Goal: Task Accomplishment & Management: Manage account settings

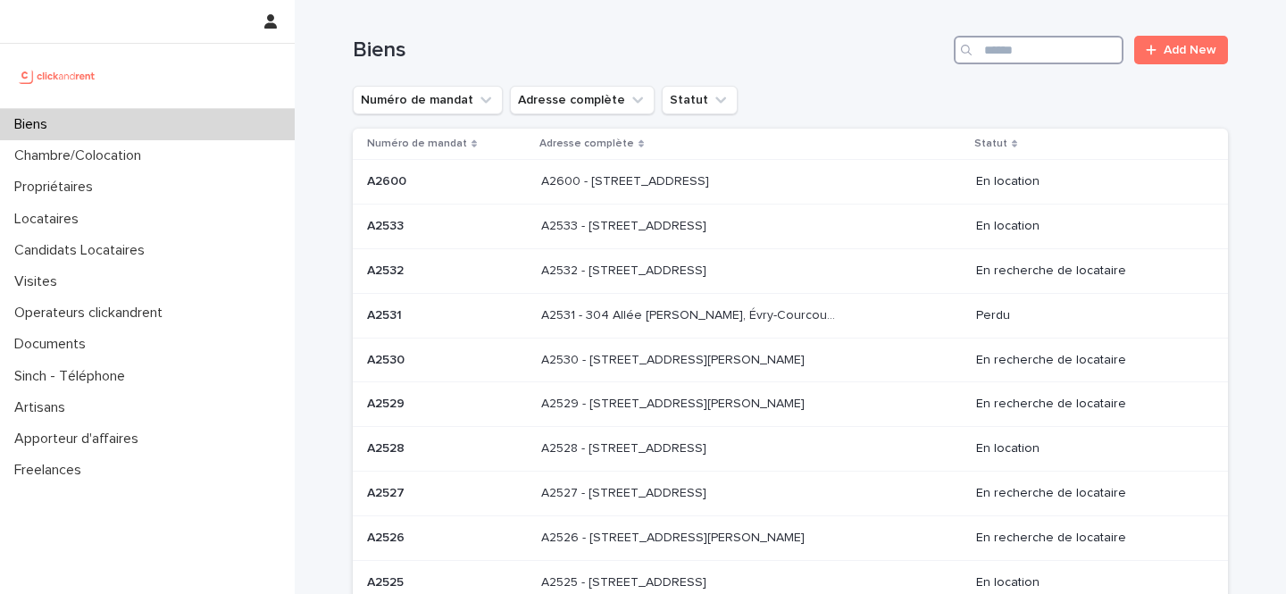
click at [1073, 45] on input "Search" at bounding box center [1039, 50] width 170 height 29
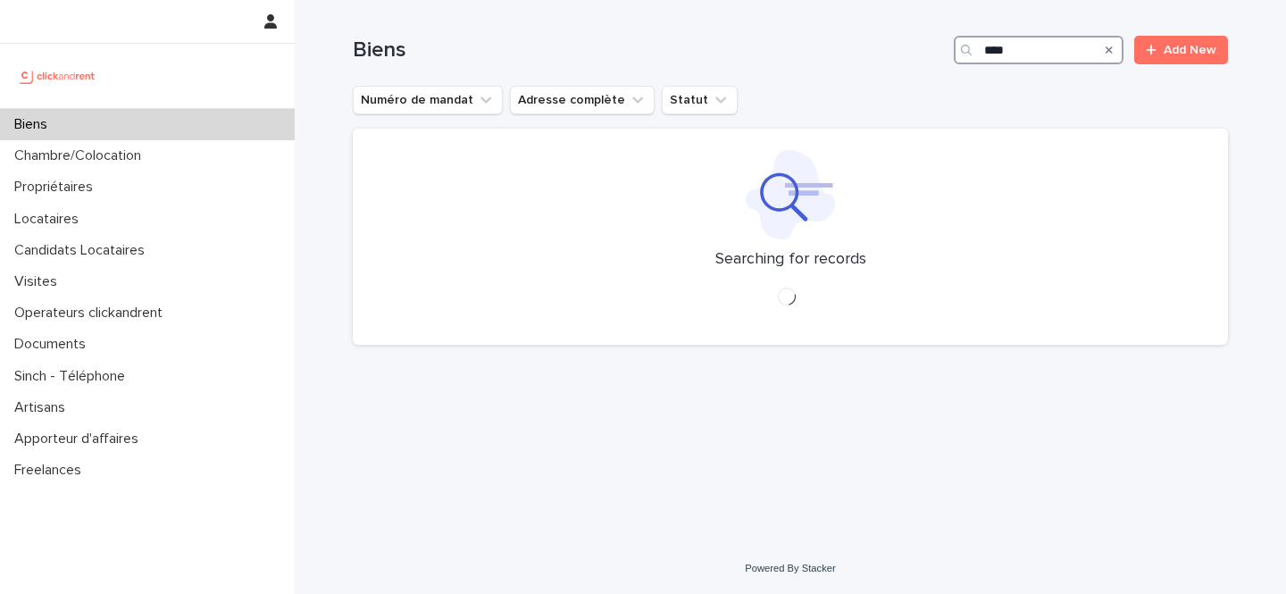
type input "****"
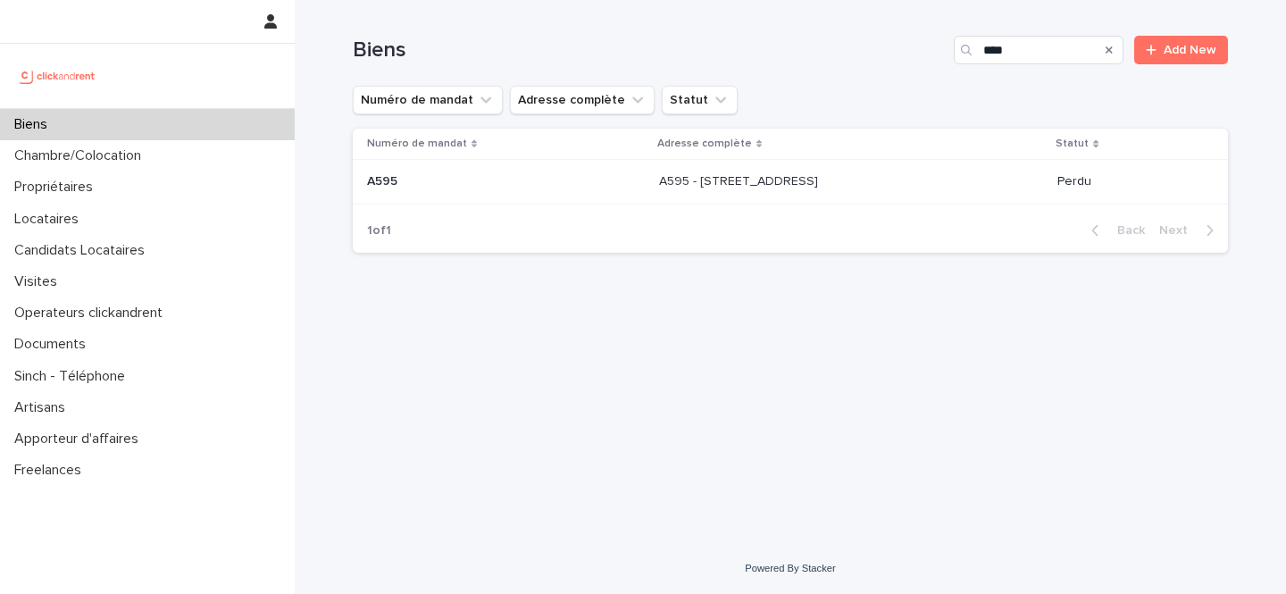
click at [912, 189] on div "A595 - 13 rue Michelet, Palaiseau 91120 A595 - 13 rue Michelet, Palaiseau 91120" at bounding box center [851, 181] width 385 height 29
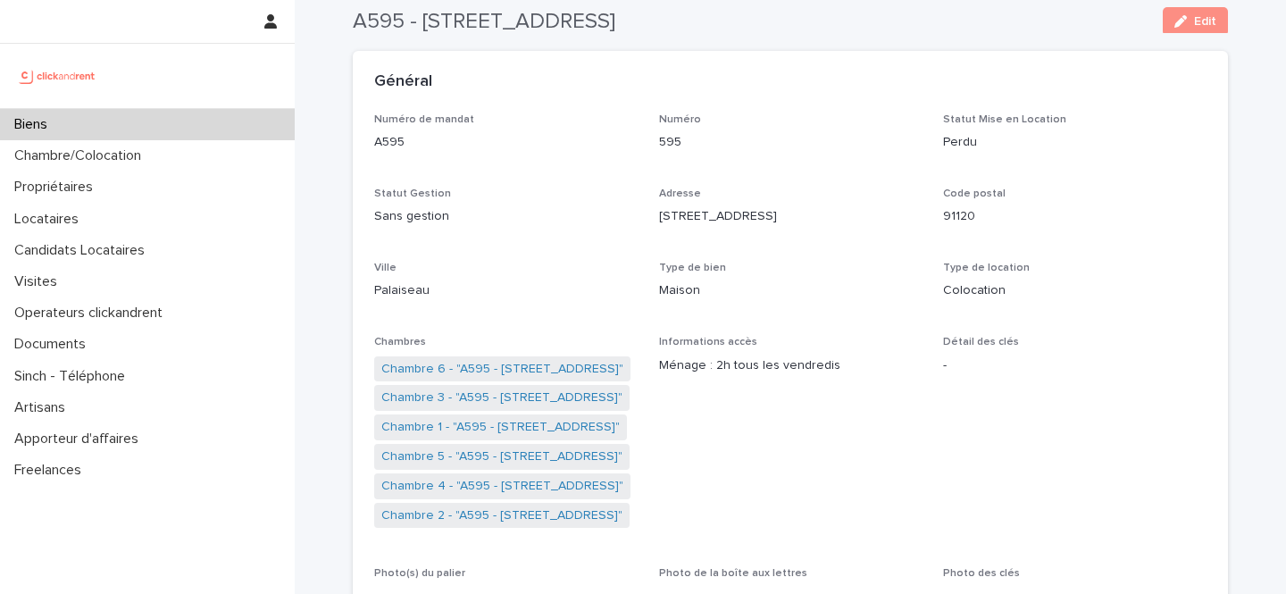
scroll to position [13, 0]
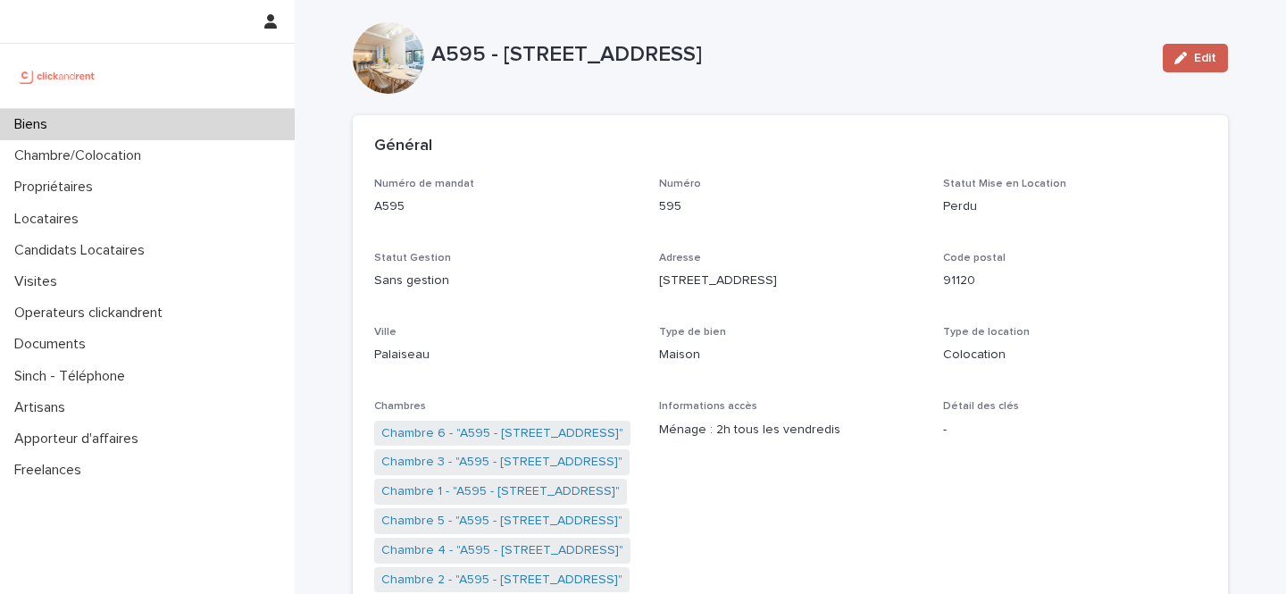
click at [1208, 54] on span "Edit" at bounding box center [1205, 58] width 22 height 13
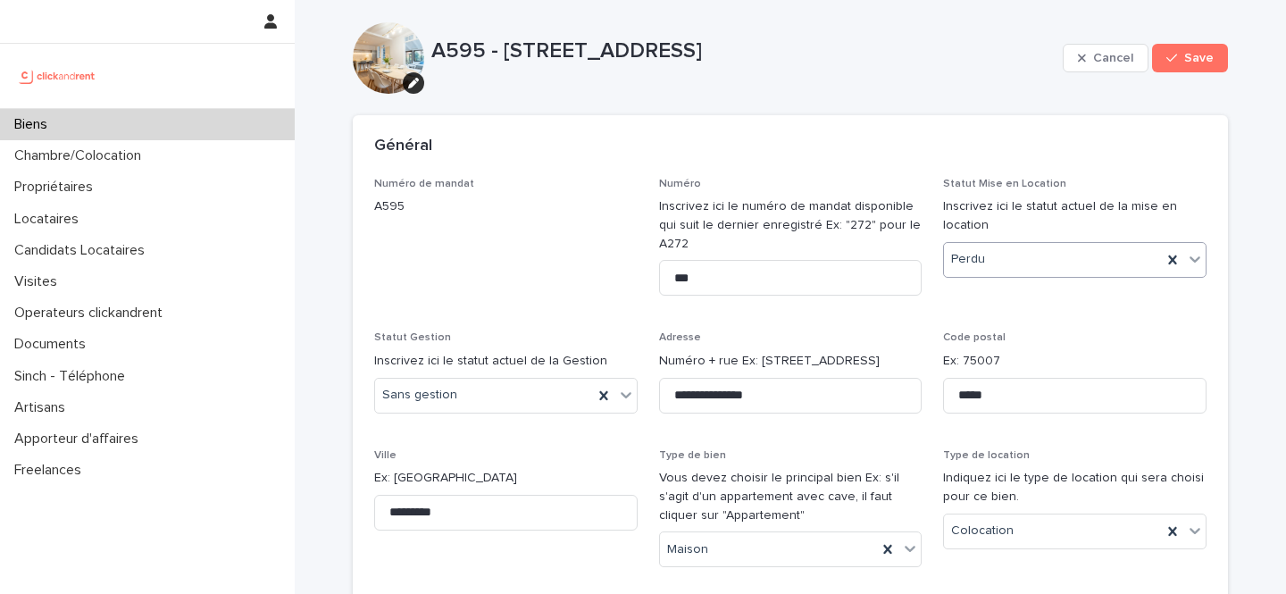
click at [1004, 252] on div "Perdu" at bounding box center [1053, 259] width 218 height 29
click at [1005, 324] on div "En recherche de locataire" at bounding box center [1075, 325] width 262 height 31
click at [1202, 49] on button "Save" at bounding box center [1190, 58] width 76 height 29
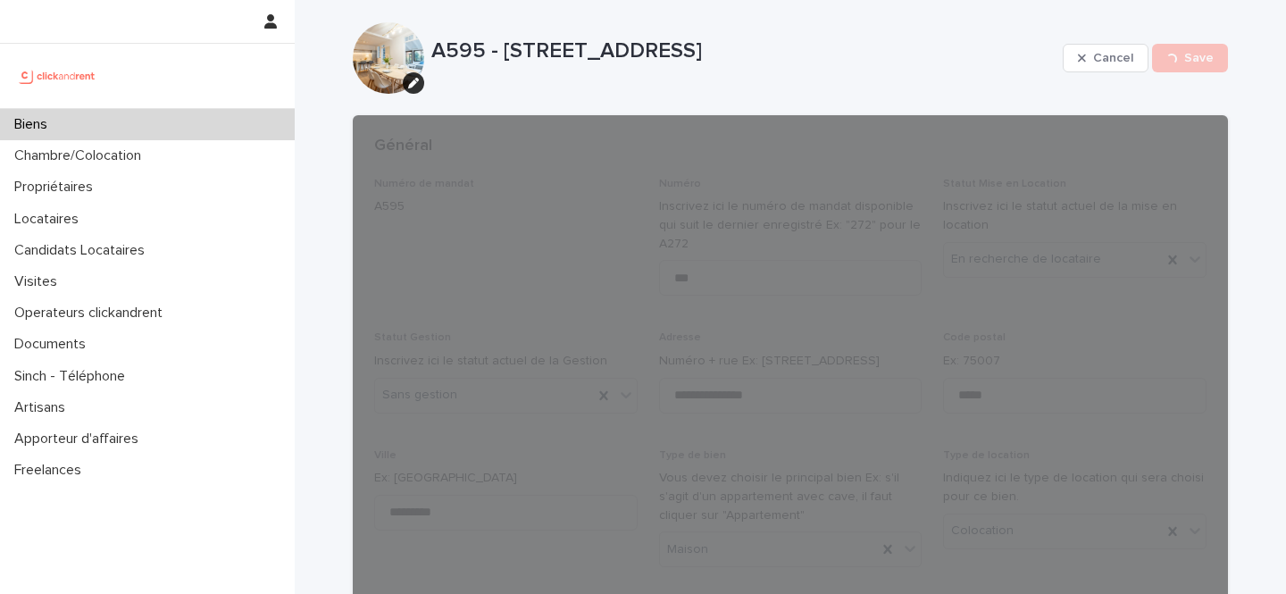
click at [453, 43] on p "A595 - 13 rue Michelet, Palaiseau 91120" at bounding box center [743, 51] width 624 height 26
copy p "A595"
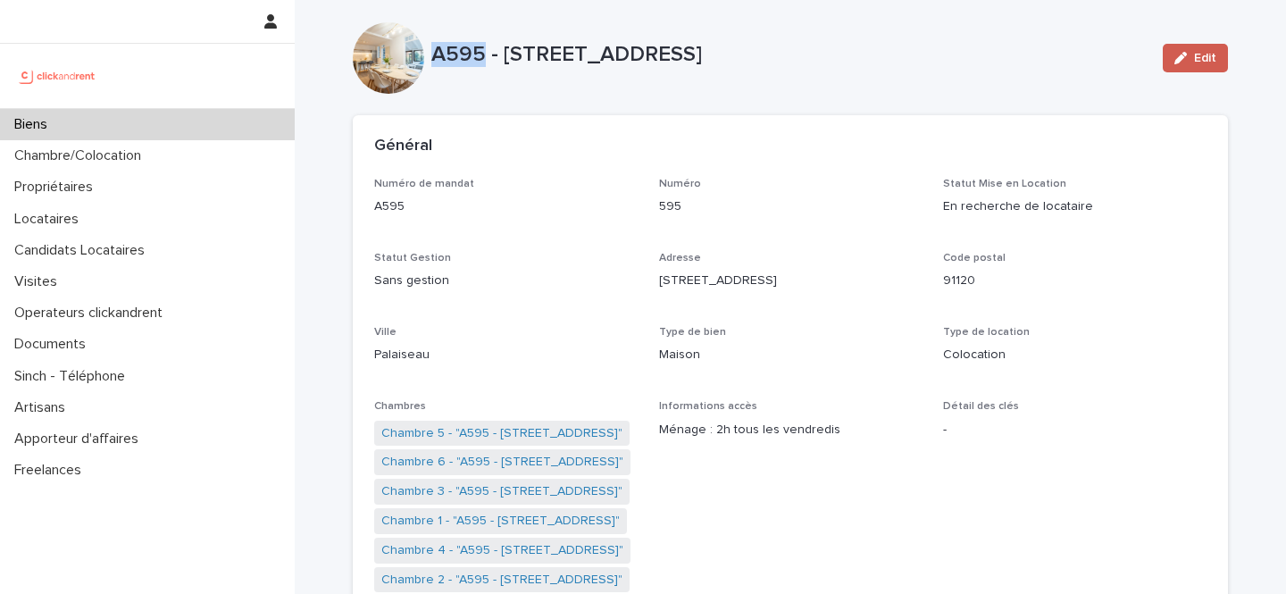
click at [1215, 46] on button "Edit" at bounding box center [1195, 58] width 65 height 29
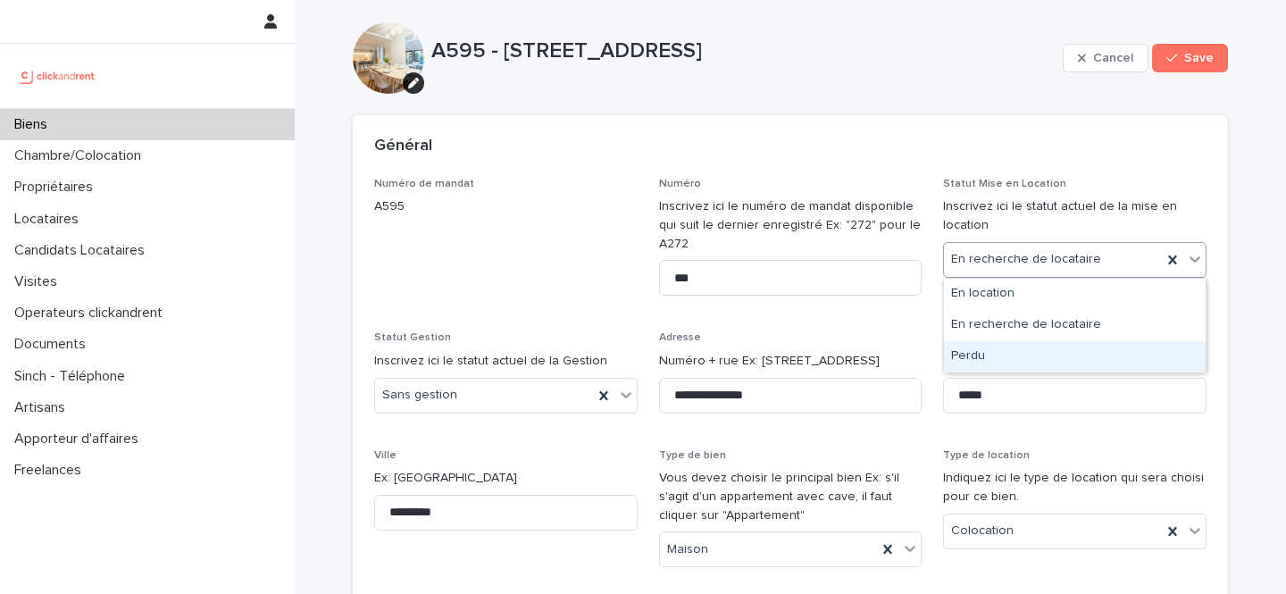
click at [1017, 348] on div "Perdu" at bounding box center [1075, 356] width 262 height 31
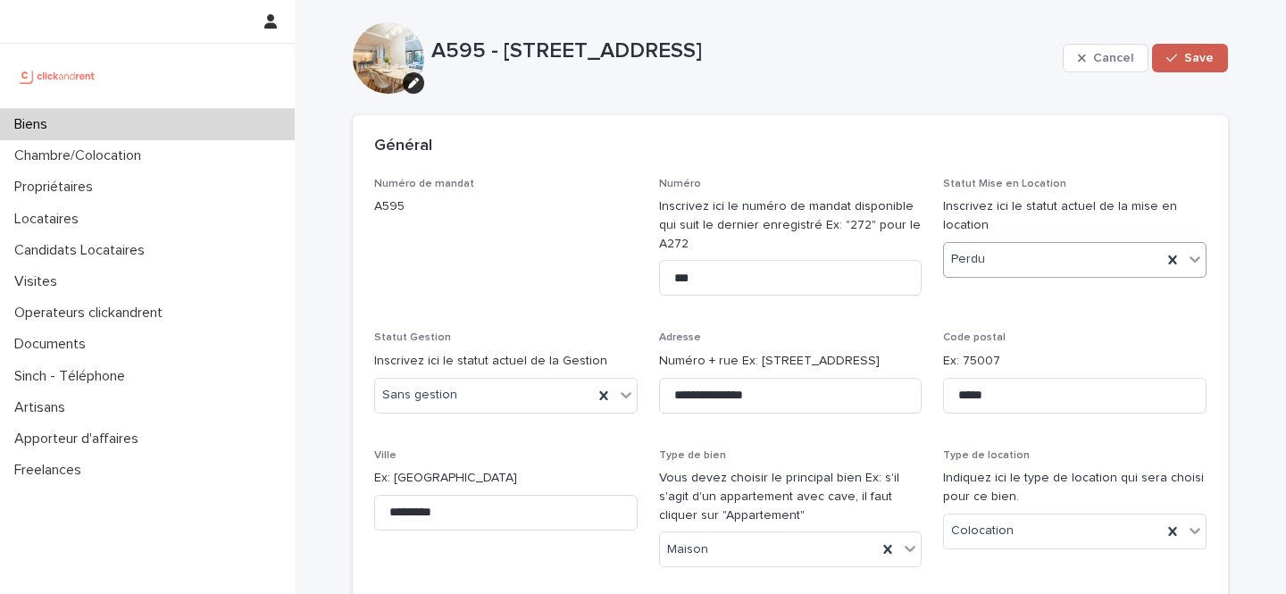
click at [1197, 69] on button "Save" at bounding box center [1190, 58] width 76 height 29
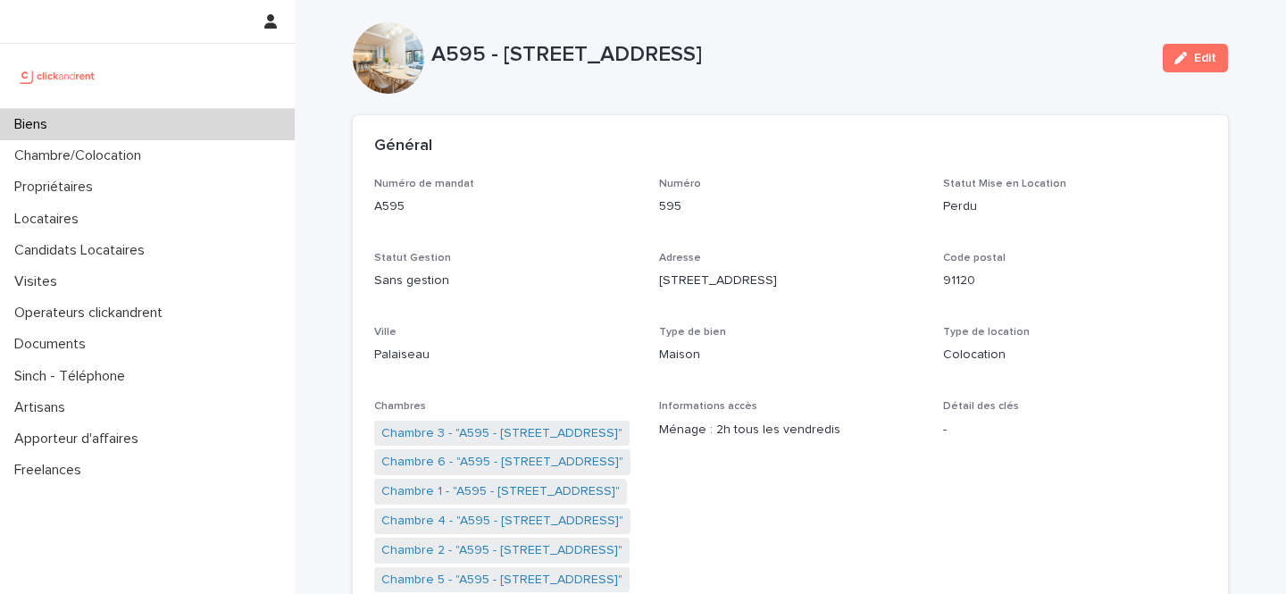
click at [153, 129] on div "Biens" at bounding box center [147, 124] width 295 height 31
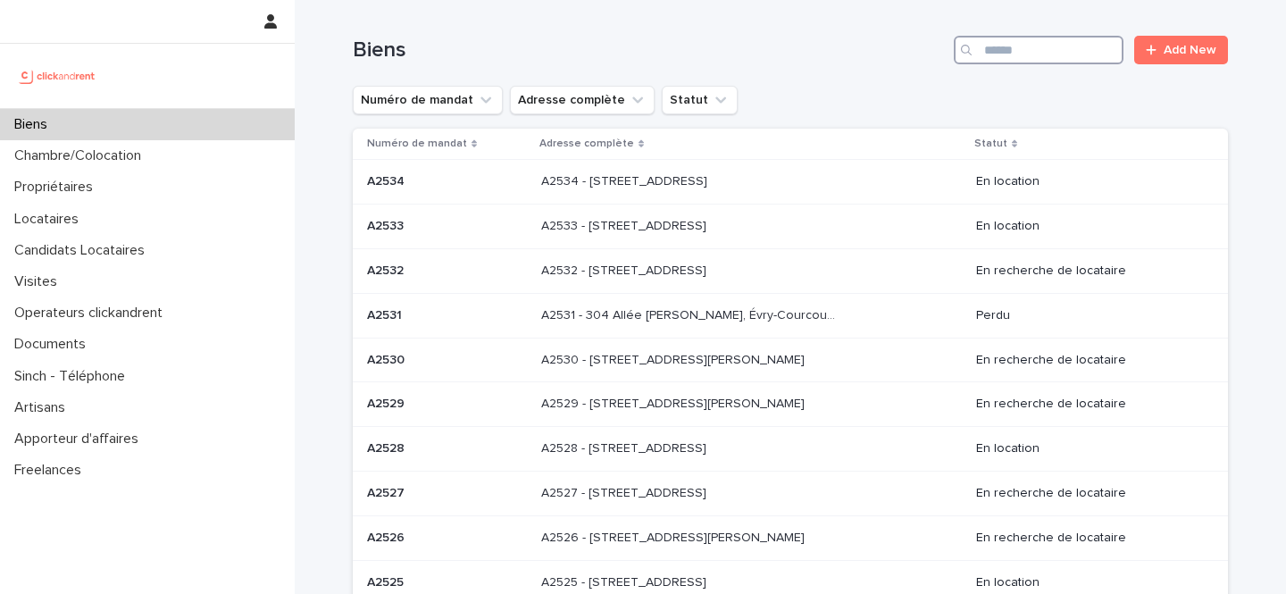
click at [1068, 36] on input "Search" at bounding box center [1039, 50] width 170 height 29
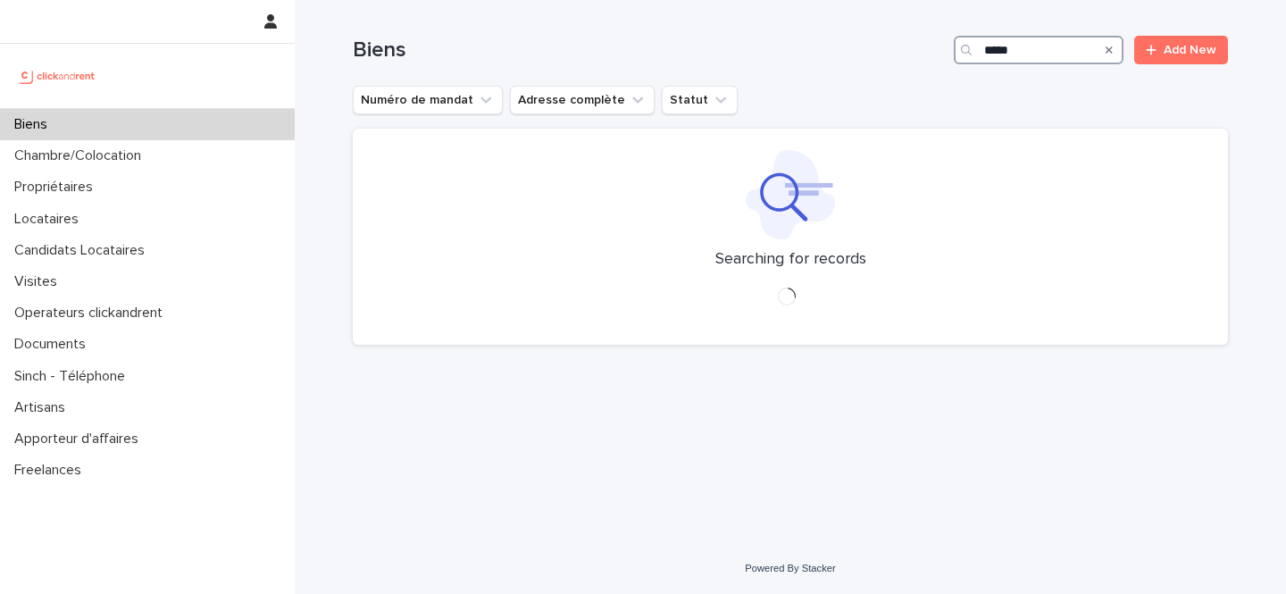
type input "*****"
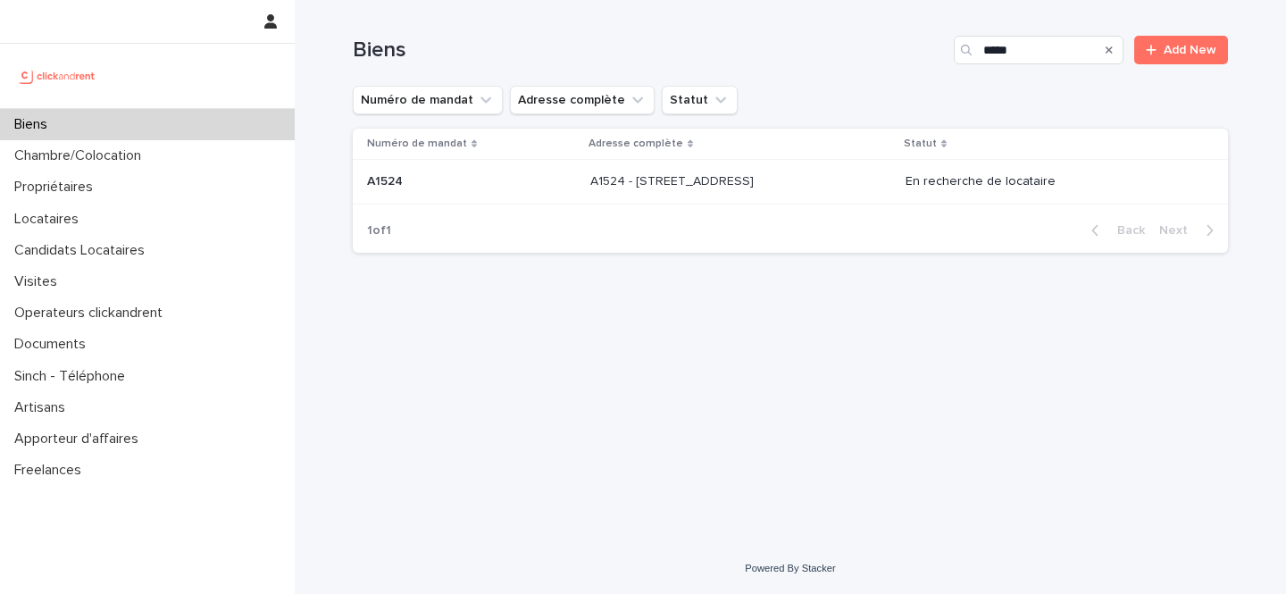
click at [808, 171] on div "A1524 - 12 rue de Grenoble, Résidence Amouroux 1, Toulouse 31500 A1524 - 12 rue…" at bounding box center [740, 181] width 301 height 29
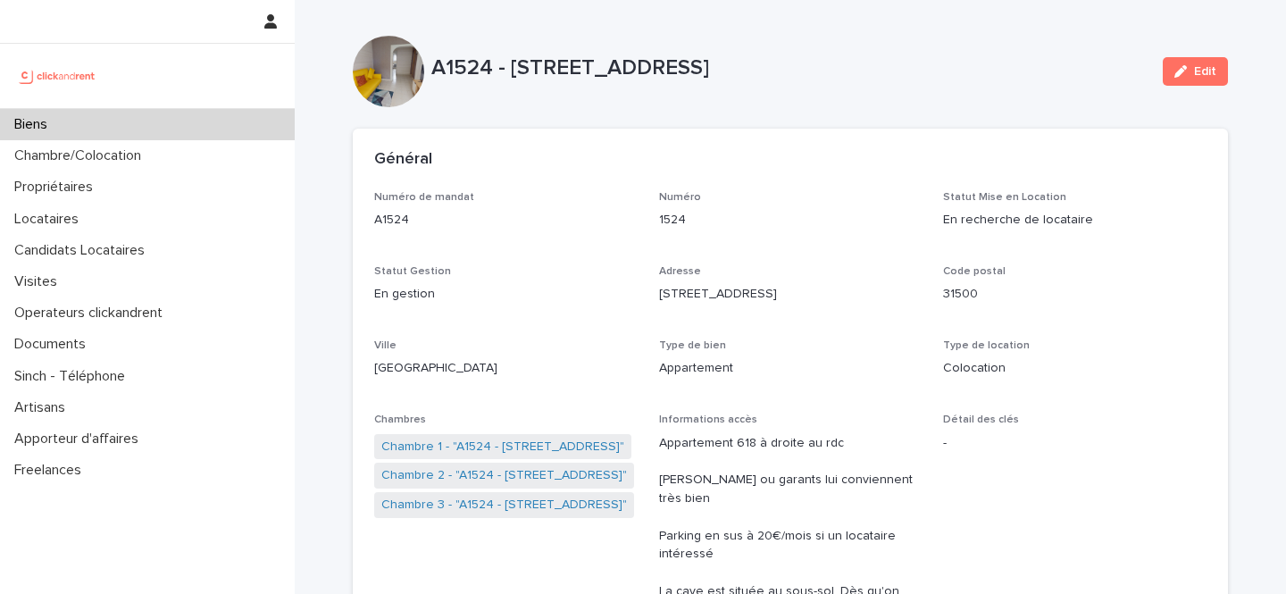
drag, startPoint x: 1097, startPoint y: 59, endPoint x: 512, endPoint y: 68, distance: 585.2
click at [512, 68] on p "A1524 - 12 rue de Grenoble, Résidence Amouroux 1, Toulouse 31500" at bounding box center [789, 68] width 717 height 26
copy p "12 rue de Grenoble, Résidence Amouroux 1, Toulouse 31500"
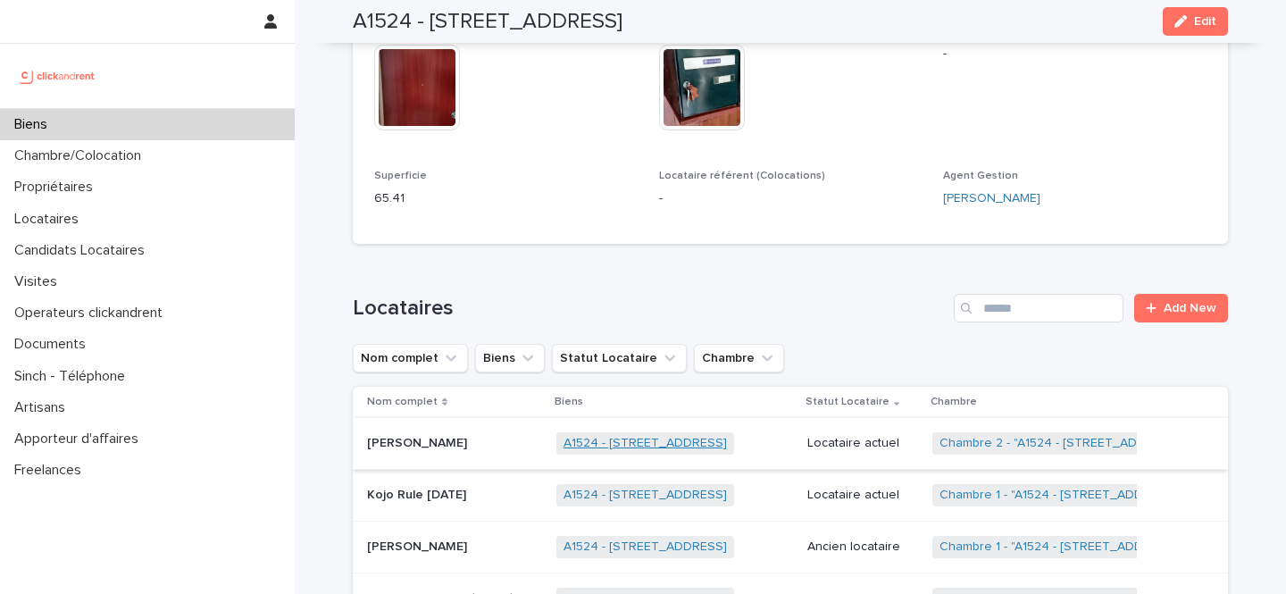
scroll to position [750, 0]
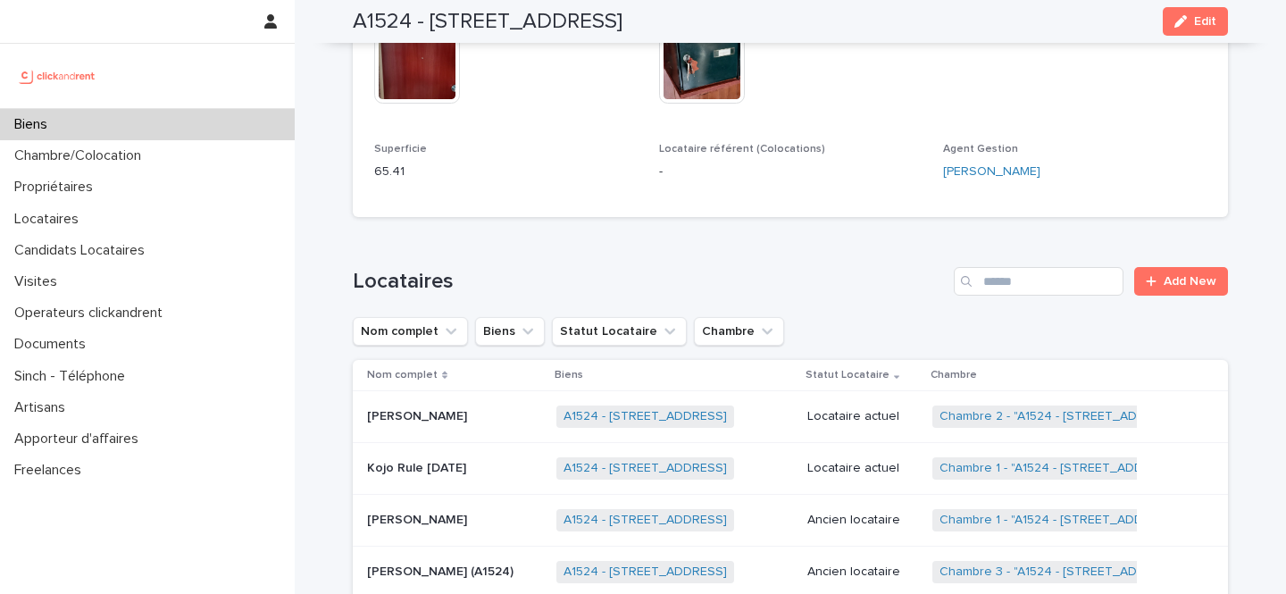
click at [478, 409] on p at bounding box center [454, 416] width 175 height 15
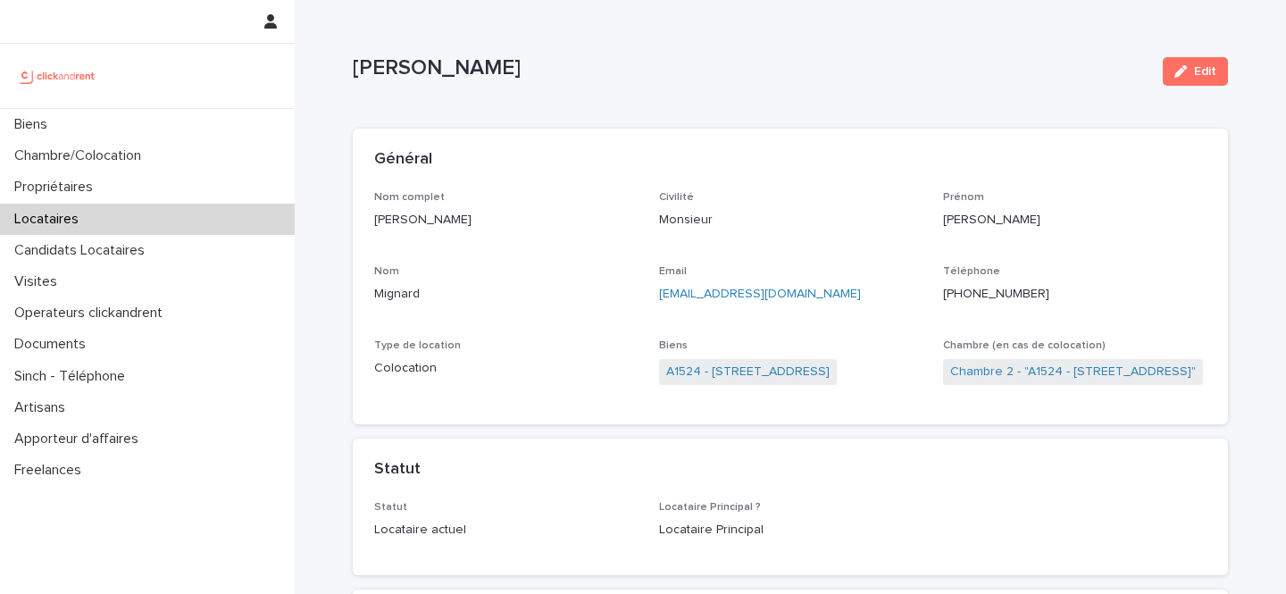
drag, startPoint x: 479, startPoint y: 219, endPoint x: 361, endPoint y: 219, distance: 117.9
click at [361, 219] on div "Nom complet Cédric Mignard Civilité Monsieur Prénom Cédric Nom Mignard Email ce…" at bounding box center [790, 308] width 875 height 234
copy p "Cédric Mignard"
drag, startPoint x: 1057, startPoint y: 300, endPoint x: 951, endPoint y: 297, distance: 106.3
click at [951, 297] on p "+33622863289" at bounding box center [1075, 294] width 264 height 19
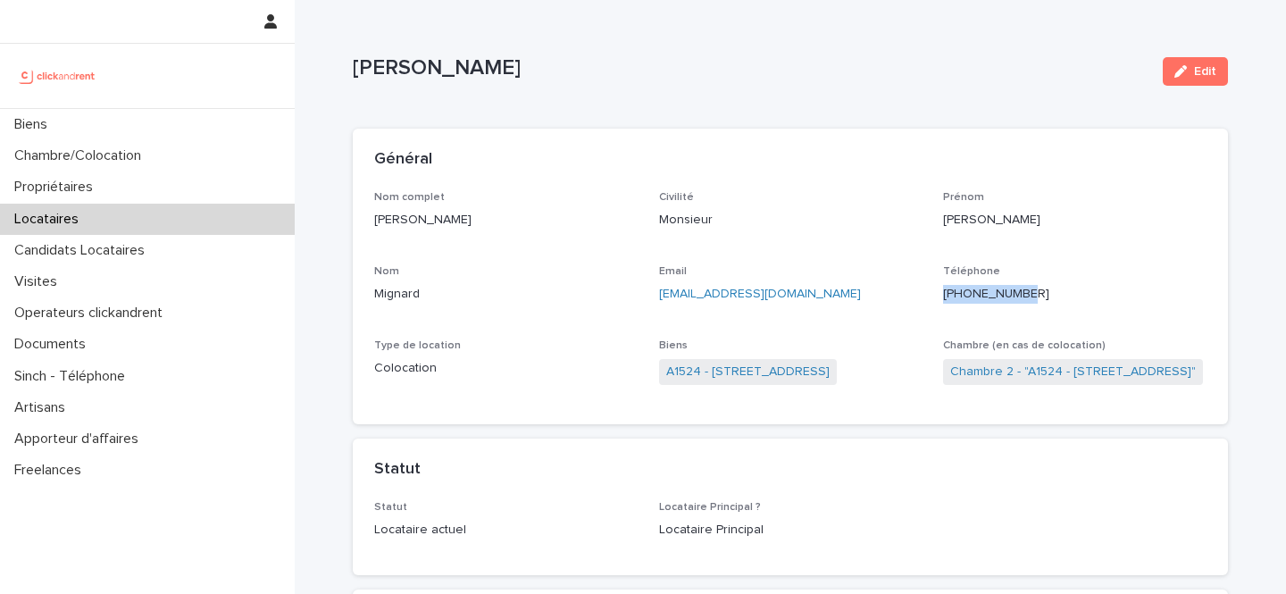
copy ringoverc2c-84e06f14122c "+33622863289"
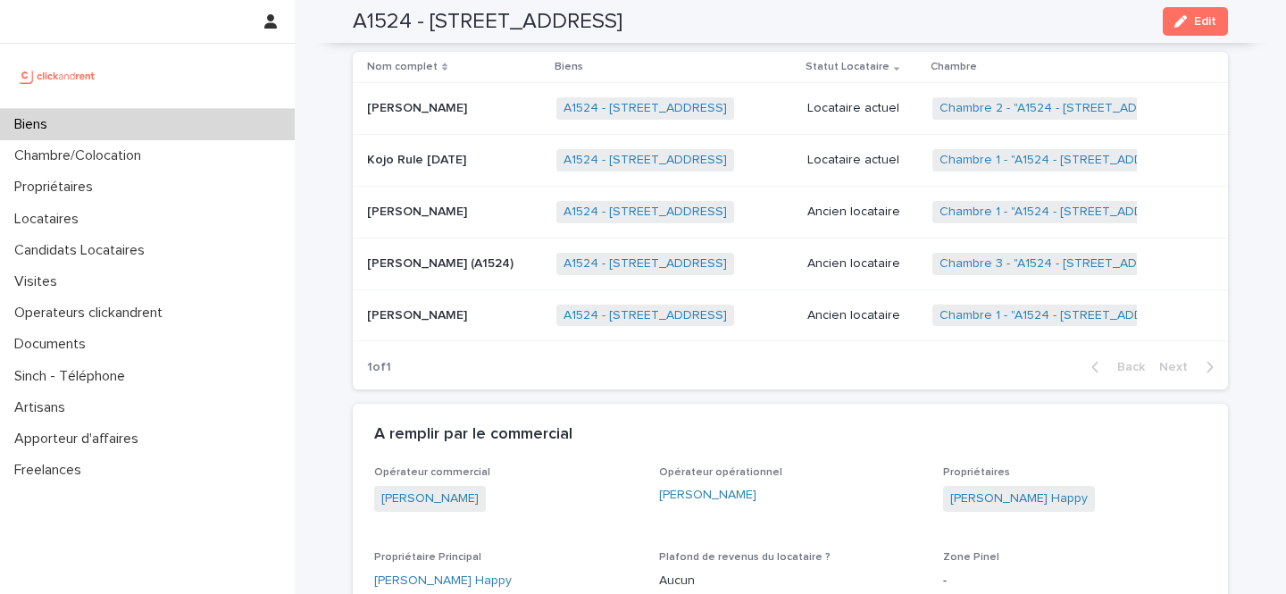
scroll to position [1065, 0]
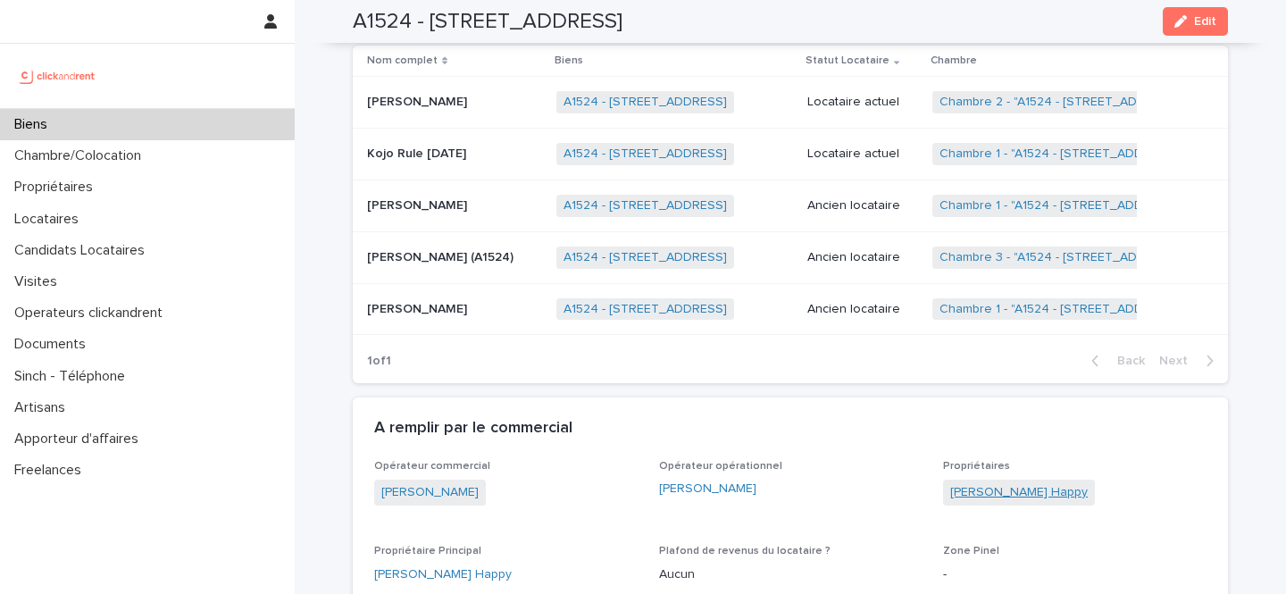
drag, startPoint x: 1104, startPoint y: 476, endPoint x: 954, endPoint y: 480, distance: 150.1
click at [953, 480] on div "Michel Kemayou Happy" at bounding box center [1075, 494] width 264 height 29
copy link "Michel Kemayou Happy"
click at [210, 125] on div "Biens" at bounding box center [147, 124] width 295 height 31
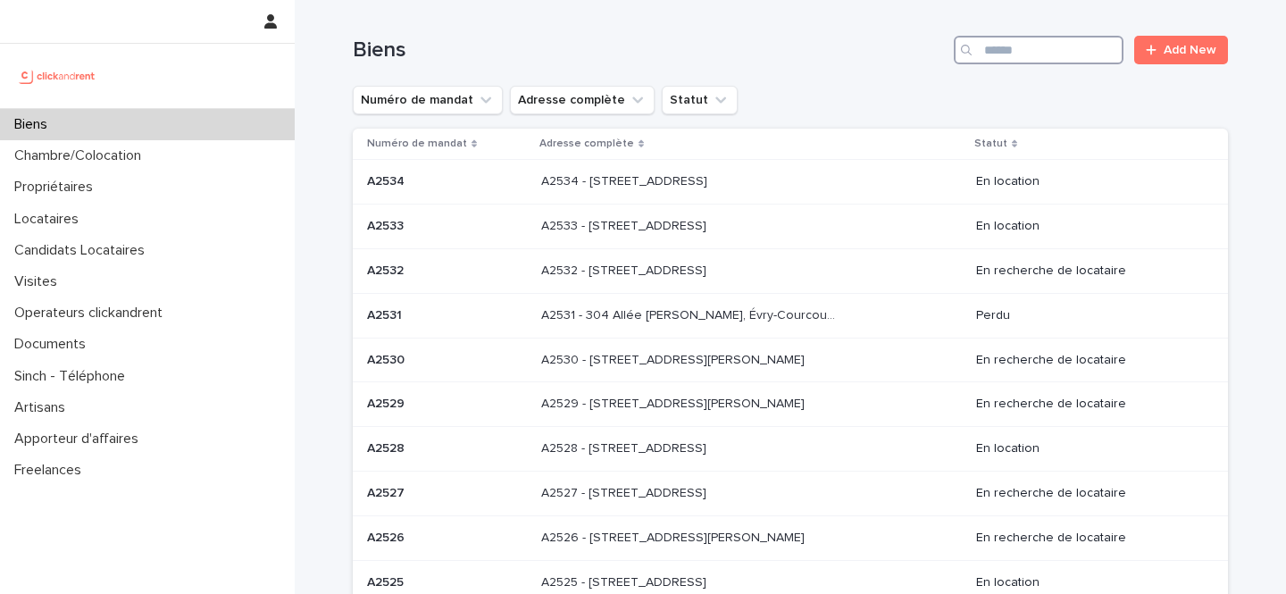
click at [1012, 47] on input "Search" at bounding box center [1039, 50] width 170 height 29
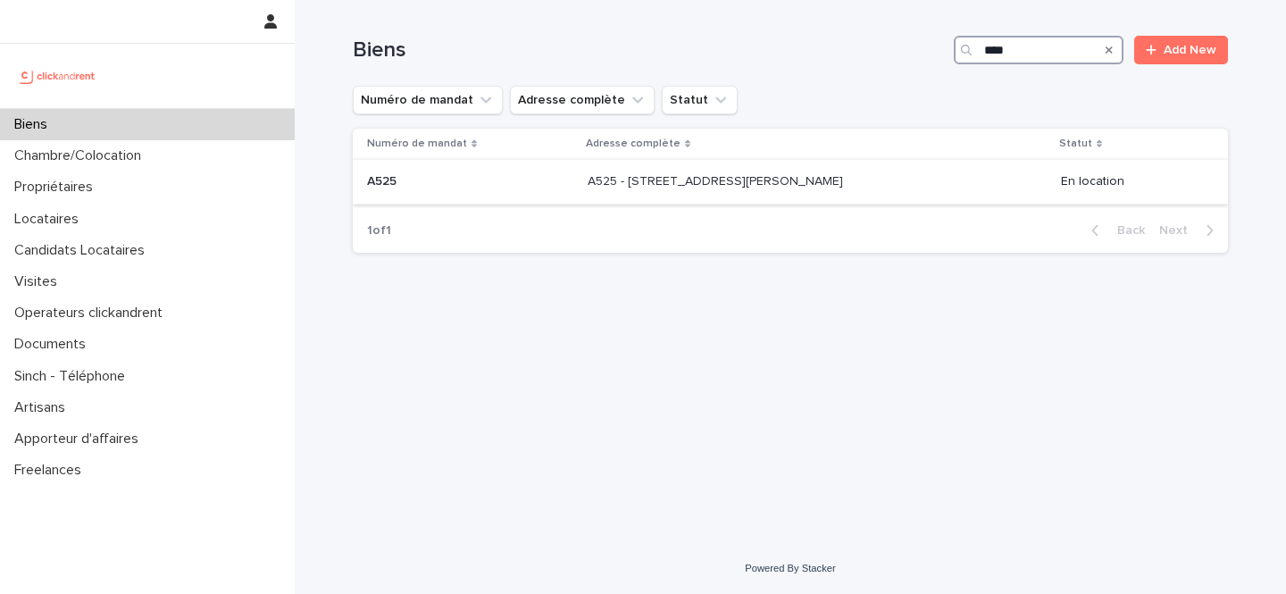
type input "****"
click at [942, 175] on div "A525 - 29 rue Henri Barbusse, Noisy-le-Sec 93130 A525 - 29 rue Henri Barbusse, …" at bounding box center [817, 181] width 459 height 29
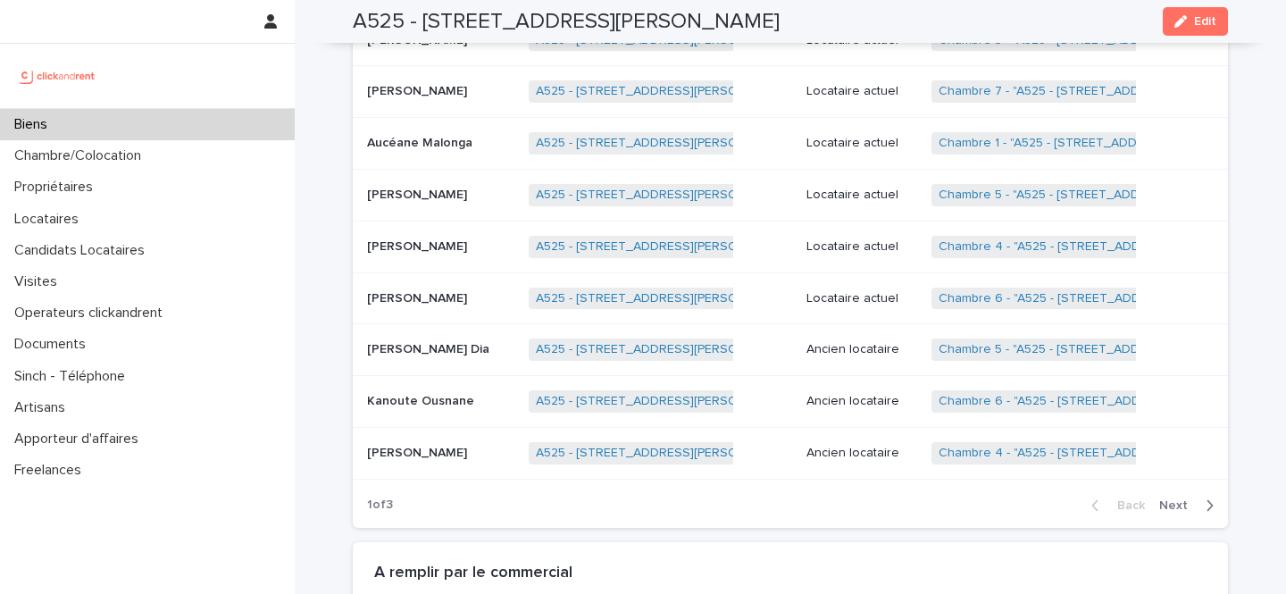
scroll to position [1035, 0]
click at [438, 296] on p "Thalita Jongaman" at bounding box center [419, 296] width 104 height 19
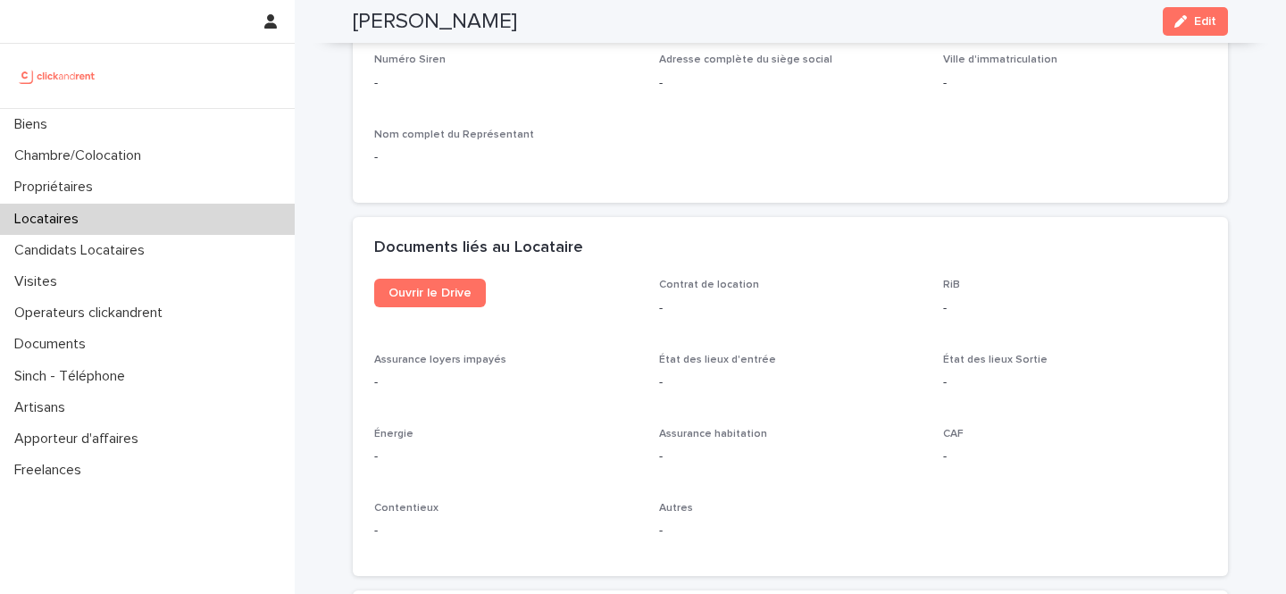
scroll to position [1751, 0]
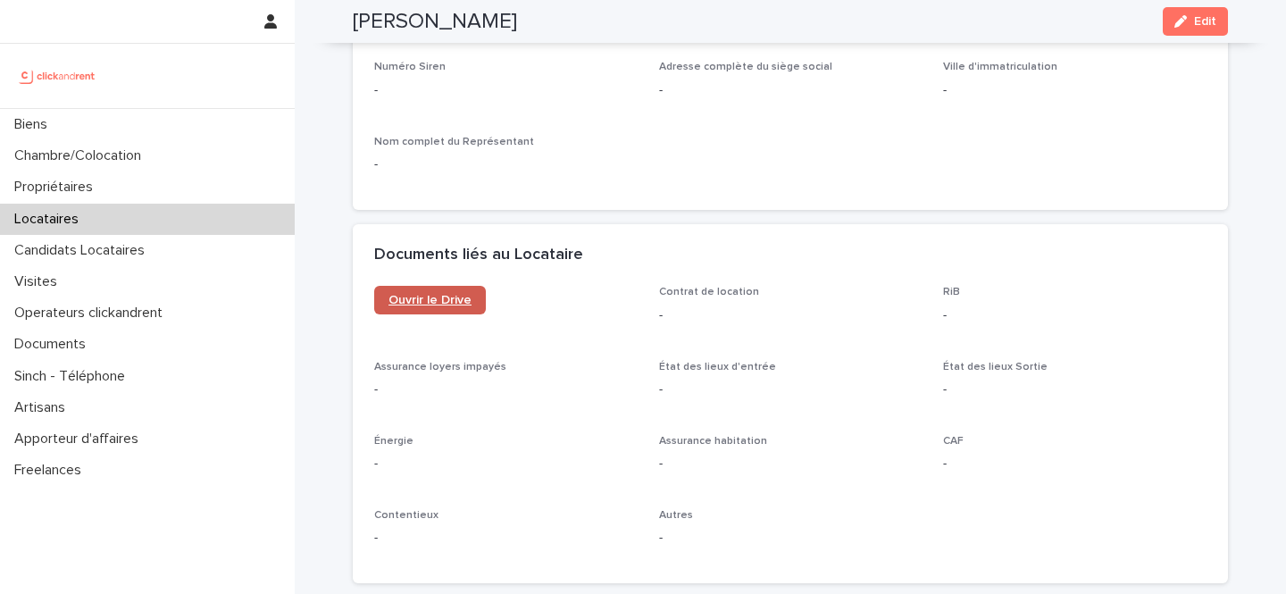
click at [448, 298] on span "Ouvrir le Drive" at bounding box center [430, 300] width 83 height 13
click at [479, 21] on h2 "Thalita Jongaman" at bounding box center [435, 22] width 164 height 26
drag, startPoint x: 479, startPoint y: 21, endPoint x: 392, endPoint y: 24, distance: 86.7
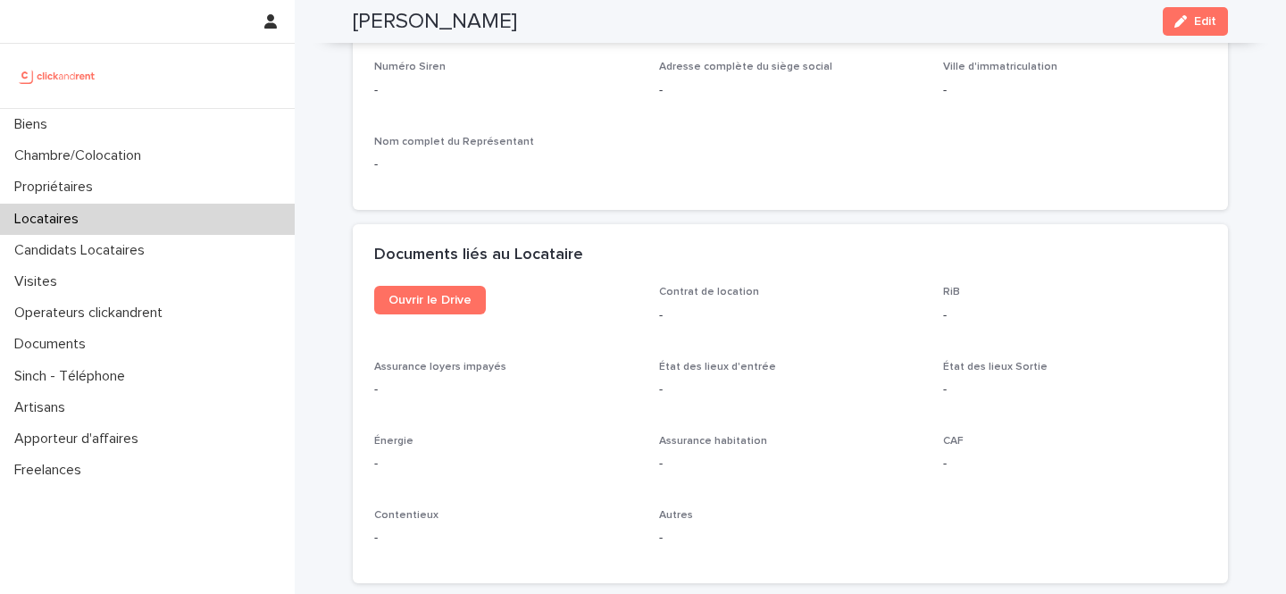
click at [392, 24] on h2 "Thalita Jongaman" at bounding box center [435, 22] width 164 height 26
copy h2 "Thalita Jongaman"
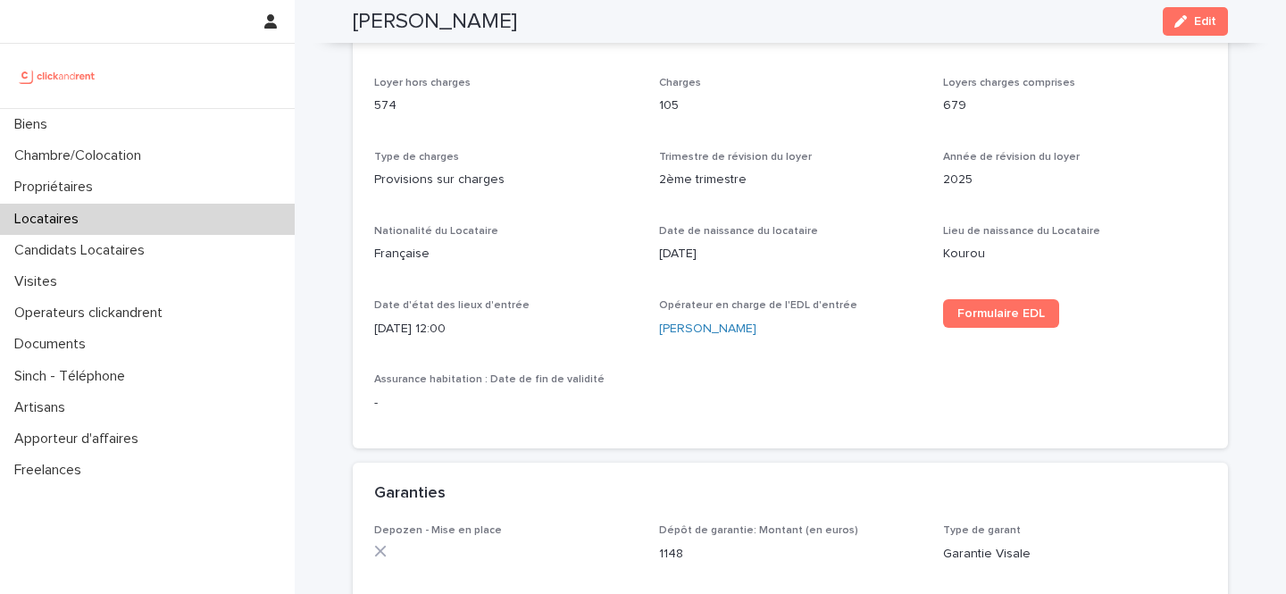
scroll to position [0, 0]
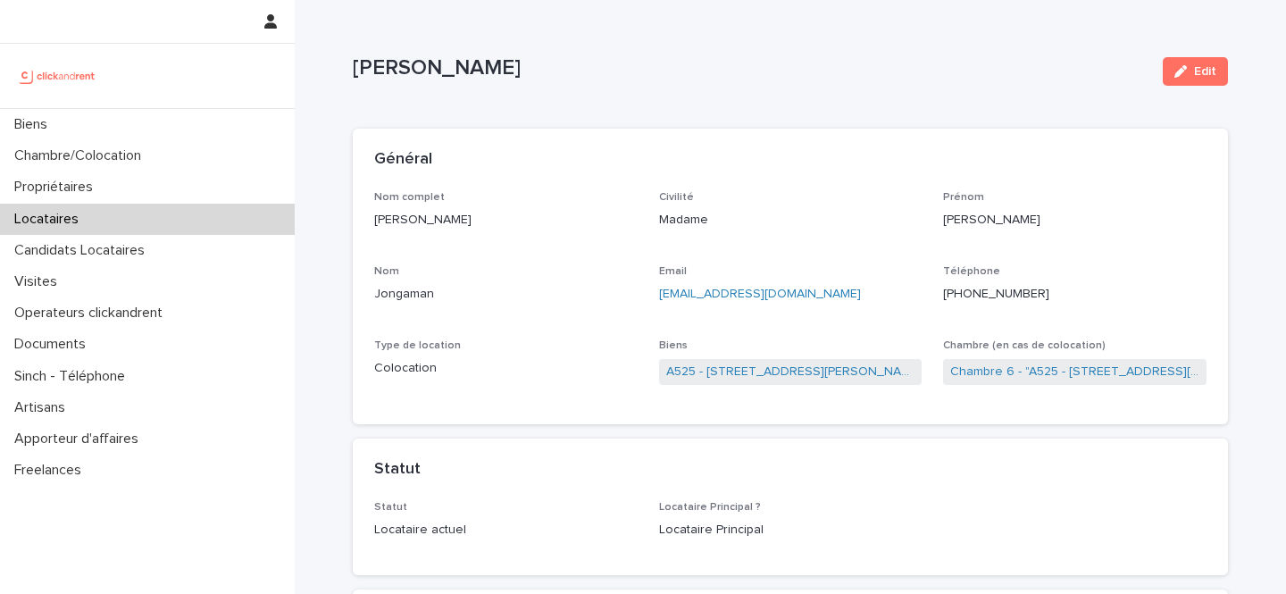
click at [782, 381] on span "A525 - 29 rue Henri Barbusse, Noisy-le-Sec 93130" at bounding box center [791, 372] width 264 height 26
click at [803, 367] on link "A525 - 29 rue Henri Barbusse, Noisy-le-Sec 93130" at bounding box center [790, 372] width 249 height 19
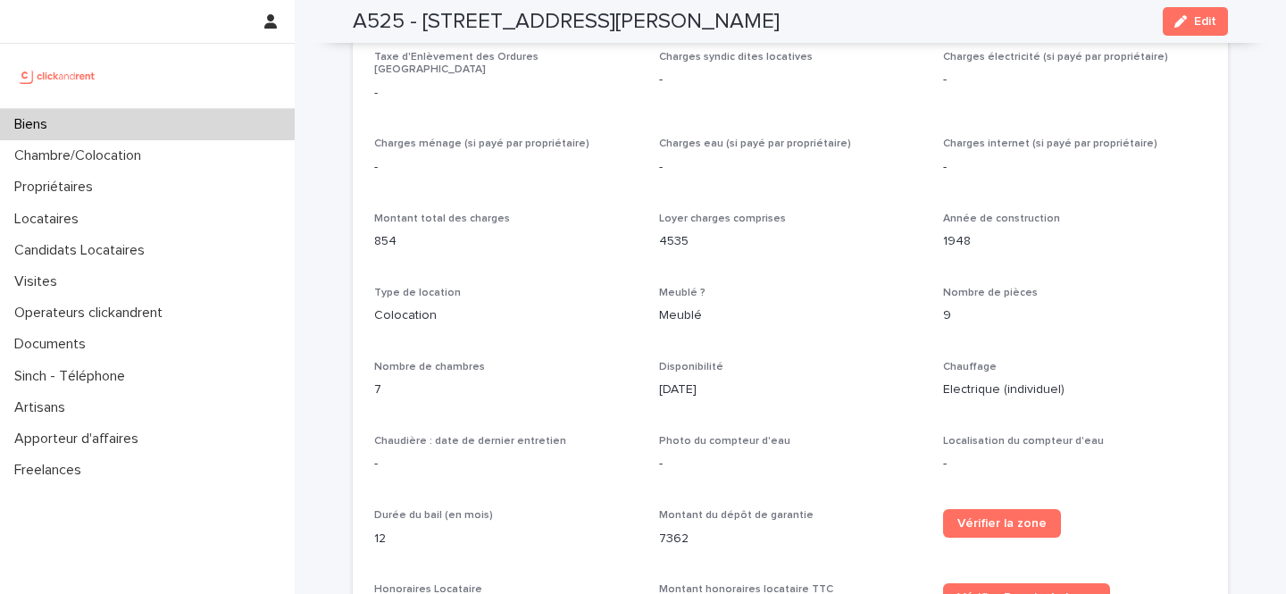
scroll to position [2202, 0]
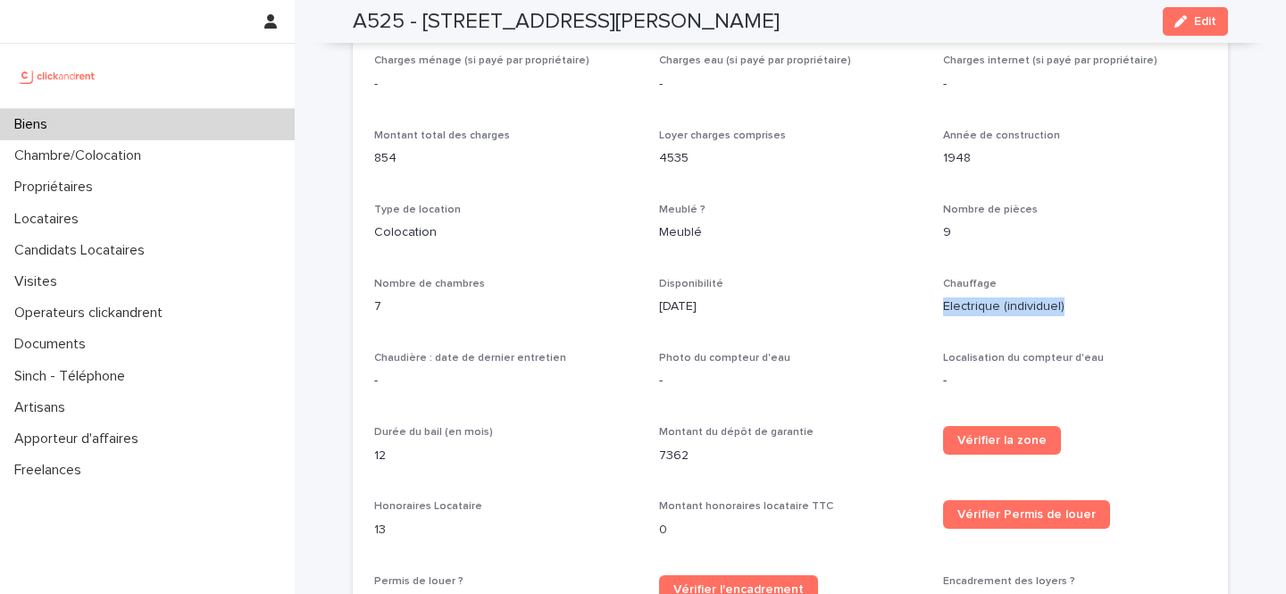
drag, startPoint x: 1075, startPoint y: 279, endPoint x: 944, endPoint y: 281, distance: 130.5
click at [944, 297] on p "Electrique (individuel)" at bounding box center [1075, 306] width 264 height 19
copy p "Electrique (individuel)"
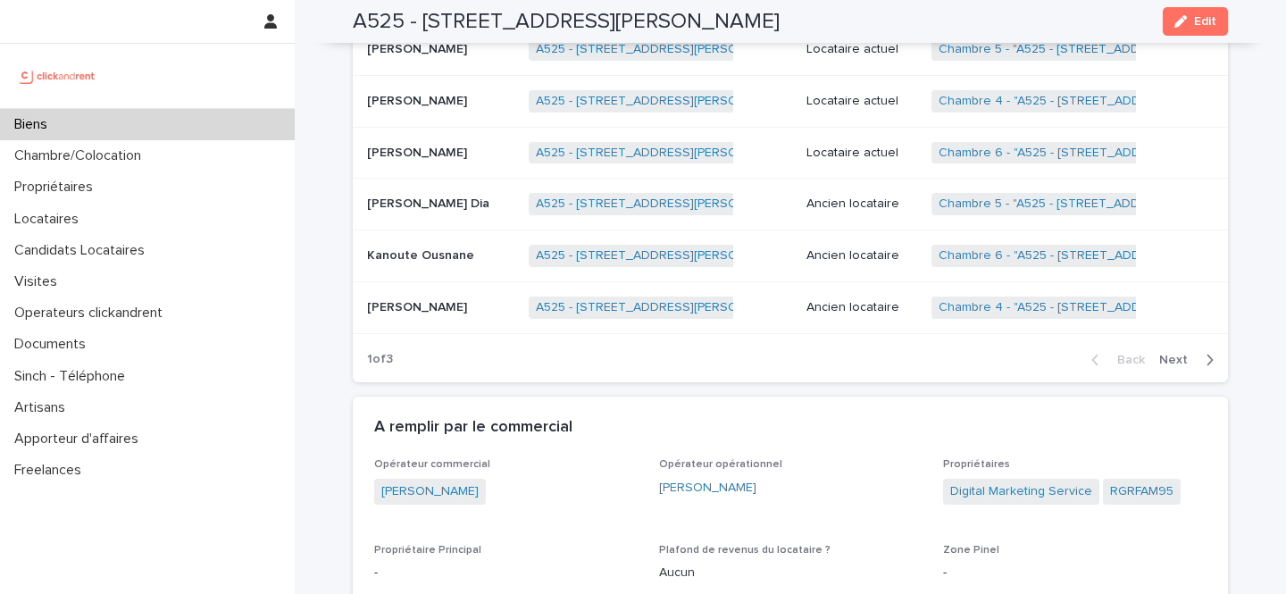
scroll to position [1028, 0]
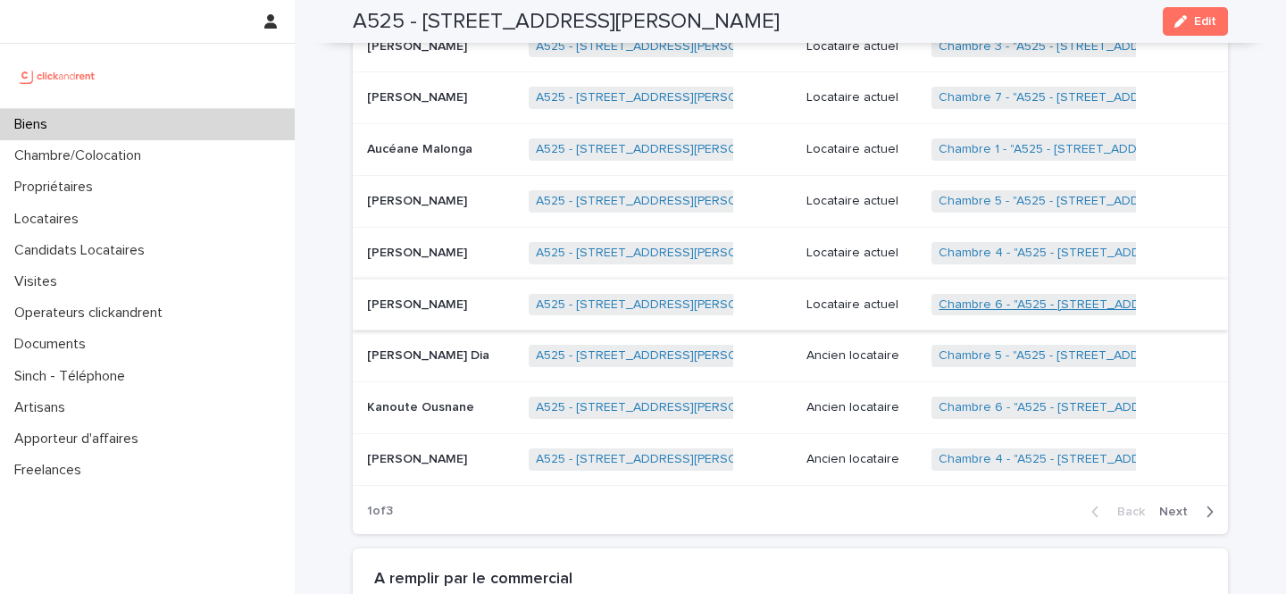
click at [997, 306] on link "Chambre 6 - "A525 - 29 rue Henri Barbusse, Noisy-le-Sec 93130"" at bounding box center [1108, 304] width 339 height 15
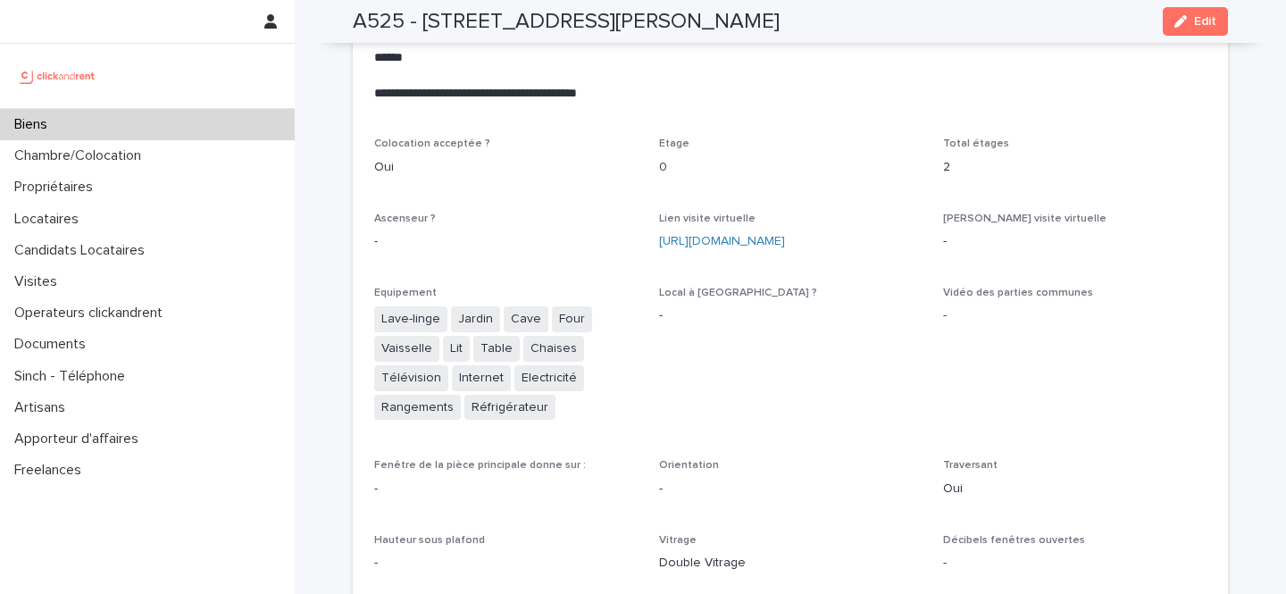
scroll to position [4362, 0]
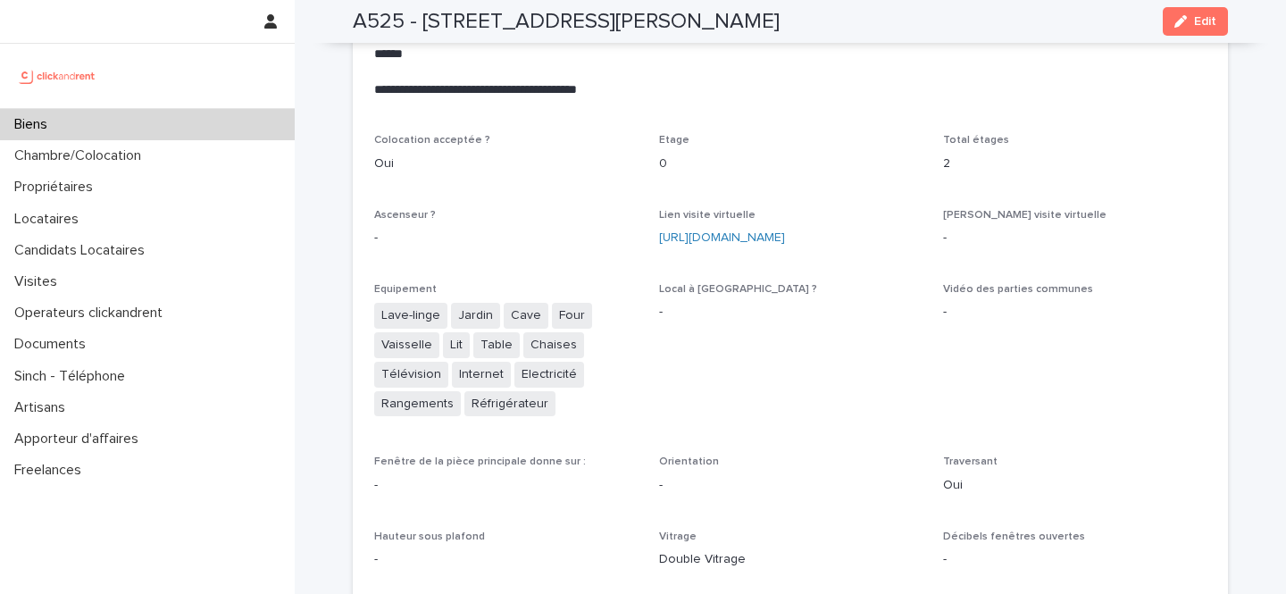
click at [792, 229] on div "https://my.matterport.com/show/?m=WGsRGkUaK6w" at bounding box center [791, 238] width 264 height 19
click at [785, 231] on link "https://my.matterport.com/show/?m=WGsRGkUaK6w" at bounding box center [722, 237] width 126 height 13
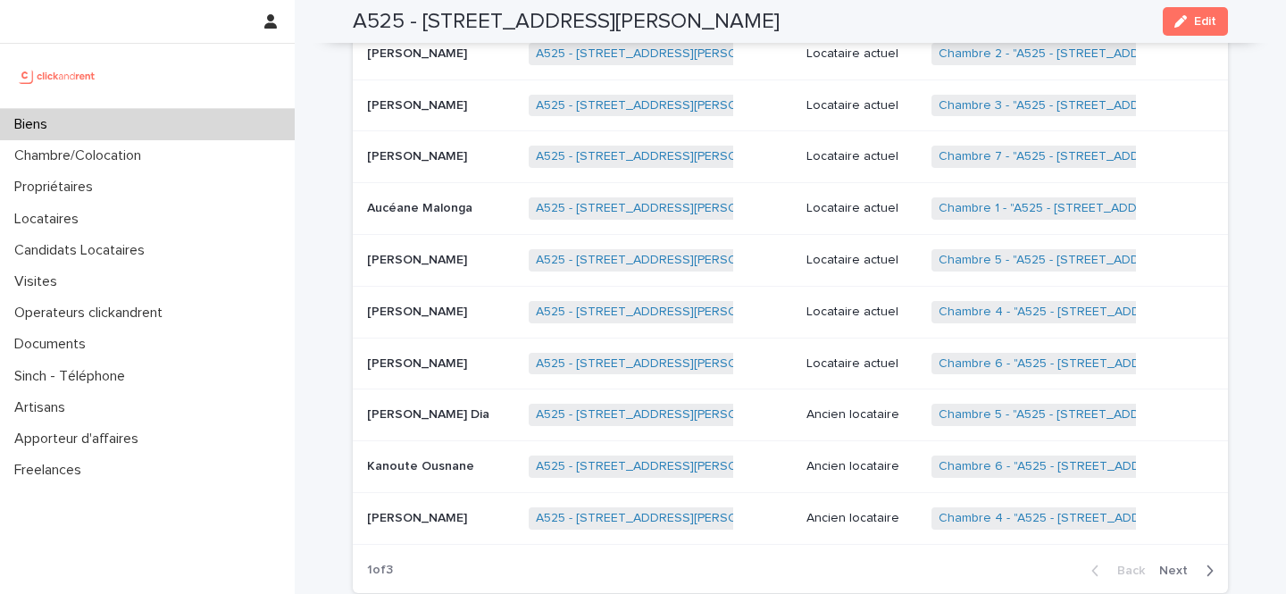
scroll to position [955, 0]
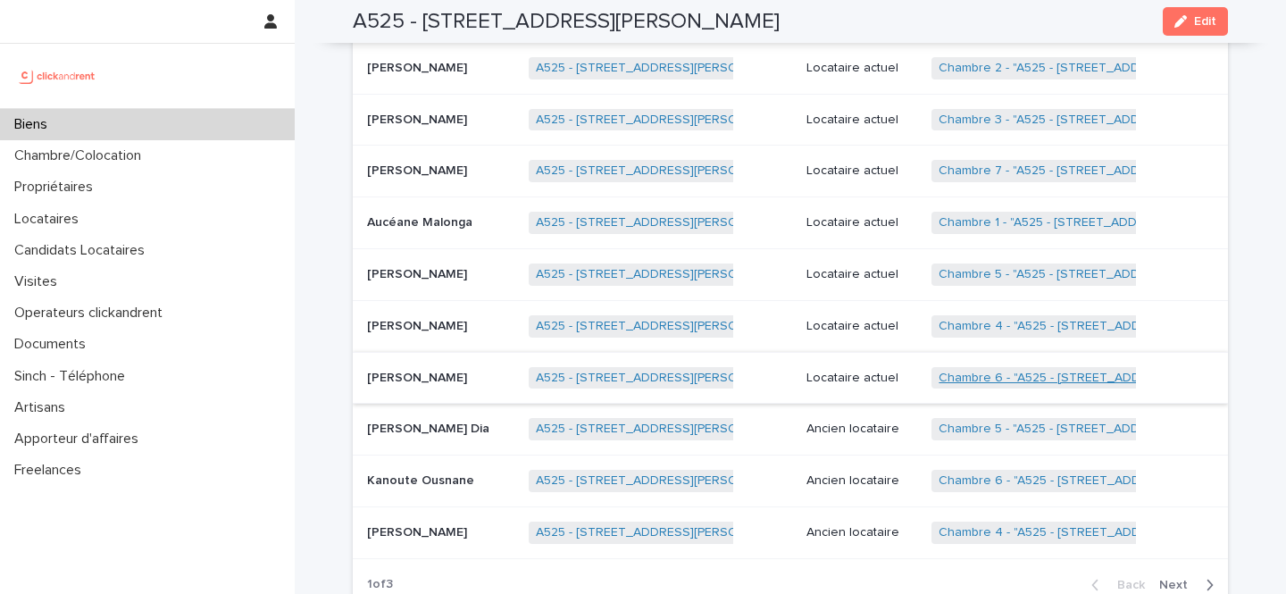
click at [1018, 381] on link "Chambre 6 - "A525 - 29 rue Henri Barbusse, Noisy-le-Sec 93130"" at bounding box center [1108, 378] width 339 height 15
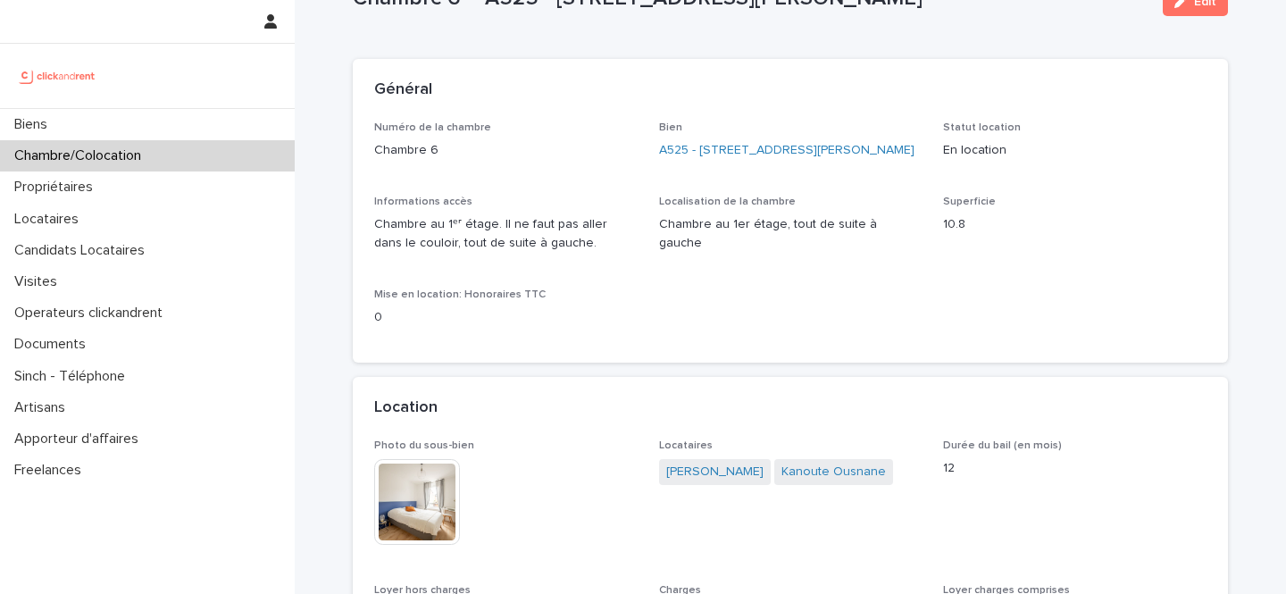
scroll to position [74, 0]
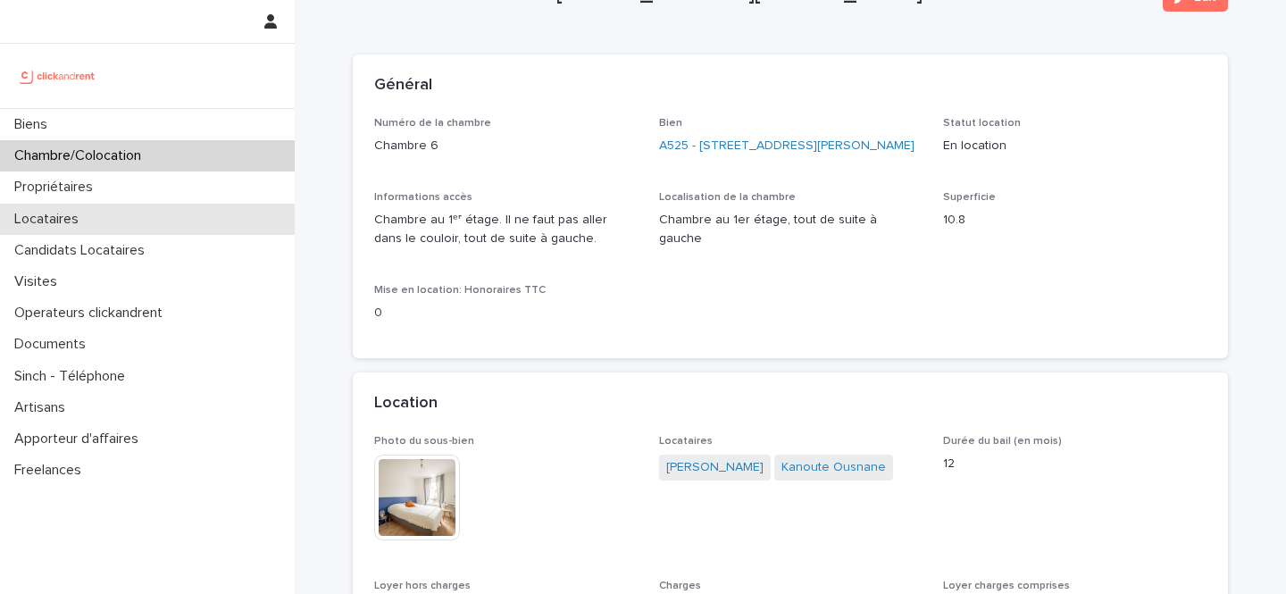
click at [118, 219] on div "Locataires" at bounding box center [147, 219] width 295 height 31
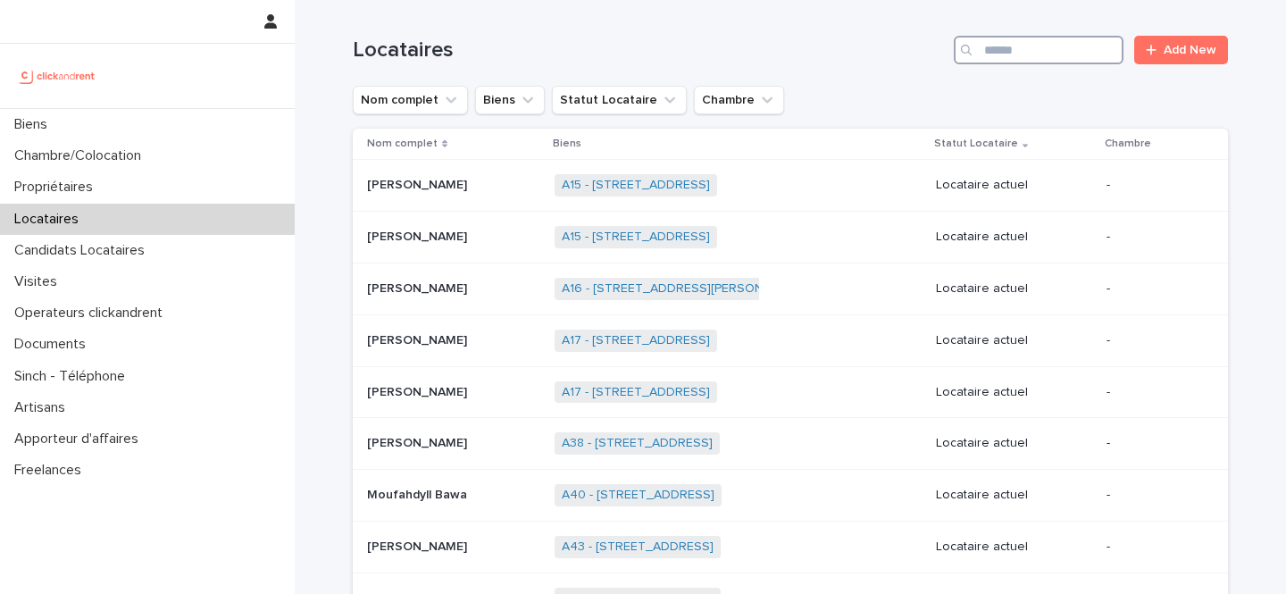
click at [1026, 57] on input "Search" at bounding box center [1039, 50] width 170 height 29
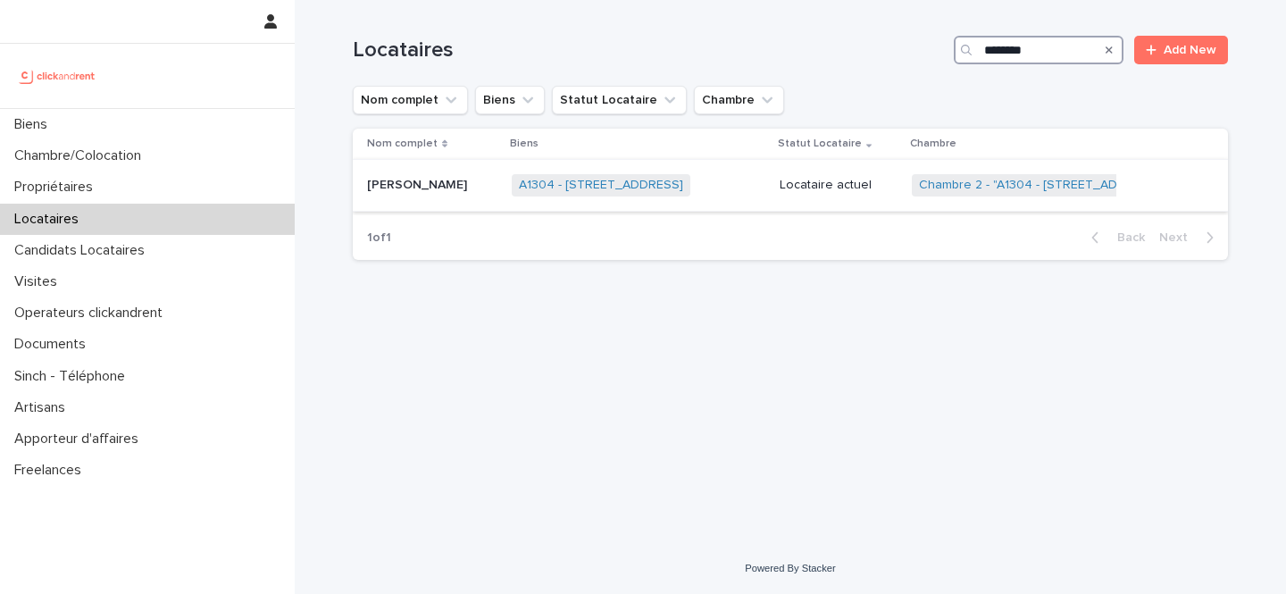
type input "********"
click at [750, 179] on div "A1304 - 49bis Boulevard Bessières, Paris 75017 + 0" at bounding box center [639, 185] width 254 height 37
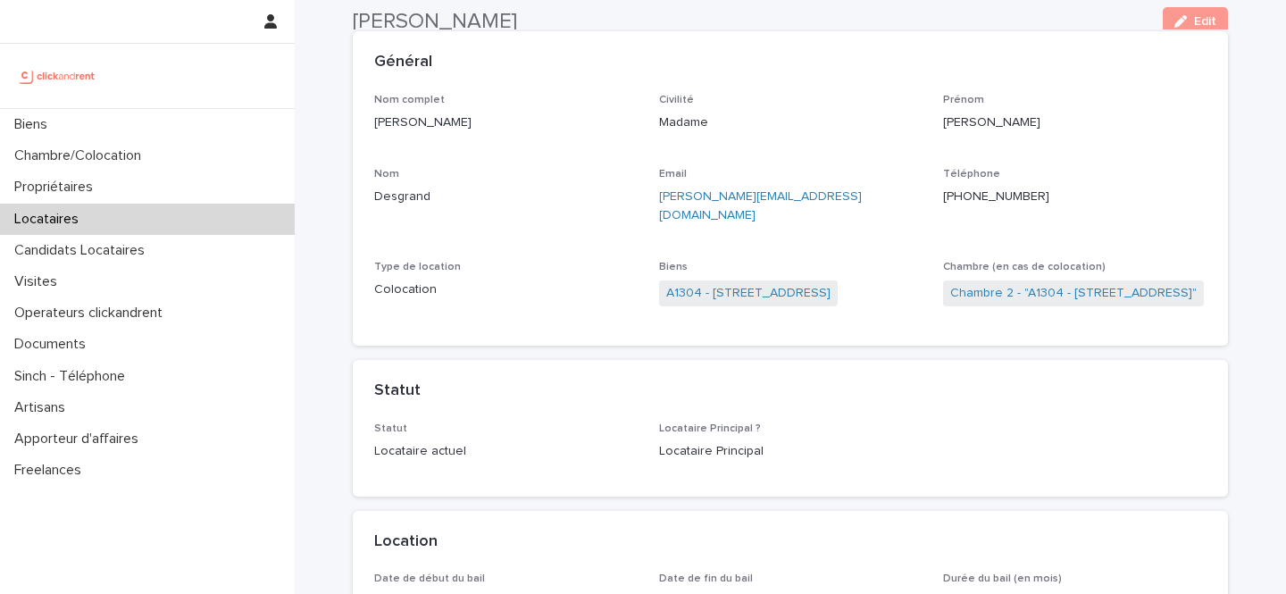
scroll to position [93, 0]
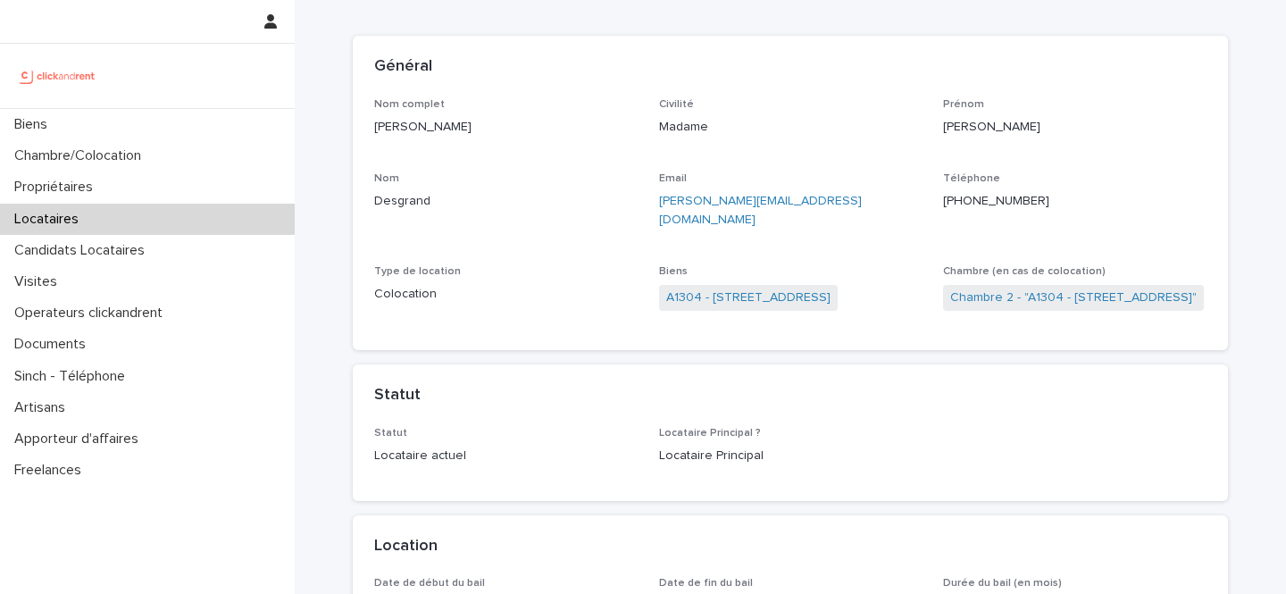
click at [145, 219] on div "Locataires" at bounding box center [147, 219] width 295 height 31
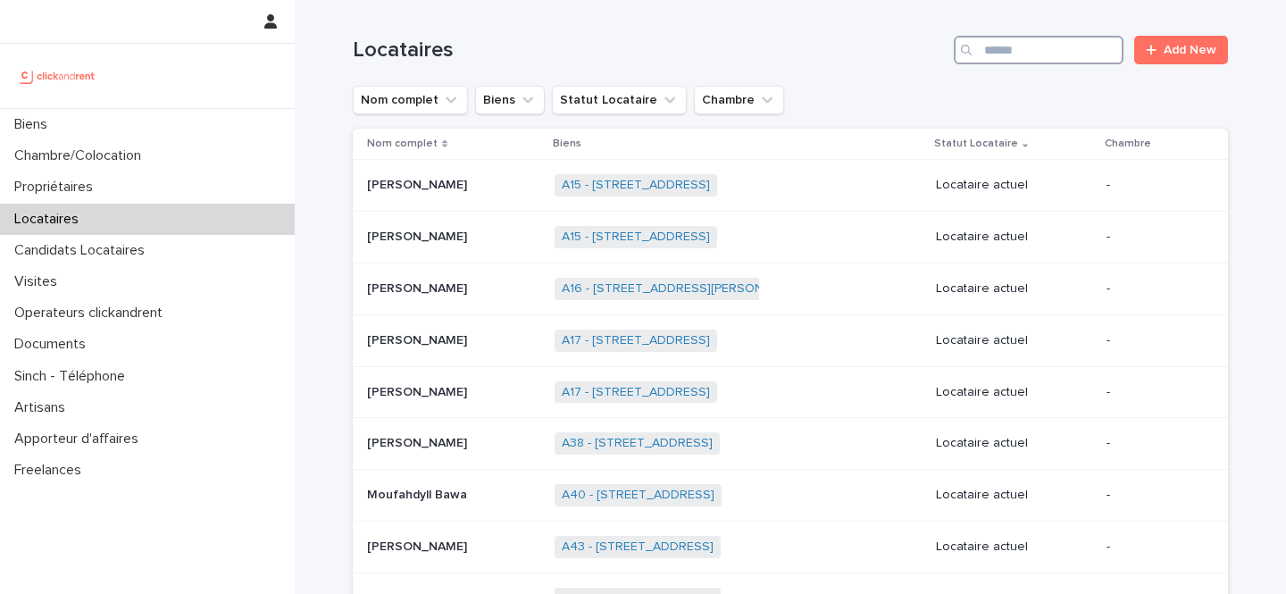
click at [1096, 61] on input "Search" at bounding box center [1039, 50] width 170 height 29
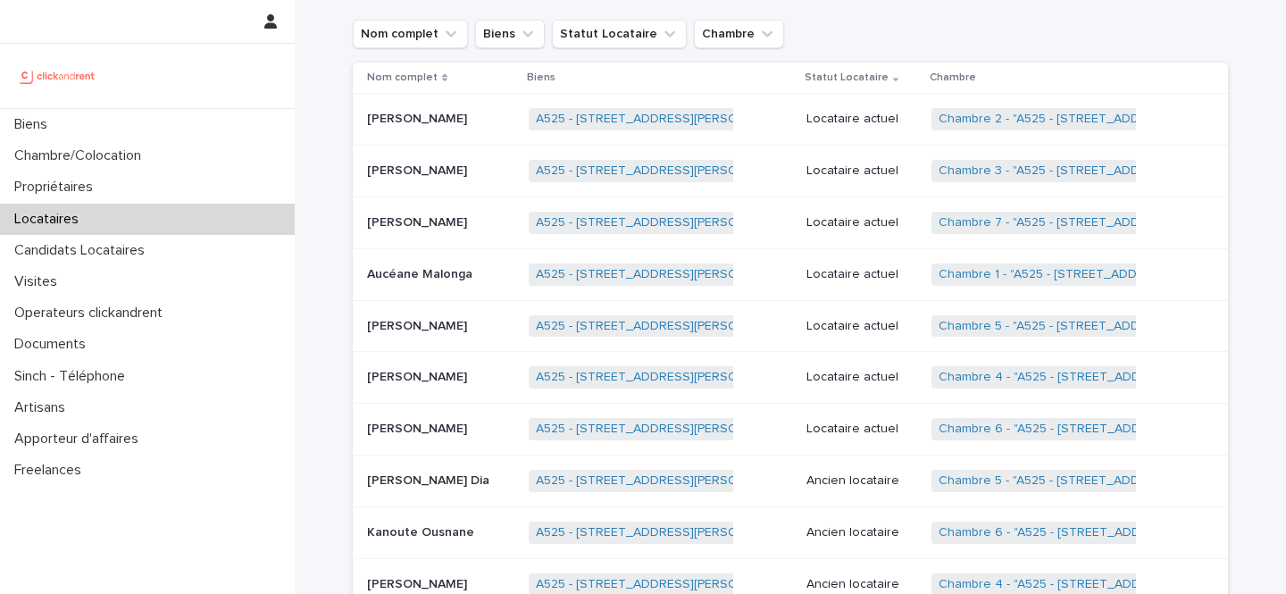
scroll to position [71, 0]
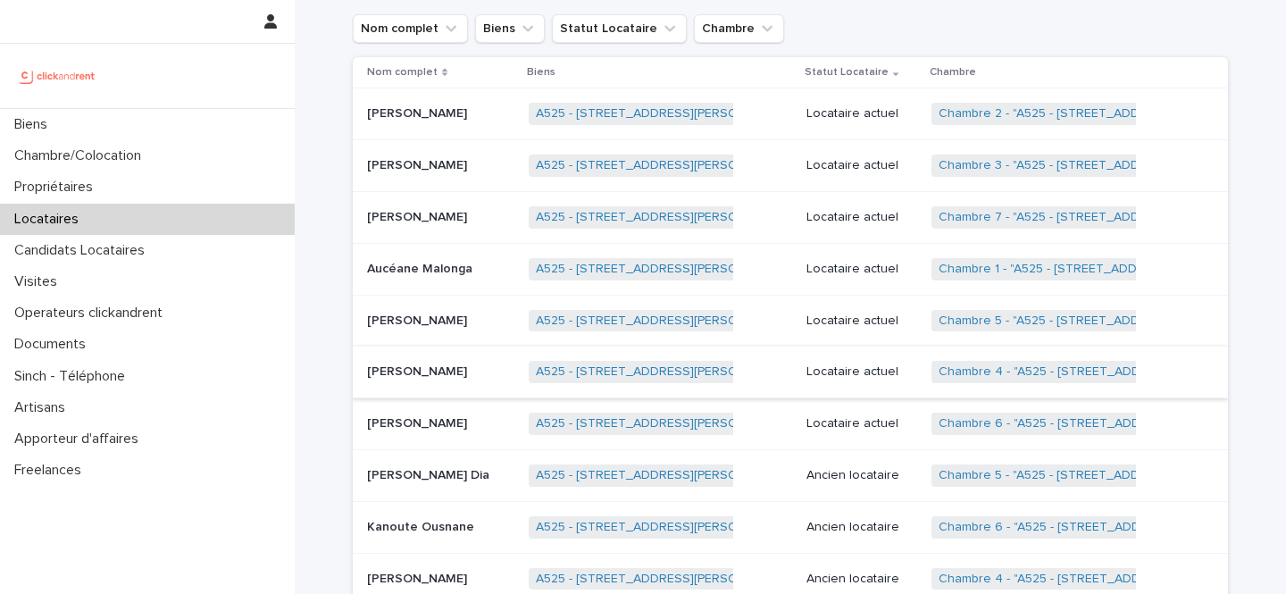
type input "****"
click at [807, 366] on p "Locataire actuel" at bounding box center [863, 371] width 112 height 15
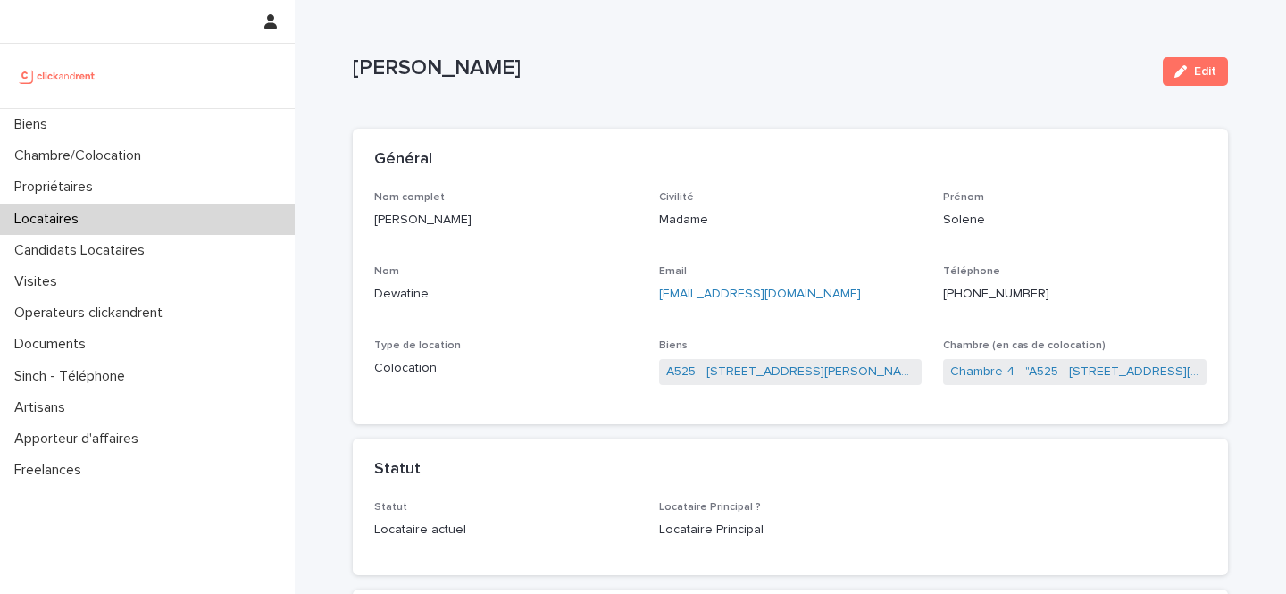
click at [90, 217] on p "Locataires" at bounding box center [50, 219] width 86 height 17
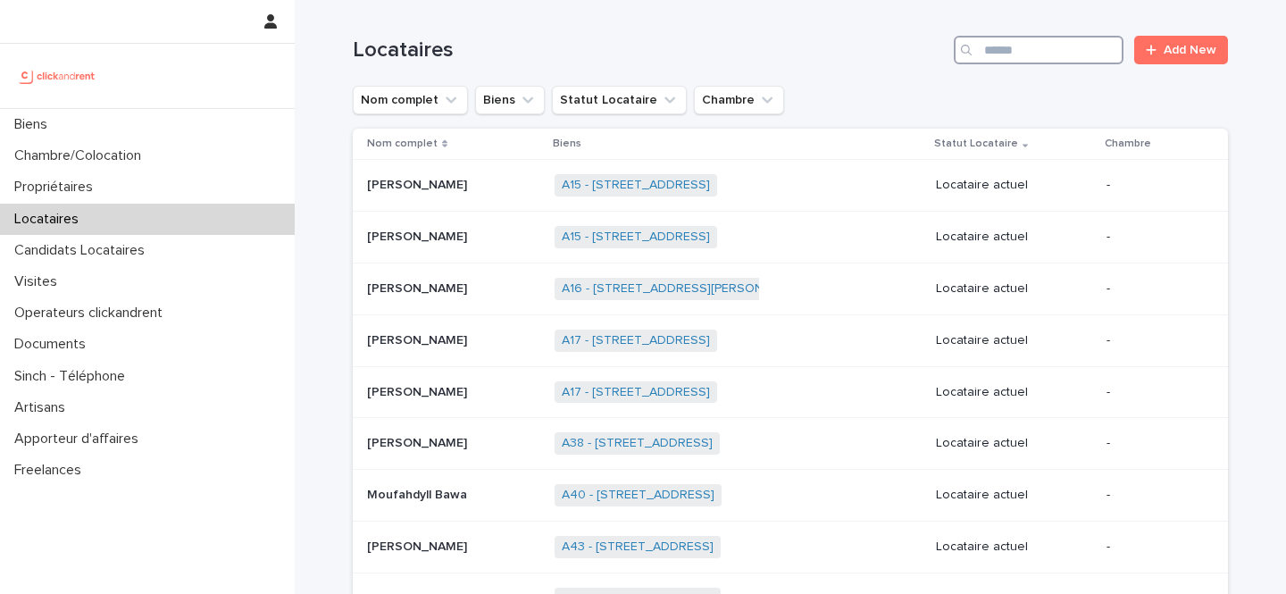
click at [1065, 54] on input "Search" at bounding box center [1039, 50] width 170 height 29
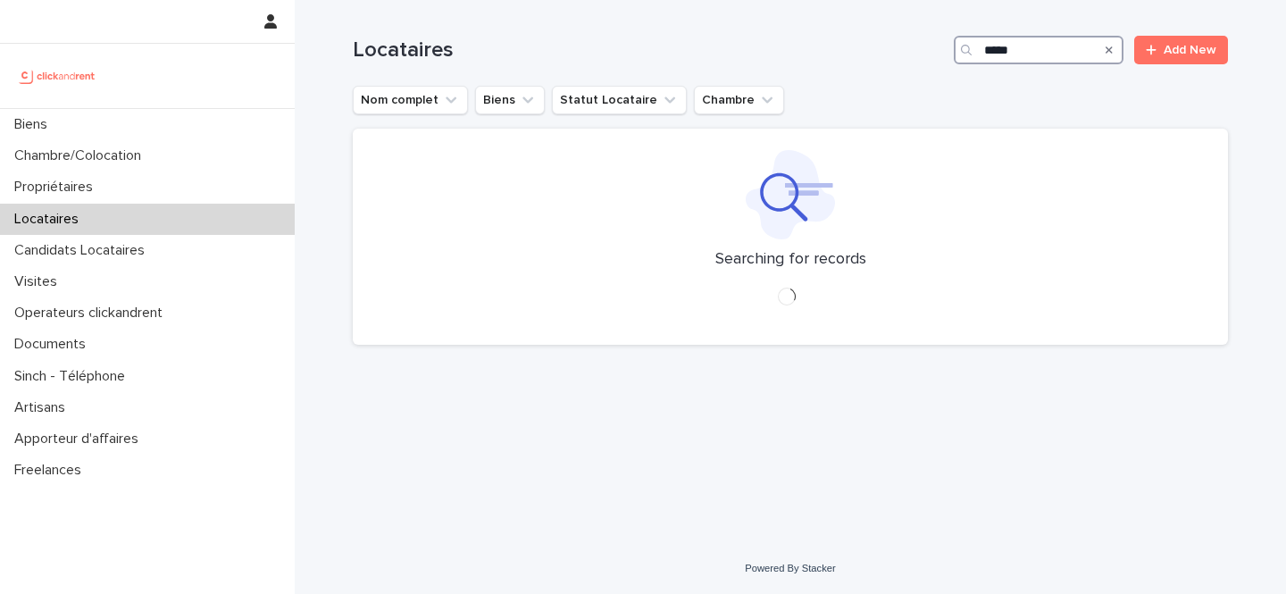
type input "*****"
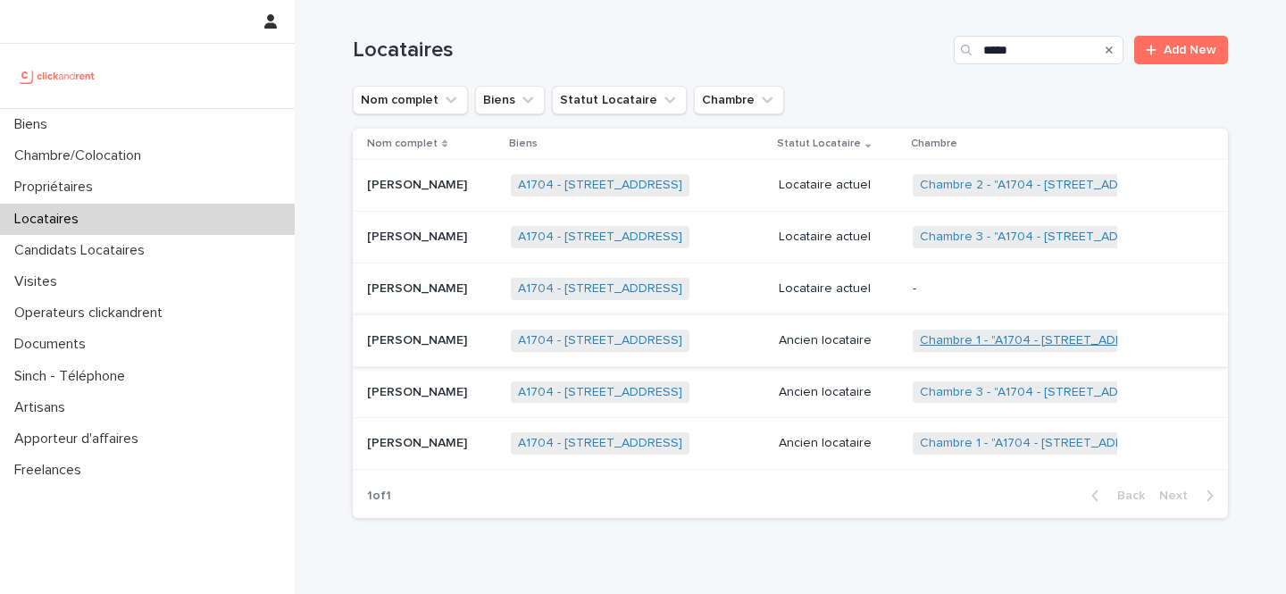
click at [1037, 340] on link "Chambre 1 - "A1704 - 4 rue de la Platrerie, Étampes 91150"" at bounding box center [1042, 340] width 244 height 15
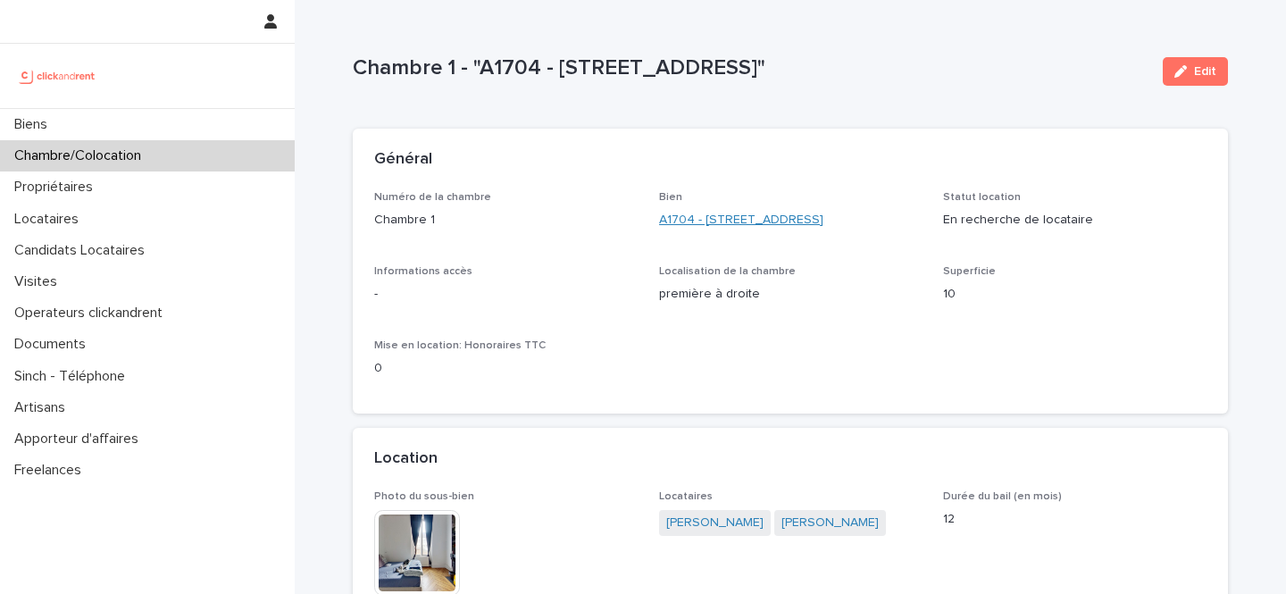
click at [824, 220] on link "A1704 - [STREET_ADDRESS]" at bounding box center [741, 220] width 164 height 19
click at [103, 279] on div "Visites" at bounding box center [147, 281] width 295 height 31
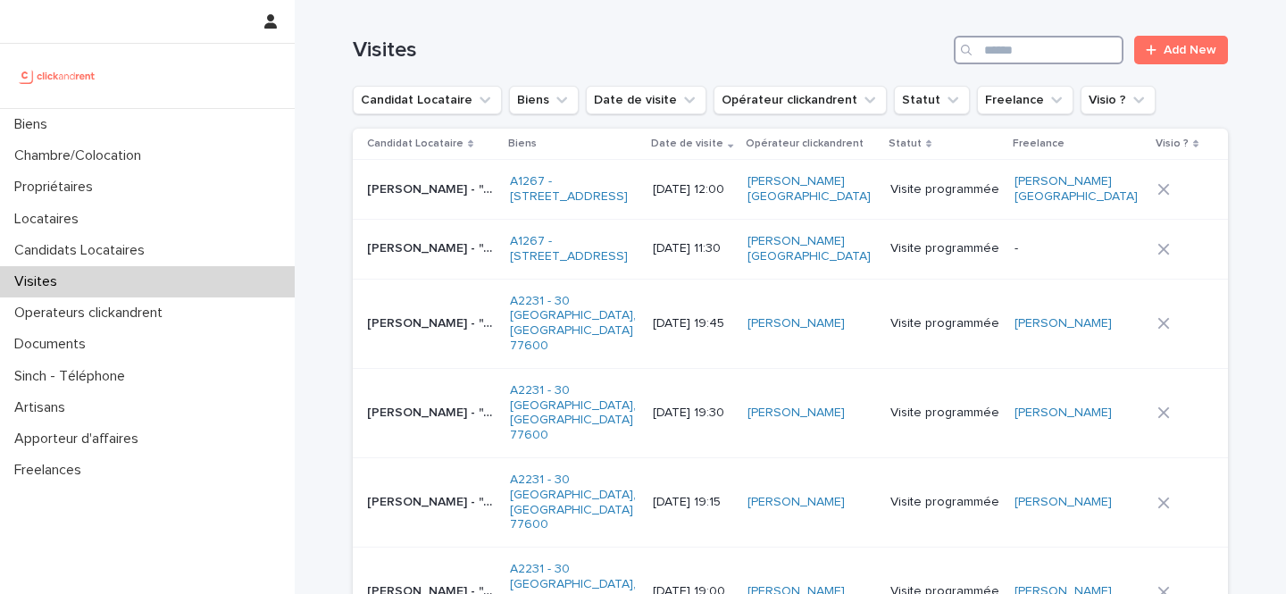
click at [1052, 57] on input "Search" at bounding box center [1039, 50] width 170 height 29
paste input "**********"
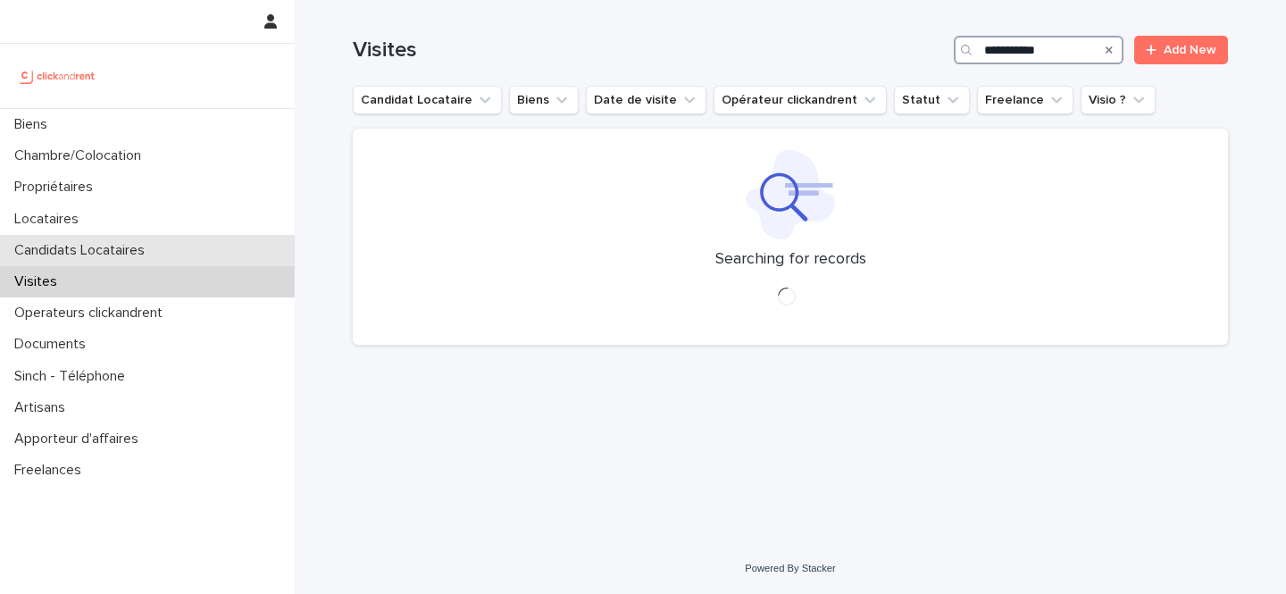
type input "**********"
click at [109, 249] on p "Candidats Locataires" at bounding box center [83, 250] width 152 height 17
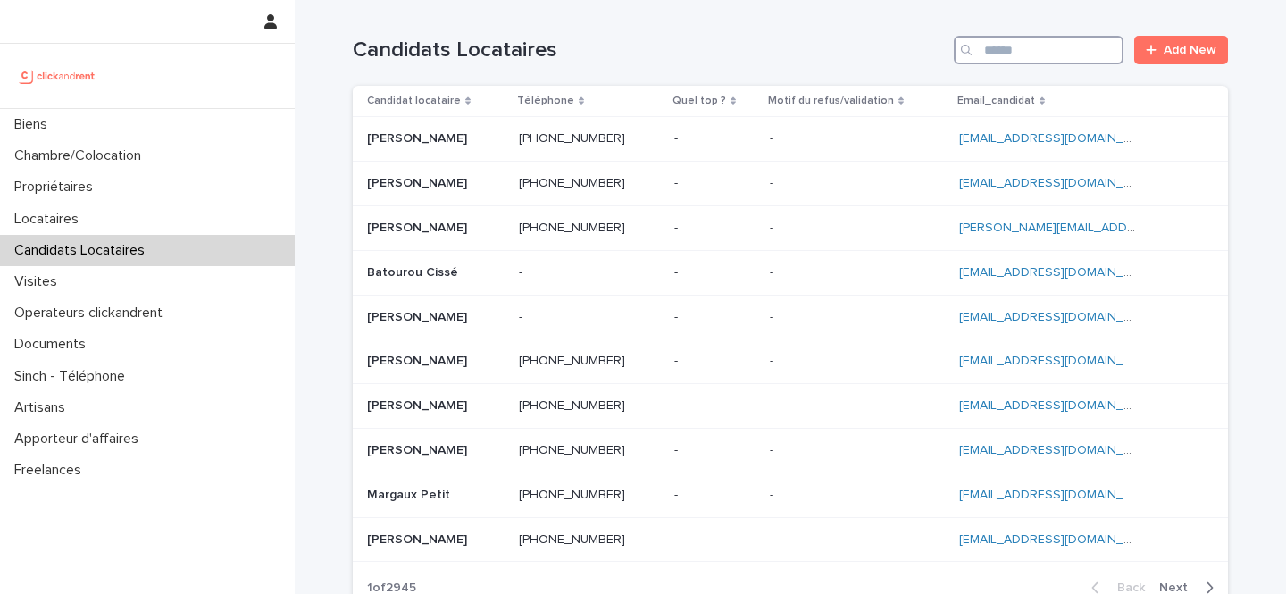
click at [1006, 57] on input "Search" at bounding box center [1039, 50] width 170 height 29
paste input "**********"
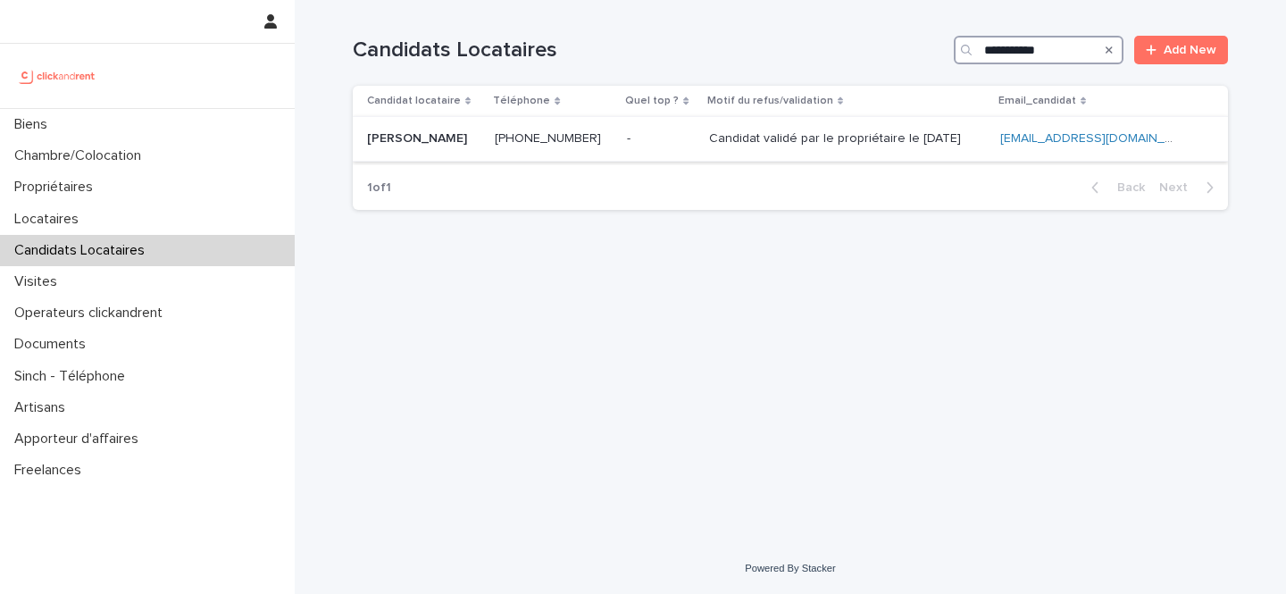
type input "**********"
click at [822, 155] on td "Candidat validé par le propriétaire le 19.08.2025 Candidat validé par le propri…" at bounding box center [847, 139] width 291 height 45
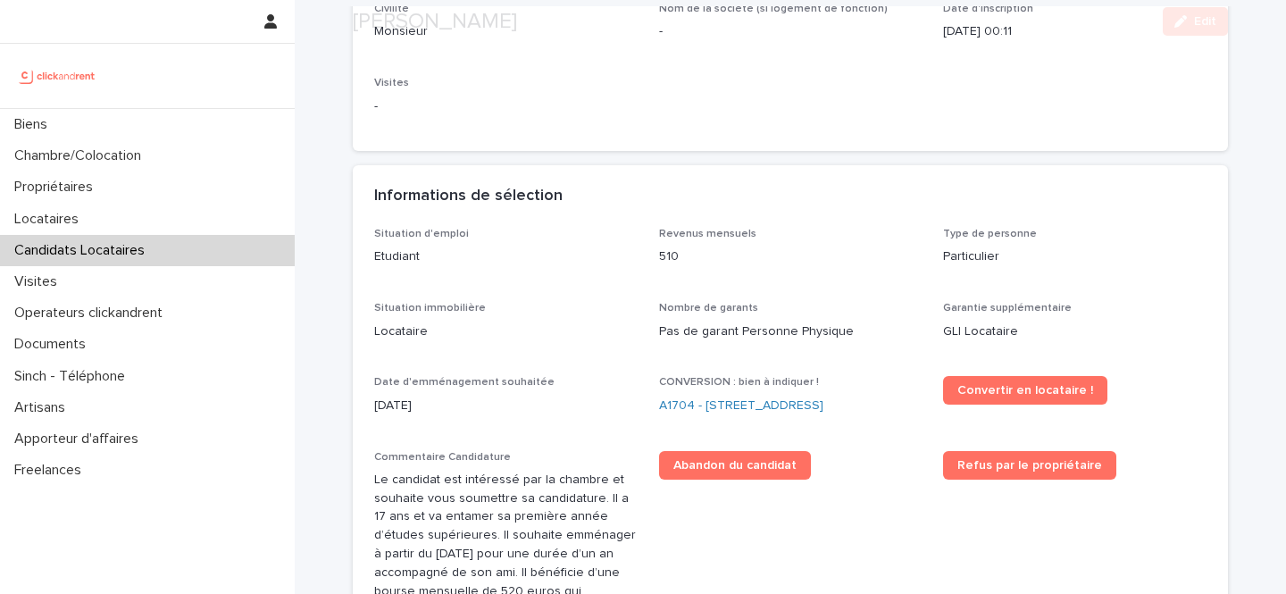
scroll to position [508, 0]
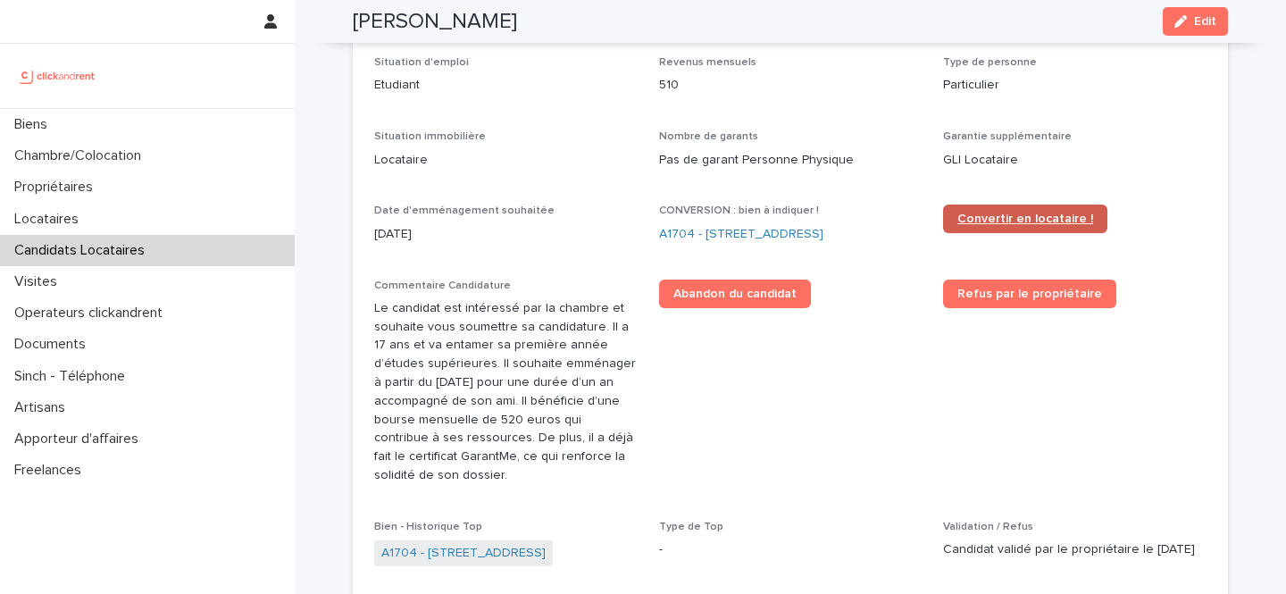
click at [995, 222] on span "Convertir en locataire !" at bounding box center [1026, 219] width 136 height 13
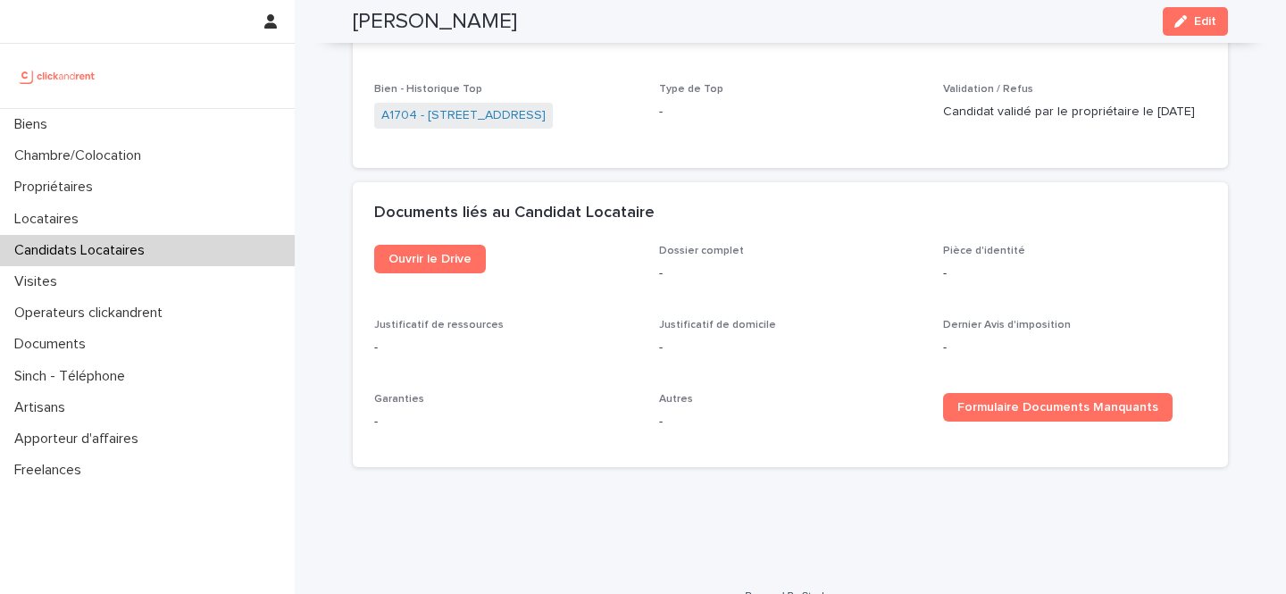
scroll to position [982, 0]
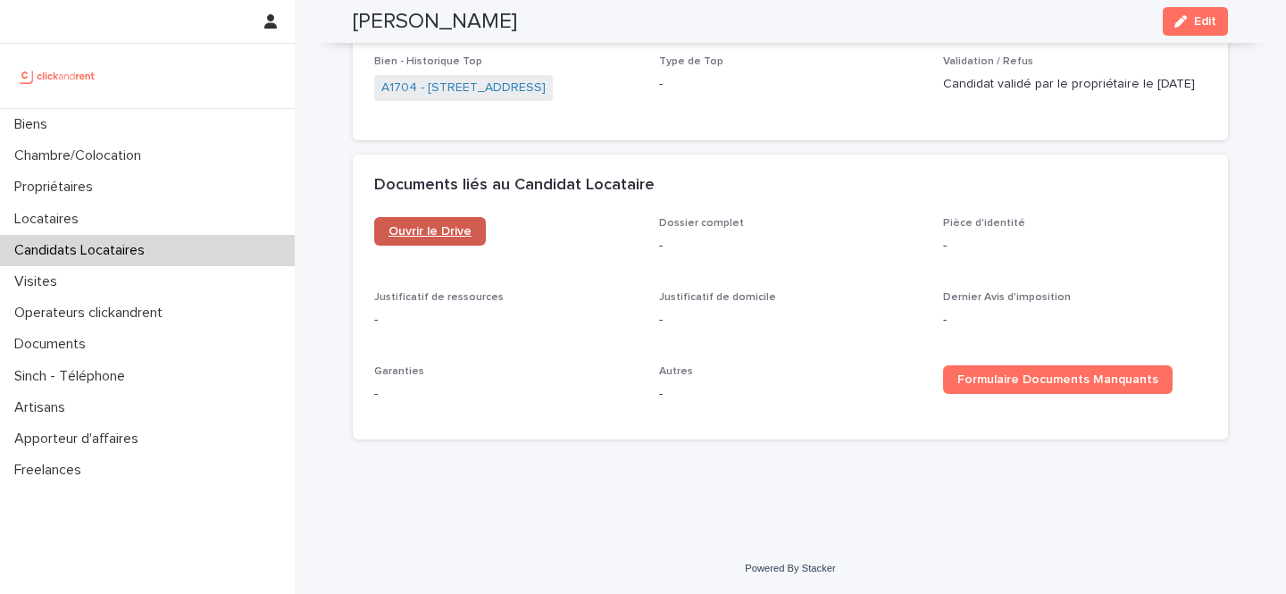
click at [447, 228] on span "Ouvrir le Drive" at bounding box center [430, 231] width 83 height 13
click at [427, 21] on h2 "Ethan Dulac" at bounding box center [435, 22] width 164 height 26
drag, startPoint x: 427, startPoint y: 21, endPoint x: 366, endPoint y: 21, distance: 60.7
click at [366, 21] on h2 "Ethan Dulac" at bounding box center [435, 22] width 164 height 26
copy h2 "Ethan Dulac"
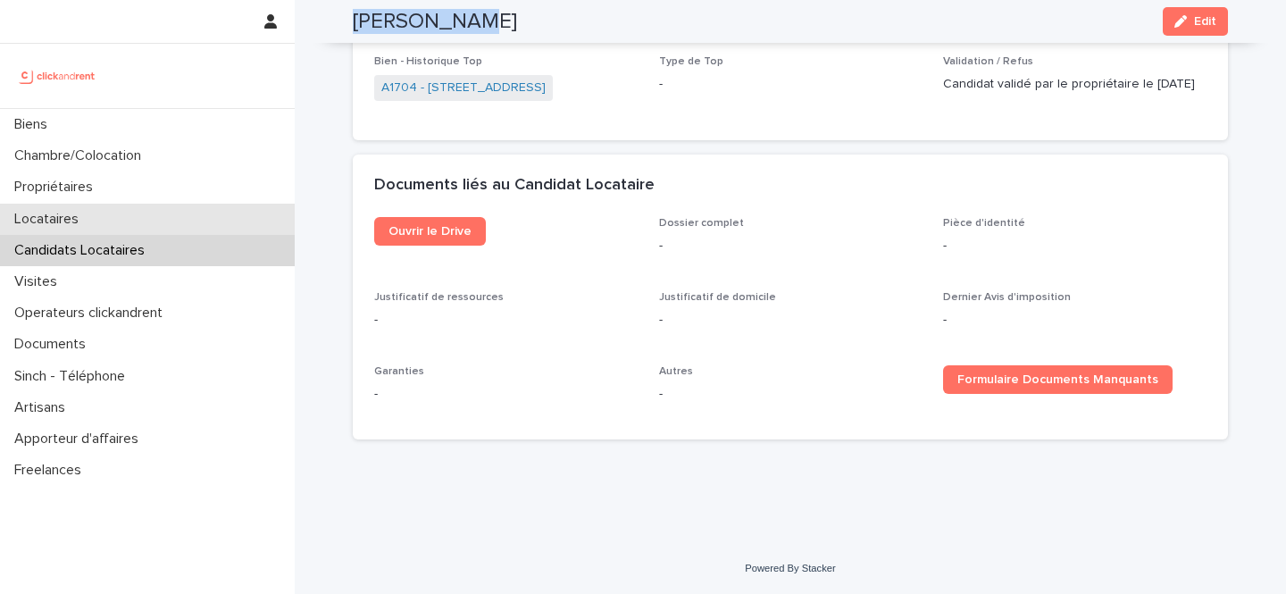
click at [98, 214] on div "Locataires" at bounding box center [147, 219] width 295 height 31
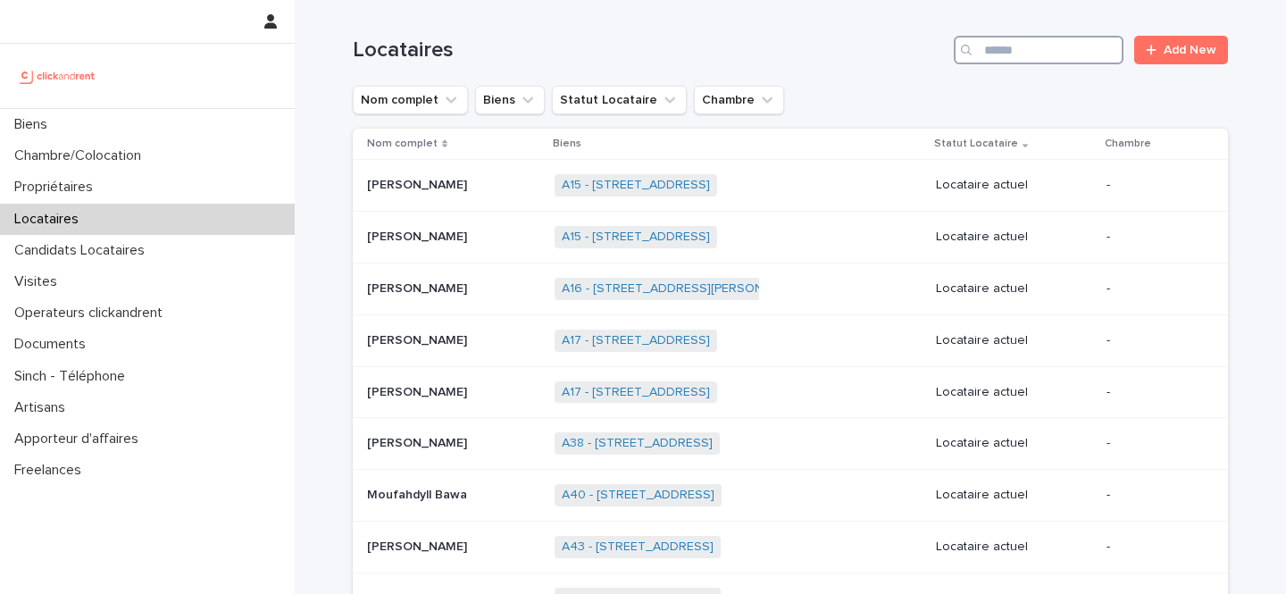
click at [1022, 51] on input "Search" at bounding box center [1039, 50] width 170 height 29
paste input "**********"
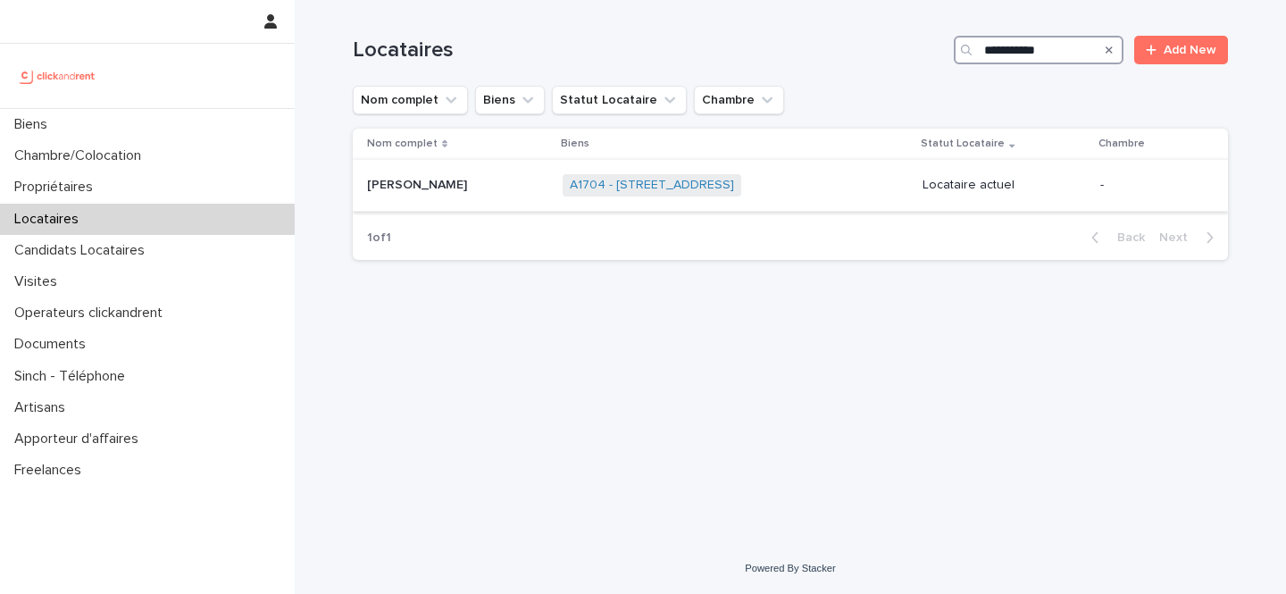
type input "**********"
click at [774, 188] on div "A1704 - 4 rue de la Platrerie, Étampes 91150 + 0" at bounding box center [736, 185] width 346 height 37
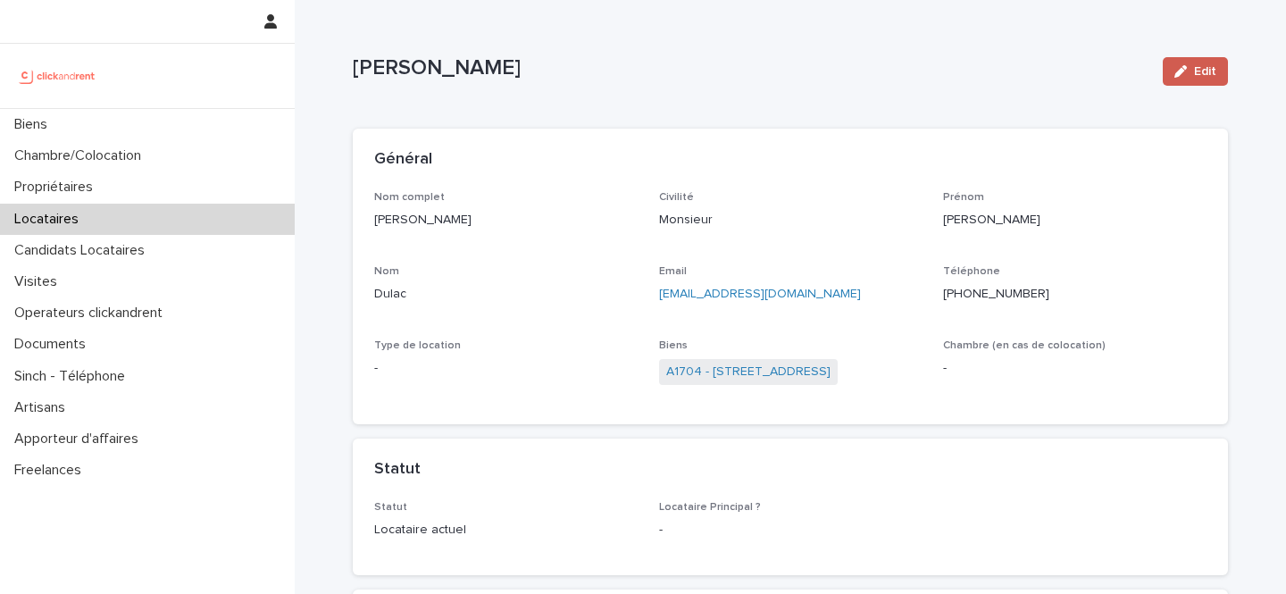
click at [1181, 78] on button "Edit" at bounding box center [1195, 71] width 65 height 29
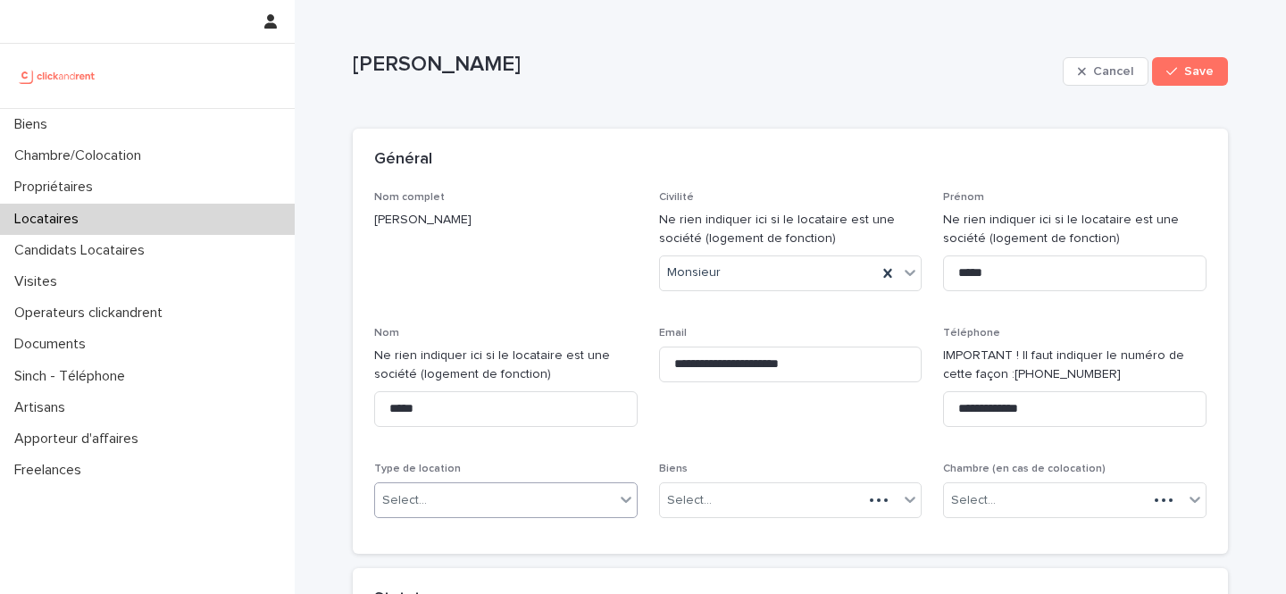
click at [473, 502] on div "Select..." at bounding box center [494, 500] width 239 height 29
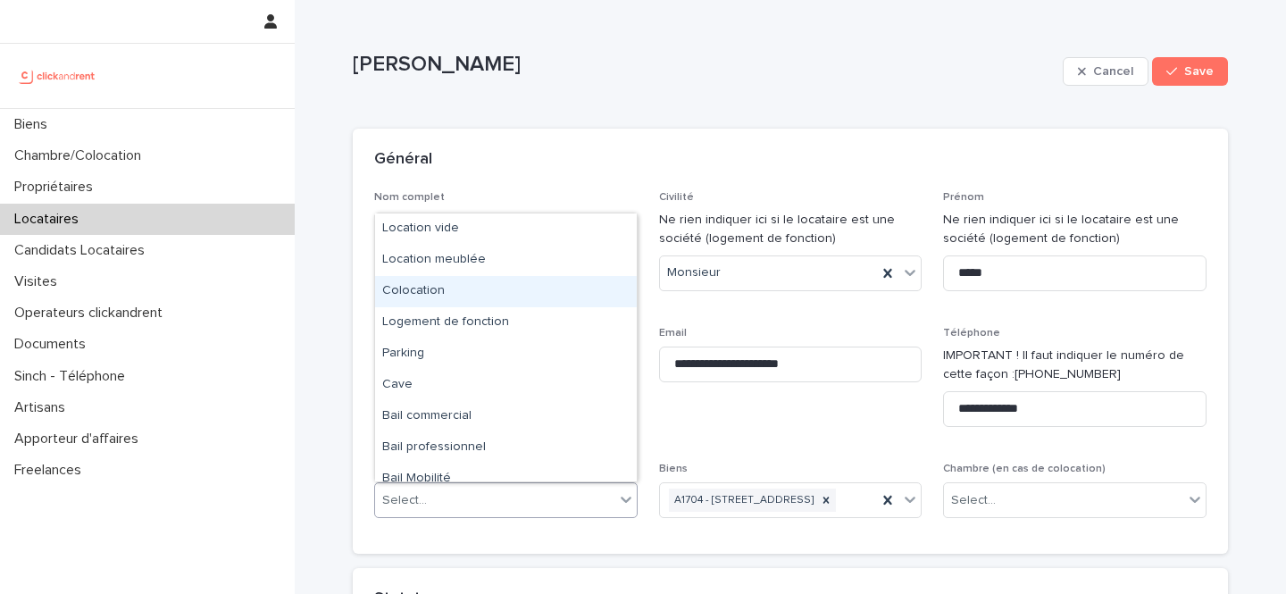
click at [487, 298] on div "Colocation" at bounding box center [506, 291] width 262 height 31
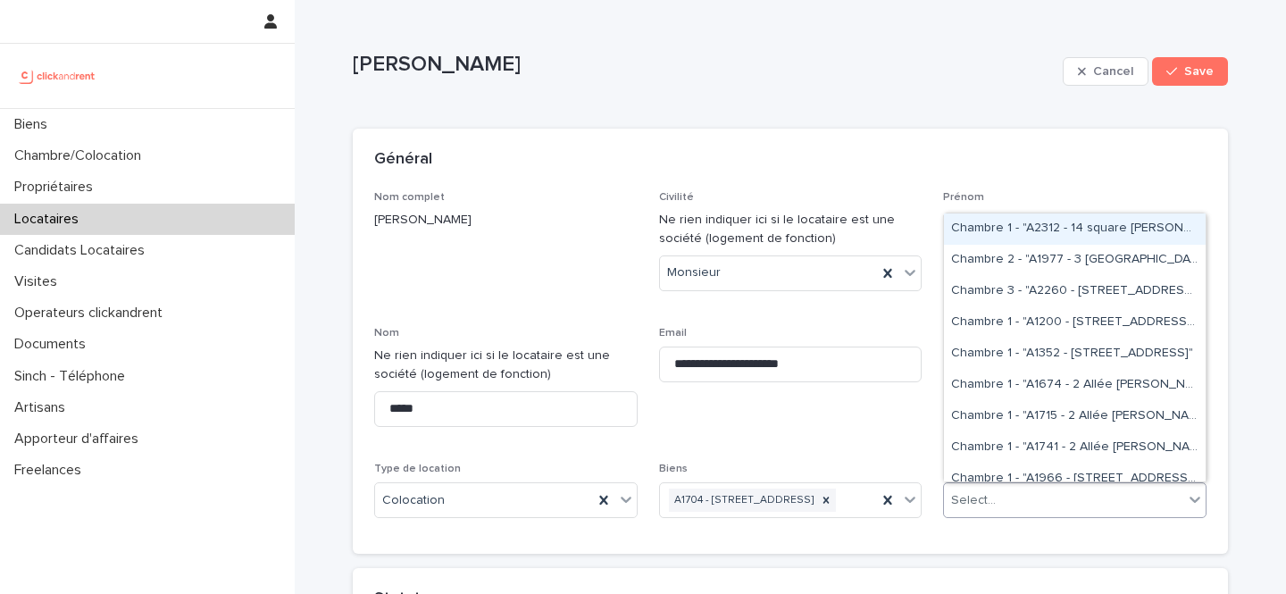
click at [1015, 501] on div "Select..." at bounding box center [1063, 500] width 239 height 29
type input "*****"
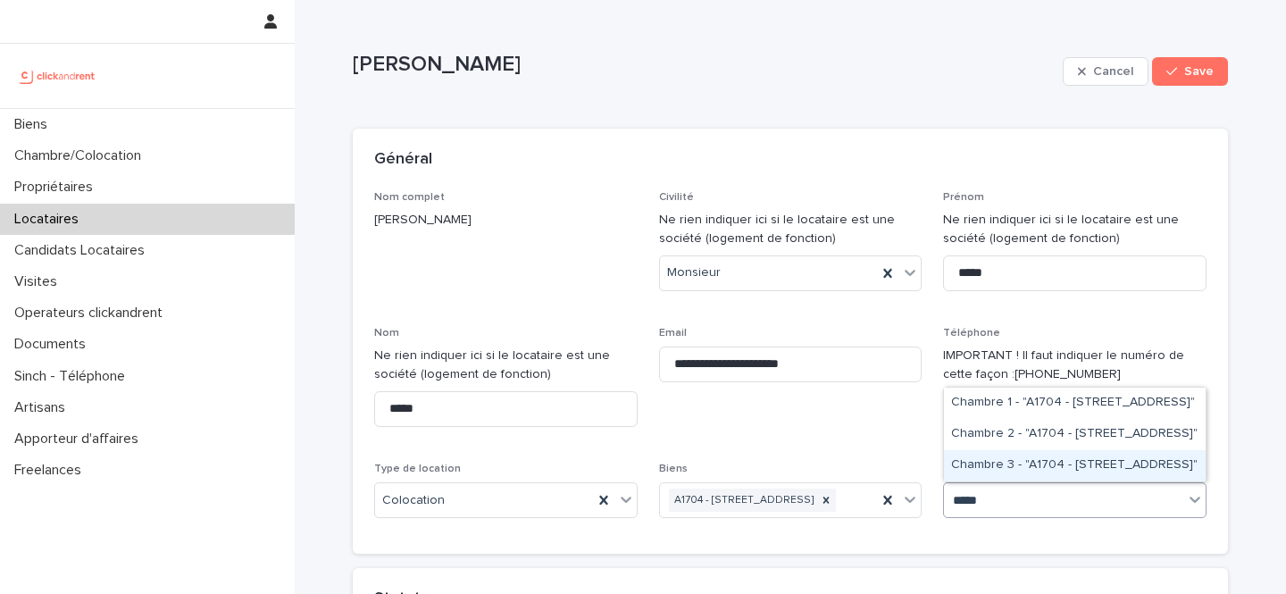
click at [1087, 456] on div "Chambre 3 - "A1704 - 4 rue de la Platrerie, Étampes 91150"" at bounding box center [1075, 465] width 262 height 31
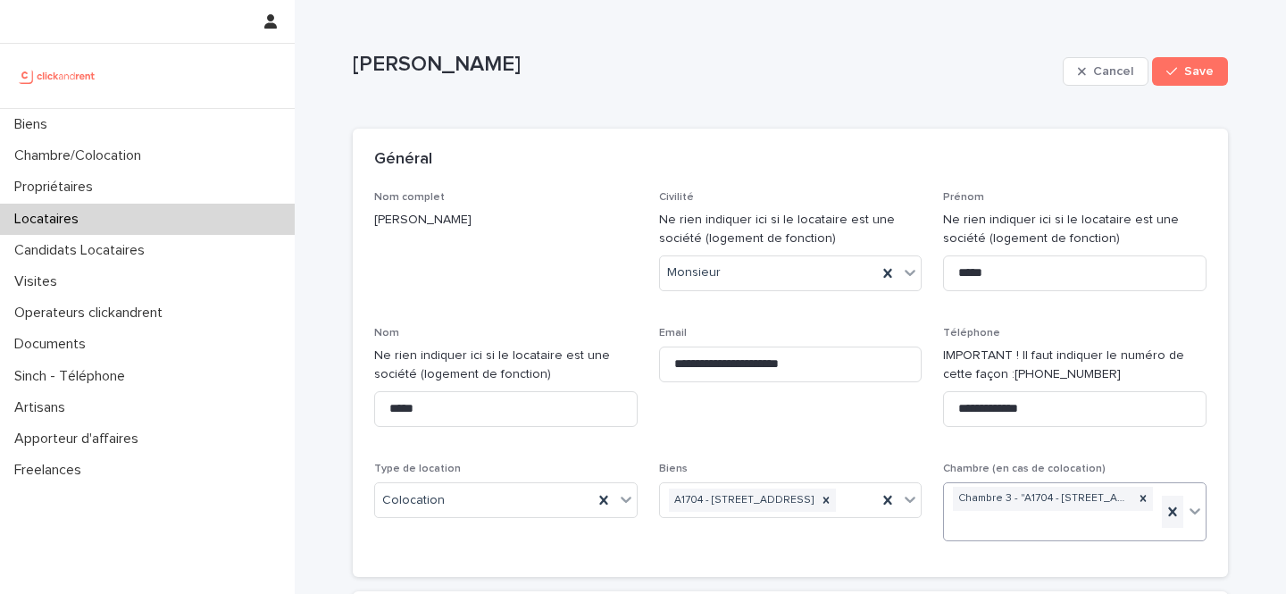
click at [1162, 504] on div at bounding box center [1172, 512] width 21 height 32
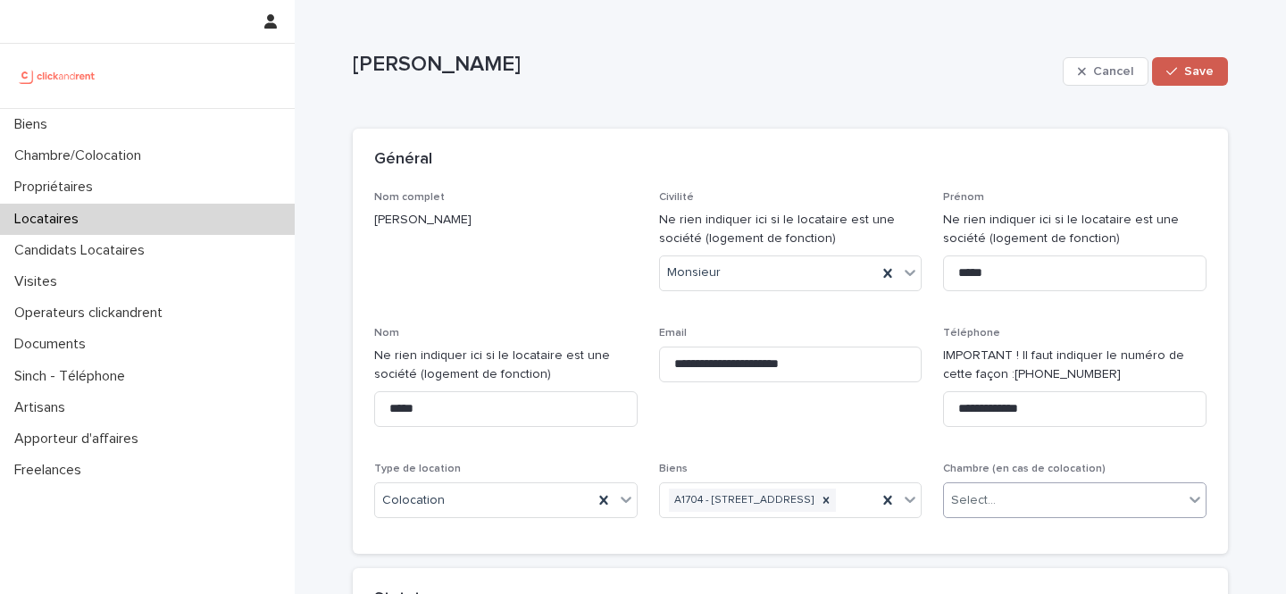
click at [1160, 78] on button "Save" at bounding box center [1190, 71] width 76 height 29
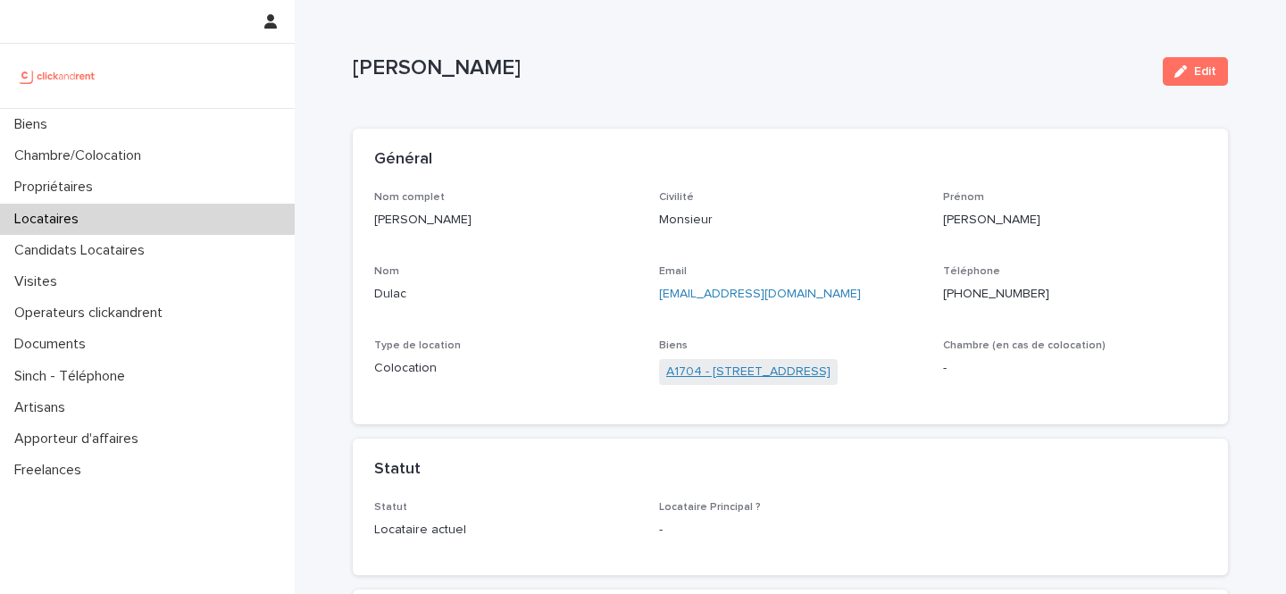
click at [831, 374] on link "A1704 - [STREET_ADDRESS]" at bounding box center [748, 372] width 164 height 19
click at [1178, 79] on button "Edit" at bounding box center [1195, 71] width 65 height 29
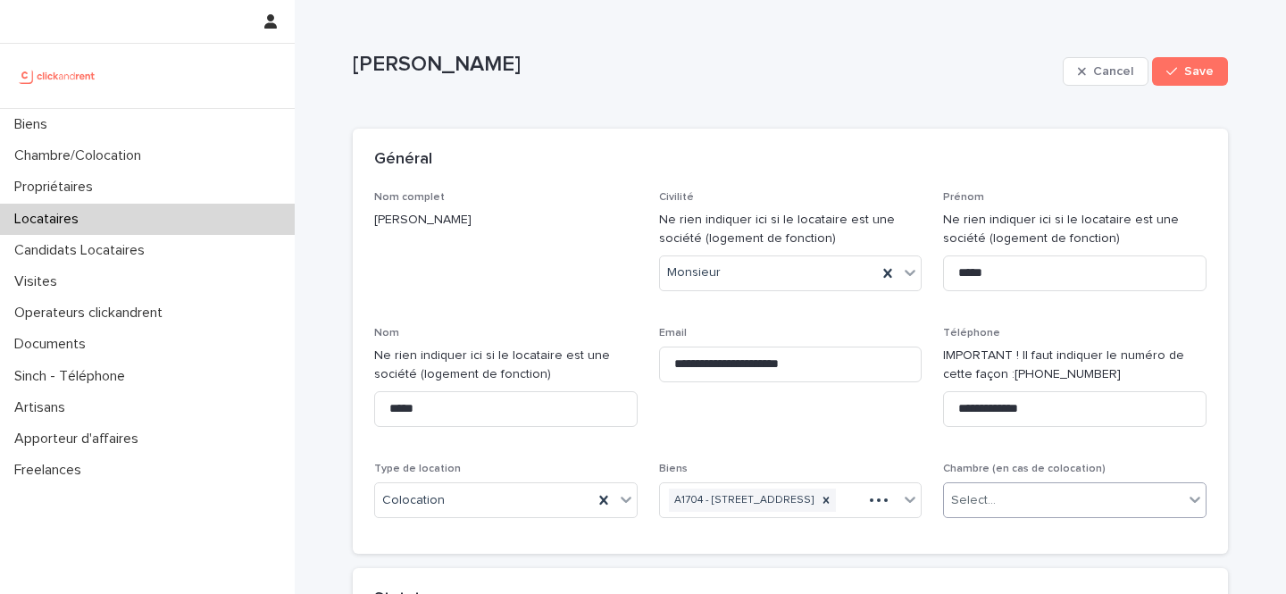
click at [988, 493] on div "Select..." at bounding box center [973, 500] width 45 height 19
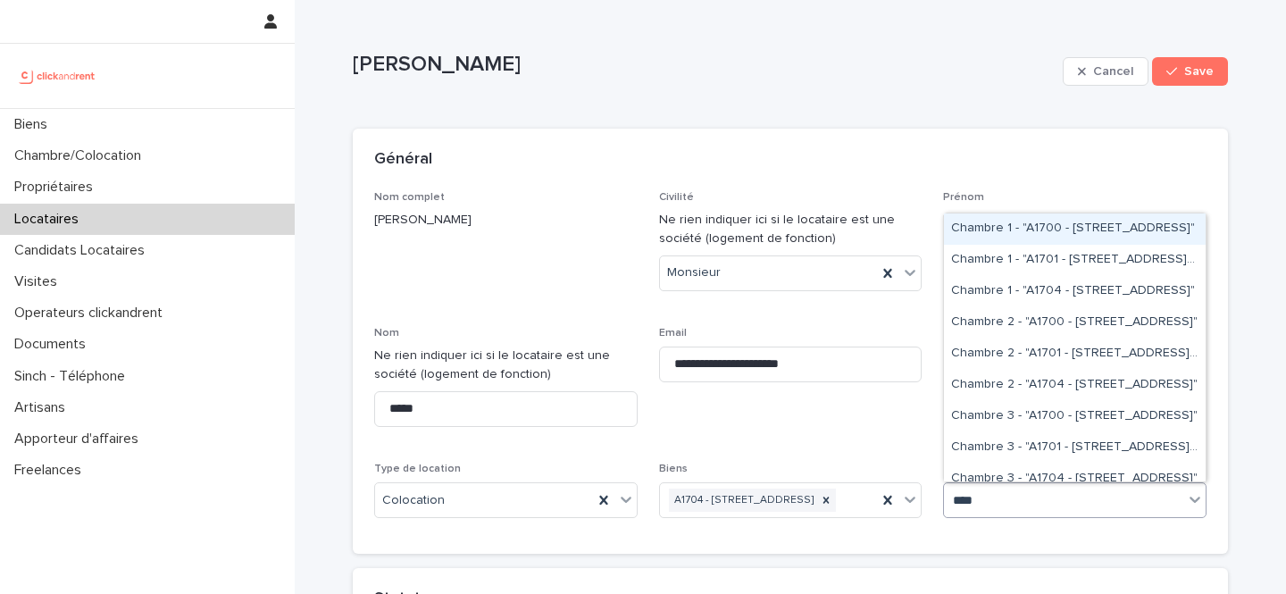
type input "*****"
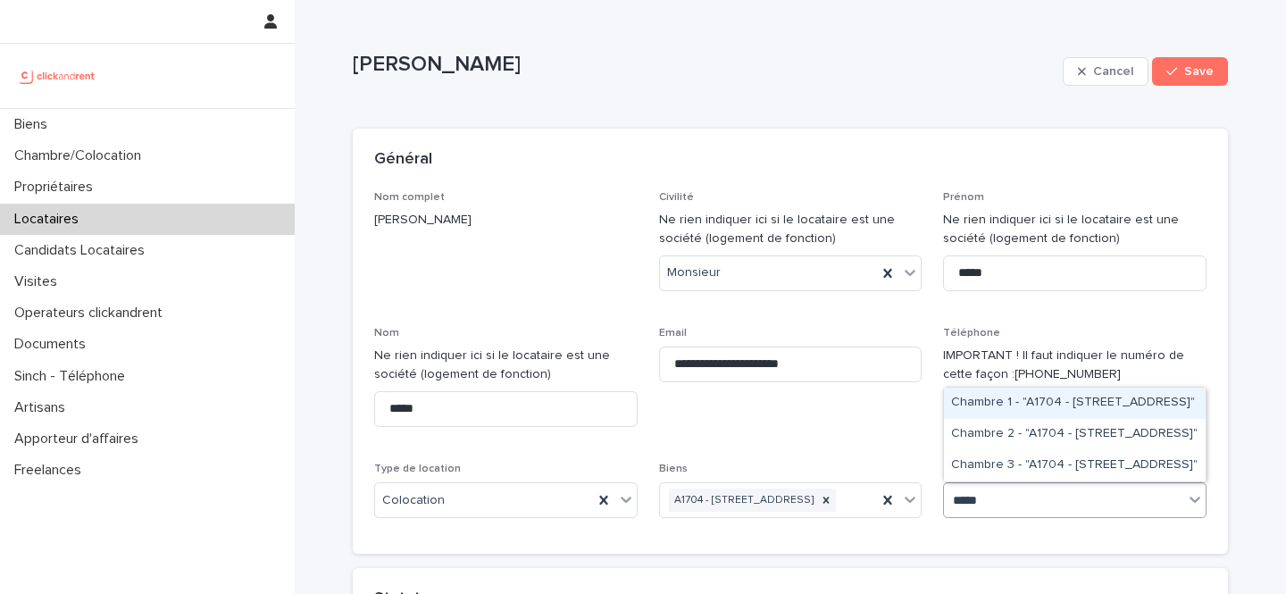
click at [1051, 398] on div "Chambre 1 - "A1704 - 4 rue de la Platrerie, Étampes 91150"" at bounding box center [1075, 403] width 262 height 31
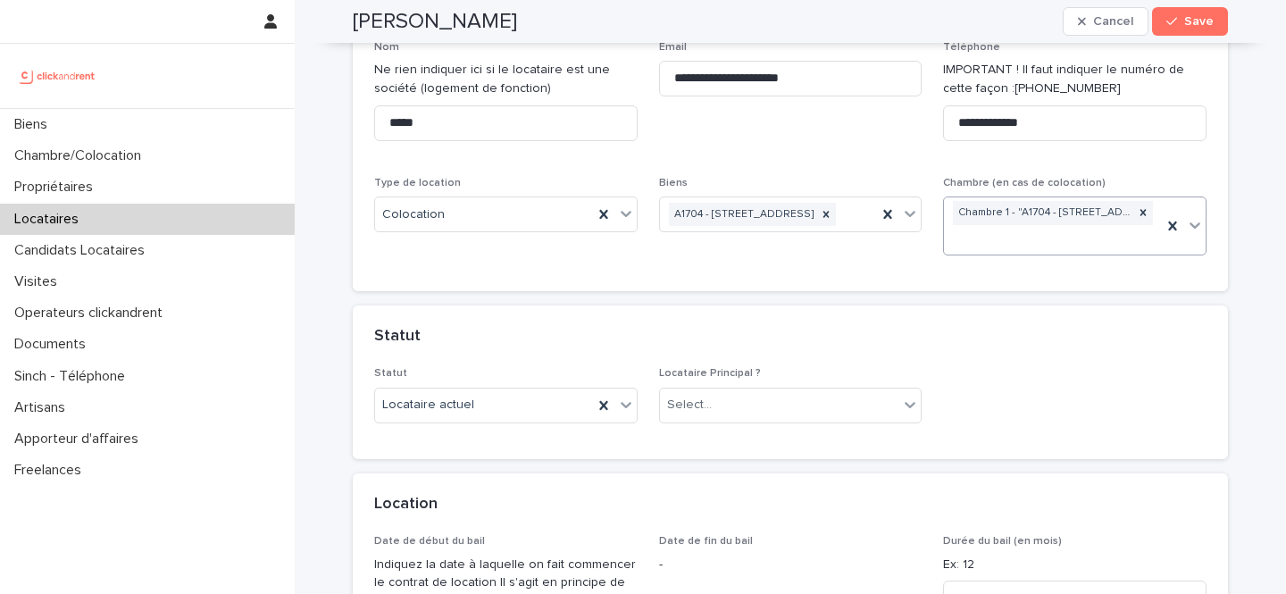
scroll to position [310, 0]
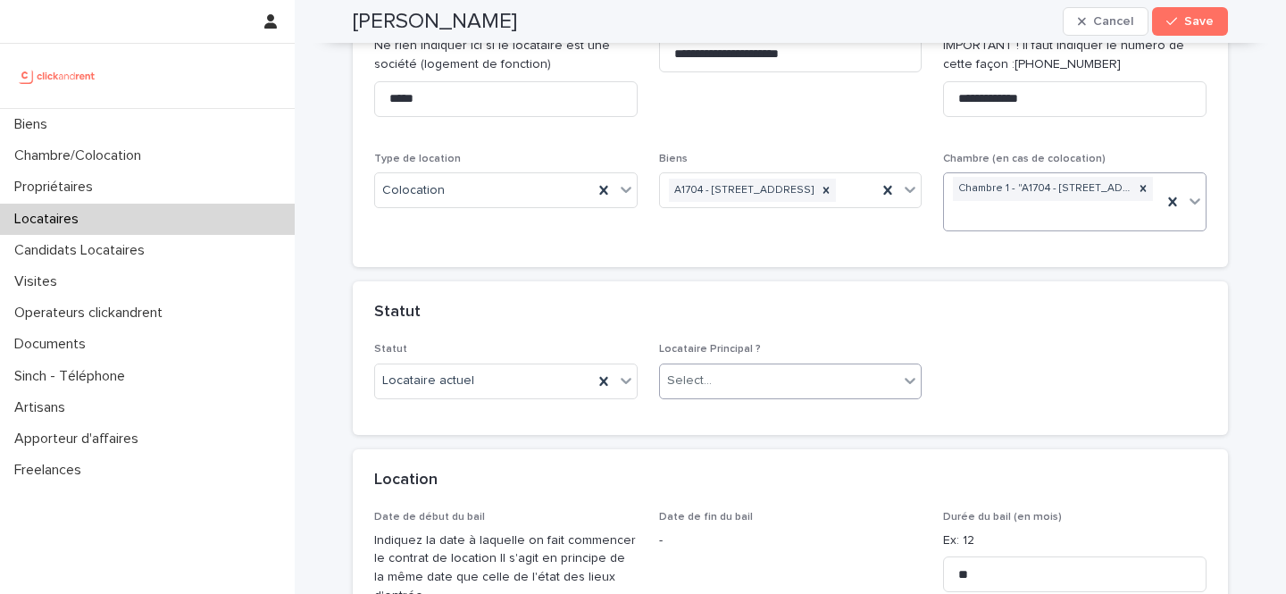
click at [797, 395] on div "Select..." at bounding box center [779, 380] width 239 height 29
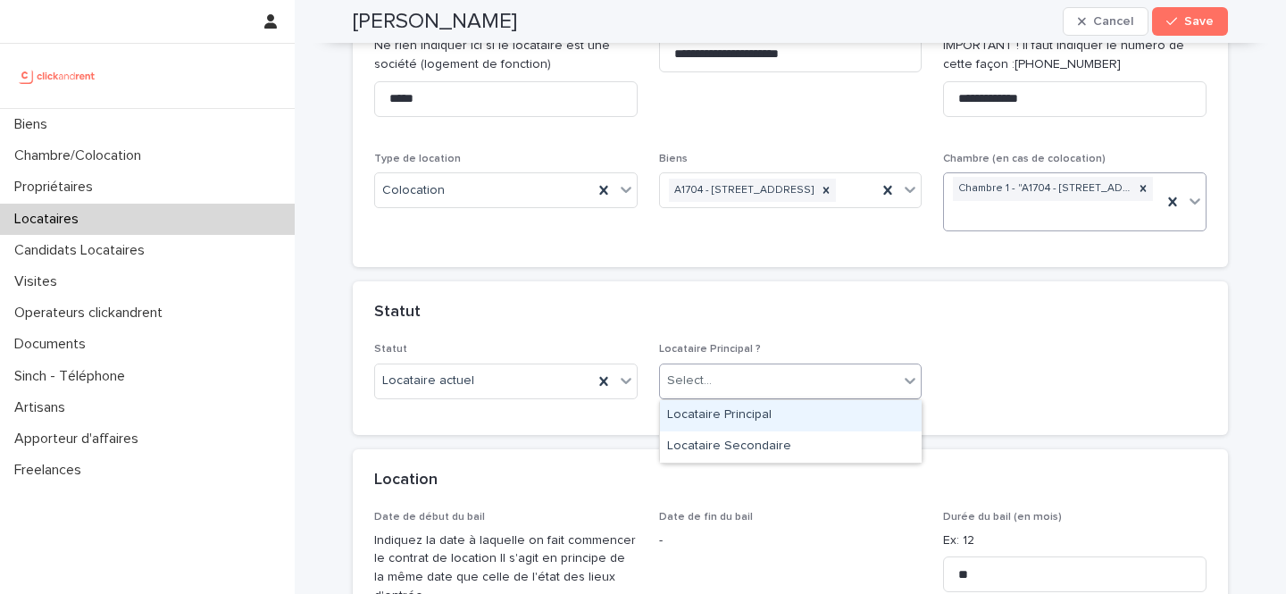
click at [773, 418] on div "Locataire Principal" at bounding box center [791, 415] width 262 height 31
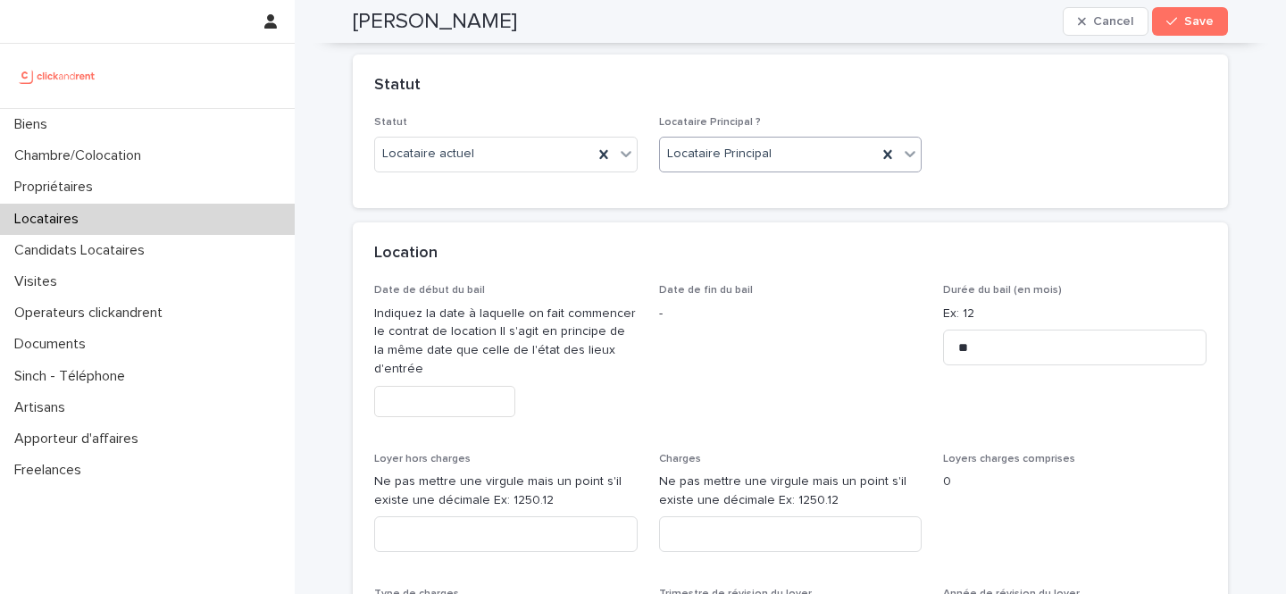
scroll to position [542, 0]
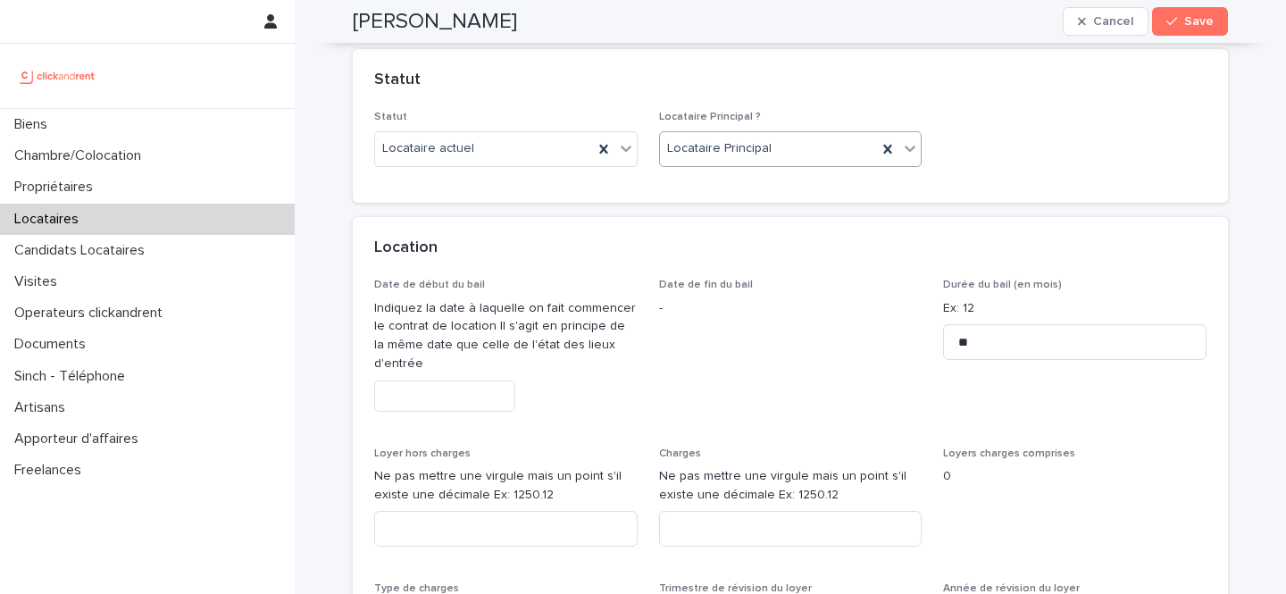
click at [713, 501] on p "Ne pas mettre une virgule mais un point s'il existe une décimale Ex: 1250.12" at bounding box center [791, 486] width 264 height 38
click at [705, 530] on input at bounding box center [791, 529] width 264 height 36
type input "***"
click at [475, 388] on input "text" at bounding box center [444, 396] width 141 height 31
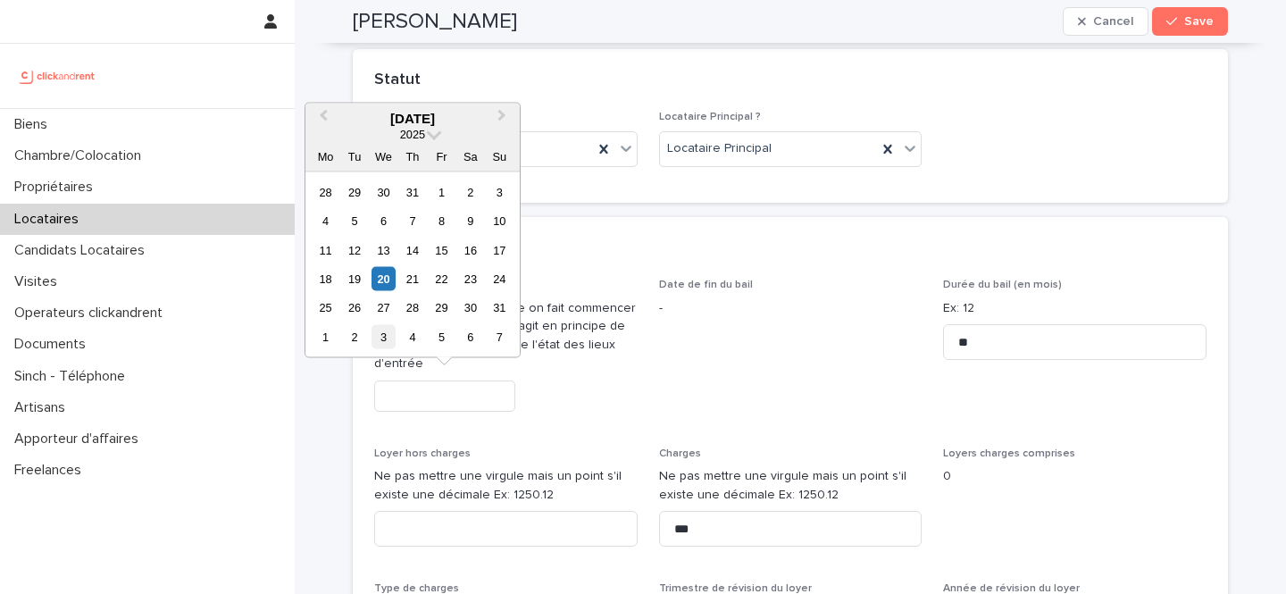
click at [383, 336] on div "3" at bounding box center [384, 336] width 24 height 24
type input "********"
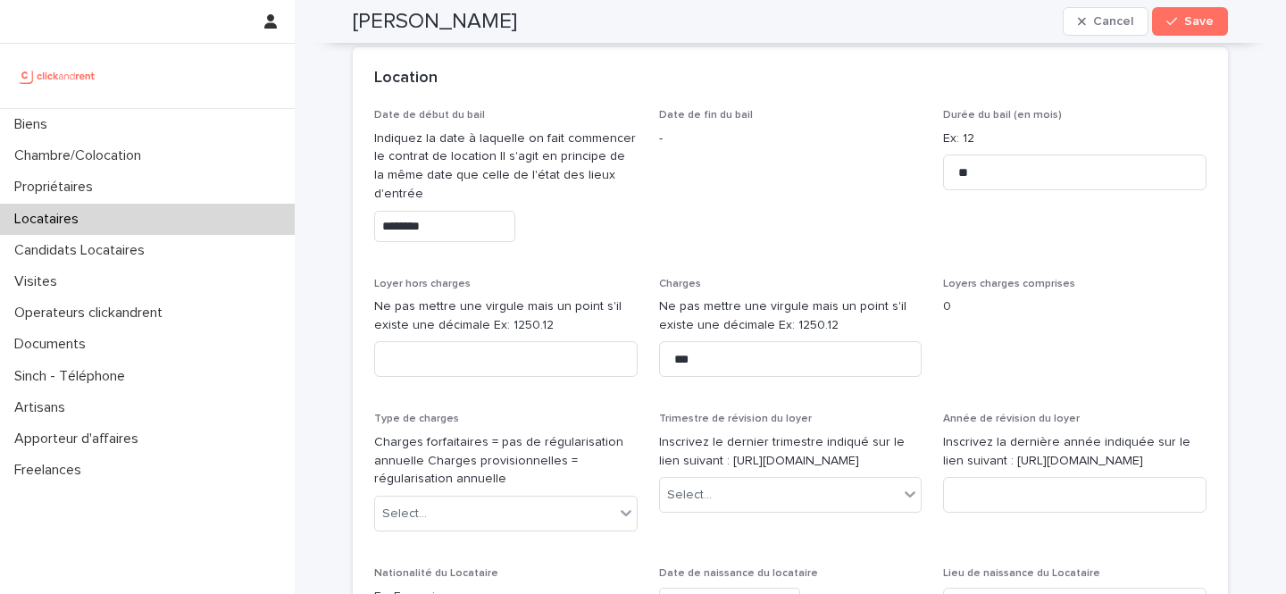
scroll to position [716, 0]
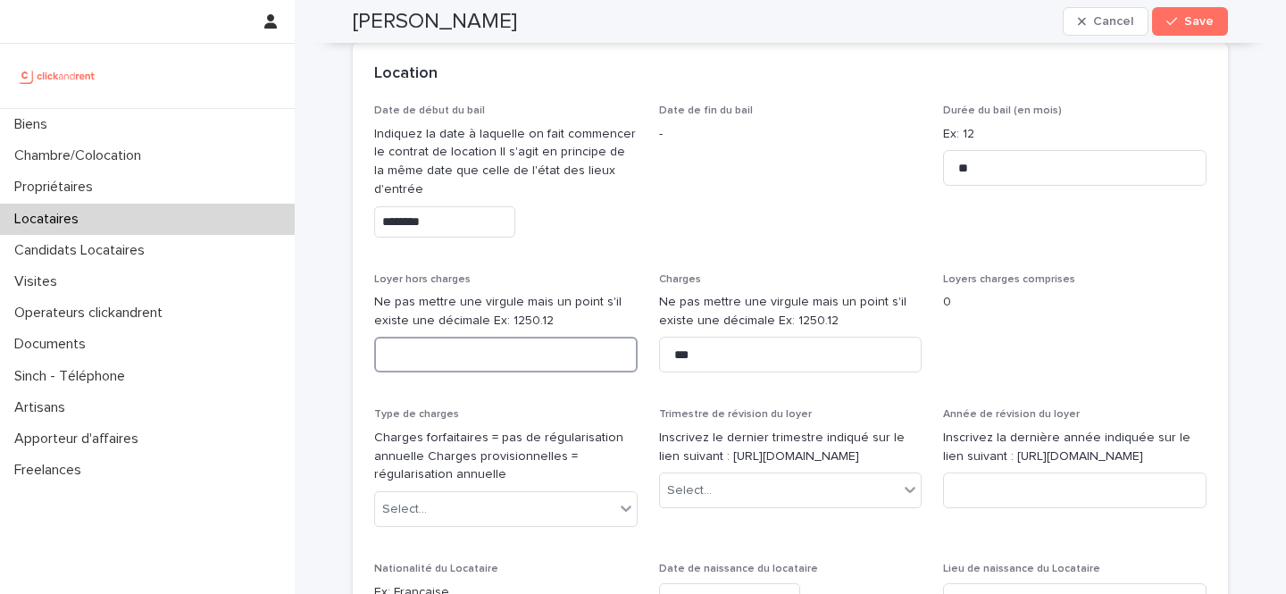
click at [568, 364] on input at bounding box center [506, 355] width 264 height 36
paste input "***"
type input "***"
click at [548, 504] on div "Select..." at bounding box center [494, 509] width 239 height 29
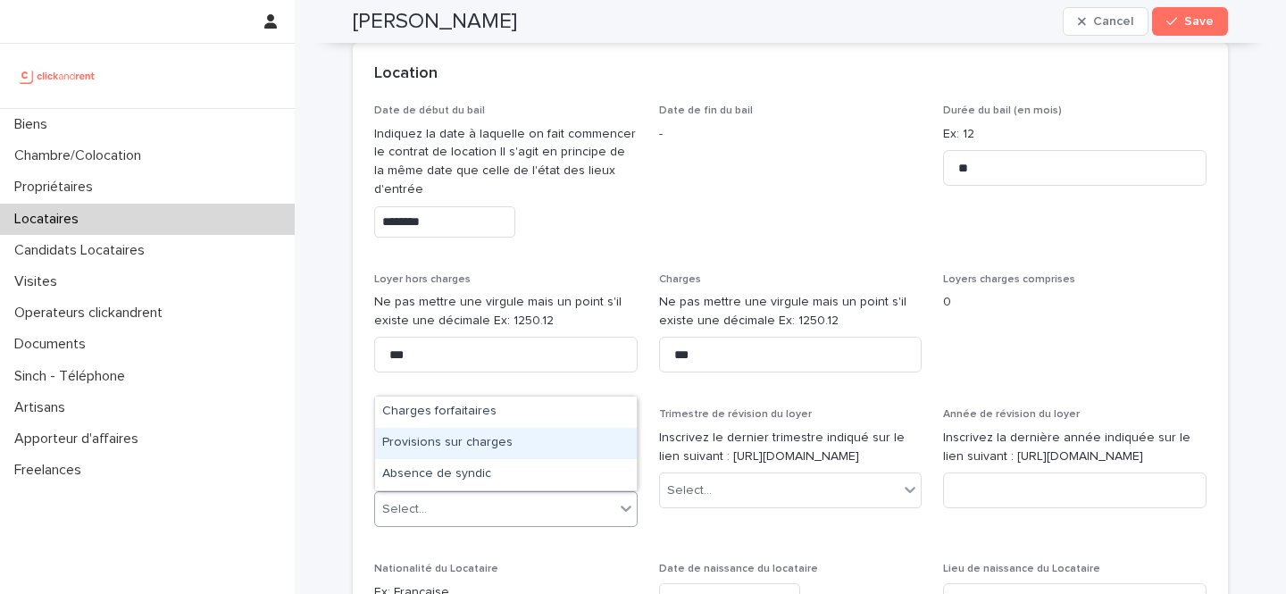
click at [504, 450] on div "Provisions sur charges" at bounding box center [506, 443] width 262 height 31
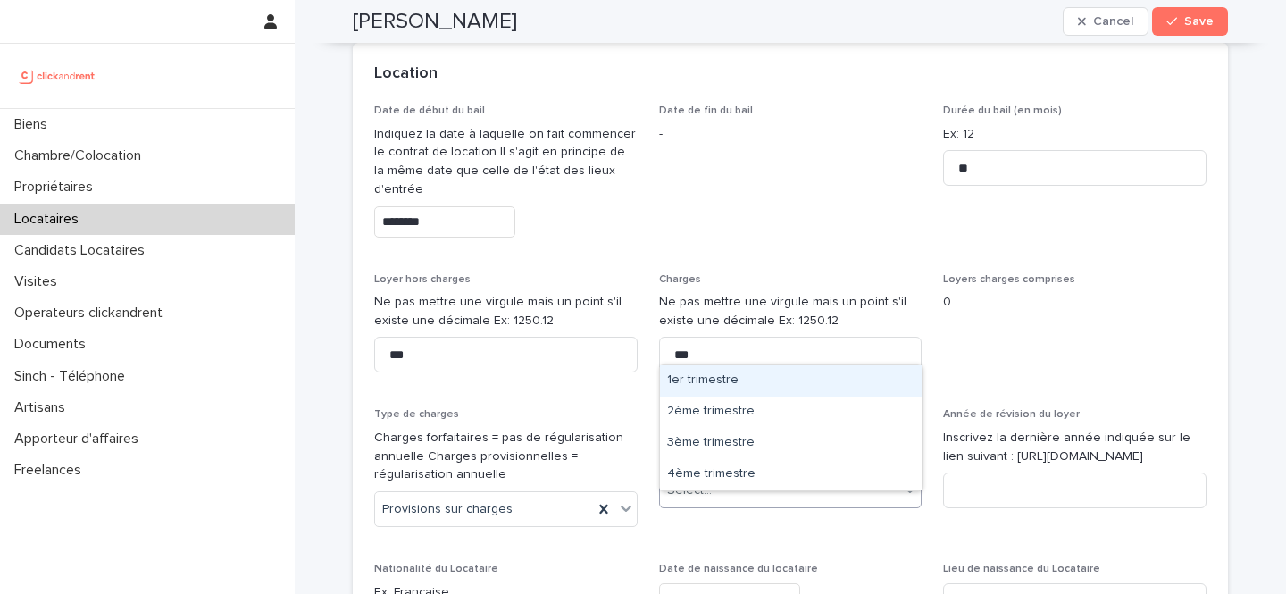
click at [782, 500] on div "Select..." at bounding box center [779, 490] width 239 height 29
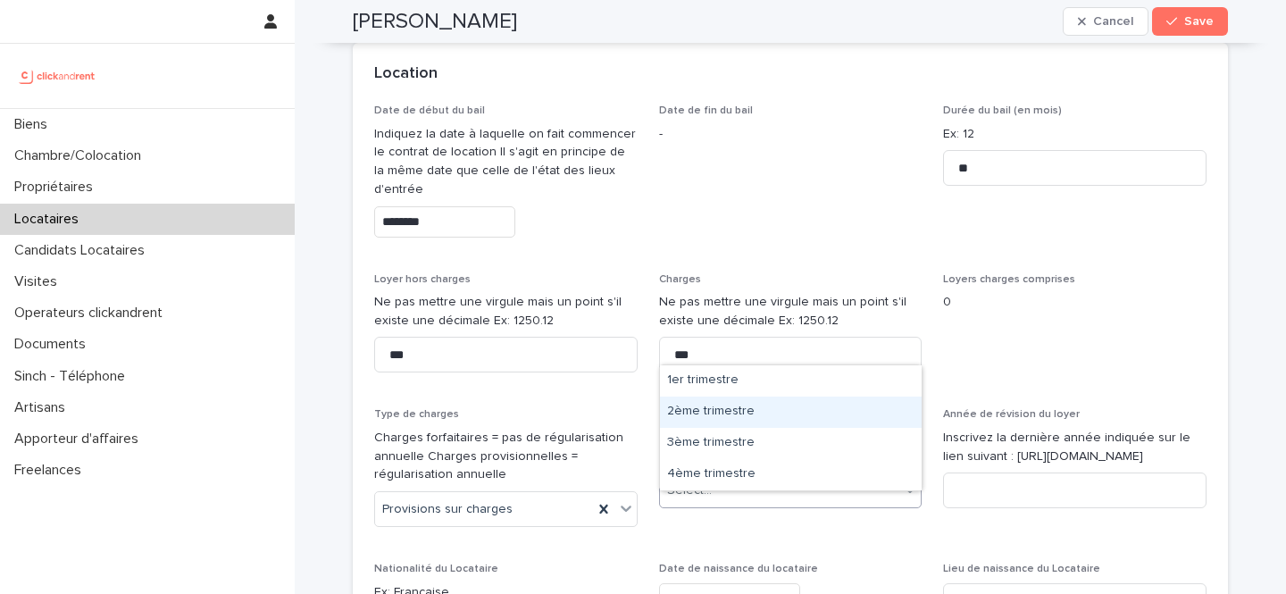
click at [751, 411] on div "2ème trimestre" at bounding box center [791, 412] width 262 height 31
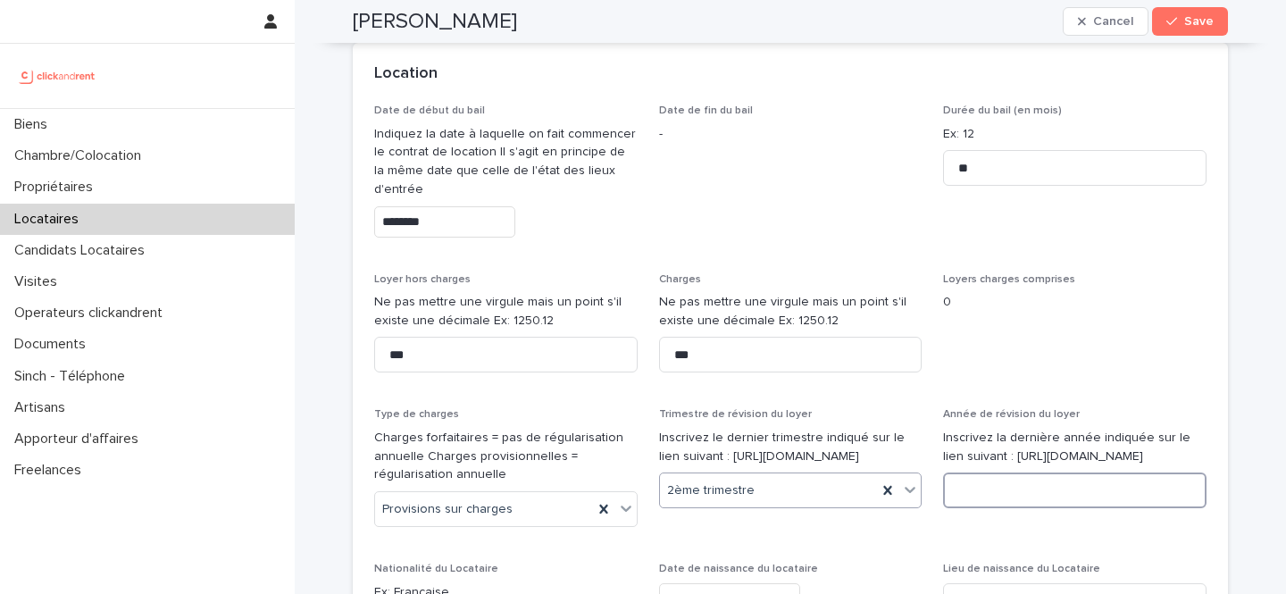
click at [1007, 505] on input at bounding box center [1075, 491] width 264 height 36
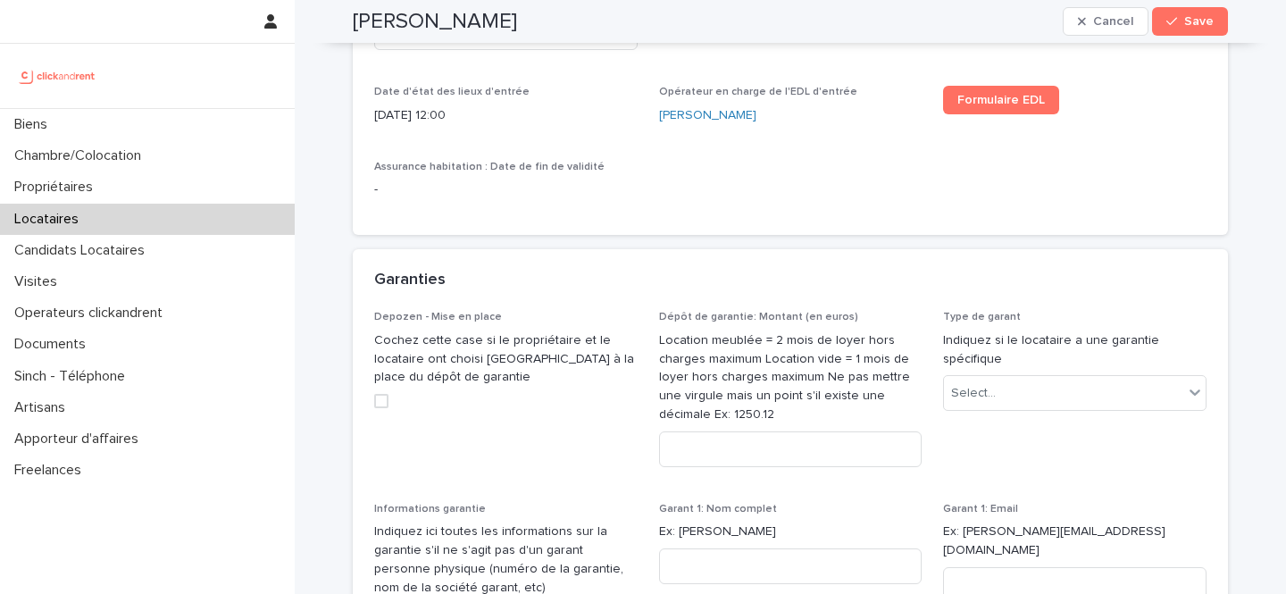
scroll to position [1321, 0]
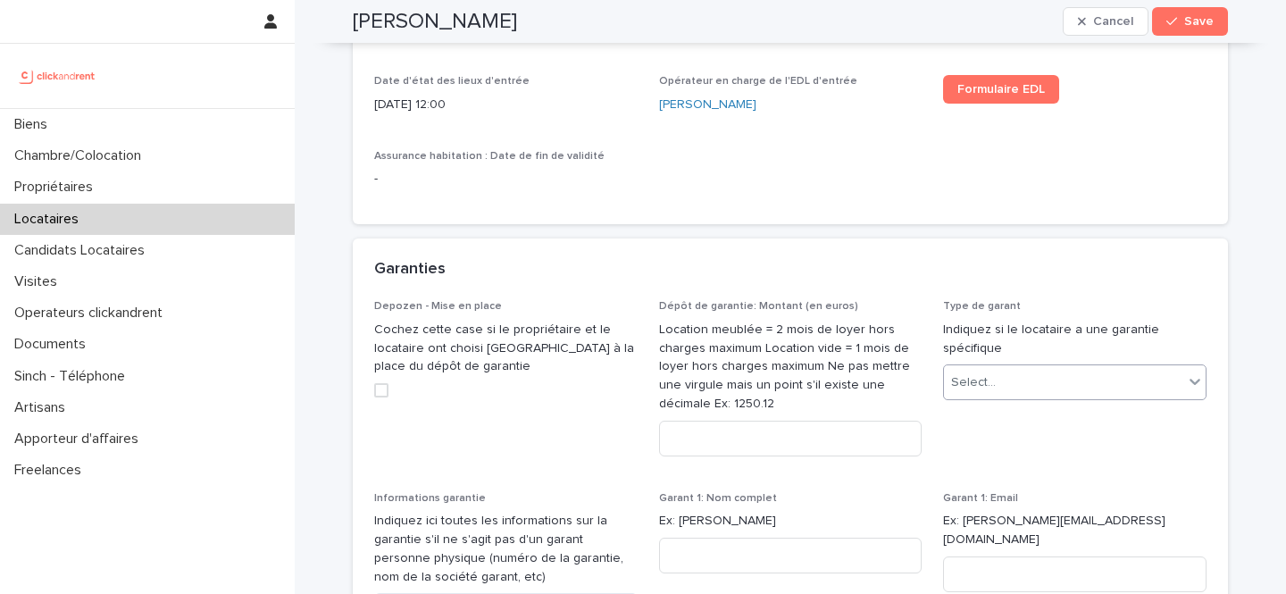
type input "****"
click at [1052, 380] on div "Select..." at bounding box center [1063, 382] width 239 height 29
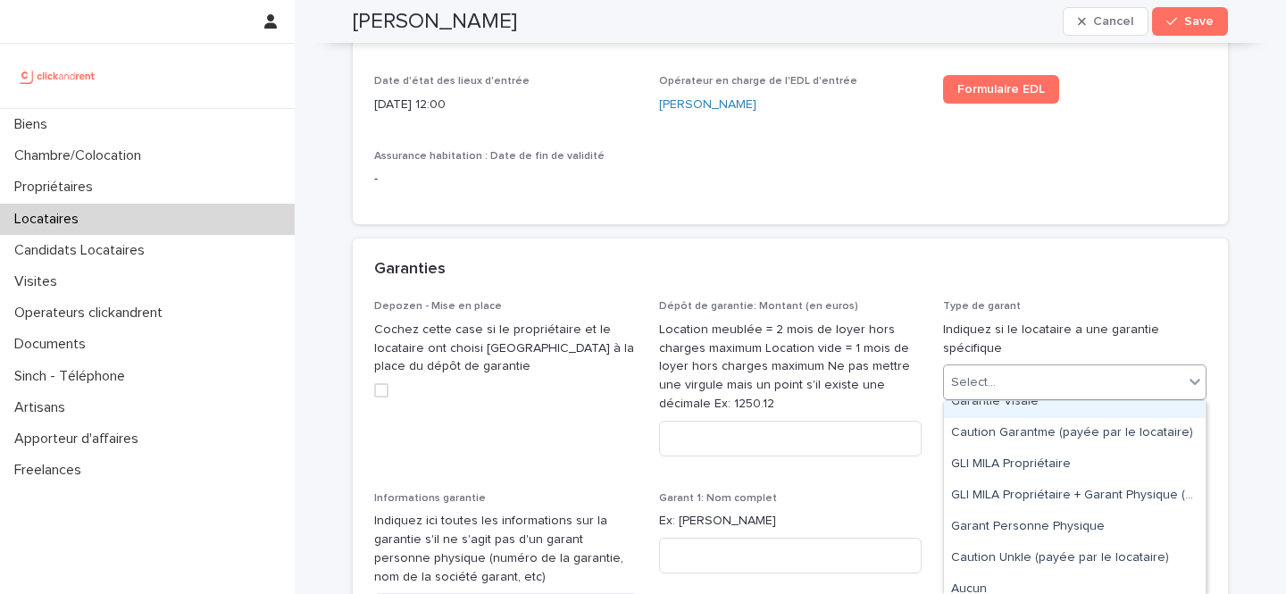
scroll to position [13, 0]
click at [1036, 431] on div "Caution Garantme (payée par le locataire)" at bounding box center [1075, 434] width 262 height 31
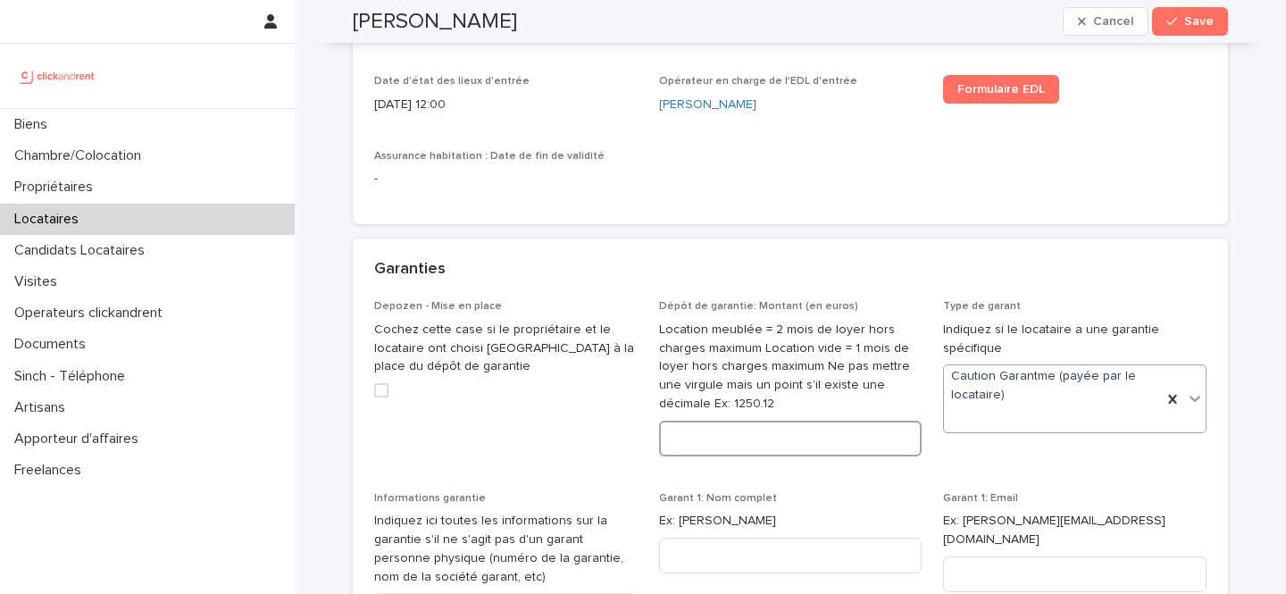
click at [798, 436] on input at bounding box center [791, 439] width 264 height 36
paste input "***"
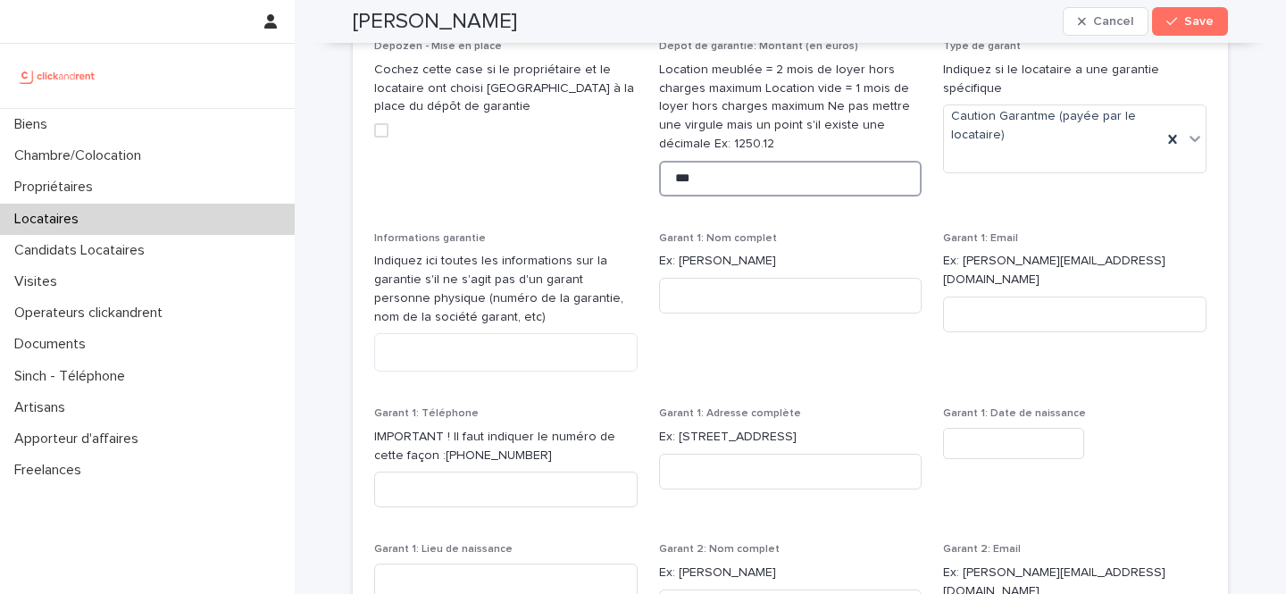
scroll to position [1593, 0]
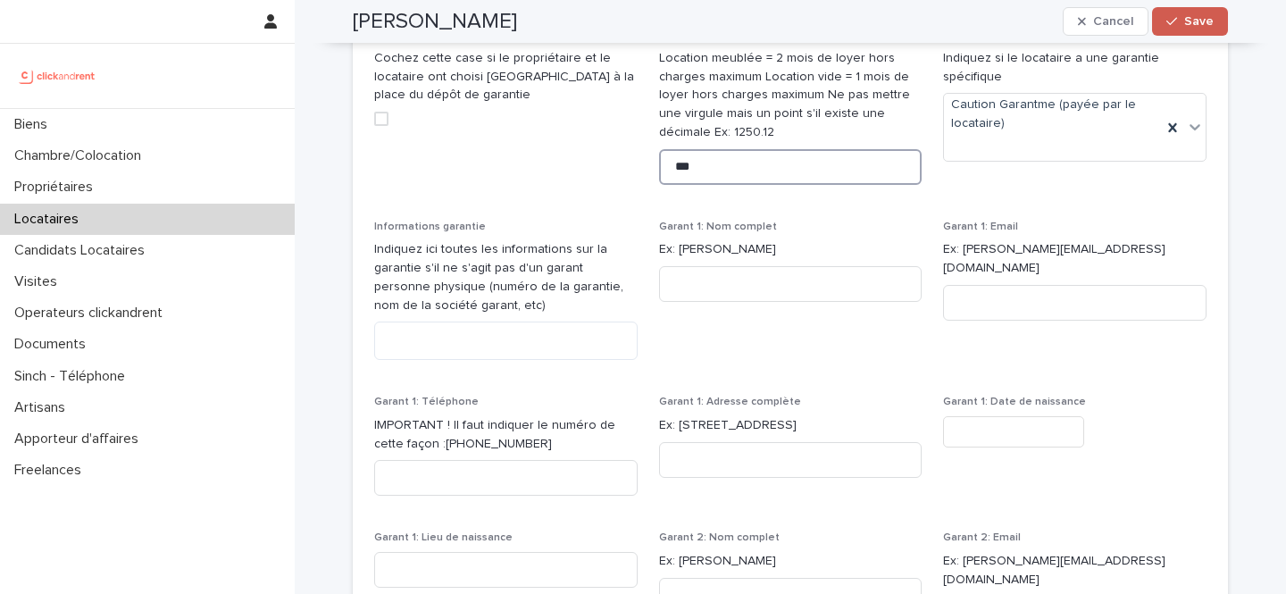
type input "***"
click at [1203, 14] on button "Save" at bounding box center [1190, 21] width 76 height 29
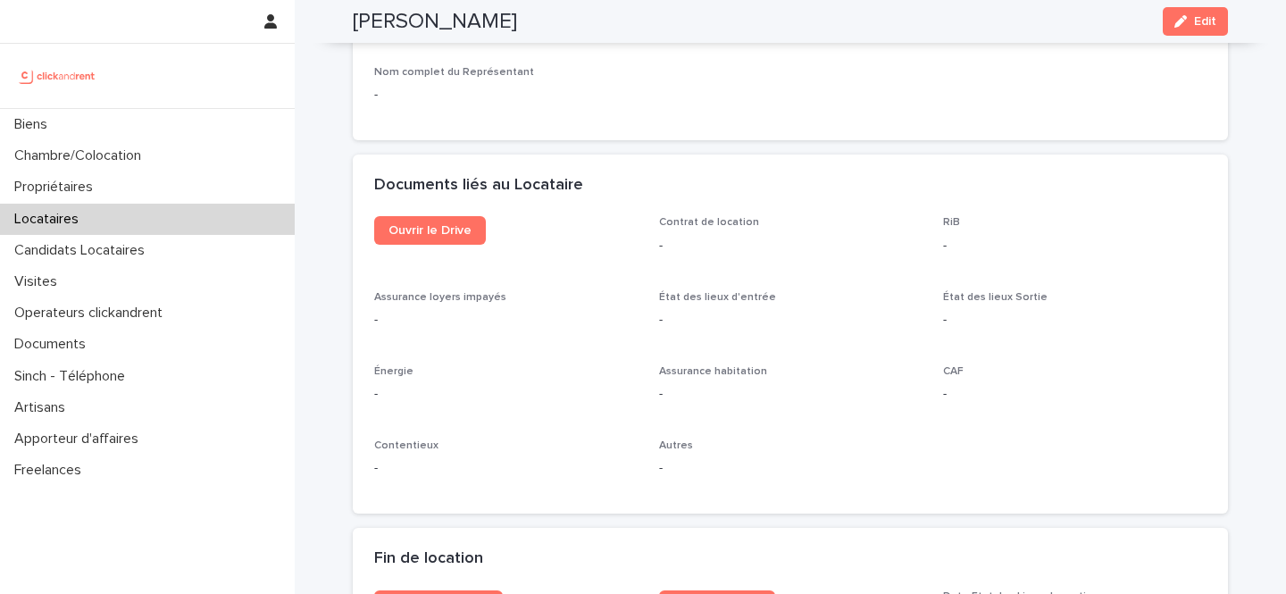
scroll to position [1813, 0]
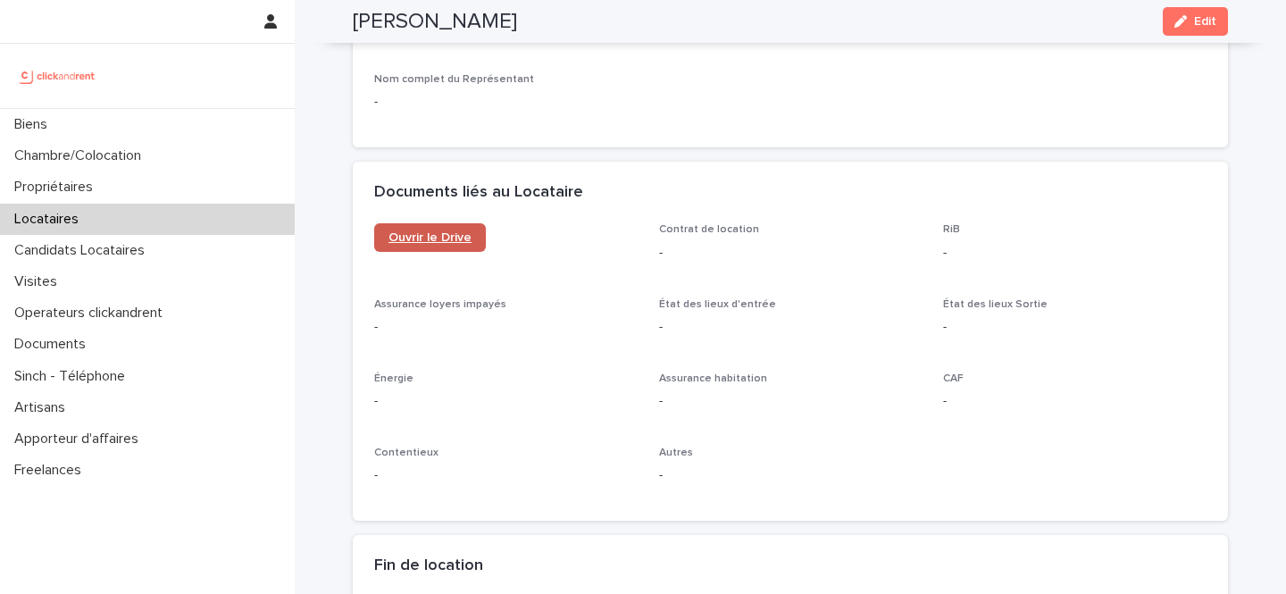
click at [480, 233] on link "Ouvrir le Drive" at bounding box center [430, 237] width 112 height 29
click at [1203, 11] on button "Edit" at bounding box center [1195, 21] width 65 height 29
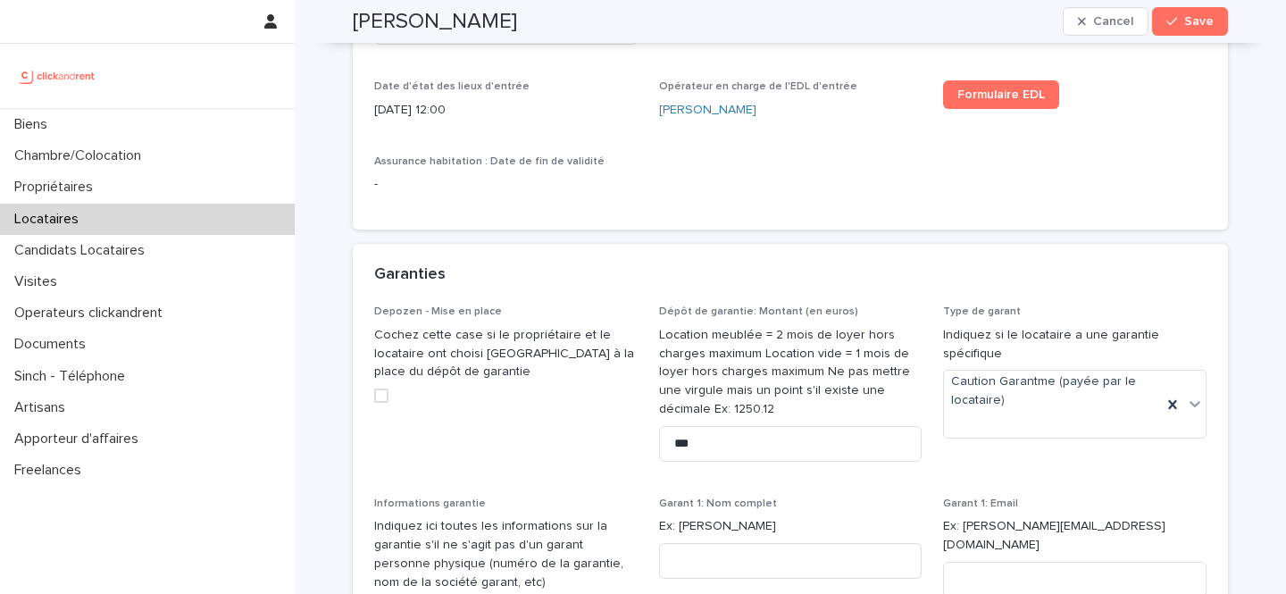
scroll to position [1389, 0]
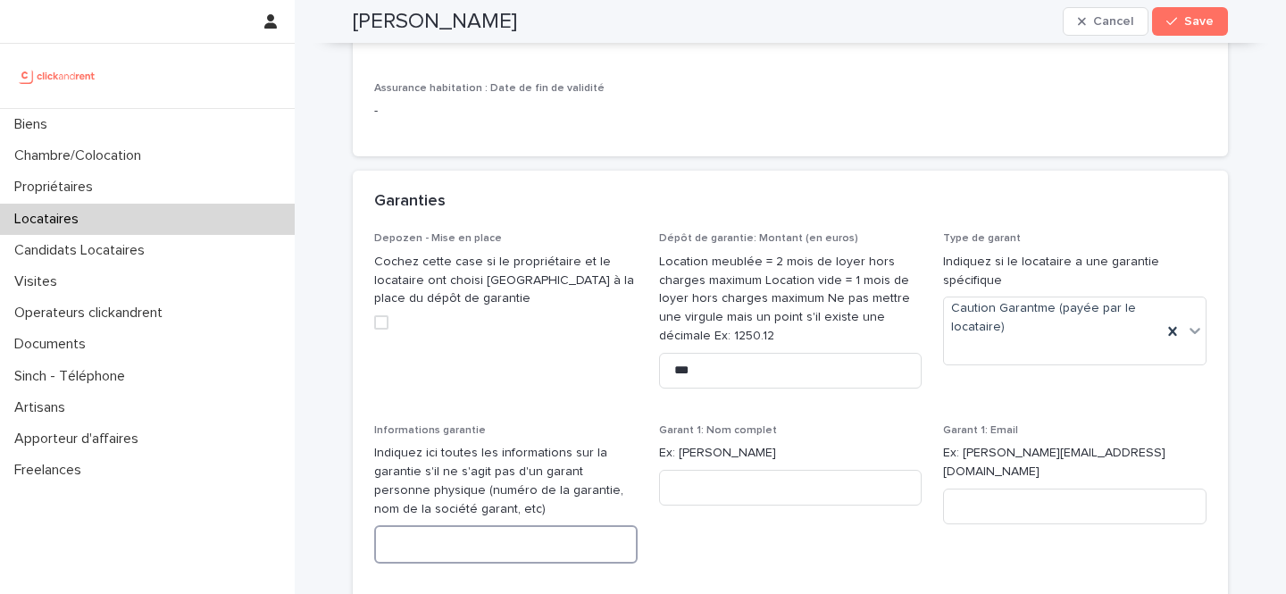
click at [515, 541] on textarea at bounding box center [506, 544] width 264 height 38
paste textarea "*********"
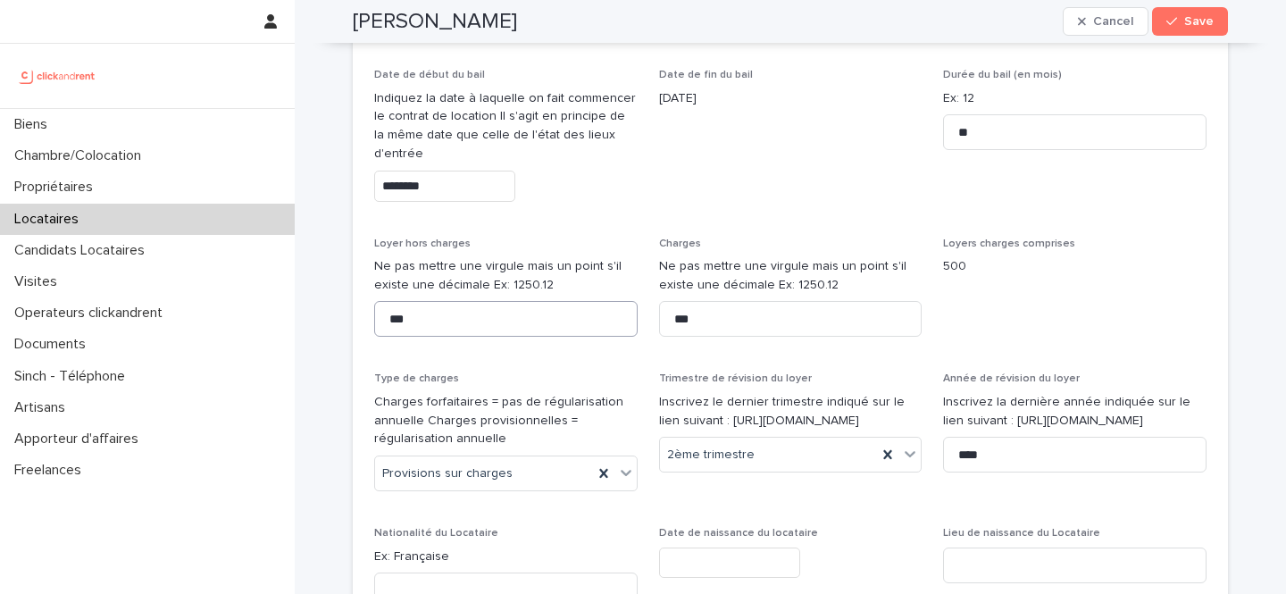
scroll to position [748, 0]
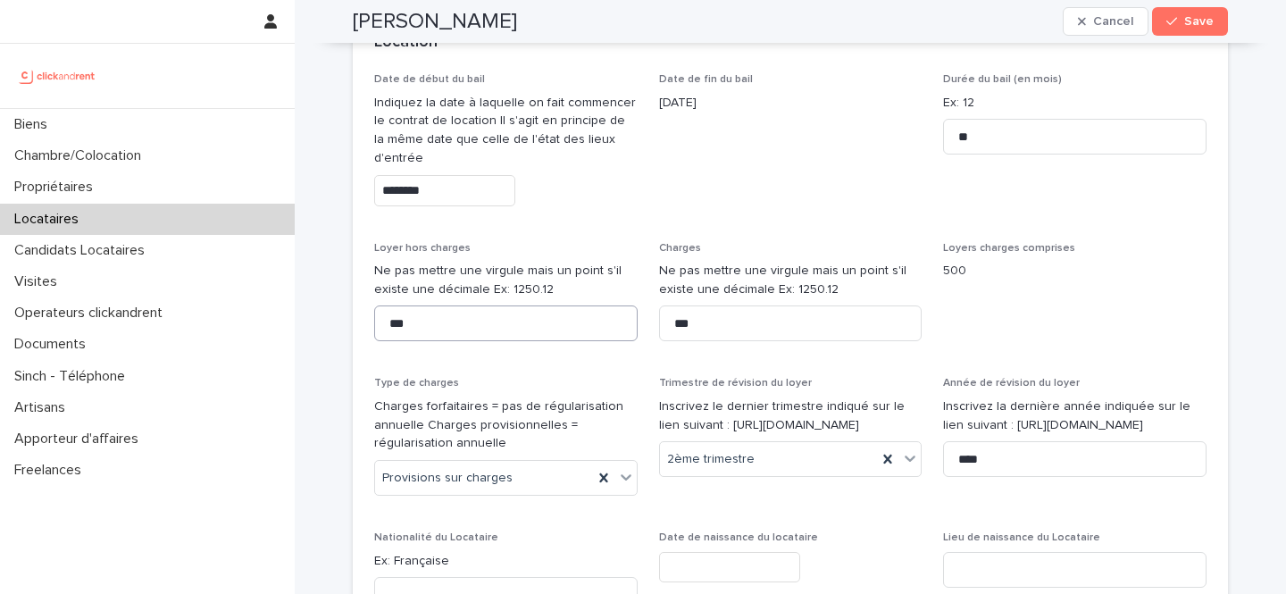
type textarea "*********"
click at [435, 310] on input "***" at bounding box center [506, 324] width 264 height 36
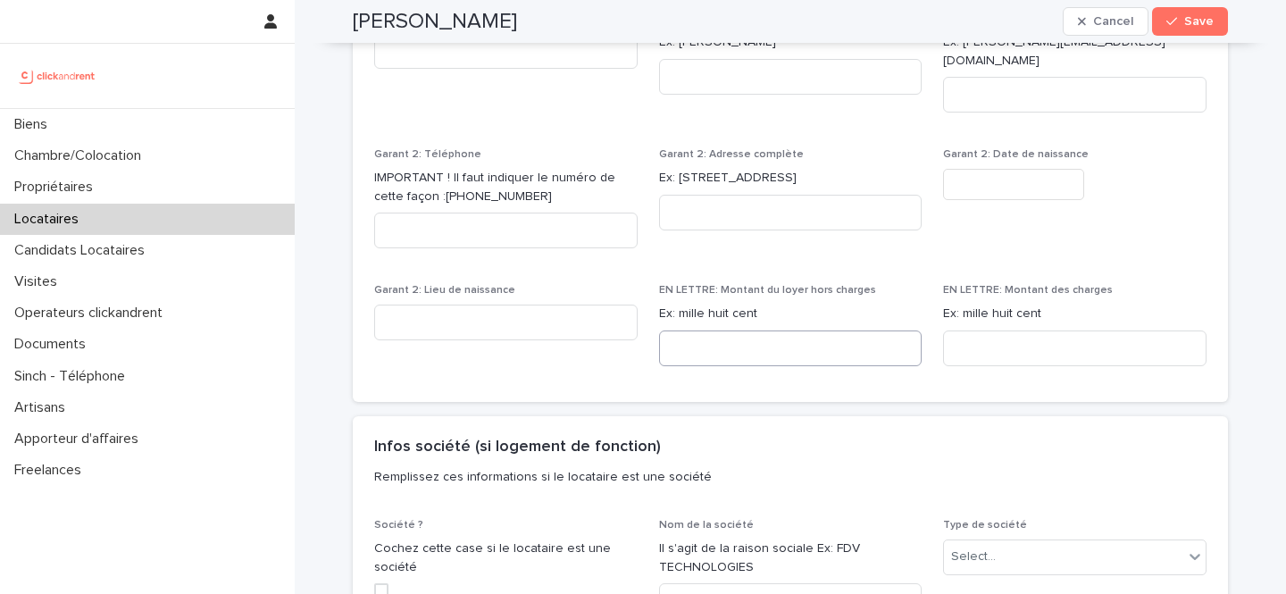
scroll to position [2109, 0]
click at [818, 335] on input at bounding box center [791, 351] width 264 height 36
paste input "**********"
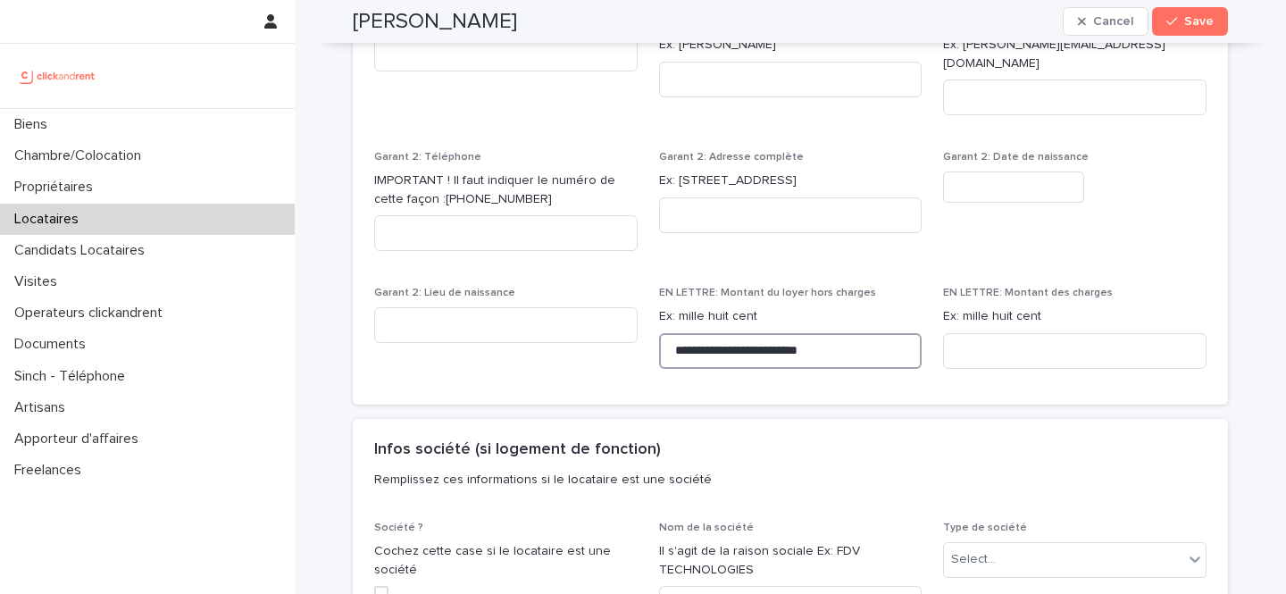
type input "**********"
click at [954, 344] on input at bounding box center [1075, 351] width 264 height 36
paste input "********"
type input "********"
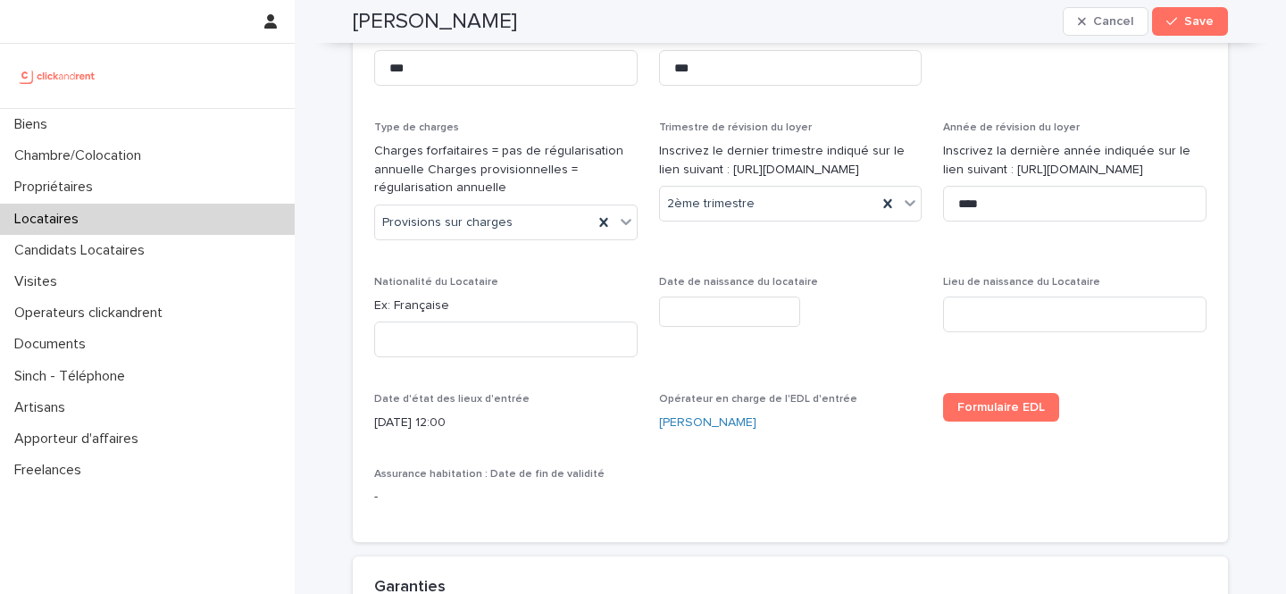
scroll to position [1006, 0]
click at [980, 312] on input at bounding box center [1075, 312] width 264 height 36
type input "**********"
click at [433, 306] on p "Ex: Française" at bounding box center [506, 303] width 264 height 19
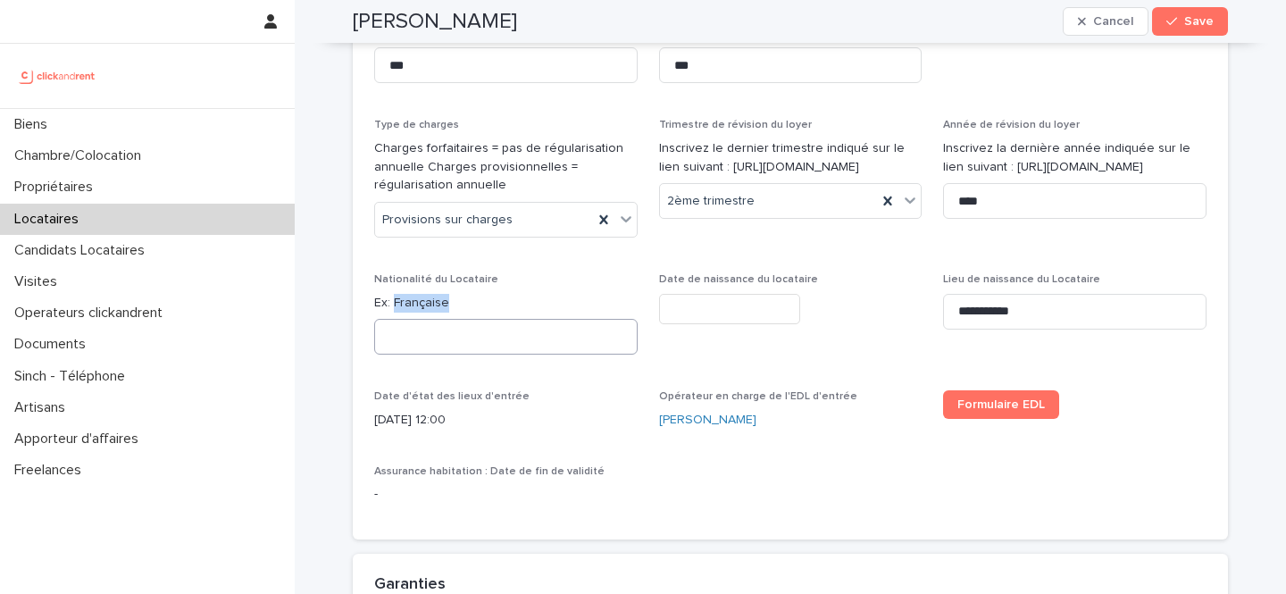
copy p "Française"
click at [454, 337] on input at bounding box center [506, 337] width 264 height 36
paste input "*********"
type input "*********"
click at [757, 314] on input "text" at bounding box center [729, 309] width 141 height 31
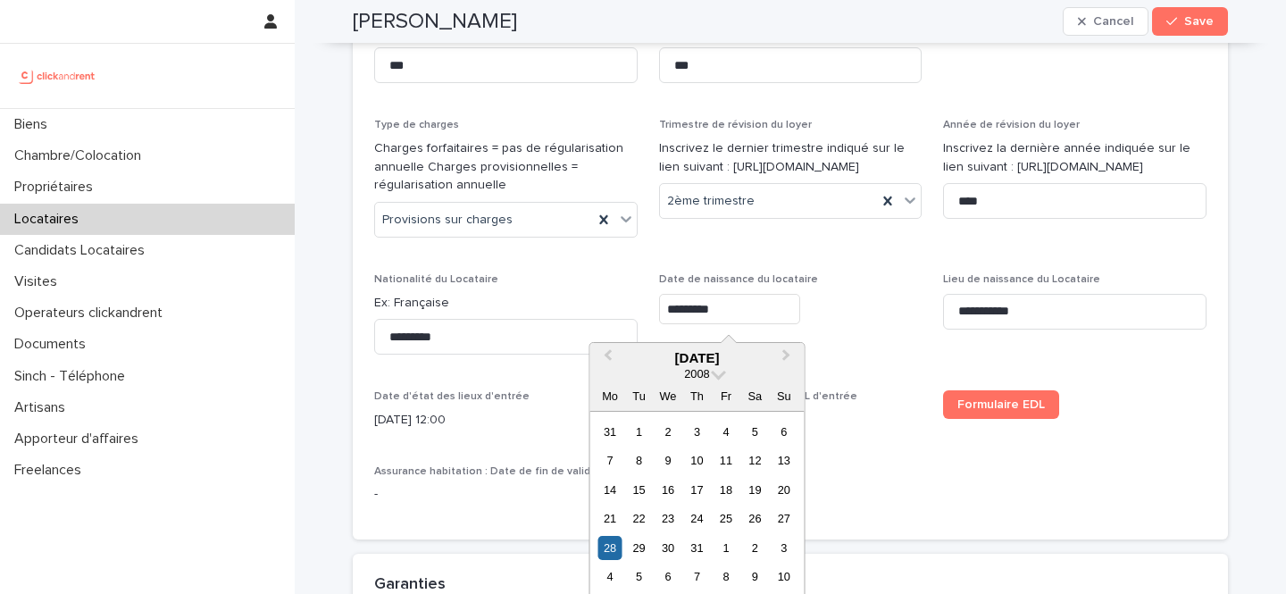
type input "*********"
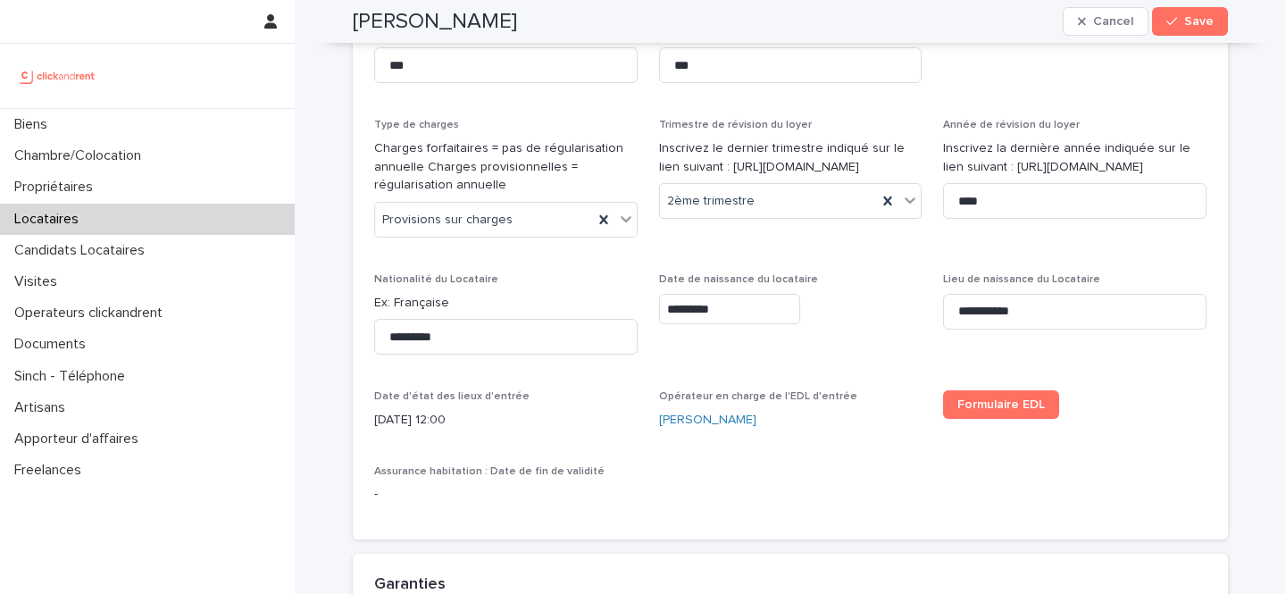
click at [868, 286] on p "Date de naissance du locataire" at bounding box center [791, 279] width 264 height 13
click at [1193, 26] on span "Save" at bounding box center [1199, 21] width 29 height 13
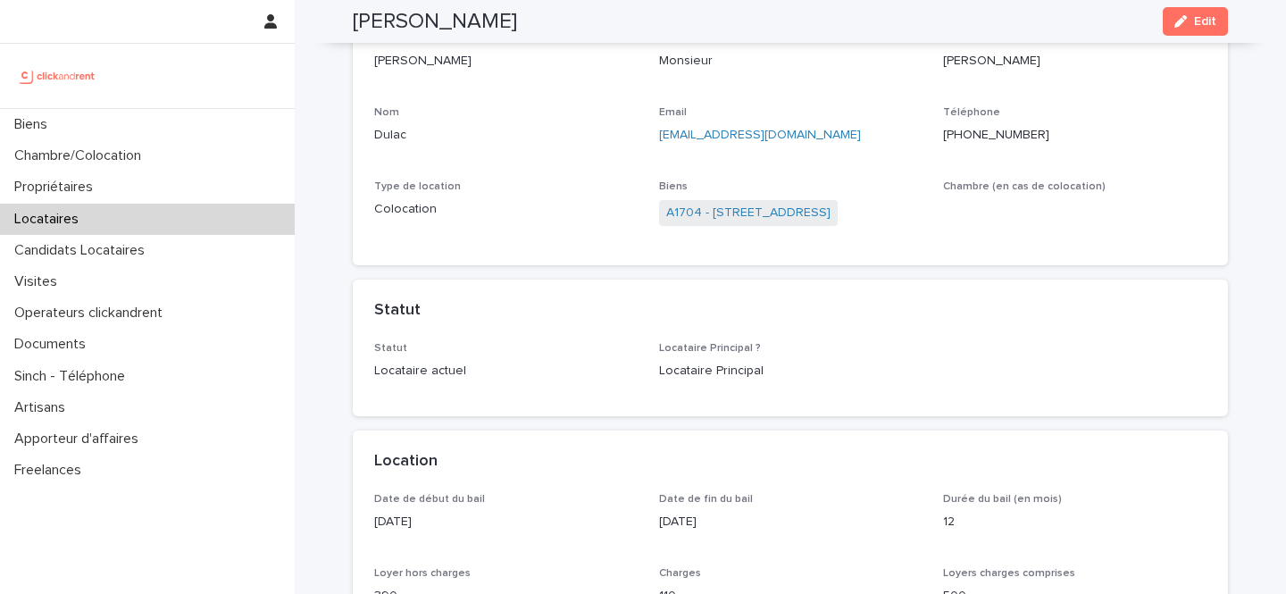
scroll to position [66, 0]
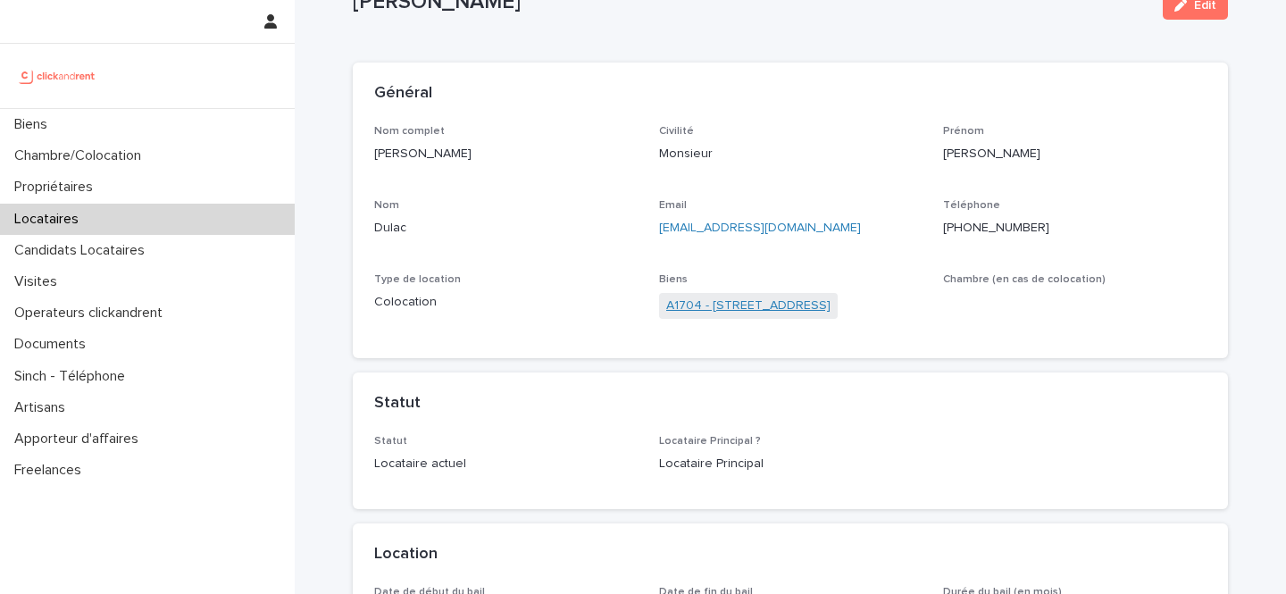
click at [764, 301] on link "A1704 - [STREET_ADDRESS]" at bounding box center [748, 306] width 164 height 19
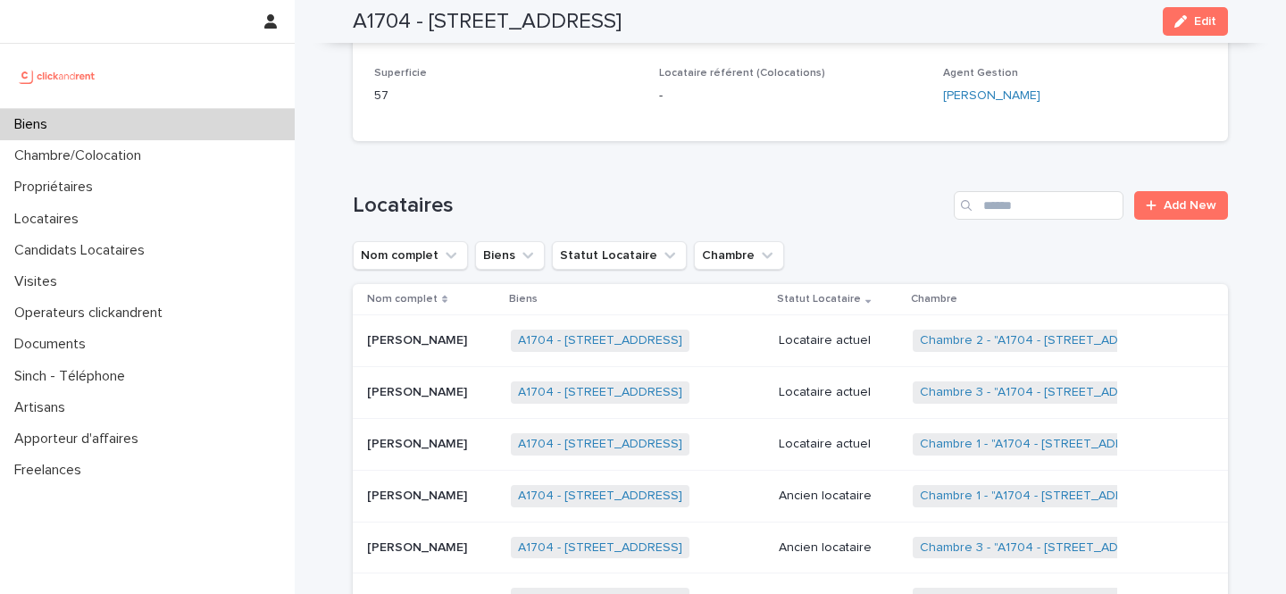
scroll to position [951, 0]
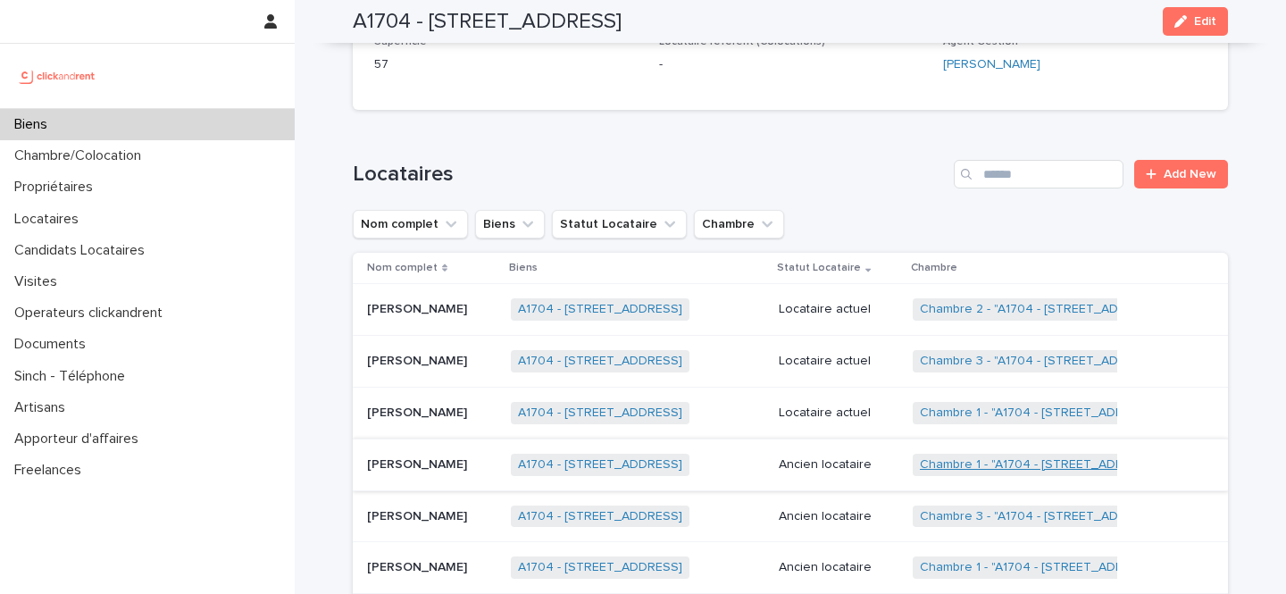
click at [1001, 463] on link "Chambre 1 - "A1704 - 4 rue de la Platrerie, Étampes 91150"" at bounding box center [1042, 464] width 244 height 15
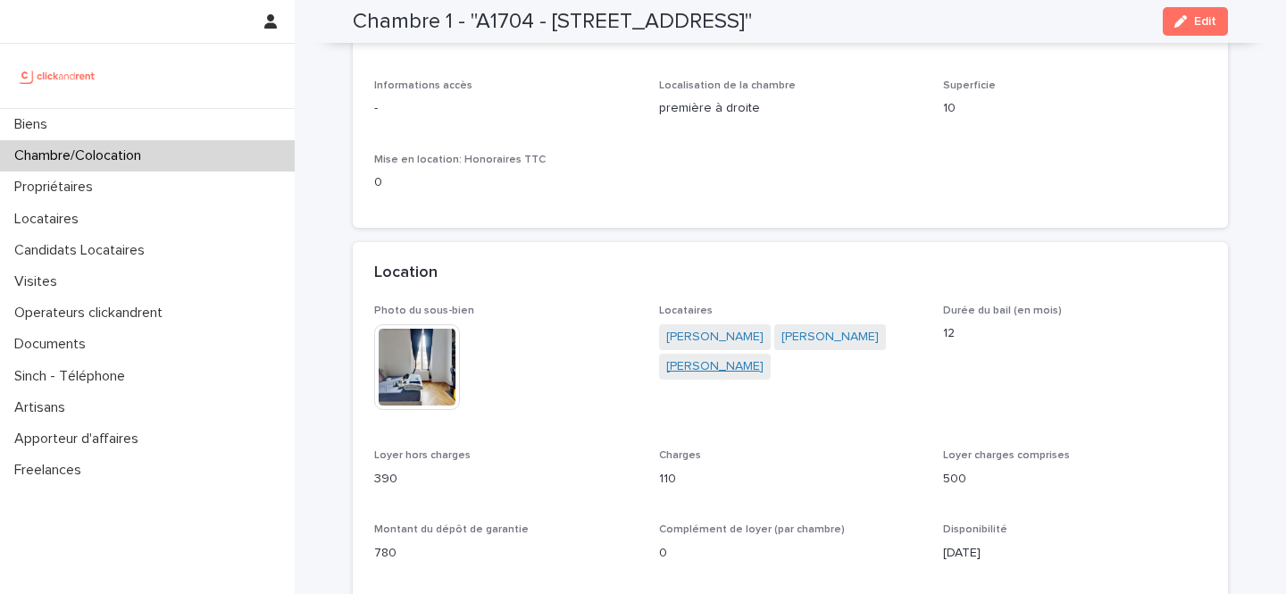
scroll to position [180, 0]
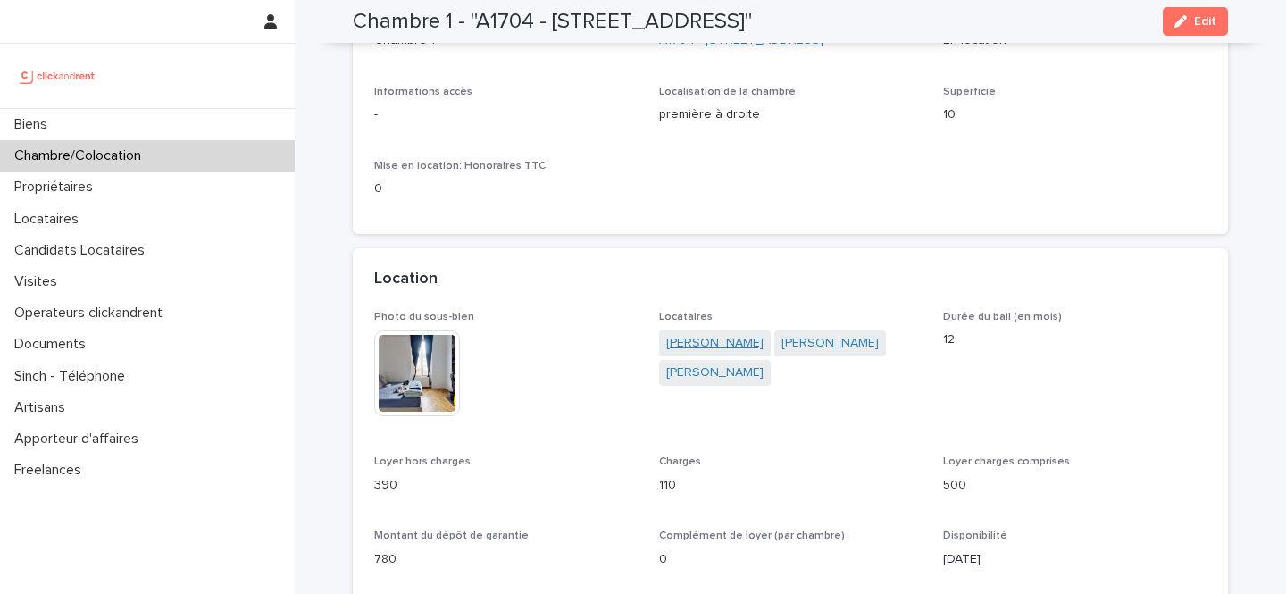
click at [736, 343] on link "Jessica Dhaliwal" at bounding box center [714, 343] width 97 height 19
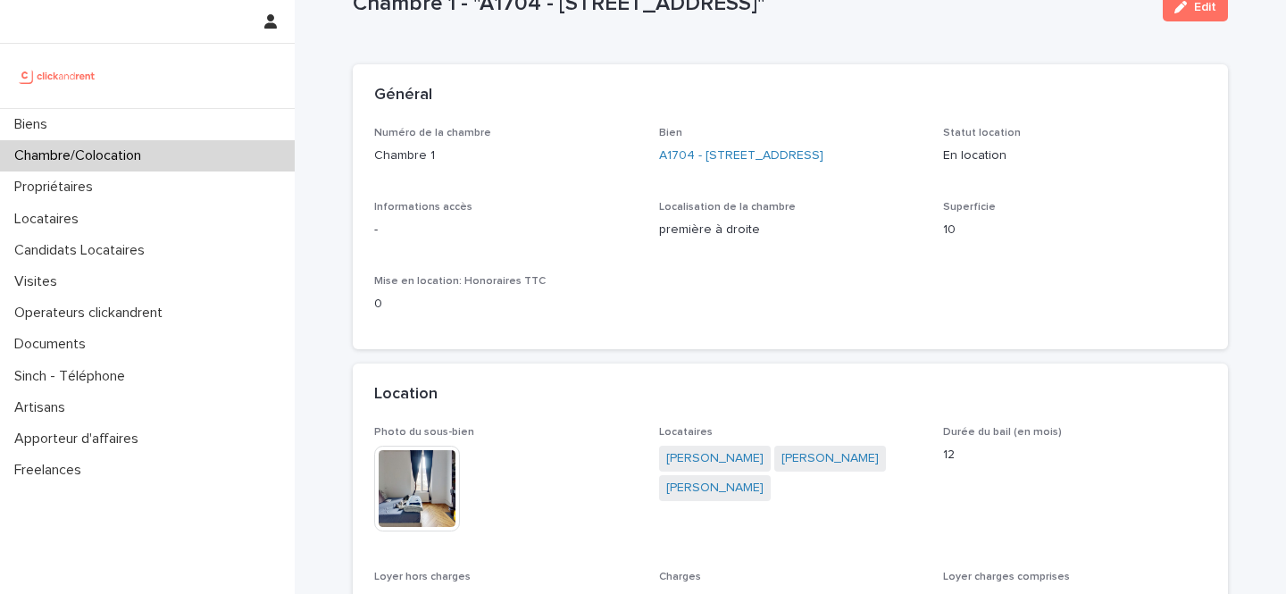
scroll to position [67, 0]
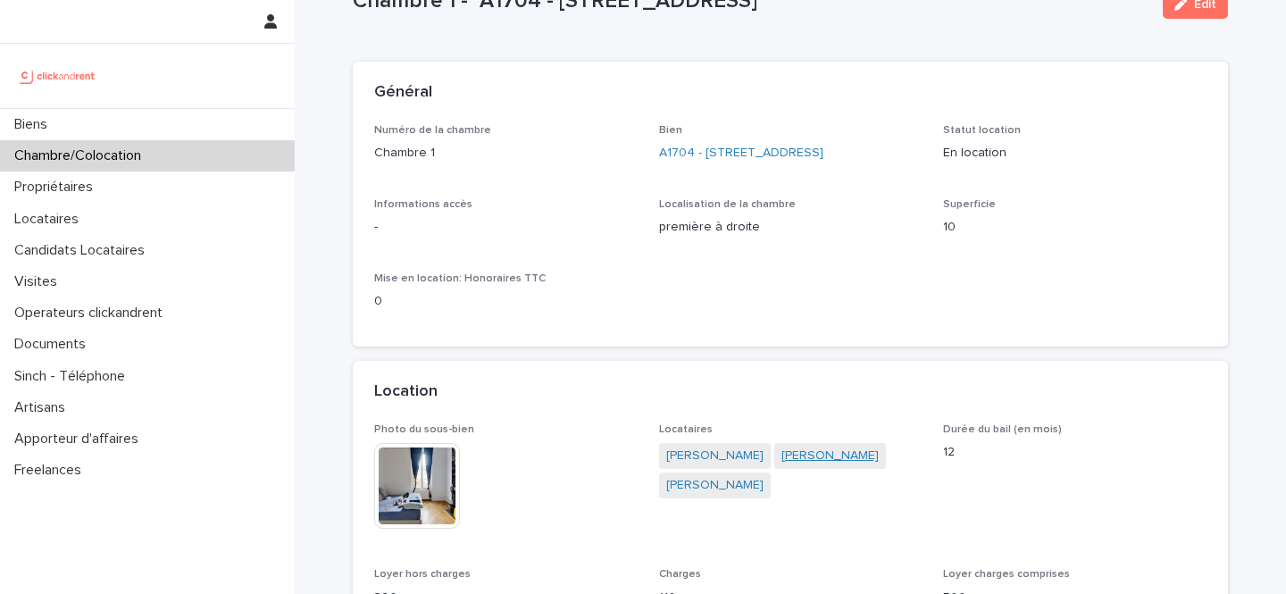
click at [782, 465] on link "Guy-servin Madoungou Pango" at bounding box center [830, 456] width 97 height 19
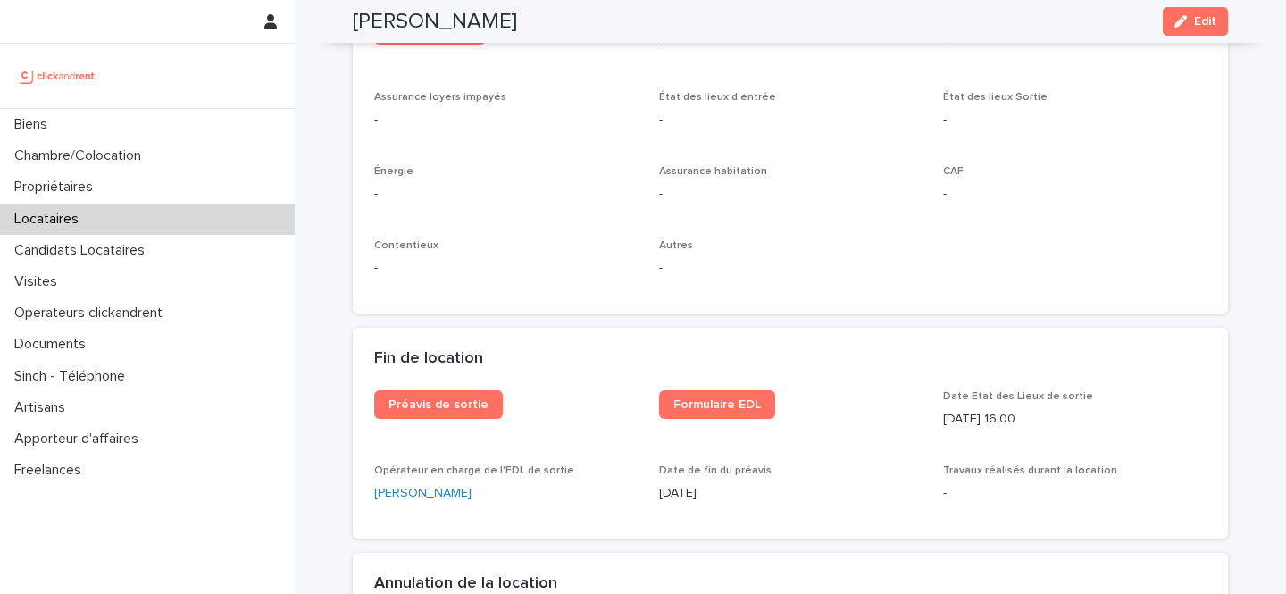
scroll to position [2022, 0]
drag, startPoint x: 731, startPoint y: 494, endPoint x: 657, endPoint y: 497, distance: 73.3
click at [657, 497] on div "Préavis de sortie Formulaire EDL Date Etat des Lieux de sortie 16/6/2025 16:00 …" at bounding box center [790, 452] width 833 height 127
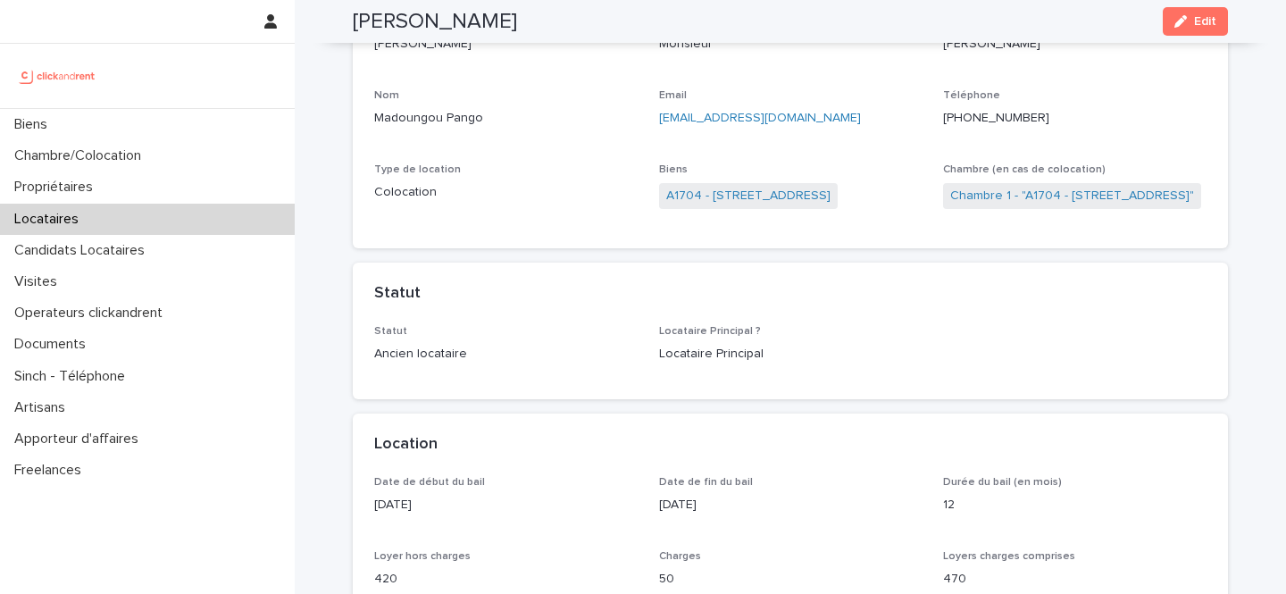
scroll to position [173, 0]
click at [990, 197] on link "Chambre 1 - "A1704 - 4 rue de la Platrerie, Étampes 91150"" at bounding box center [1073, 198] width 244 height 19
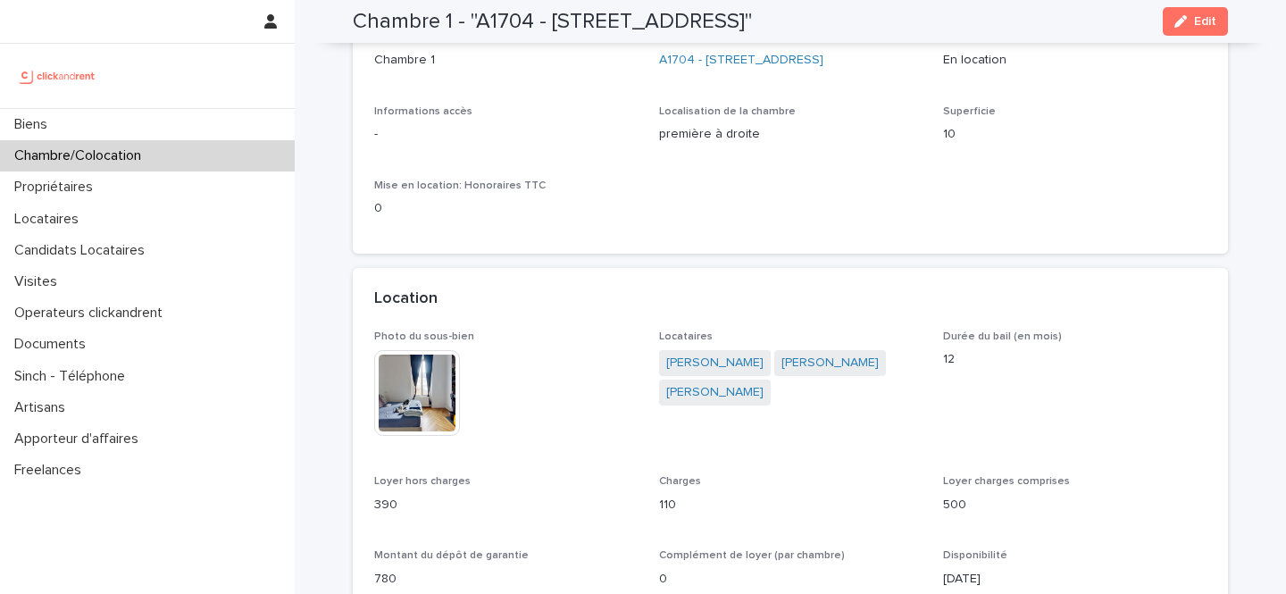
scroll to position [158, 0]
click at [688, 404] on link "Ethan Dulac" at bounding box center [714, 394] width 97 height 19
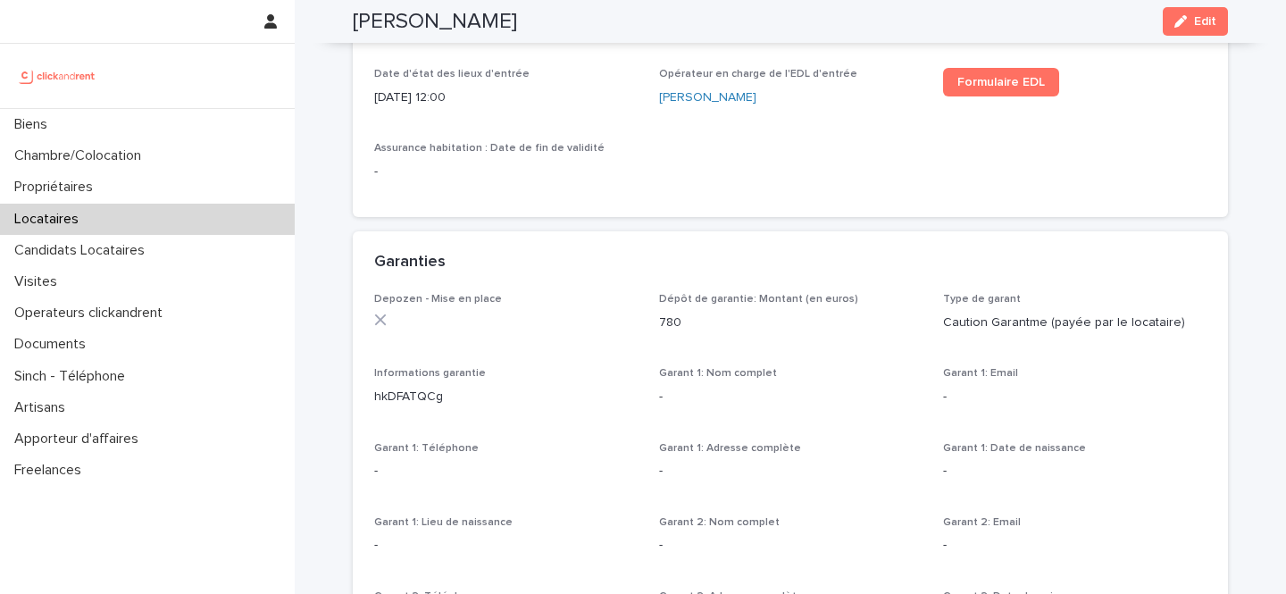
scroll to position [884, 0]
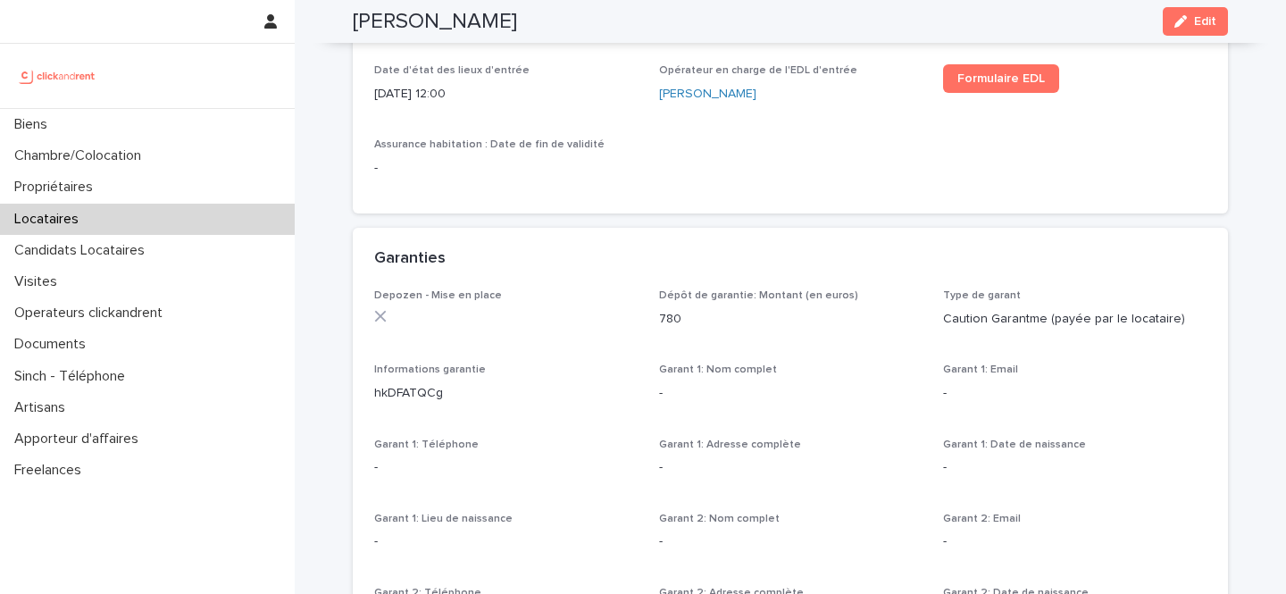
click at [427, 391] on p "hkDFATQCg" at bounding box center [506, 393] width 264 height 19
click at [146, 228] on div "Locataires" at bounding box center [147, 219] width 295 height 31
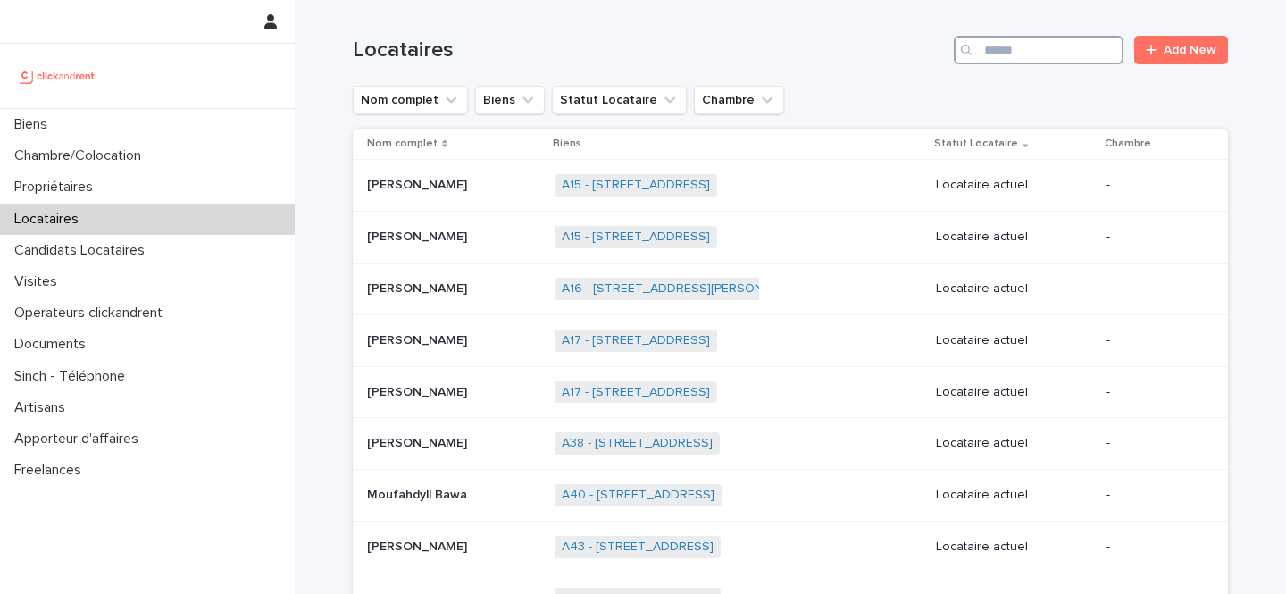
click at [1074, 39] on input "Search" at bounding box center [1039, 50] width 170 height 29
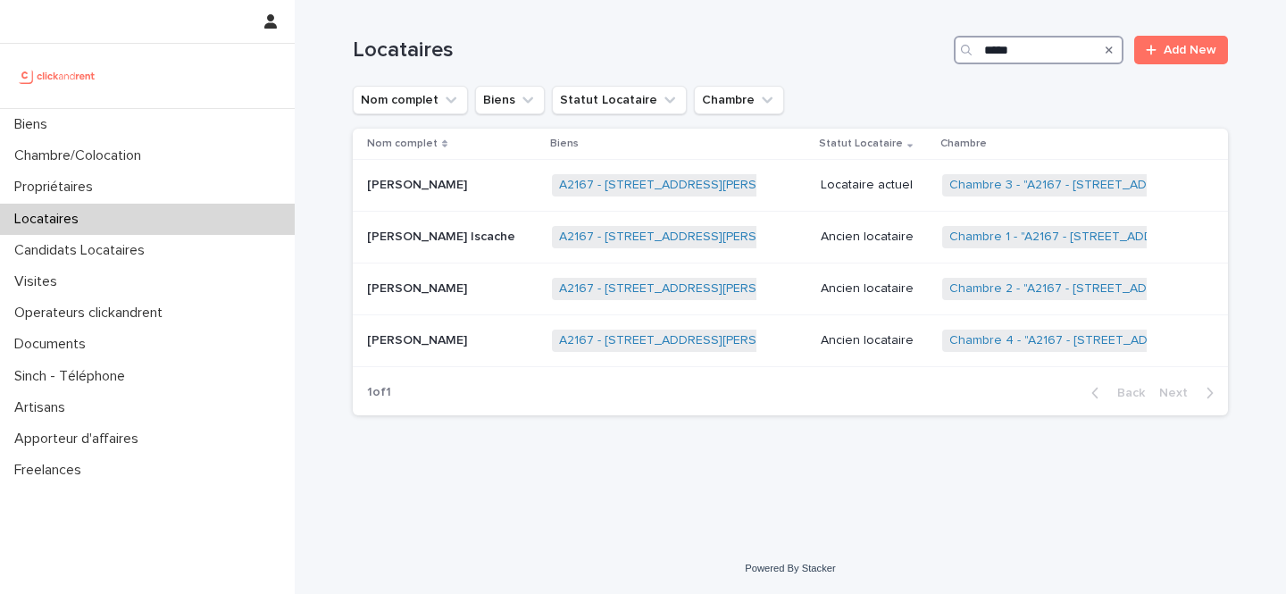
click at [1011, 47] on input "*****" at bounding box center [1039, 50] width 170 height 29
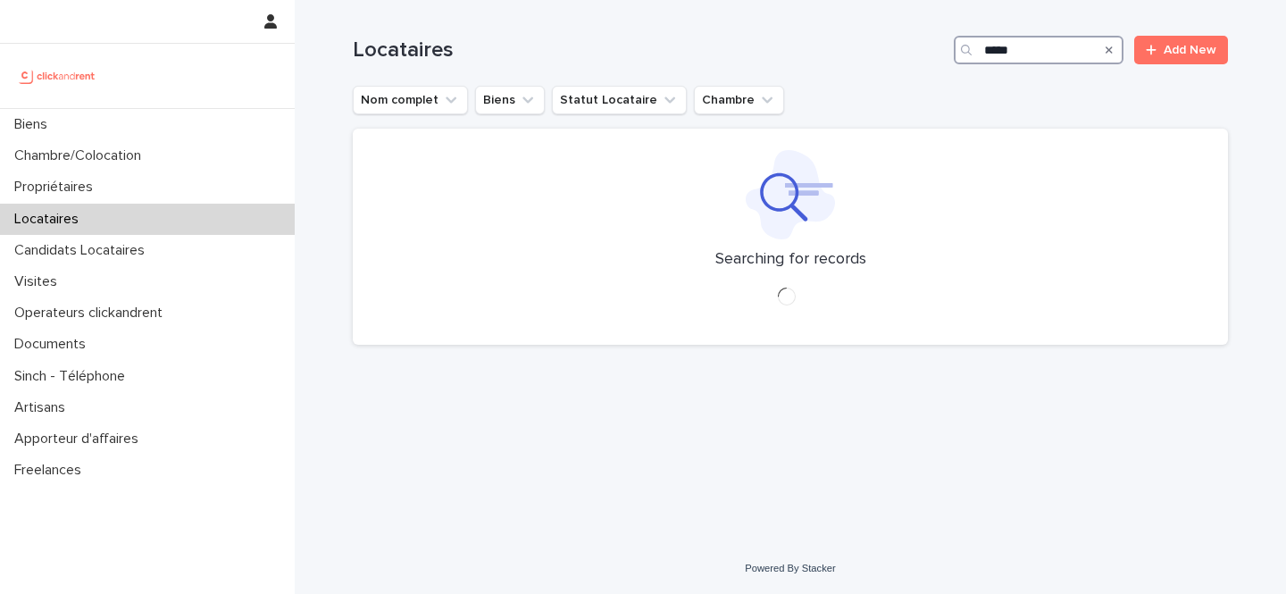
type input "*****"
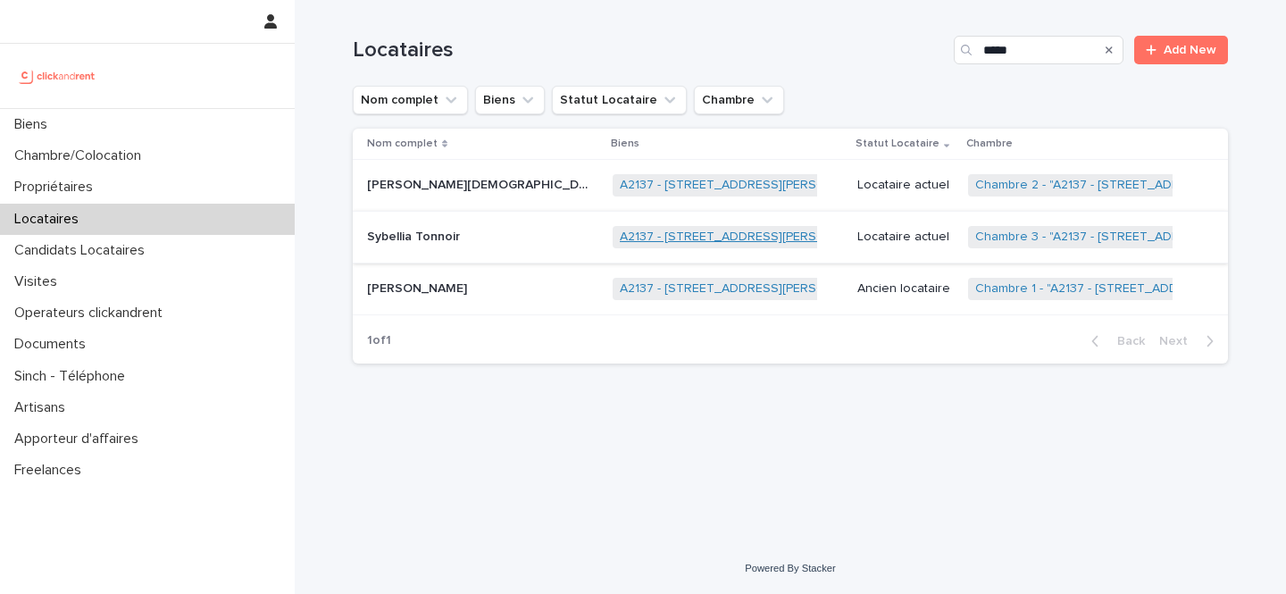
click at [624, 241] on link "A2137 - [STREET_ADDRESS][PERSON_NAME]" at bounding box center [750, 237] width 260 height 15
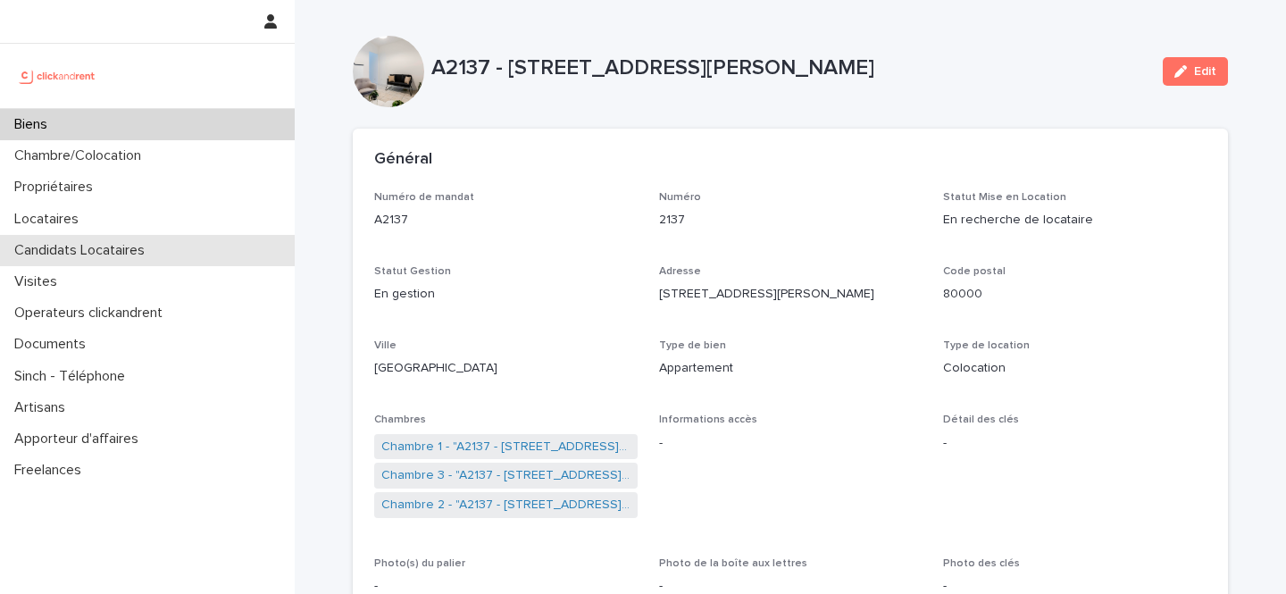
click at [107, 246] on p "Candidats Locataires" at bounding box center [83, 250] width 152 height 17
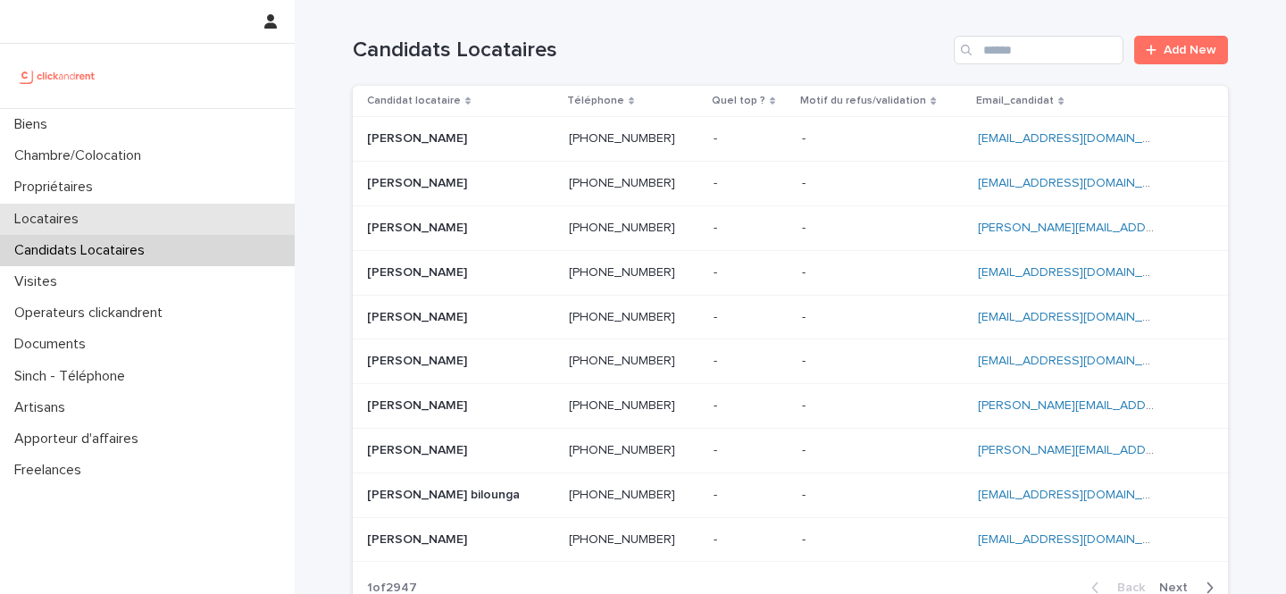
click at [201, 211] on div "Locataires" at bounding box center [147, 219] width 295 height 31
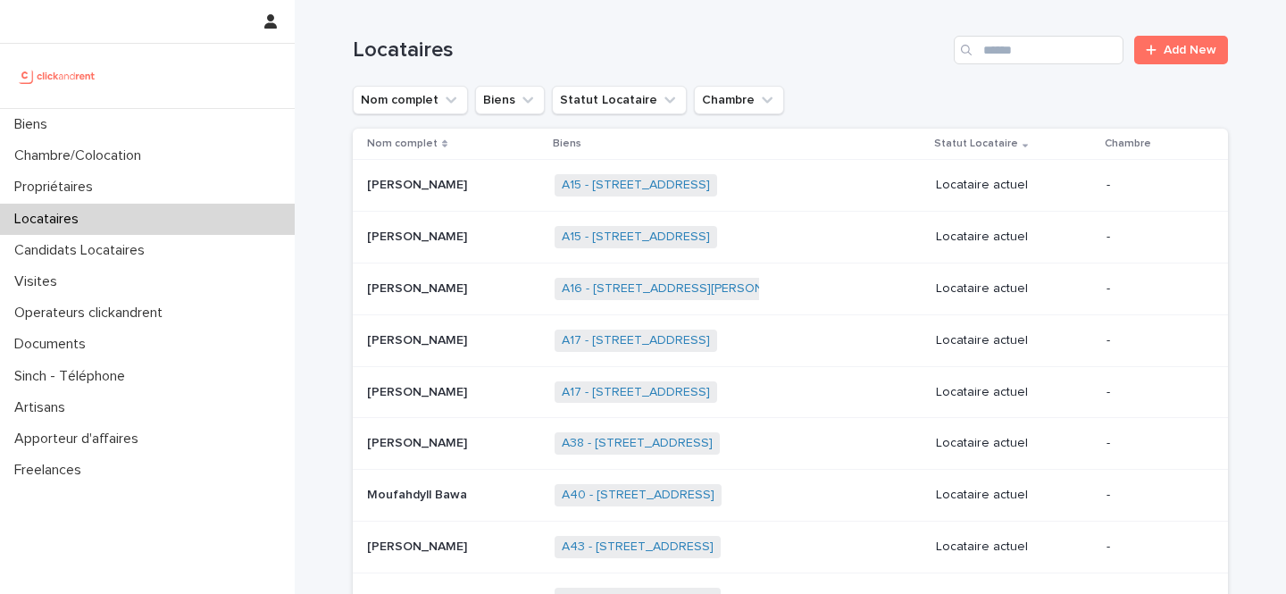
click at [982, 53] on div "Search" at bounding box center [968, 50] width 29 height 29
click at [1029, 46] on input "Search" at bounding box center [1039, 50] width 170 height 29
paste input "**********"
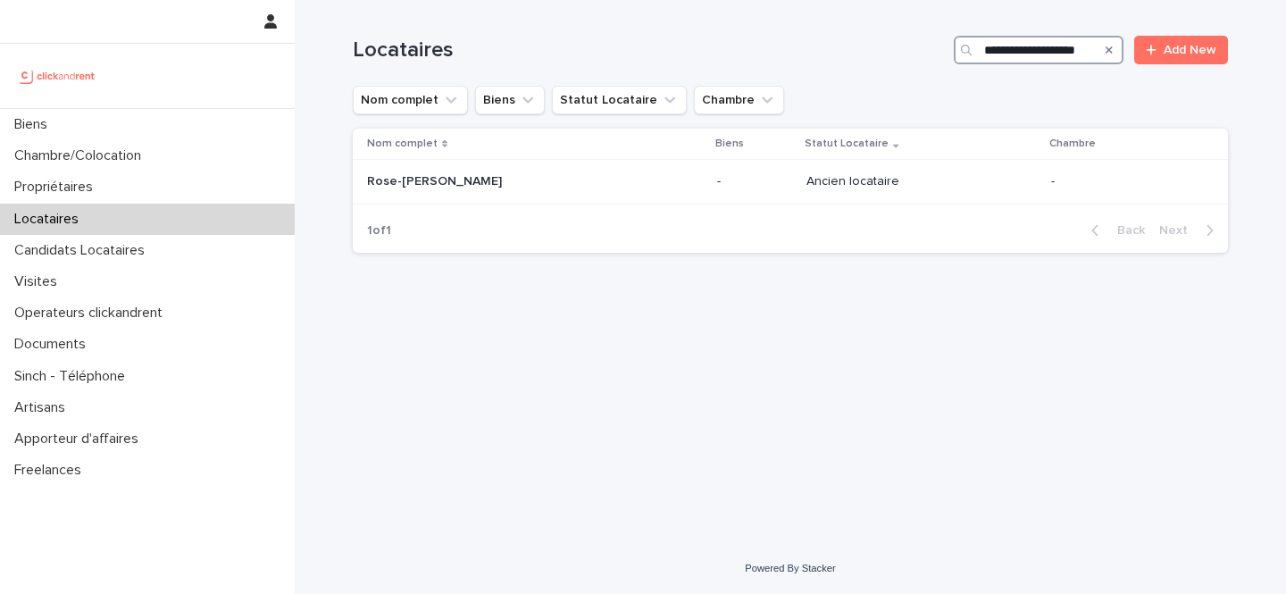
click at [1034, 54] on input "**********" at bounding box center [1039, 50] width 170 height 29
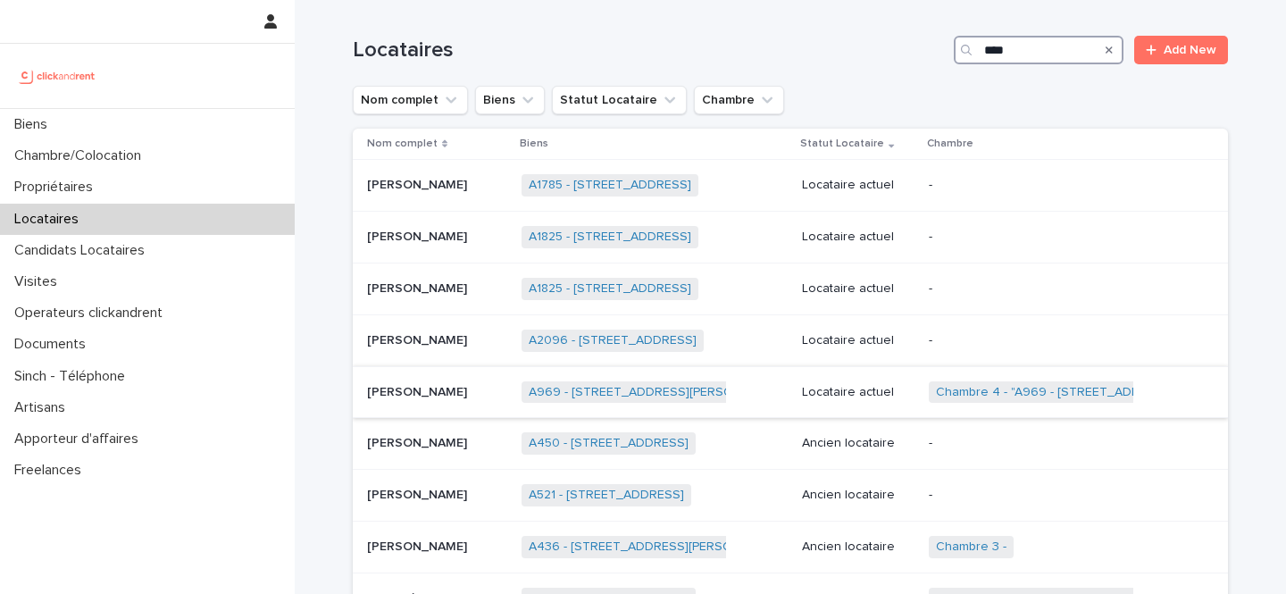
type input "****"
click at [462, 391] on p "Timothée Thomas" at bounding box center [419, 390] width 104 height 19
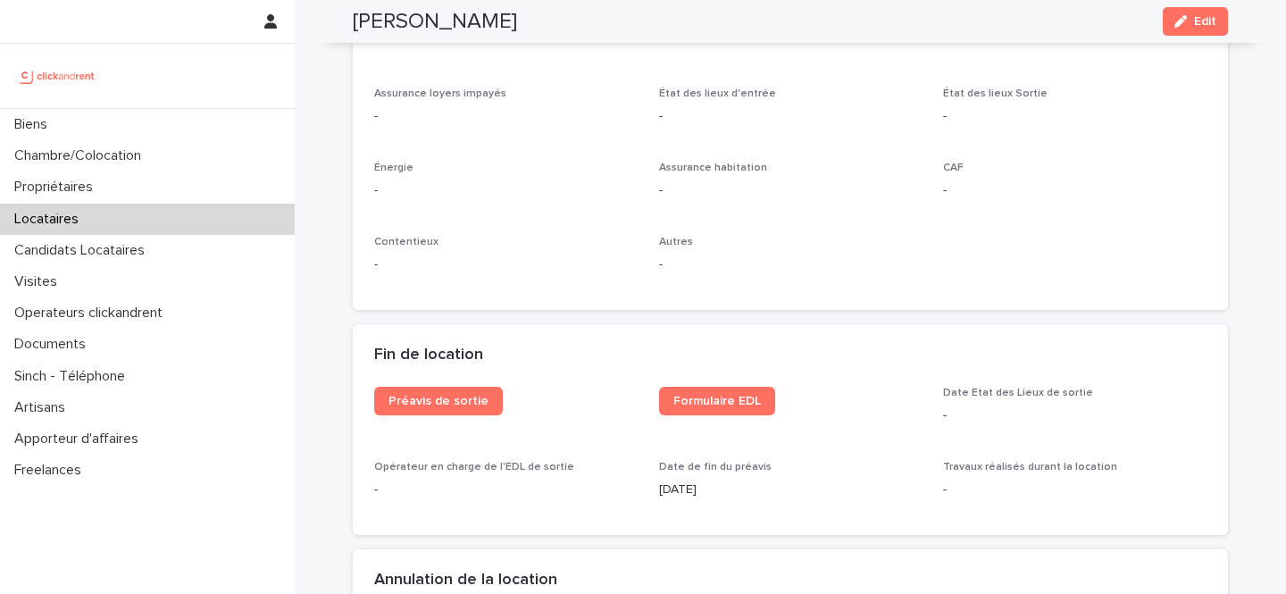
scroll to position [2039, 0]
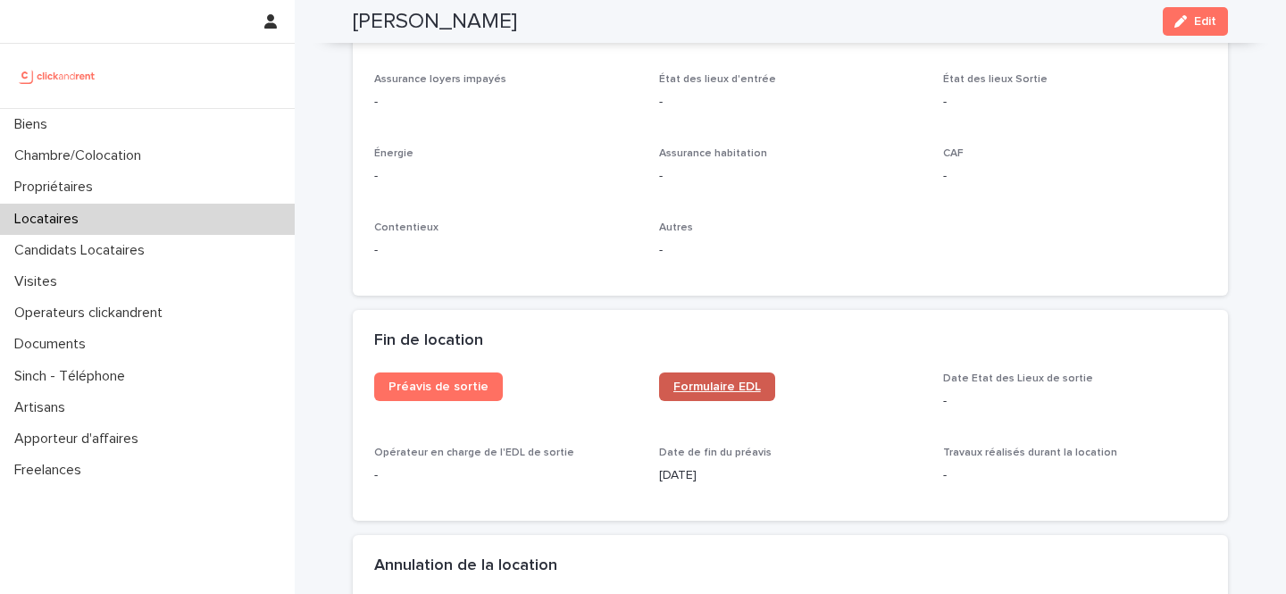
click at [720, 391] on span "Formulaire EDL" at bounding box center [718, 387] width 88 height 13
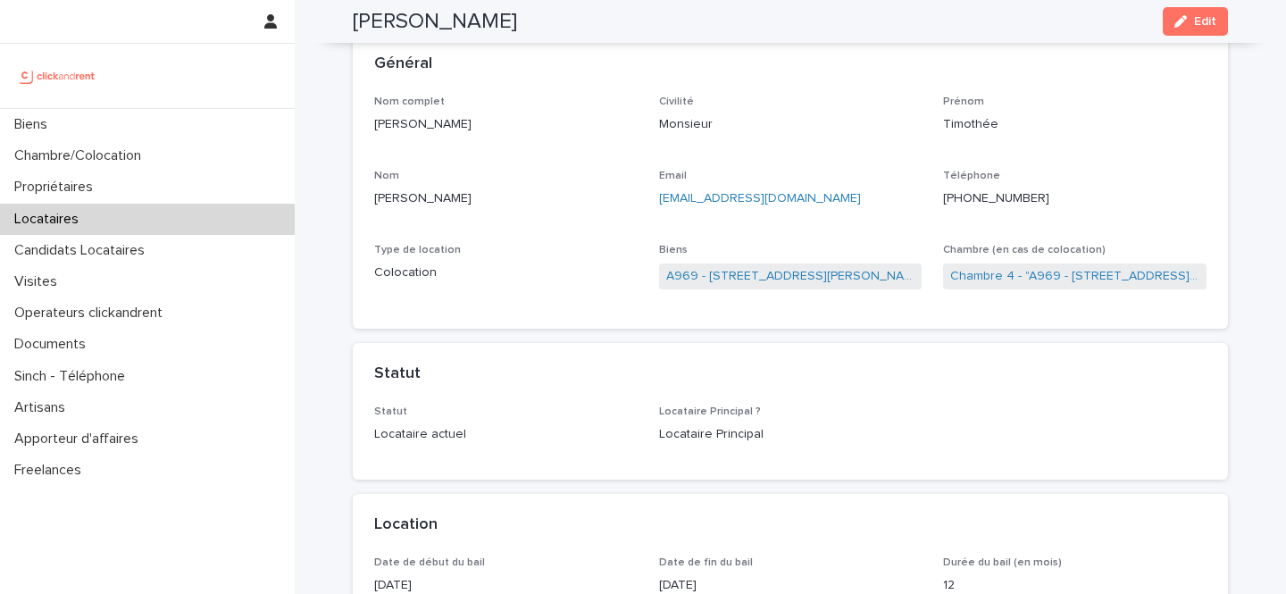
scroll to position [95, 0]
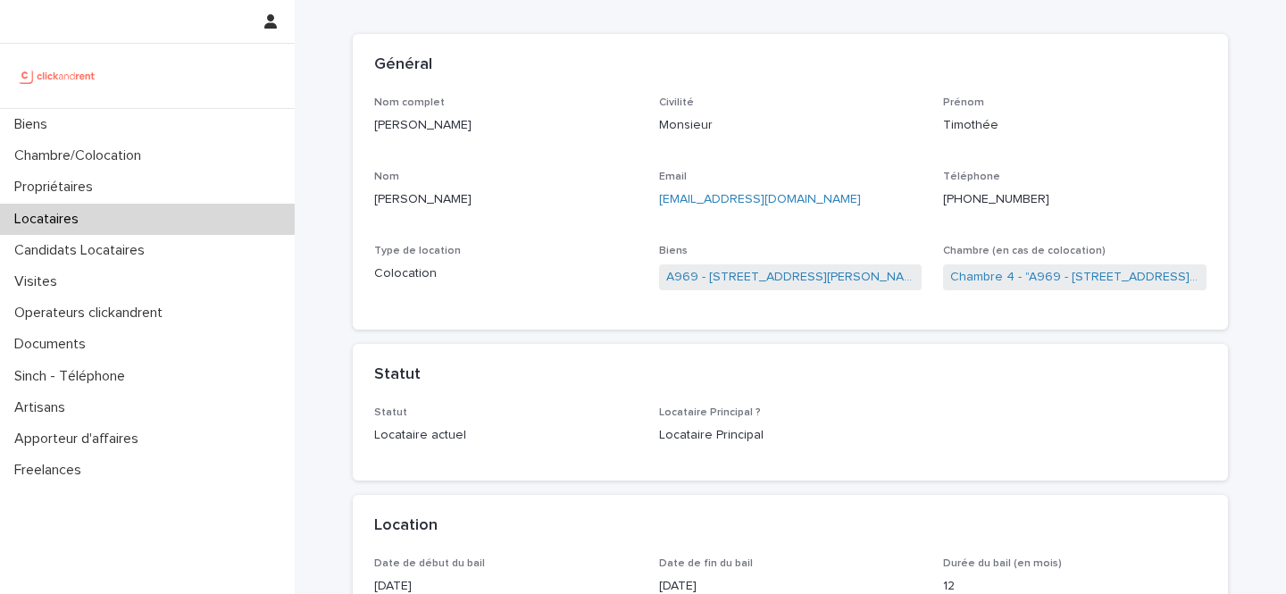
click at [455, 118] on p "Timothée Thomas" at bounding box center [506, 125] width 264 height 19
drag, startPoint x: 455, startPoint y: 118, endPoint x: 402, endPoint y: 120, distance: 52.7
click at [402, 120] on p "Timothée Thomas" at bounding box center [506, 125] width 264 height 19
click at [159, 211] on div "Locataires" at bounding box center [147, 219] width 295 height 31
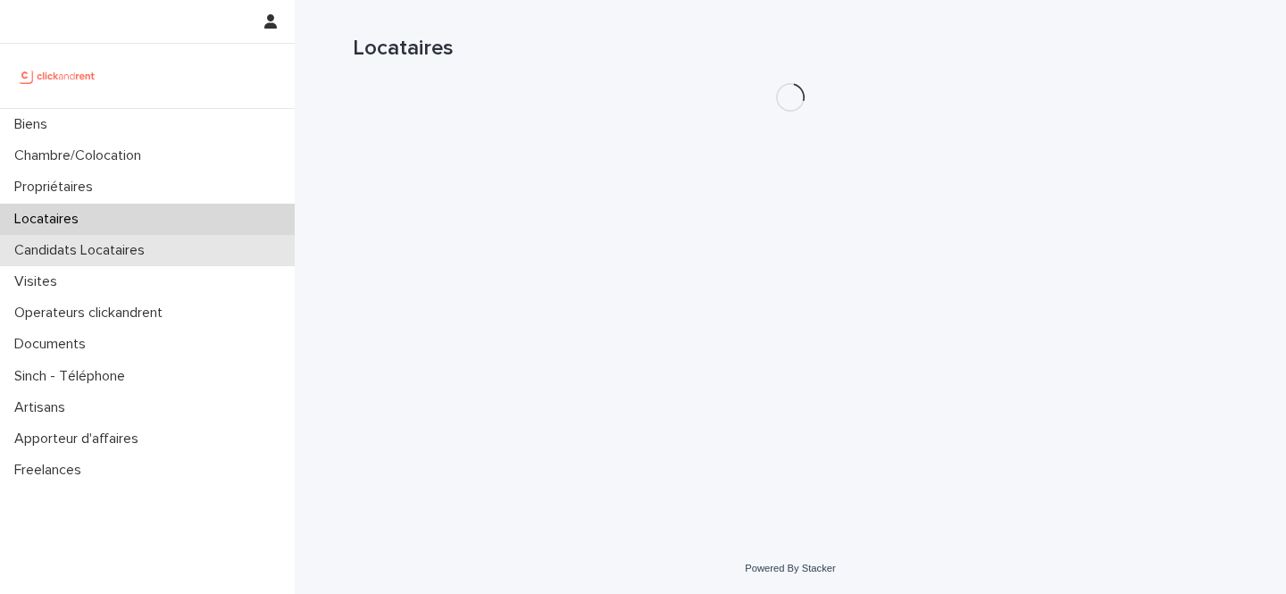
click at [196, 247] on div "Candidats Locataires" at bounding box center [147, 250] width 295 height 31
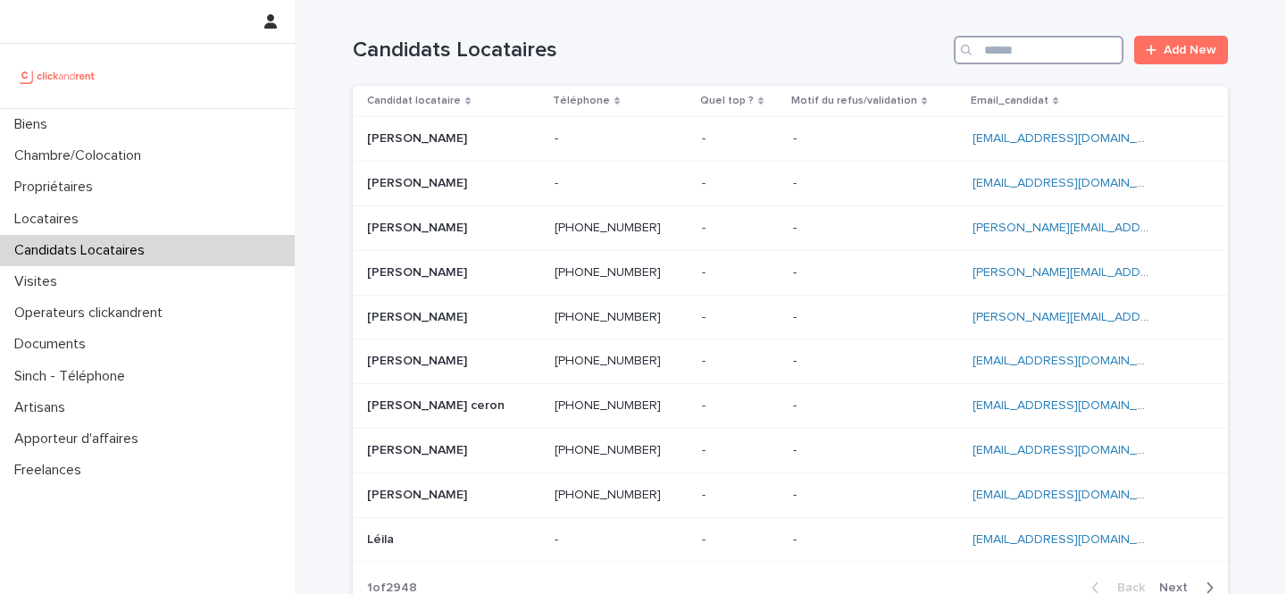
click at [1052, 51] on input "Search" at bounding box center [1039, 50] width 170 height 29
paste input "**********"
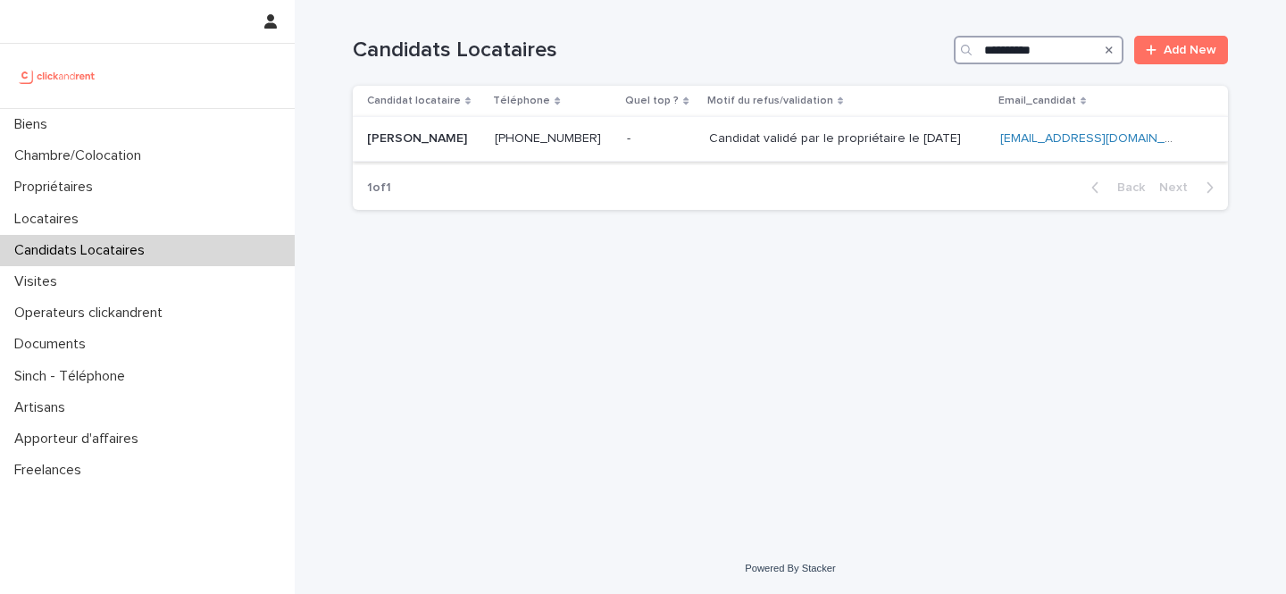
type input "**********"
click at [734, 138] on p "Candidat validé par le propriétaire le 19.08.2025" at bounding box center [836, 137] width 255 height 19
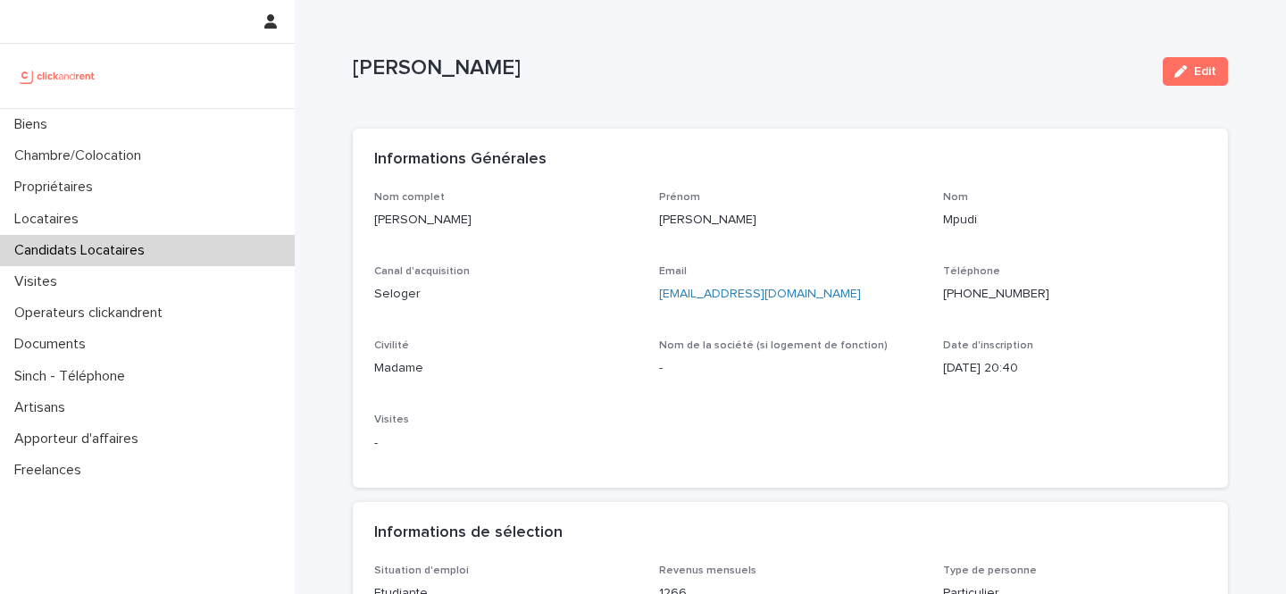
click at [1009, 295] on ringoverc2c-number-84e06f14122c "+33662995770" at bounding box center [996, 294] width 106 height 13
click at [432, 62] on p "Ruth Mpudi" at bounding box center [751, 68] width 796 height 26
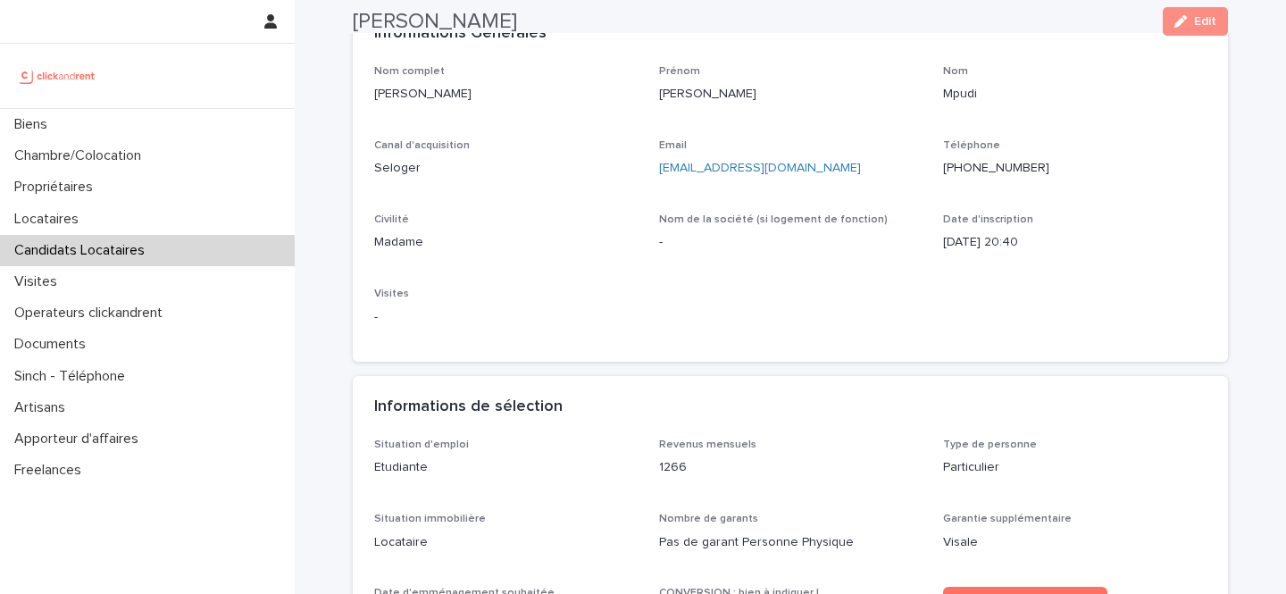
scroll to position [127, 0]
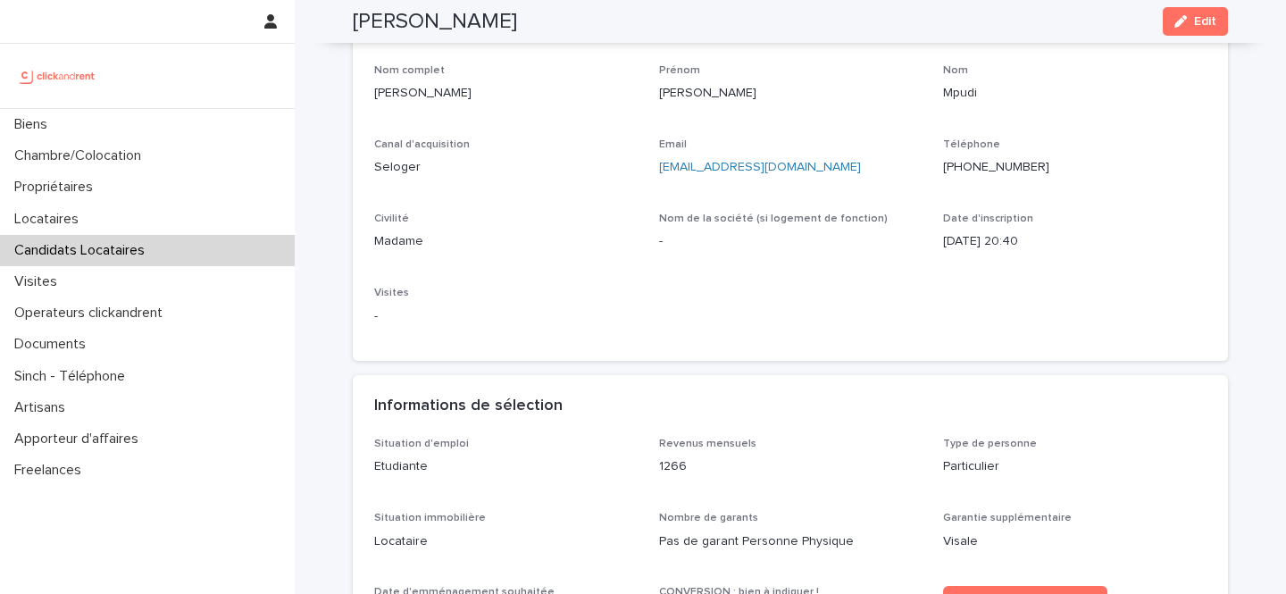
click at [984, 168] on ringoverc2c-number-84e06f14122c "+33662995770" at bounding box center [996, 167] width 106 height 13
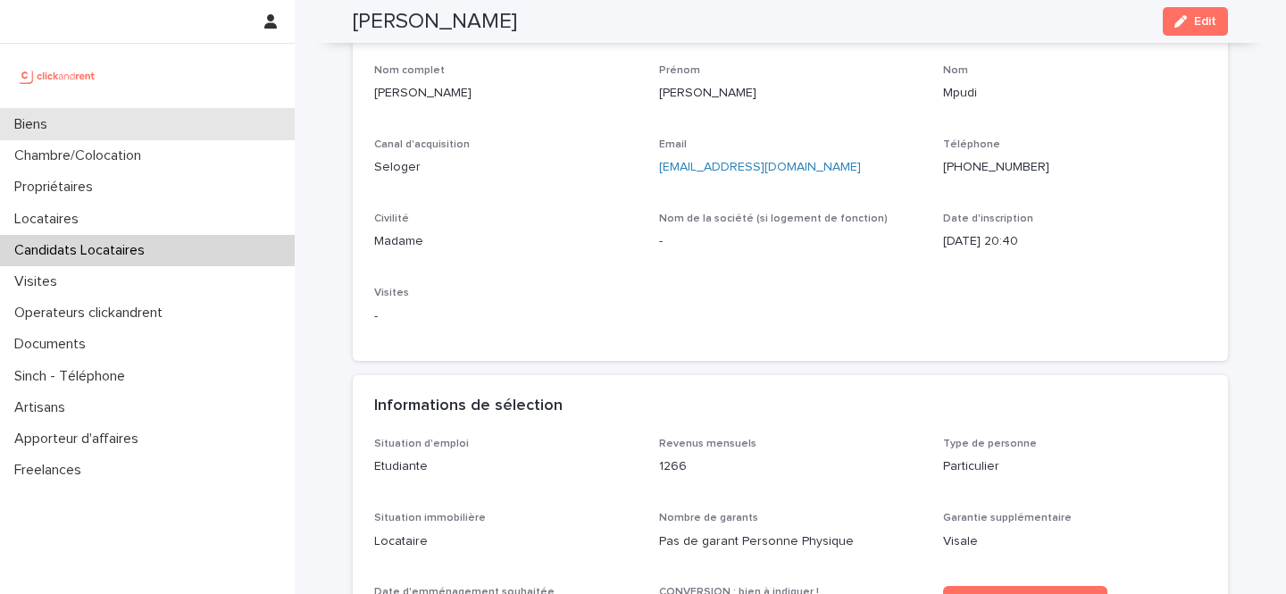
click at [158, 125] on div "Biens" at bounding box center [147, 124] width 295 height 31
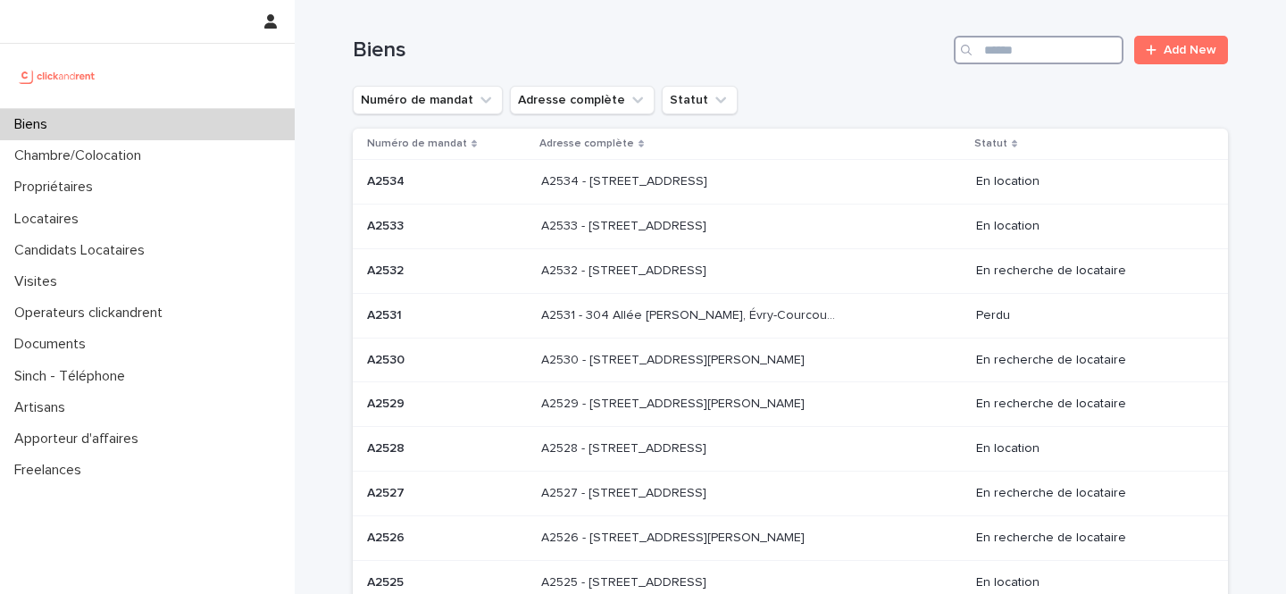
click at [1045, 50] on input "Search" at bounding box center [1039, 50] width 170 height 29
paste input "*****"
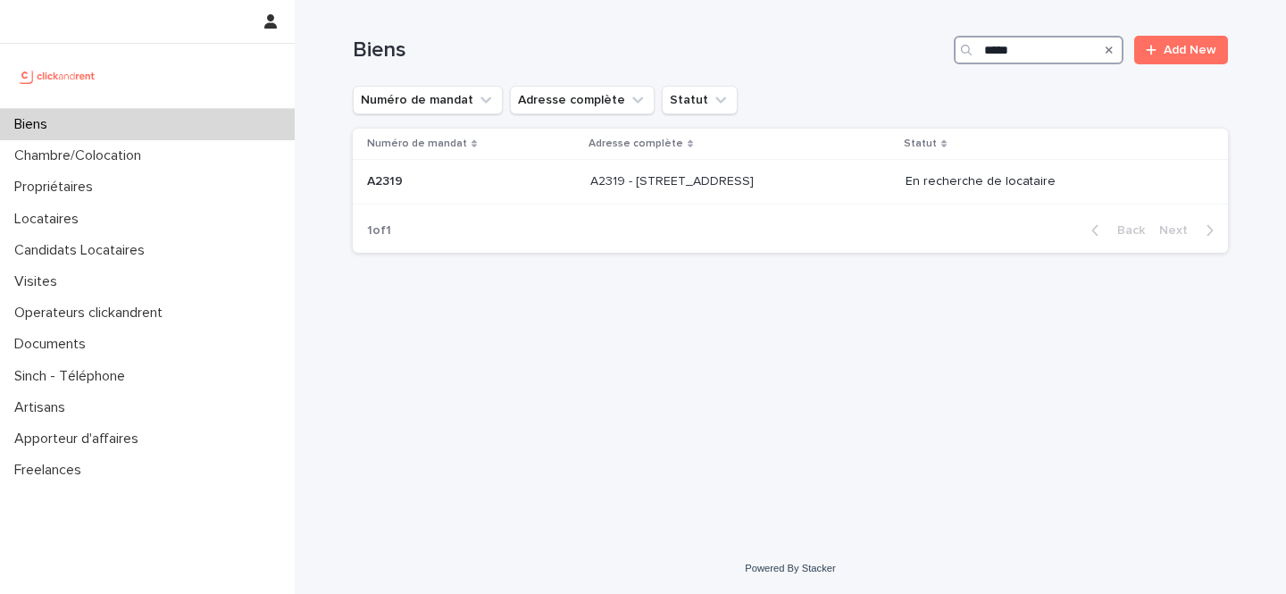
type input "*****"
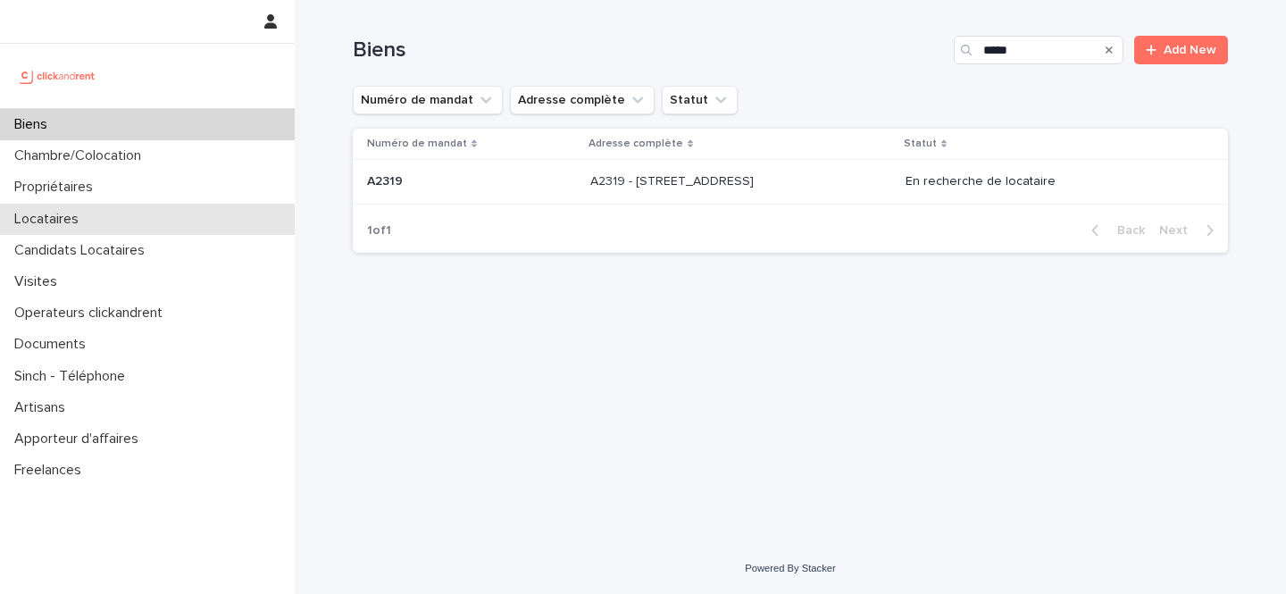
click at [149, 221] on div "Locataires" at bounding box center [147, 219] width 295 height 31
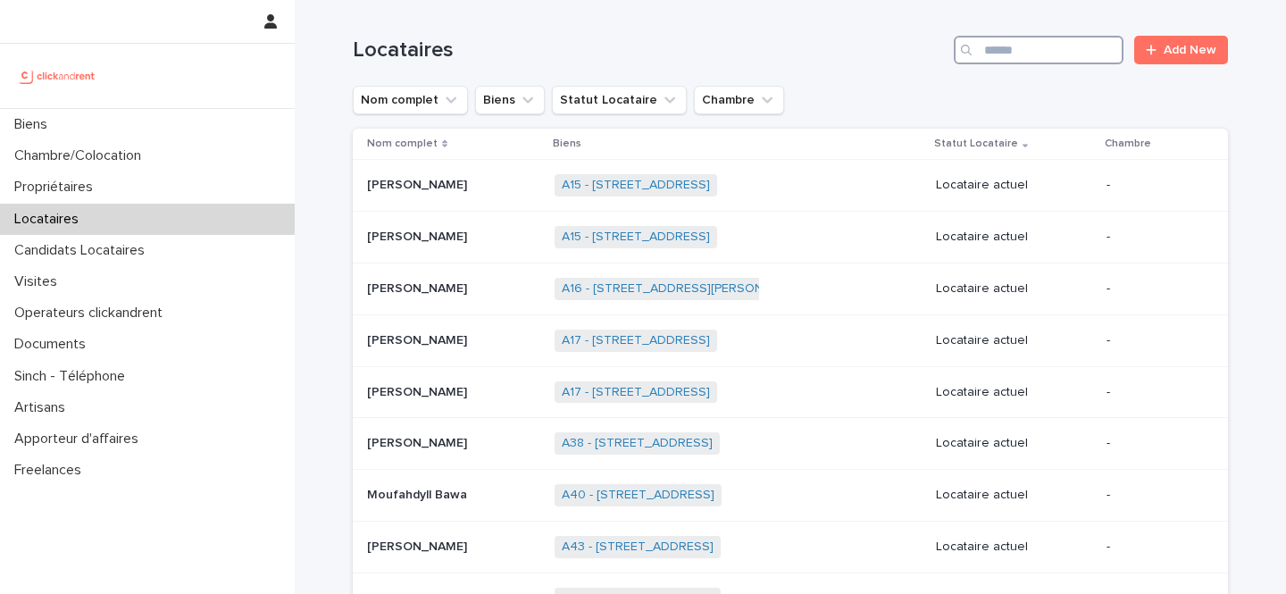
click at [1012, 59] on input "Search" at bounding box center [1039, 50] width 170 height 29
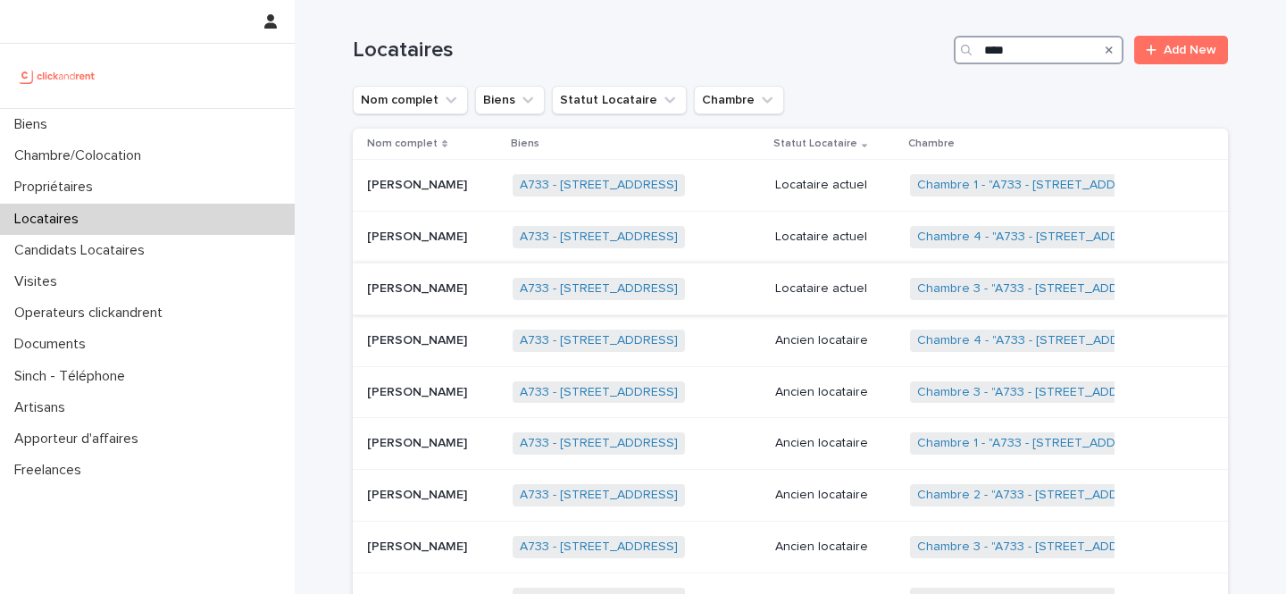
type input "****"
click at [453, 281] on div "Thibaut Lafitte Thibaut Lafitte" at bounding box center [432, 288] width 131 height 29
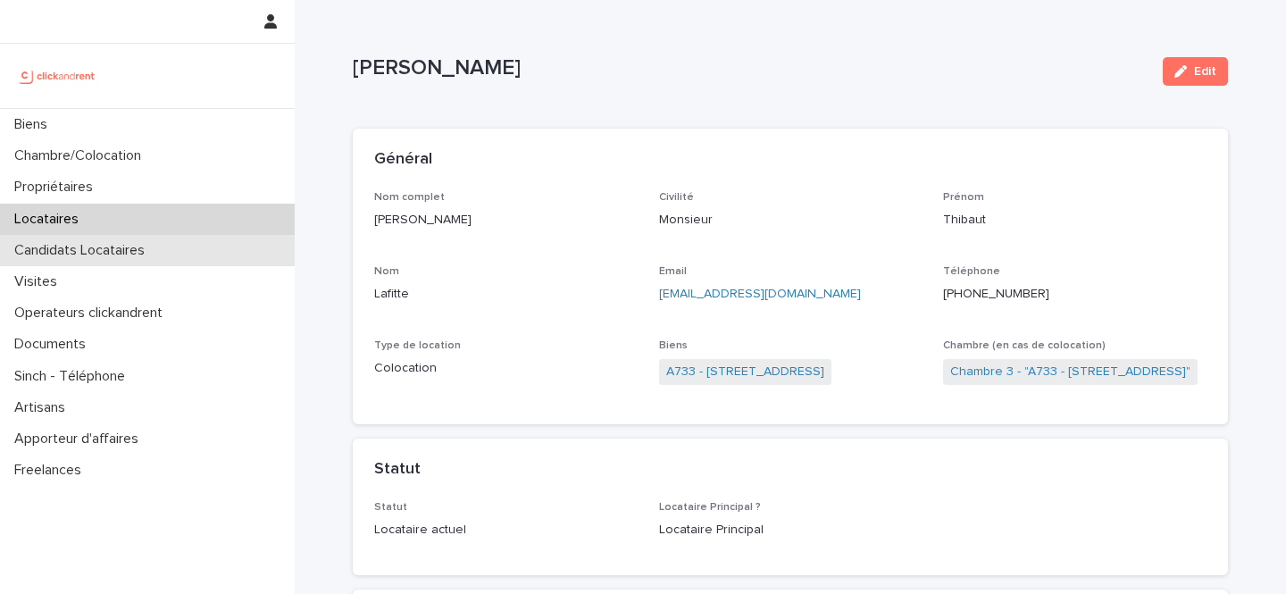
click at [88, 244] on p "Candidats Locataires" at bounding box center [83, 250] width 152 height 17
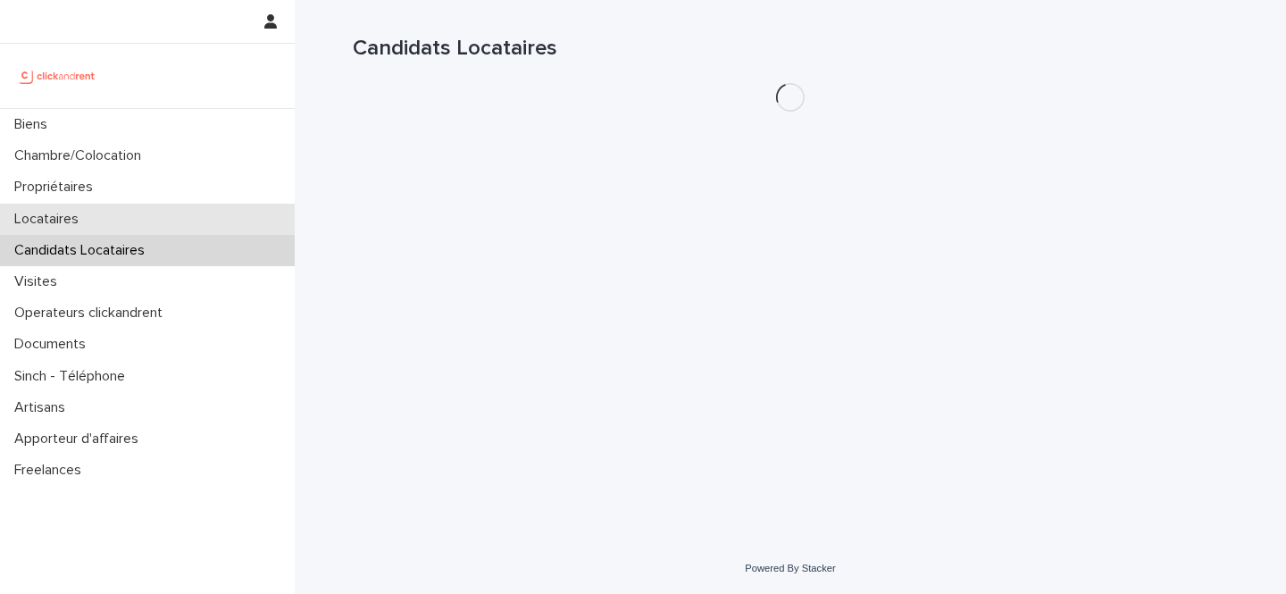
click at [96, 222] on div "Locataires" at bounding box center [147, 219] width 295 height 31
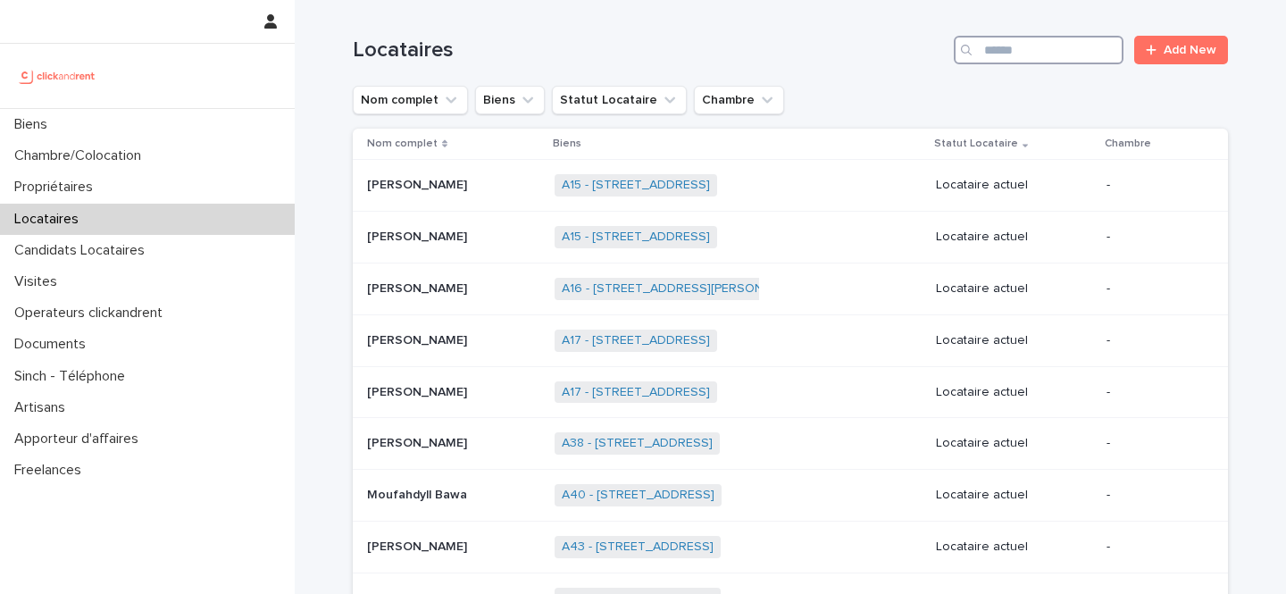
click at [1087, 44] on input "Search" at bounding box center [1039, 50] width 170 height 29
paste input "**********"
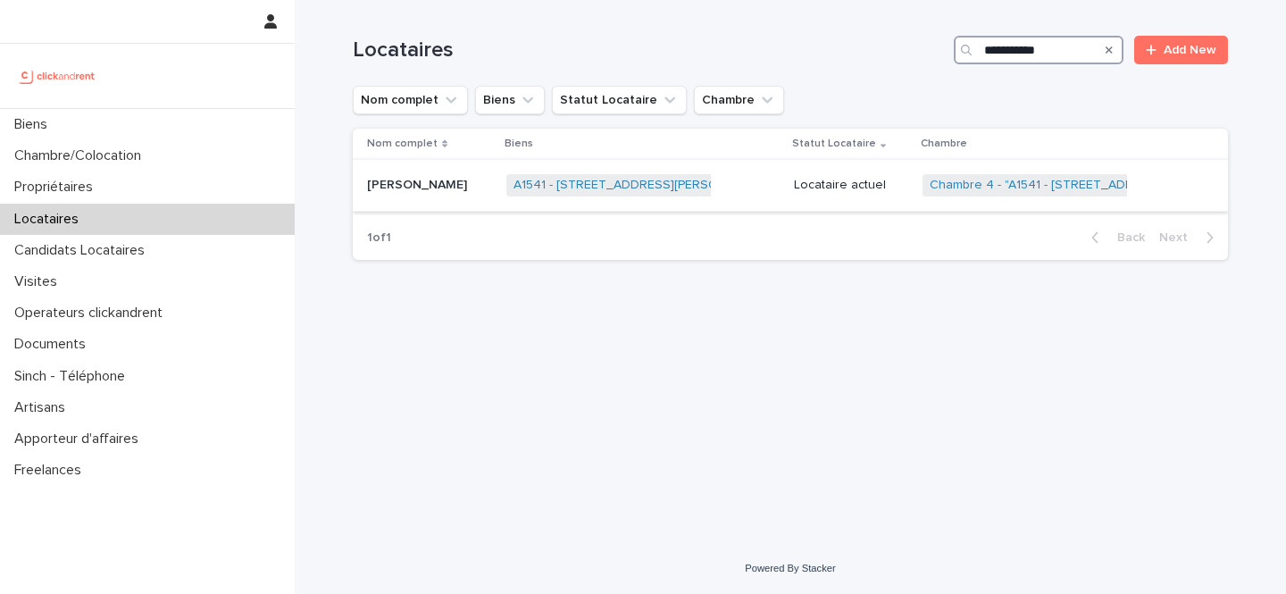
type input "**********"
click at [808, 184] on p "Locataire actuel" at bounding box center [851, 185] width 114 height 15
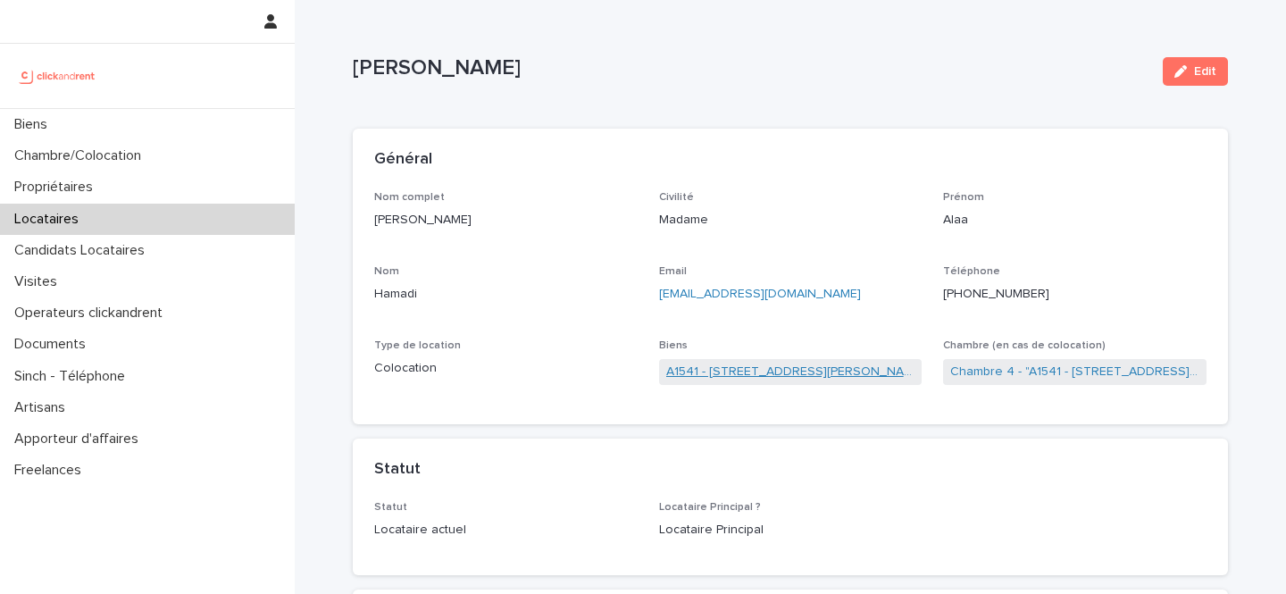
click at [766, 371] on link "A1541 - 14/[STREET_ADDRESS][PERSON_NAME]" at bounding box center [790, 372] width 249 height 19
click at [990, 369] on link "Chambre 4 - "A1541 - 14/[STREET_ADDRESS][PERSON_NAME]"" at bounding box center [1075, 372] width 249 height 19
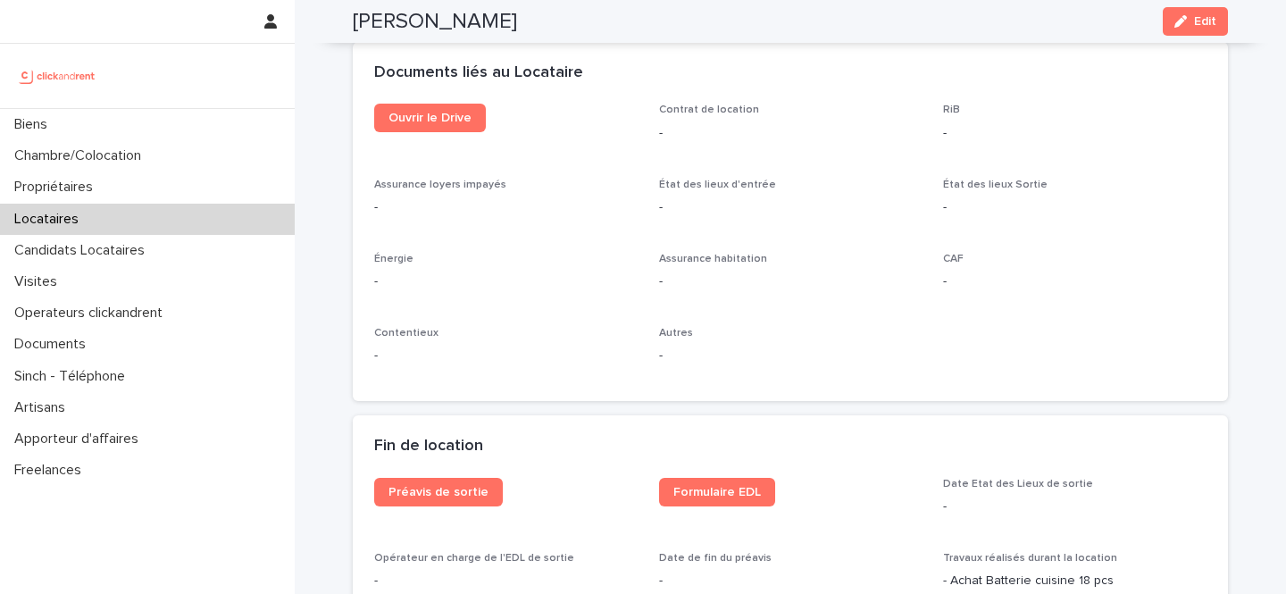
scroll to position [1959, 0]
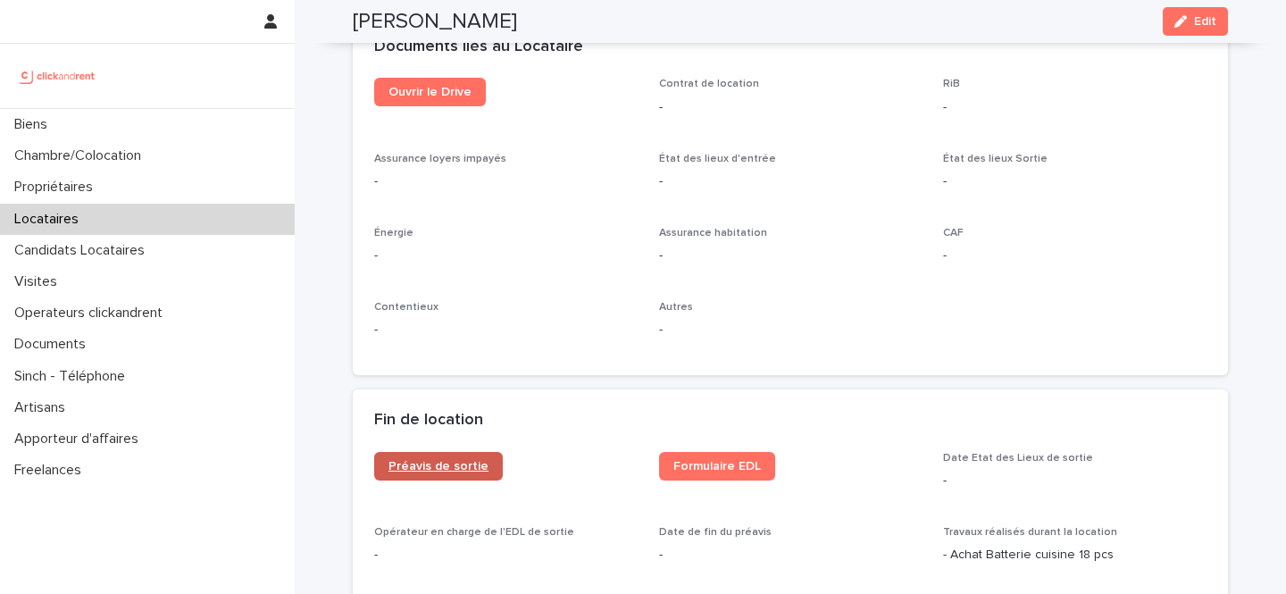
click at [468, 465] on span "Préavis de sortie" at bounding box center [439, 466] width 100 height 13
click at [732, 465] on span "Formulaire EDL" at bounding box center [718, 466] width 88 height 13
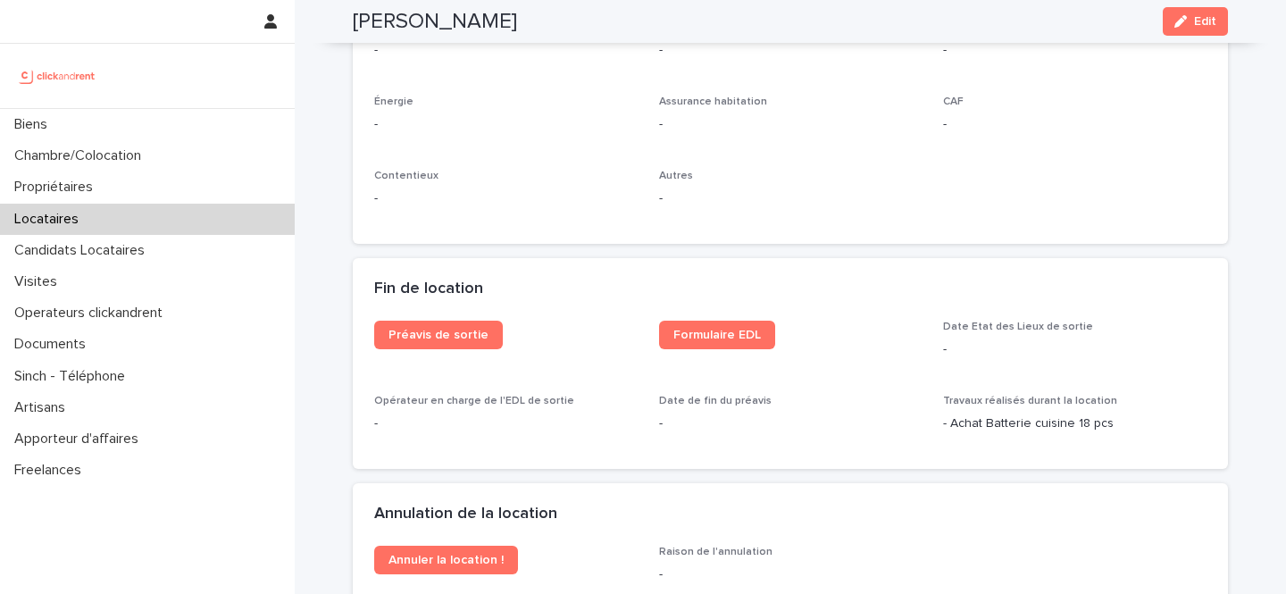
scroll to position [2212, 0]
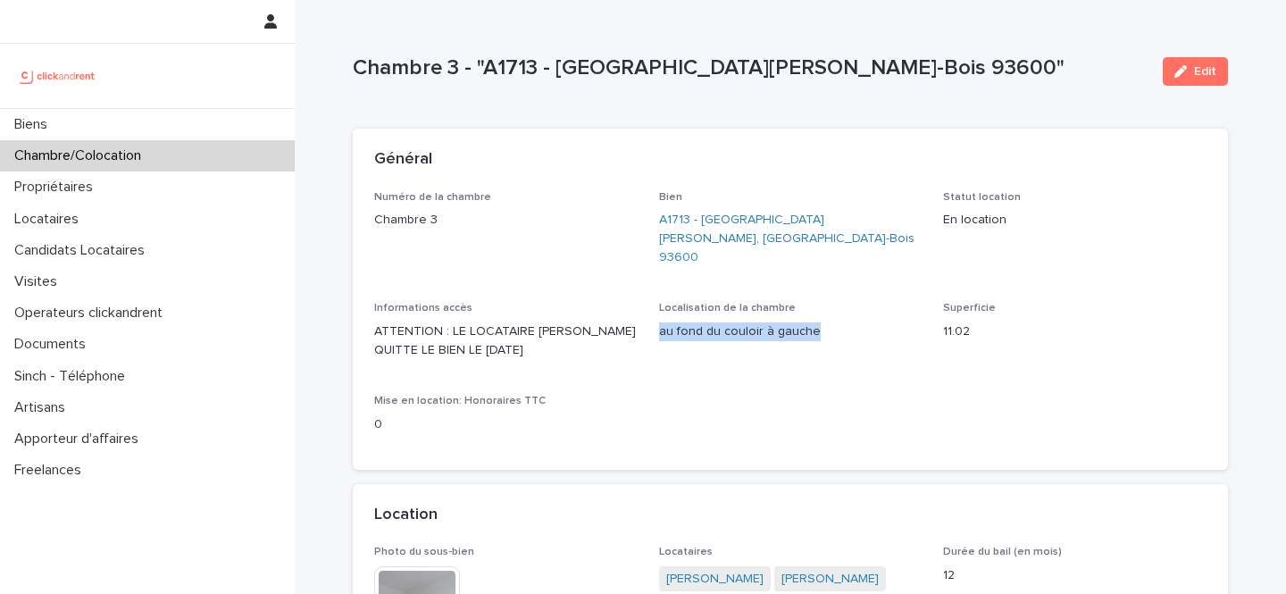
scroll to position [96, 0]
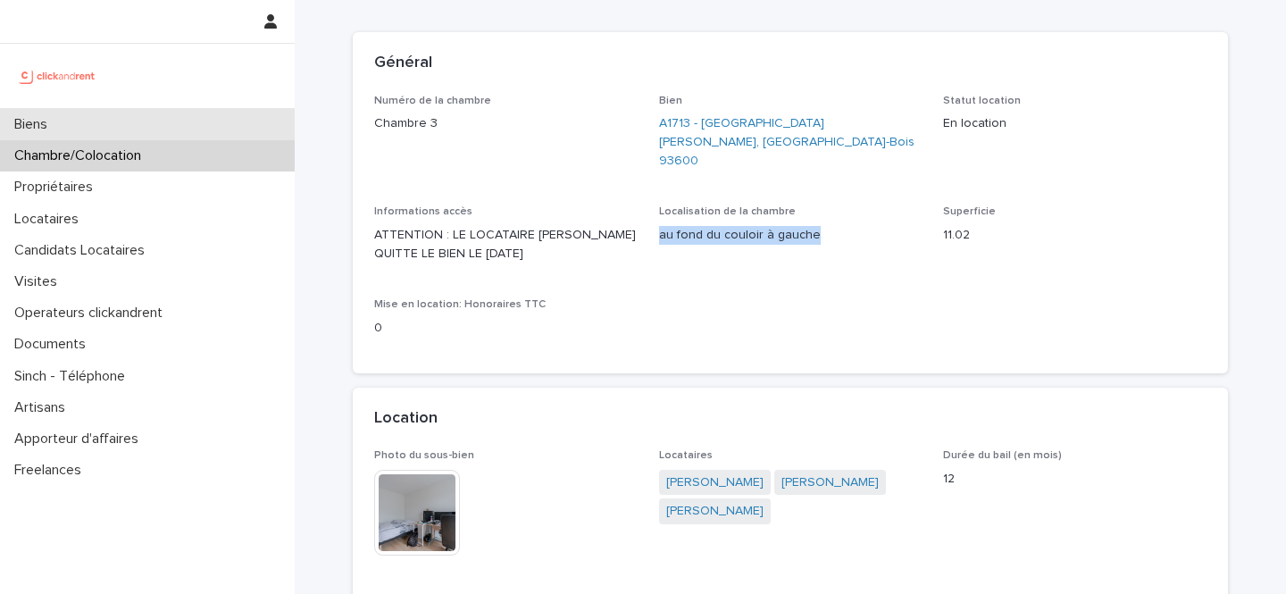
click at [257, 131] on div "Biens" at bounding box center [147, 124] width 295 height 31
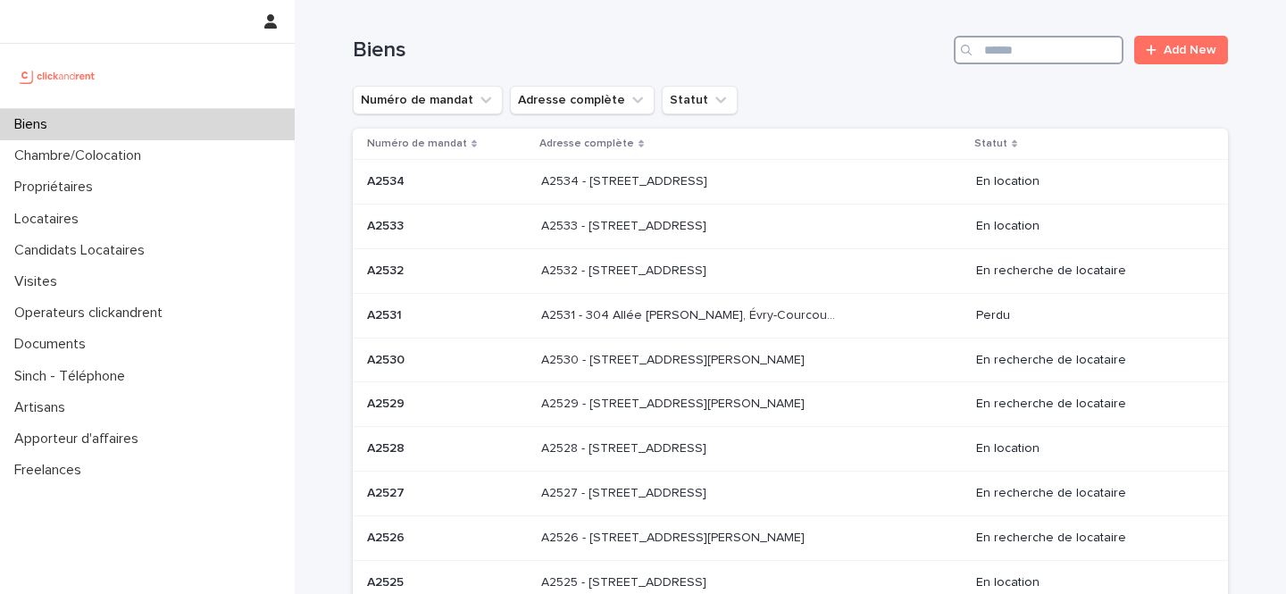
click at [1004, 52] on input "Search" at bounding box center [1039, 50] width 170 height 29
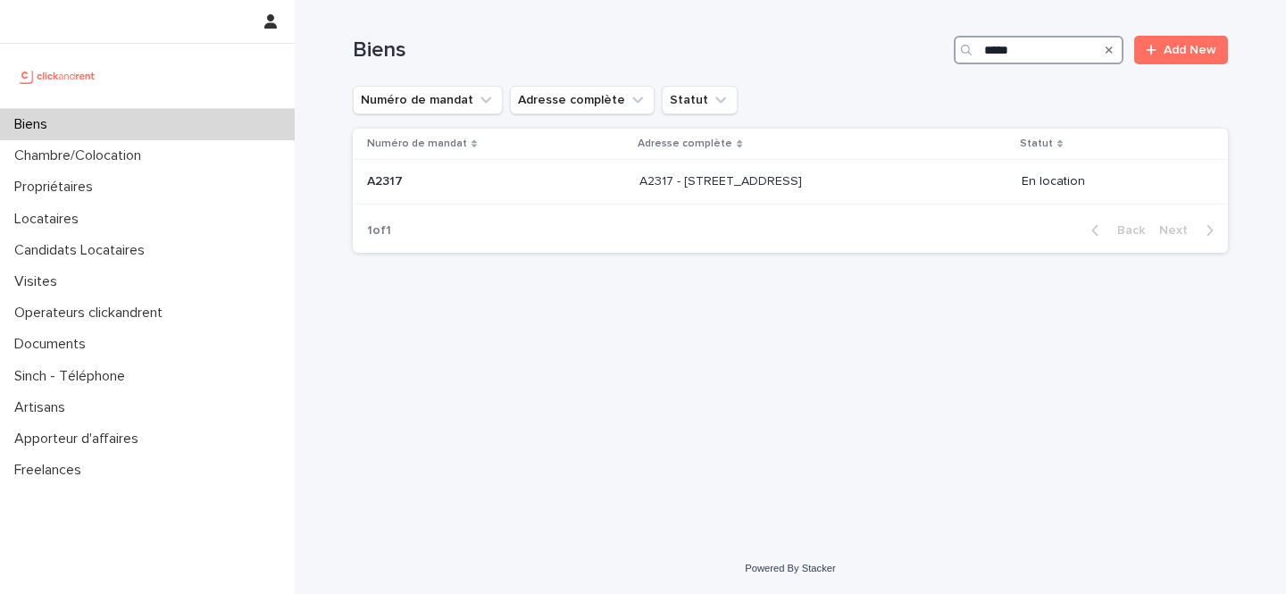
click at [1035, 54] on input "*****" at bounding box center [1039, 50] width 170 height 29
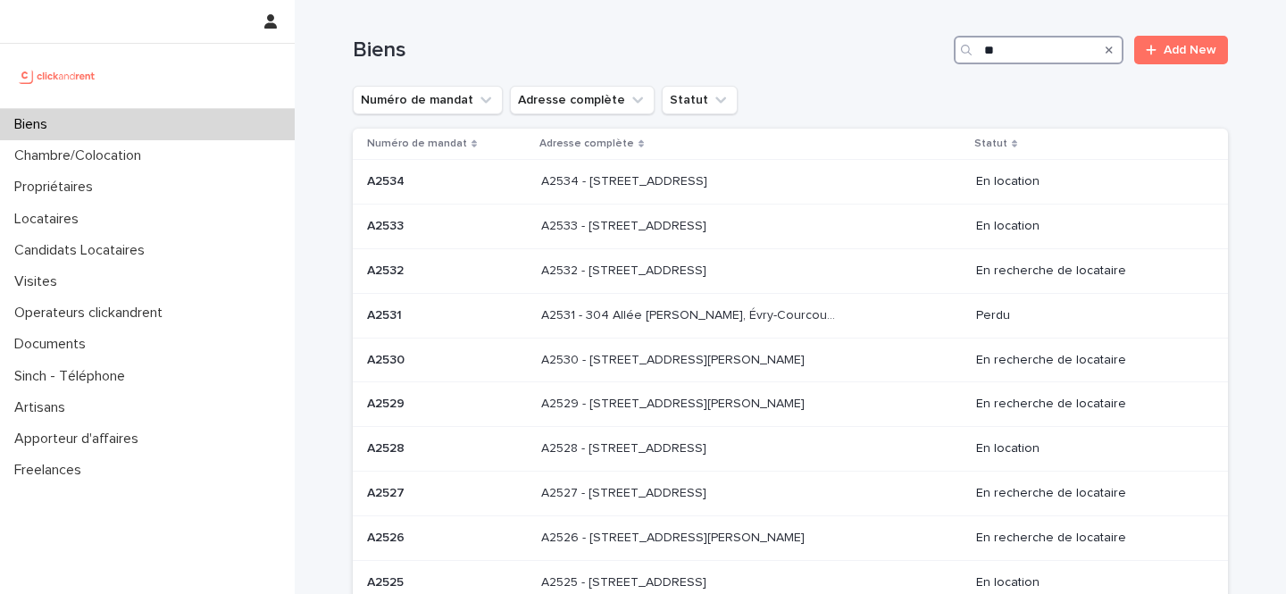
type input "*"
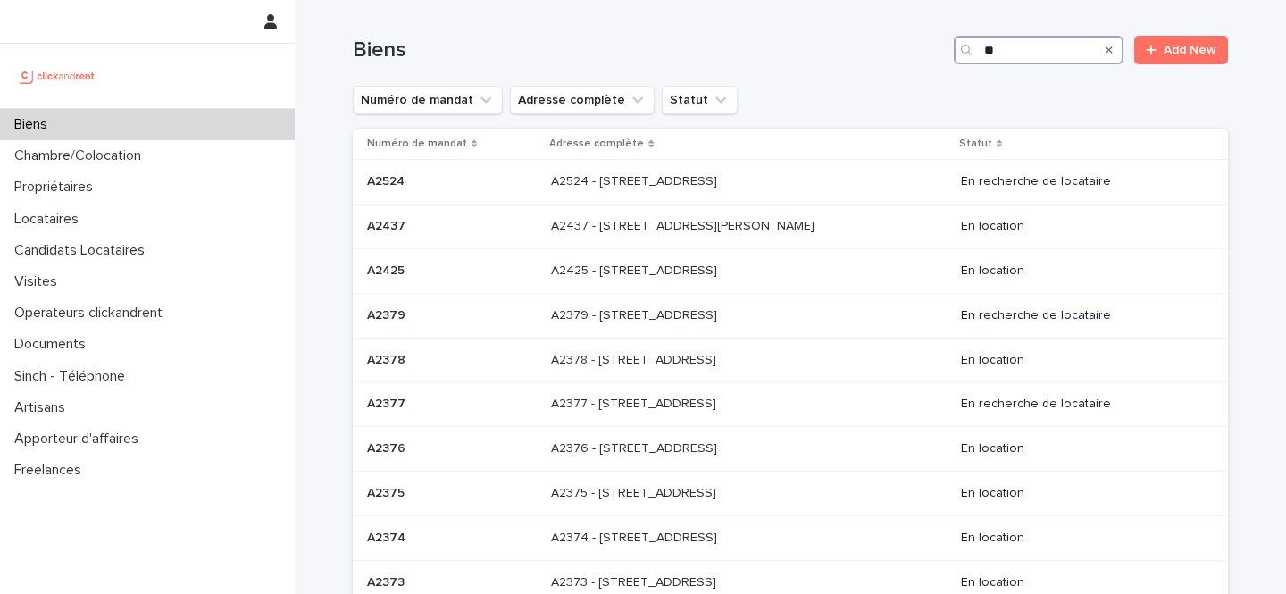
type input "**"
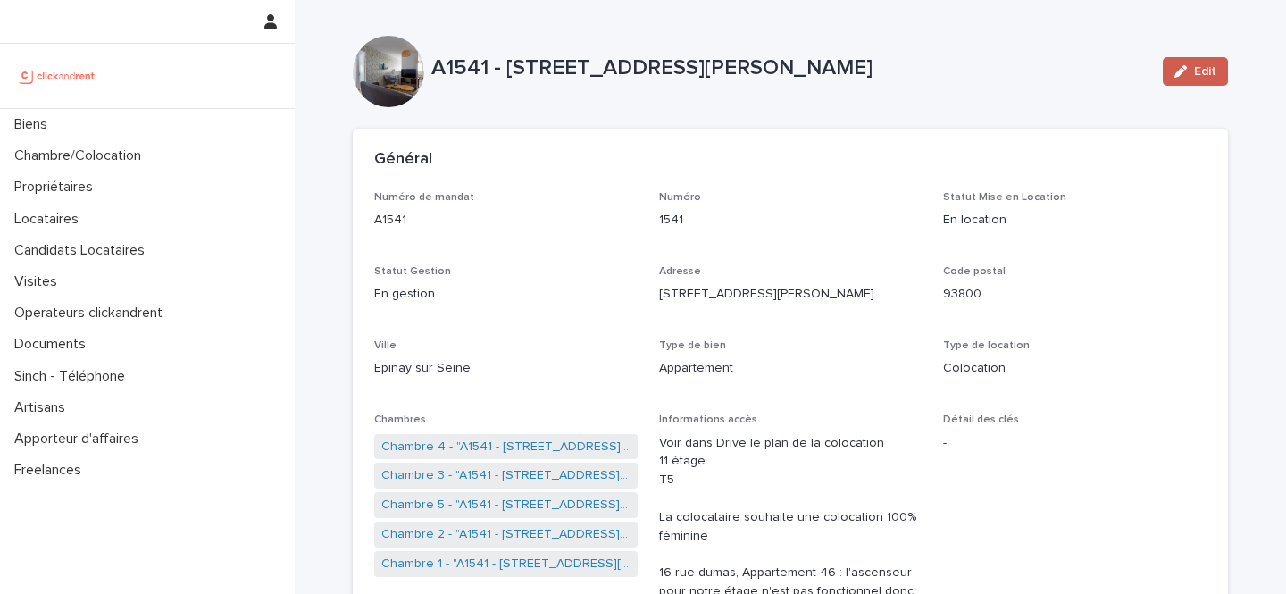
click at [1207, 66] on span "Edit" at bounding box center [1205, 71] width 22 height 13
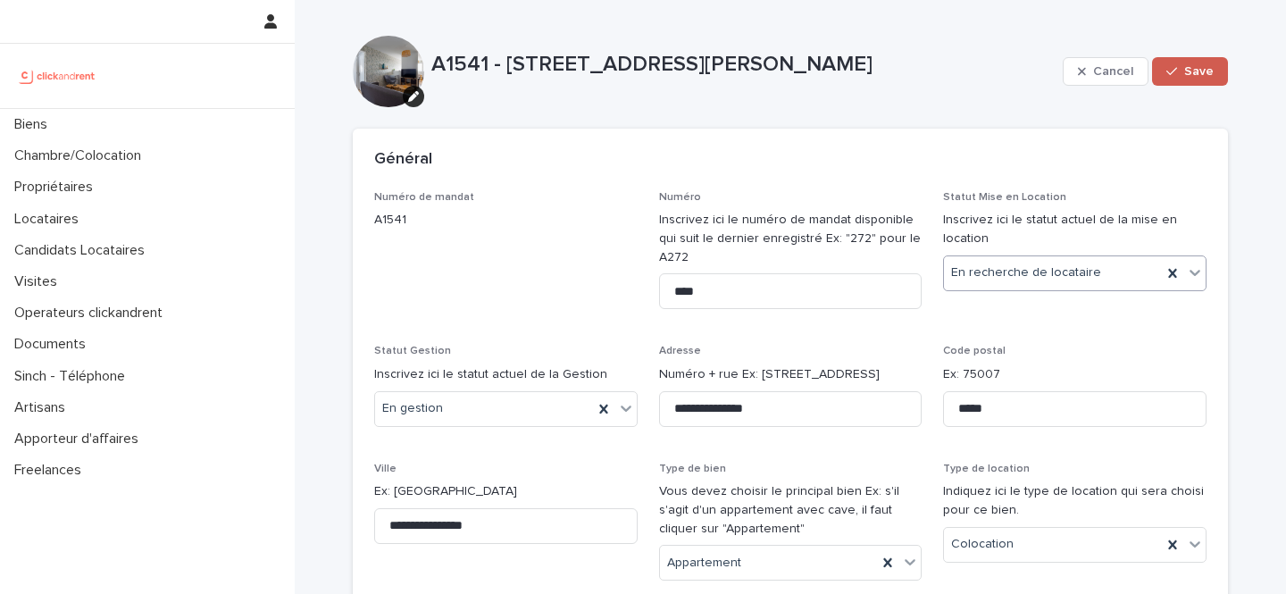
click at [1182, 76] on div "button" at bounding box center [1176, 71] width 18 height 13
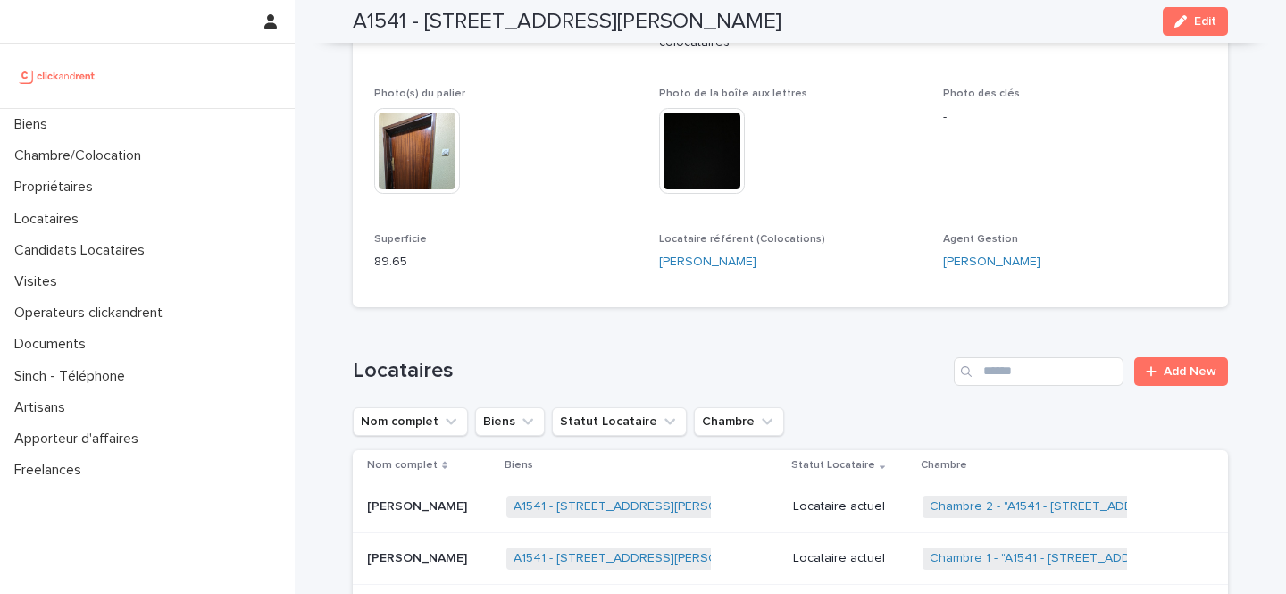
scroll to position [1038, 0]
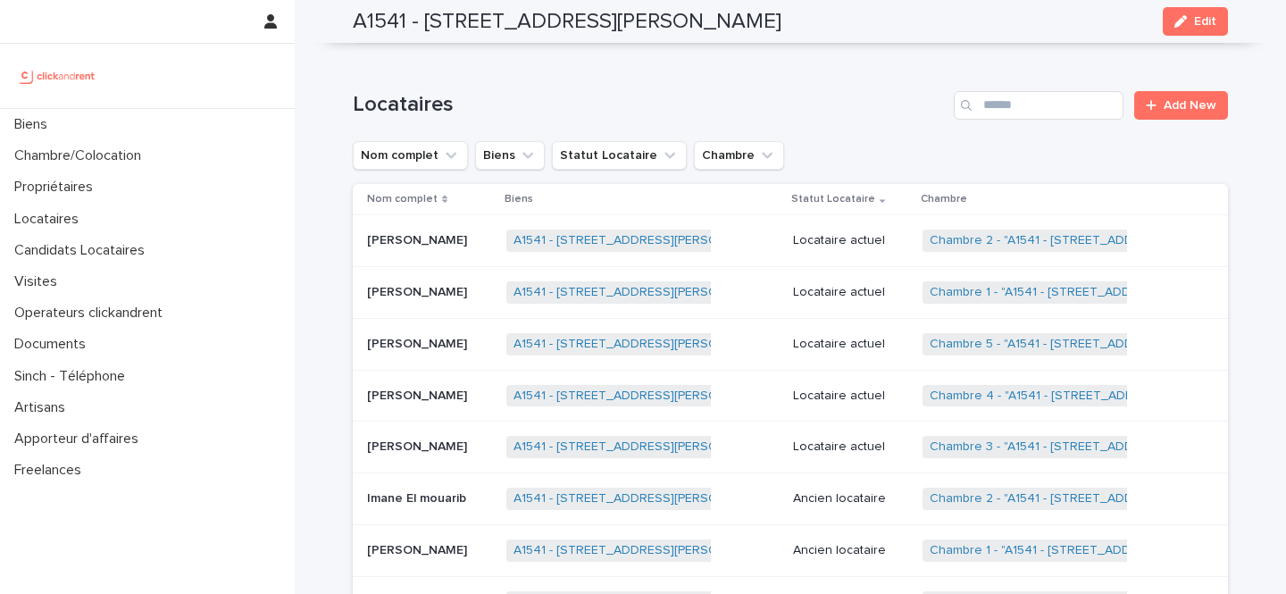
click at [475, 389] on p at bounding box center [429, 396] width 125 height 15
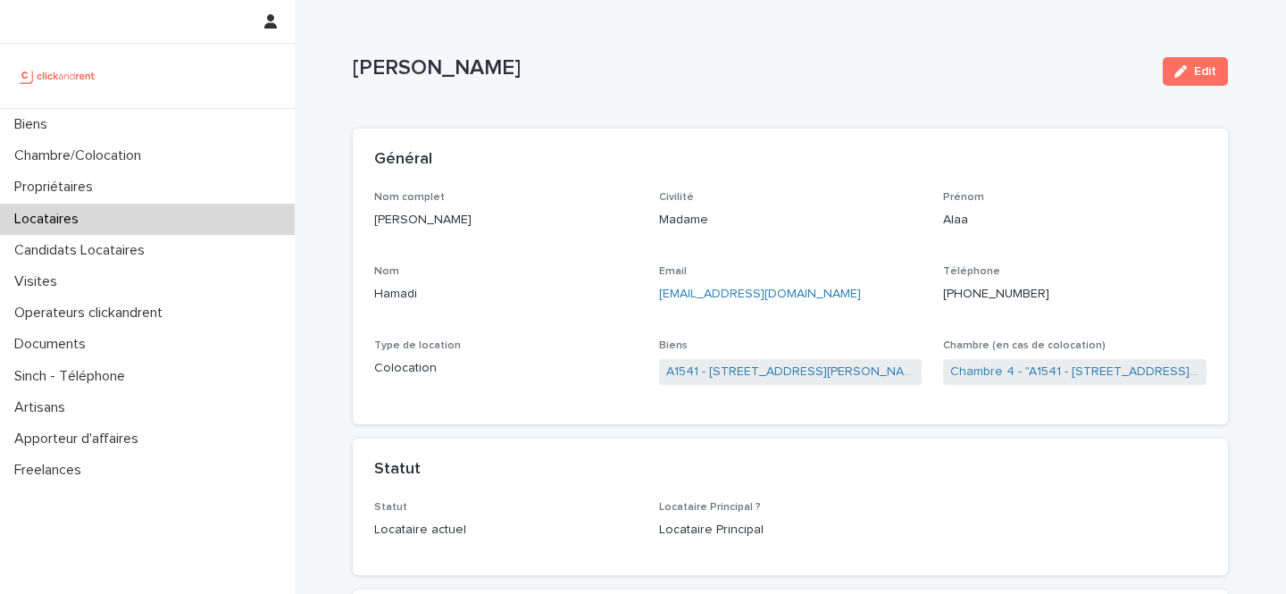
click at [363, 64] on p "Alaa Hamadi" at bounding box center [751, 68] width 796 height 26
drag, startPoint x: 363, startPoint y: 64, endPoint x: 445, endPoint y: 64, distance: 82.2
click at [445, 64] on p "Alaa Hamadi" at bounding box center [751, 68] width 796 height 26
copy p "Alaa Hamadi"
click at [1001, 296] on ringoverc2c-number-84e06f14122c "+33642253811" at bounding box center [996, 294] width 106 height 13
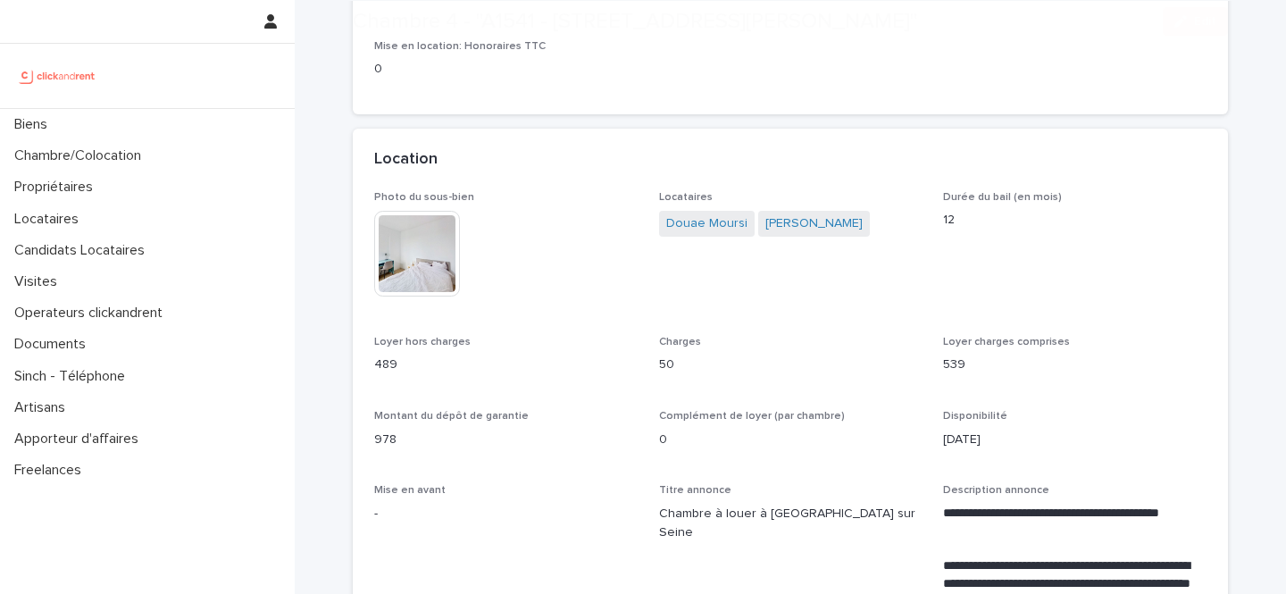
scroll to position [339, 0]
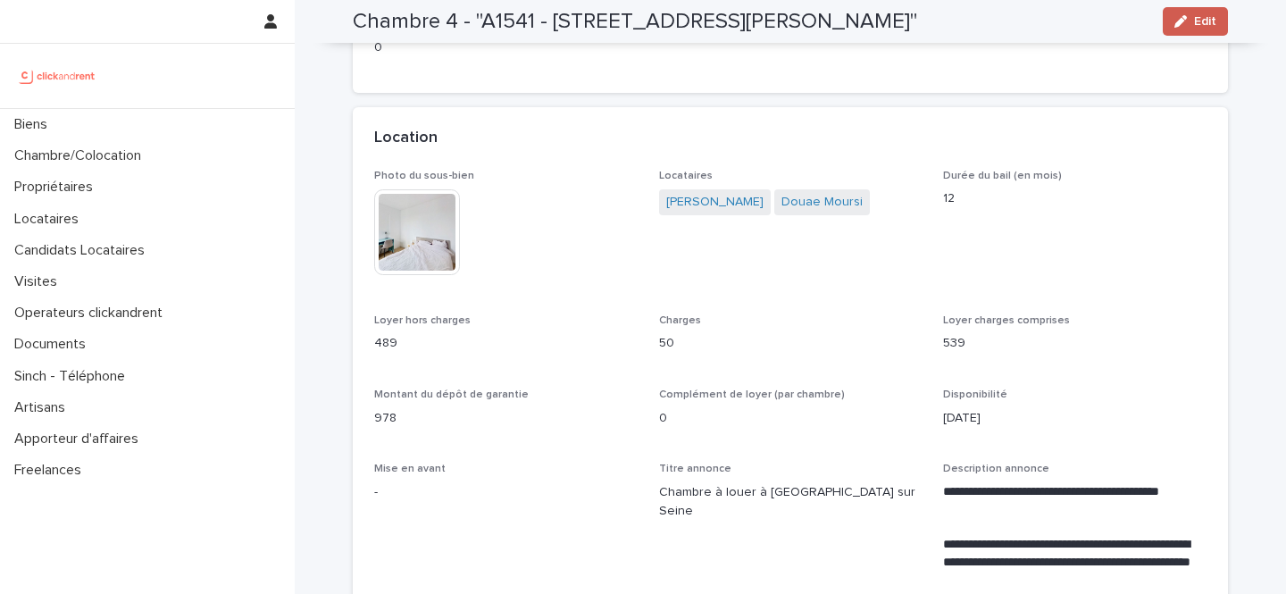
click at [1196, 19] on span "Edit" at bounding box center [1205, 21] width 22 height 13
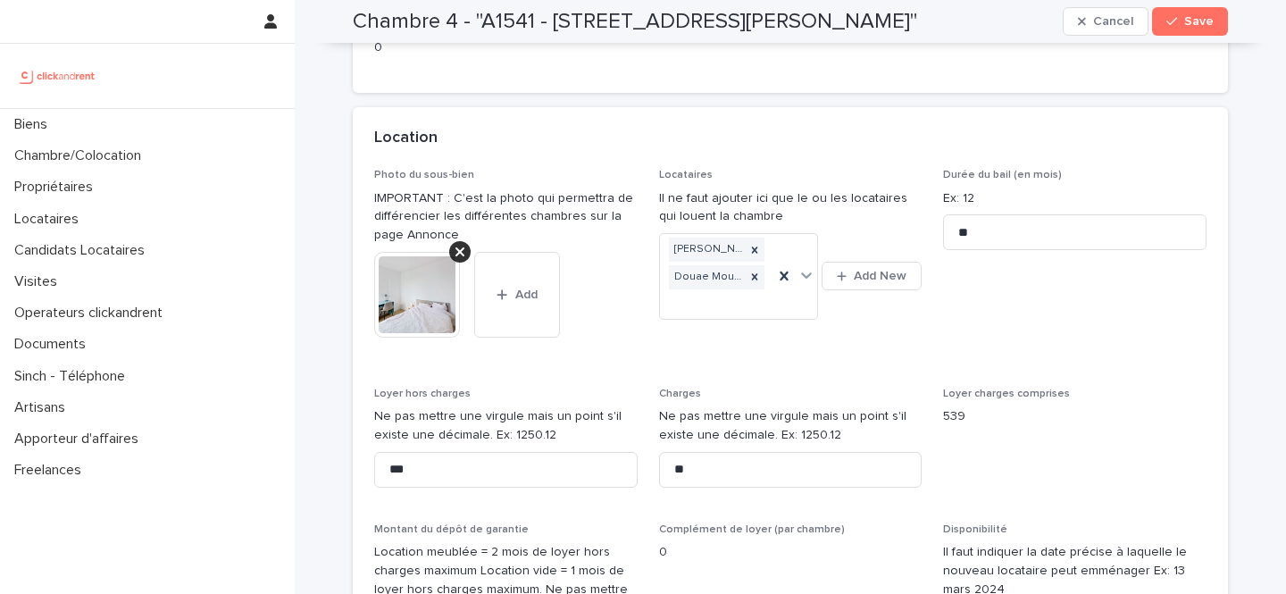
scroll to position [540, 0]
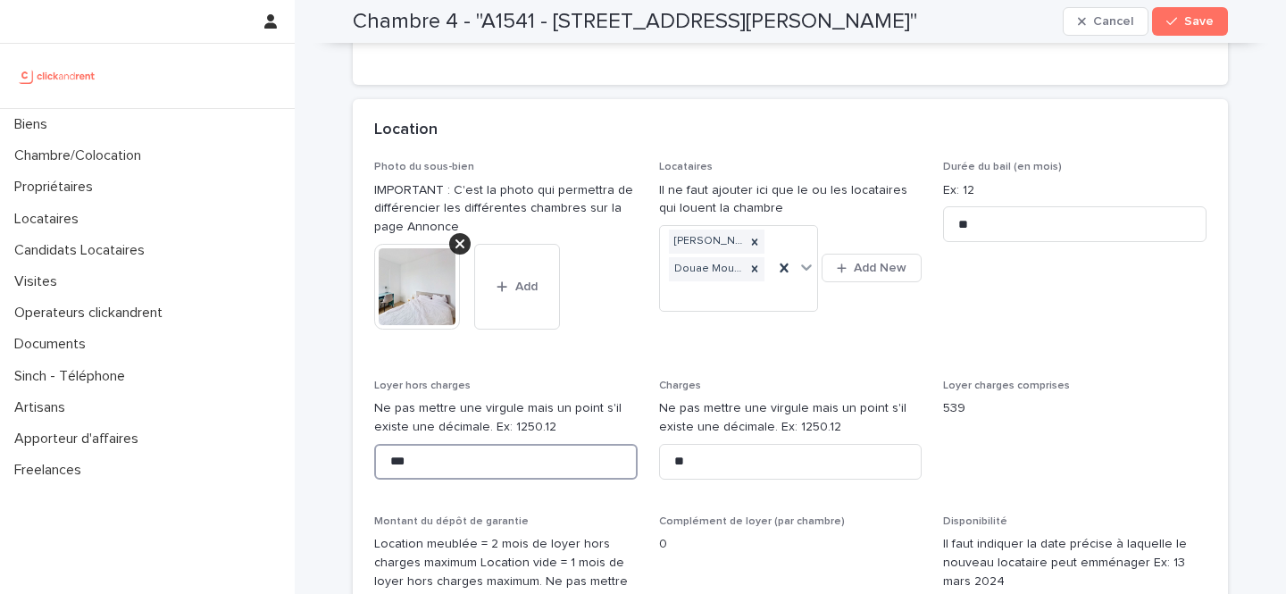
click at [446, 469] on input "***" at bounding box center [506, 462] width 264 height 36
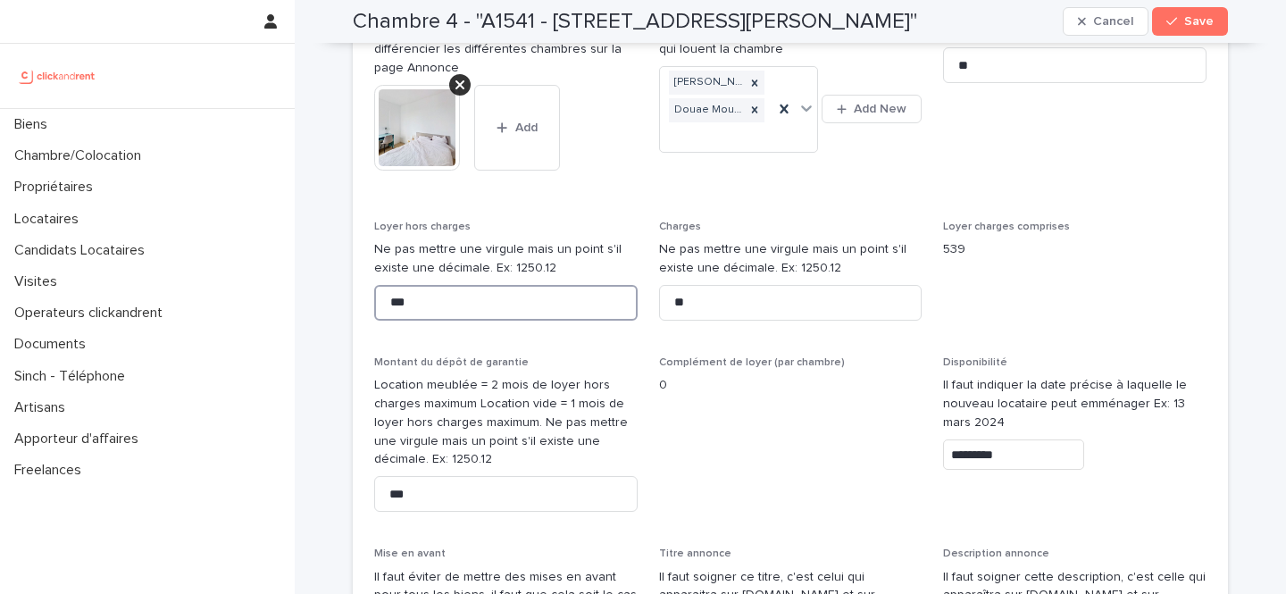
scroll to position [705, 0]
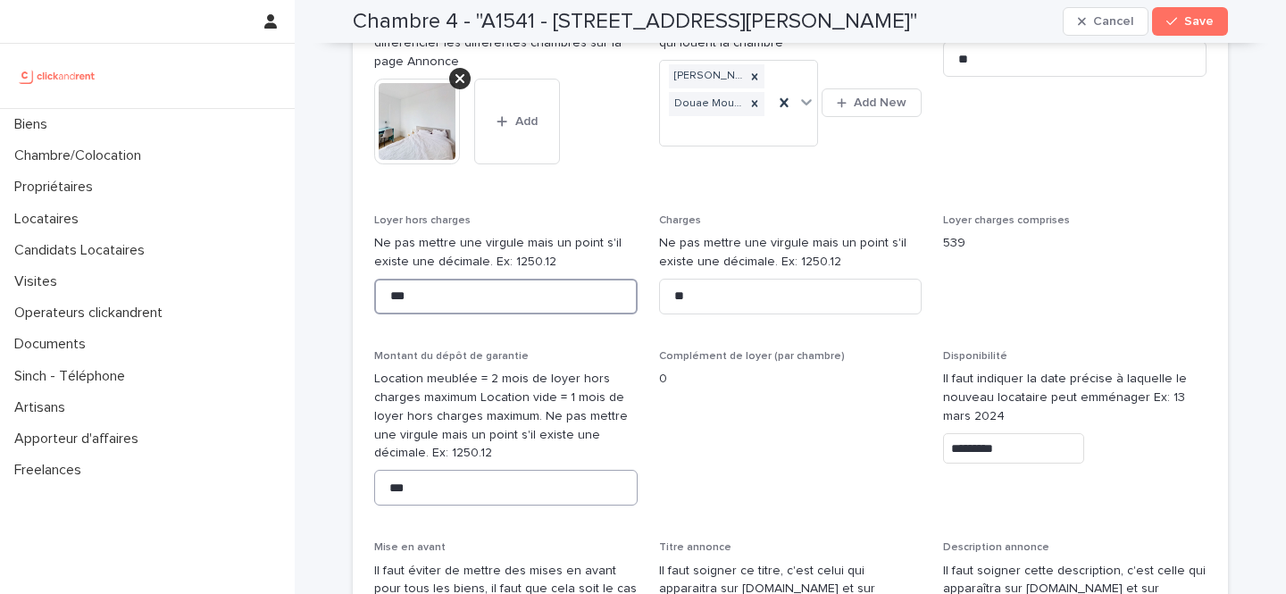
type input "***"
click at [429, 470] on input "***" at bounding box center [506, 488] width 264 height 36
type input "****"
click at [784, 383] on div "Complément de loyer (par chambre) 0" at bounding box center [791, 376] width 264 height 53
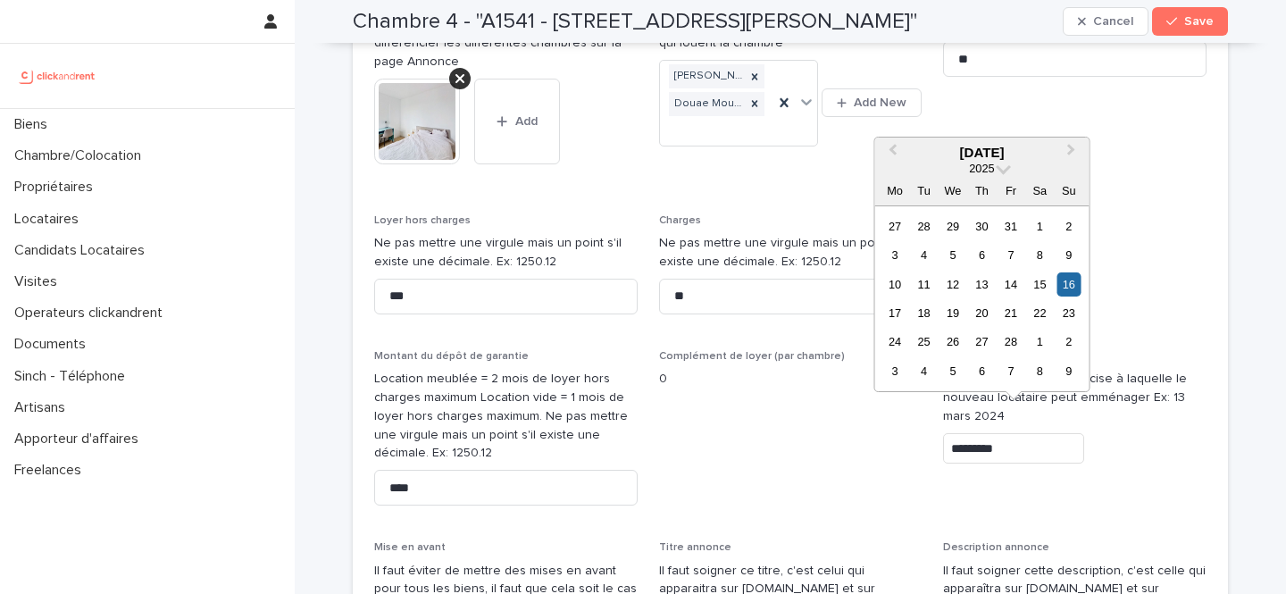
click at [1002, 433] on input "*********" at bounding box center [1013, 448] width 141 height 31
click at [1072, 159] on button "Next Month" at bounding box center [1073, 153] width 29 height 29
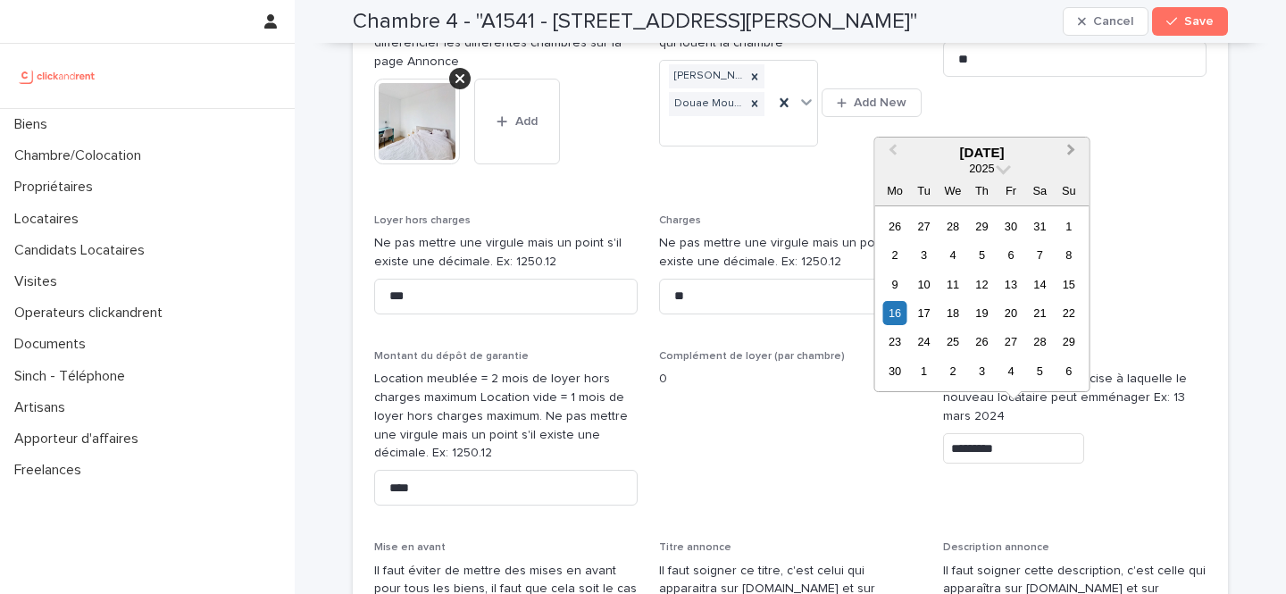
click at [1072, 159] on button "Next Month" at bounding box center [1073, 153] width 29 height 29
click at [1072, 160] on button "Next Month" at bounding box center [1073, 153] width 29 height 29
click at [1016, 286] on div "19" at bounding box center [1011, 284] width 24 height 24
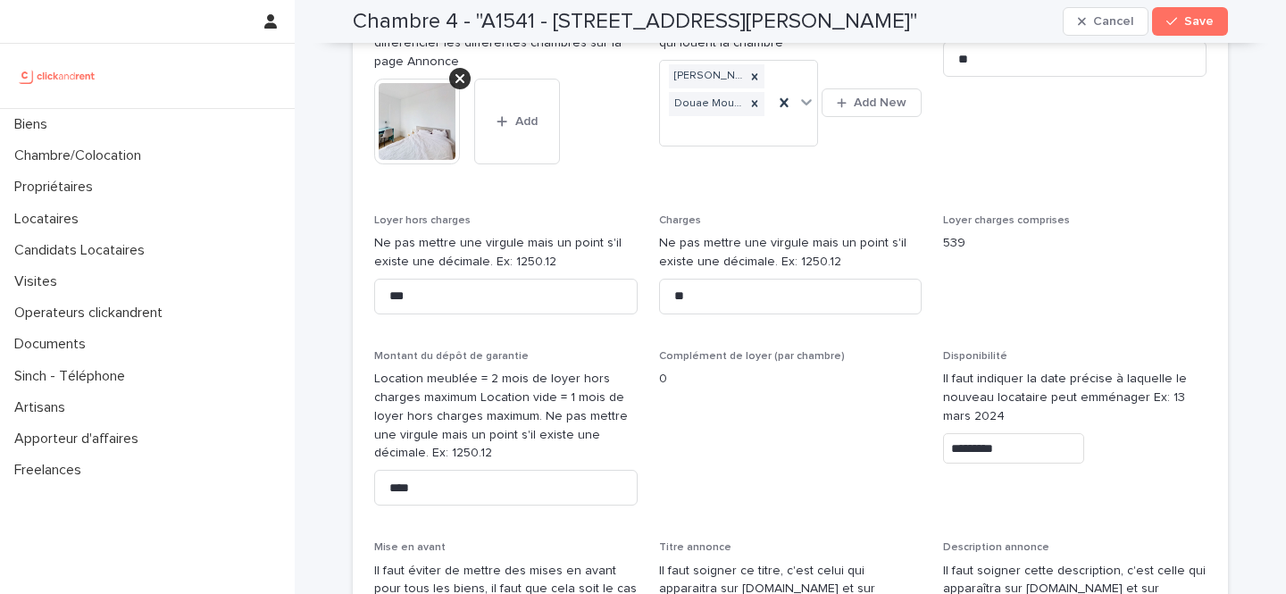
type input "*********"
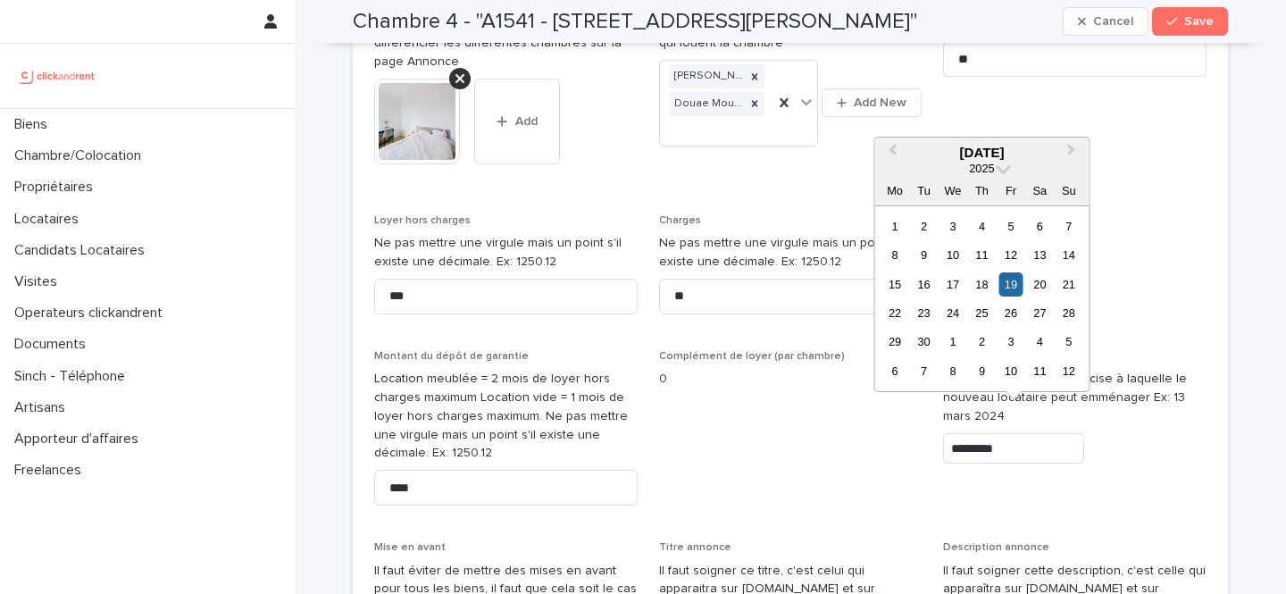
click at [985, 433] on input "*********" at bounding box center [1013, 448] width 141 height 31
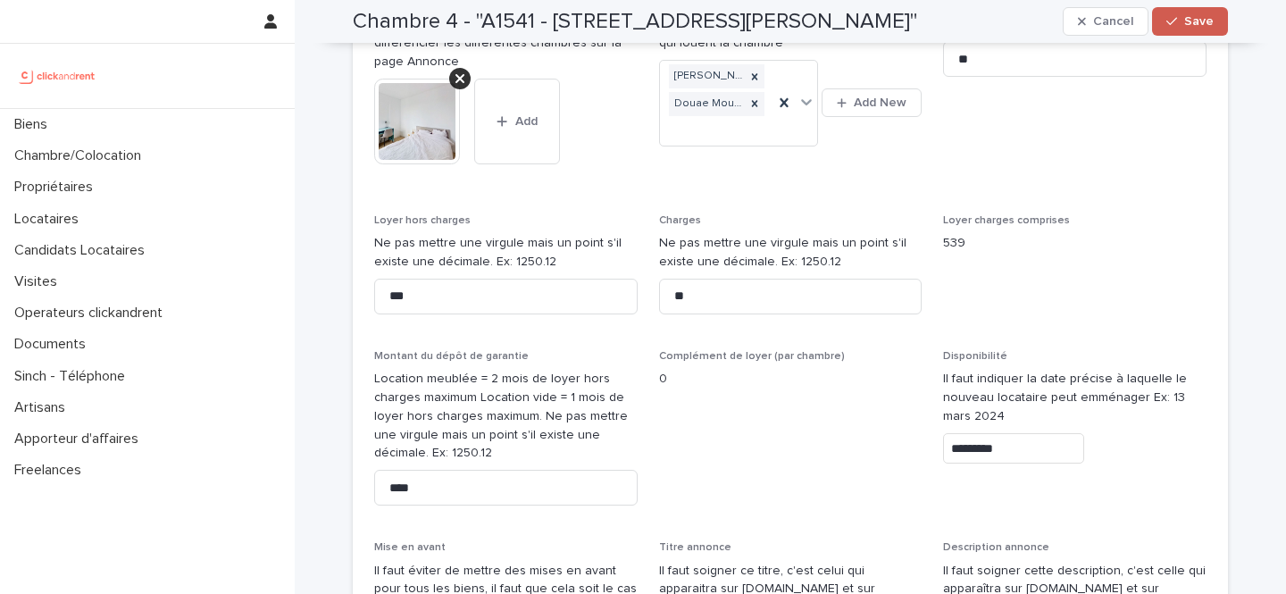
click at [1181, 16] on div "button" at bounding box center [1176, 21] width 18 height 13
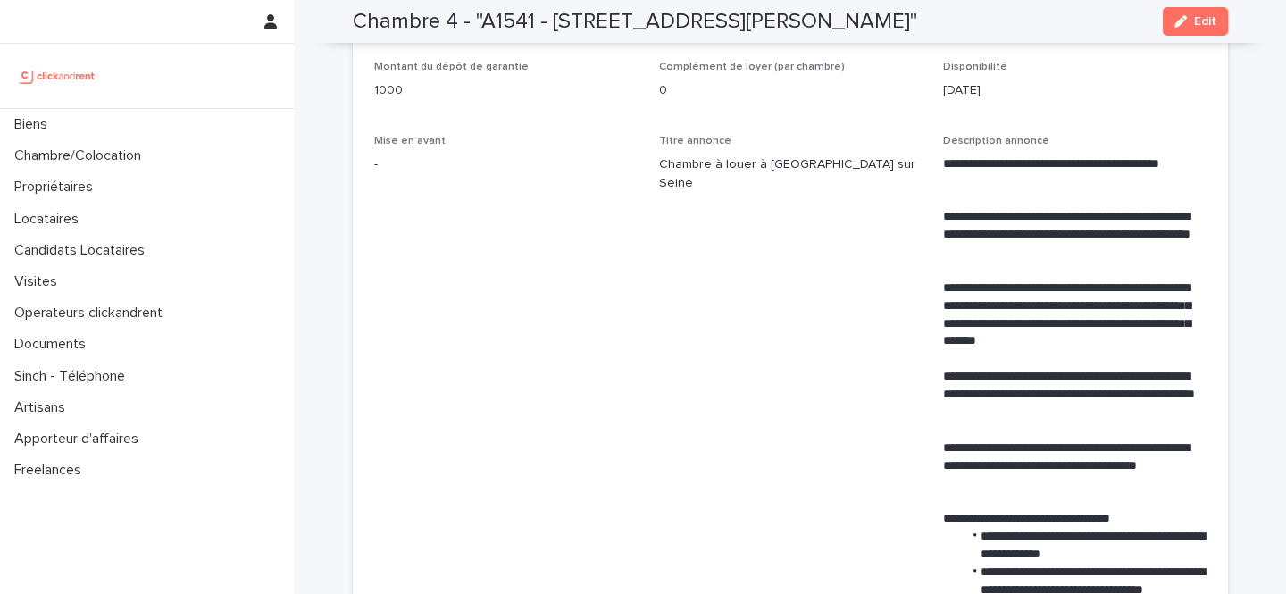
scroll to position [529, 0]
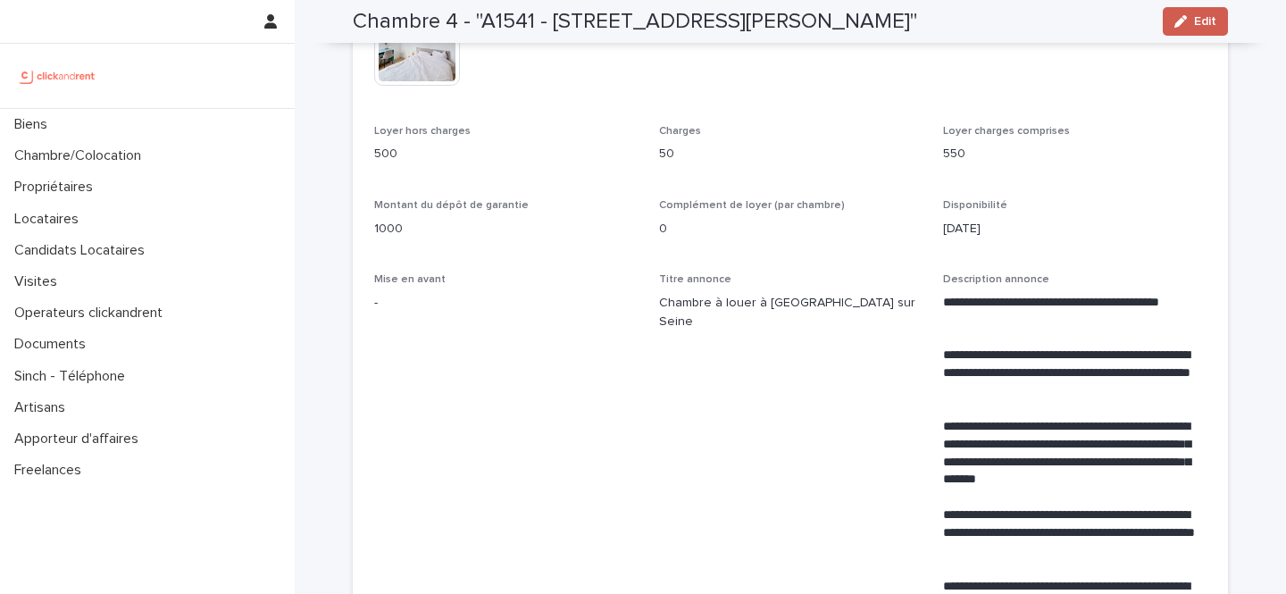
click at [1173, 25] on button "Edit" at bounding box center [1195, 21] width 65 height 29
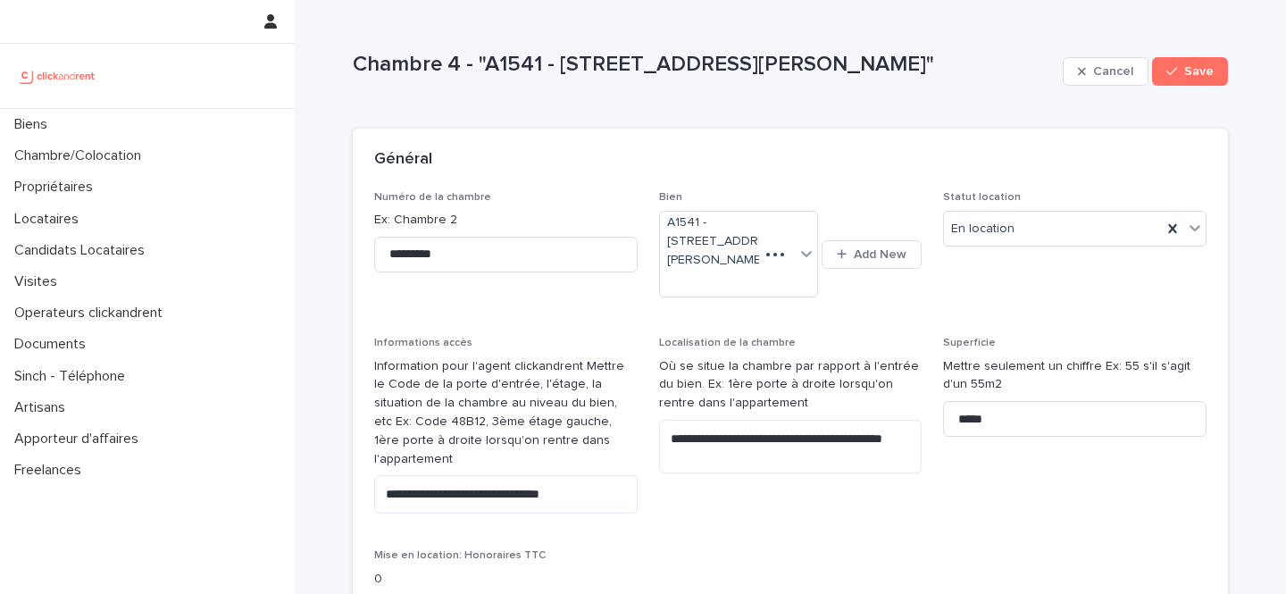
scroll to position [4, 0]
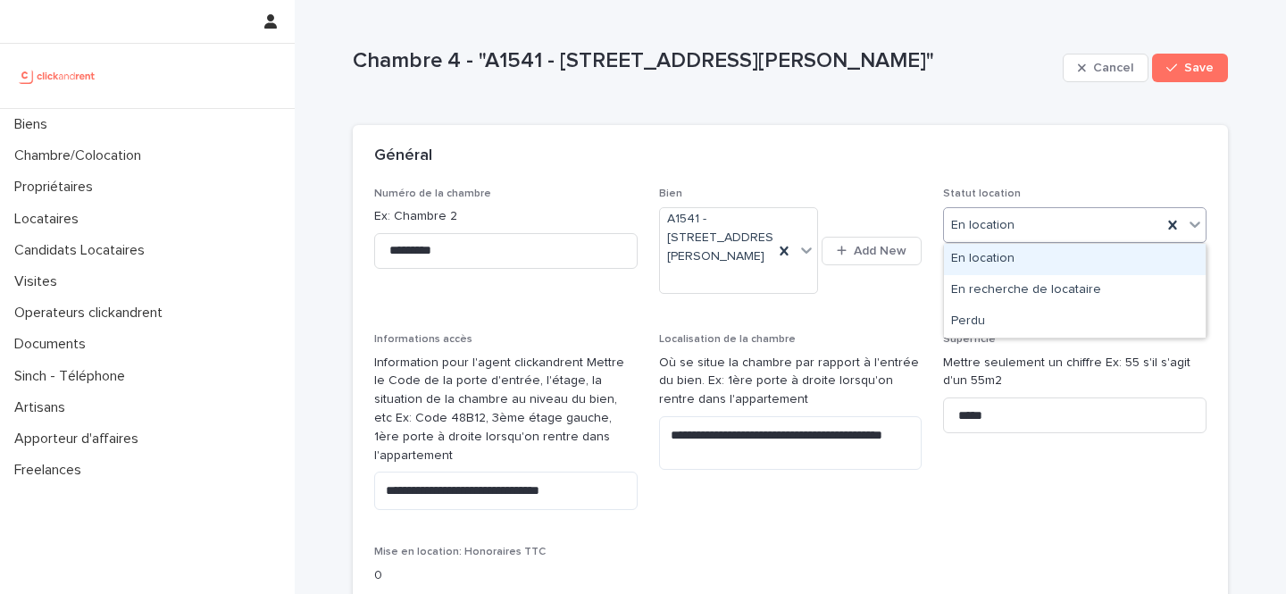
click at [1024, 207] on div "En location" at bounding box center [1075, 225] width 264 height 36
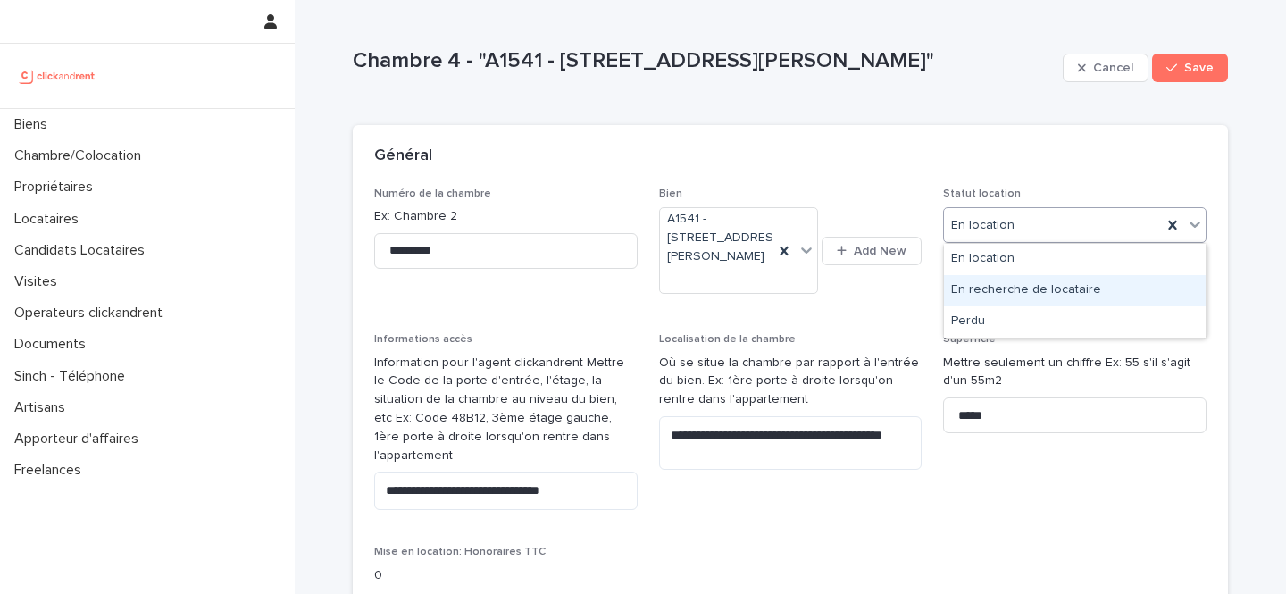
click at [991, 279] on div "En recherche de locataire" at bounding box center [1075, 290] width 262 height 31
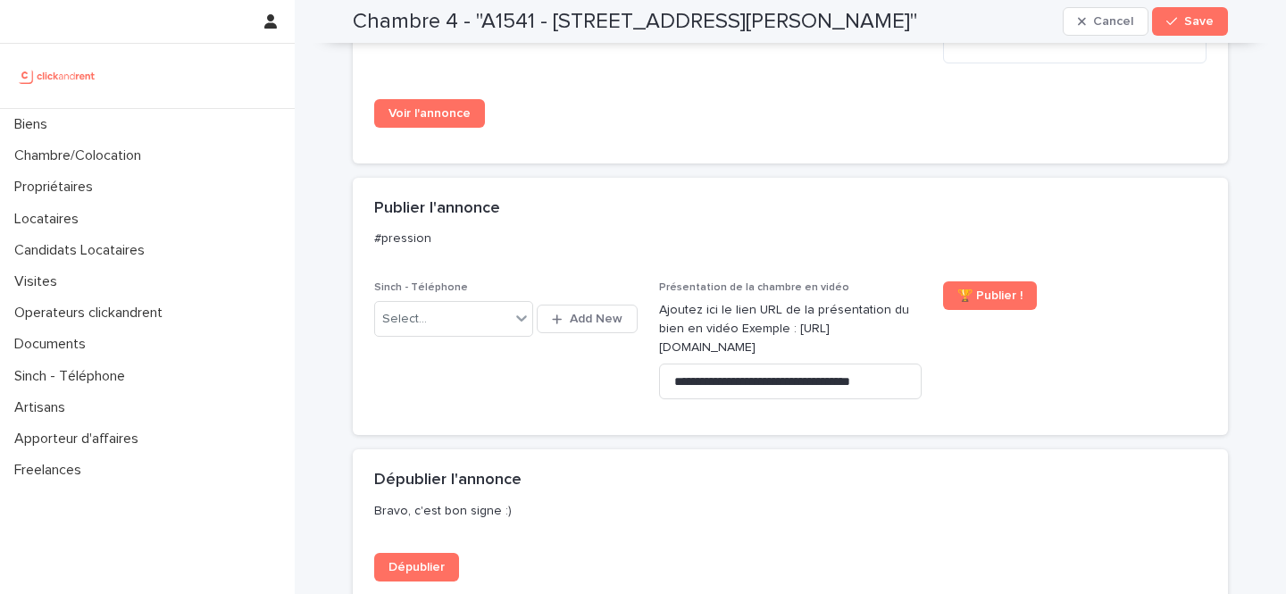
scroll to position [1895, 0]
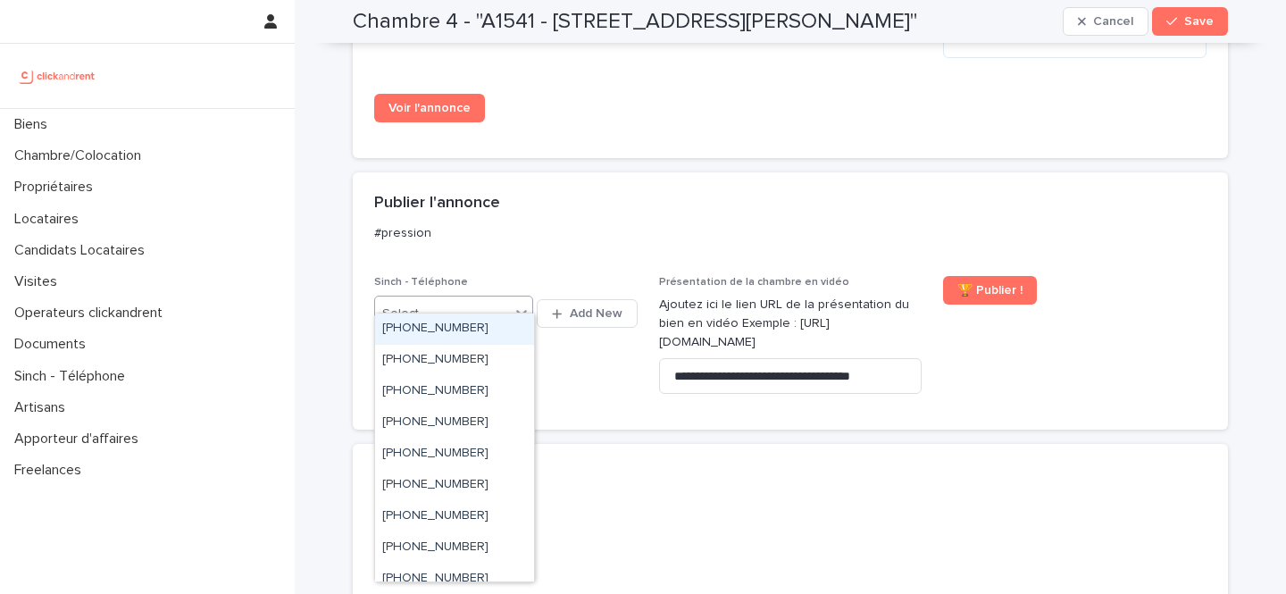
click at [505, 299] on div "Select..." at bounding box center [442, 313] width 135 height 29
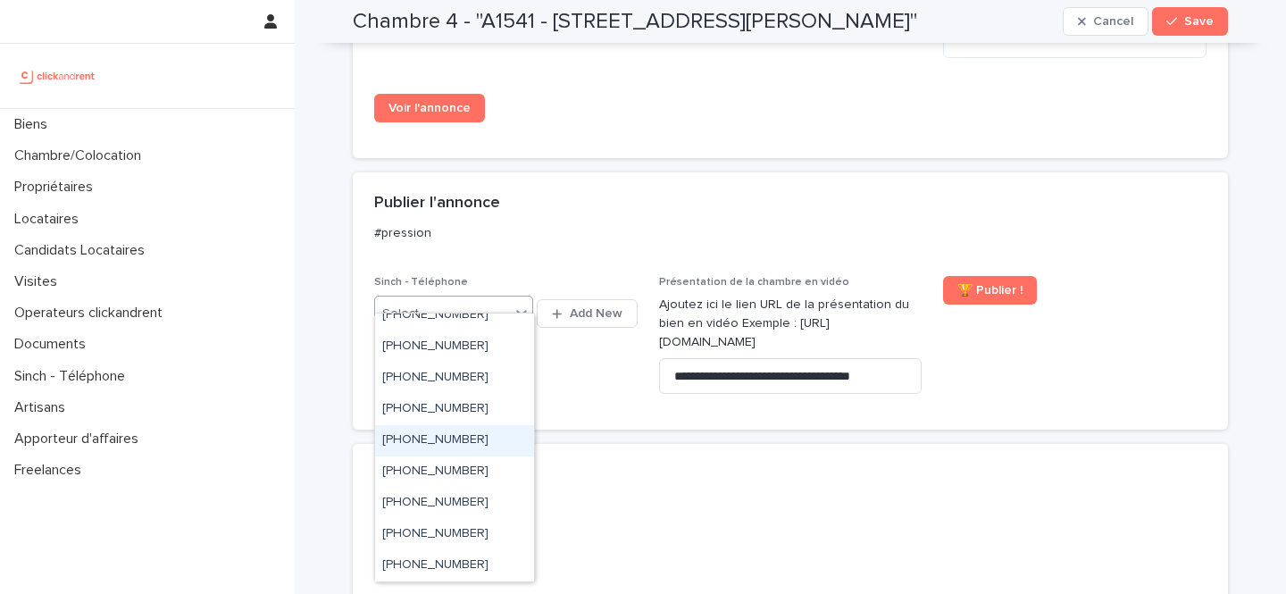
scroll to position [1071, 0]
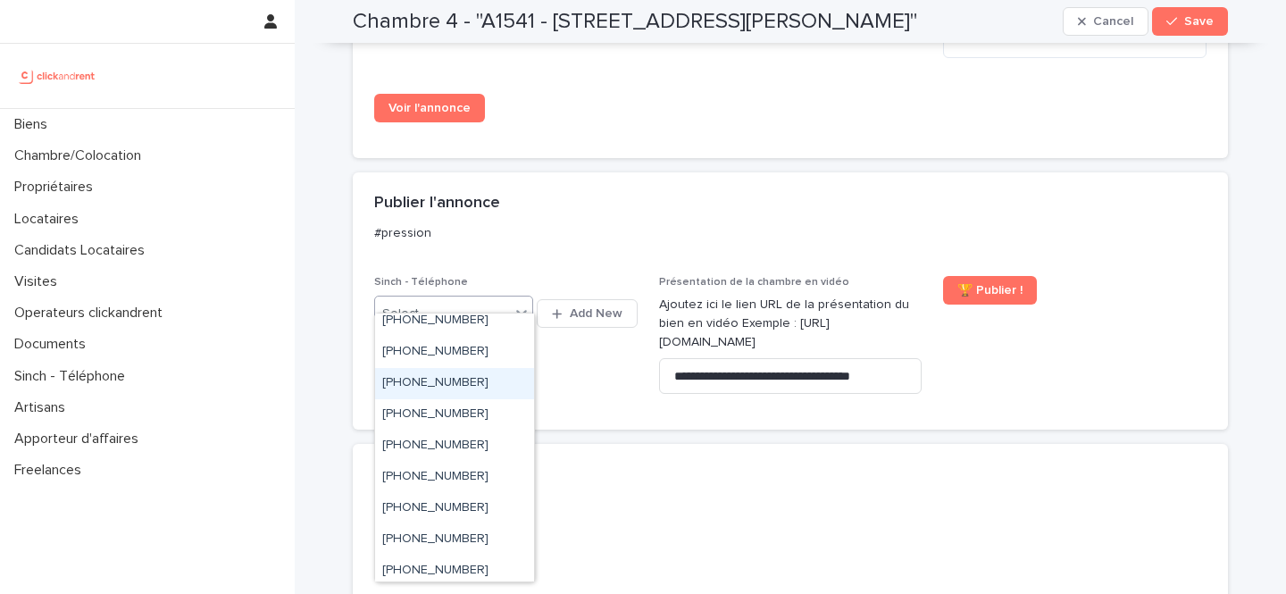
click at [498, 380] on div "+33755517449" at bounding box center [454, 383] width 159 height 31
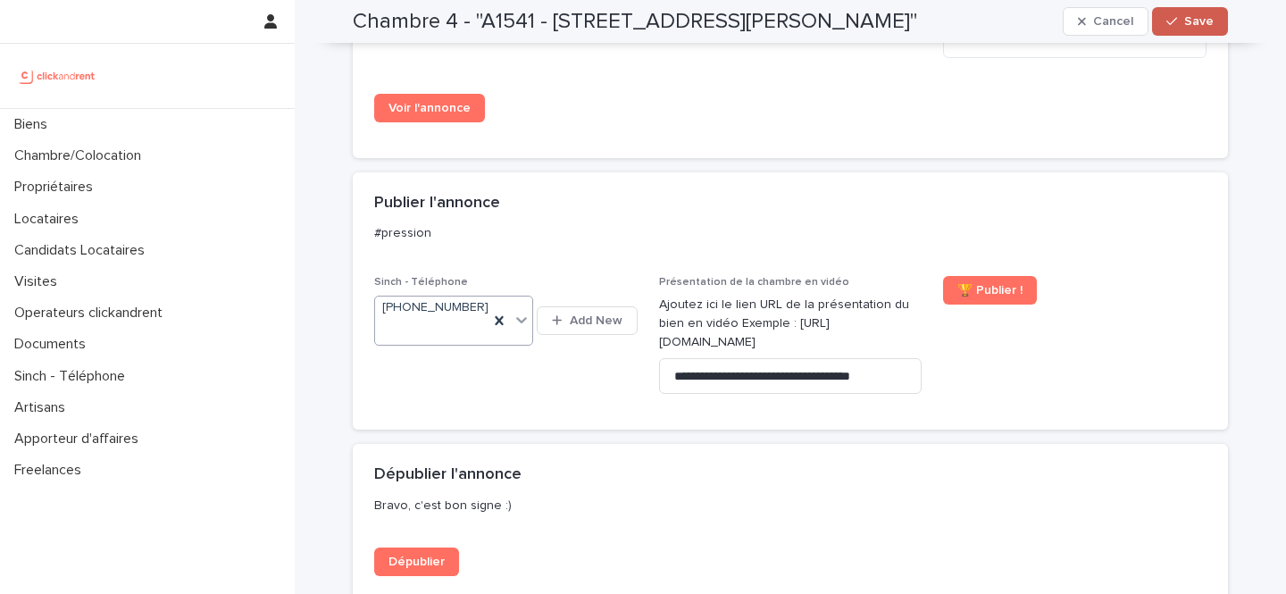
click at [1178, 13] on button "Save" at bounding box center [1190, 21] width 76 height 29
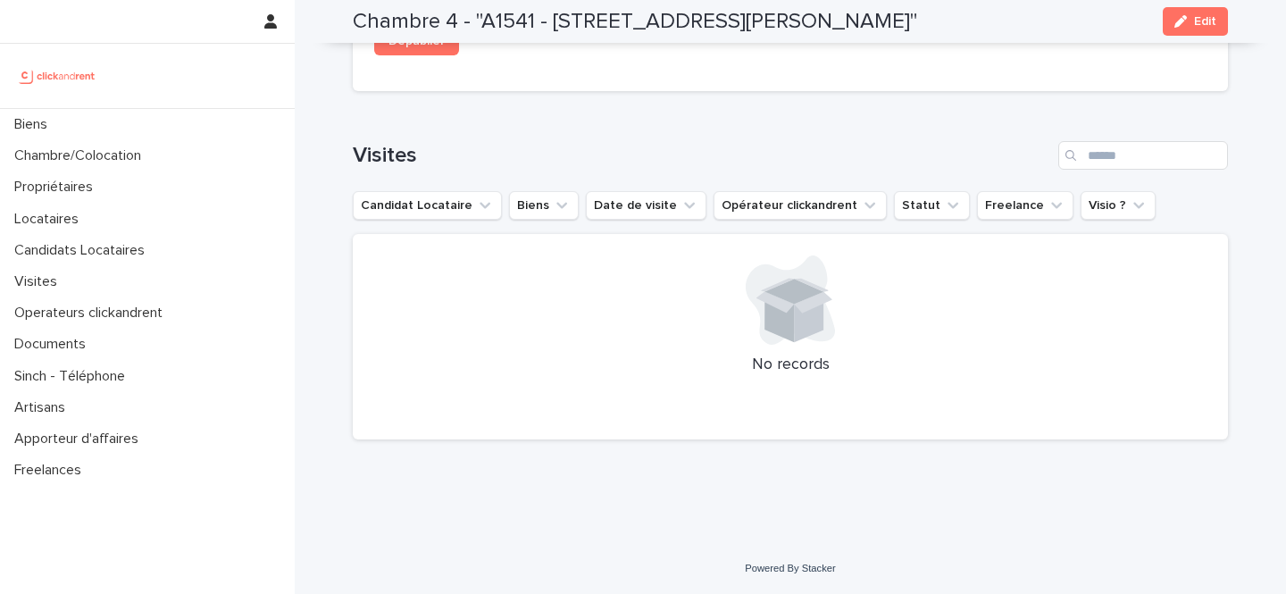
scroll to position [1503, 0]
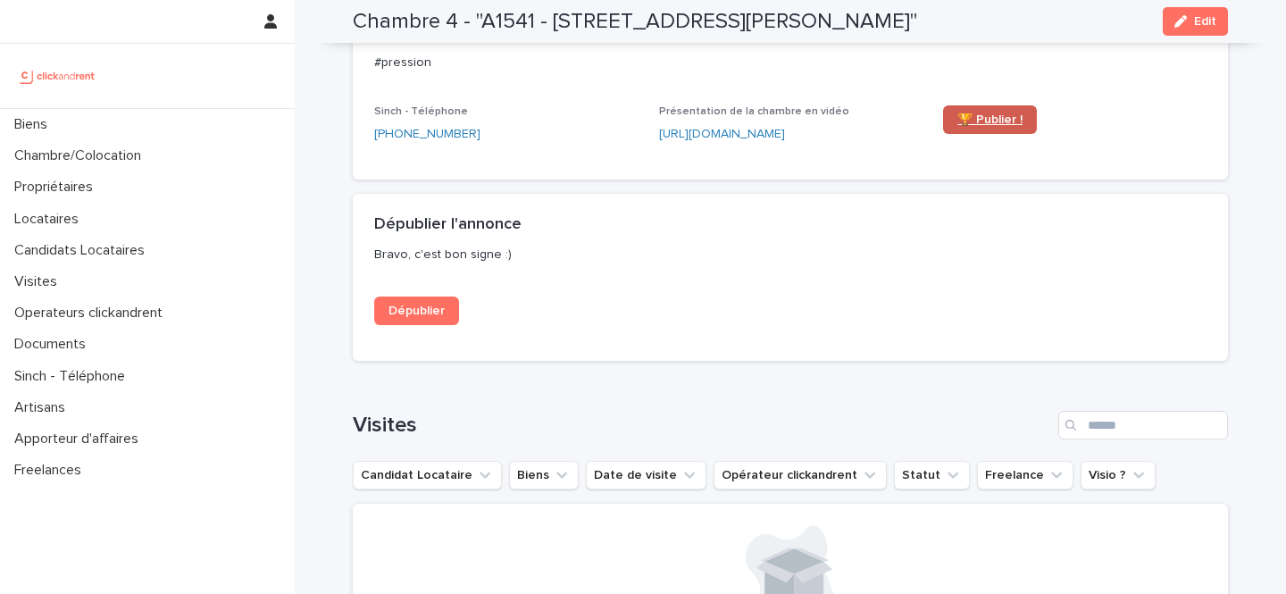
click at [961, 118] on span "🏆 Publier !" at bounding box center [990, 119] width 65 height 13
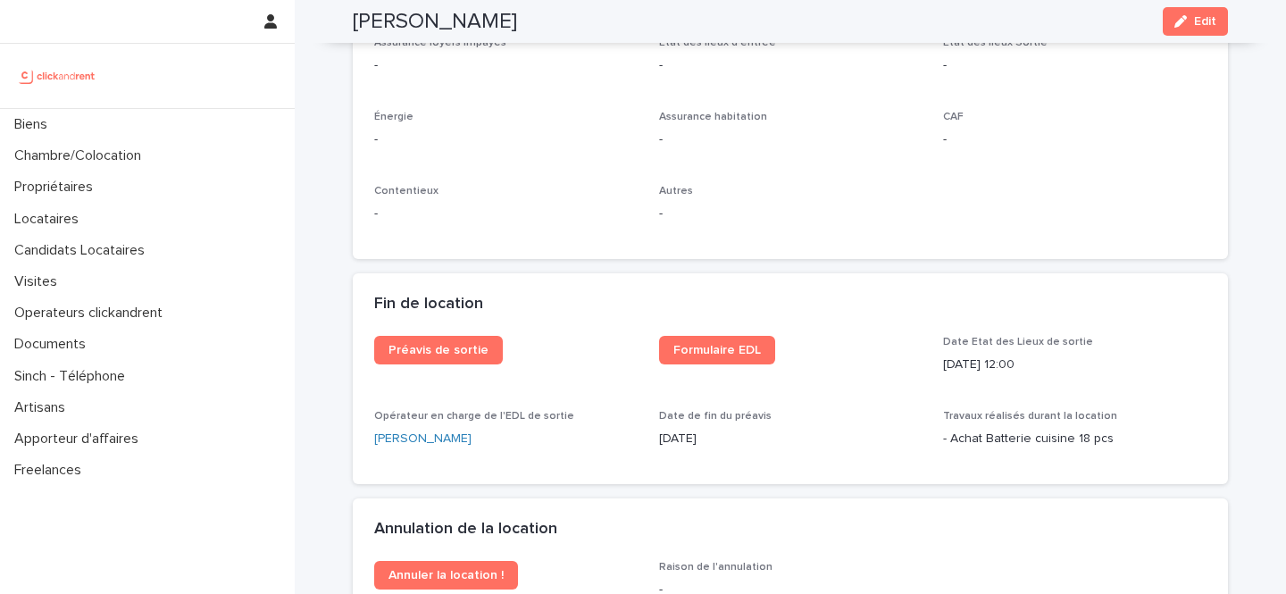
scroll to position [2193, 0]
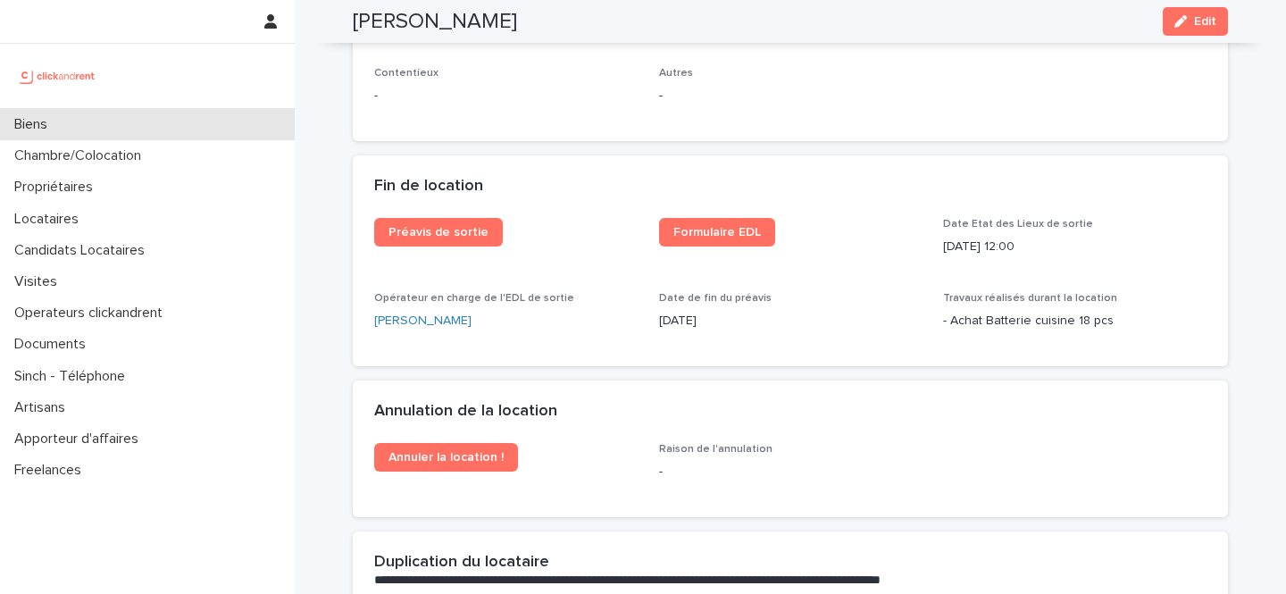
click at [109, 126] on div "Biens" at bounding box center [147, 124] width 295 height 31
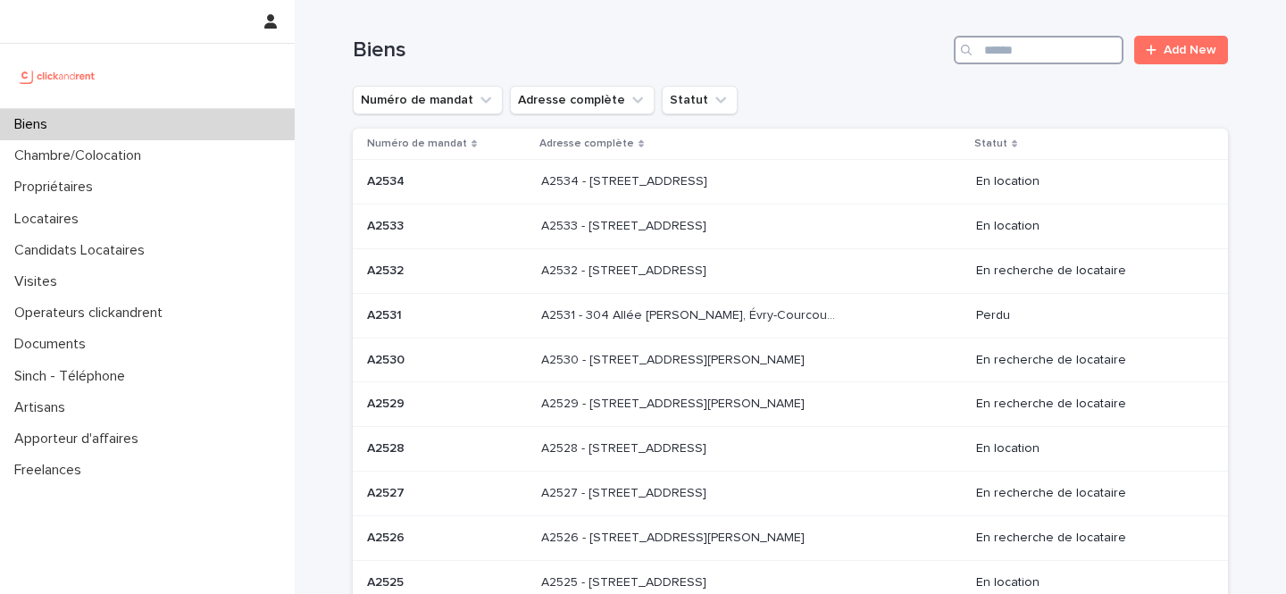
click at [1059, 43] on input "Search" at bounding box center [1039, 50] width 170 height 29
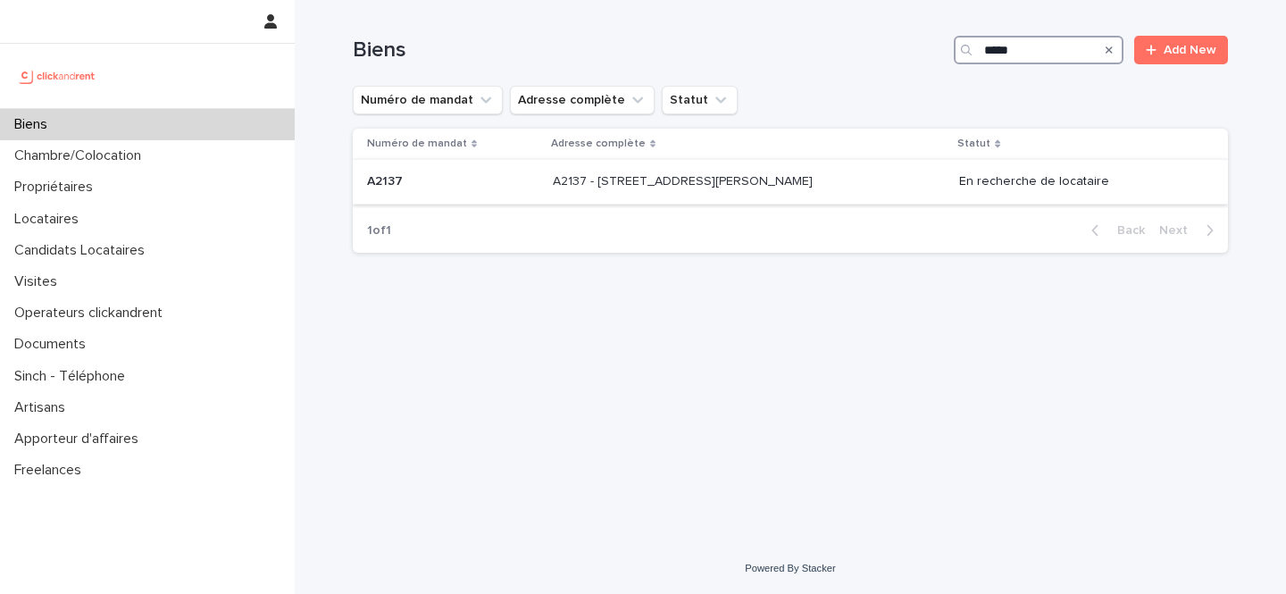
type input "*****"
click at [812, 193] on div "A2137 - 15 rue Valentin Hauy, Amiens 80000 A2137 - 15 rue Valentin Hauy, Amiens…" at bounding box center [749, 181] width 393 height 29
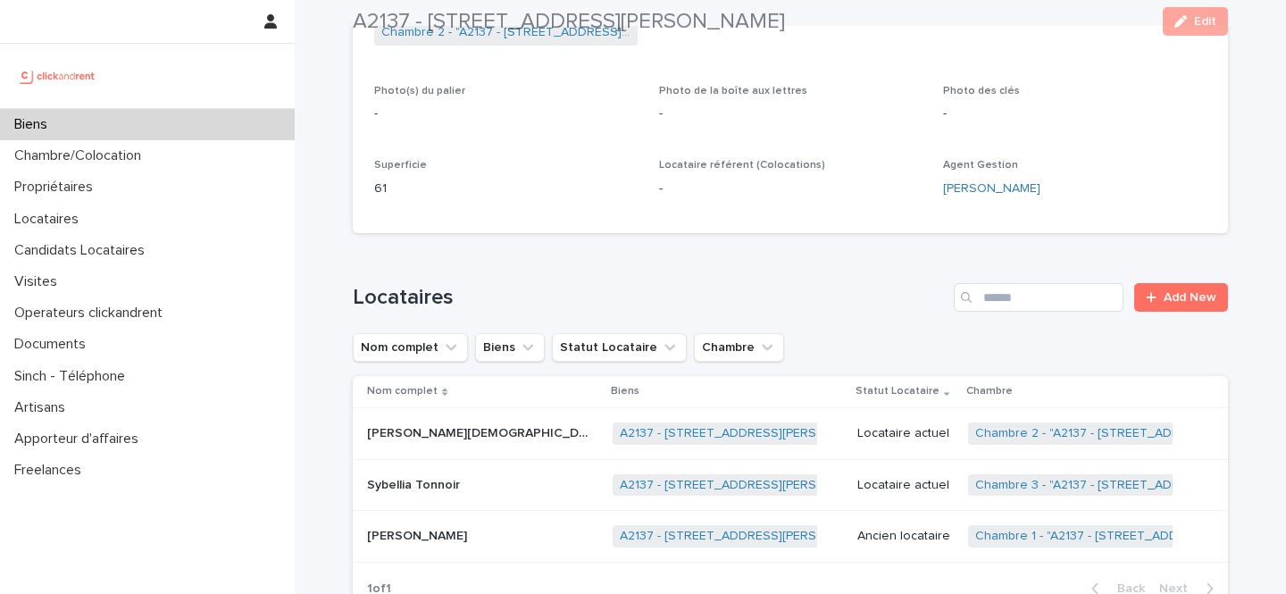
scroll to position [783, 0]
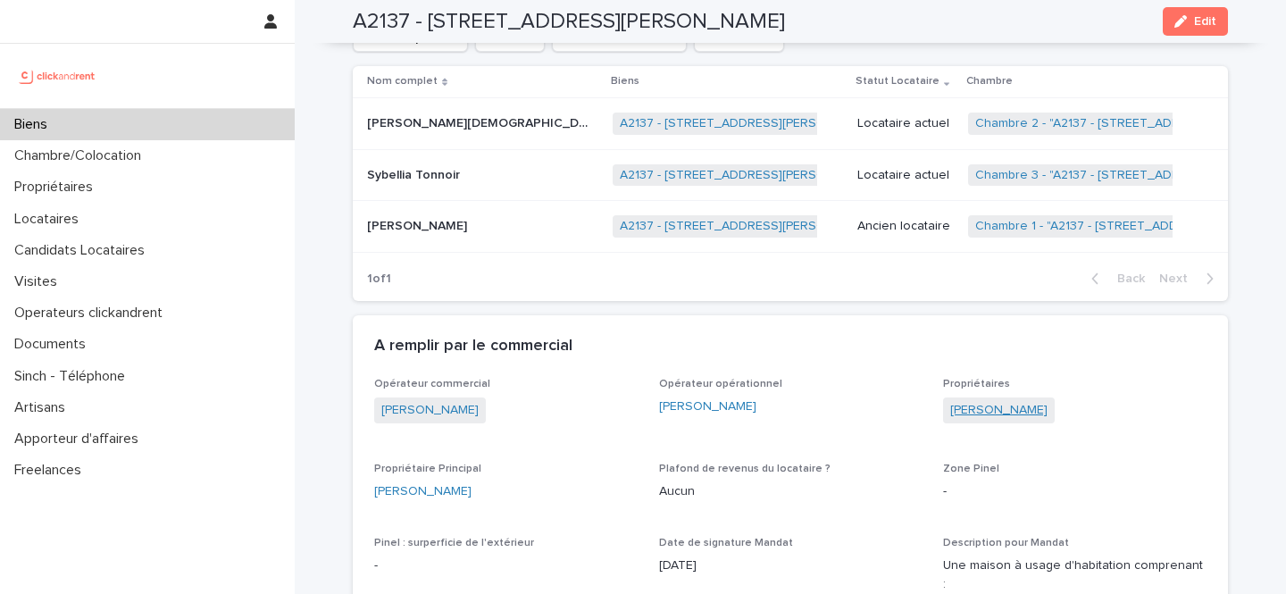
click at [1002, 409] on link "Matthieu Daumas" at bounding box center [999, 410] width 97 height 19
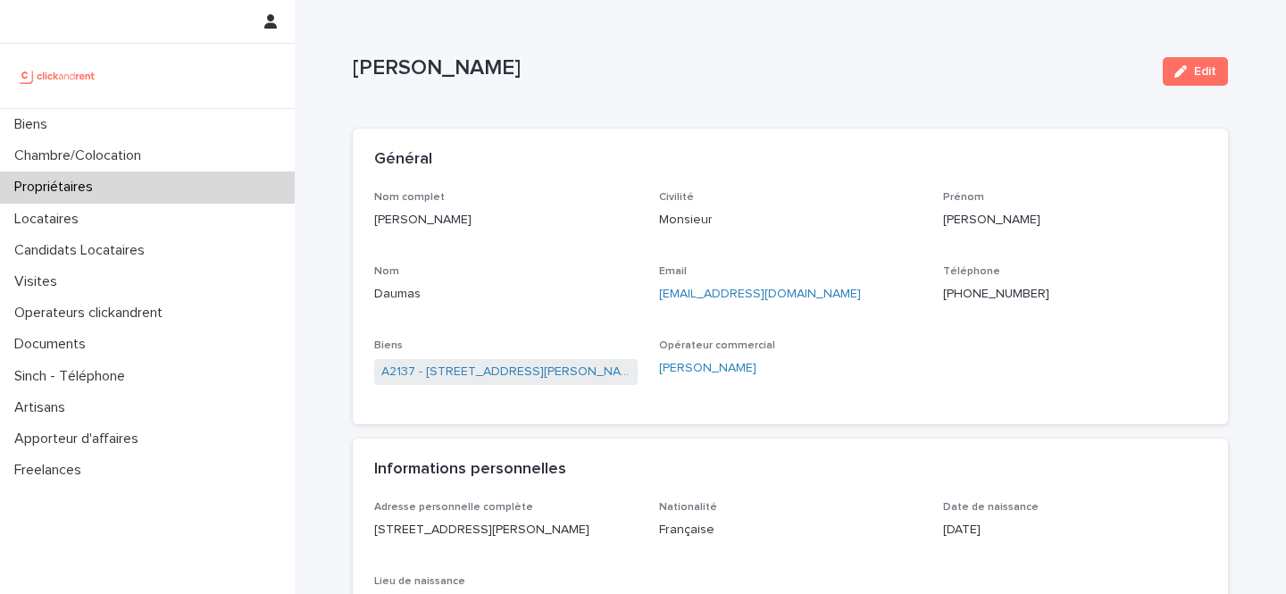
click at [990, 295] on ringoverc2c-number-84e06f14122c "+33630683707" at bounding box center [996, 294] width 106 height 13
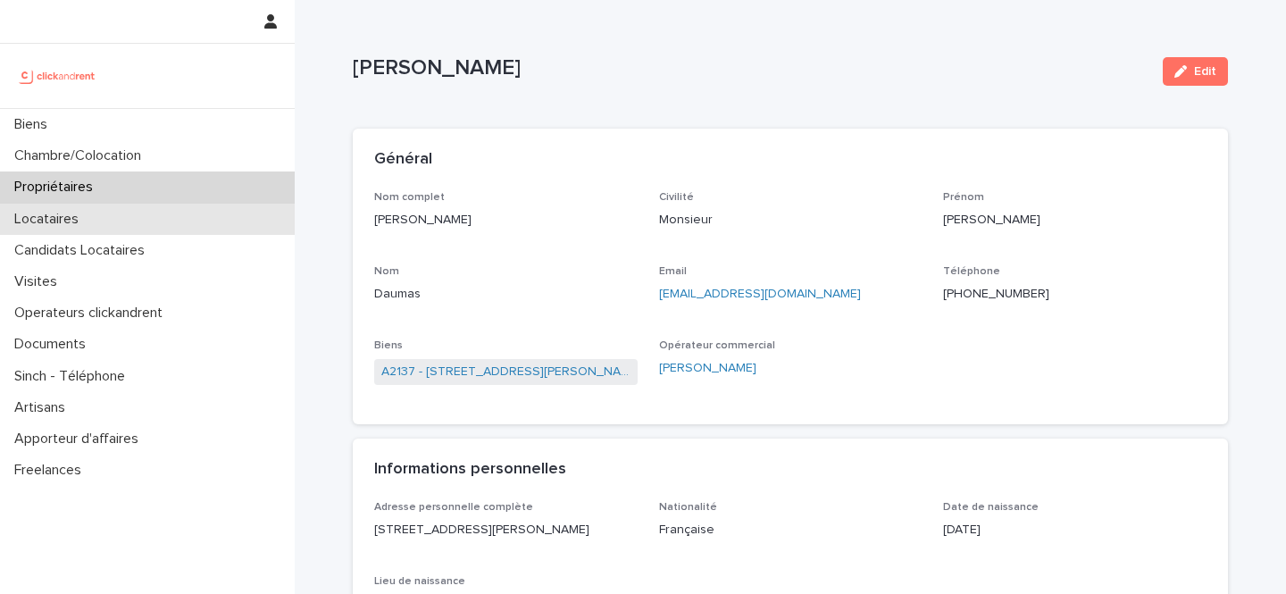
click at [172, 218] on div "Locataires" at bounding box center [147, 219] width 295 height 31
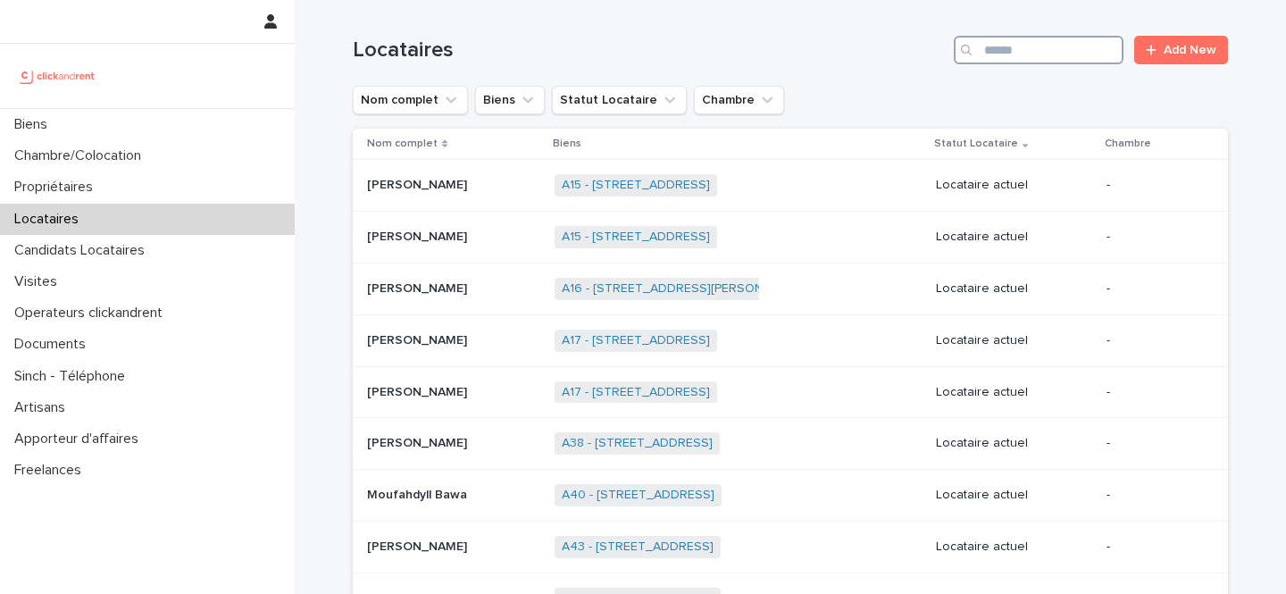
click at [999, 51] on input "Search" at bounding box center [1039, 50] width 170 height 29
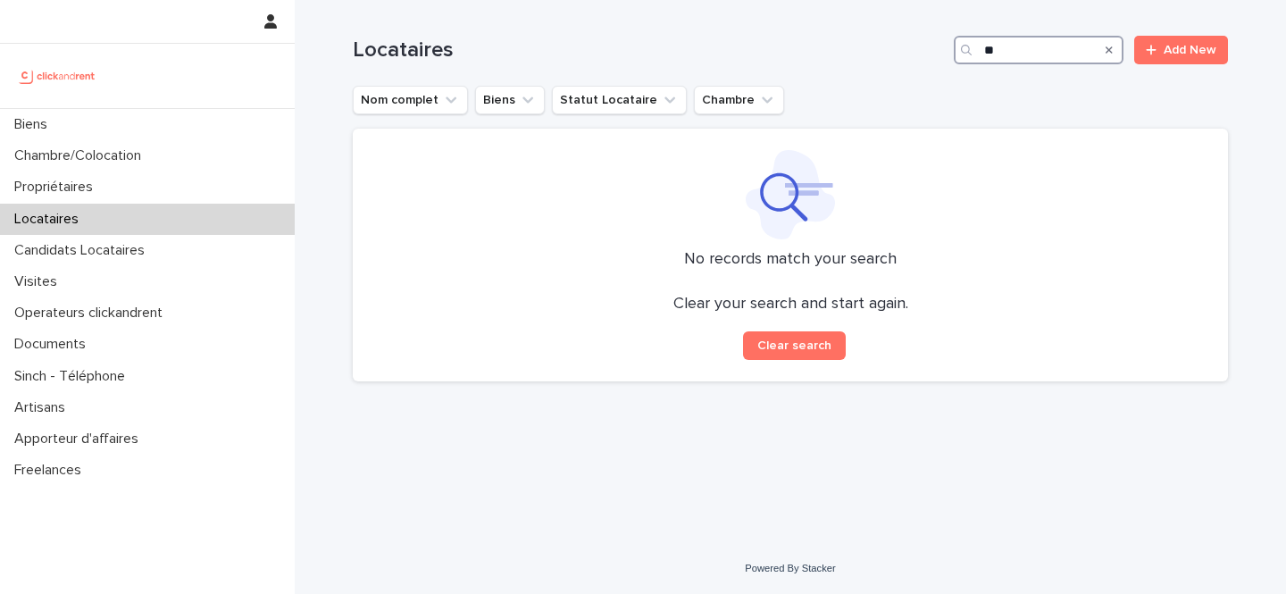
type input "*"
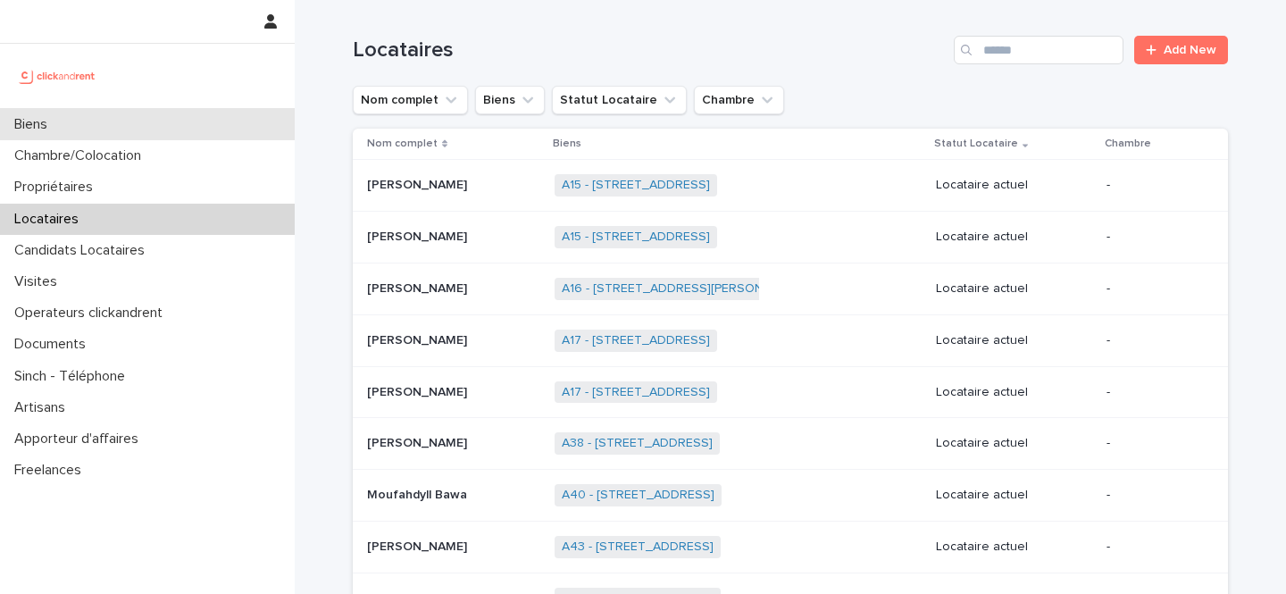
click at [212, 122] on div "Biens" at bounding box center [147, 124] width 295 height 31
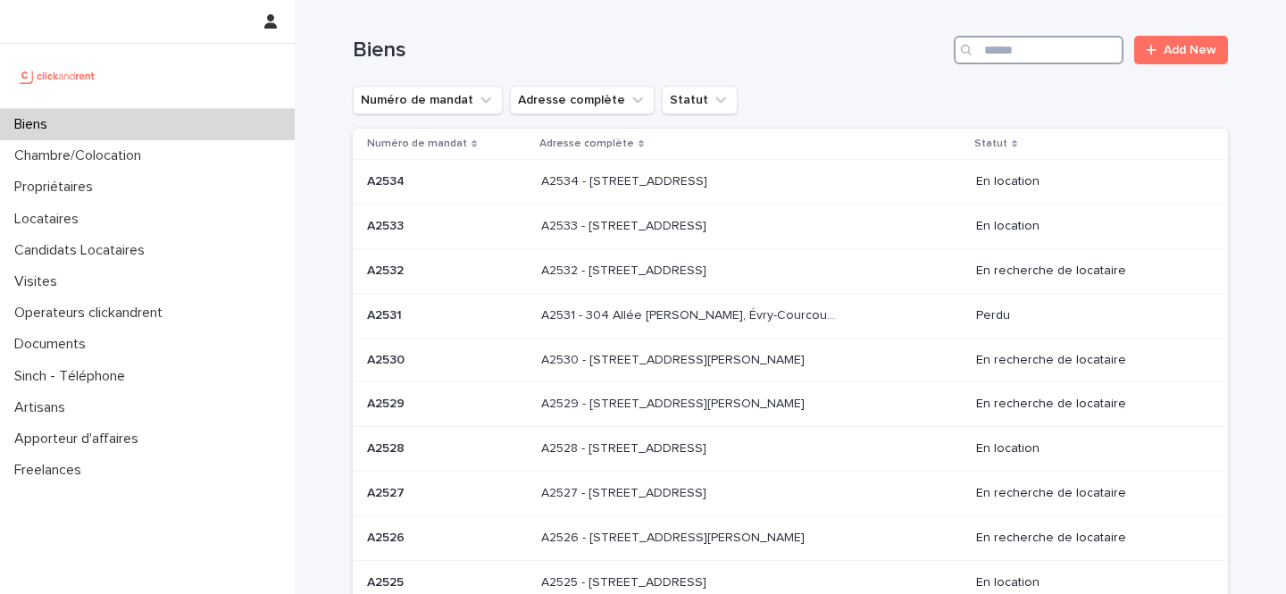
click at [1076, 41] on input "Search" at bounding box center [1039, 50] width 170 height 29
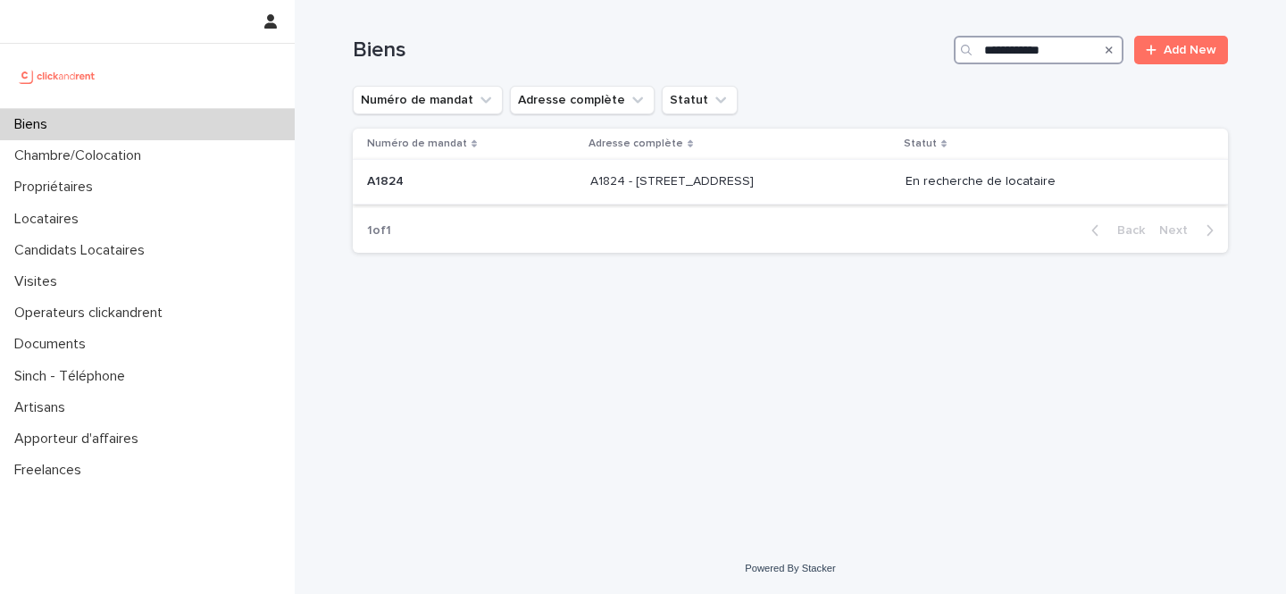
type input "**********"
click at [716, 179] on p "A1824 - 3 Avenue du Marechal de Lattre de Tassigny, Toulouse 31400" at bounding box center [673, 180] width 167 height 19
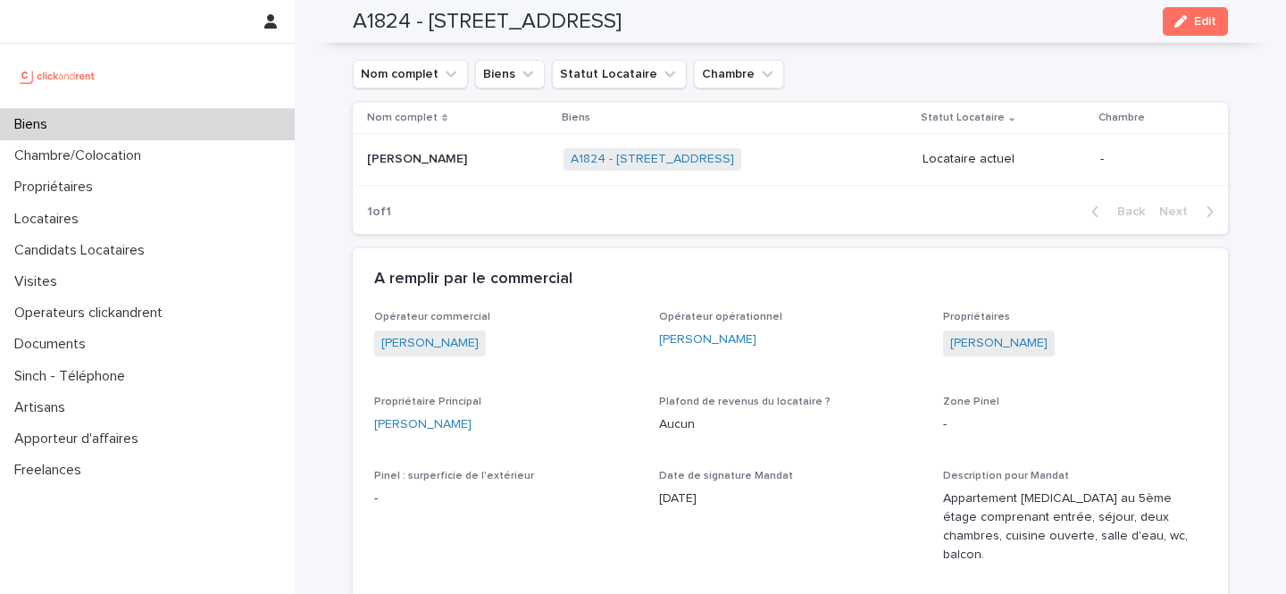
scroll to position [700, 0]
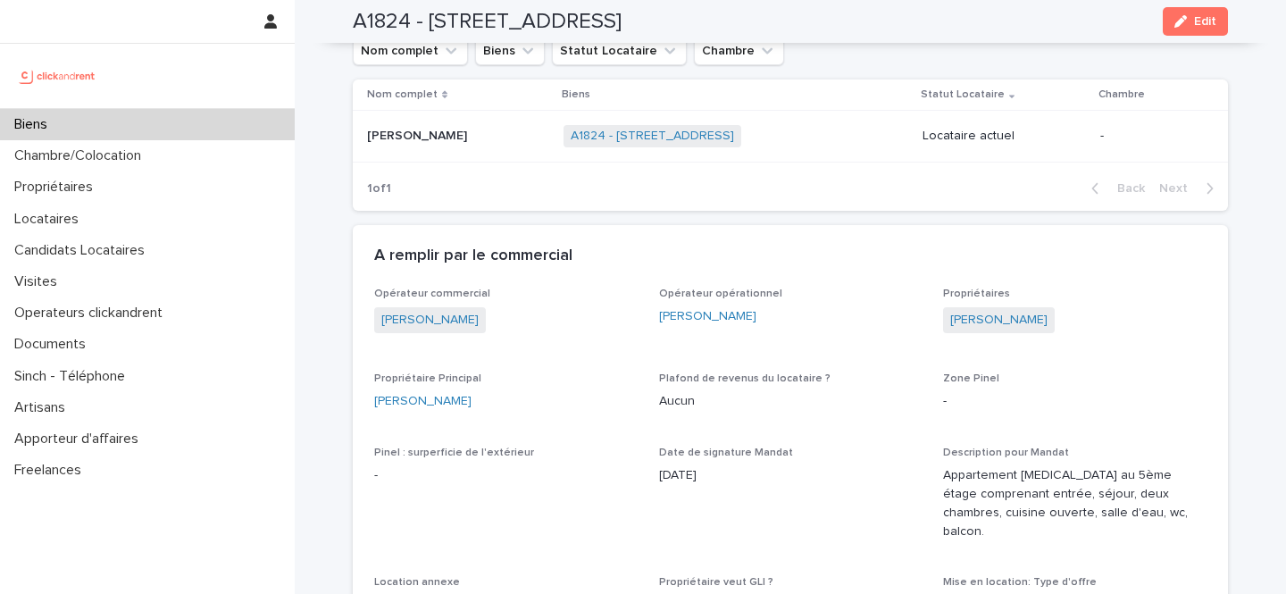
click at [431, 143] on p "Oscar Corvi" at bounding box center [419, 134] width 104 height 19
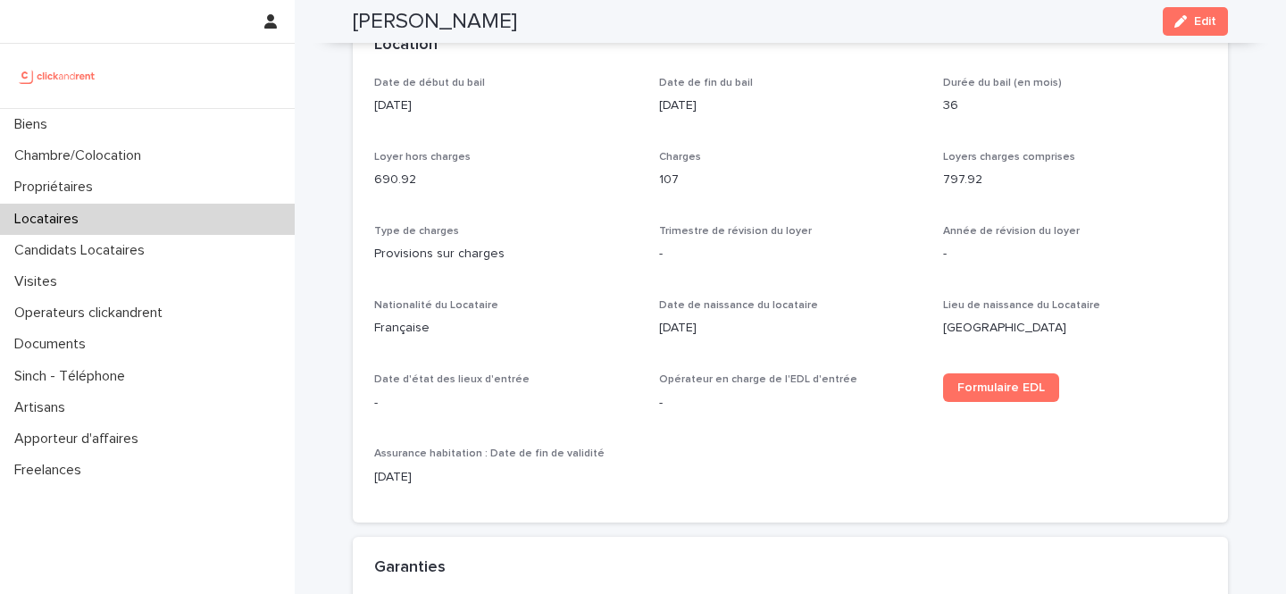
scroll to position [578, 0]
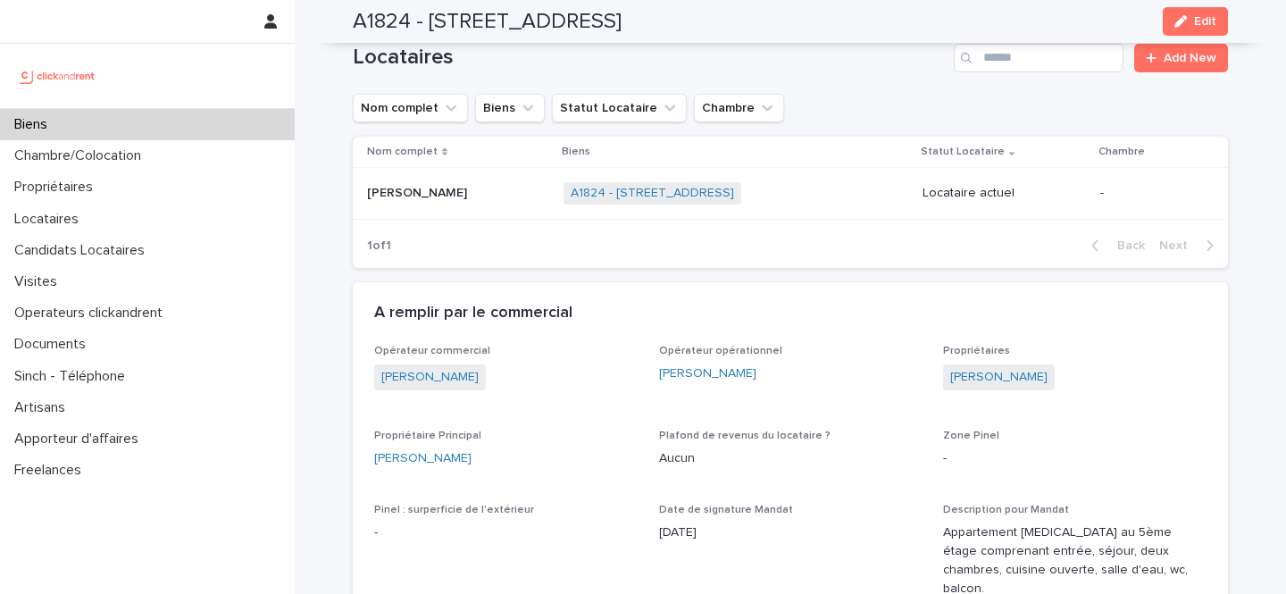
scroll to position [632, 0]
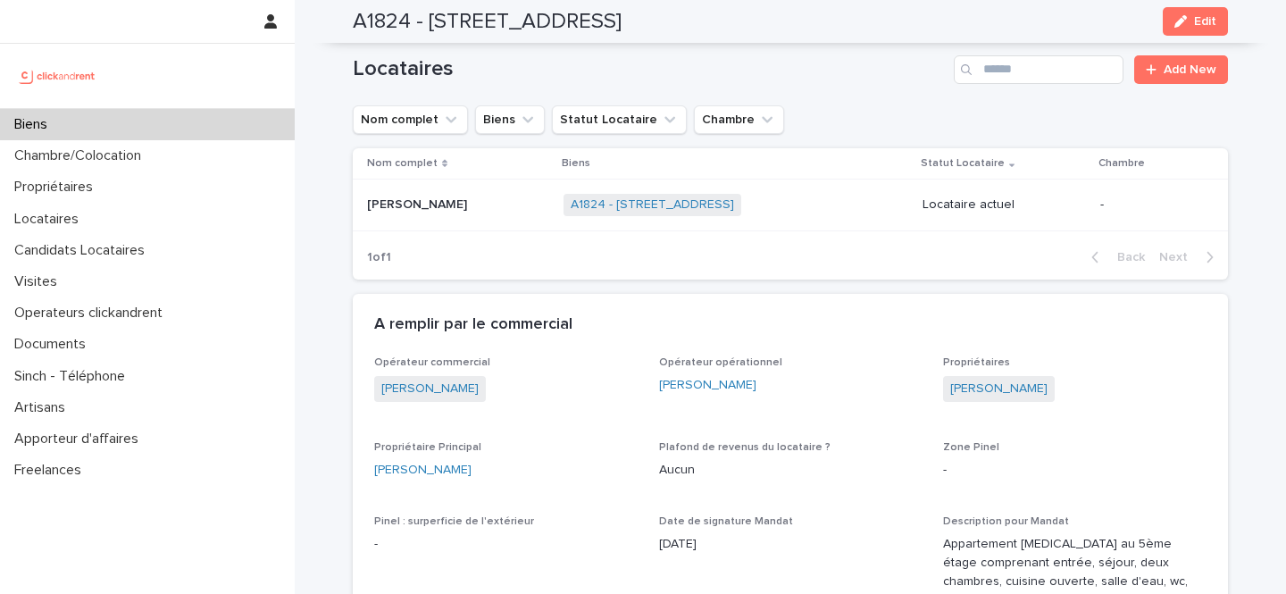
click at [442, 203] on p at bounding box center [458, 204] width 182 height 15
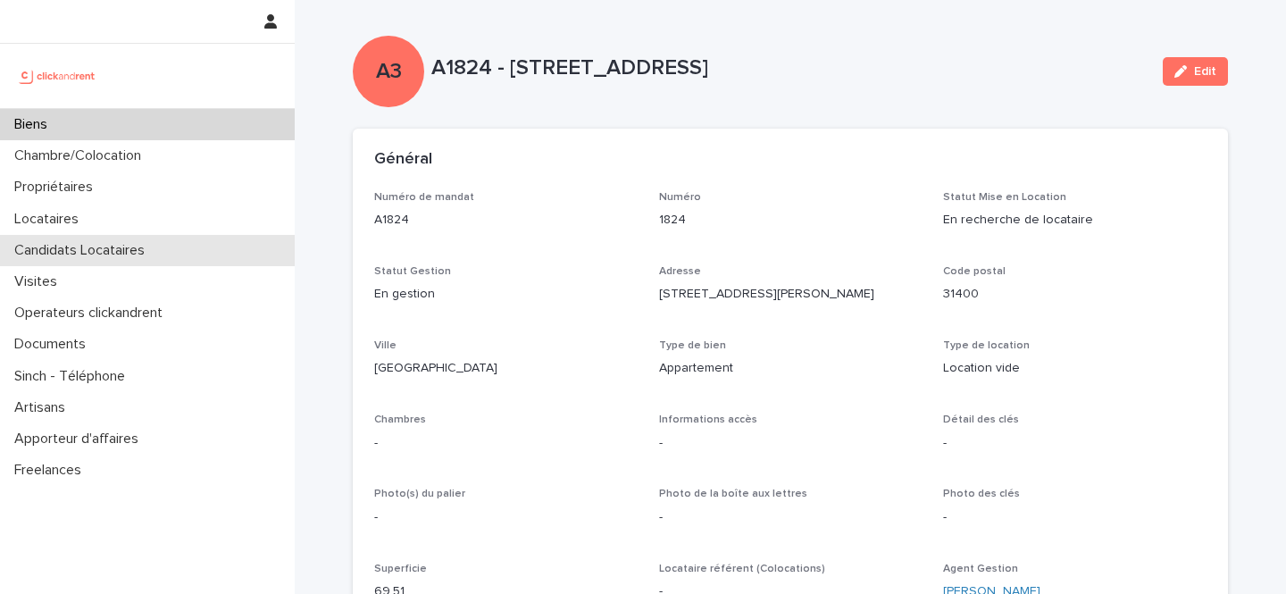
click at [139, 248] on p "Candidats Locataires" at bounding box center [83, 250] width 152 height 17
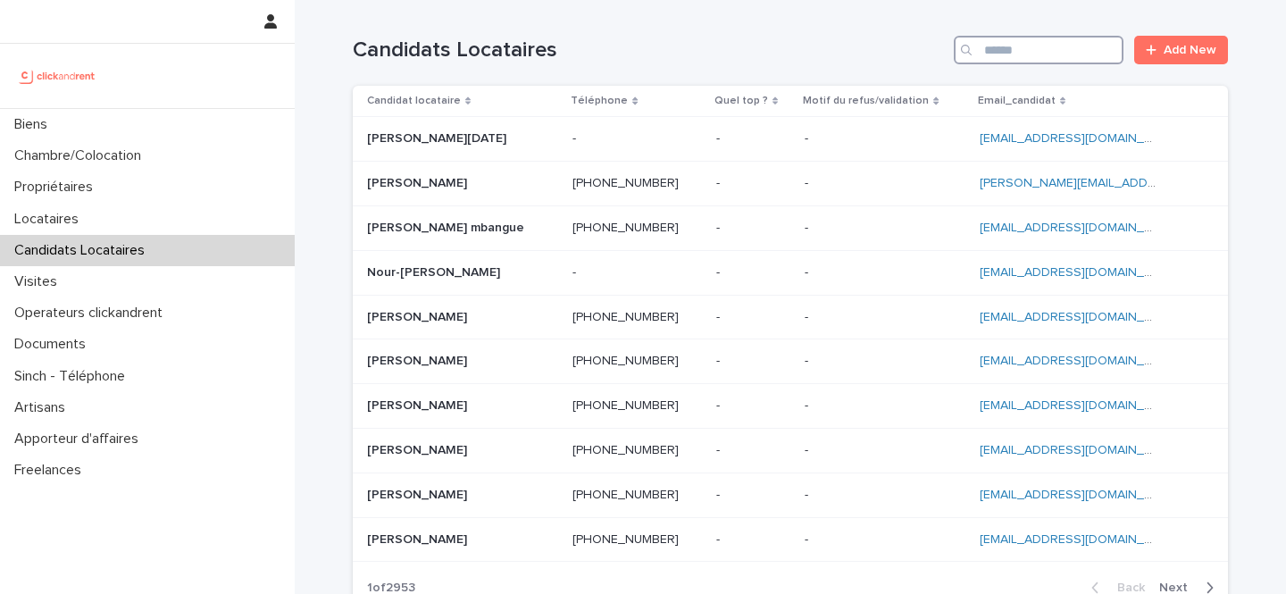
click at [1033, 42] on input "Search" at bounding box center [1039, 50] width 170 height 29
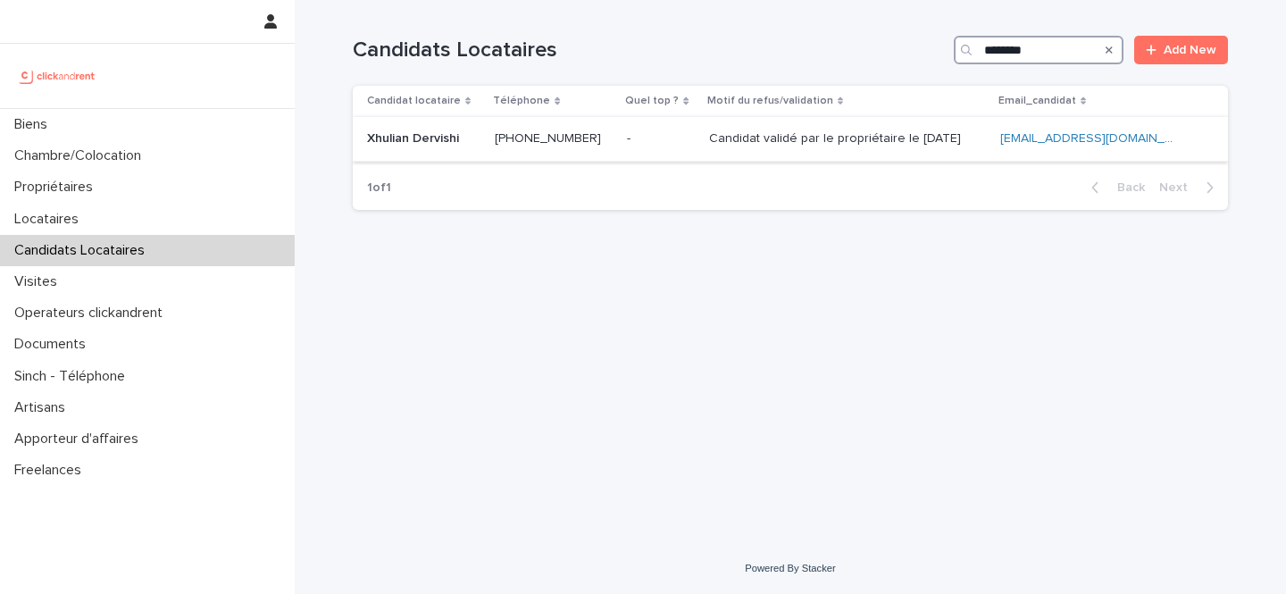
type input "********"
click at [691, 135] on td "- -" at bounding box center [660, 139] width 81 height 45
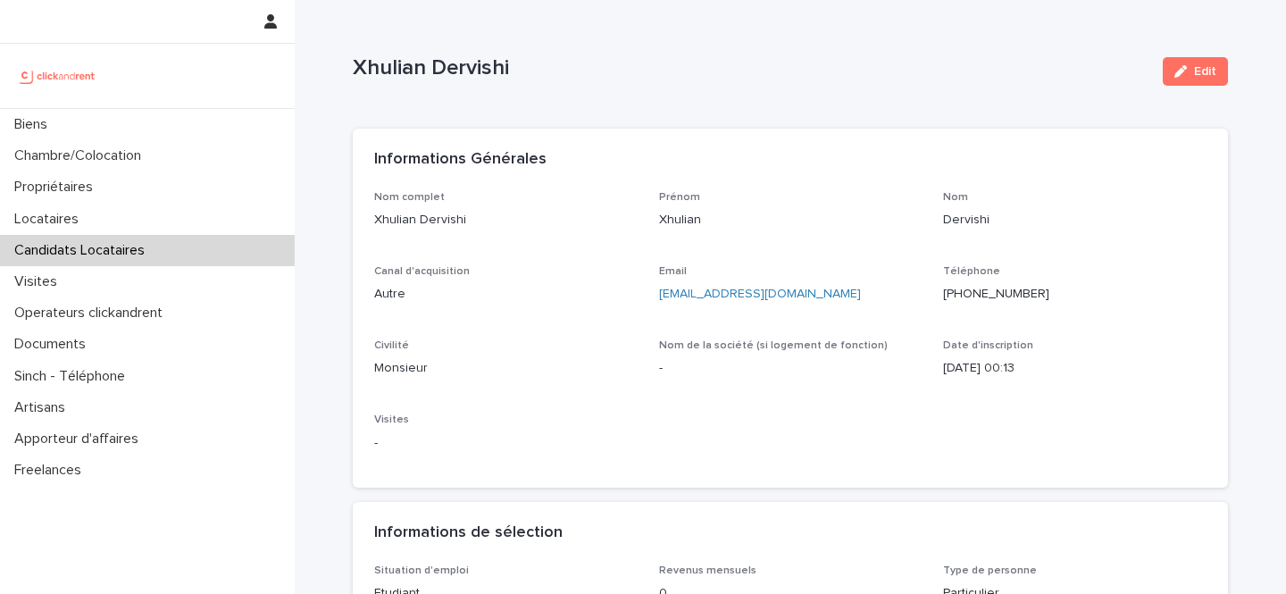
click at [482, 69] on p "Xhulian Dervishi" at bounding box center [751, 68] width 796 height 26
drag, startPoint x: 482, startPoint y: 69, endPoint x: 368, endPoint y: 68, distance: 113.5
click at [368, 68] on p "Xhulian Dervishi" at bounding box center [751, 68] width 796 height 26
copy p "Xhulian Dervishi"
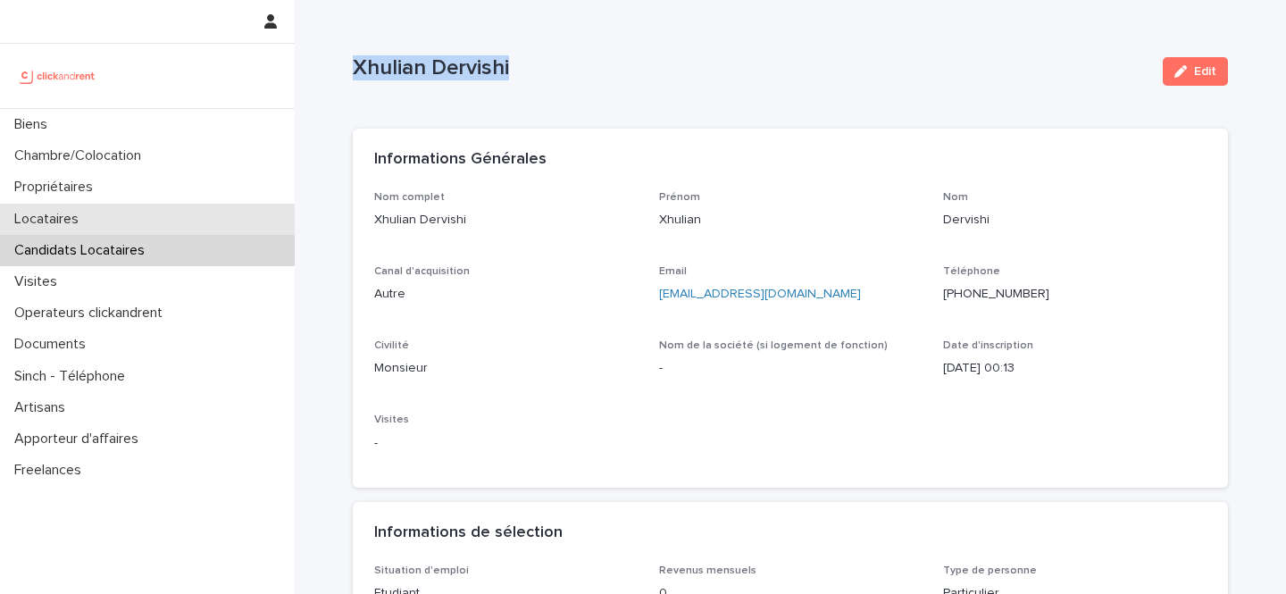
click at [154, 222] on div "Locataires" at bounding box center [147, 219] width 295 height 31
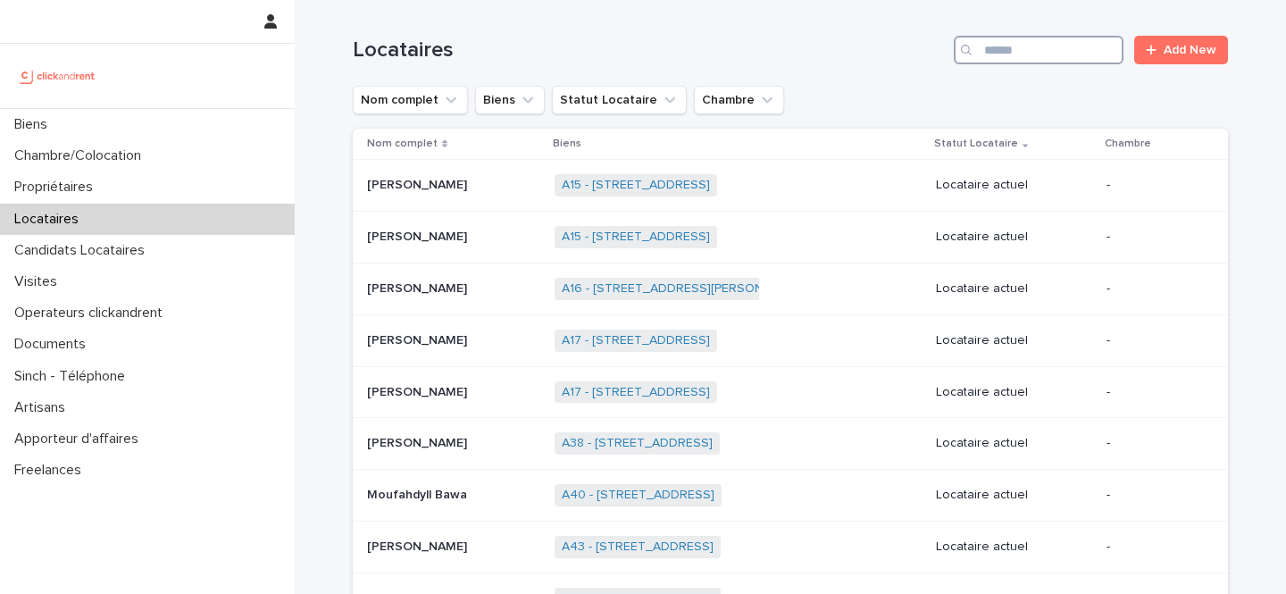
click at [1046, 57] on input "Search" at bounding box center [1039, 50] width 170 height 29
paste input "**********"
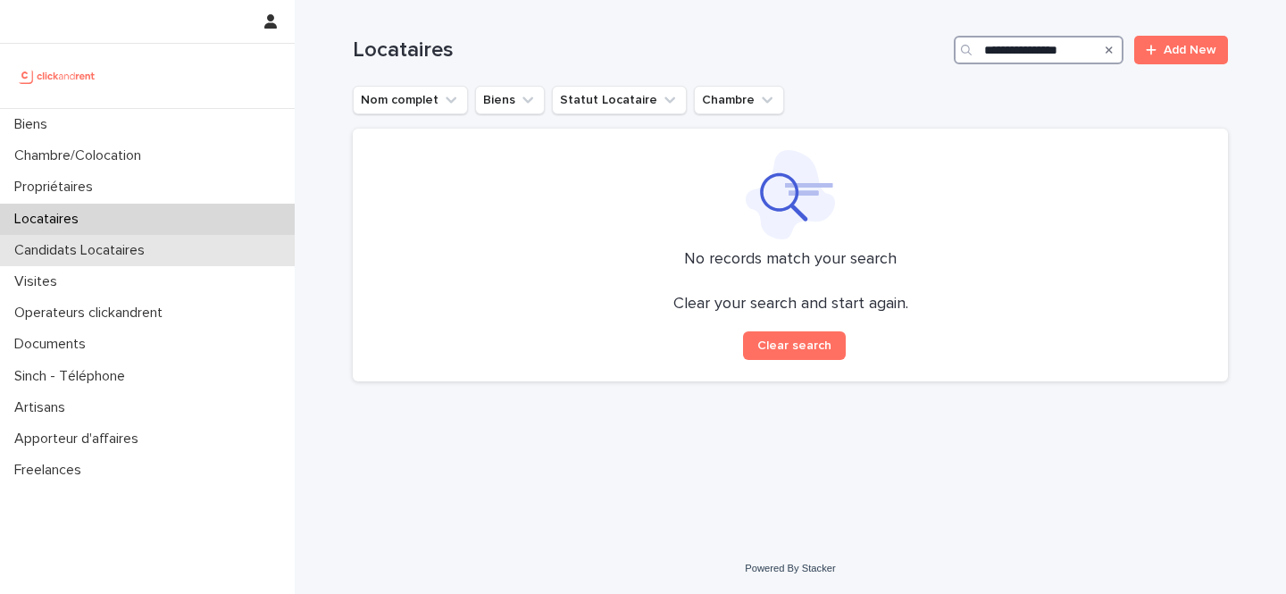
type input "**********"
click at [125, 264] on div "Candidats Locataires" at bounding box center [147, 250] width 295 height 31
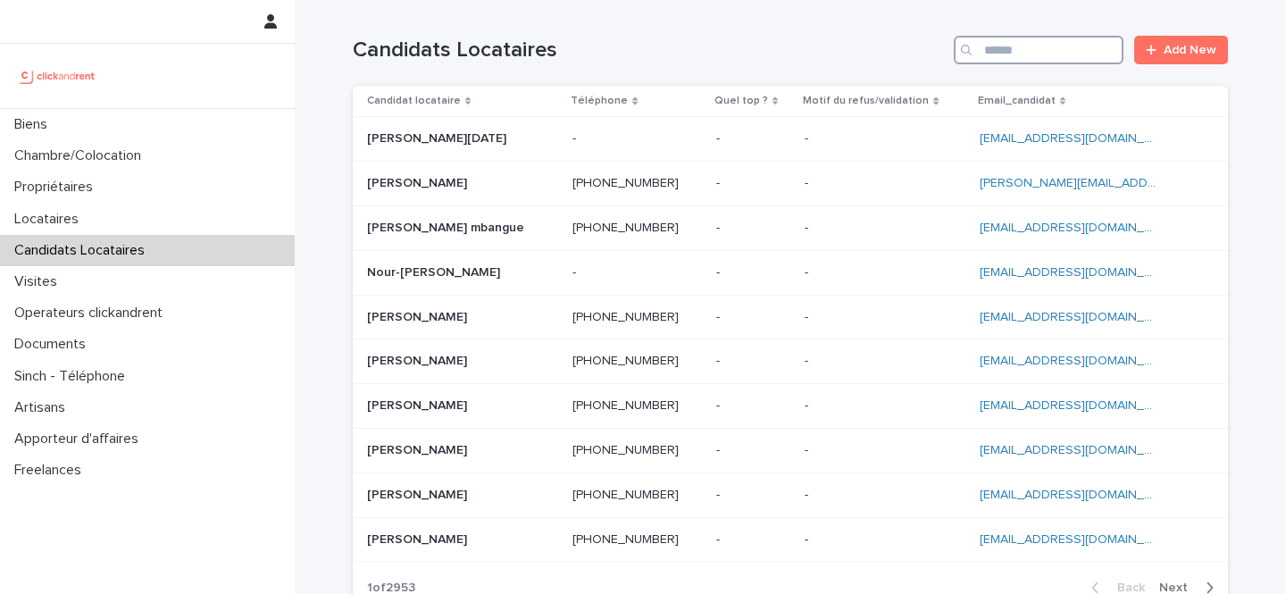
click at [1030, 52] on input "Search" at bounding box center [1039, 50] width 170 height 29
paste input "**********"
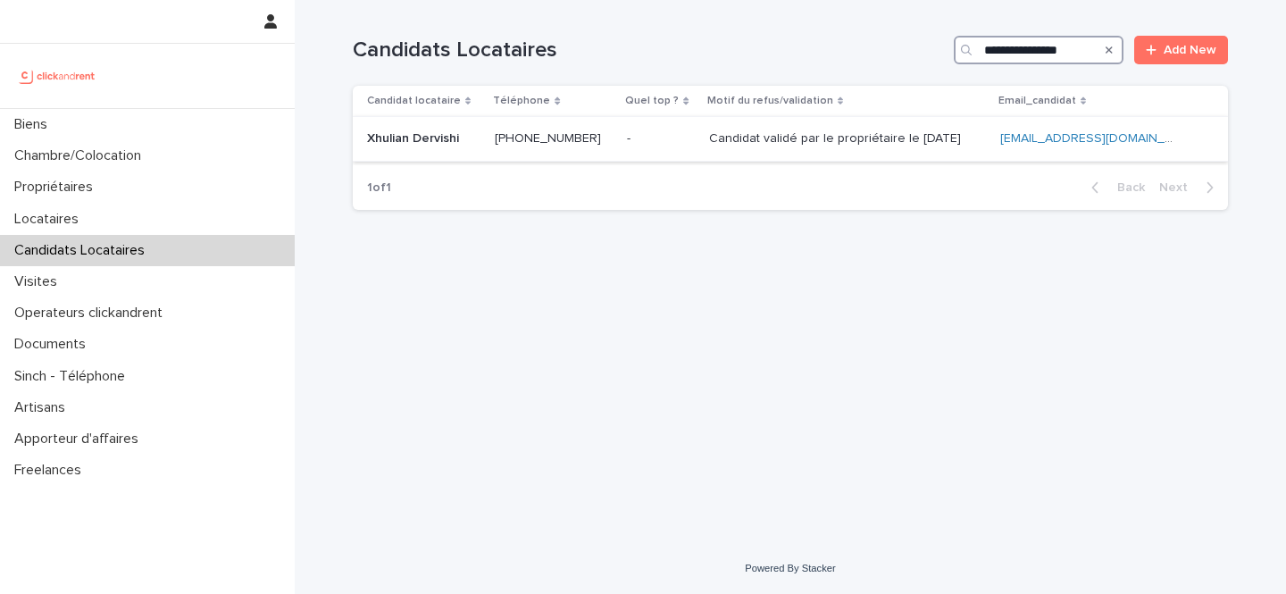
type input "**********"
click at [794, 144] on p "Candidat validé par le propriétaire le [DATE]" at bounding box center [836, 137] width 255 height 19
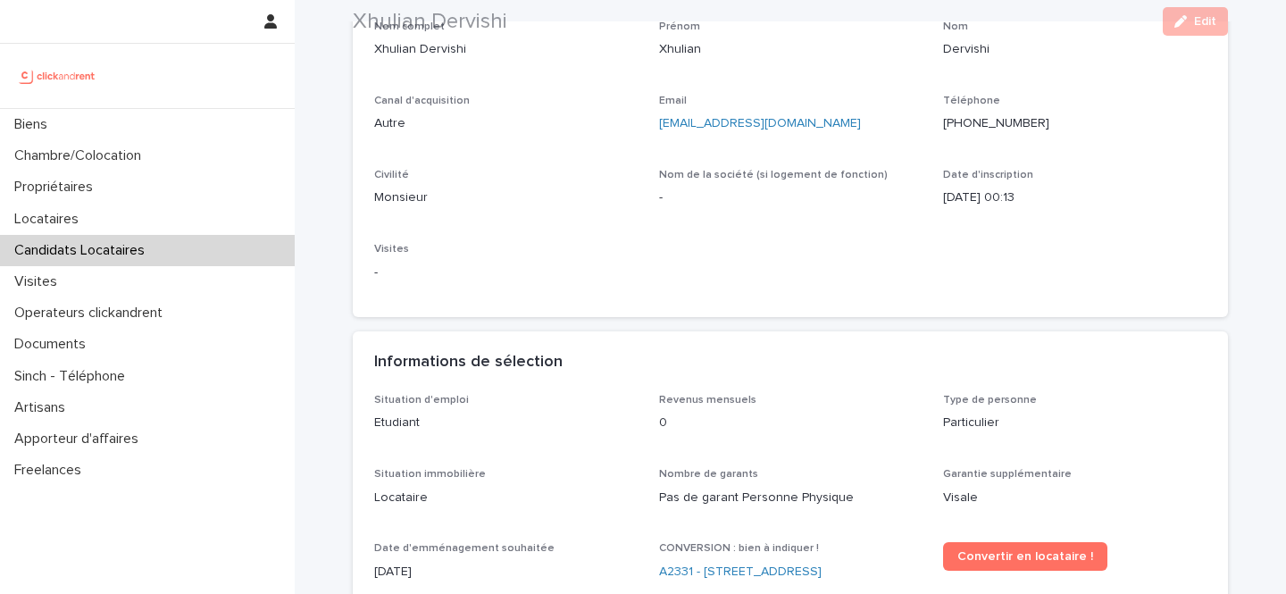
scroll to position [174, 0]
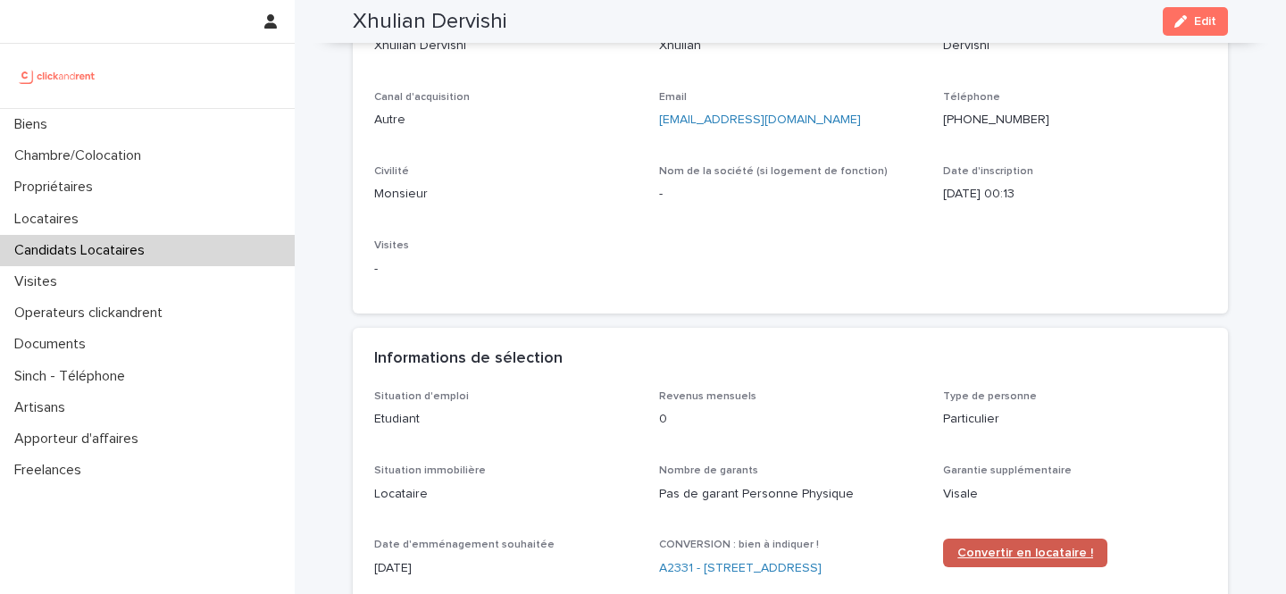
click at [1018, 550] on span "Convertir en locataire !" at bounding box center [1026, 553] width 136 height 13
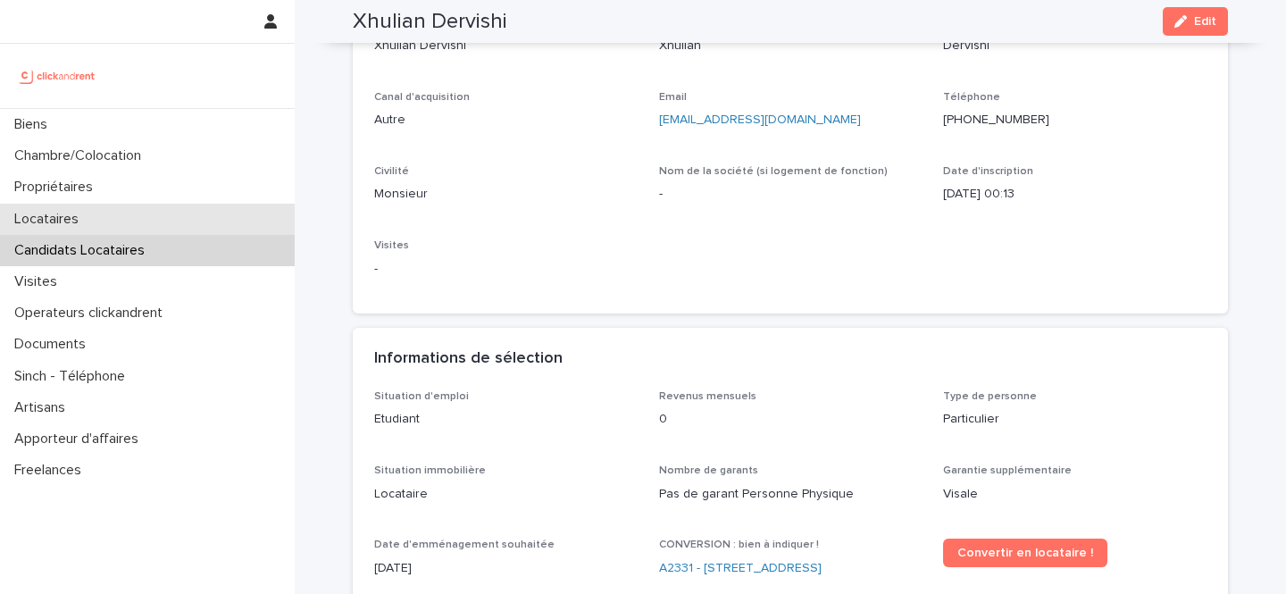
click at [65, 211] on p "Locataires" at bounding box center [50, 219] width 86 height 17
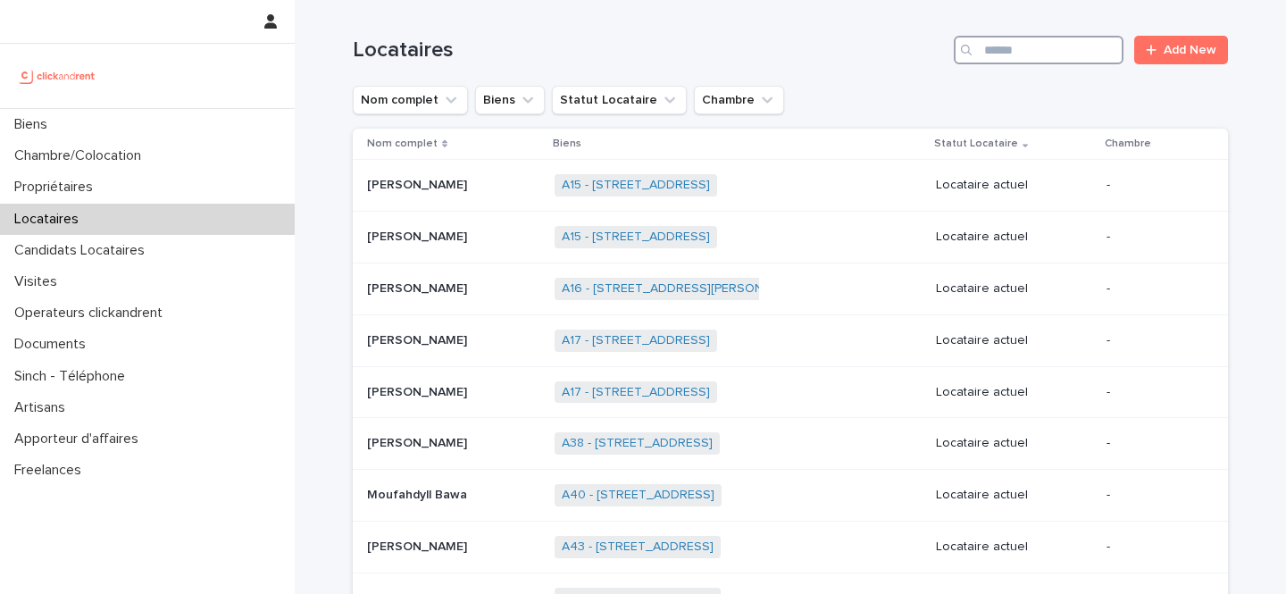
click at [1055, 46] on input "Search" at bounding box center [1039, 50] width 170 height 29
paste input "**********"
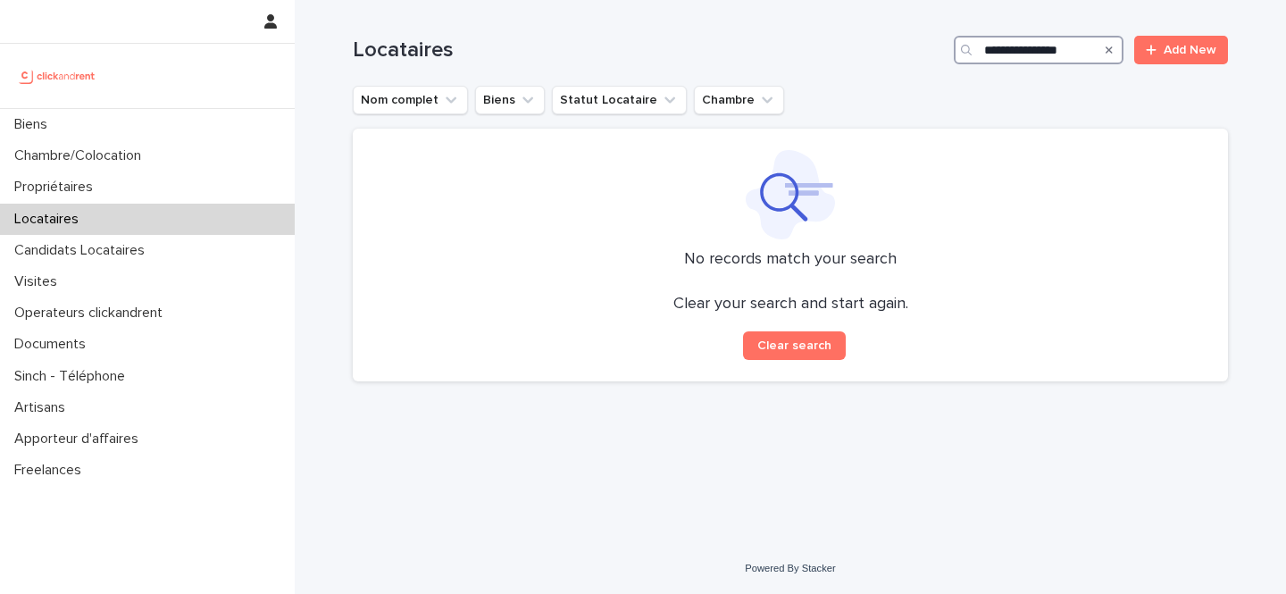
click at [990, 43] on input "**********" at bounding box center [1039, 50] width 170 height 29
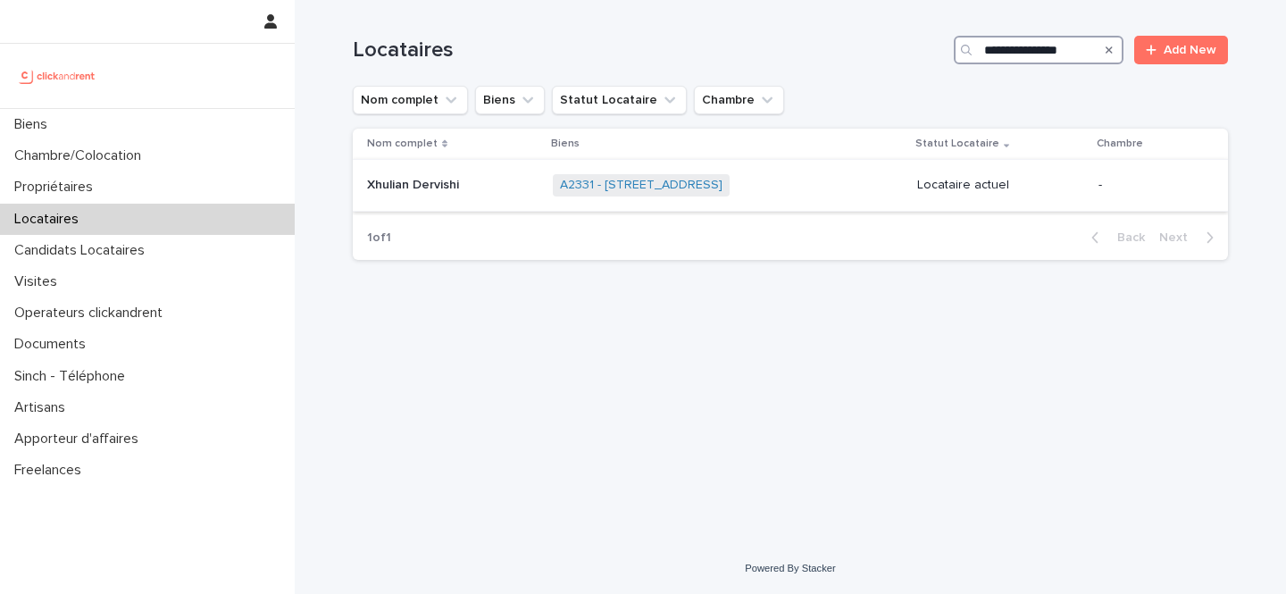
type input "**********"
click at [843, 196] on div "A2331 - 8 Rue de Bordeaux, Toulouse 31200 + 0" at bounding box center [727, 185] width 349 height 37
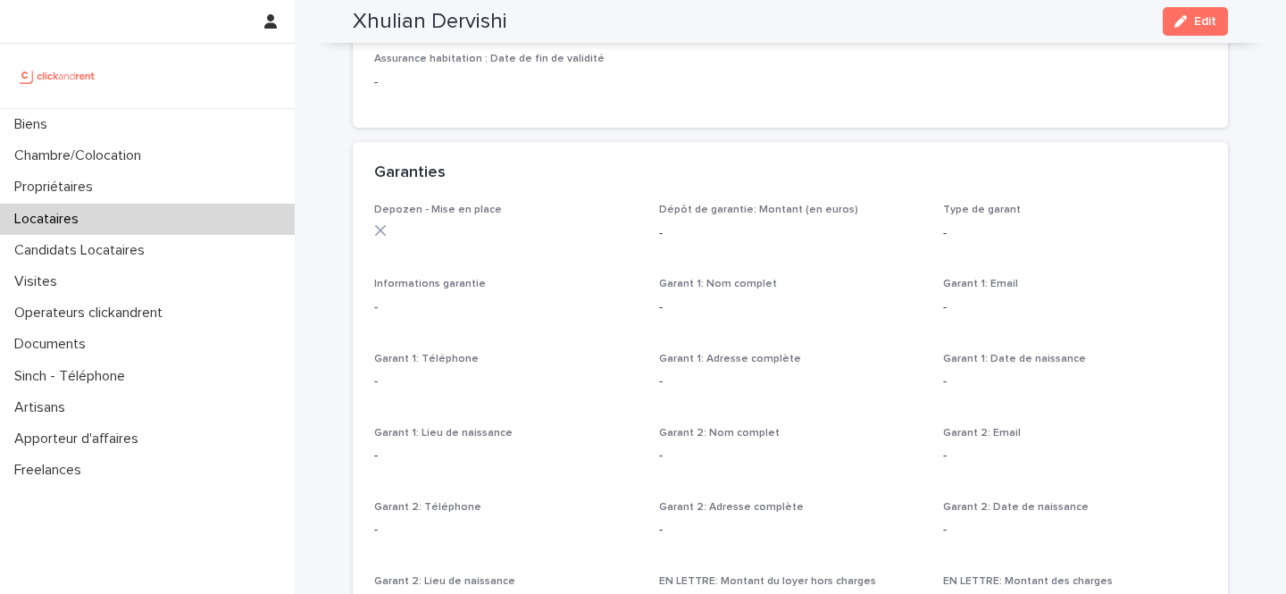
scroll to position [775, 0]
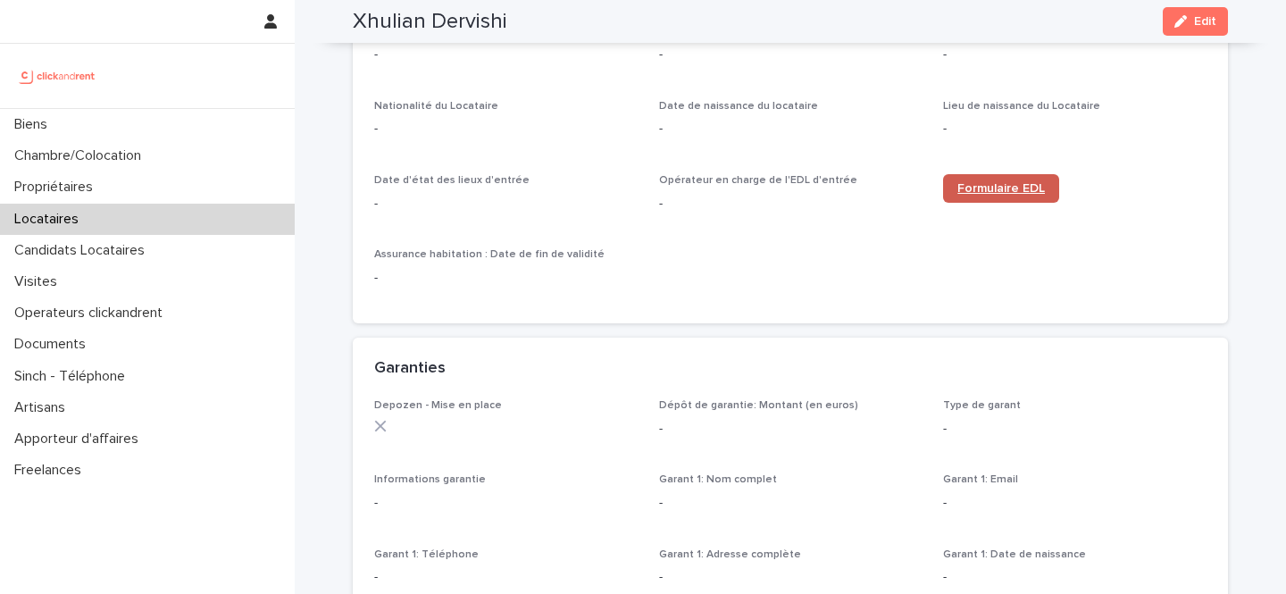
click at [1009, 177] on link "Formulaire EDL" at bounding box center [1001, 188] width 116 height 29
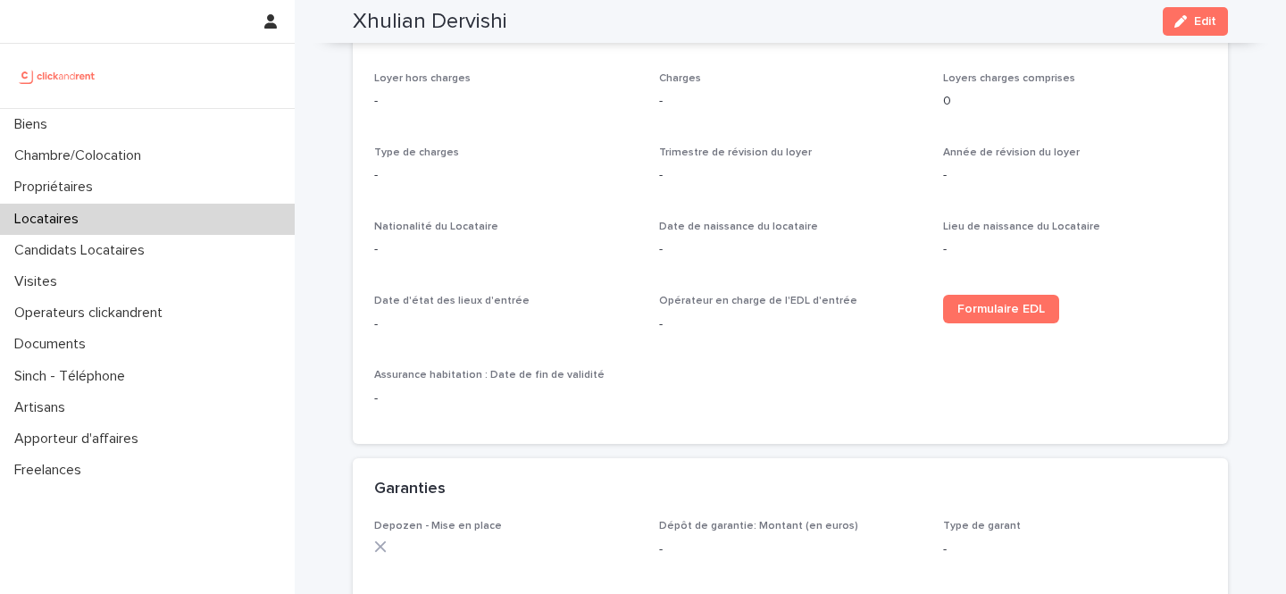
scroll to position [0, 0]
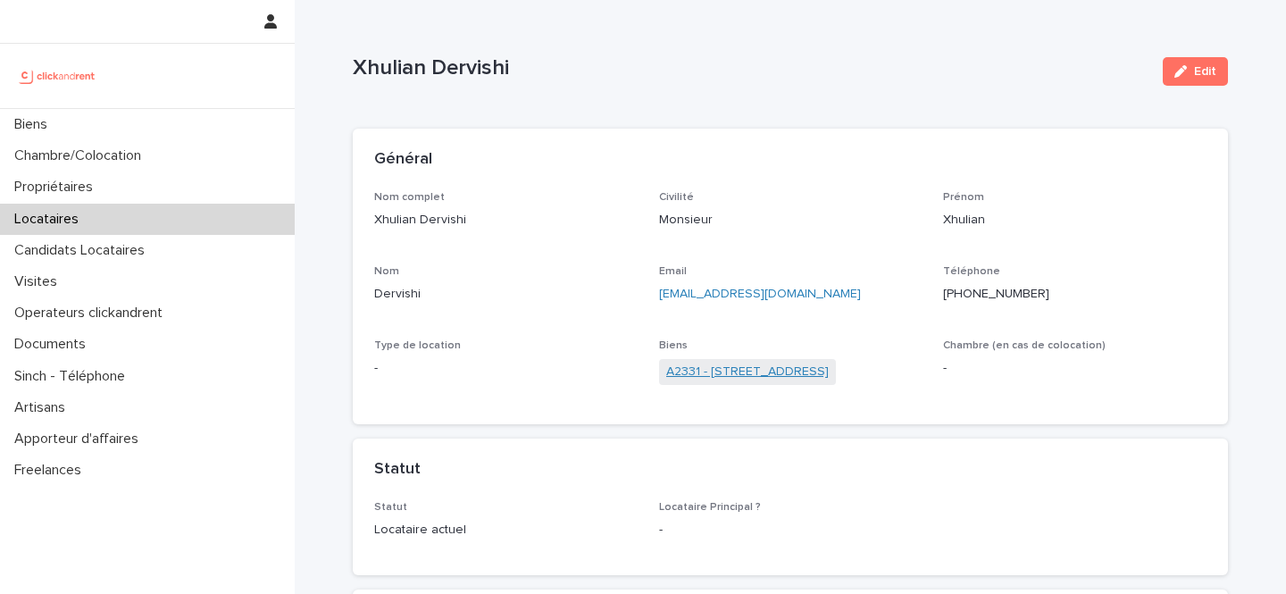
click at [734, 371] on link "A2331 - [STREET_ADDRESS]" at bounding box center [747, 372] width 163 height 19
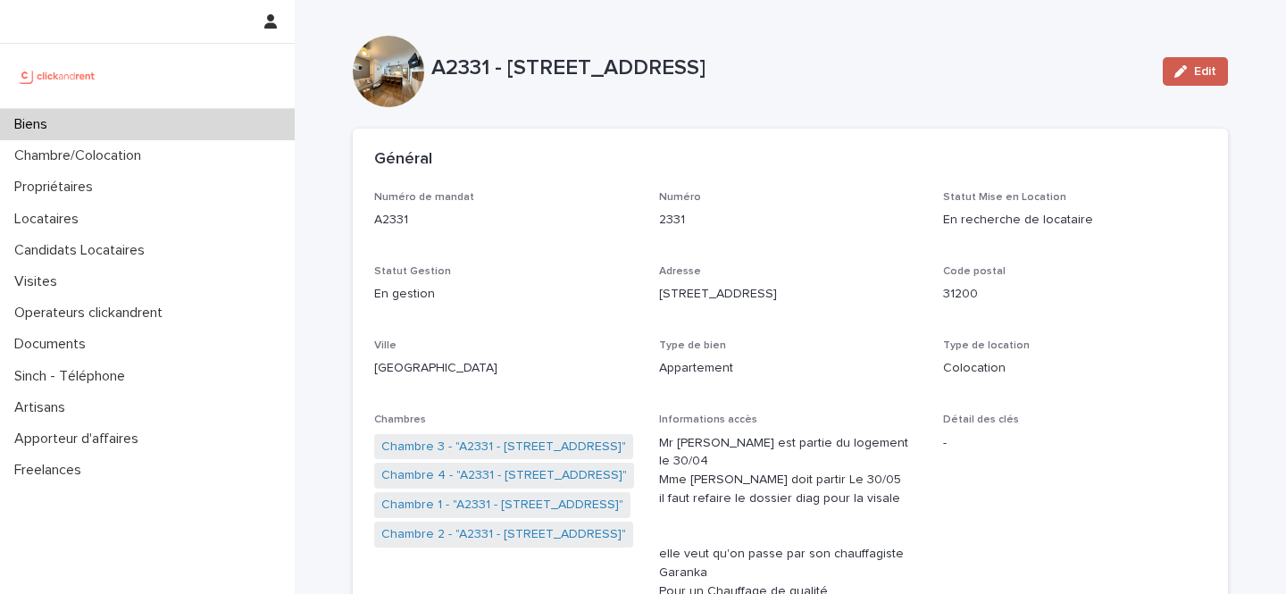
click at [1204, 78] on button "Edit" at bounding box center [1195, 71] width 65 height 29
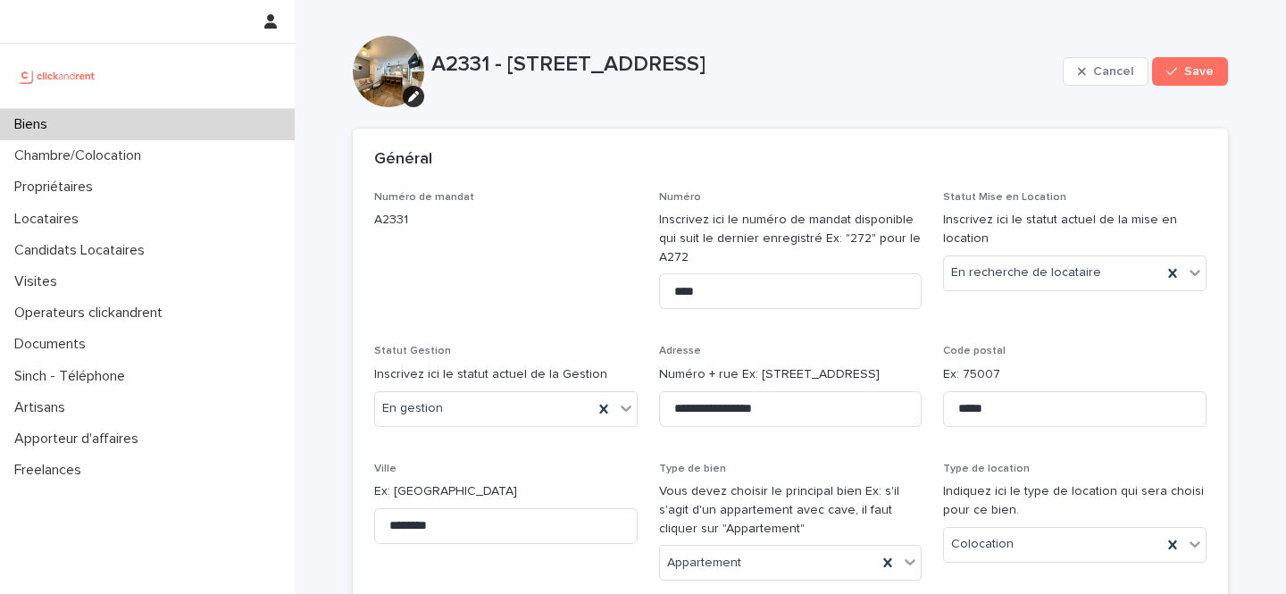
click at [918, 153] on div "Général" at bounding box center [786, 160] width 825 height 20
click at [448, 58] on p "A2331 - 8 Rue de Bordeaux, Toulouse 31200" at bounding box center [743, 65] width 624 height 26
copy p "A2331"
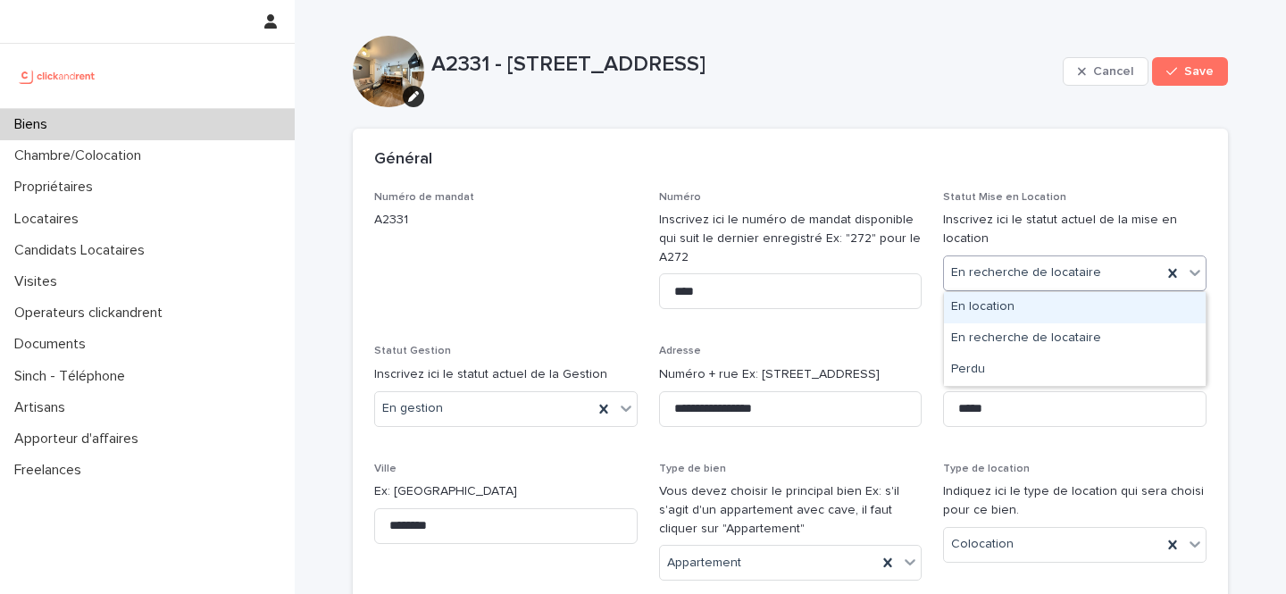
click at [1026, 299] on div "En location" at bounding box center [1075, 307] width 262 height 31
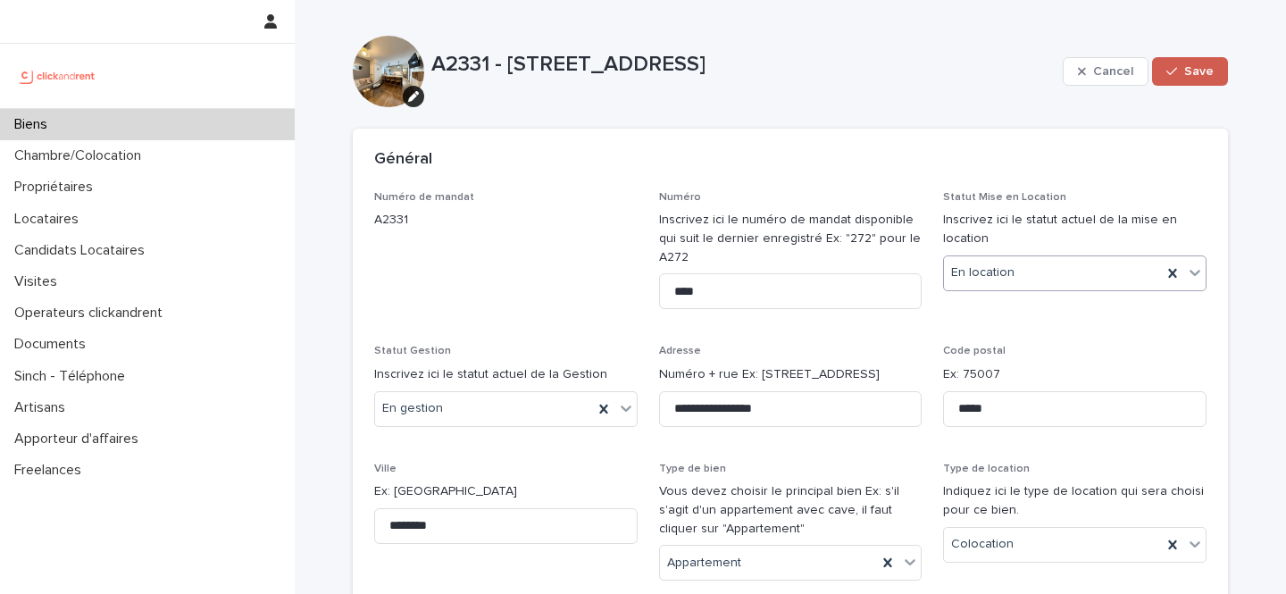
click at [1191, 68] on span "Save" at bounding box center [1199, 71] width 29 height 13
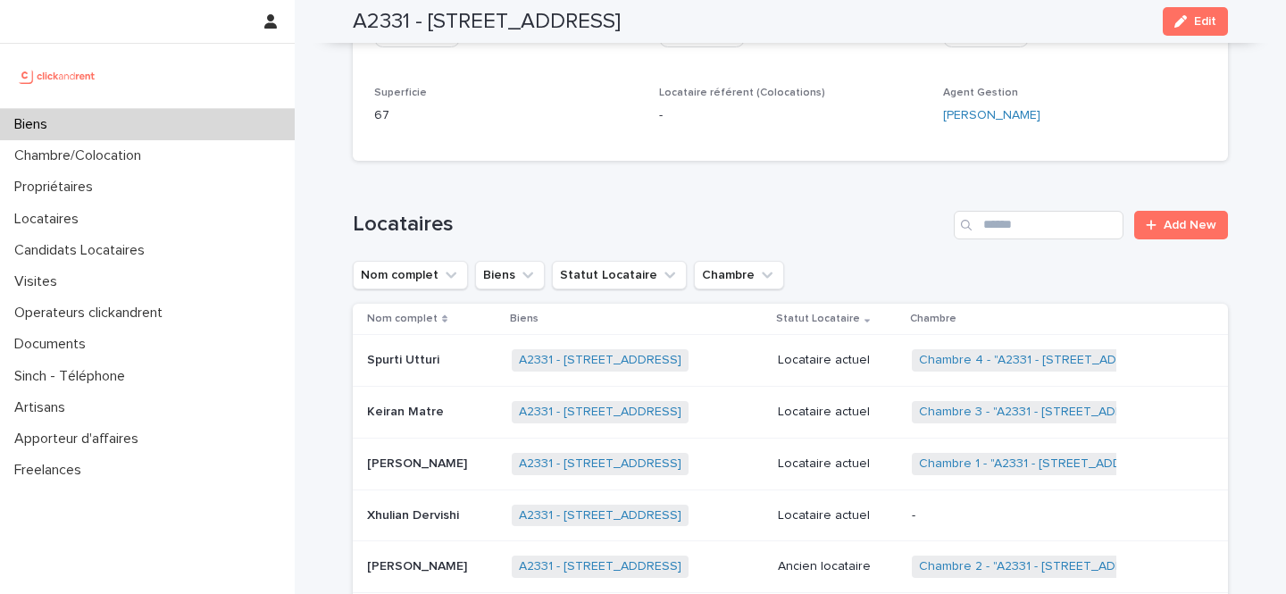
scroll to position [1155, 0]
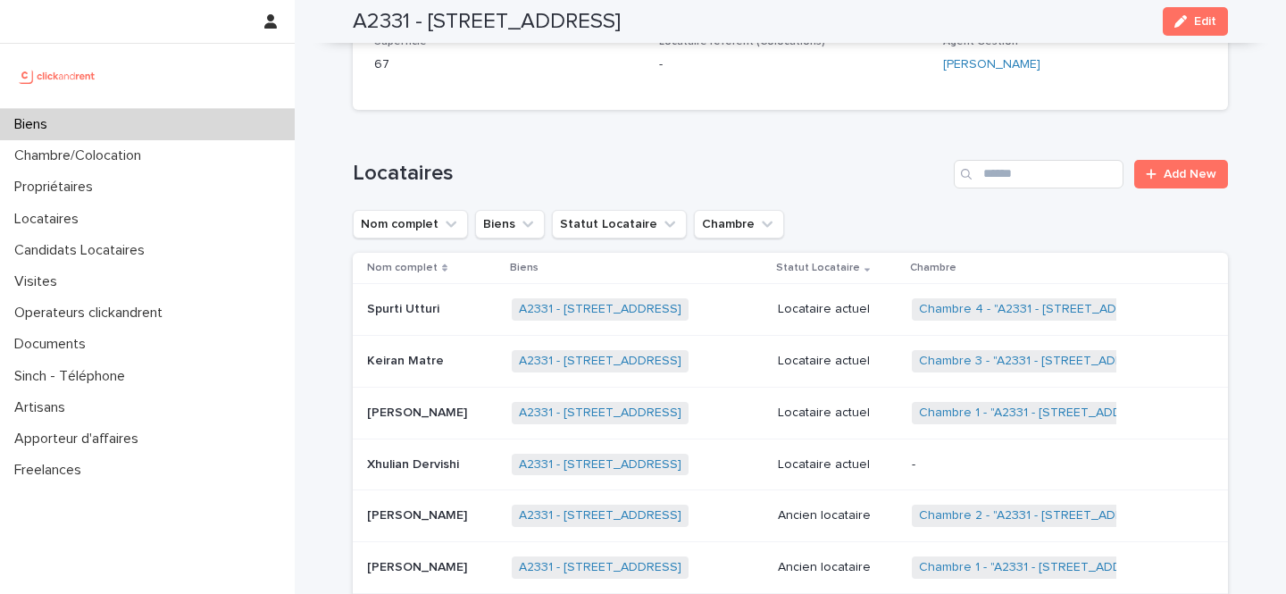
click at [498, 457] on p at bounding box center [432, 464] width 130 height 15
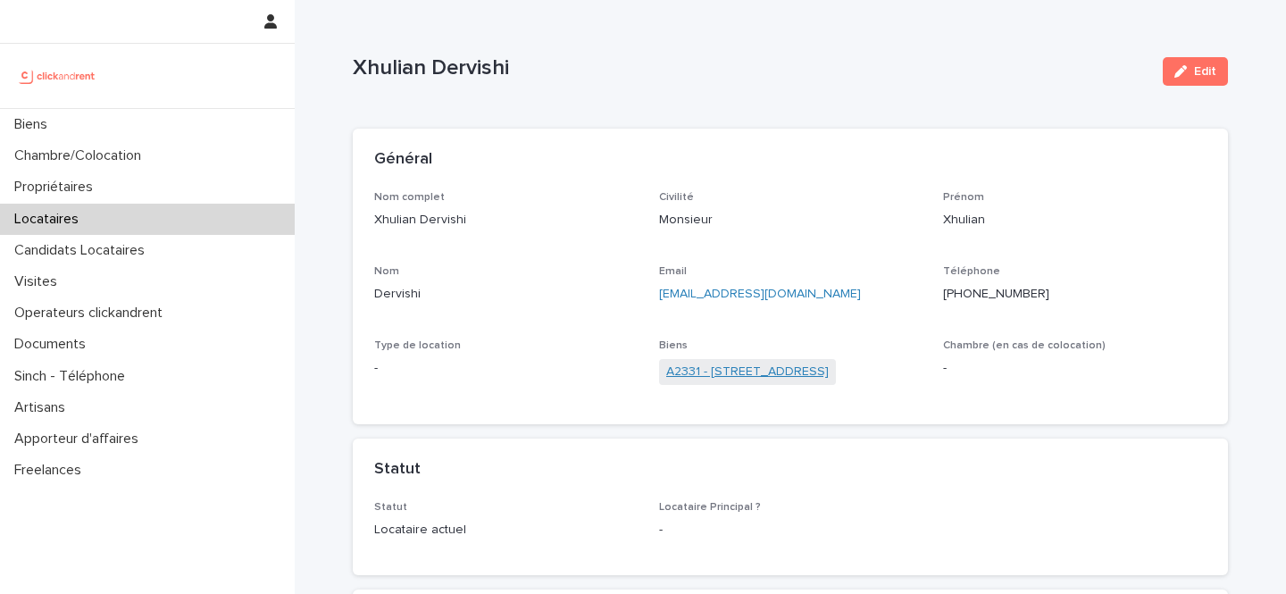
click at [824, 376] on link "A2331 - 8 Rue de Bordeaux, Toulouse 31200" at bounding box center [747, 372] width 163 height 19
click at [1180, 72] on icon "button" at bounding box center [1181, 71] width 13 height 13
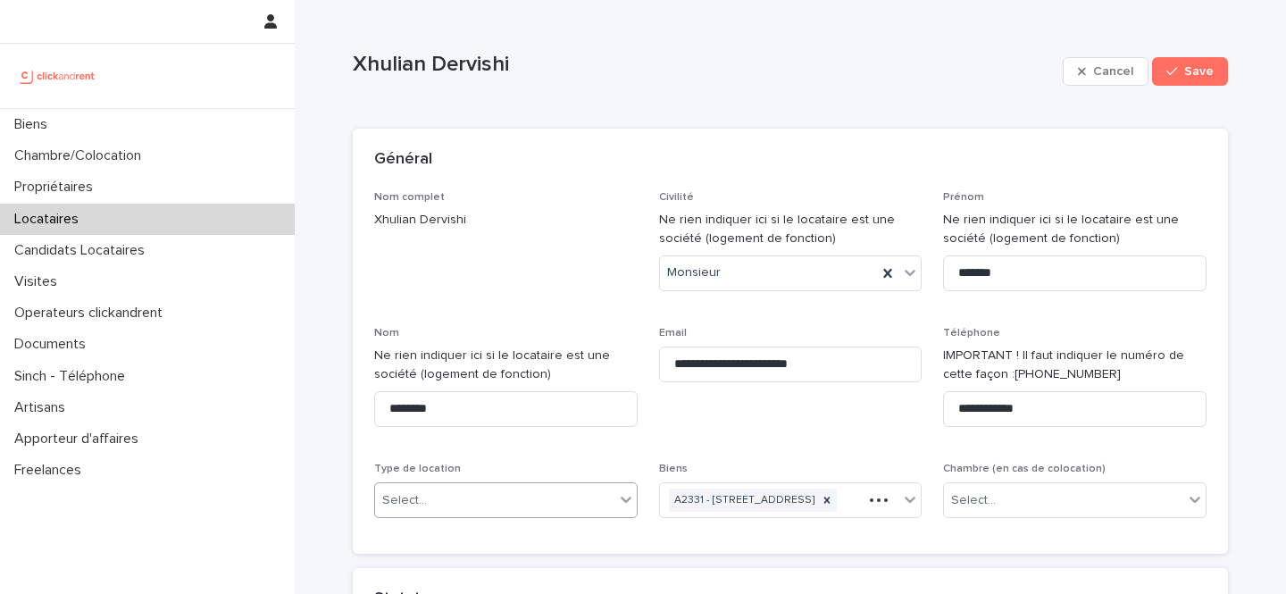
click at [439, 512] on div "Select..." at bounding box center [494, 500] width 239 height 29
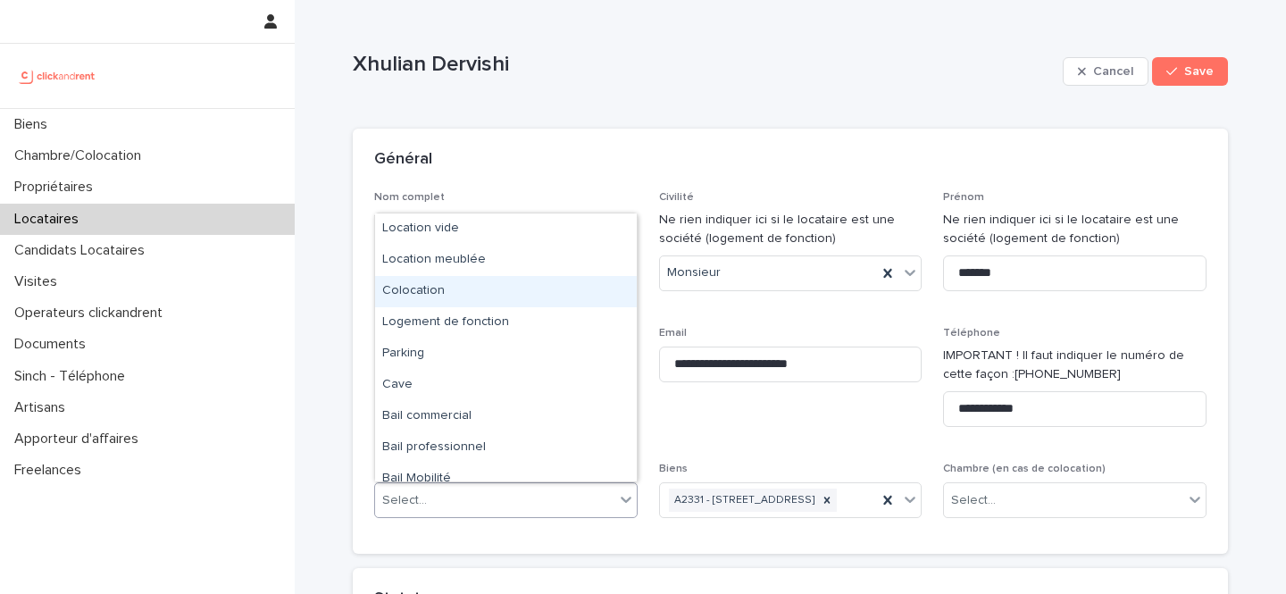
click at [488, 292] on div "Colocation" at bounding box center [506, 291] width 262 height 31
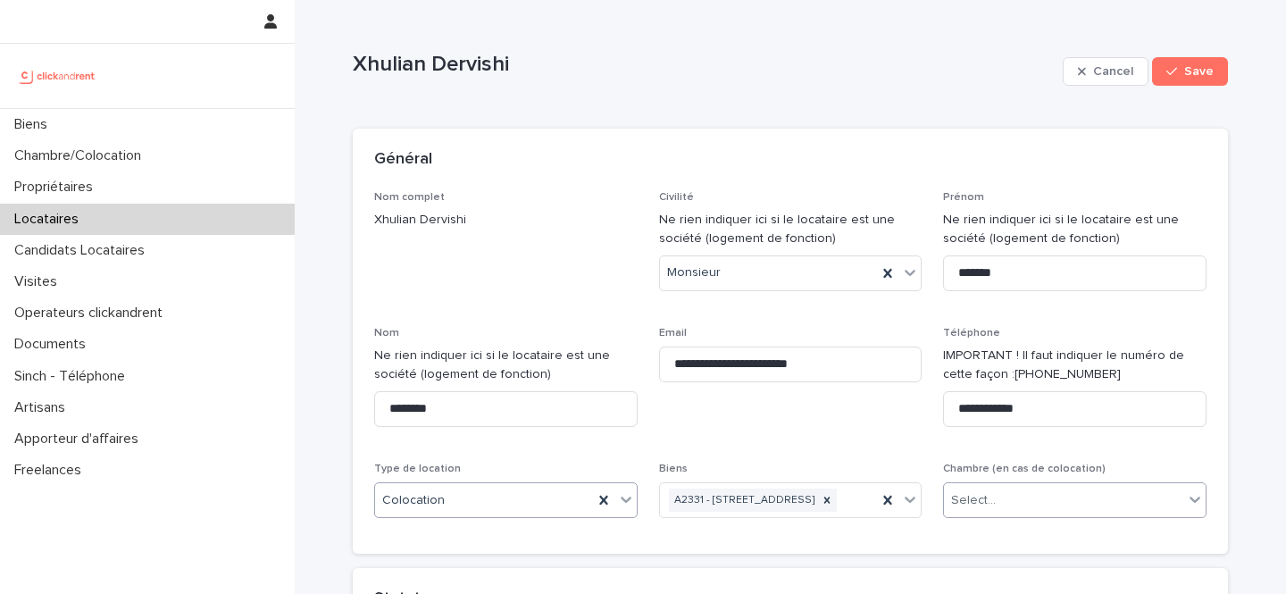
click at [1018, 507] on div "Select..." at bounding box center [1063, 500] width 239 height 29
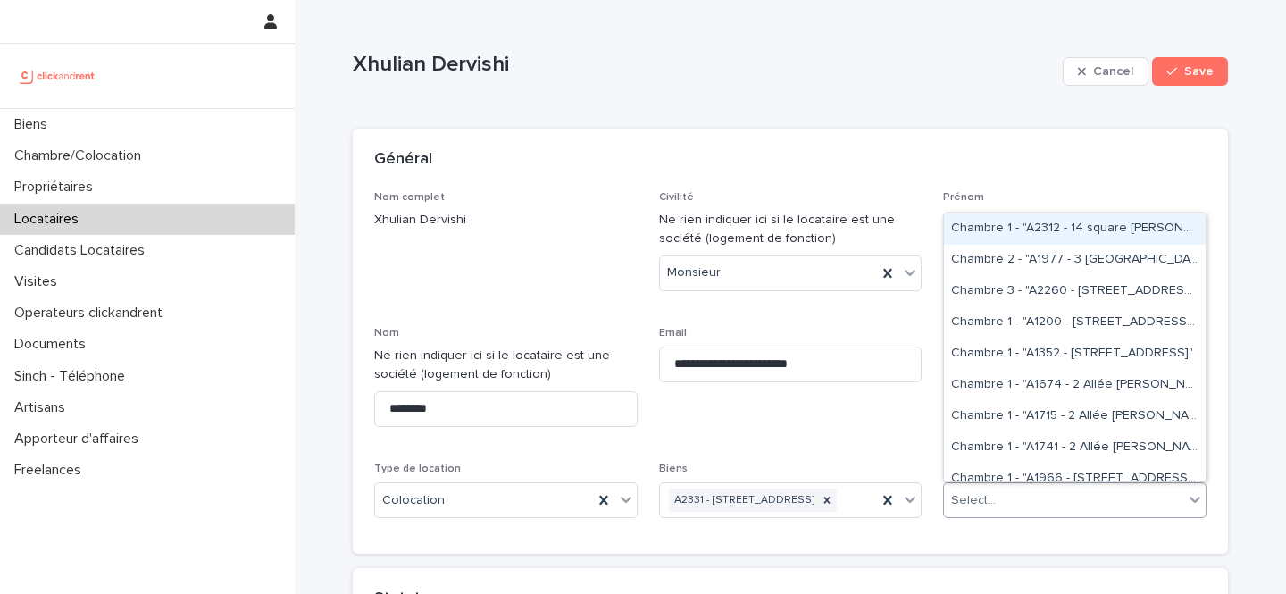
paste input "*****"
type input "*****"
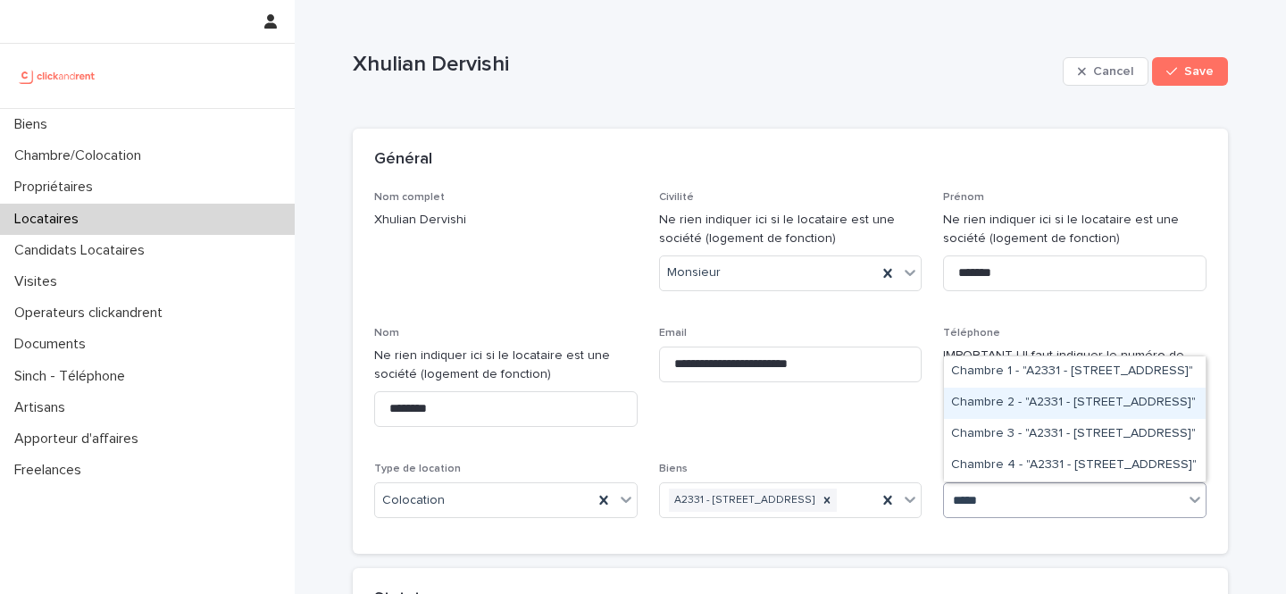
click at [1026, 406] on div "Chambre 2 - "A2331 - 8 Rue de Bordeaux, Toulouse 31200"" at bounding box center [1075, 403] width 262 height 31
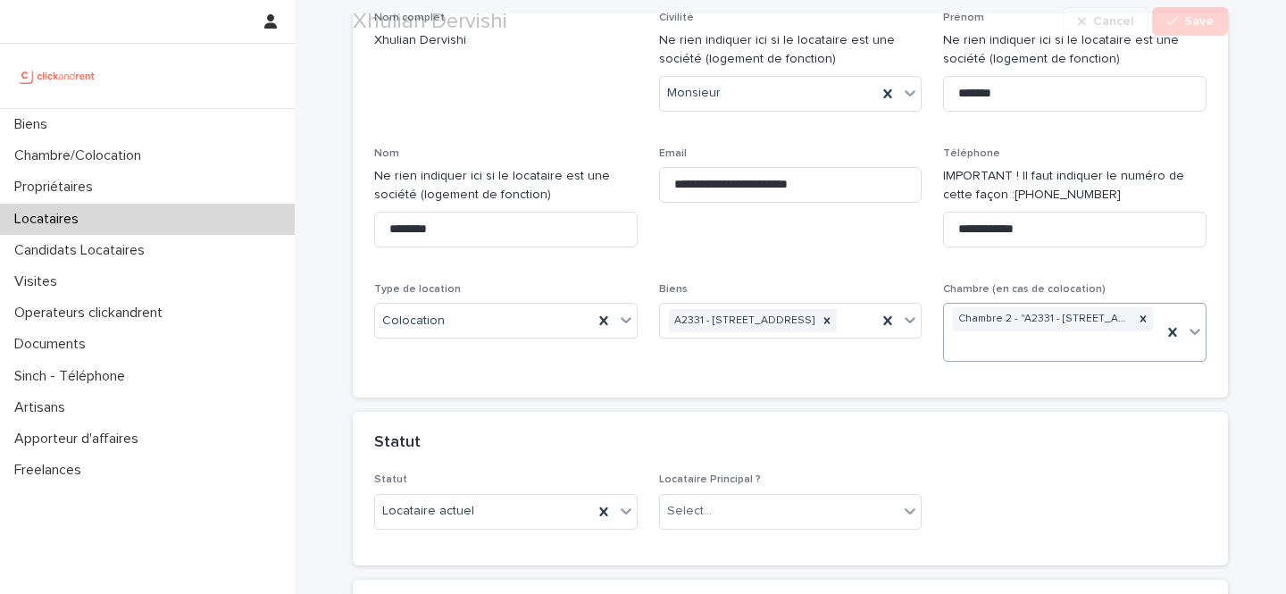
scroll to position [185, 0]
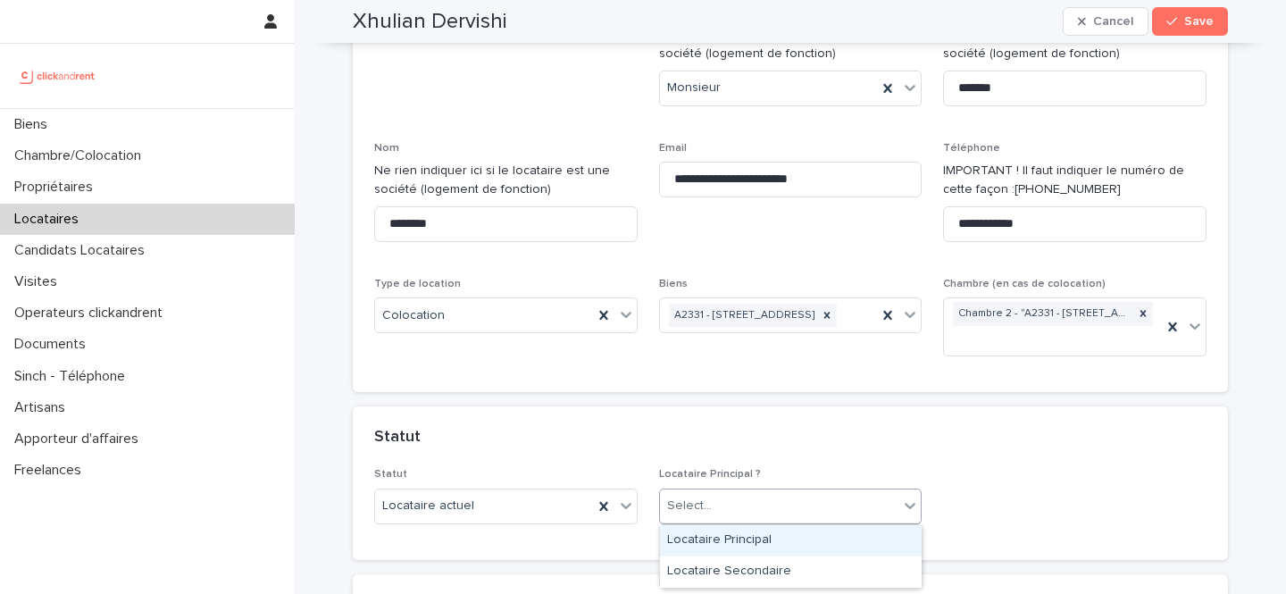
click at [714, 497] on div at bounding box center [715, 506] width 2 height 19
click at [712, 530] on div "Locataire Principal" at bounding box center [791, 540] width 262 height 31
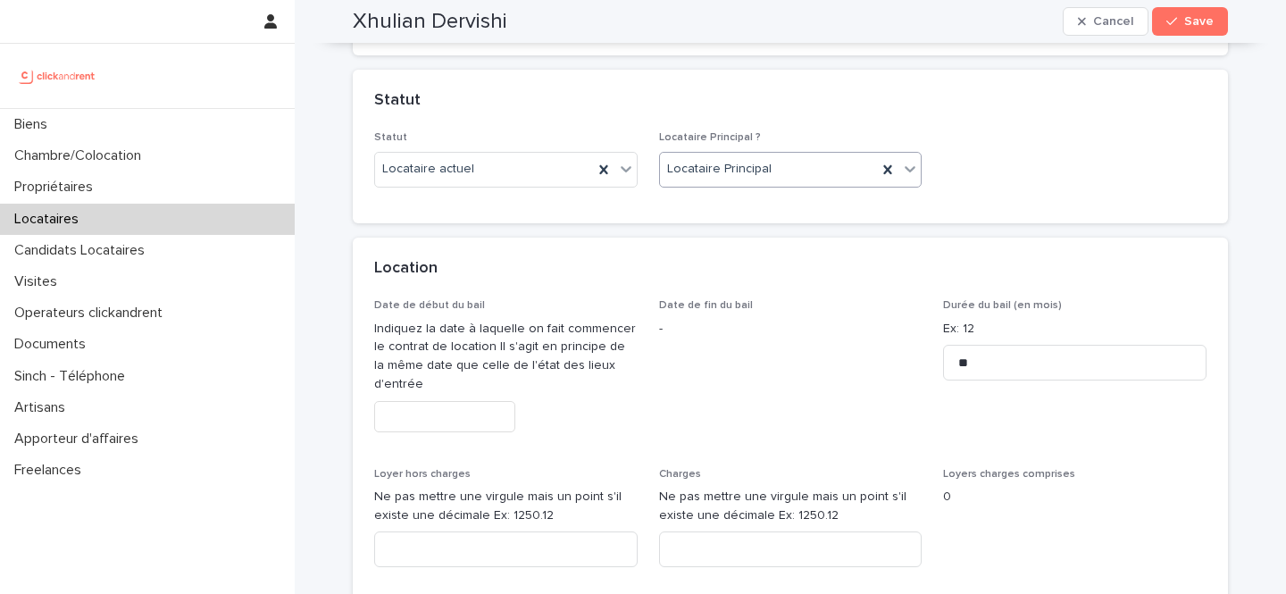
scroll to position [523, 0]
click at [469, 410] on input "text" at bounding box center [444, 414] width 141 height 31
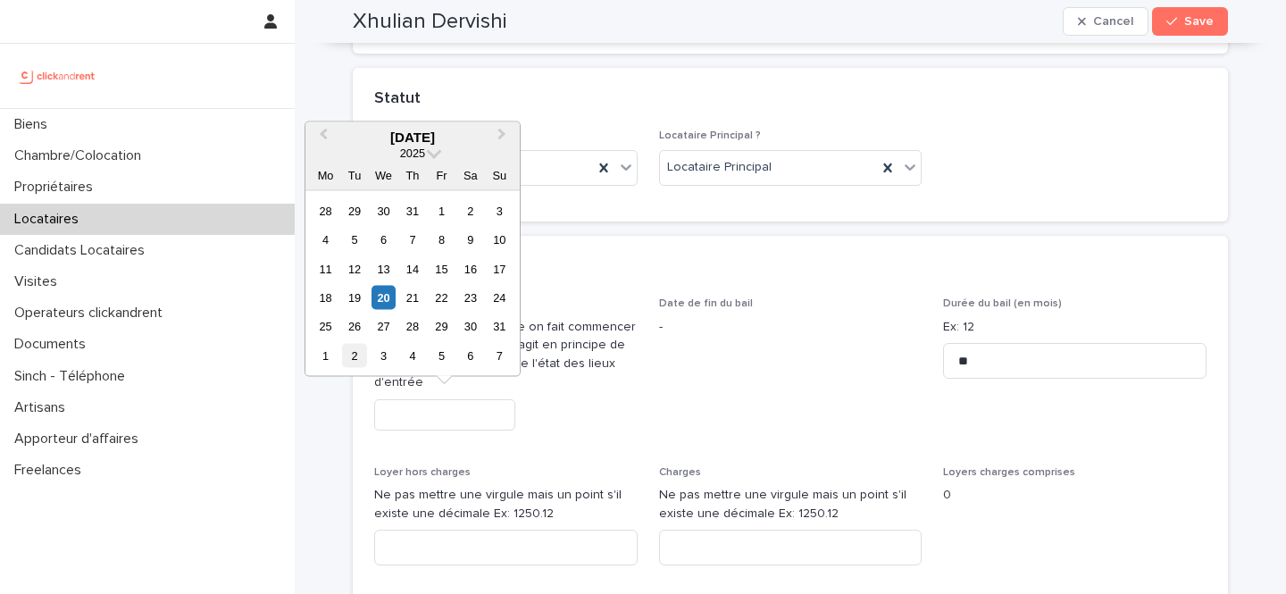
click at [356, 359] on div "2" at bounding box center [354, 355] width 24 height 24
type input "********"
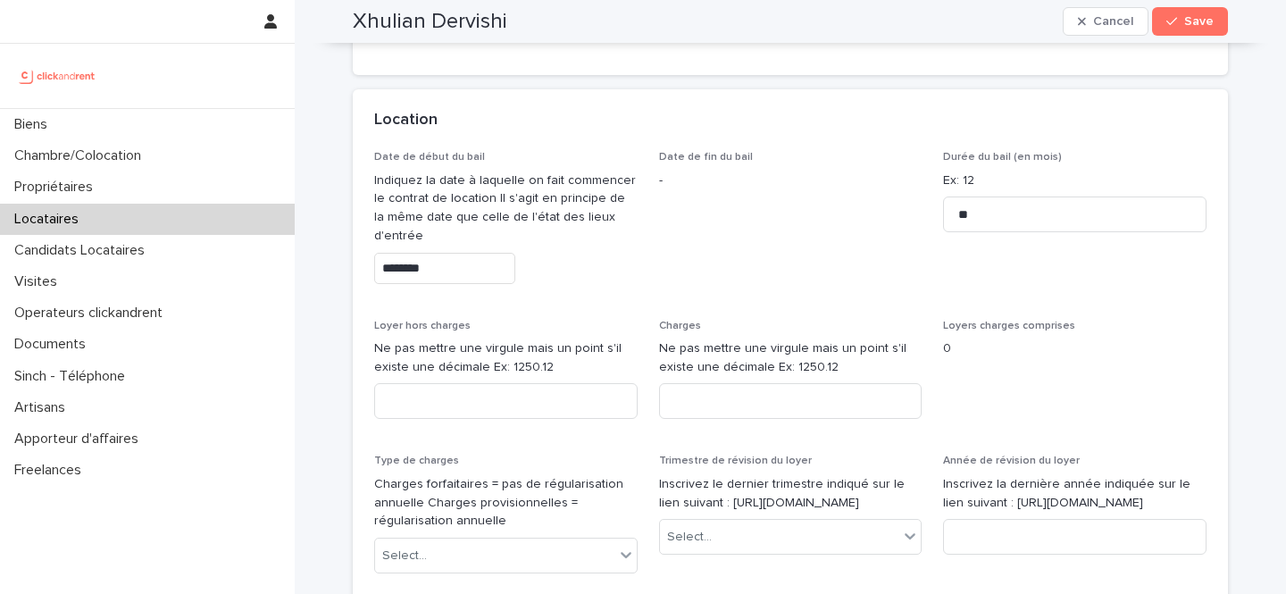
scroll to position [673, 0]
click at [451, 384] on input at bounding box center [506, 399] width 264 height 36
paste input "***"
type input "***"
click at [660, 389] on input at bounding box center [791, 399] width 264 height 36
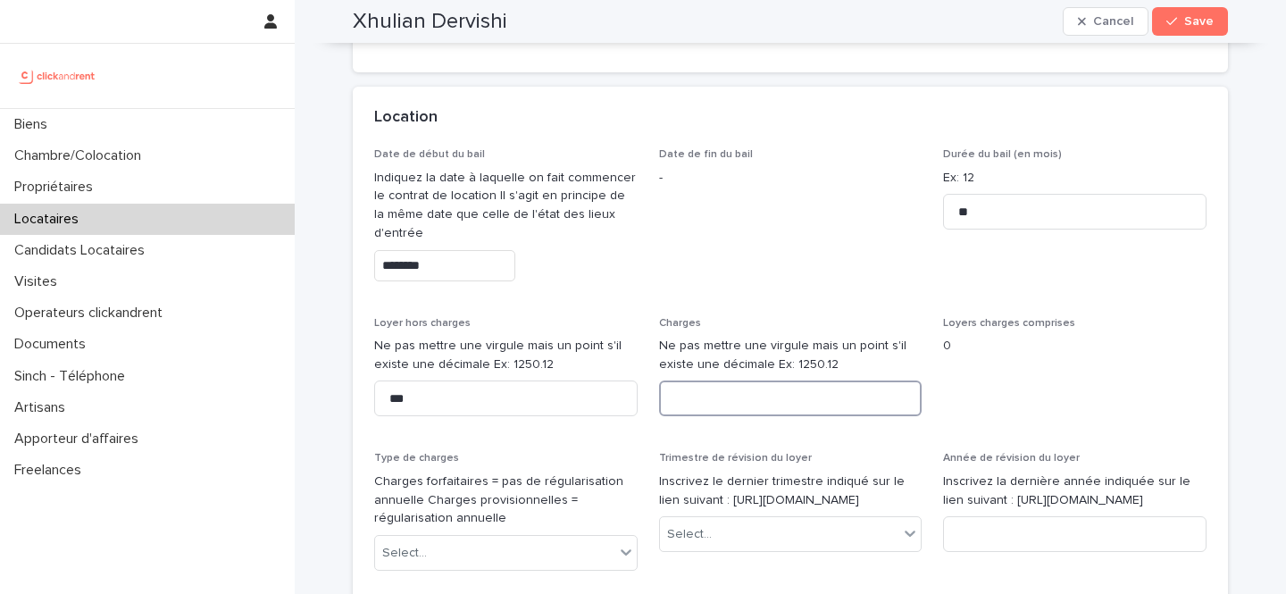
paste input "**"
type input "**"
click at [503, 529] on div "Type de charges Charges forfaitaires = pas de régularisation annuelle Charges p…" at bounding box center [506, 518] width 264 height 133
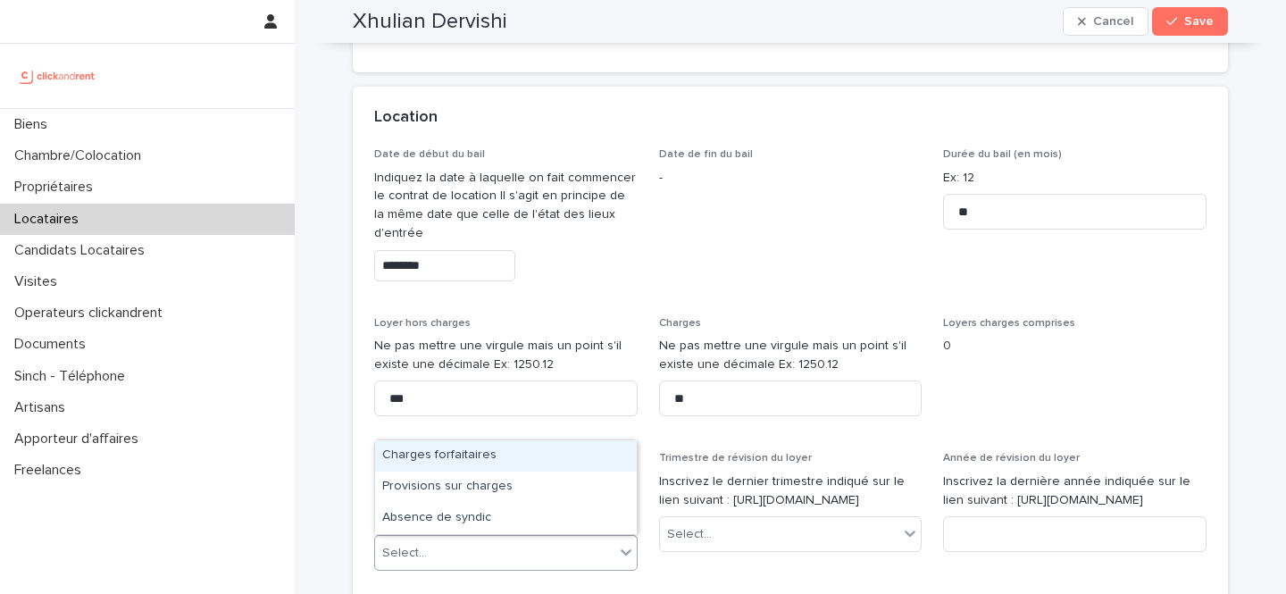
click at [501, 550] on div "Select..." at bounding box center [494, 553] width 239 height 29
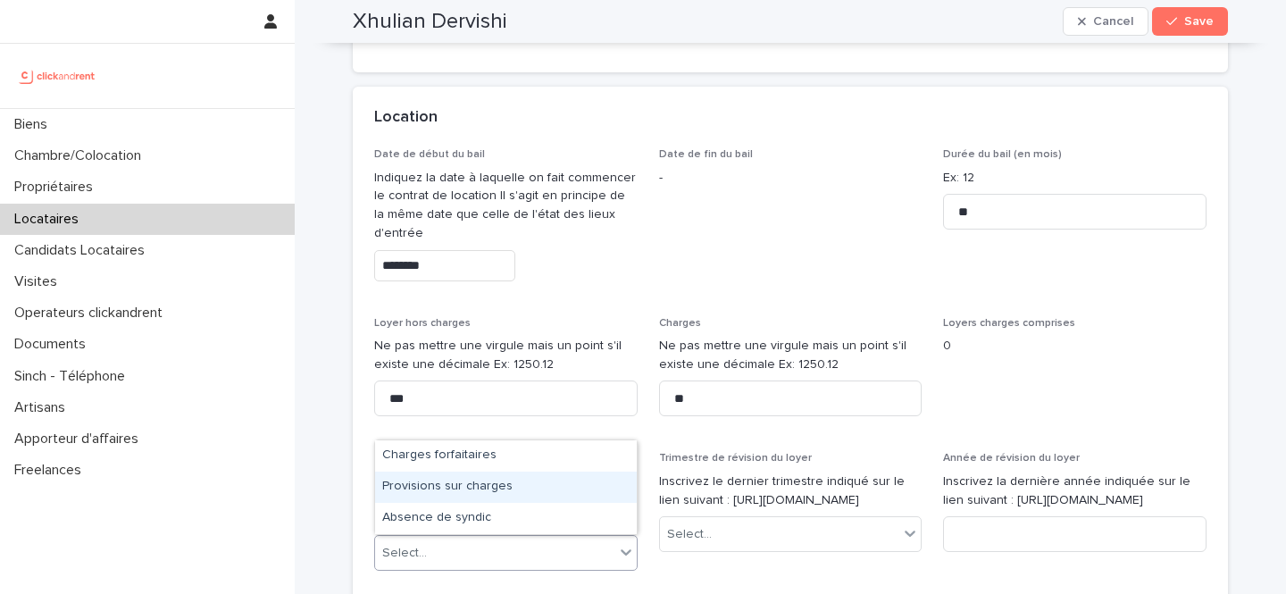
click at [505, 482] on div "Provisions sur charges" at bounding box center [506, 487] width 262 height 31
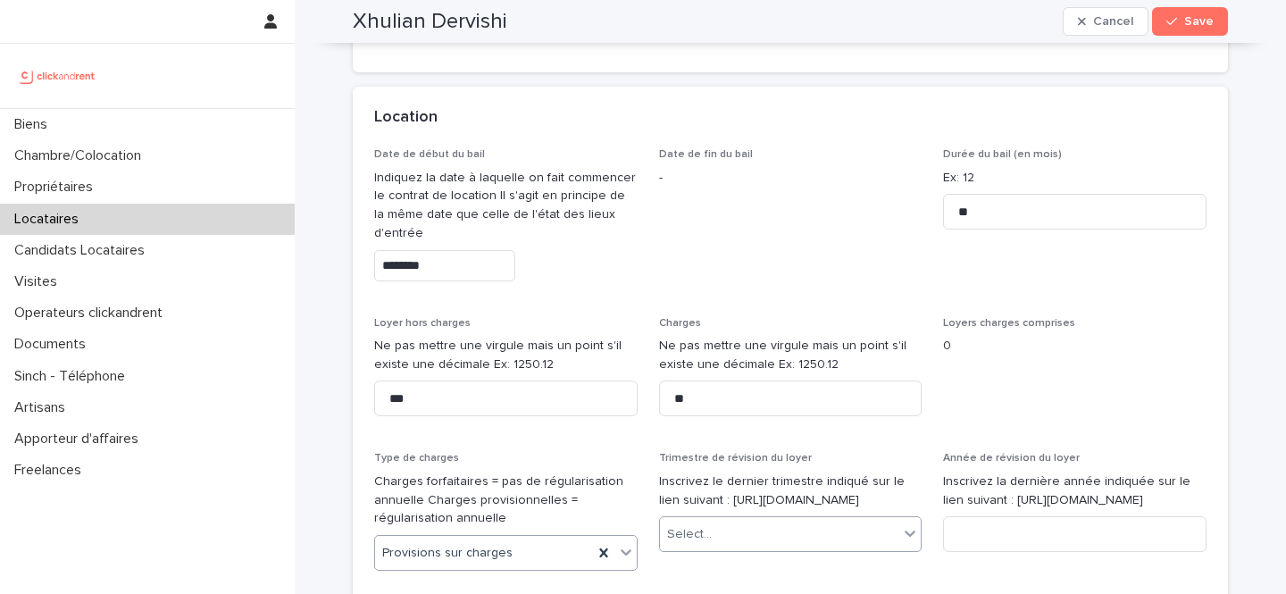
click at [773, 549] on div "Select..." at bounding box center [779, 534] width 239 height 29
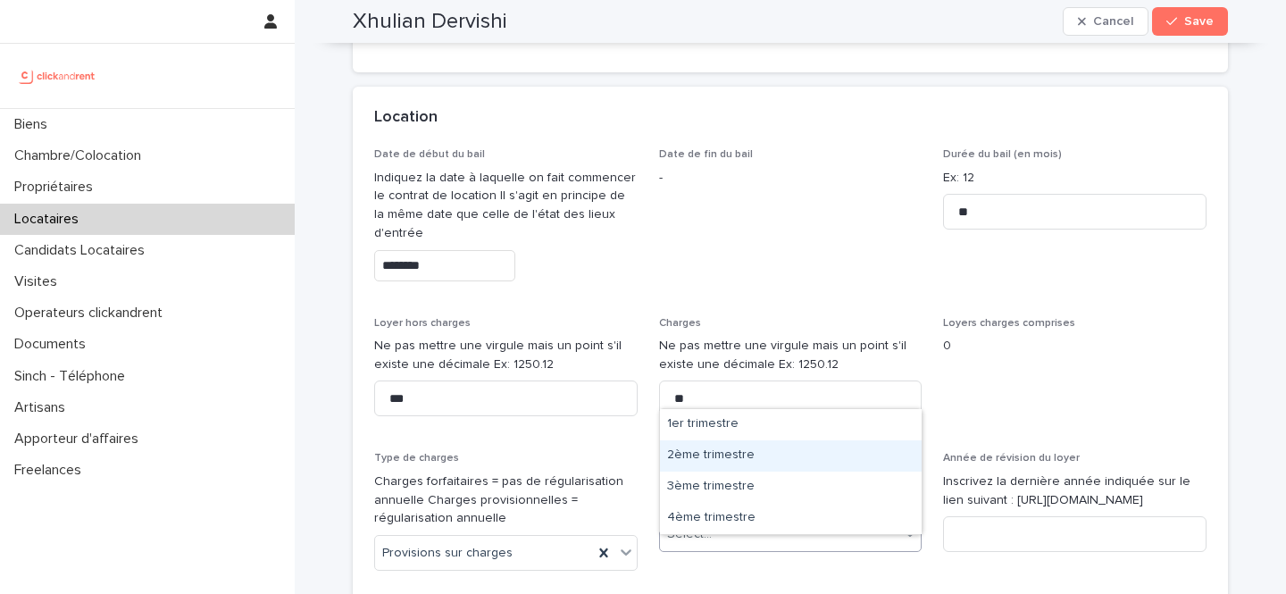
click at [759, 456] on div "2ème trimestre" at bounding box center [791, 455] width 262 height 31
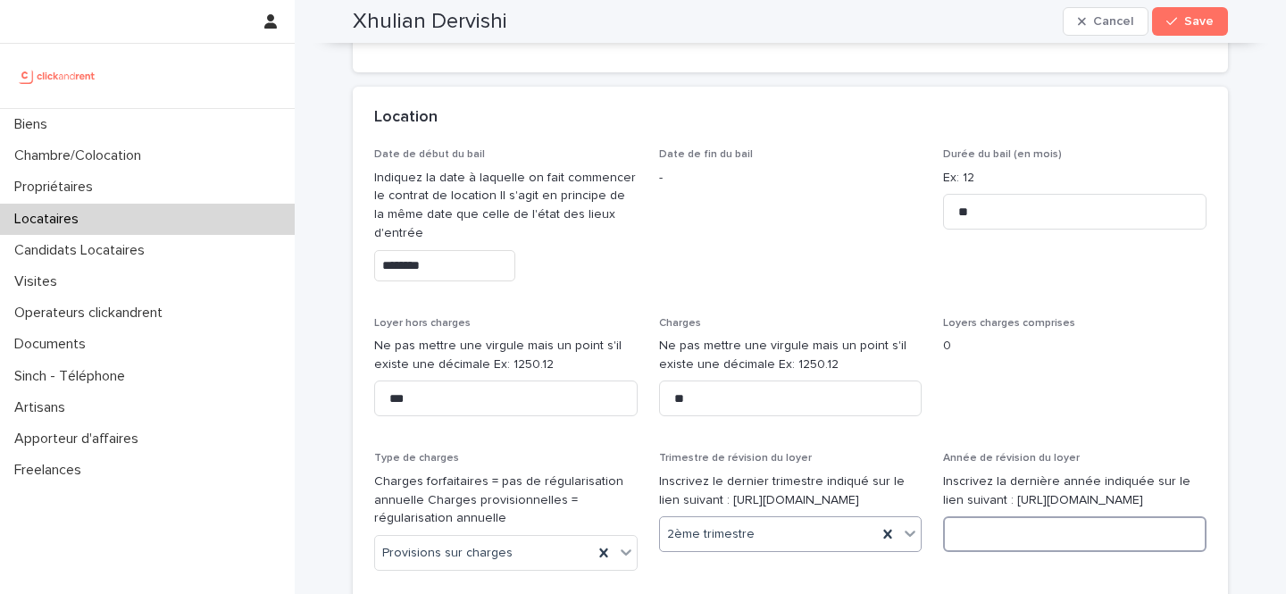
click at [984, 552] on input at bounding box center [1075, 534] width 264 height 36
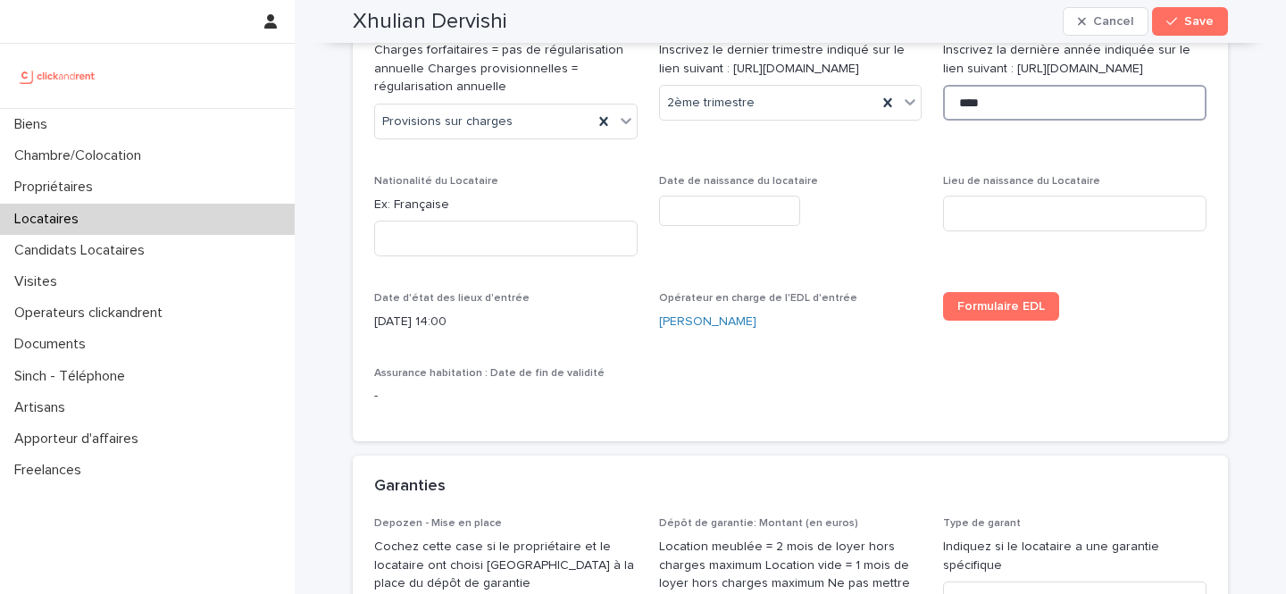
scroll to position [1216, 0]
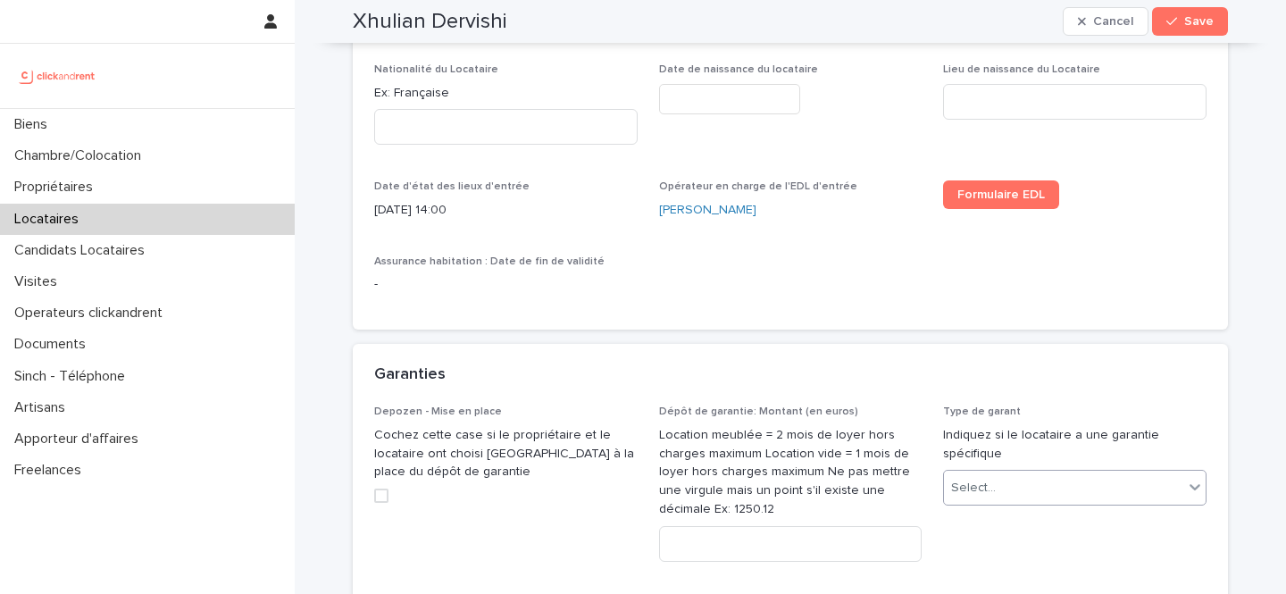
type input "****"
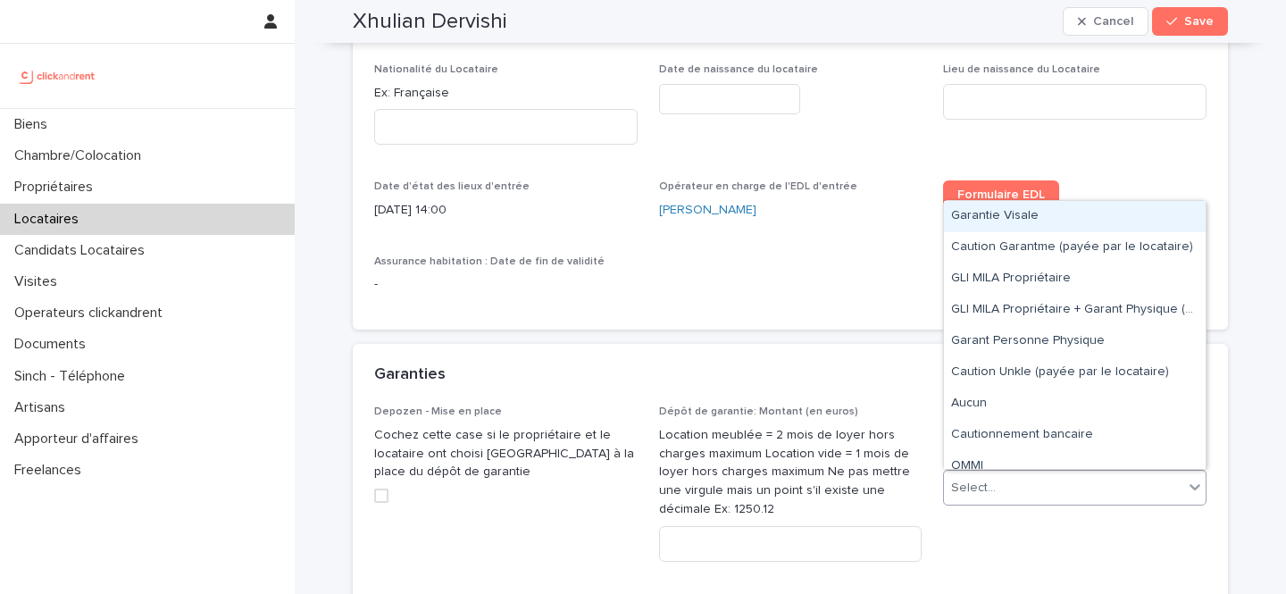
click at [955, 479] on div "Select..." at bounding box center [973, 488] width 45 height 19
click at [1016, 222] on div "Garantie Visale" at bounding box center [1075, 216] width 262 height 31
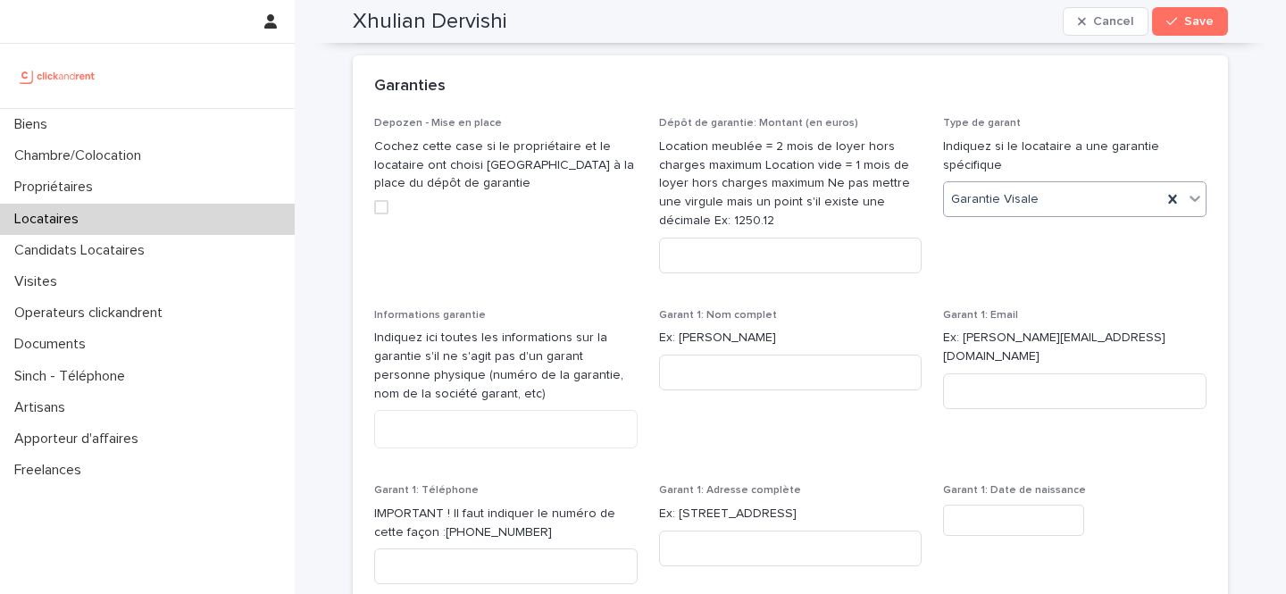
scroll to position [1531, 0]
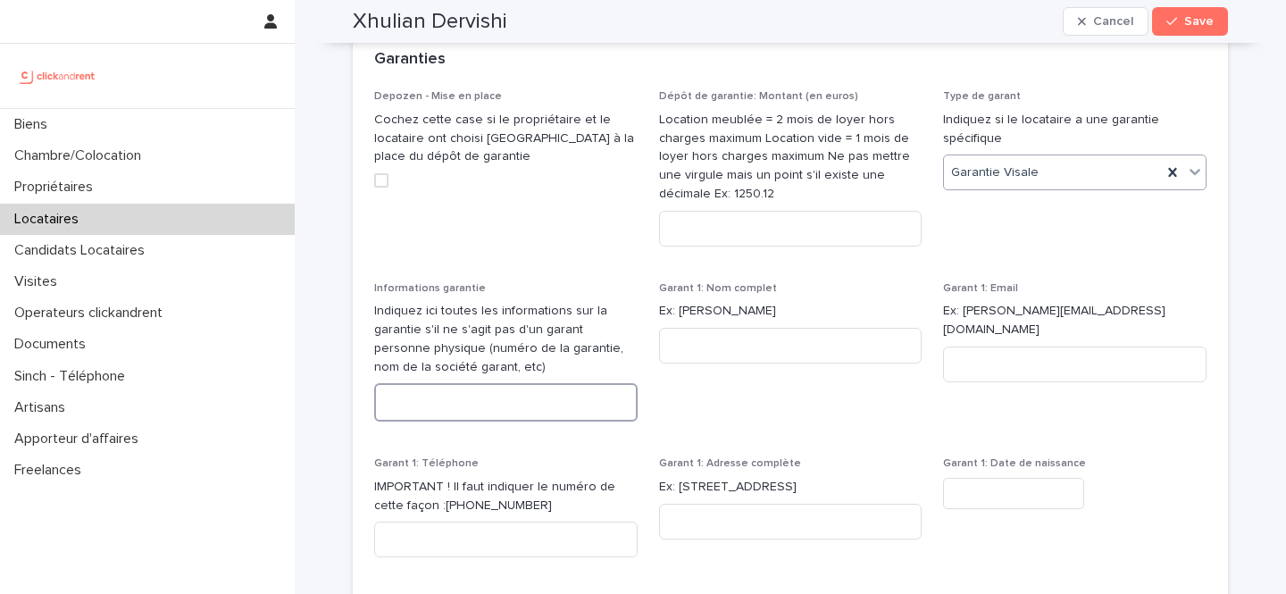
click at [464, 416] on textarea at bounding box center [506, 402] width 264 height 38
paste textarea "***"
type textarea "***"
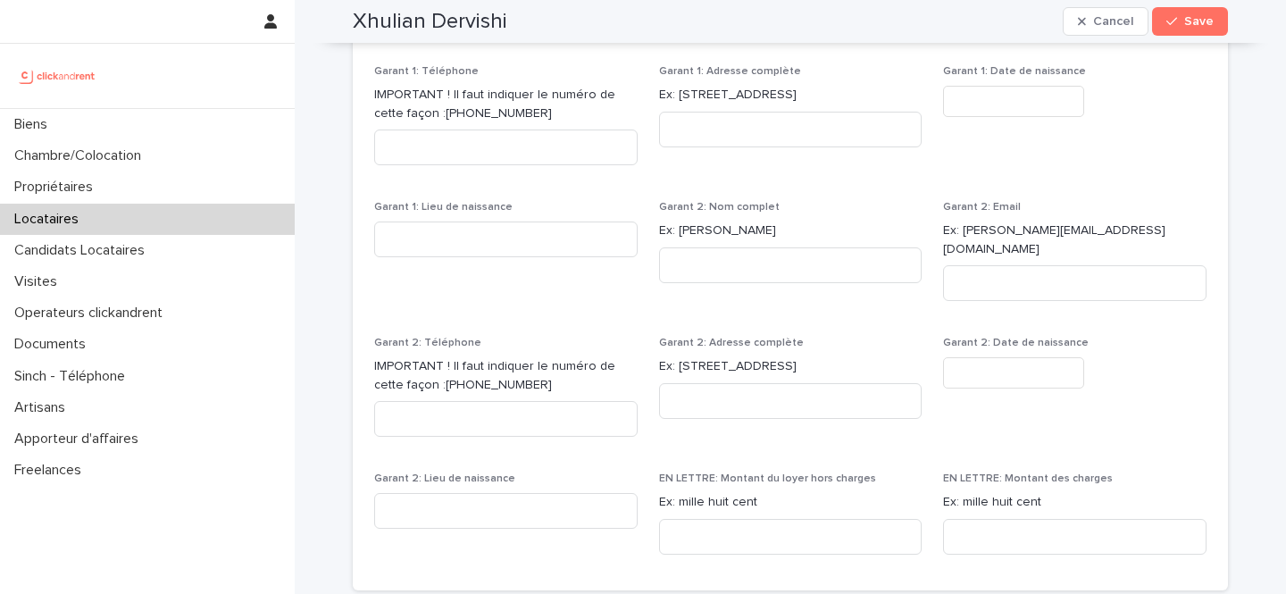
scroll to position [1955, 0]
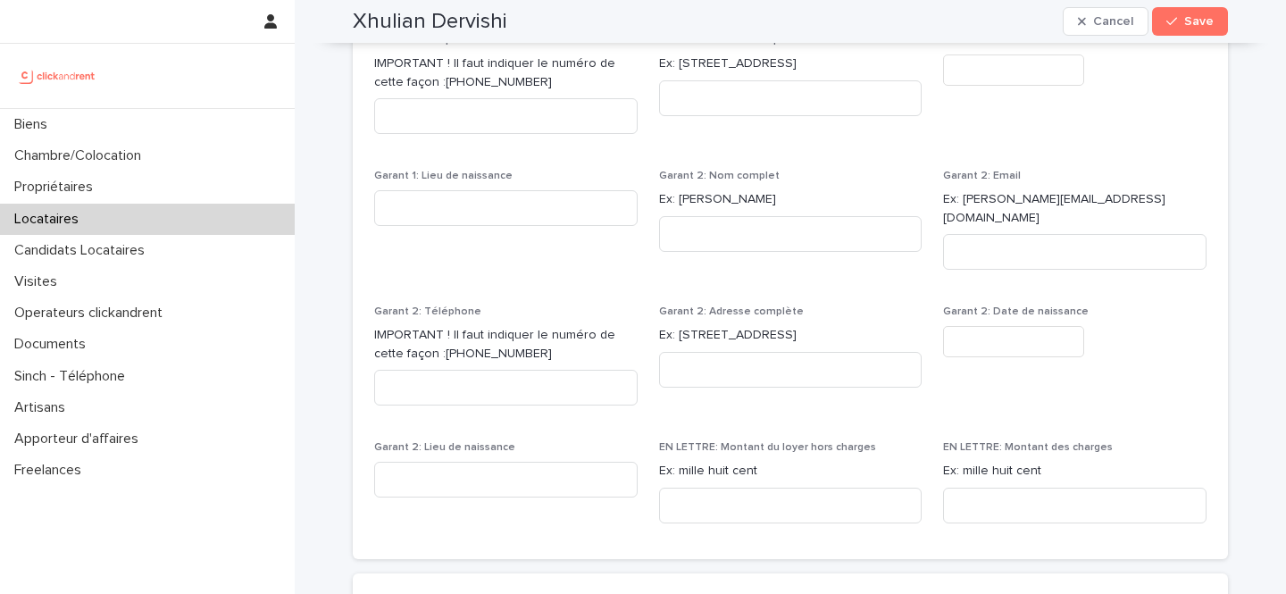
click at [808, 401] on span "Garant 2: Adresse complète Ex: 24 avenue de Tourville, 75007 Paris" at bounding box center [791, 363] width 264 height 114
click at [765, 490] on input at bounding box center [791, 506] width 264 height 36
paste input "**********"
type input "**********"
click at [844, 407] on div "Depozen - Mise en place Cochez cette case si le propriétaire et le locataire on…" at bounding box center [790, 102] width 833 height 870
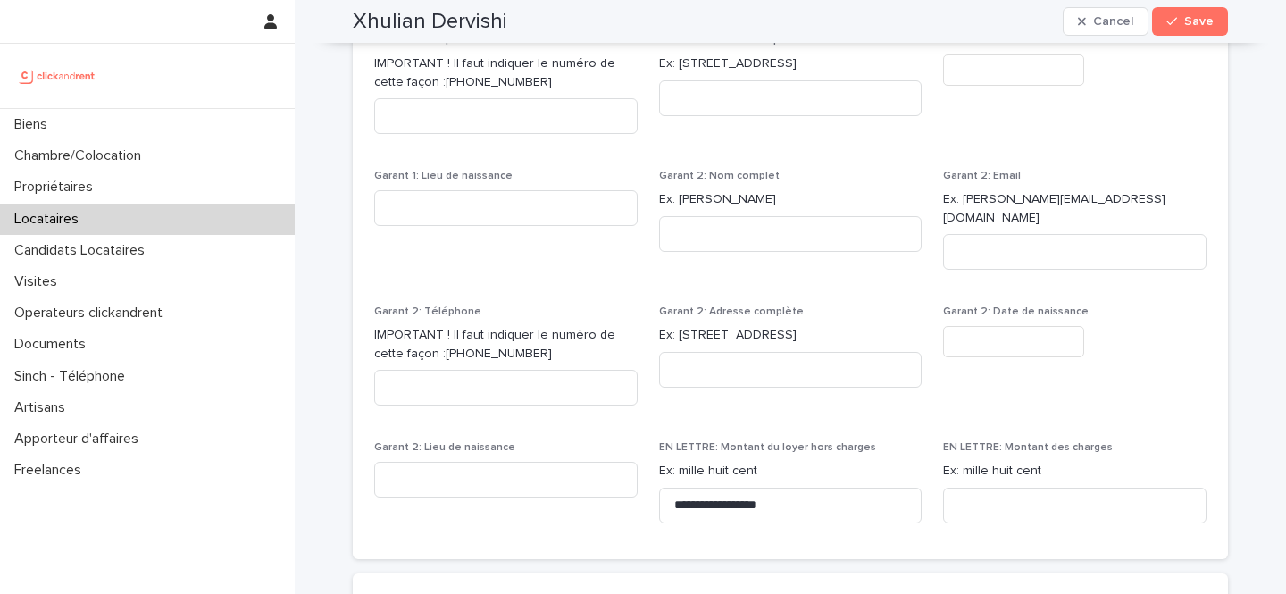
click at [958, 463] on div "EN LETTRE: Montant des charges Ex: mille huit cent" at bounding box center [1075, 489] width 264 height 96
click at [965, 491] on input at bounding box center [1075, 506] width 264 height 36
paste input "********"
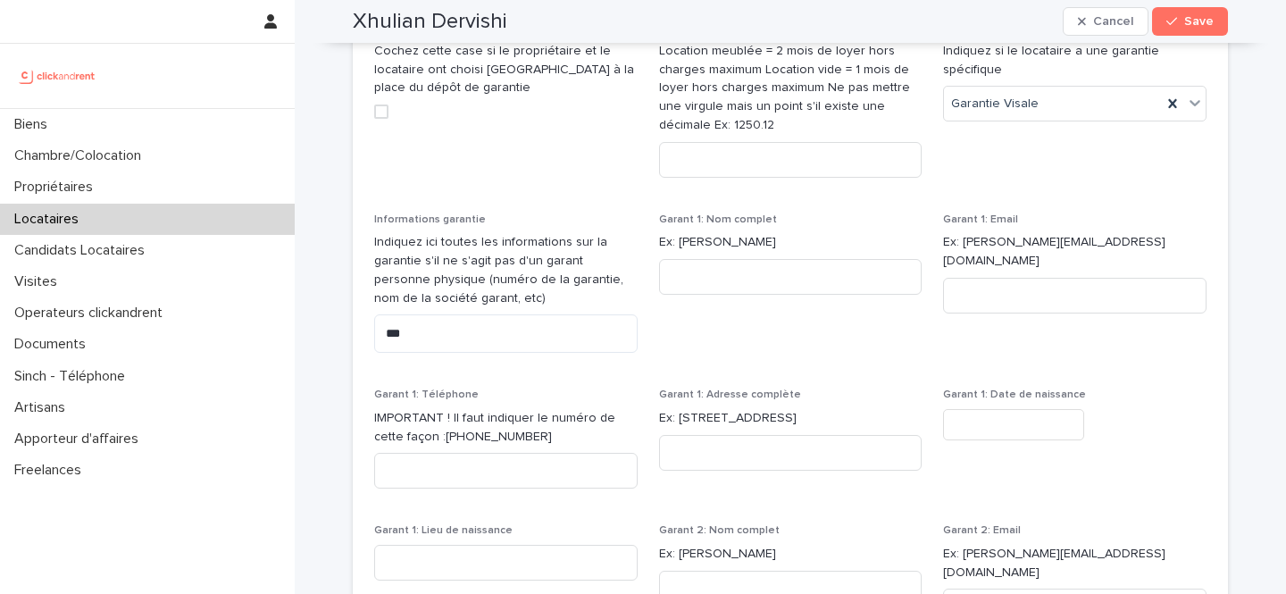
scroll to position [1562, 0]
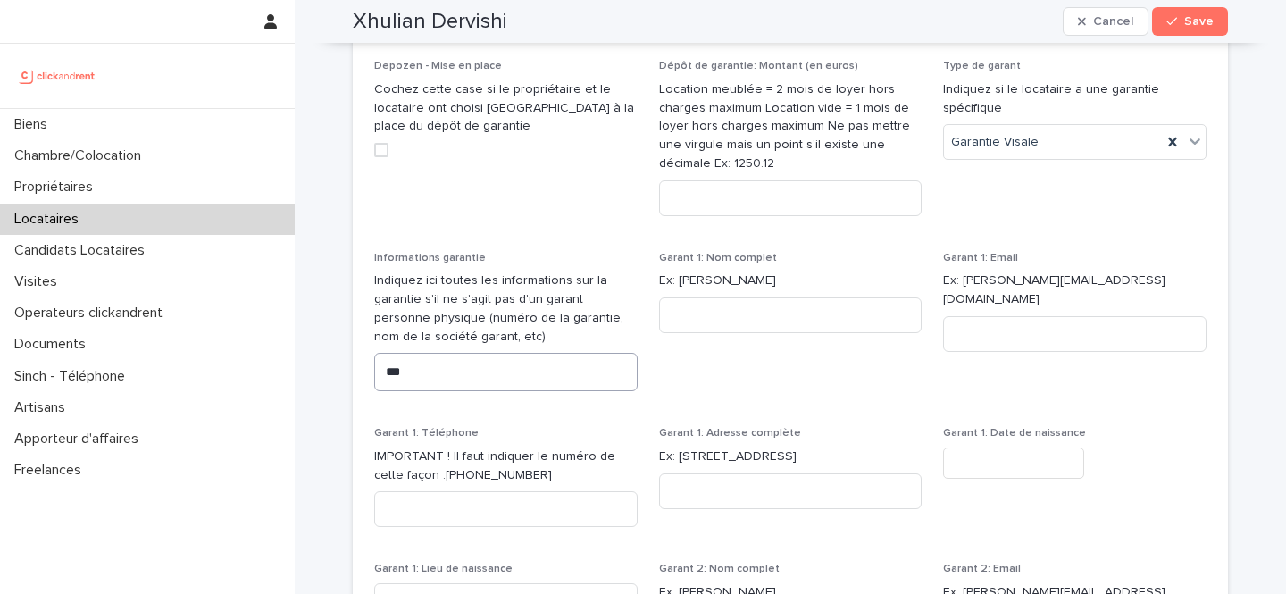
type input "********"
click at [408, 389] on textarea "***" at bounding box center [506, 372] width 264 height 38
click at [800, 196] on input at bounding box center [791, 198] width 264 height 36
paste input "***"
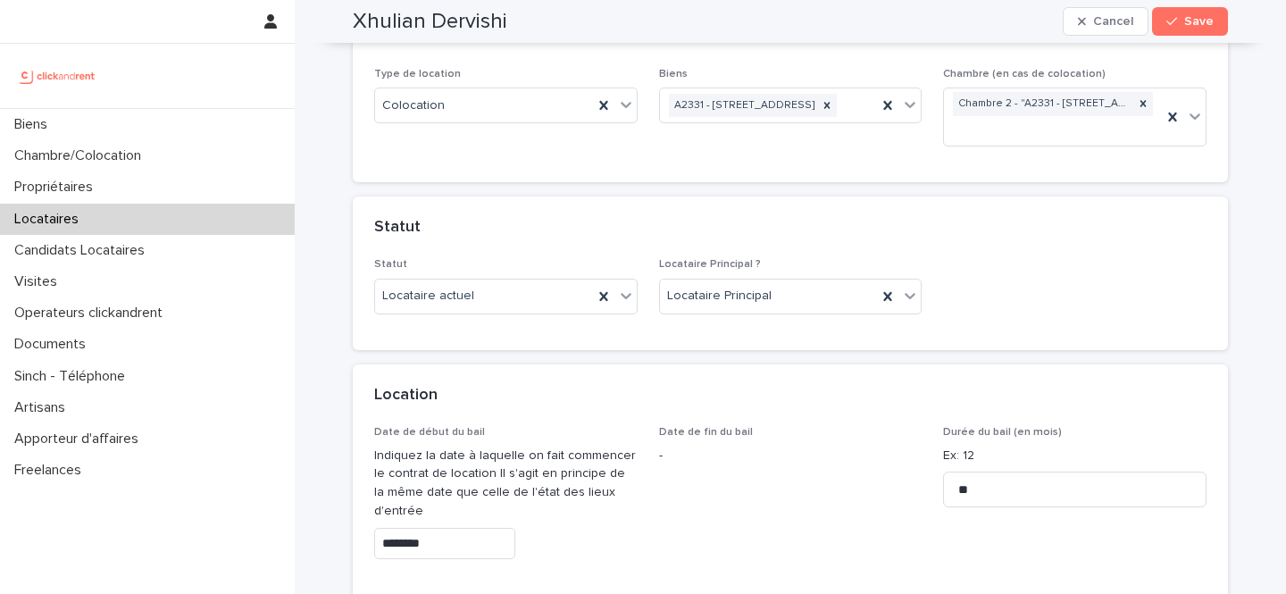
scroll to position [389, 0]
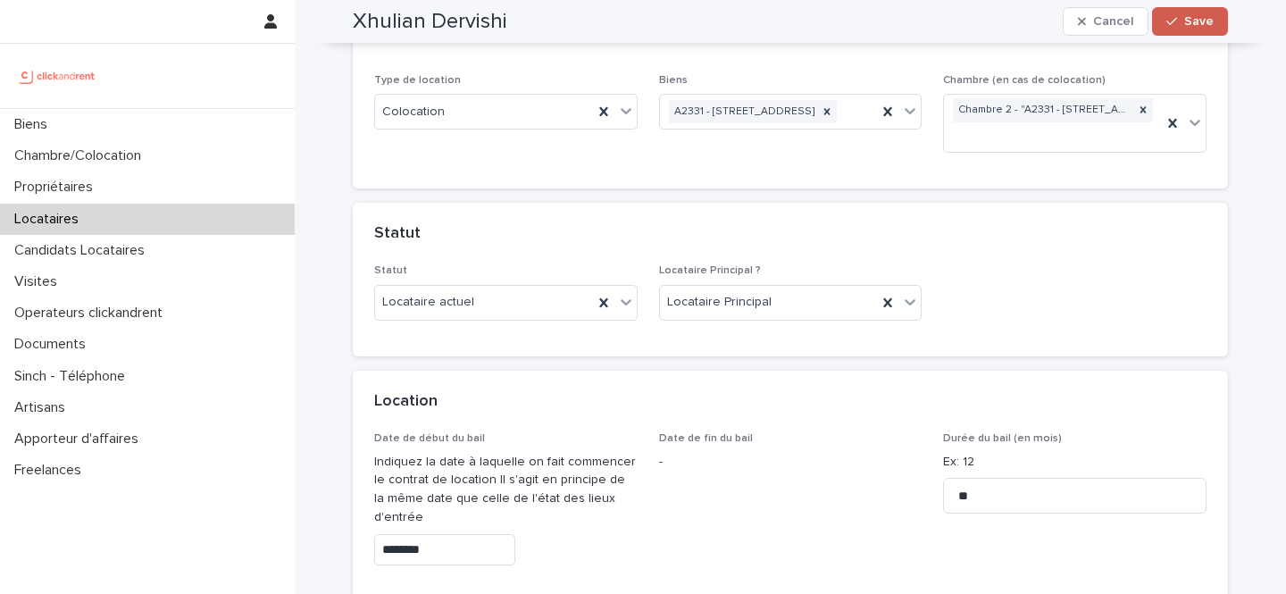
type input "***"
click at [1208, 21] on span "Save" at bounding box center [1199, 21] width 29 height 13
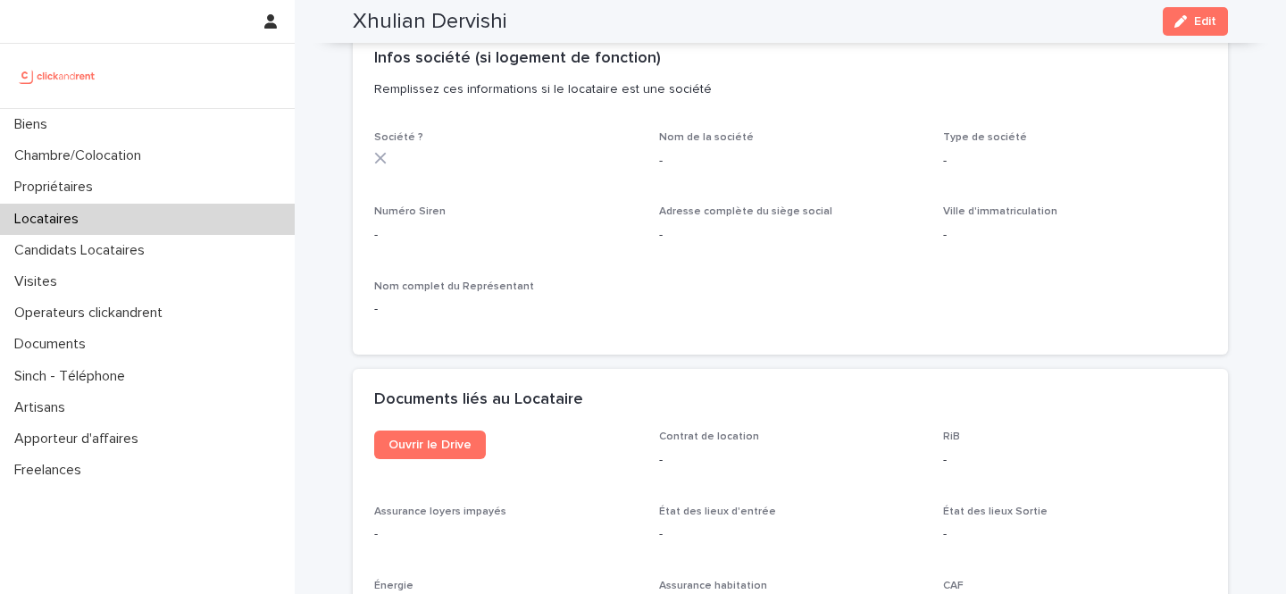
scroll to position [1607, 0]
click at [460, 457] on link "Ouvrir le Drive" at bounding box center [430, 444] width 112 height 29
click at [1184, 20] on icon "button" at bounding box center [1181, 21] width 13 height 13
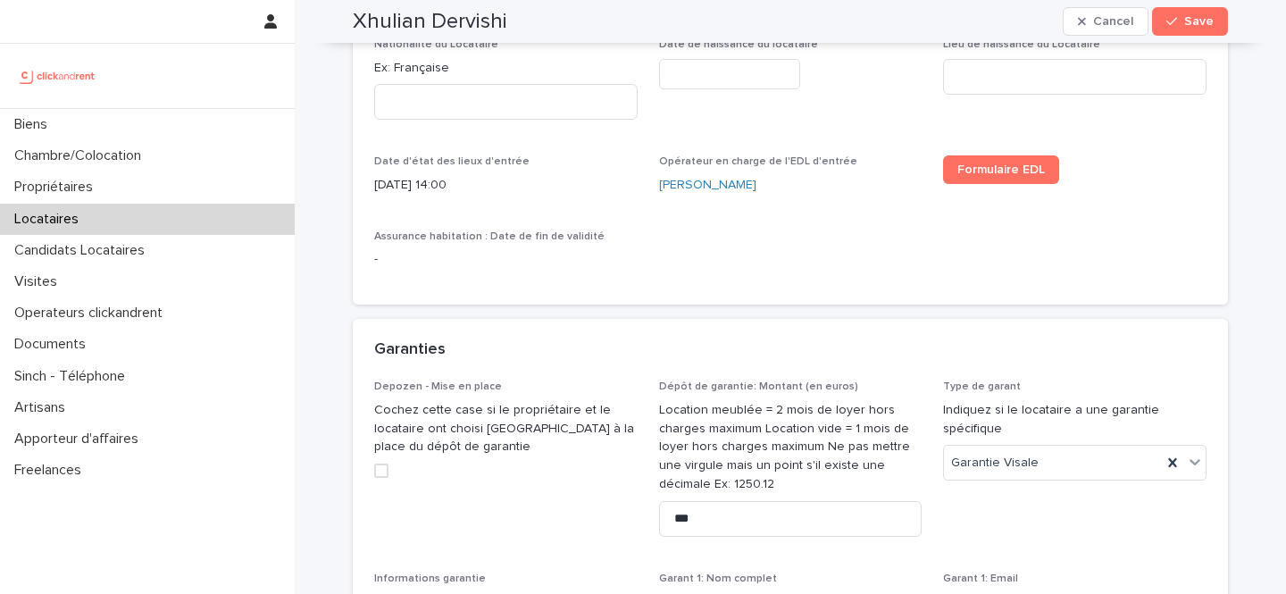
scroll to position [1141, 0]
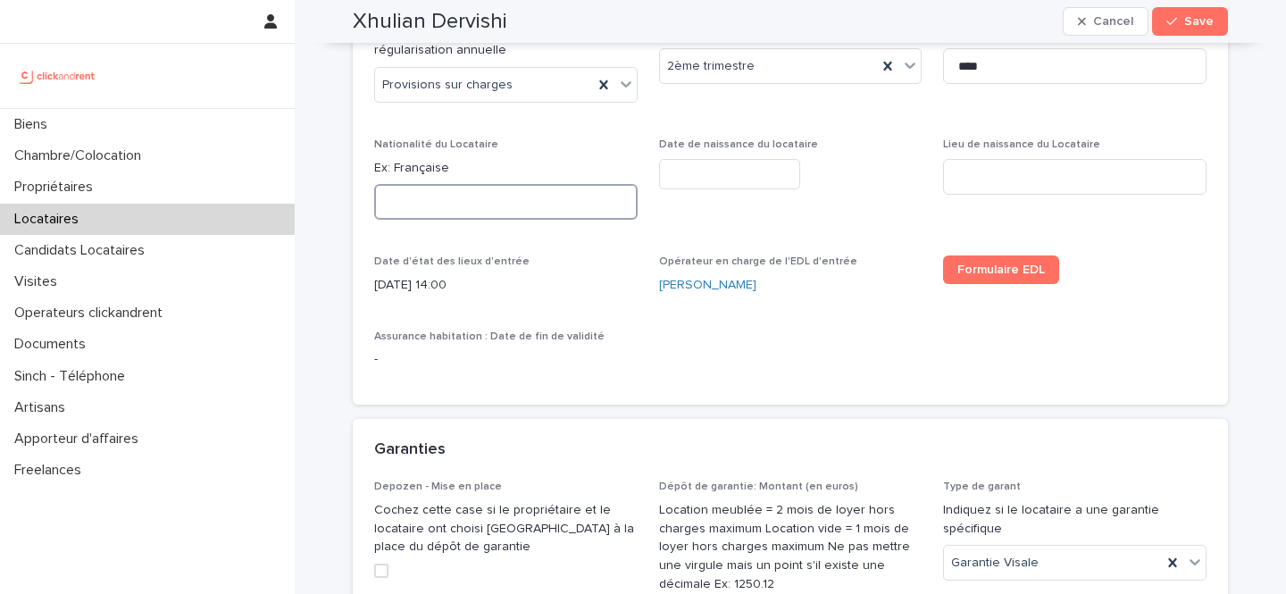
click at [533, 196] on input at bounding box center [506, 202] width 264 height 36
type input "*********"
click at [740, 180] on input "text" at bounding box center [729, 174] width 141 height 31
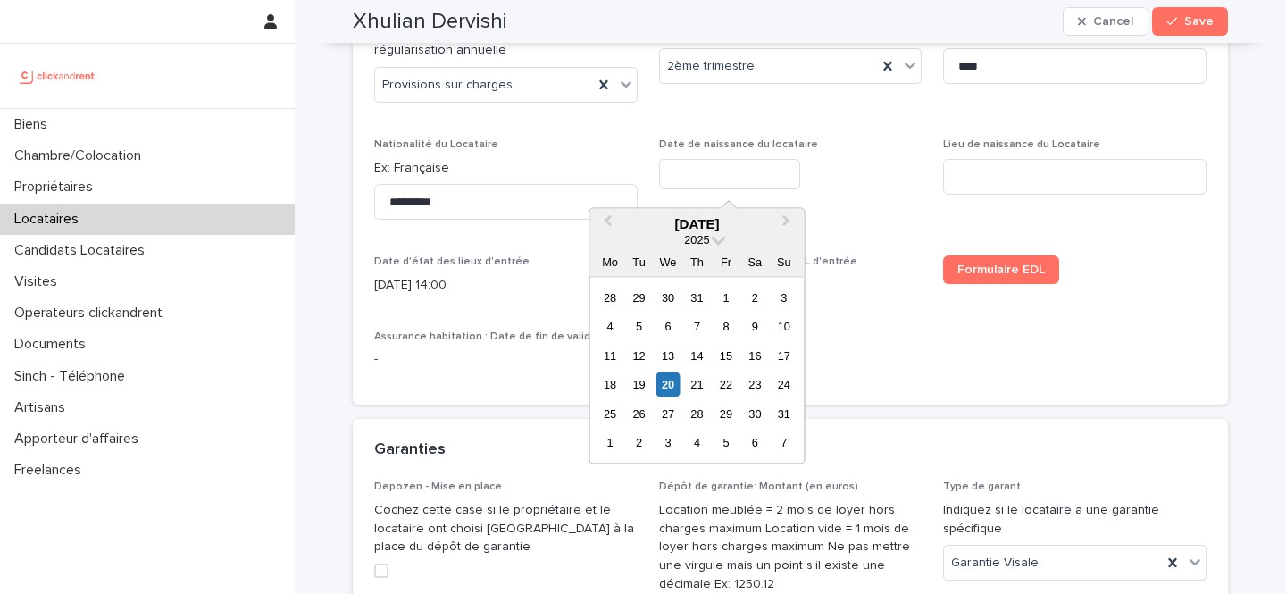
click at [724, 152] on div "Date de naissance du locataire" at bounding box center [791, 170] width 264 height 65
click at [716, 169] on input "text" at bounding box center [729, 174] width 141 height 31
type input "*********"
click at [828, 166] on div "*********" at bounding box center [791, 174] width 264 height 31
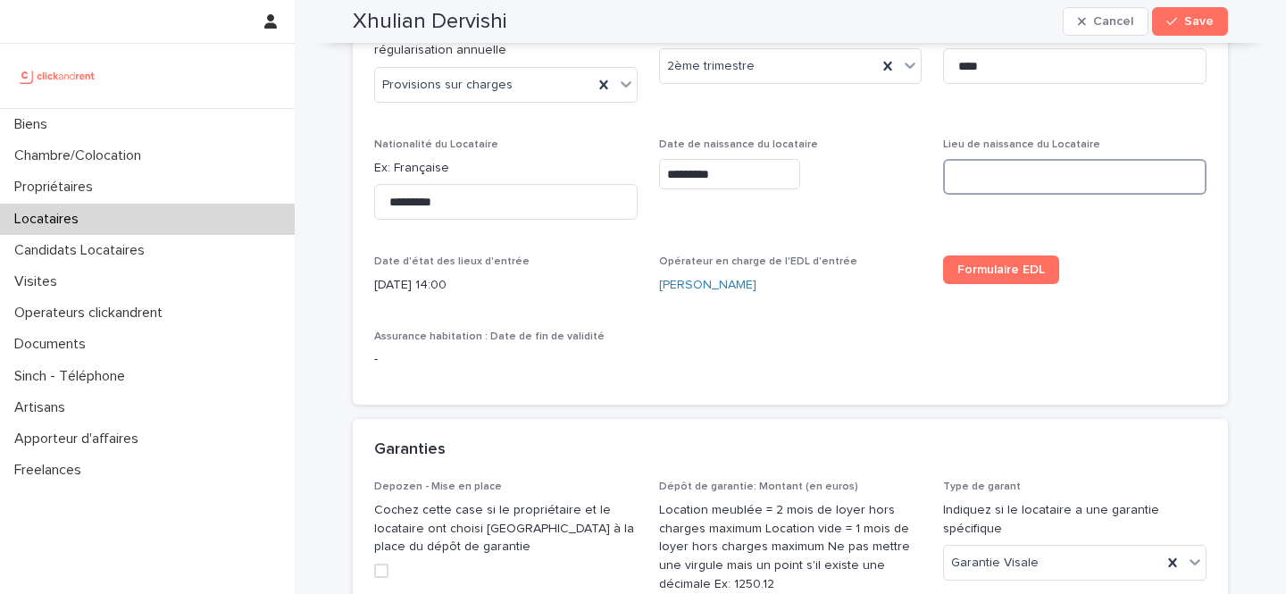
click at [992, 174] on input at bounding box center [1075, 177] width 264 height 36
type input "********"
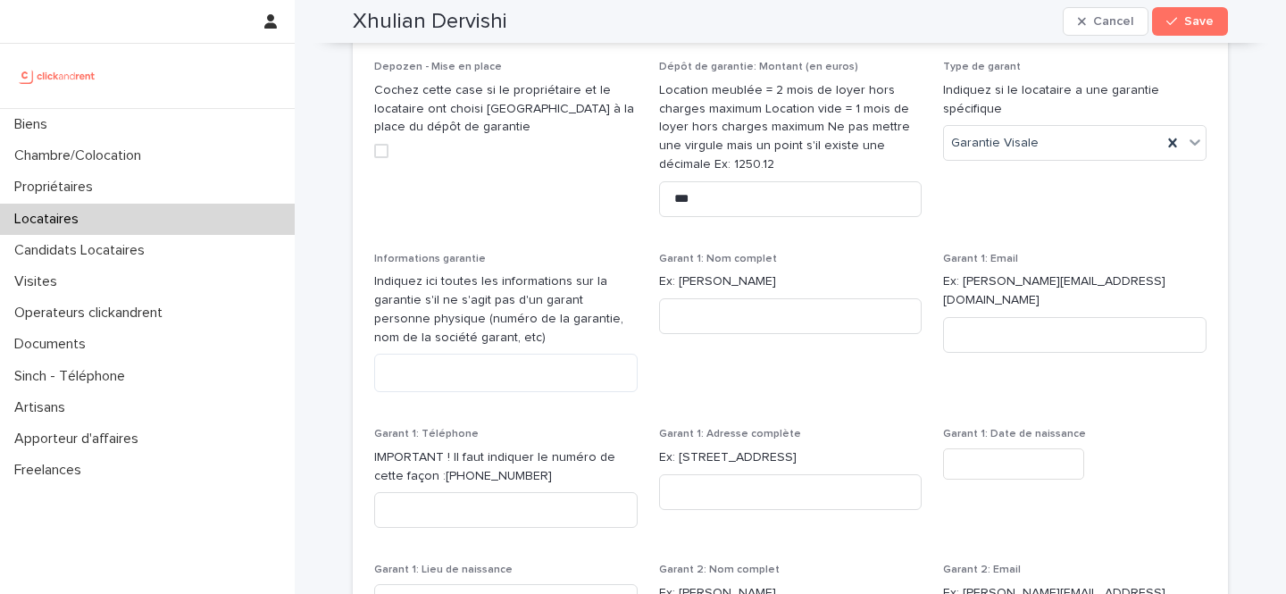
scroll to position [1679, 0]
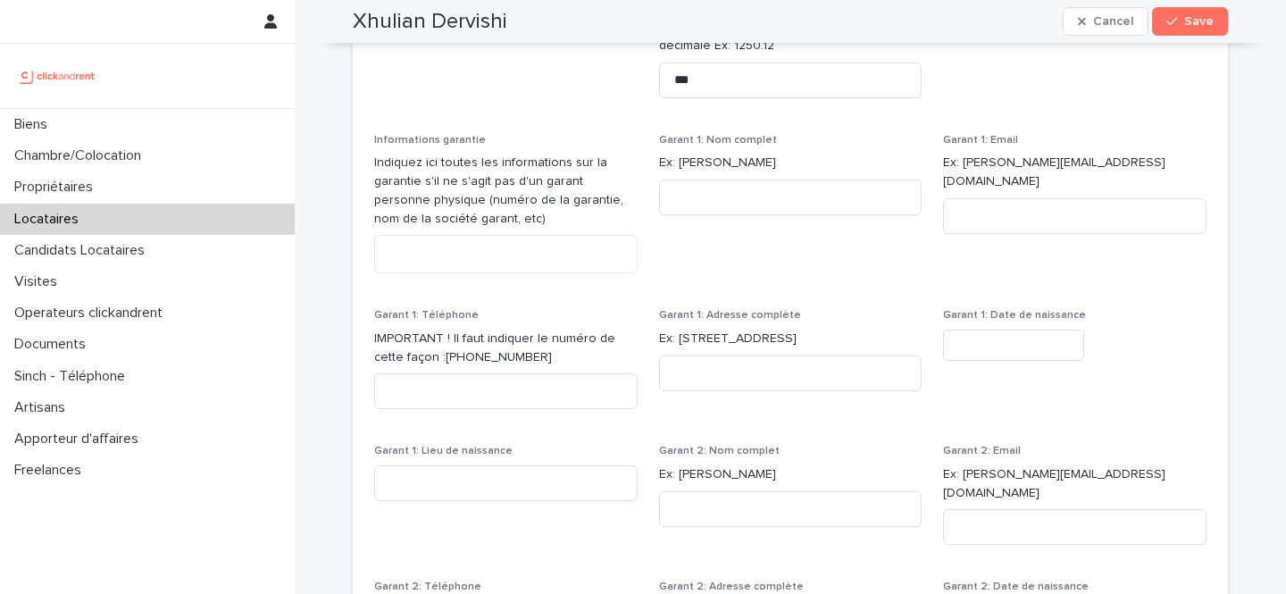
click at [488, 225] on p "Indiquez ici toutes les informations sur la garantie s'il ne s'agit pas d'un ga…" at bounding box center [506, 191] width 264 height 74
click at [488, 260] on textarea at bounding box center [506, 254] width 264 height 38
paste textarea "**********"
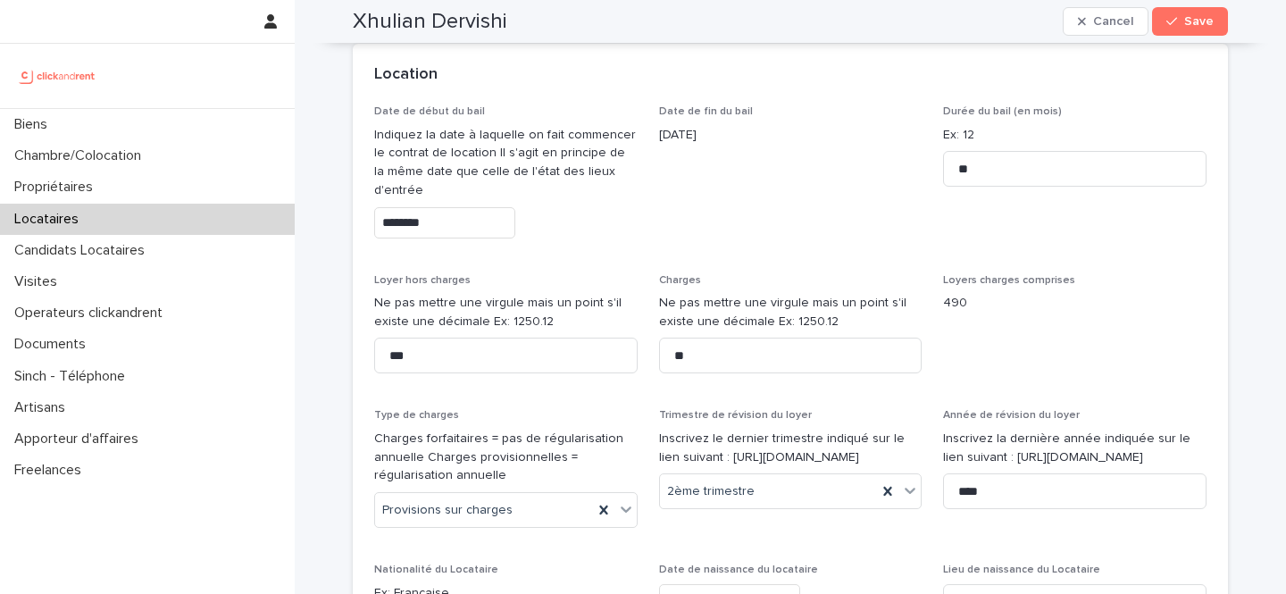
scroll to position [683, 0]
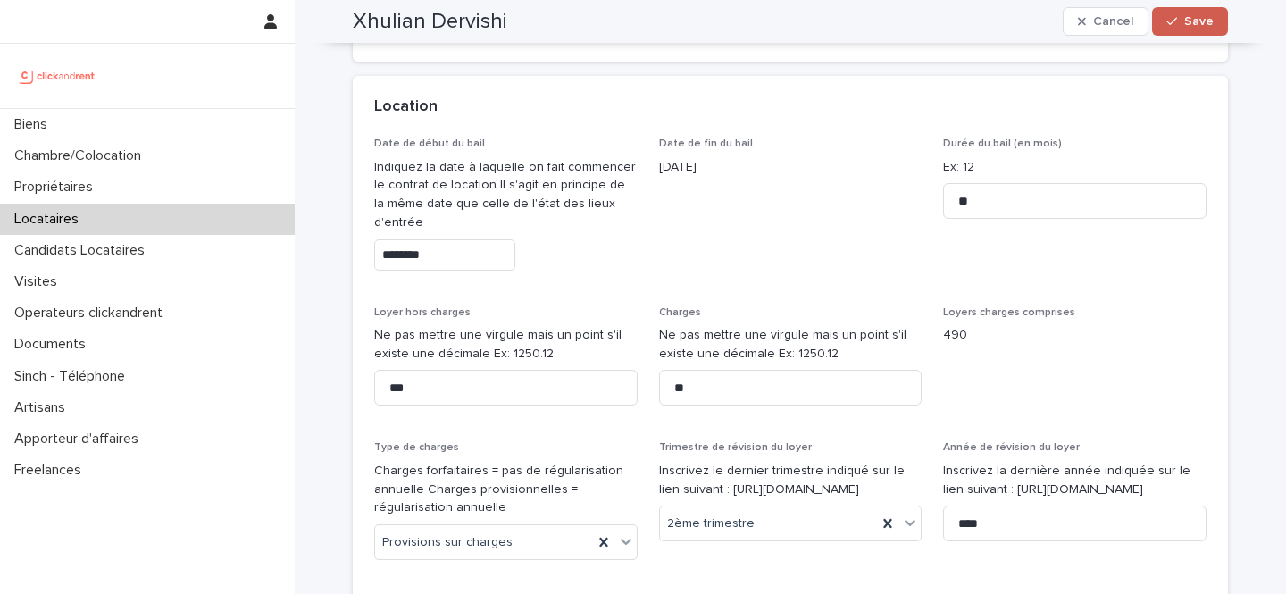
type textarea "**********"
click at [1199, 21] on span "Save" at bounding box center [1199, 21] width 29 height 13
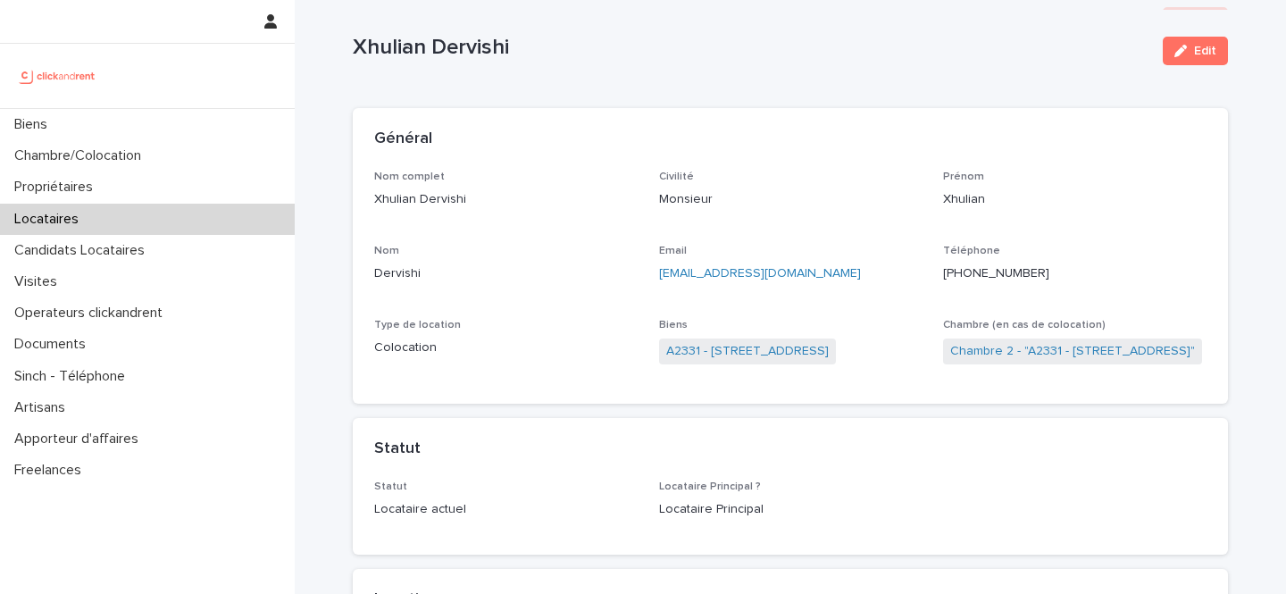
scroll to position [23, 0]
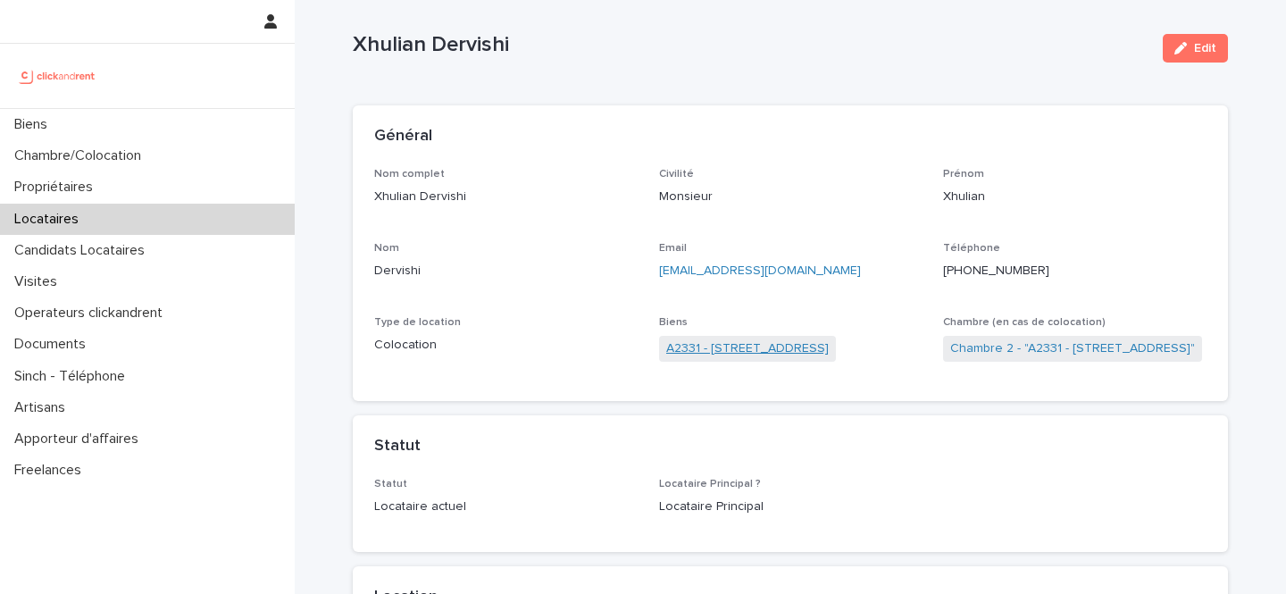
click at [765, 345] on link "A2331 - 8 Rue de Bordeaux, Toulouse 31200" at bounding box center [747, 348] width 163 height 19
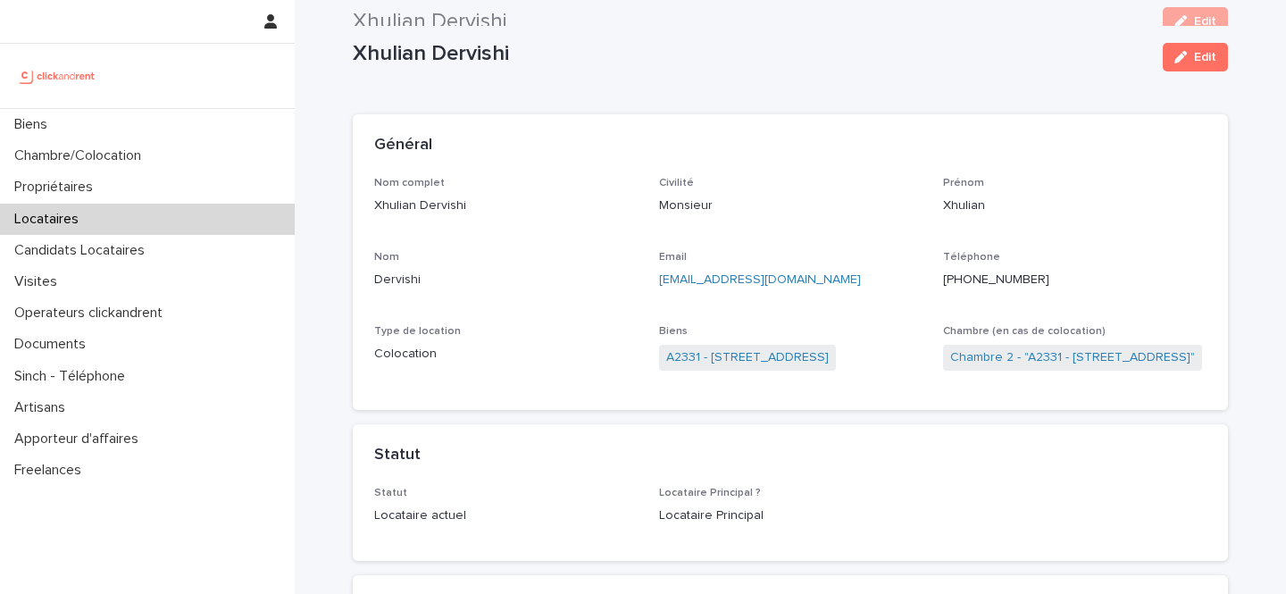
scroll to position [0, 0]
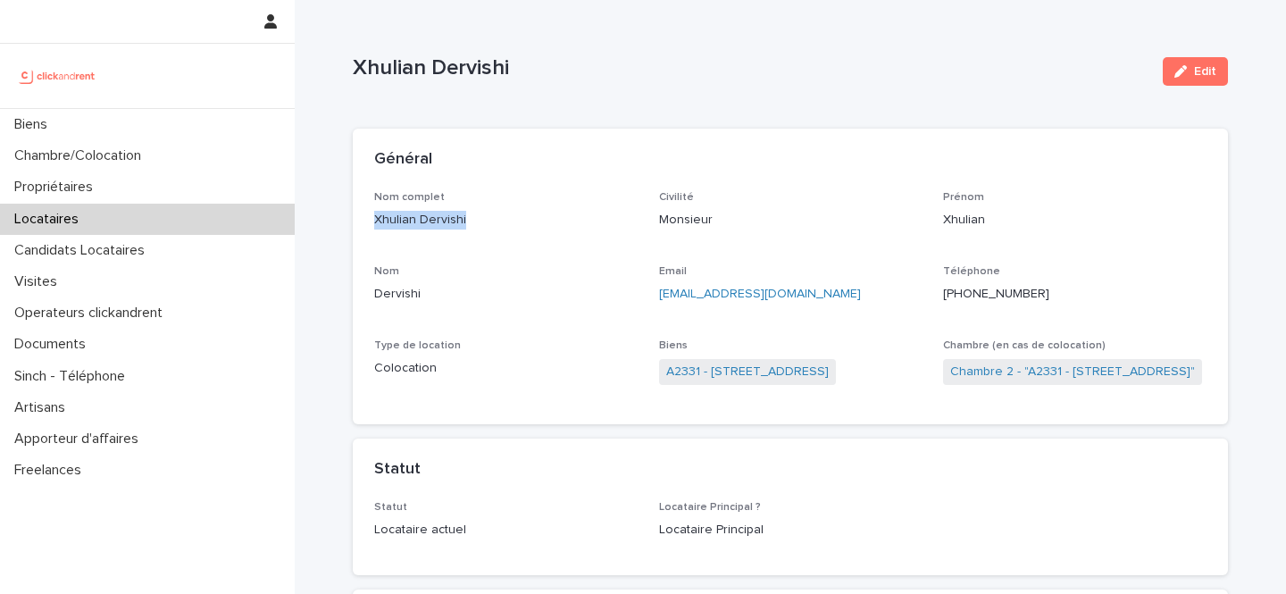
drag, startPoint x: 498, startPoint y: 217, endPoint x: 373, endPoint y: 216, distance: 125.1
click at [372, 216] on div "Nom complet Xhulian Dervishi Civilité Monsieur Prénom Xhulian Nom Dervishi Emai…" at bounding box center [790, 308] width 875 height 234
copy p "Xhulian Dervishi"
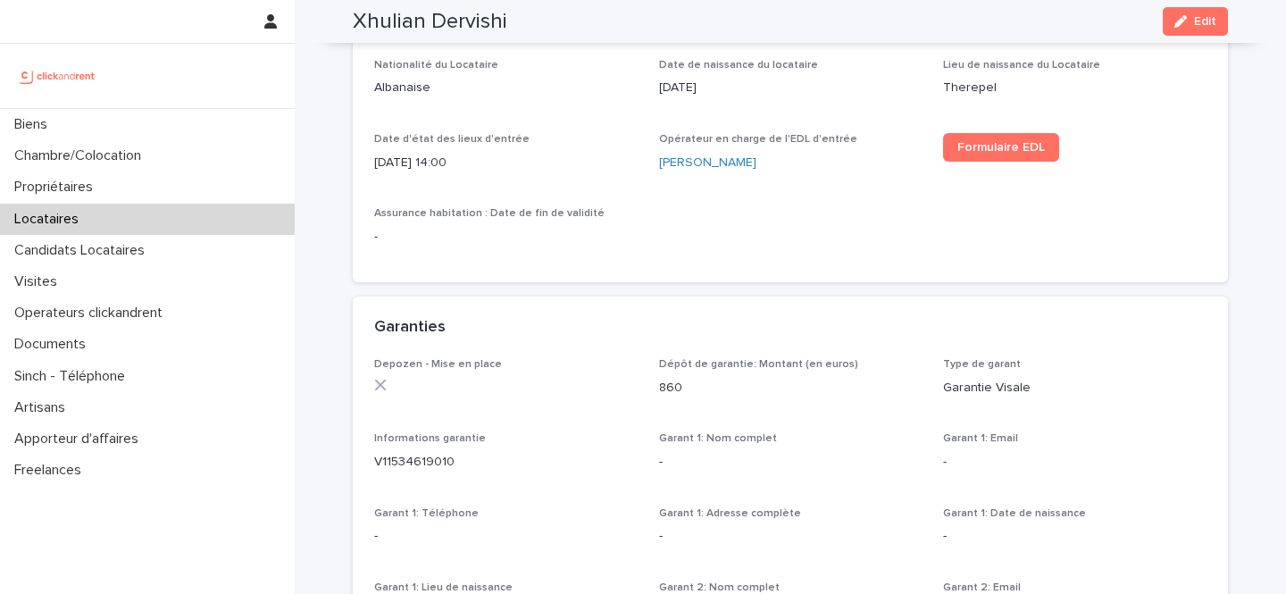
scroll to position [1100, 0]
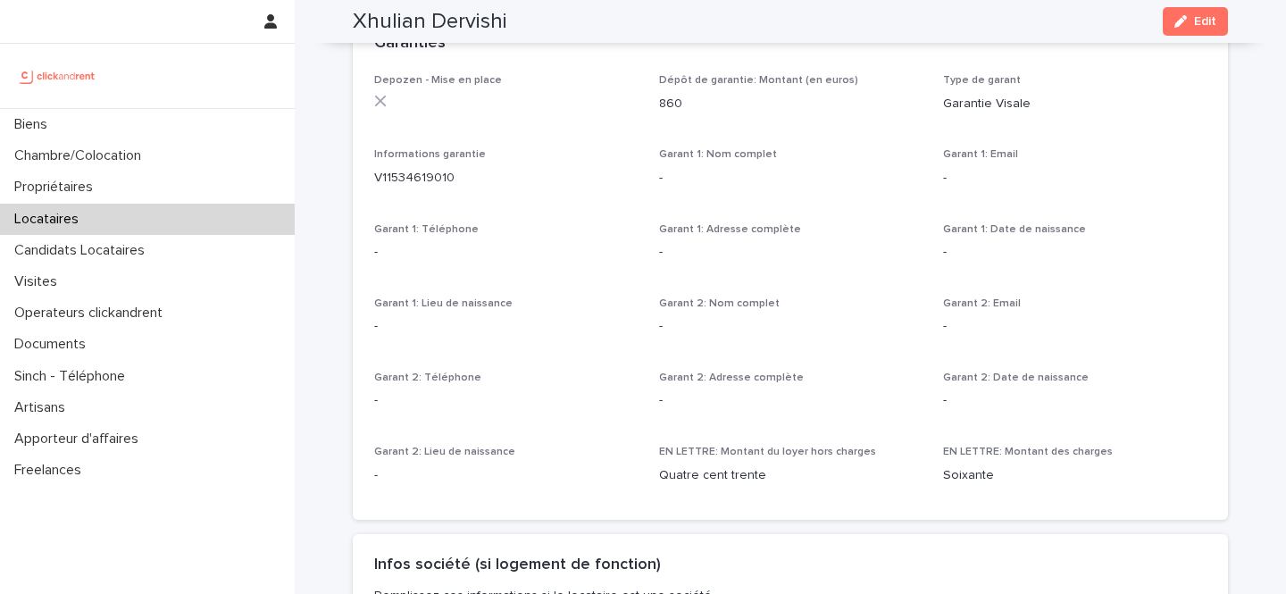
click at [666, 105] on p "860" at bounding box center [791, 104] width 264 height 19
copy p "860"
click at [184, 226] on div "Locataires" at bounding box center [147, 219] width 295 height 31
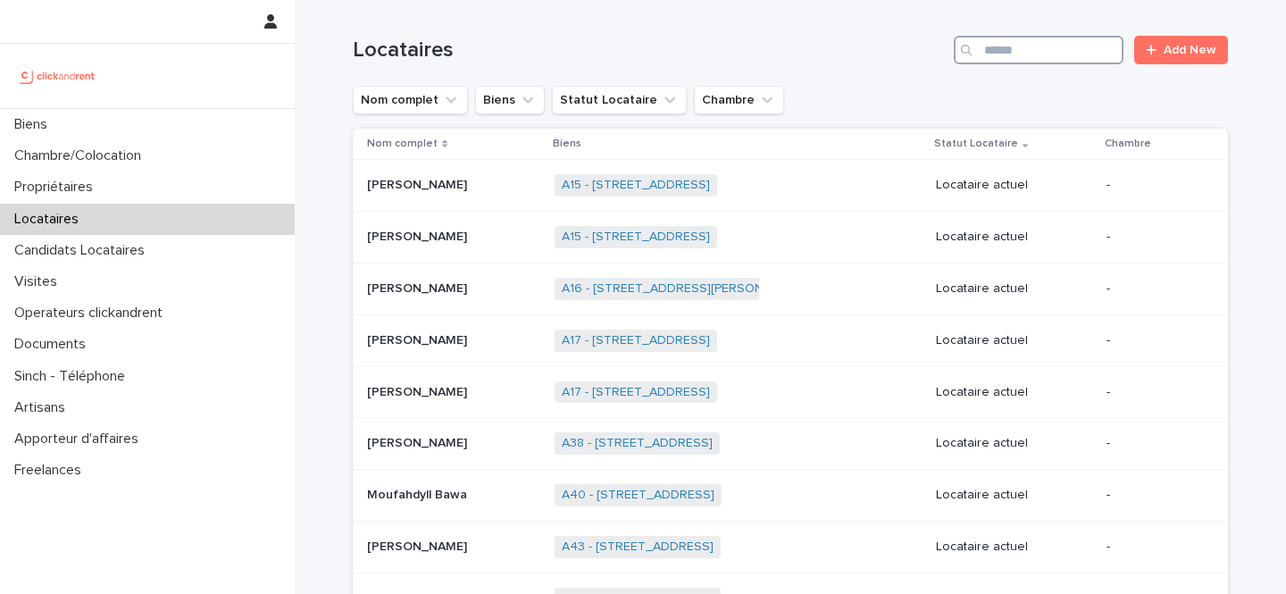
click at [1021, 52] on input "Search" at bounding box center [1039, 50] width 170 height 29
paste input "**********"
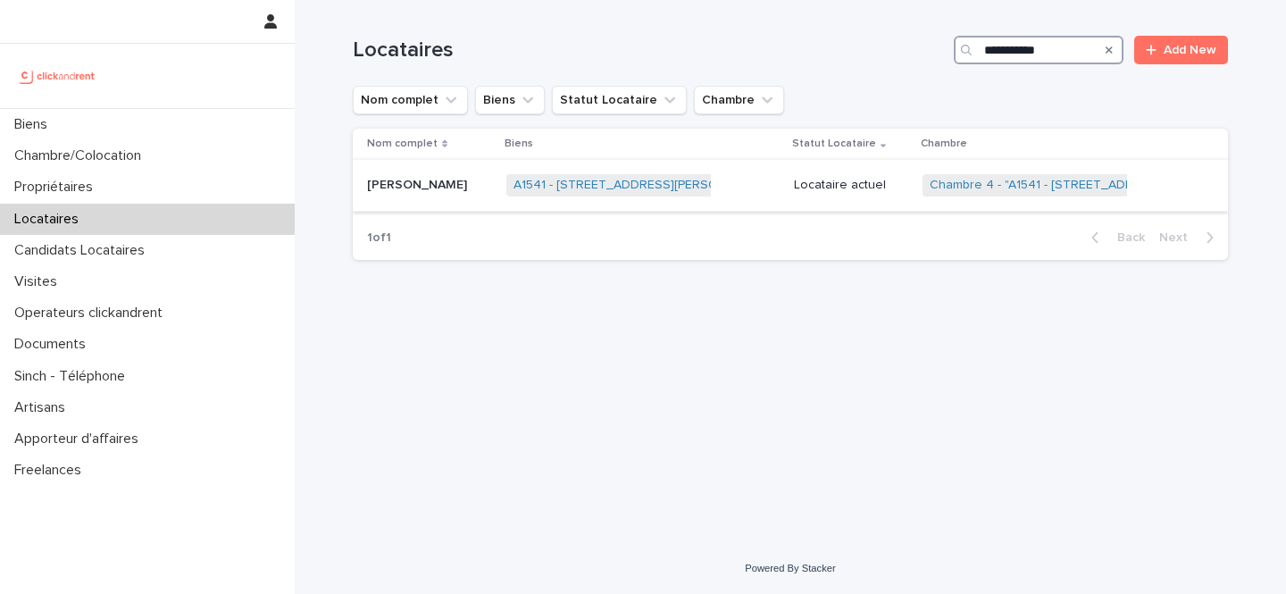
type input "**********"
click at [795, 186] on p "Locataire actuel" at bounding box center [851, 185] width 114 height 15
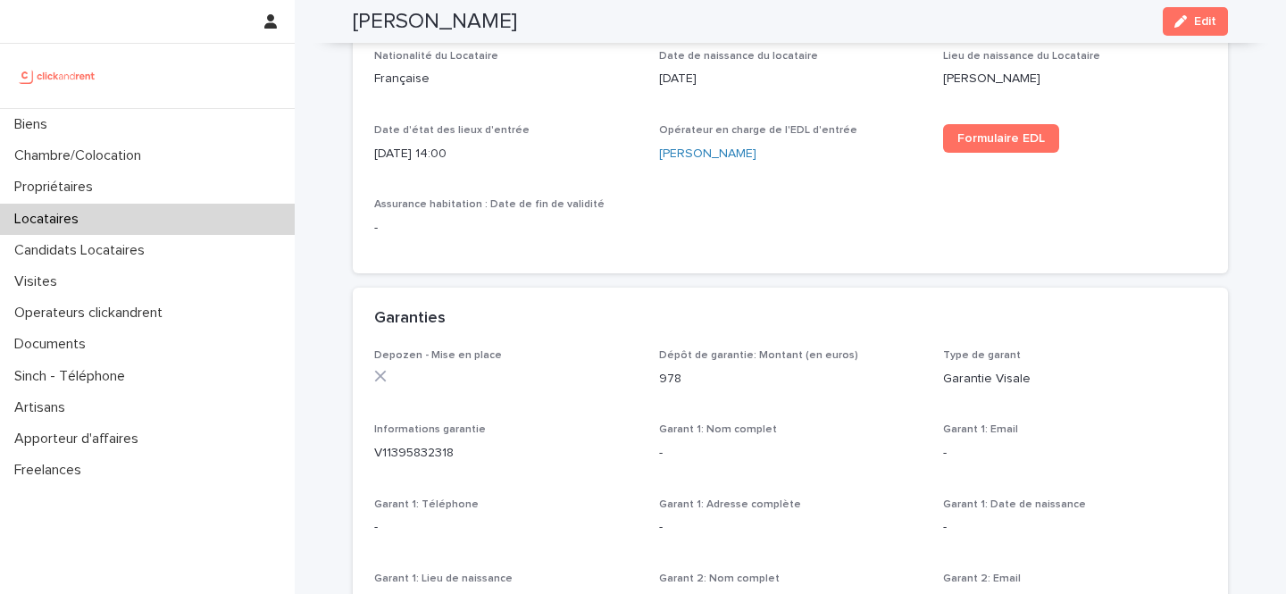
scroll to position [814, 0]
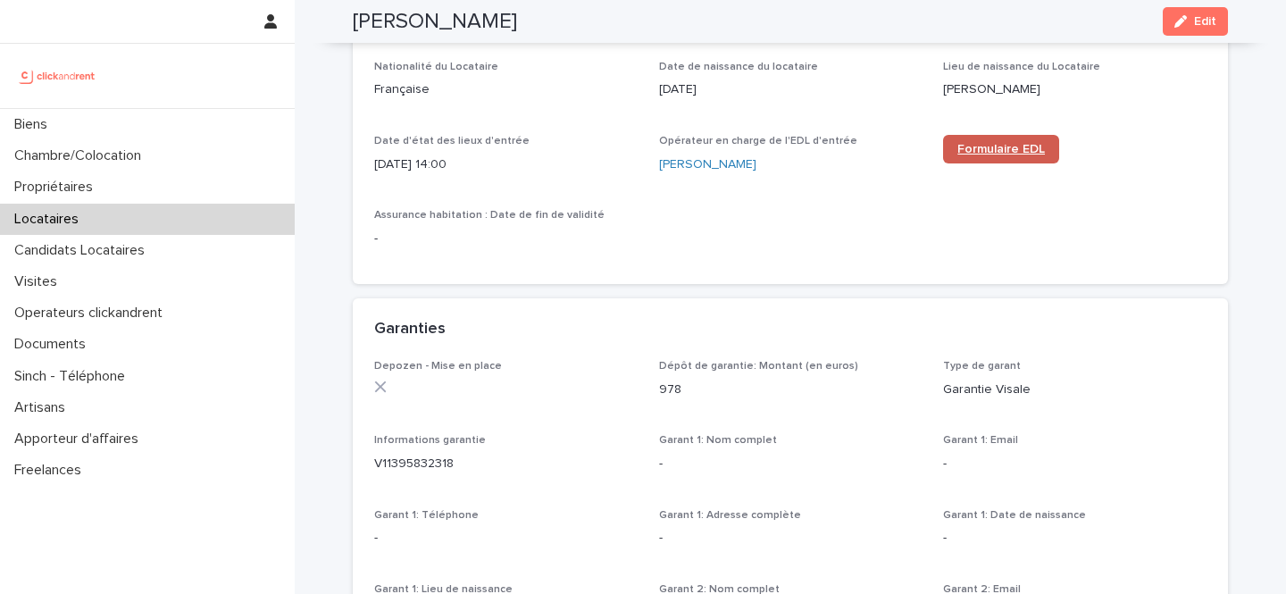
click at [1007, 150] on span "Formulaire EDL" at bounding box center [1002, 149] width 88 height 13
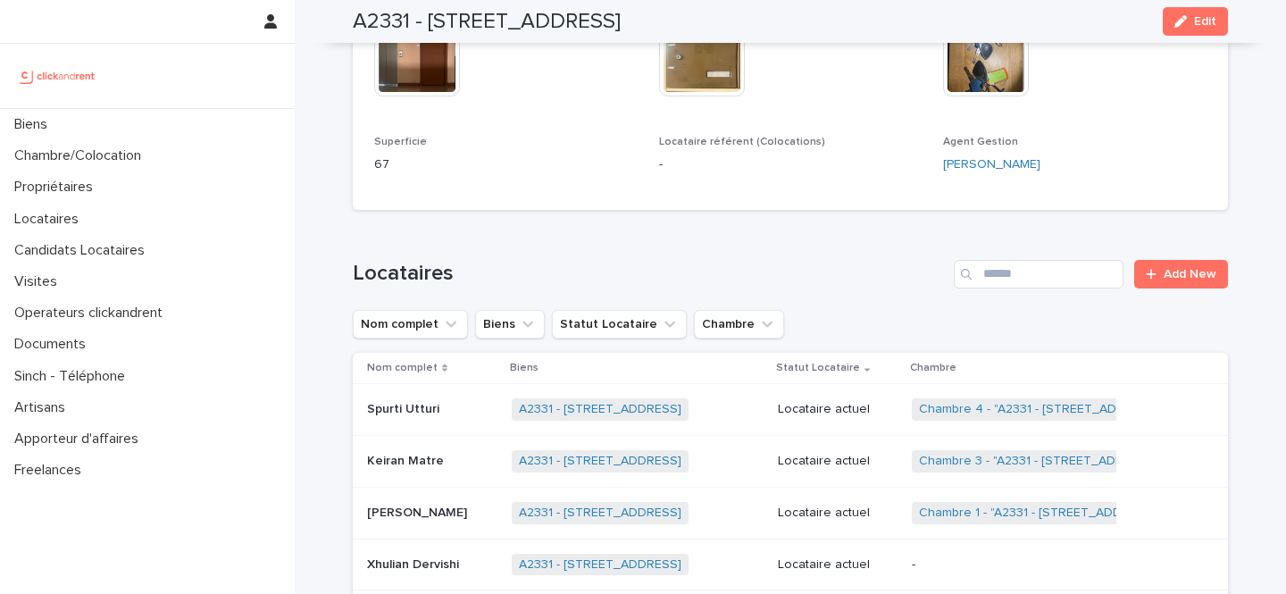
scroll to position [1099, 0]
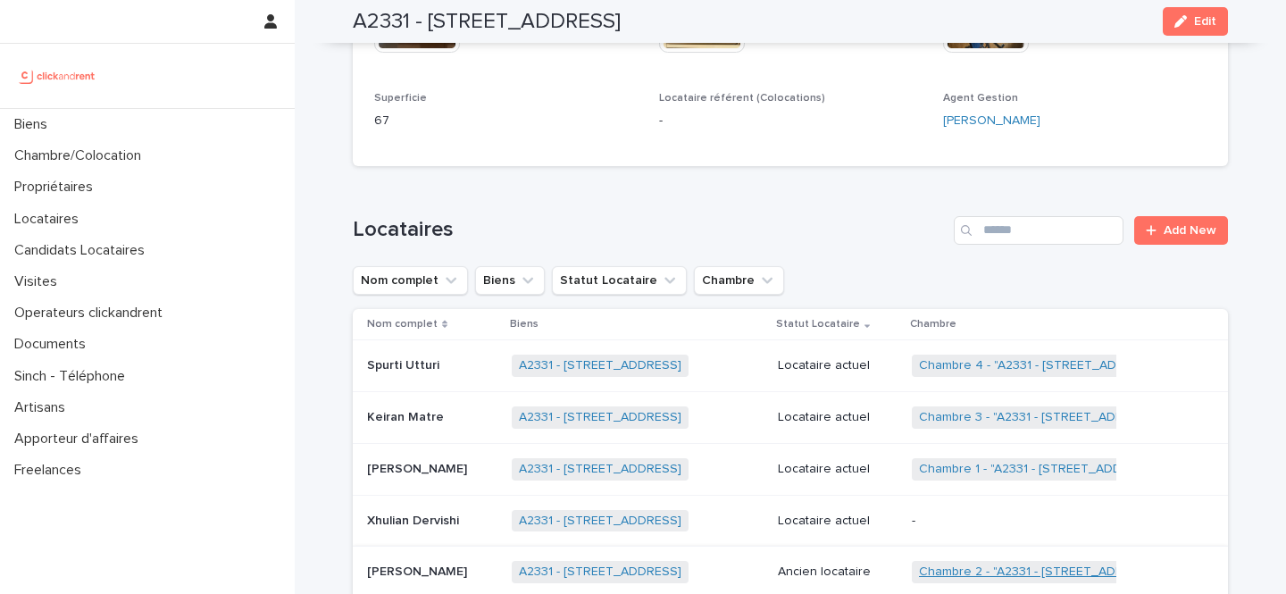
click at [1051, 565] on link "Chambre 2 - "A2331 - [STREET_ADDRESS]"" at bounding box center [1041, 572] width 245 height 15
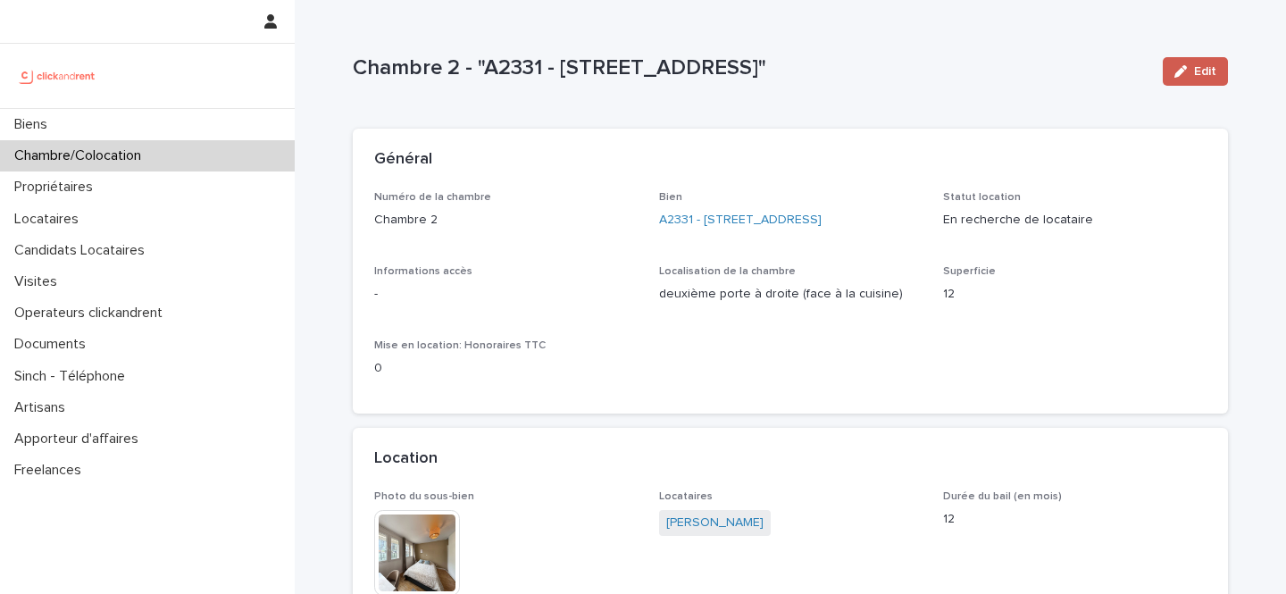
click at [1182, 80] on button "Edit" at bounding box center [1195, 71] width 65 height 29
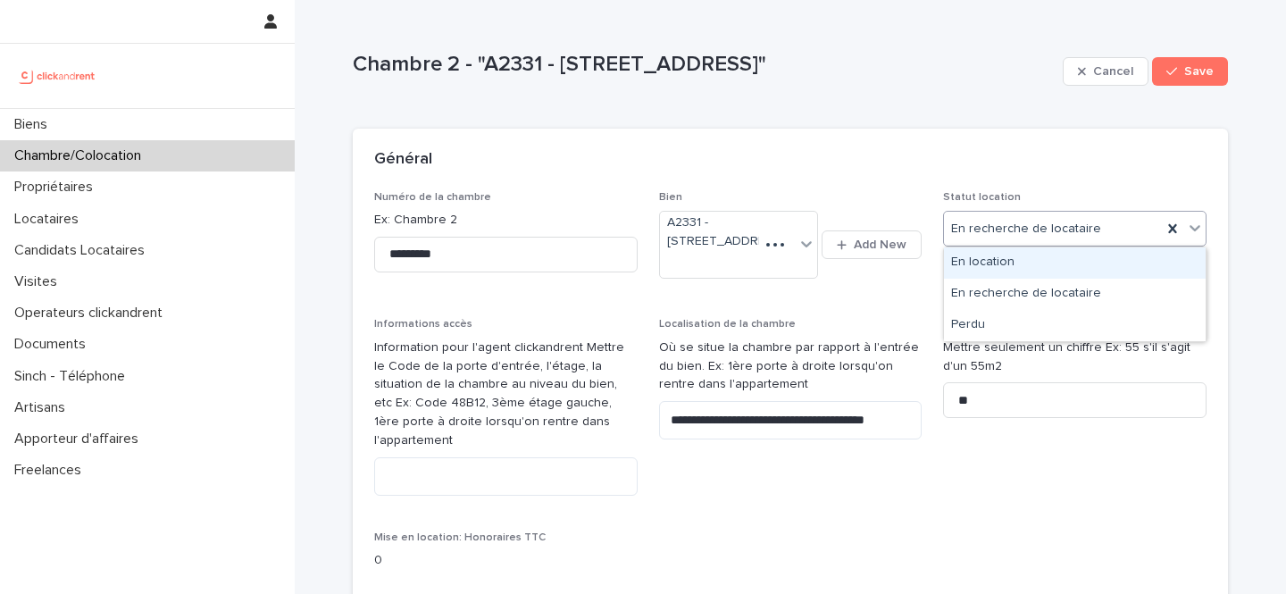
click at [988, 262] on div "En location" at bounding box center [1075, 262] width 262 height 31
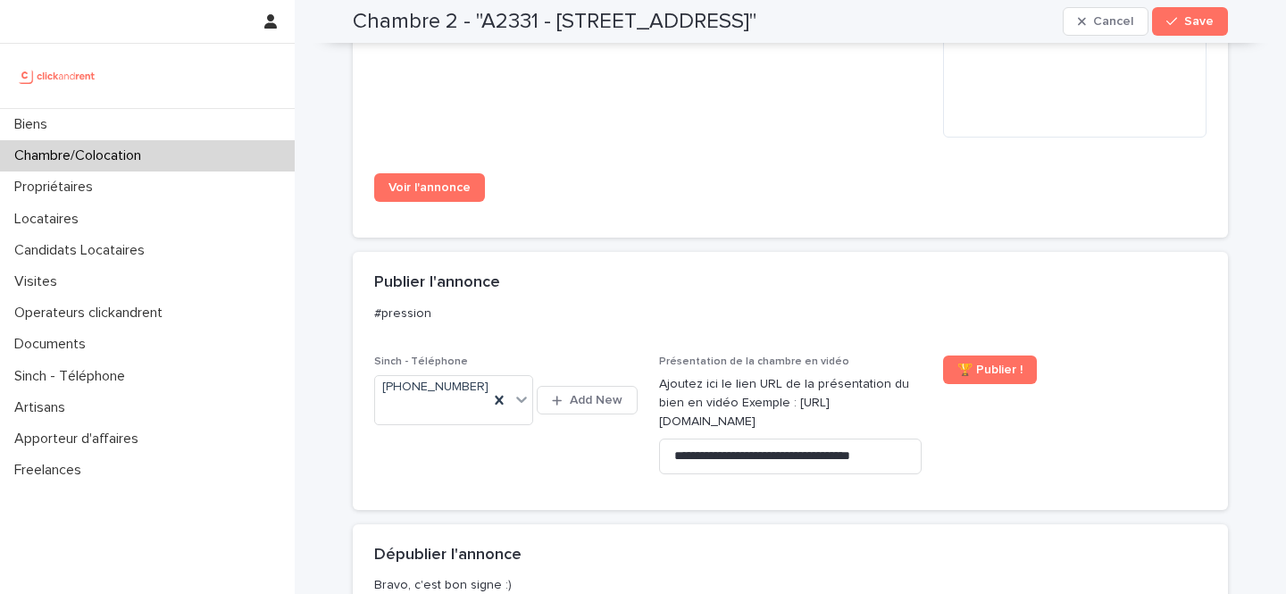
scroll to position [1804, 0]
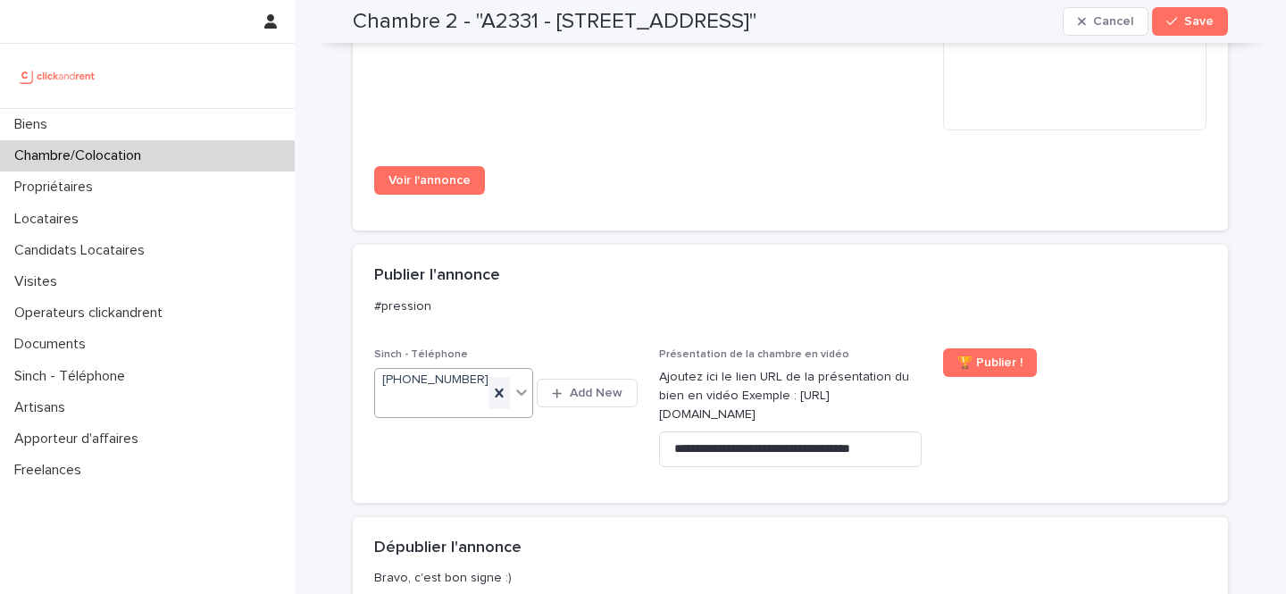
click at [506, 386] on icon at bounding box center [499, 393] width 18 height 18
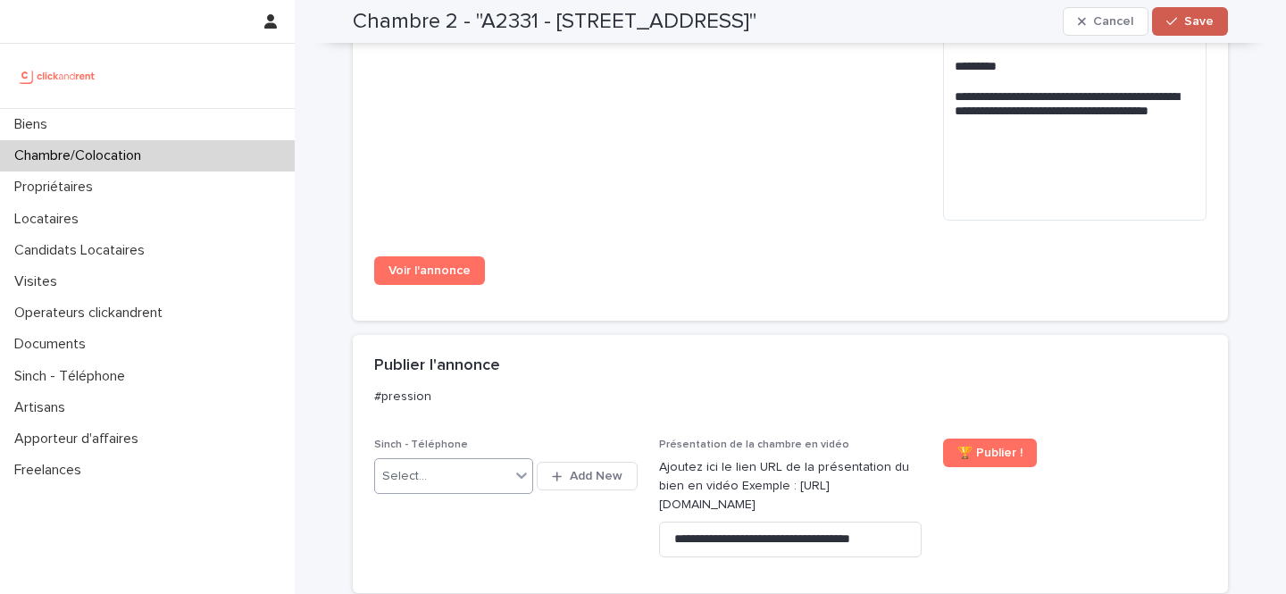
click at [1213, 30] on button "Save" at bounding box center [1190, 21] width 76 height 29
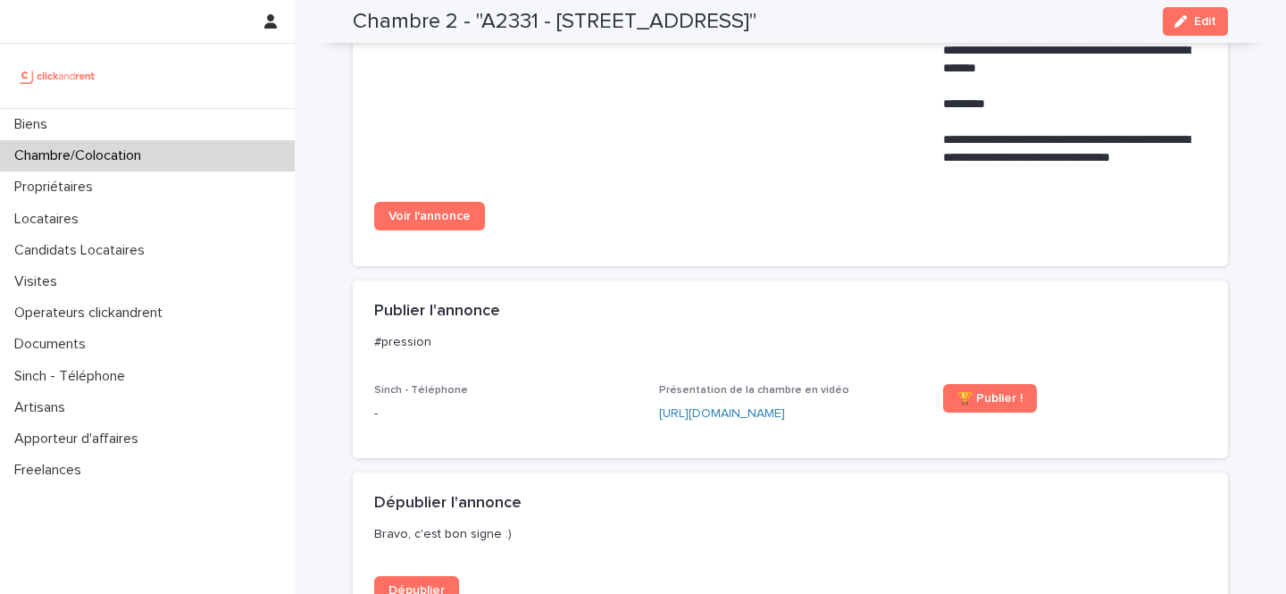
scroll to position [1309, 0]
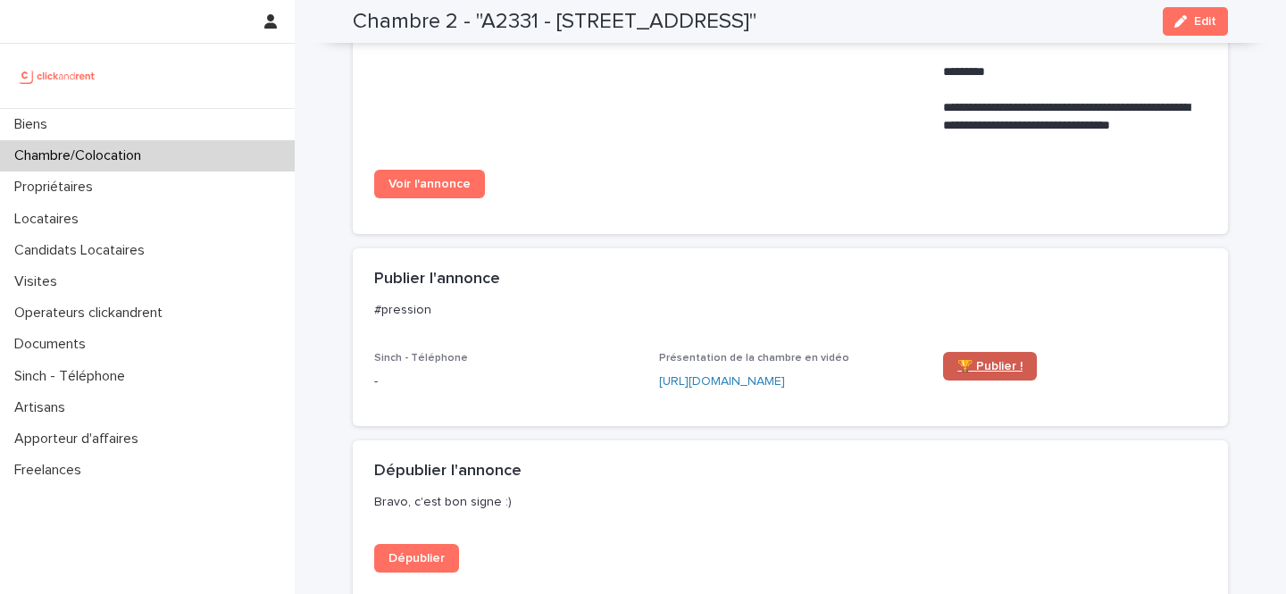
click at [976, 362] on span "🏆 Publier !" at bounding box center [990, 366] width 65 height 13
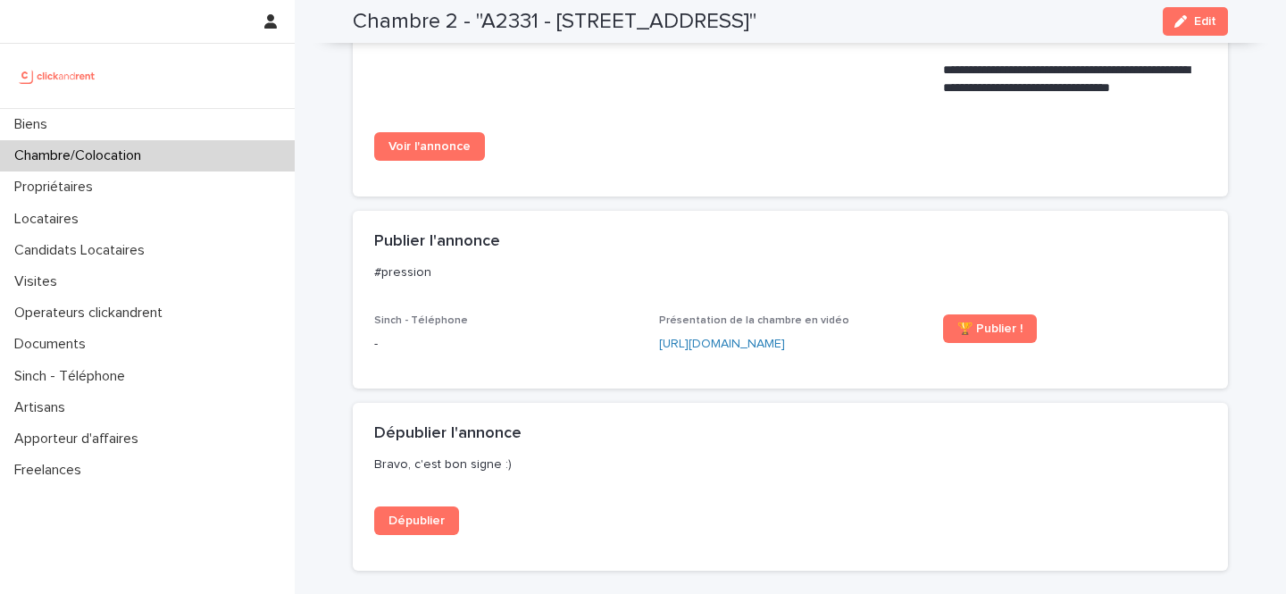
scroll to position [1351, 0]
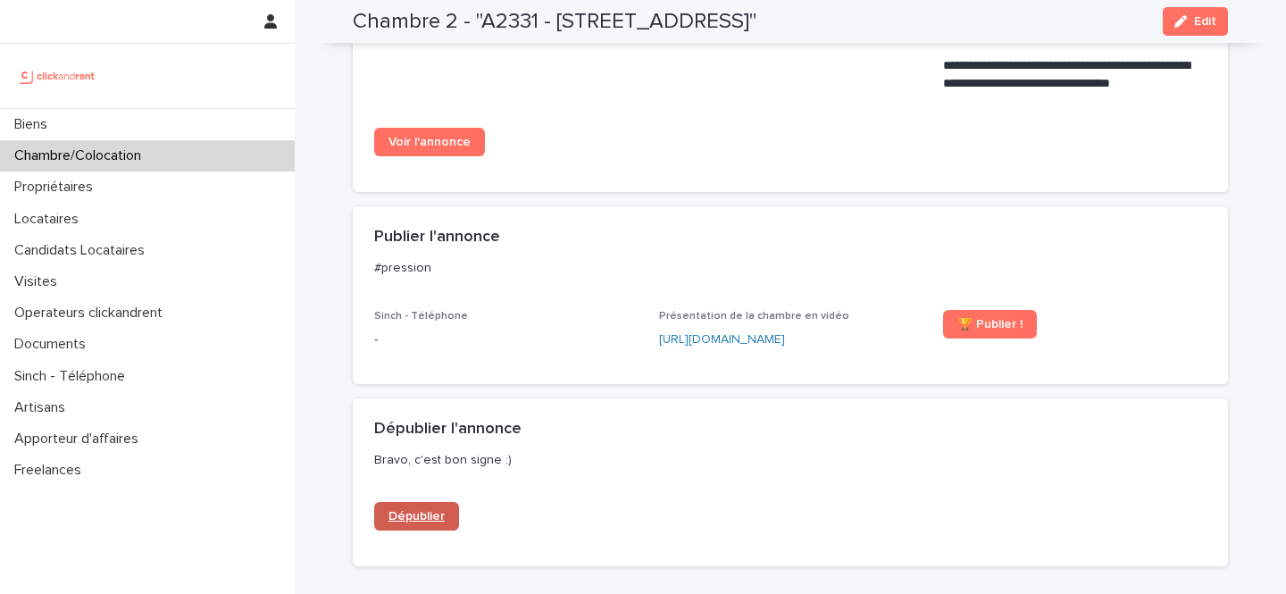
click at [440, 507] on link "Dépublier" at bounding box center [416, 516] width 85 height 29
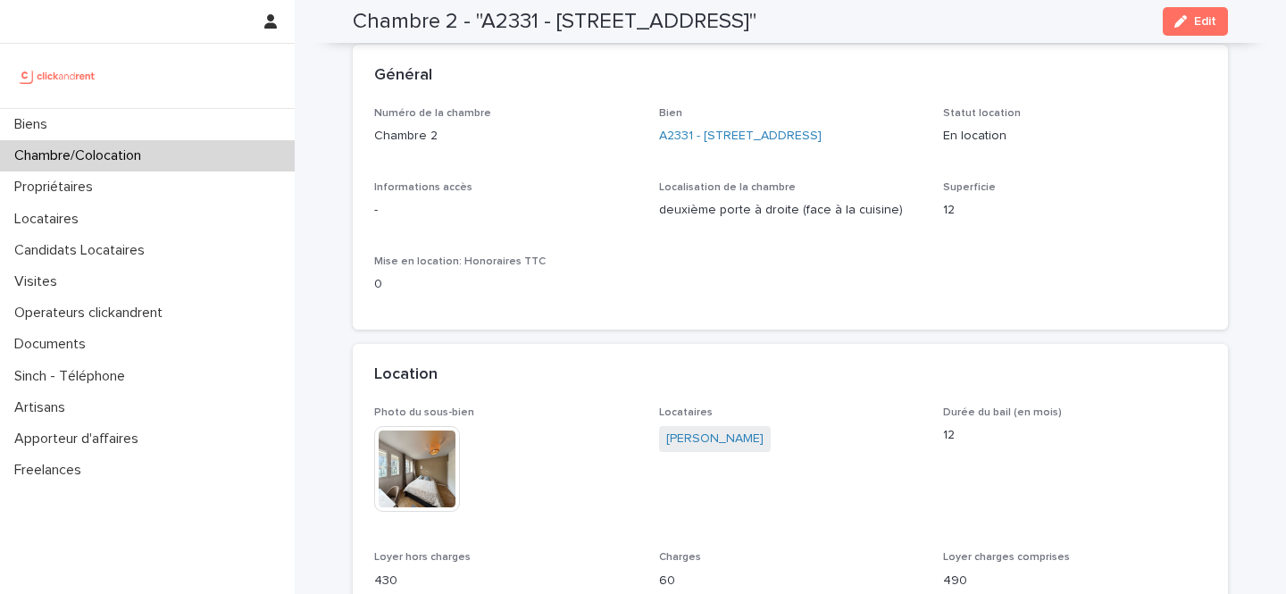
scroll to position [0, 0]
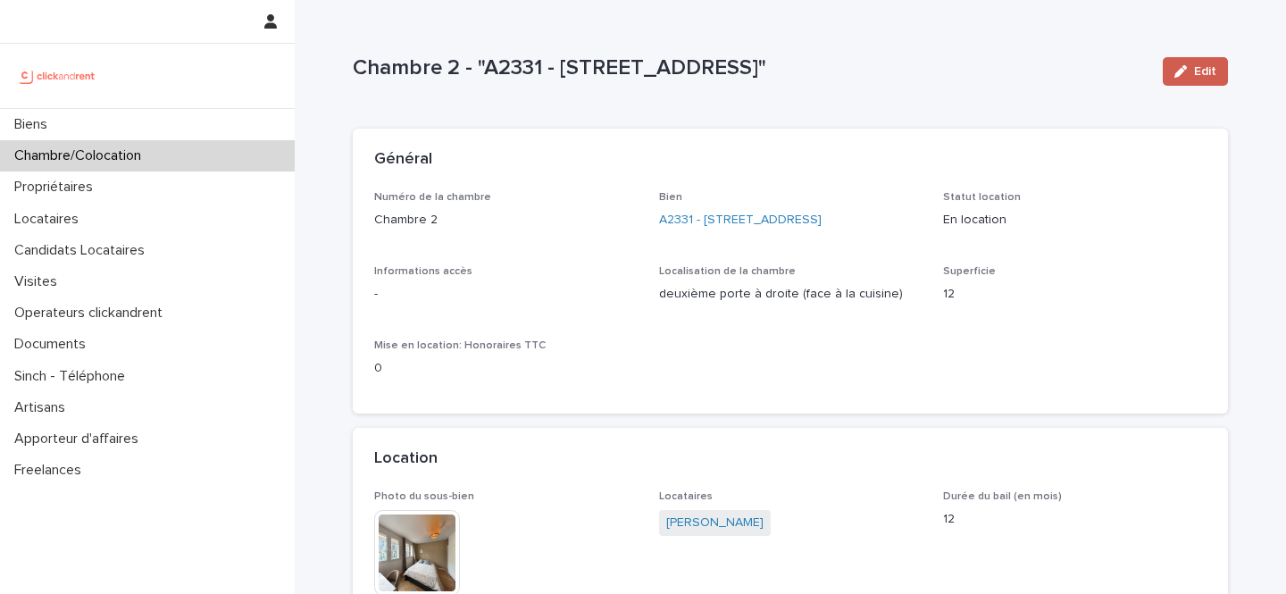
click at [1185, 72] on icon "button" at bounding box center [1181, 71] width 13 height 13
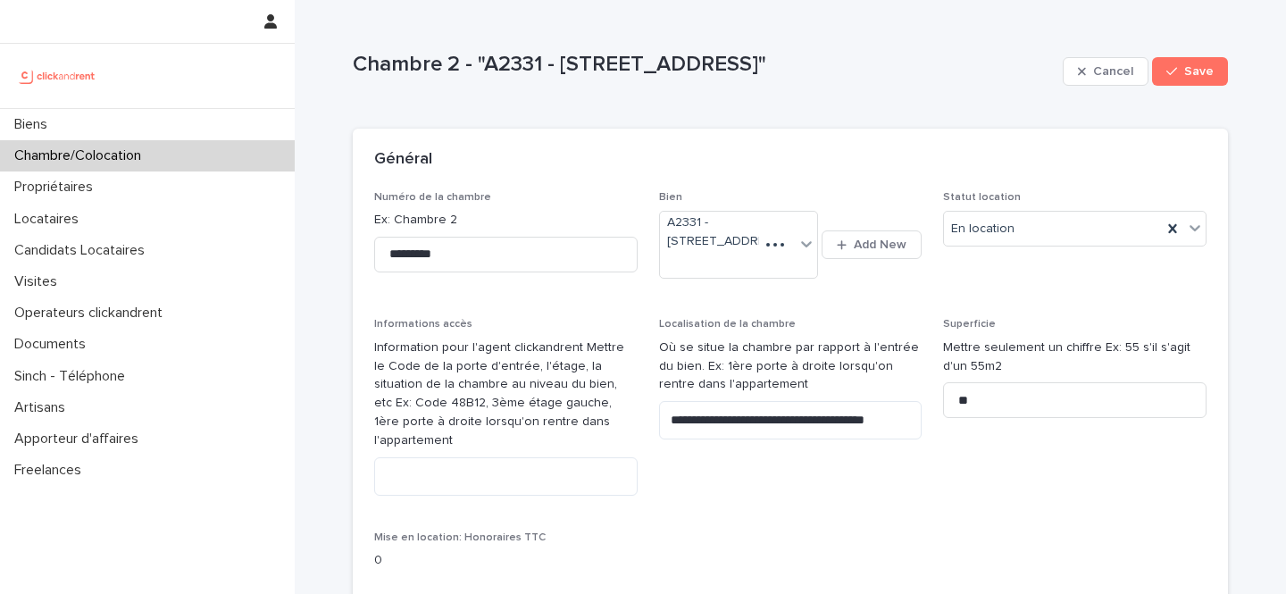
click at [1005, 247] on div "Statut location En location" at bounding box center [1075, 226] width 264 height 70
click at [1006, 290] on div "En recherche de locataire" at bounding box center [1075, 294] width 262 height 31
click at [1208, 63] on button "Save" at bounding box center [1190, 71] width 76 height 29
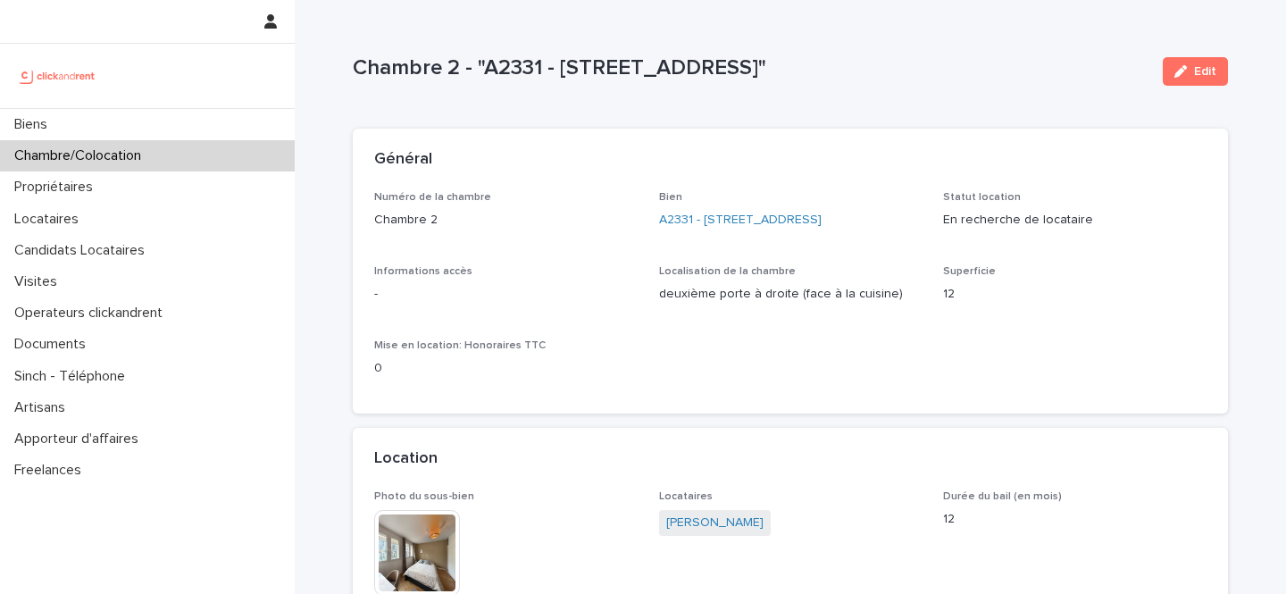
click at [501, 61] on p "Chambre 2 - "A2331 - 8 Rue de Bordeaux, Toulouse 31200"" at bounding box center [751, 68] width 796 height 26
copy p "A2331"
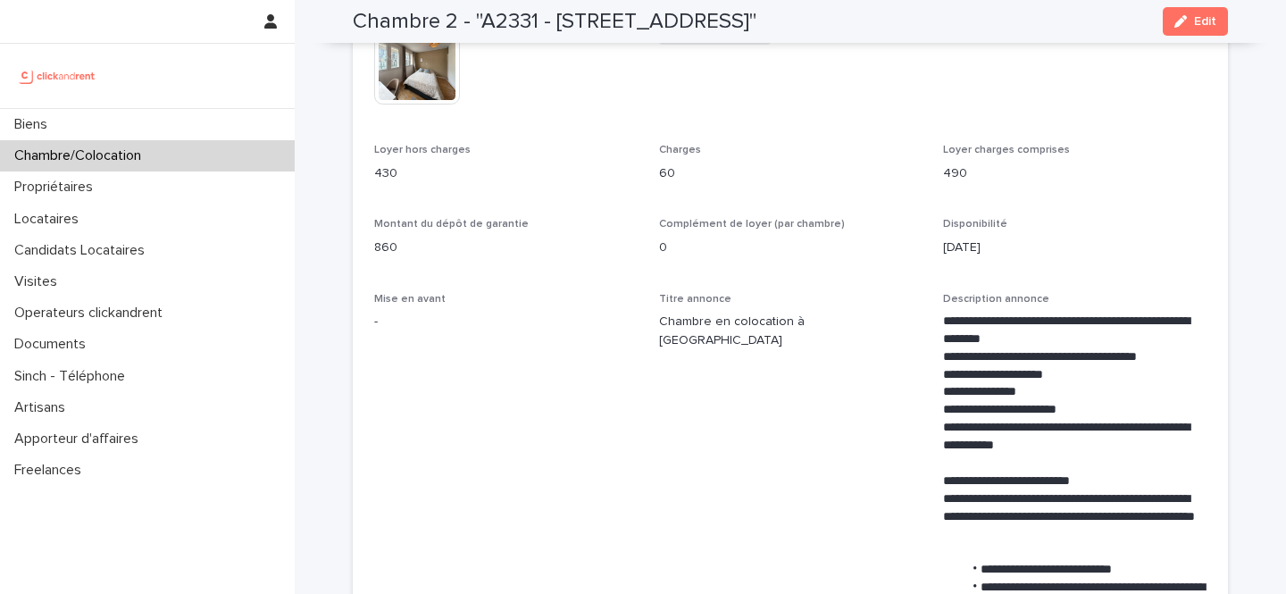
scroll to position [482, 0]
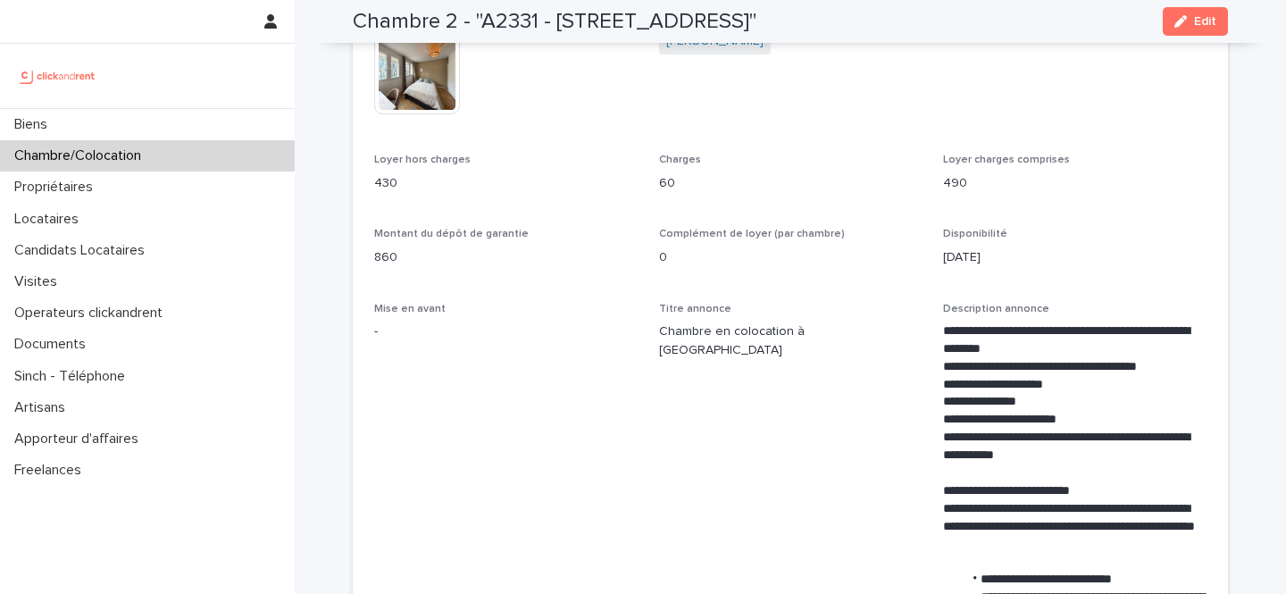
click at [383, 183] on p "430" at bounding box center [506, 183] width 264 height 19
copy p "430"
click at [666, 188] on p "60" at bounding box center [791, 183] width 264 height 19
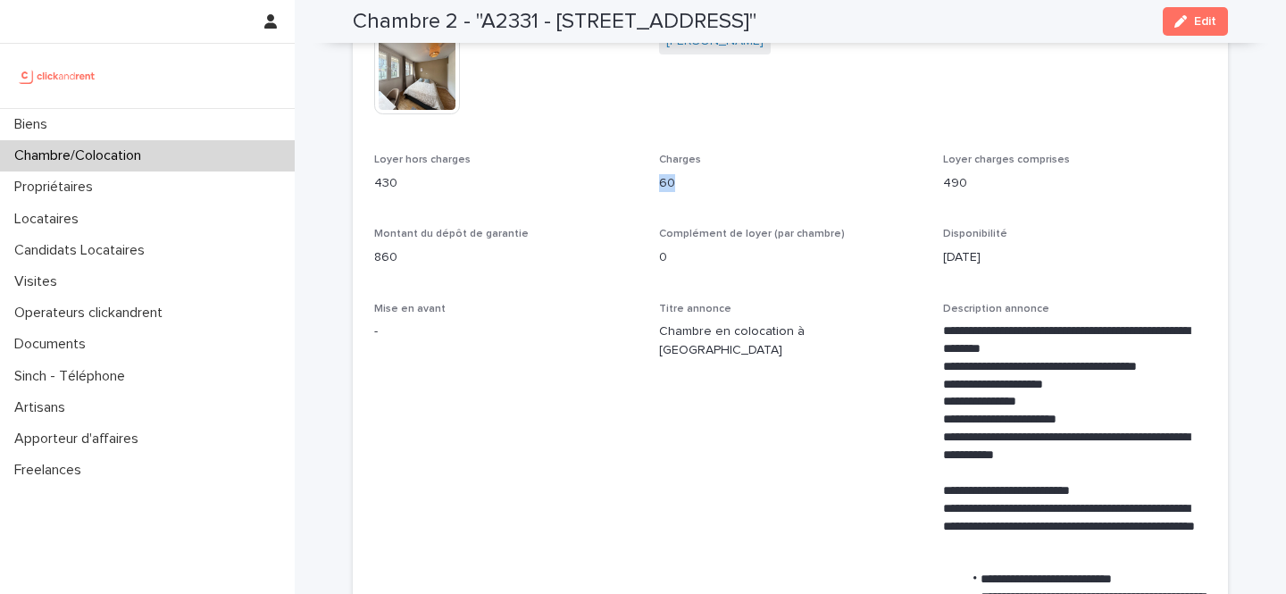
copy p "60"
click at [385, 264] on p "860" at bounding box center [506, 257] width 264 height 19
copy p "860"
click at [391, 174] on p "430" at bounding box center [506, 183] width 264 height 19
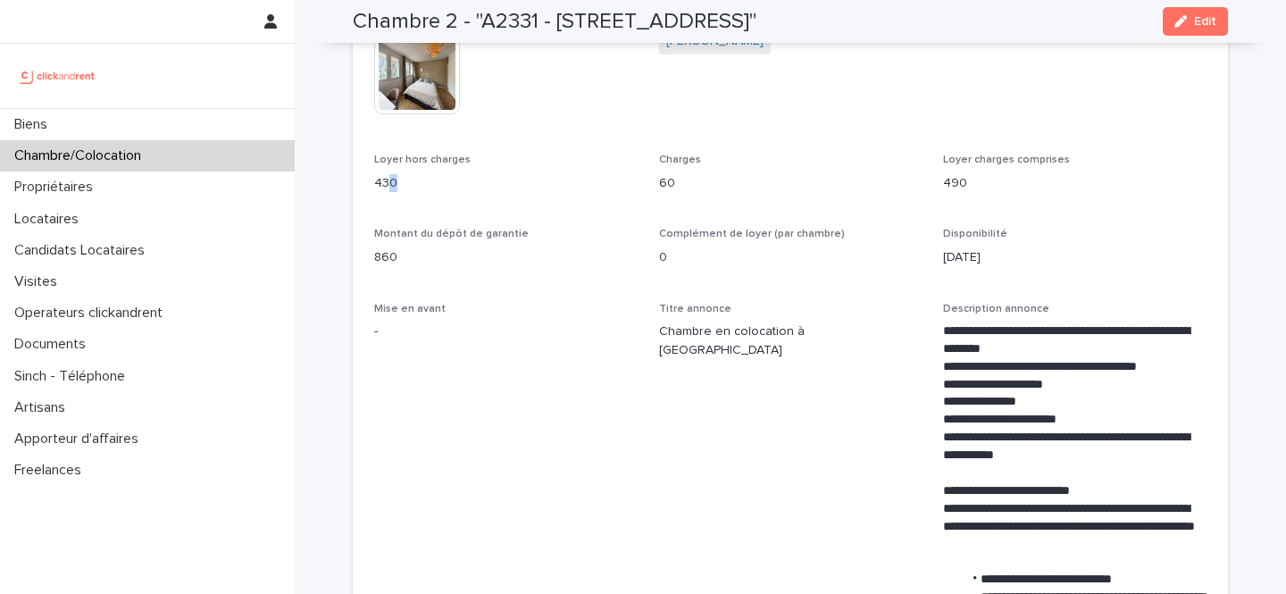
click at [391, 174] on p "430" at bounding box center [506, 183] width 264 height 19
click at [380, 185] on p "430" at bounding box center [506, 183] width 264 height 19
copy p "430"
click at [512, 27] on h2 "Chambre 2 - "A2331 - 8 Rue de Bordeaux, Toulouse 31200"" at bounding box center [555, 22] width 404 height 26
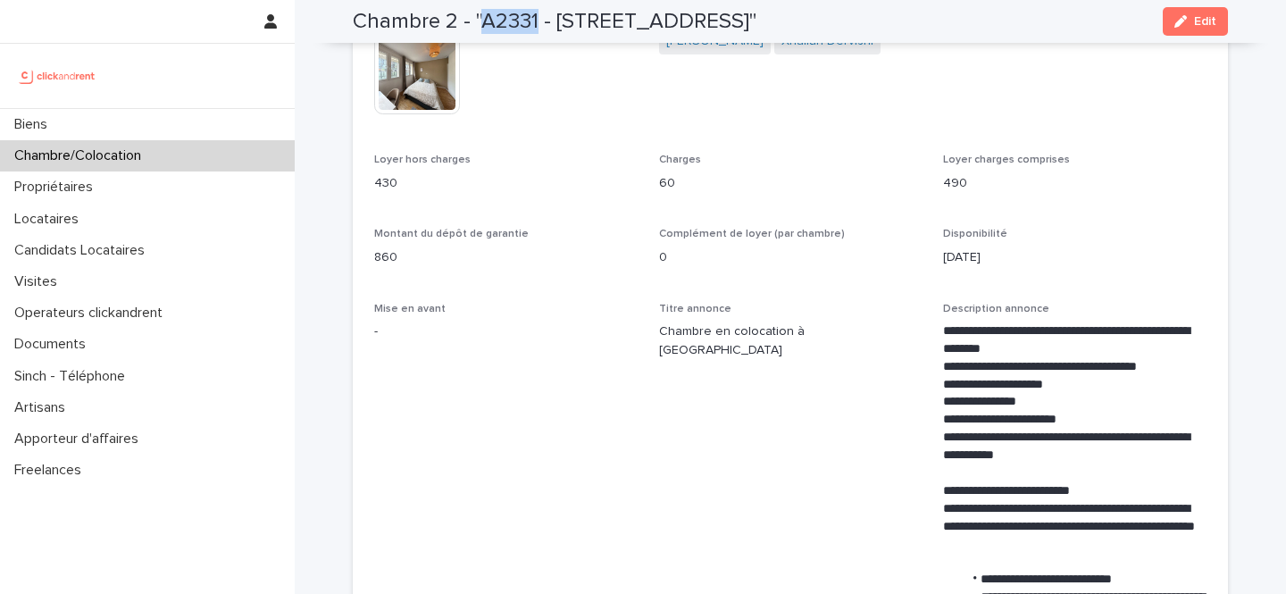
click at [512, 27] on h2 "Chambre 2 - "A2331 - 8 Rue de Bordeaux, Toulouse 31200"" at bounding box center [555, 22] width 404 height 26
copy h2 "A2331"
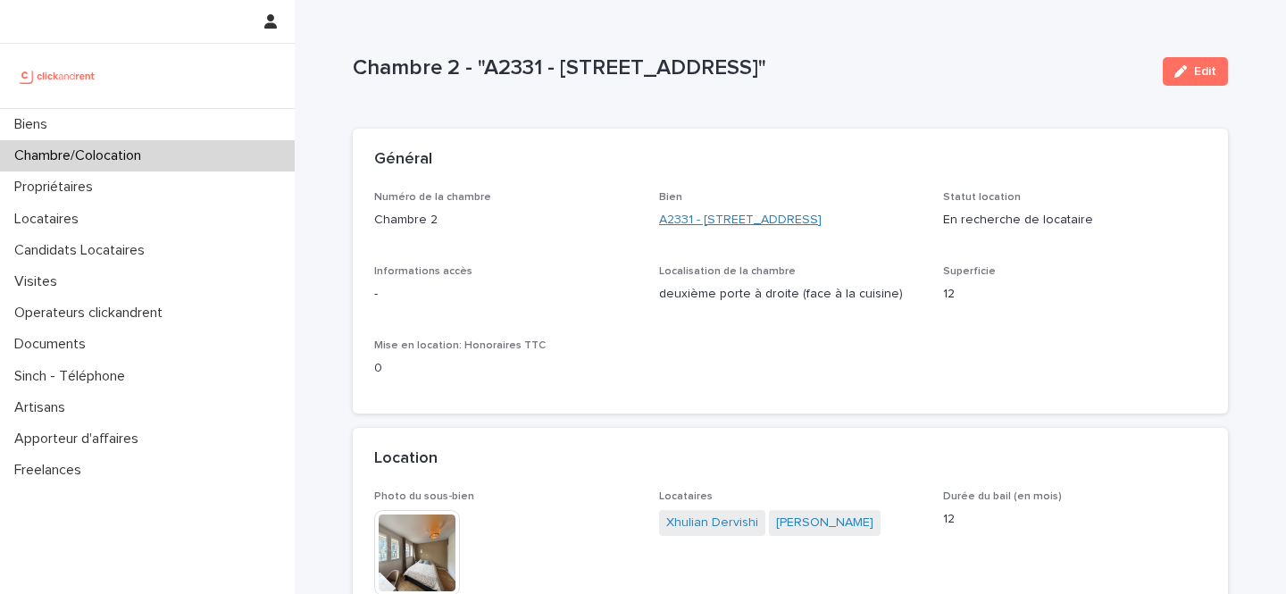
click at [792, 219] on link "A2331 - 8 Rue de Bordeaux, Toulouse 31200" at bounding box center [740, 220] width 163 height 19
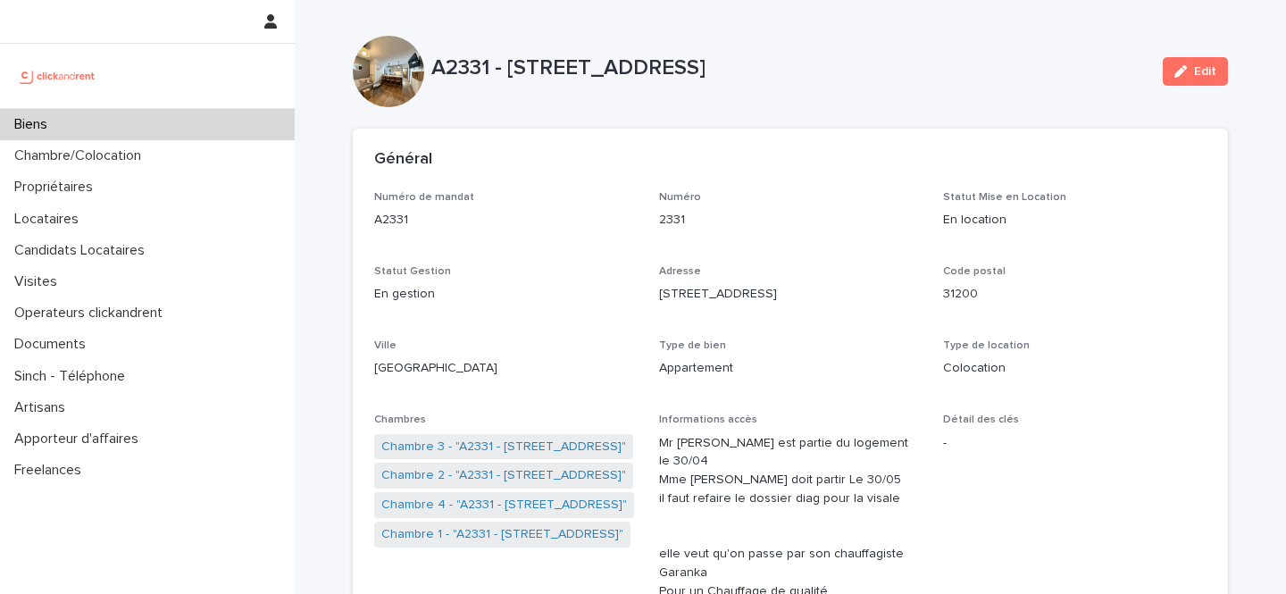
scroll to position [119, 0]
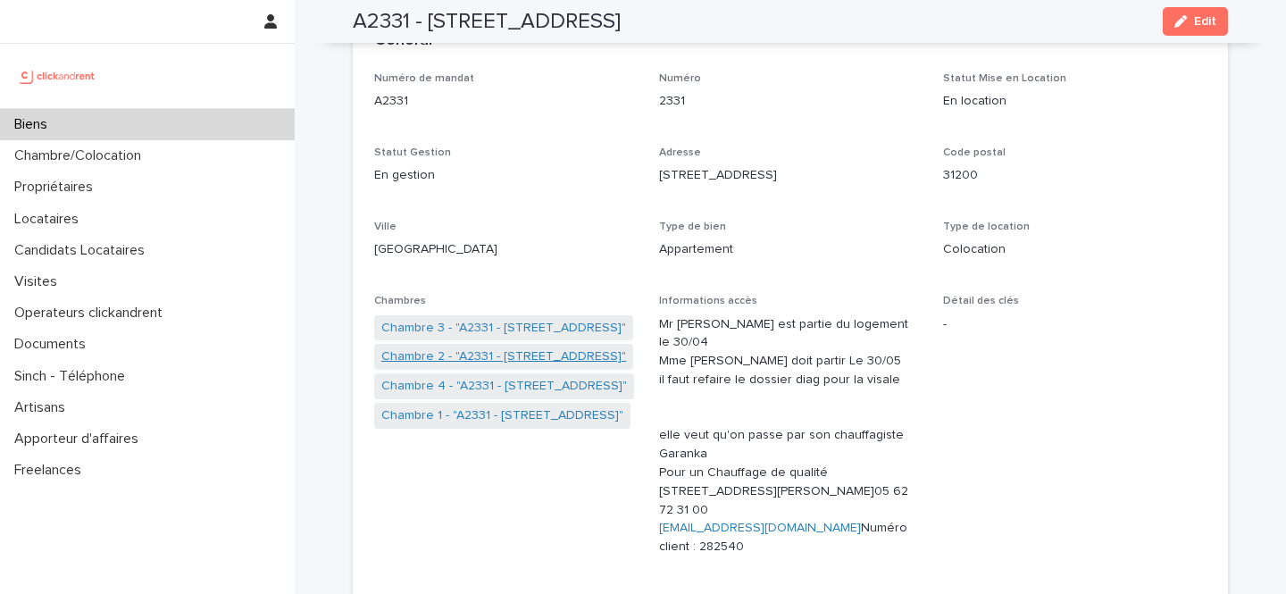
click at [557, 357] on link "Chambre 2 - "A2331 - 8 Rue de Bordeaux, Toulouse 31200"" at bounding box center [503, 357] width 245 height 19
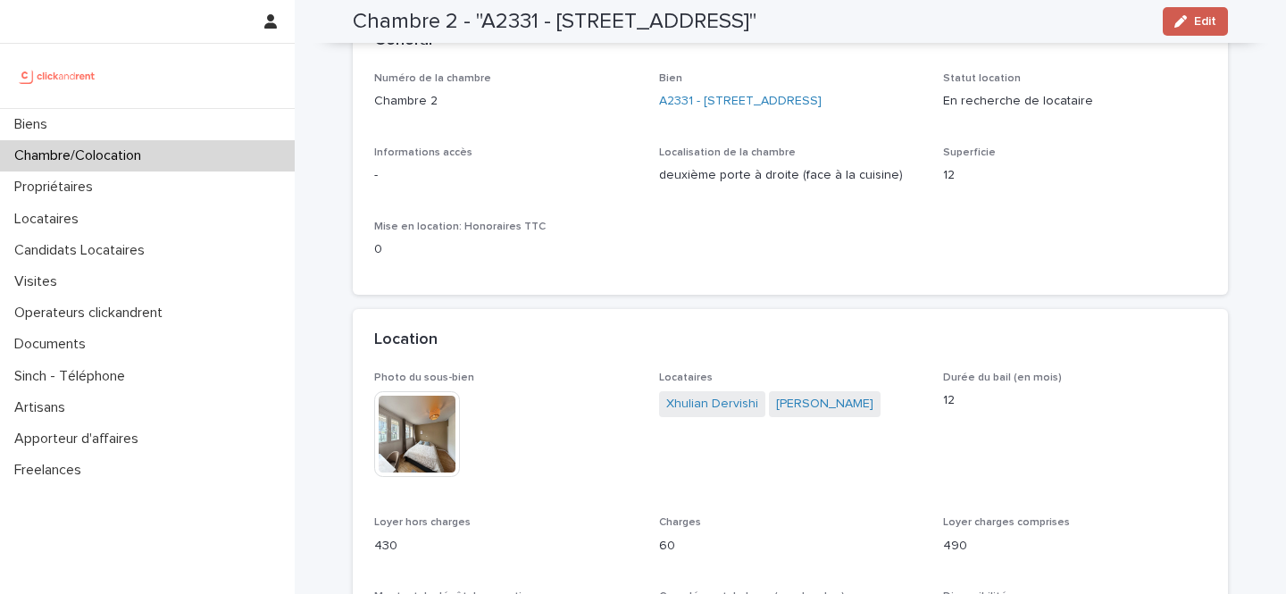
click at [1187, 19] on icon "button" at bounding box center [1181, 21] width 13 height 13
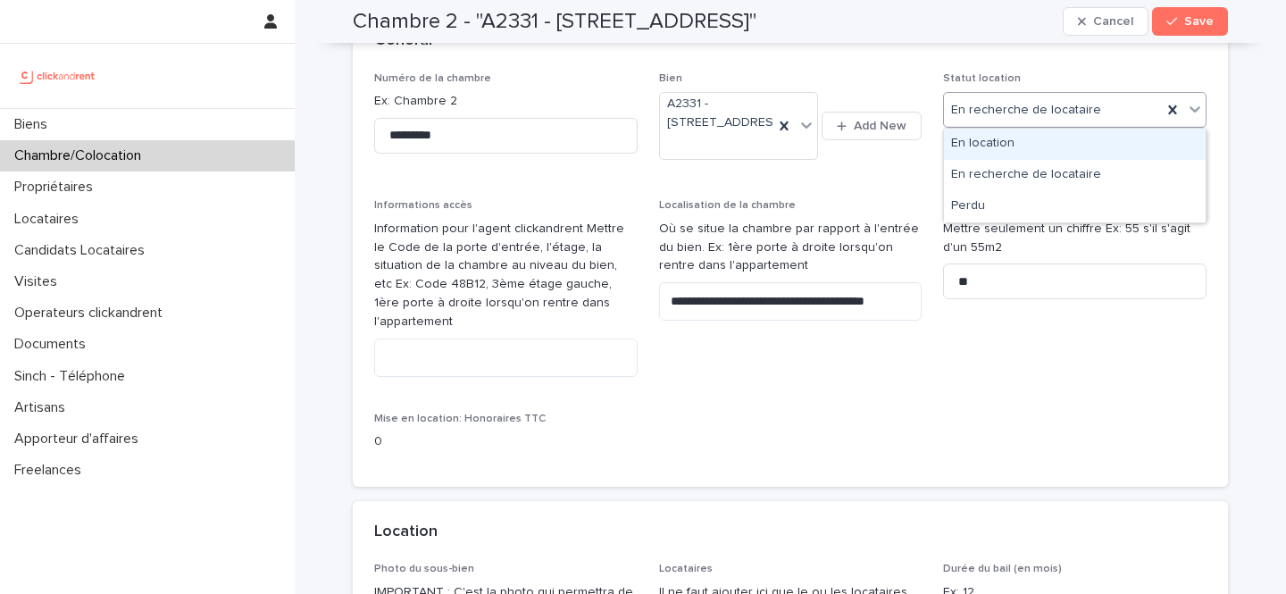
click at [1019, 148] on div "En location" at bounding box center [1075, 144] width 262 height 31
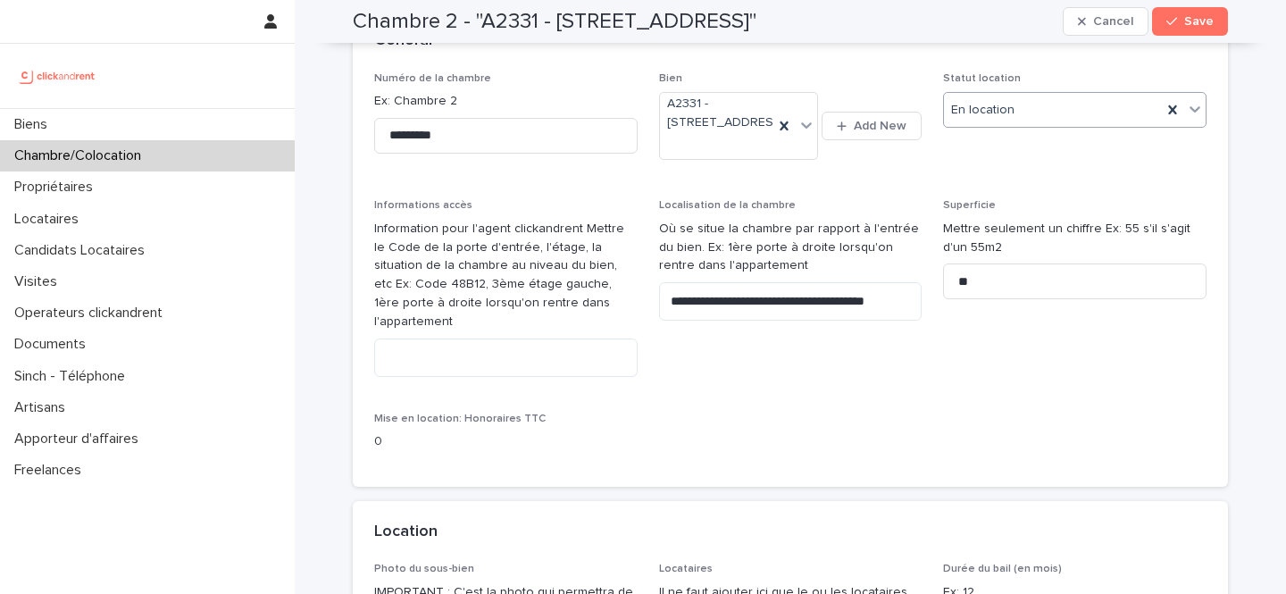
click at [1208, 5] on div "Chambre 2 - "A2331 - 8 Rue de Bordeaux, Toulouse 31200" Cancel Save" at bounding box center [790, 21] width 875 height 43
click at [1199, 15] on span "Save" at bounding box center [1199, 21] width 29 height 13
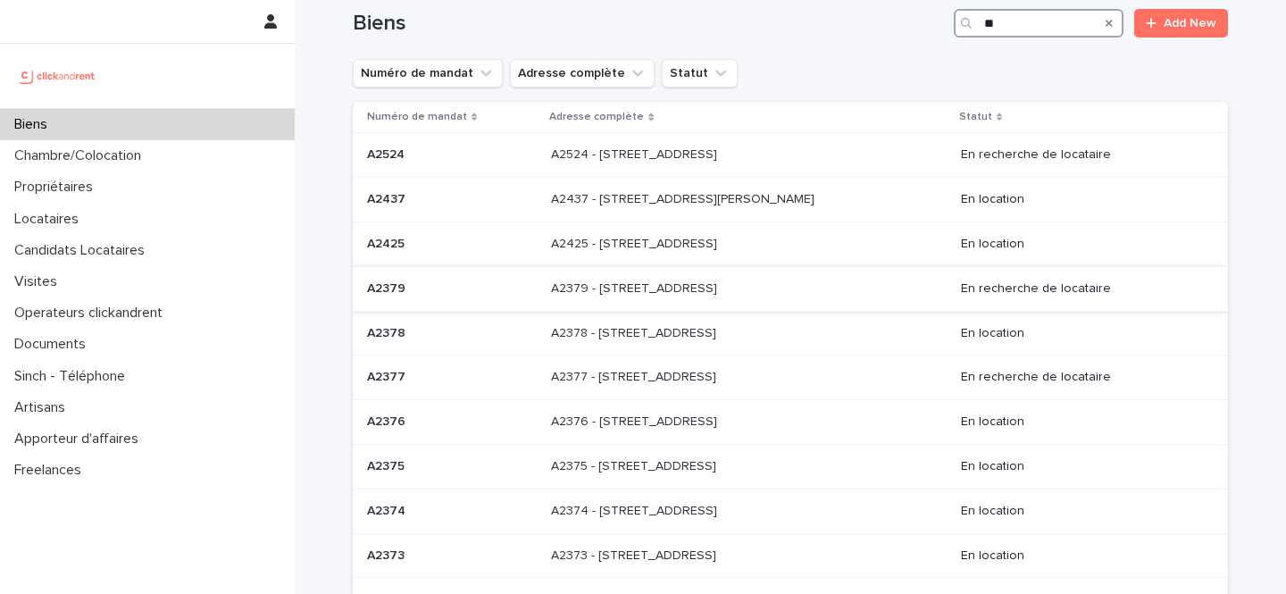
scroll to position [29, 0]
click at [991, 20] on input "**" at bounding box center [1039, 21] width 170 height 29
type input "*****"
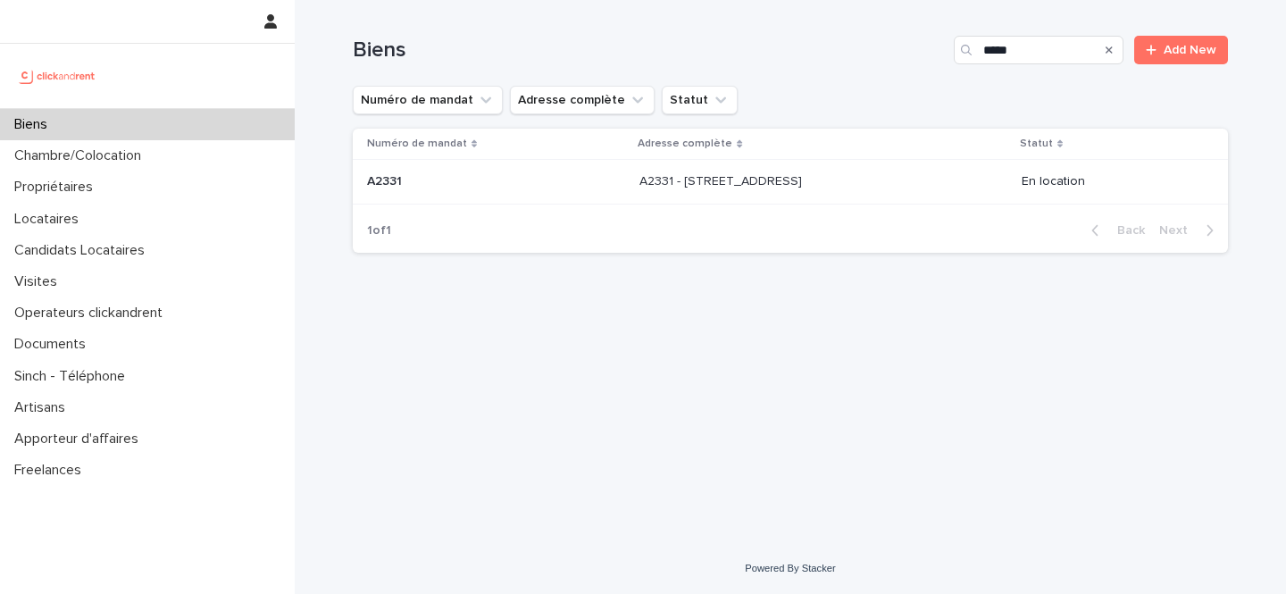
click at [788, 188] on p "A2331 - [STREET_ADDRESS]" at bounding box center [723, 180] width 166 height 19
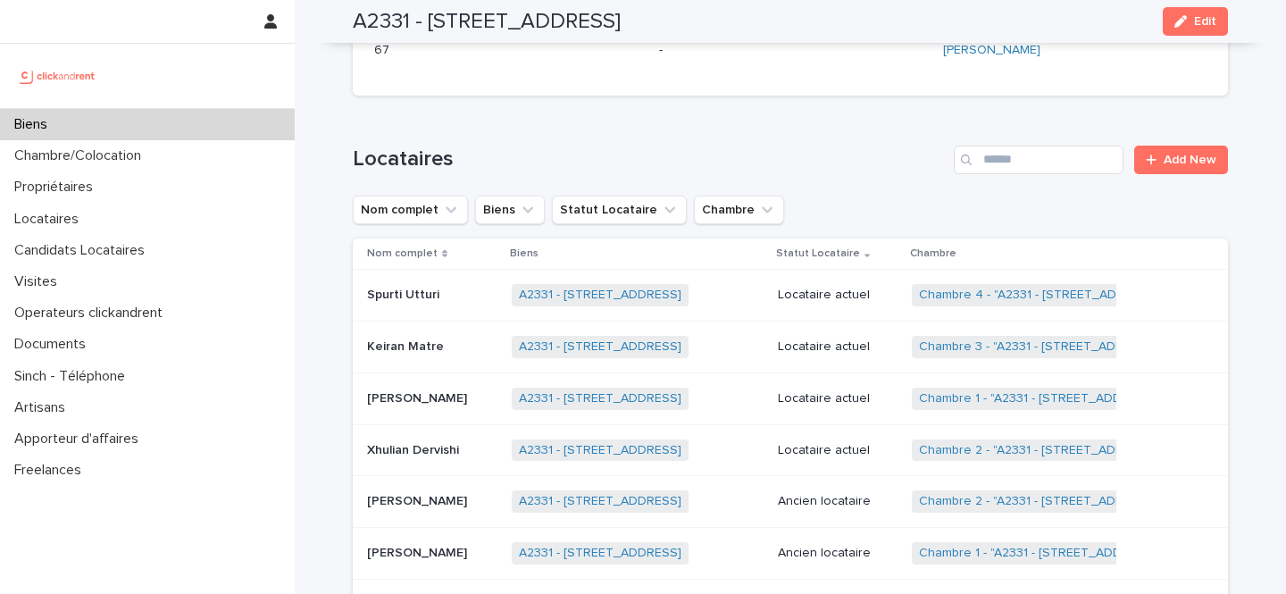
scroll to position [1237, 0]
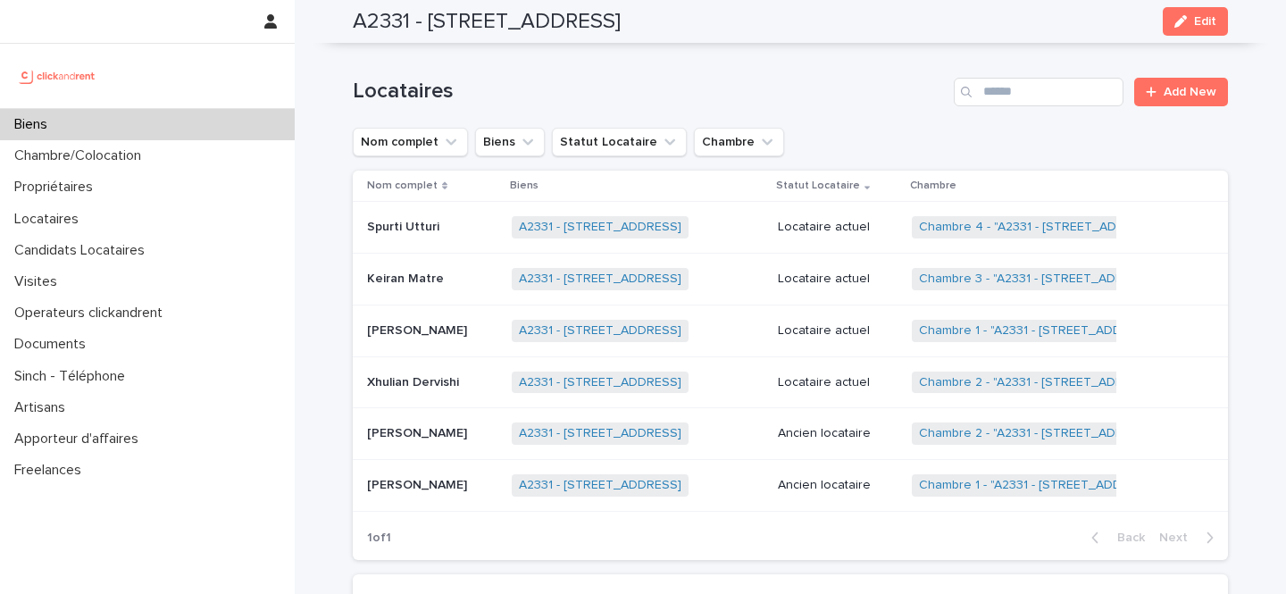
click at [462, 375] on p at bounding box center [432, 382] width 130 height 15
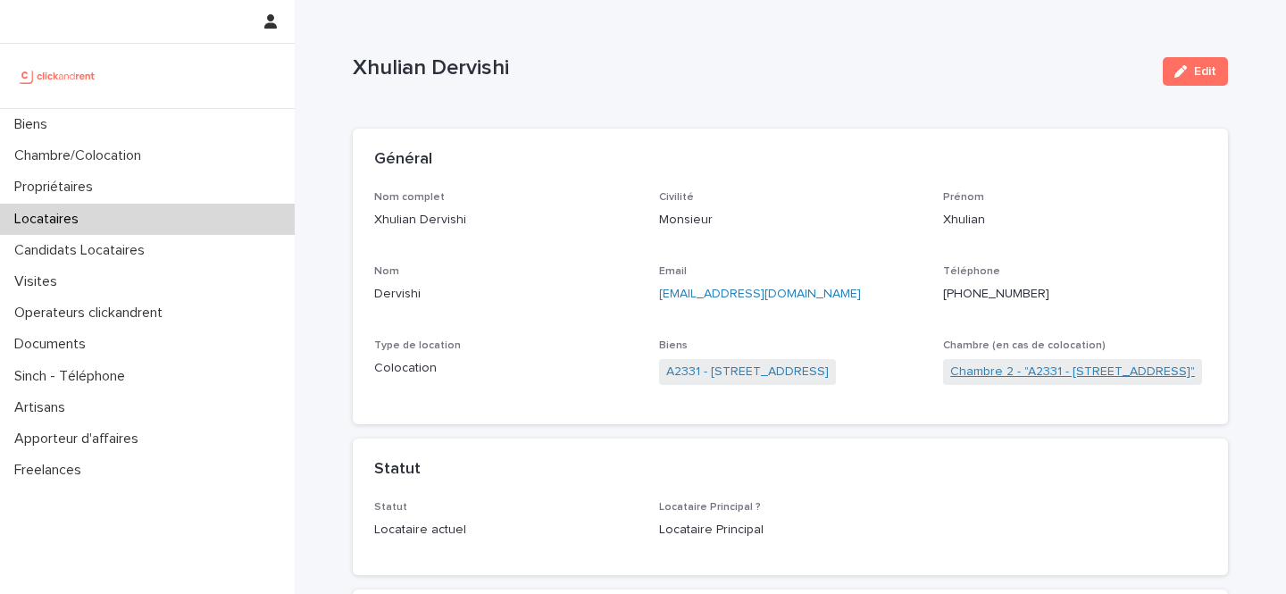
click at [1004, 371] on link "Chambre 2 - "A2331 - [STREET_ADDRESS]"" at bounding box center [1073, 372] width 245 height 19
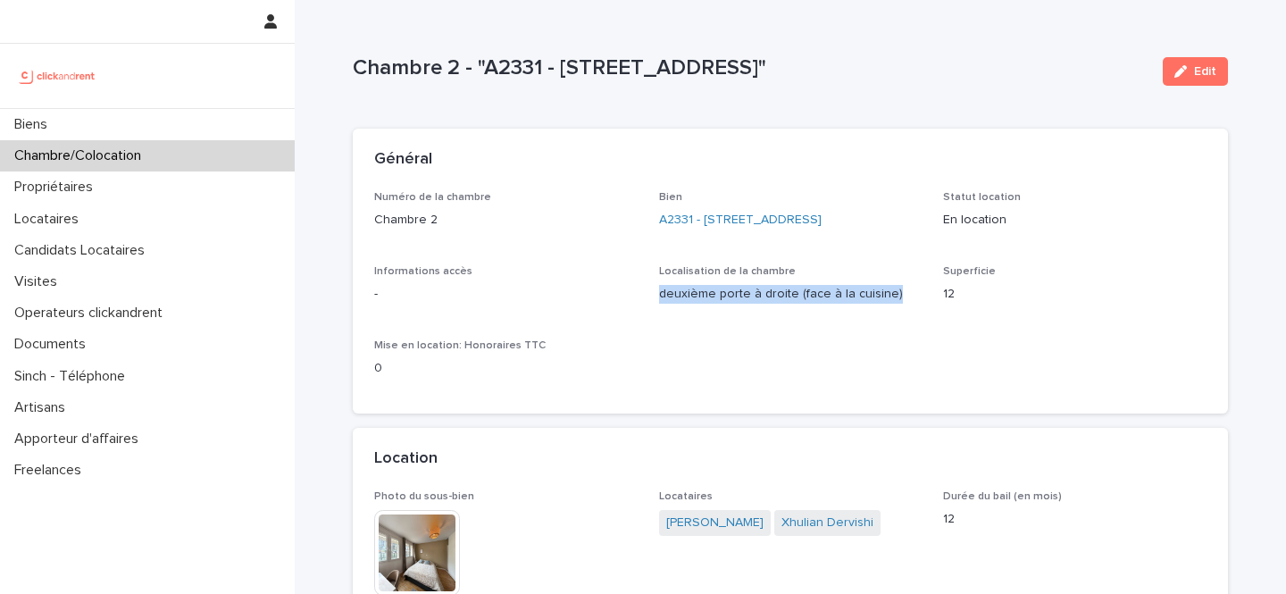
drag, startPoint x: 890, startPoint y: 295, endPoint x: 659, endPoint y: 295, distance: 230.5
click at [659, 295] on p "deuxième porte à droite (face à la cuisine)" at bounding box center [791, 294] width 264 height 19
copy p "deuxième porte à droite (face à la cuisine)"
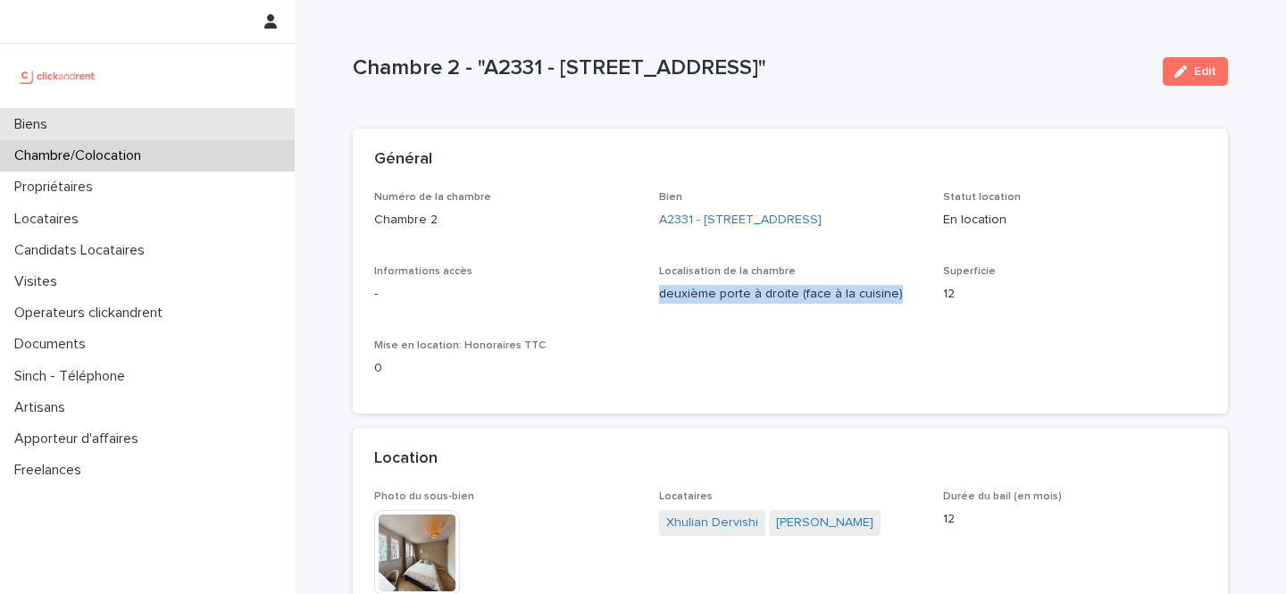
click at [137, 118] on div "Biens" at bounding box center [147, 124] width 295 height 31
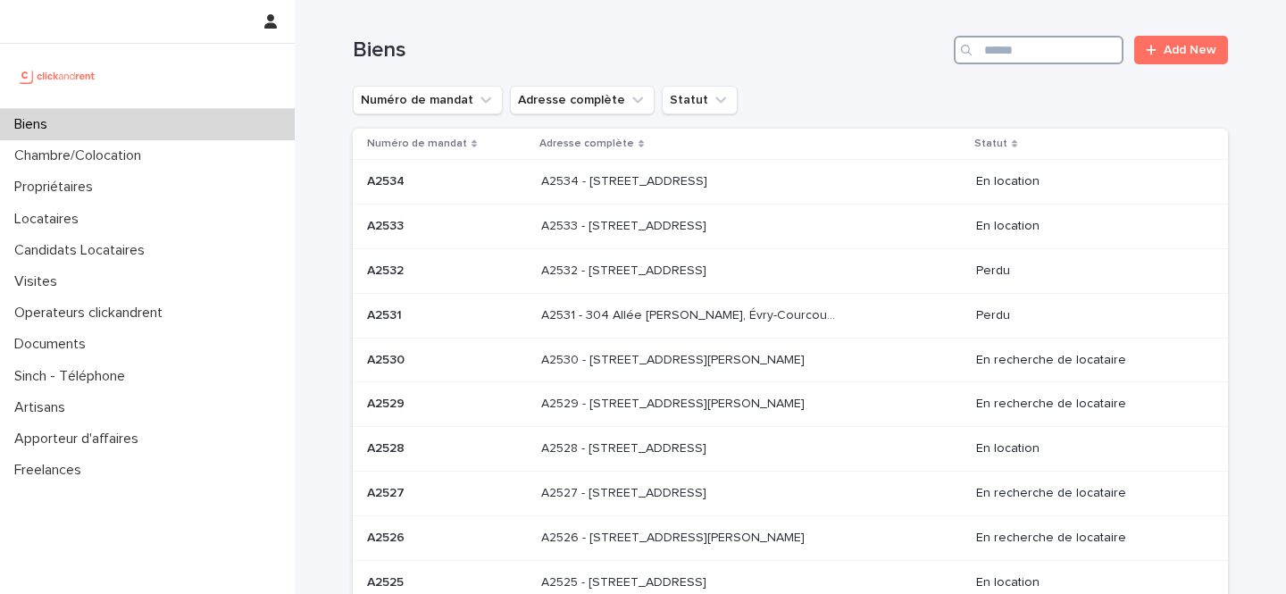
click at [1065, 46] on input "Search" at bounding box center [1039, 50] width 170 height 29
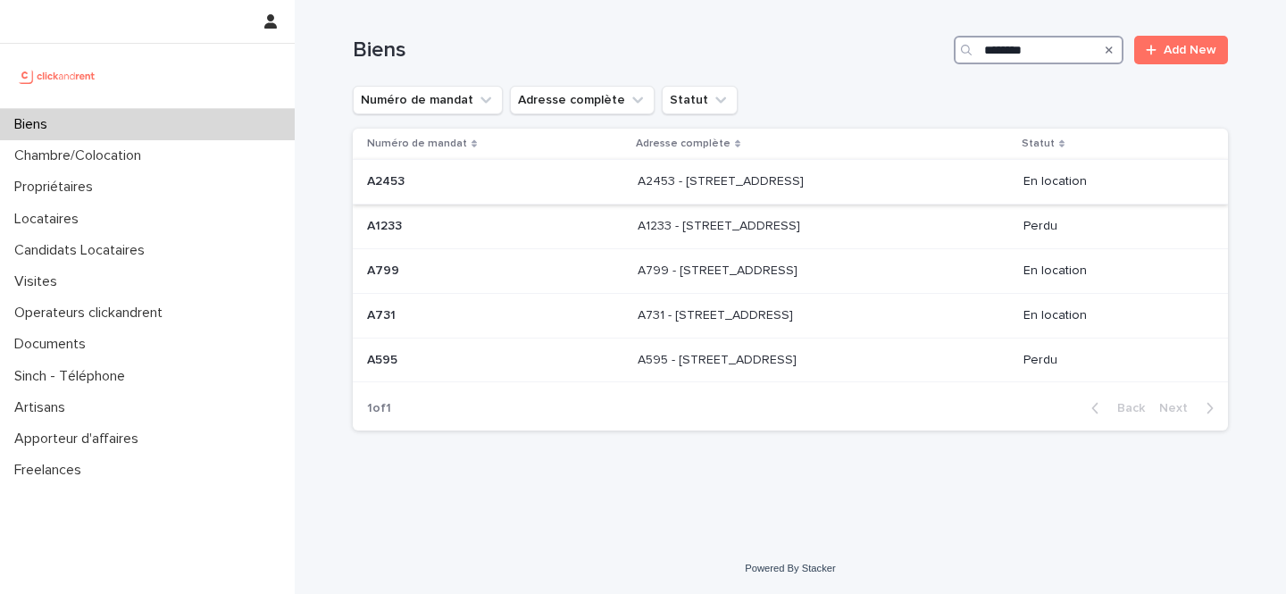
type input "********"
click at [906, 181] on div "A2453 - 39 rue Gallieni, Palaiseau 91120 A2453 - 39 rue Gallieni, Palaiseau 911…" at bounding box center [824, 181] width 372 height 29
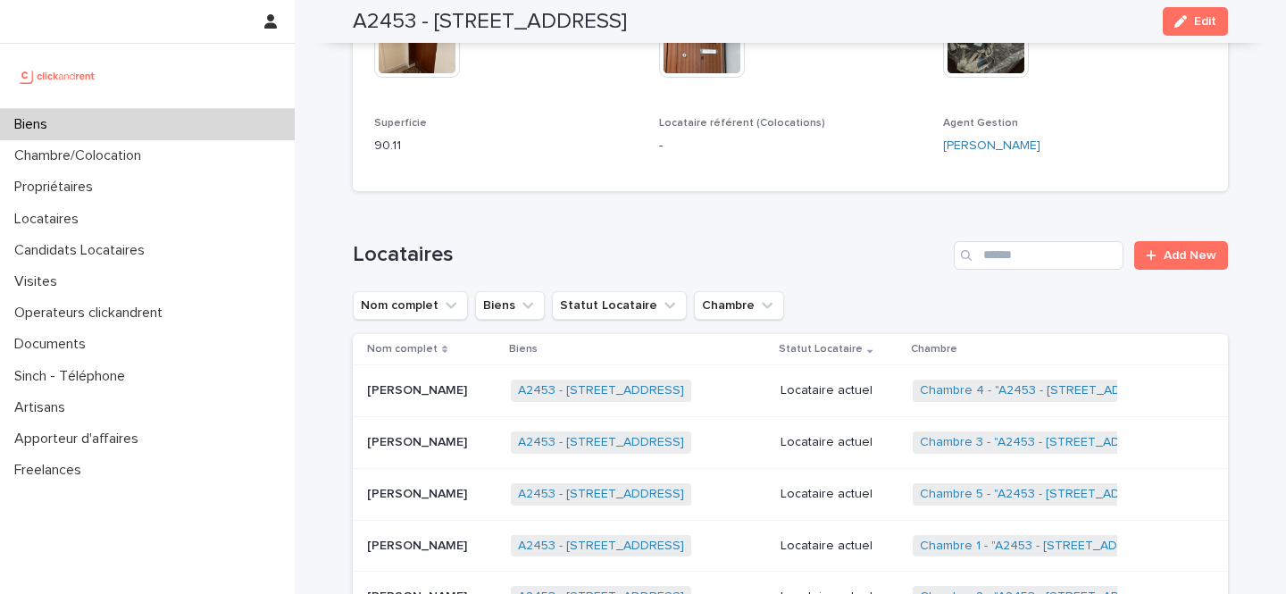
scroll to position [785, 0]
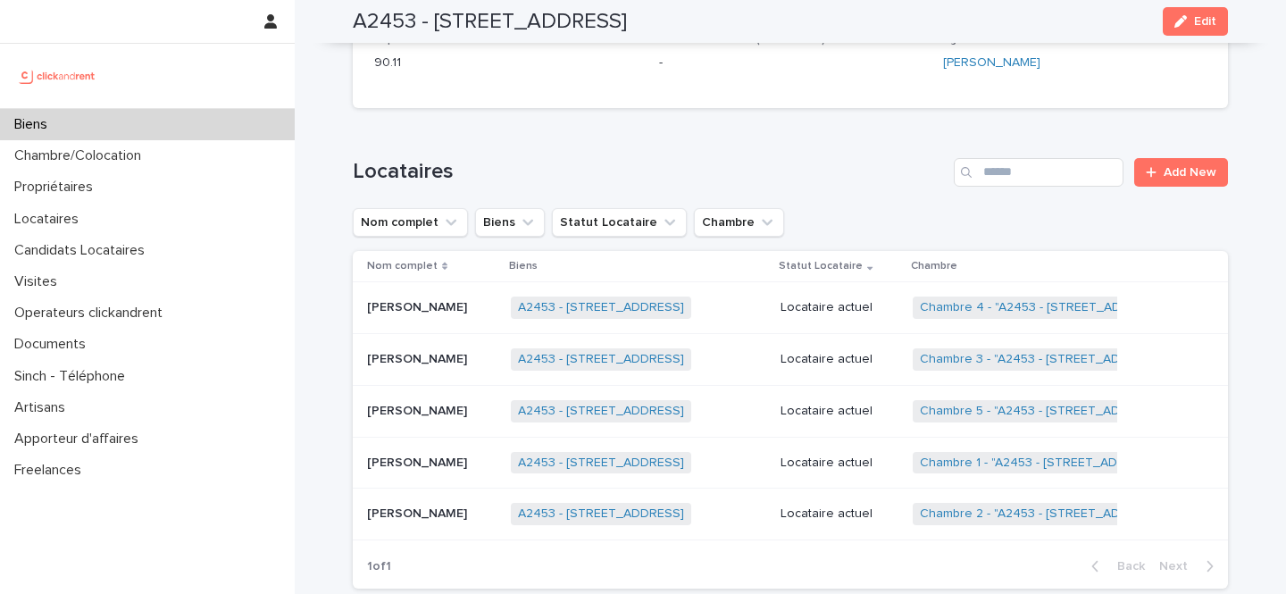
click at [421, 307] on p "Xuanyu Chan" at bounding box center [419, 306] width 104 height 19
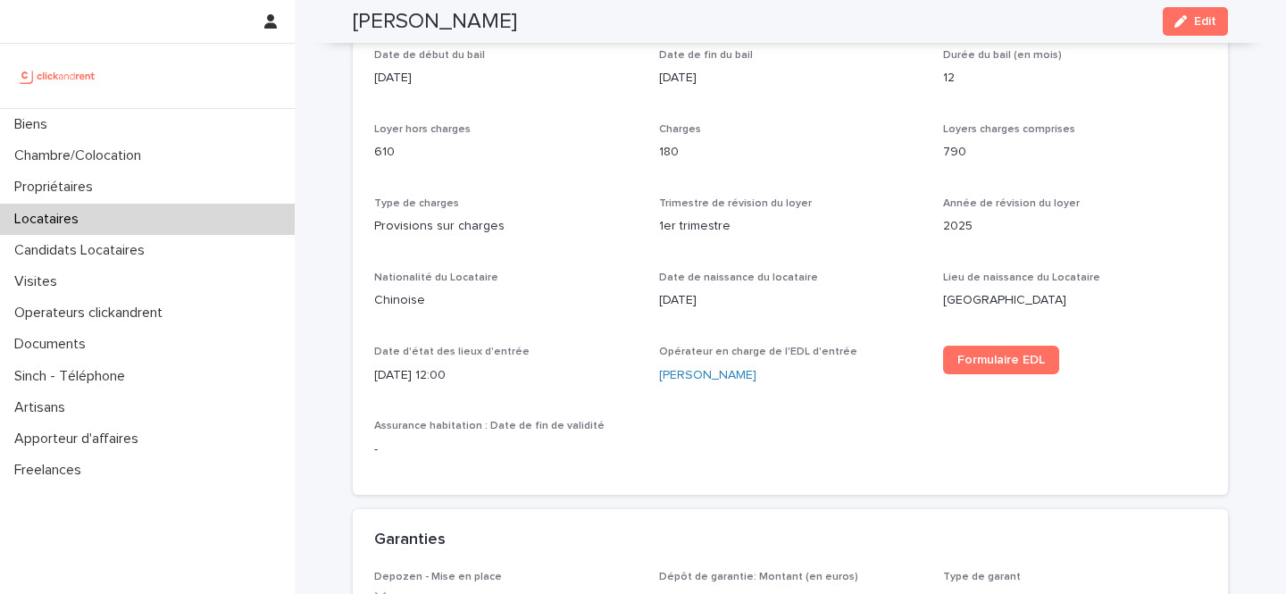
scroll to position [584, 0]
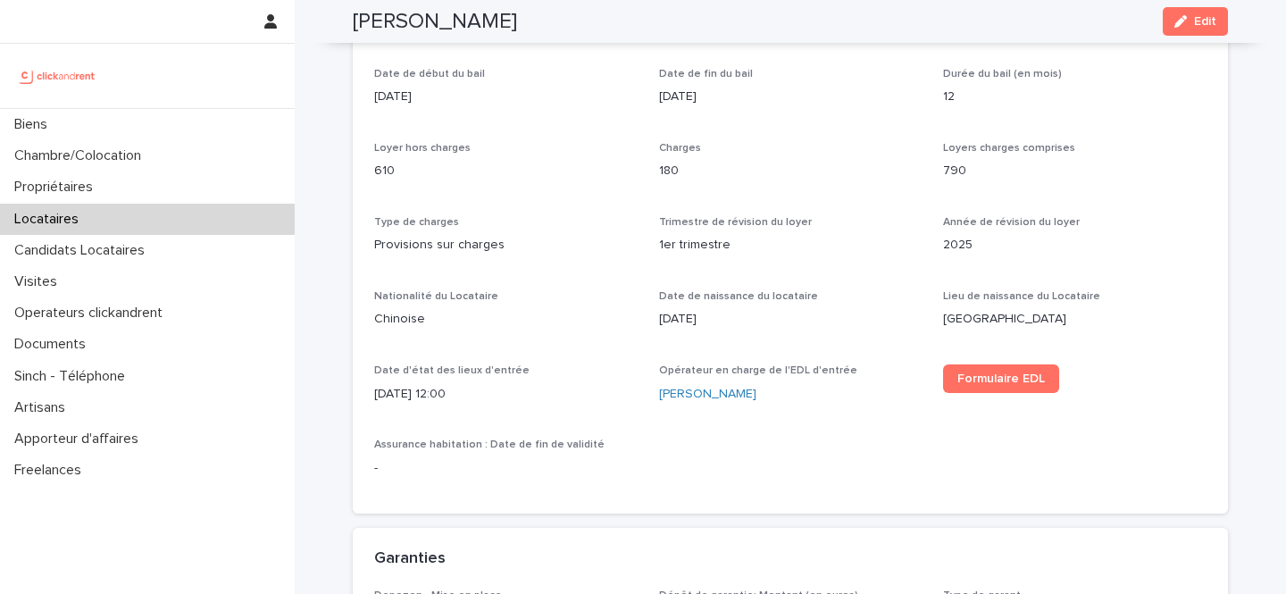
click at [380, 395] on p "4/9/2025 12:00" at bounding box center [506, 394] width 264 height 19
drag, startPoint x: 380, startPoint y: 395, endPoint x: 408, endPoint y: 390, distance: 28.9
click at [408, 390] on p "4/9/2025 12:00" at bounding box center [506, 394] width 264 height 19
drag, startPoint x: 408, startPoint y: 390, endPoint x: 474, endPoint y: 392, distance: 66.1
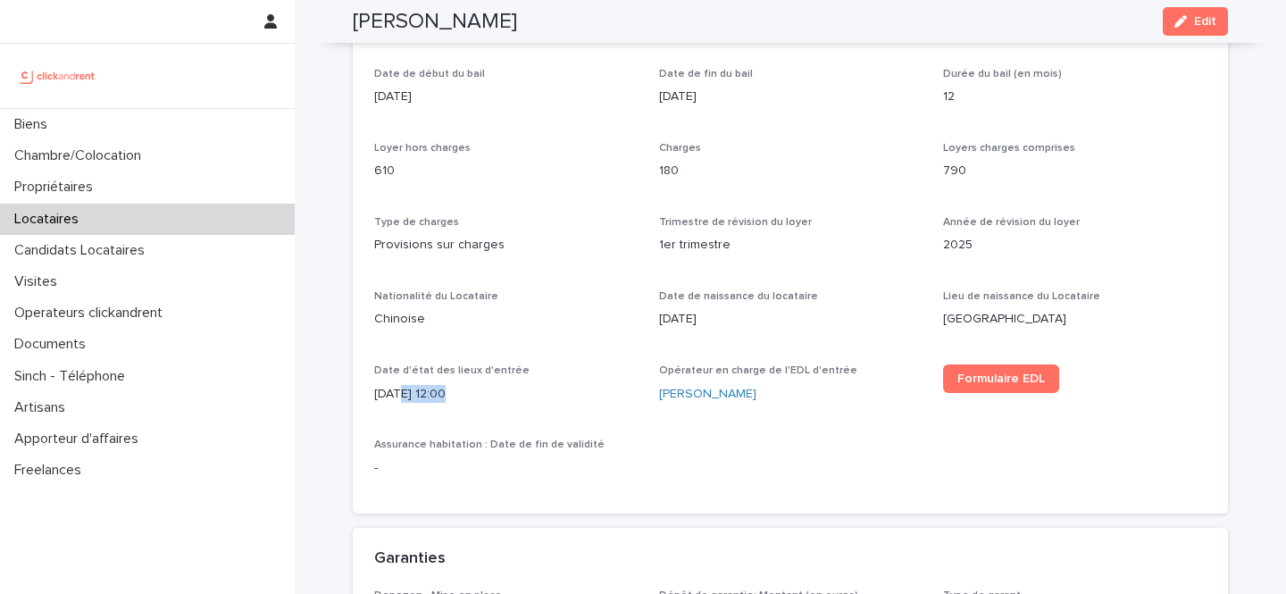
click at [474, 392] on p "4/9/2025 12:00" at bounding box center [506, 394] width 264 height 19
drag, startPoint x: 474, startPoint y: 392, endPoint x: 366, endPoint y: 394, distance: 108.1
click at [365, 394] on div "Date de début du bail 1/8/2025 Date de fin du bail 31/7/2026 Durée du bail (en …" at bounding box center [790, 291] width 875 height 446
click at [136, 222] on div "Locataires" at bounding box center [147, 219] width 295 height 31
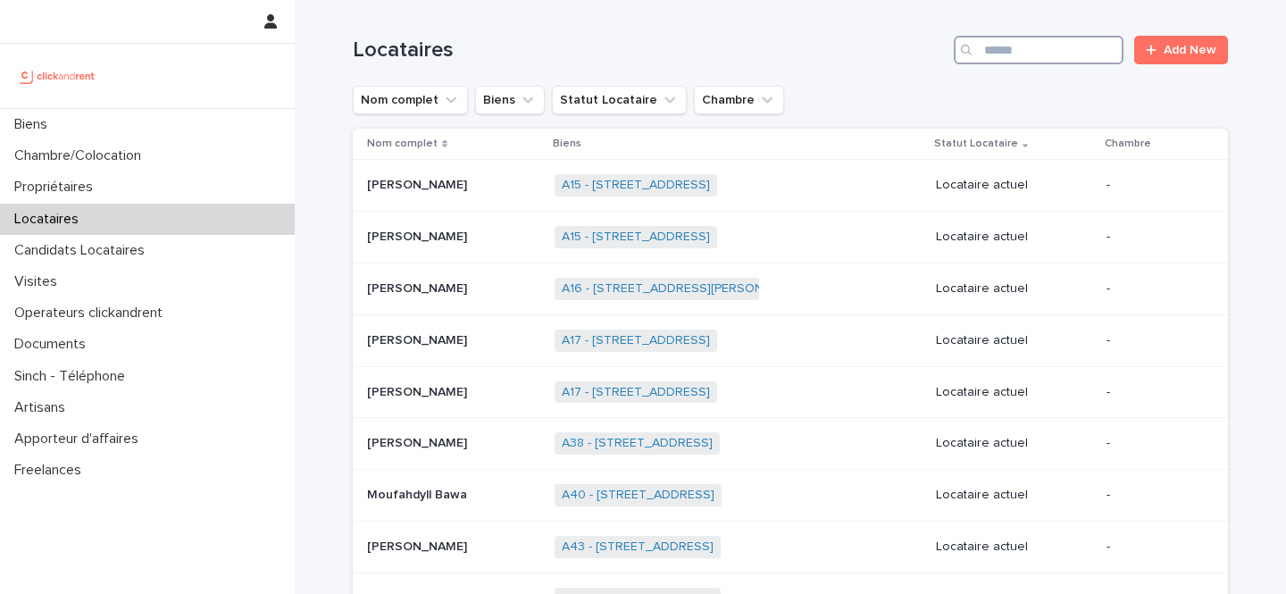
click at [1070, 57] on input "Search" at bounding box center [1039, 50] width 170 height 29
paste input "********"
type input "********"
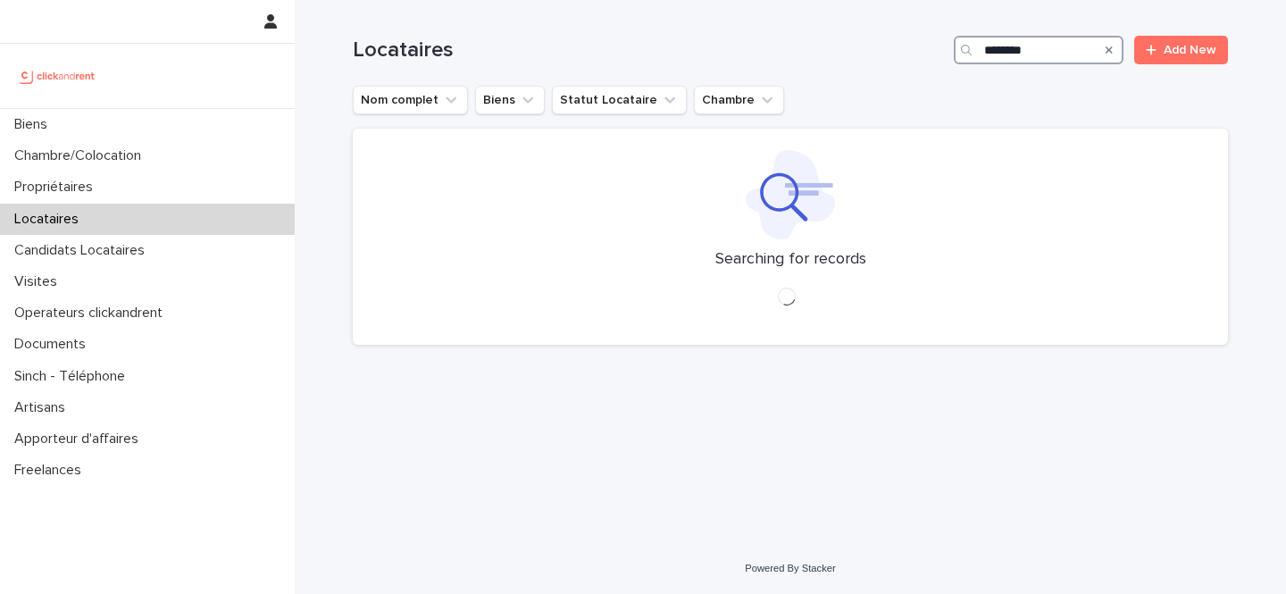
click at [1055, 54] on input "********" at bounding box center [1039, 50] width 170 height 29
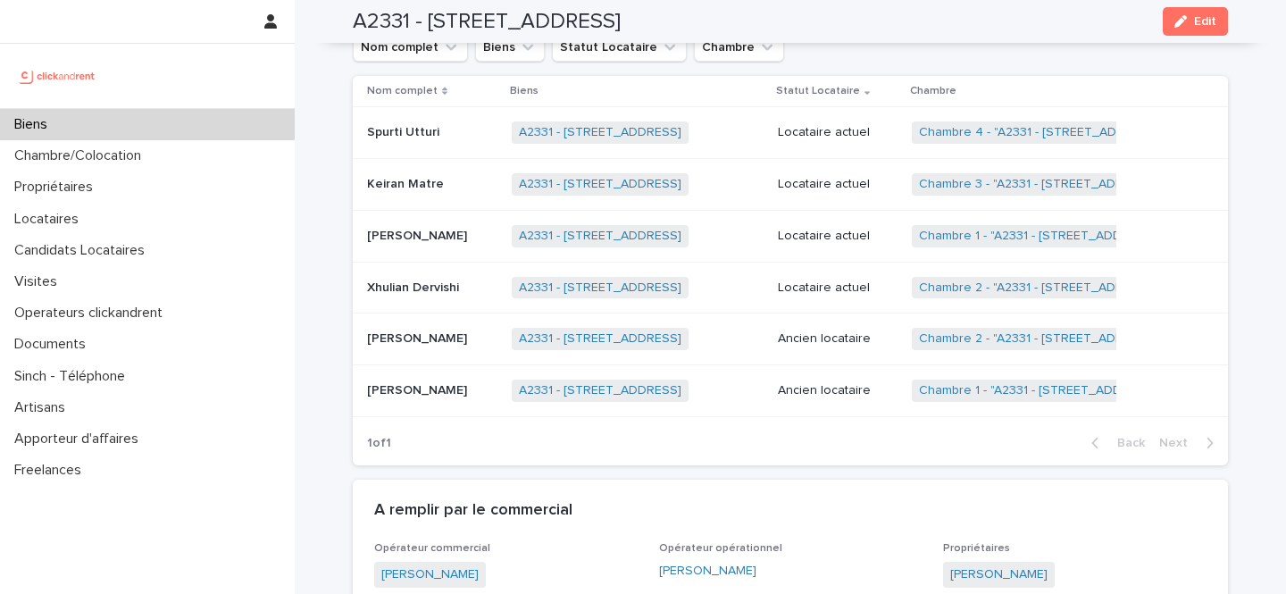
scroll to position [1386, 0]
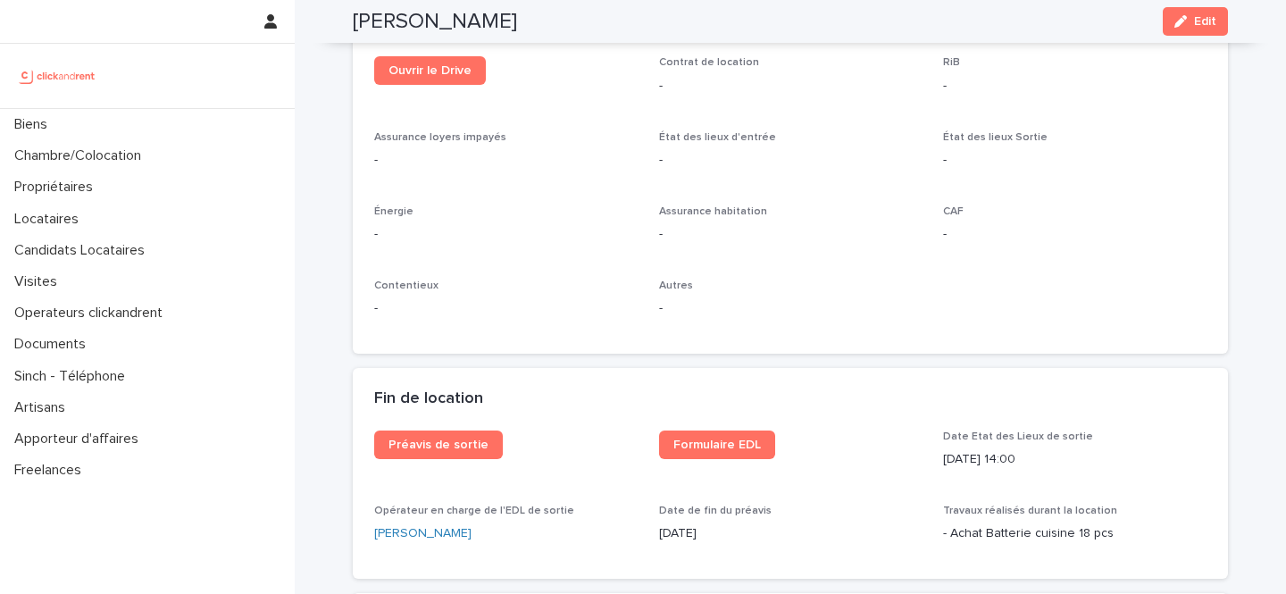
scroll to position [2018, 0]
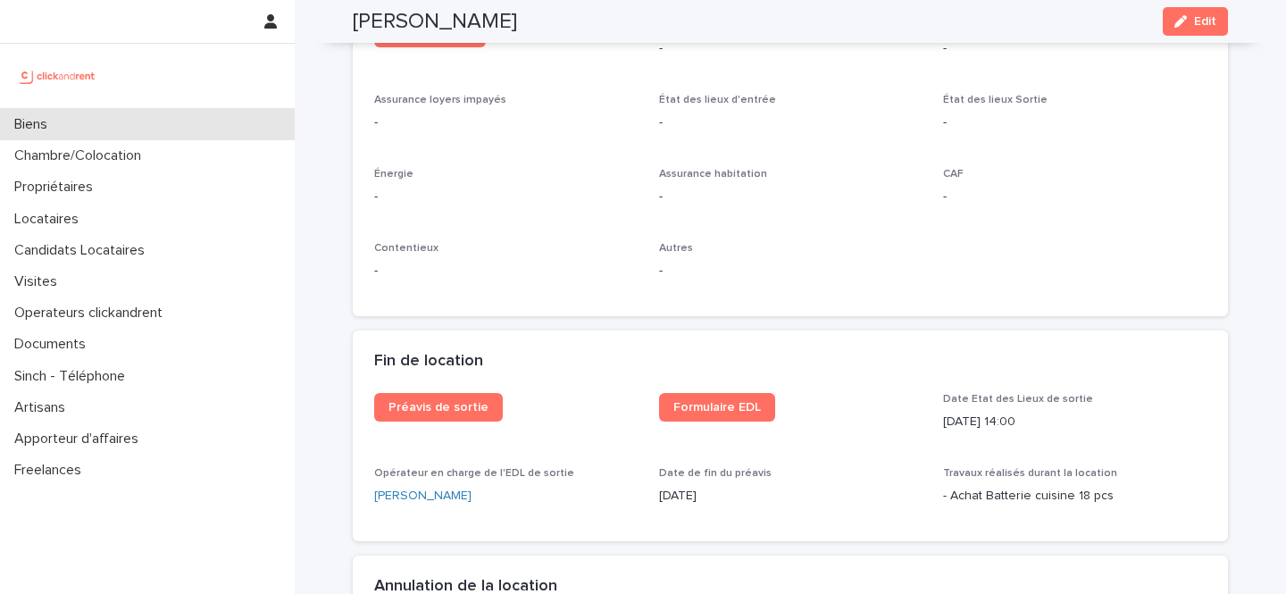
click at [138, 126] on div "Biens" at bounding box center [147, 124] width 295 height 31
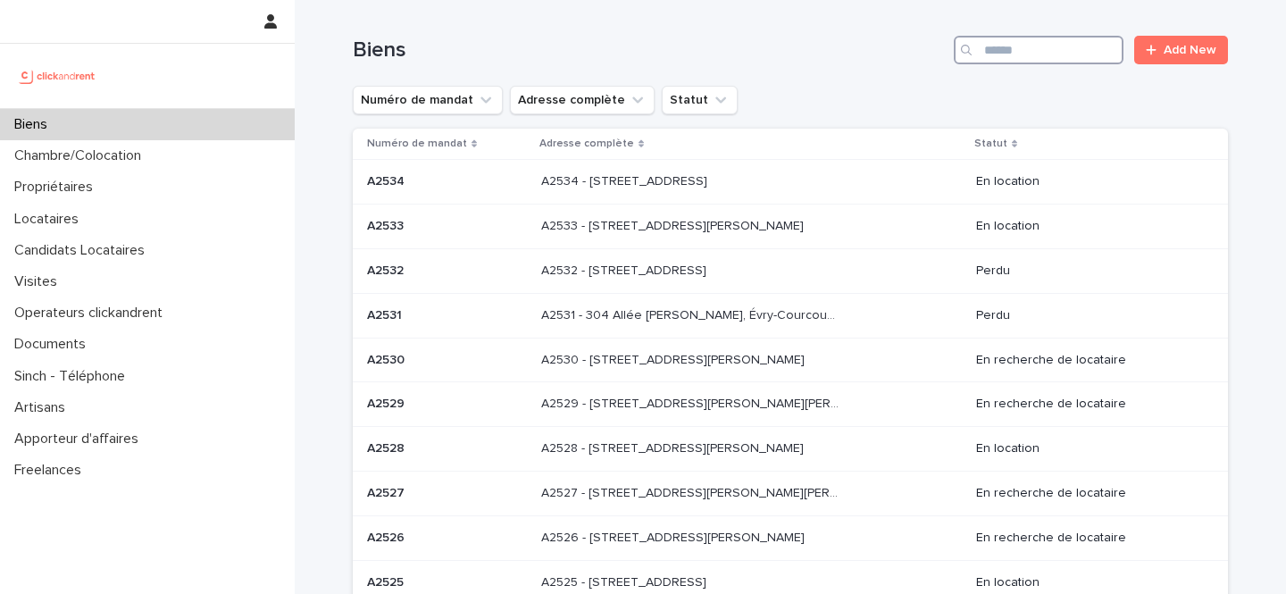
click at [1034, 51] on input "Search" at bounding box center [1039, 50] width 170 height 29
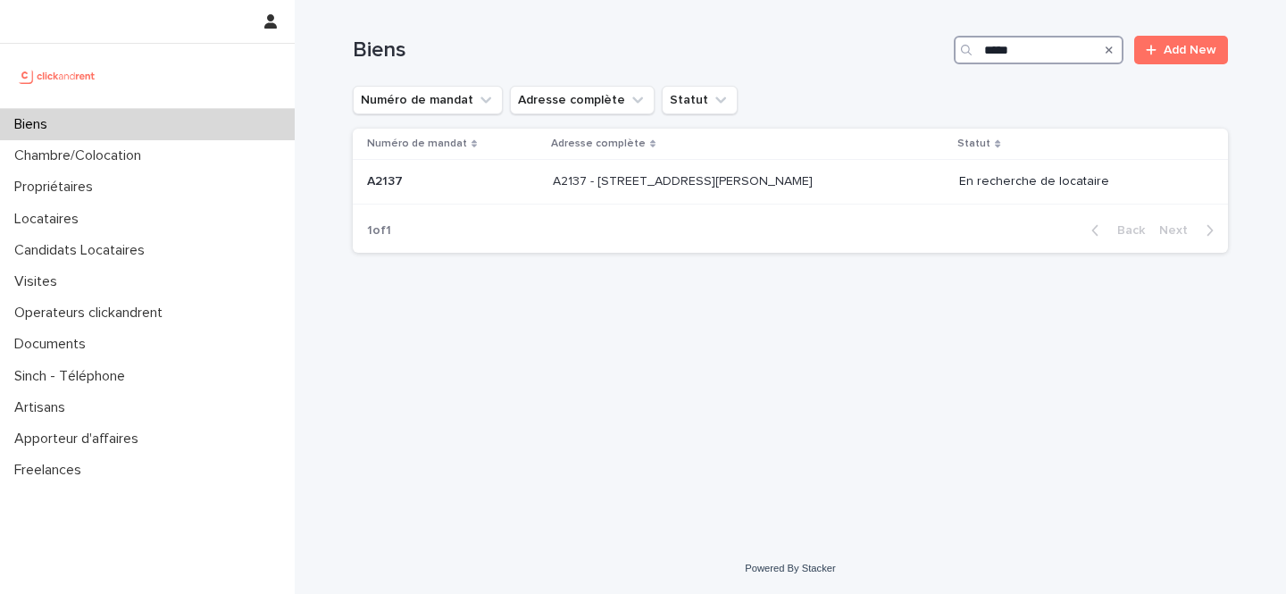
click at [1029, 47] on input "*****" at bounding box center [1039, 50] width 170 height 29
paste input "Search"
type input "*****"
click at [814, 180] on p at bounding box center [738, 181] width 297 height 15
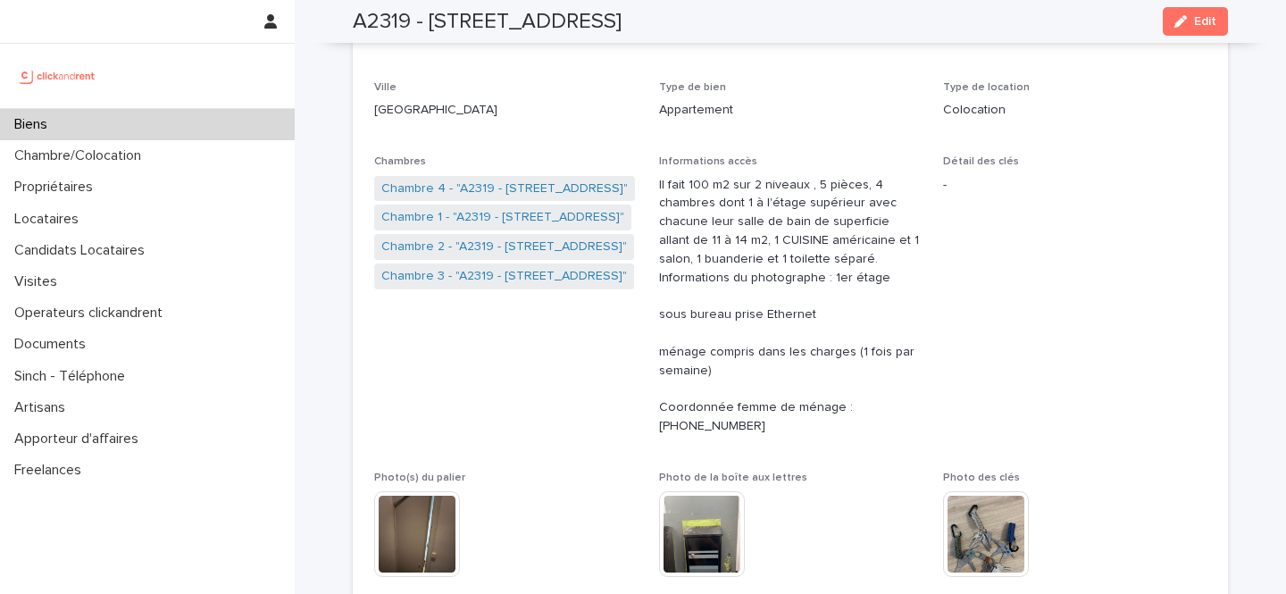
scroll to position [260, 0]
click at [538, 212] on link "Chambre 1 - "A2319 - [STREET_ADDRESS]"" at bounding box center [502, 215] width 243 height 19
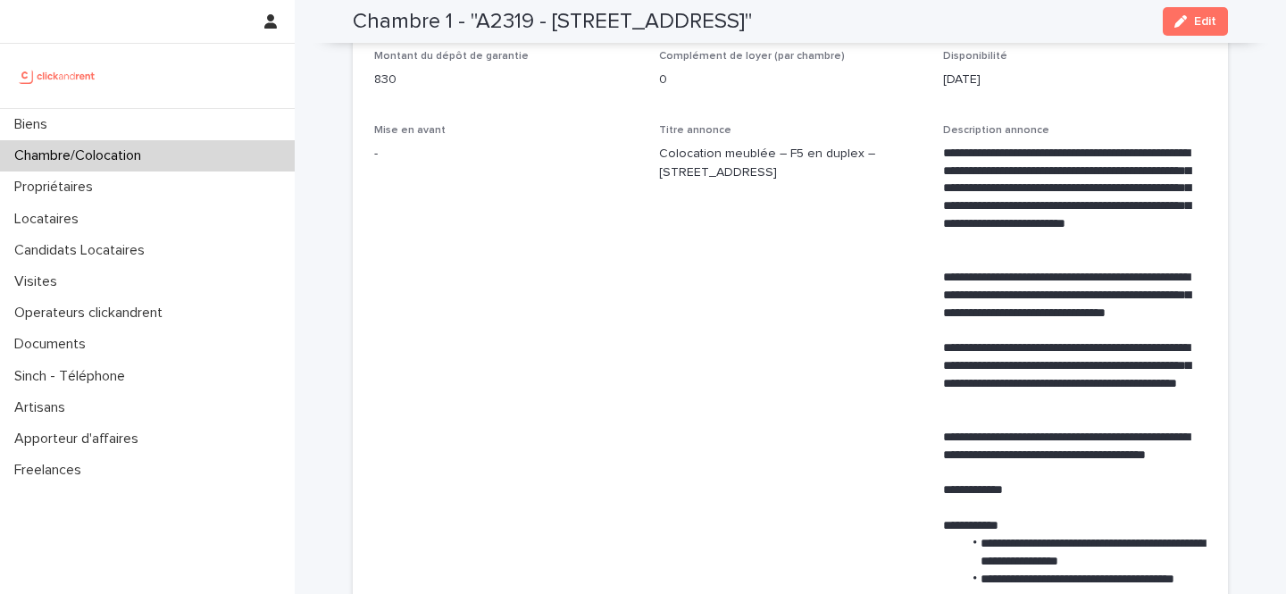
scroll to position [704, 0]
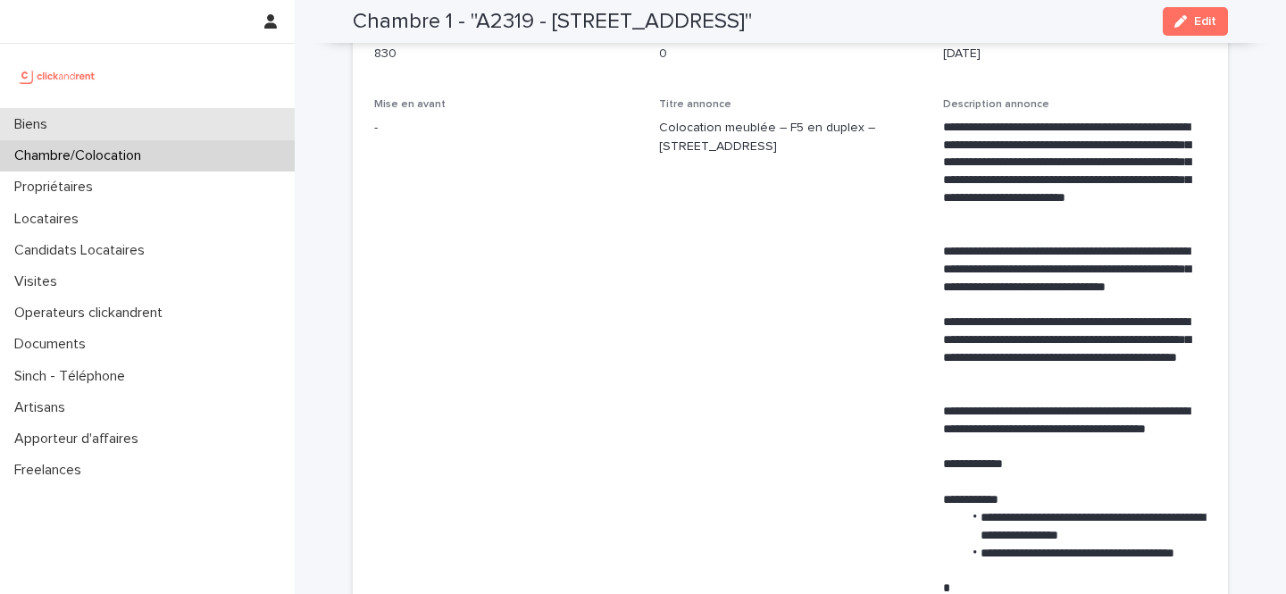
click at [126, 117] on div "Biens" at bounding box center [147, 124] width 295 height 31
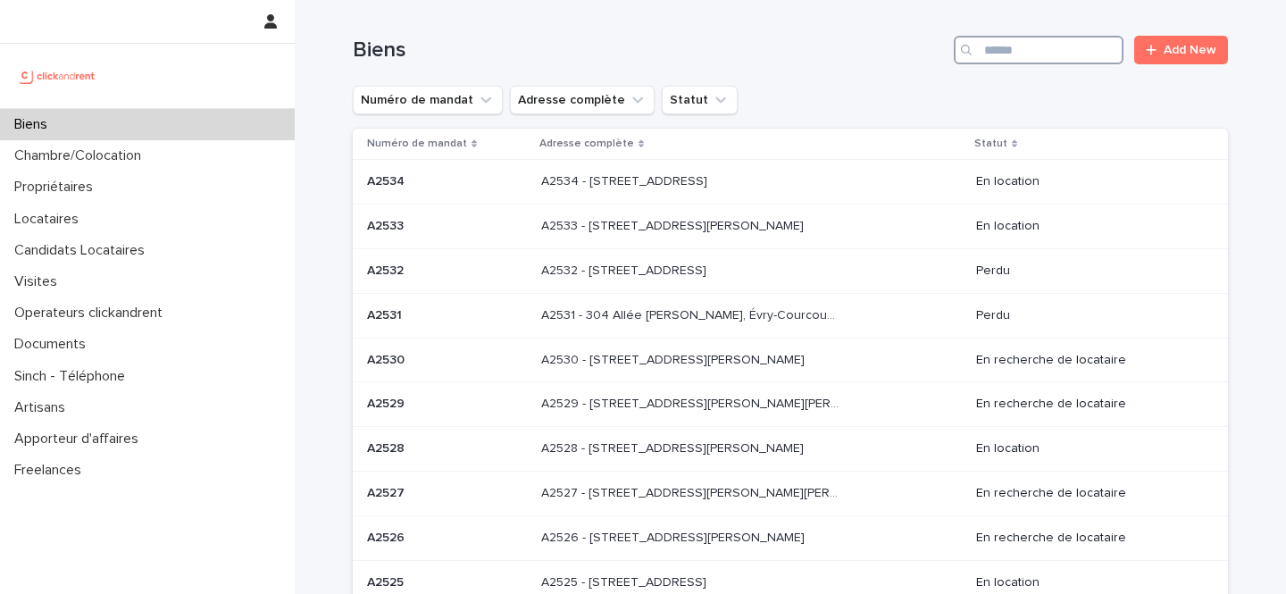
click at [1077, 56] on input "Search" at bounding box center [1039, 50] width 170 height 29
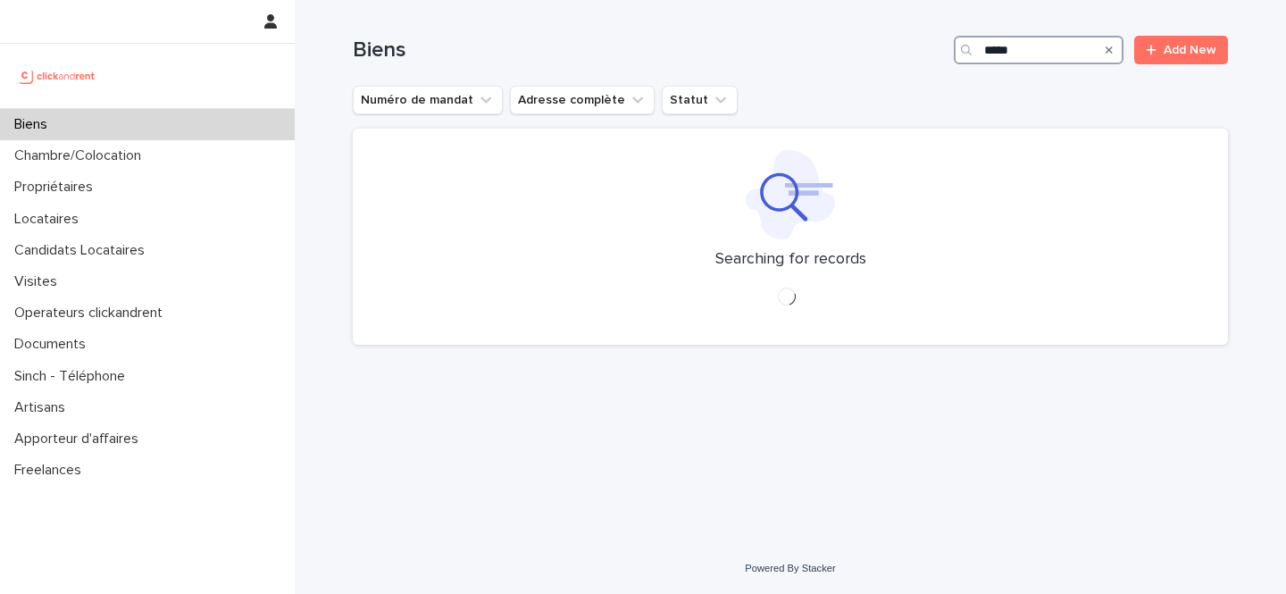
type input "*****"
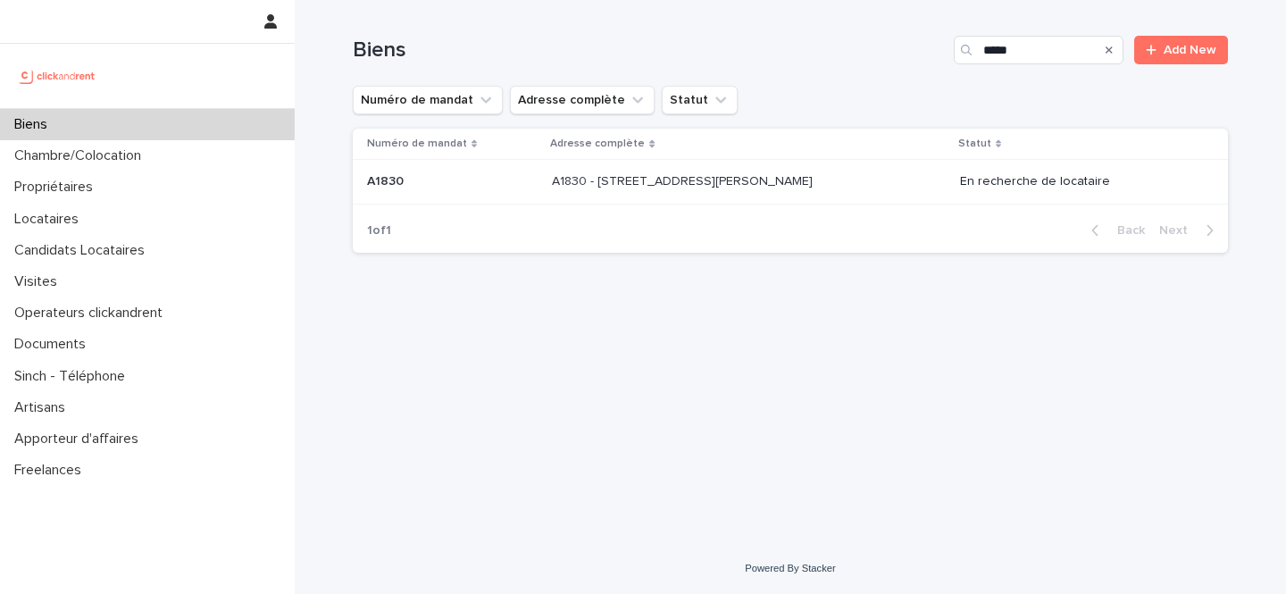
click at [633, 185] on p "A1830 - [STREET_ADDRESS][PERSON_NAME]" at bounding box center [684, 180] width 264 height 19
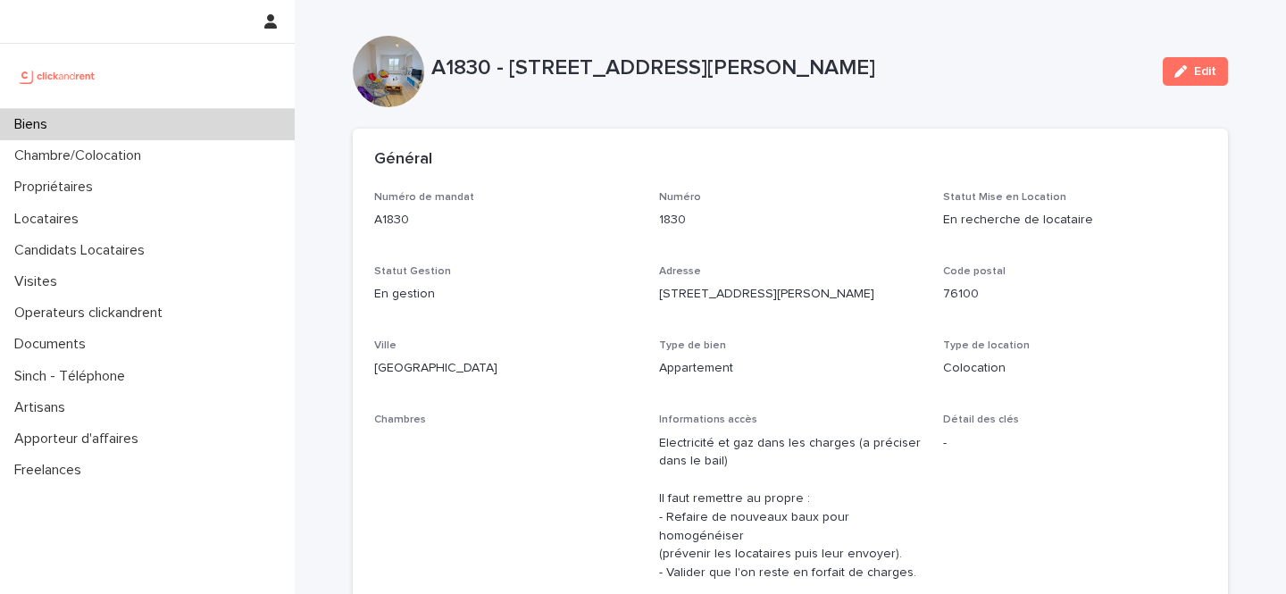
click at [638, 61] on p "A1830 - [STREET_ADDRESS][PERSON_NAME]" at bounding box center [789, 68] width 717 height 26
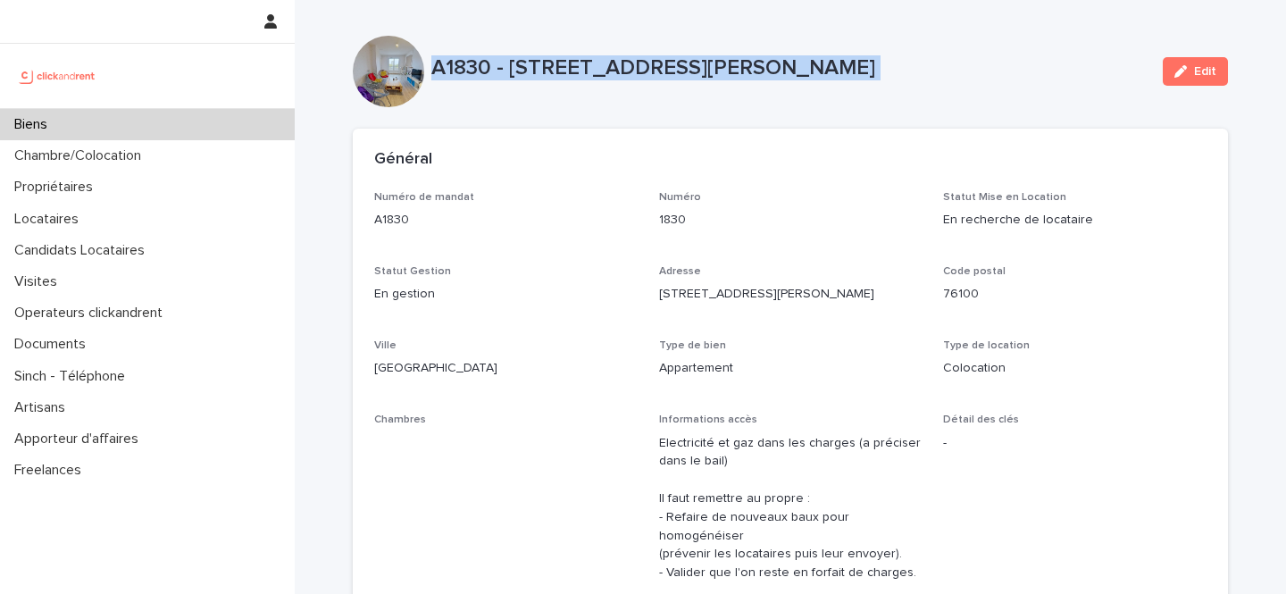
click at [638, 61] on p "A1830 - [STREET_ADDRESS][PERSON_NAME]" at bounding box center [789, 68] width 717 height 26
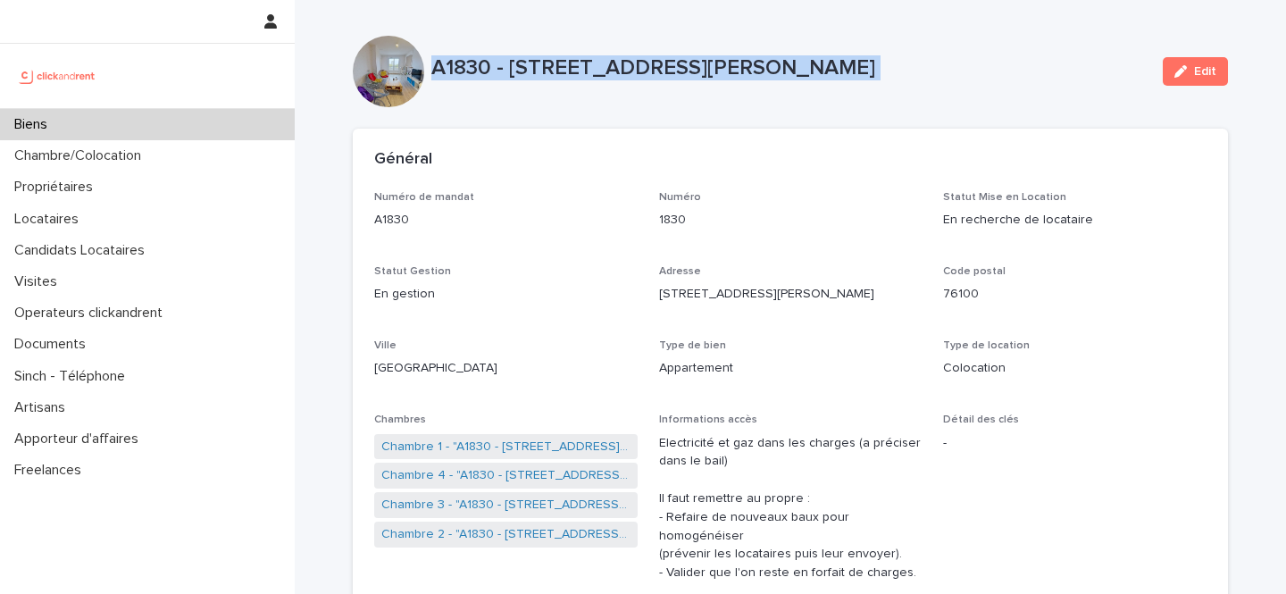
click at [515, 65] on p "A1830 - [STREET_ADDRESS][PERSON_NAME]" at bounding box center [789, 68] width 717 height 26
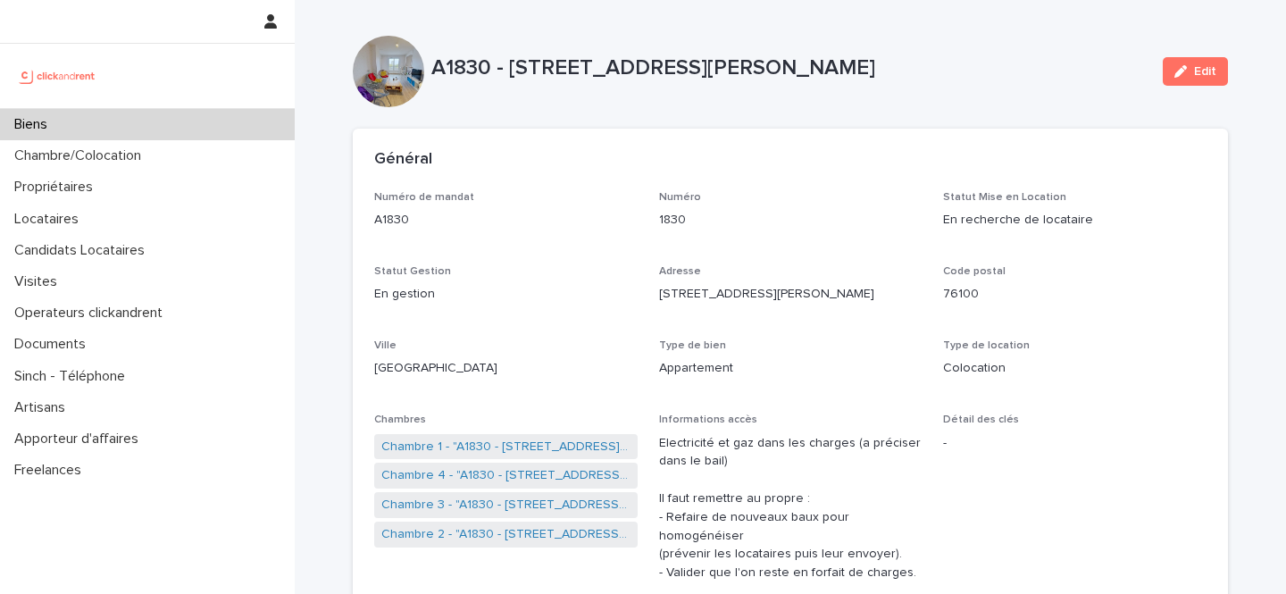
drag, startPoint x: 515, startPoint y: 65, endPoint x: 808, endPoint y: 68, distance: 293.9
click at [808, 68] on p "A1830 - [STREET_ADDRESS][PERSON_NAME]" at bounding box center [789, 68] width 717 height 26
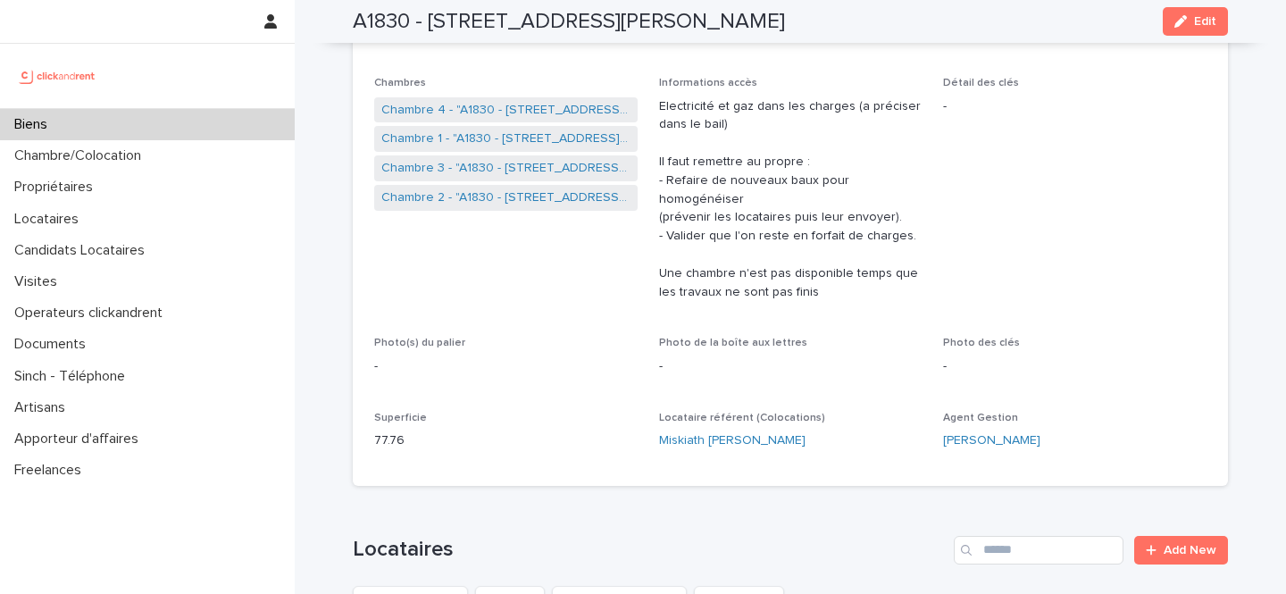
scroll to position [255, 0]
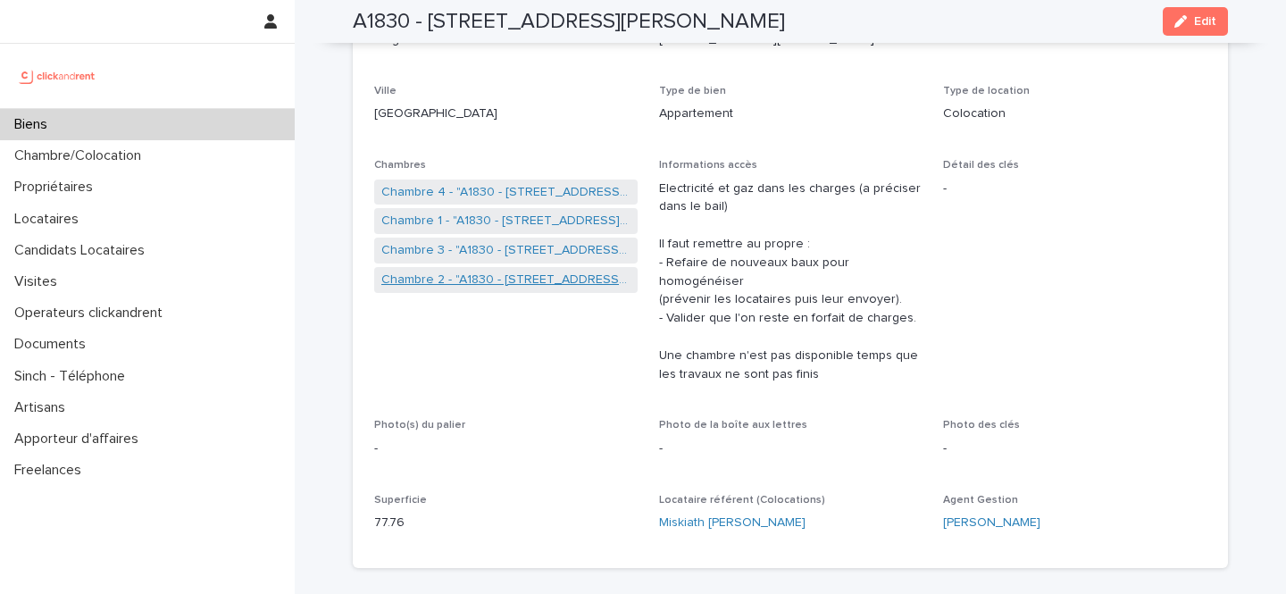
click at [473, 281] on link "Chambre 2 - "A1830 - [STREET_ADDRESS][PERSON_NAME]"" at bounding box center [505, 280] width 249 height 19
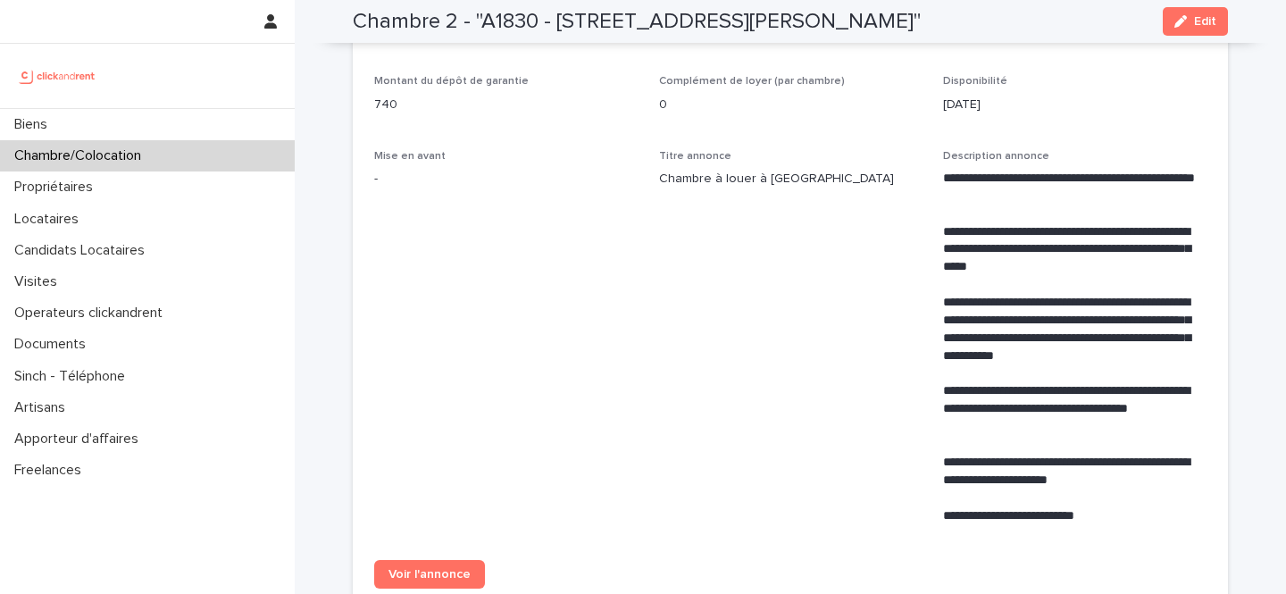
scroll to position [673, 0]
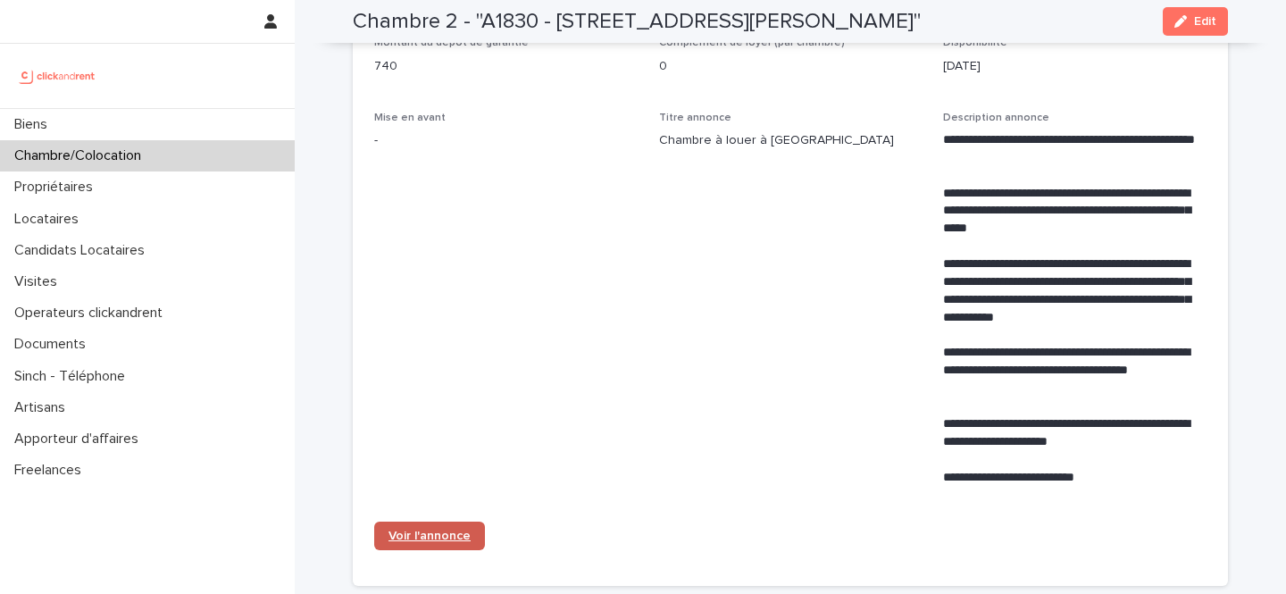
click at [427, 543] on link "Voir l'annonce" at bounding box center [429, 536] width 111 height 29
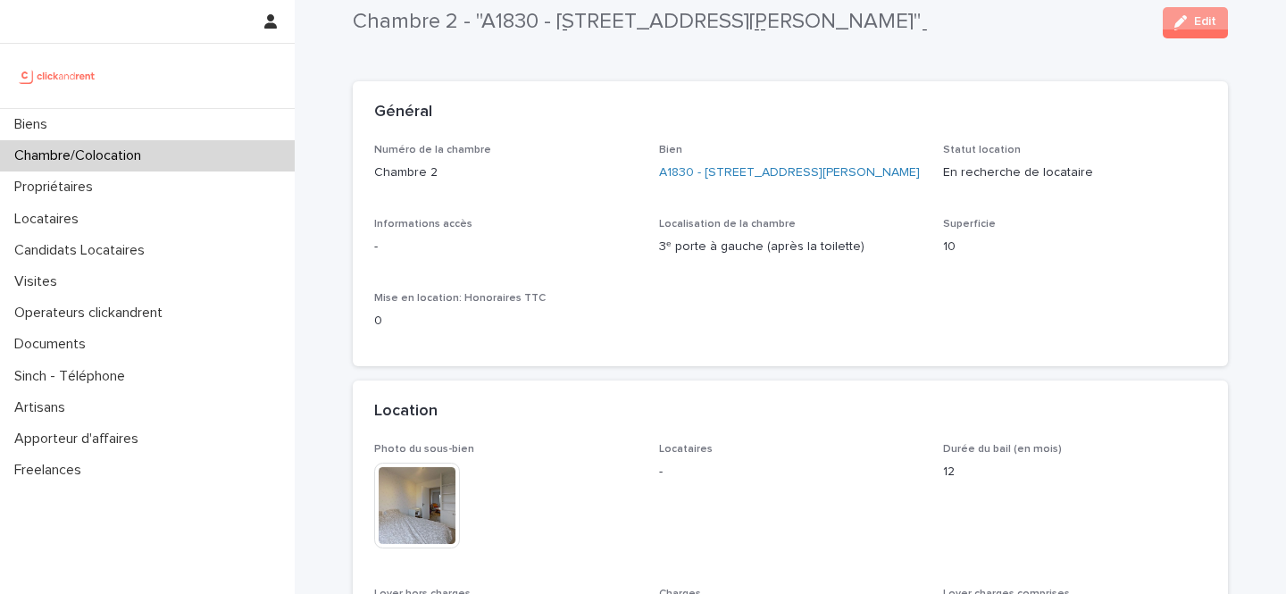
scroll to position [0, 0]
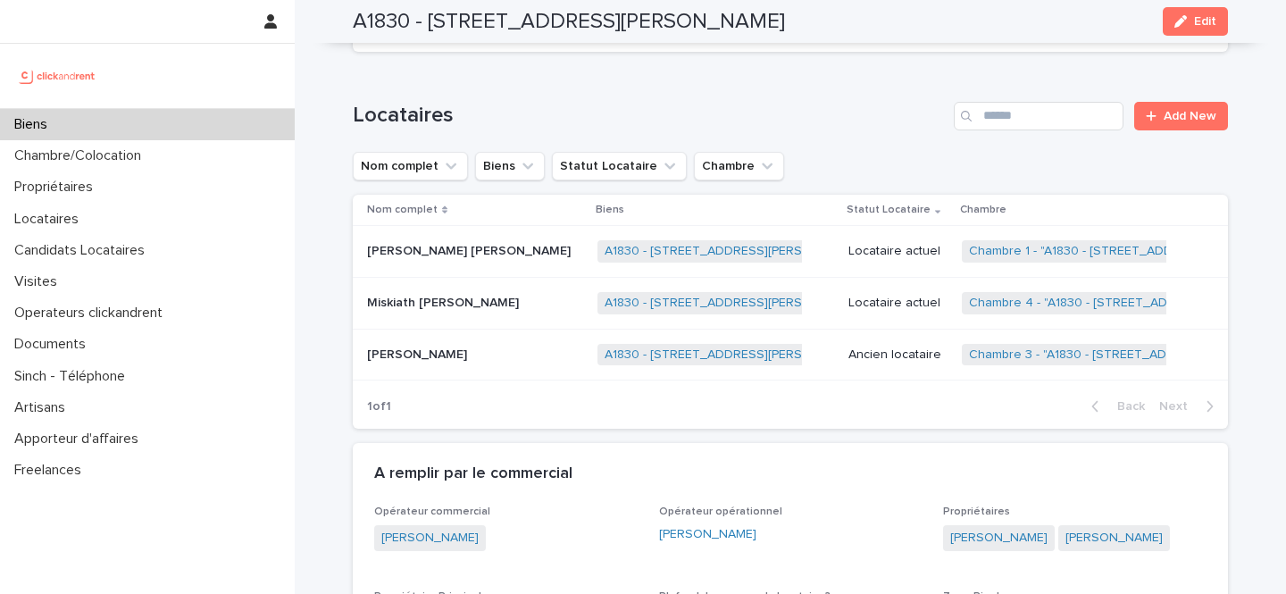
scroll to position [798, 0]
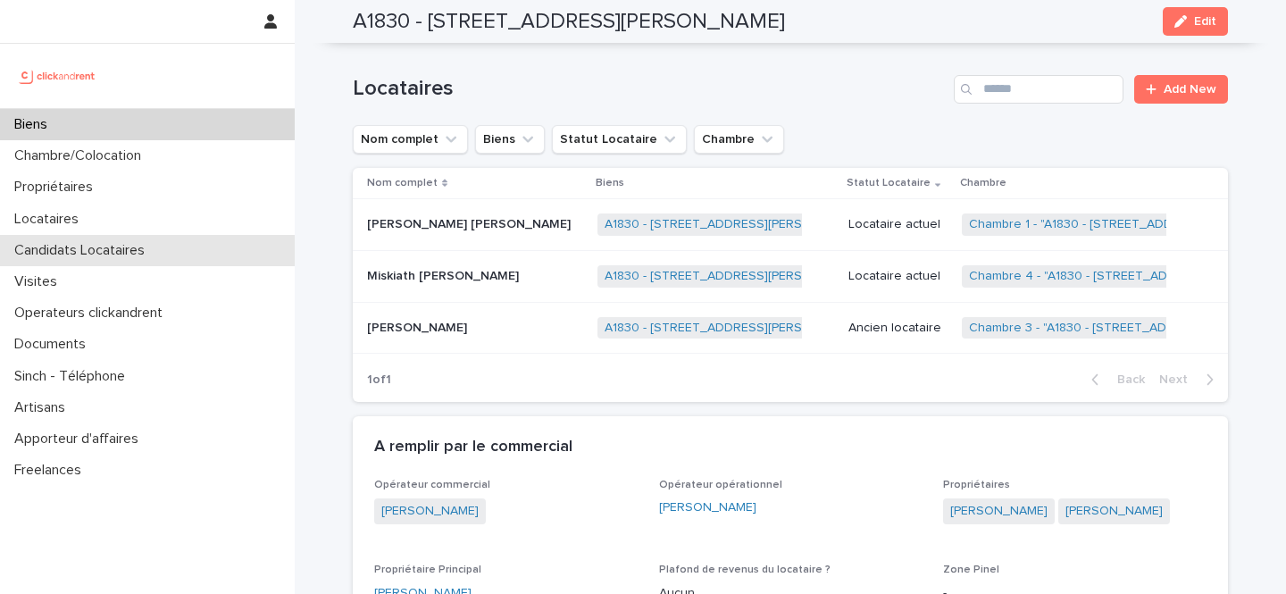
click at [103, 252] on p "Candidats Locataires" at bounding box center [83, 250] width 152 height 17
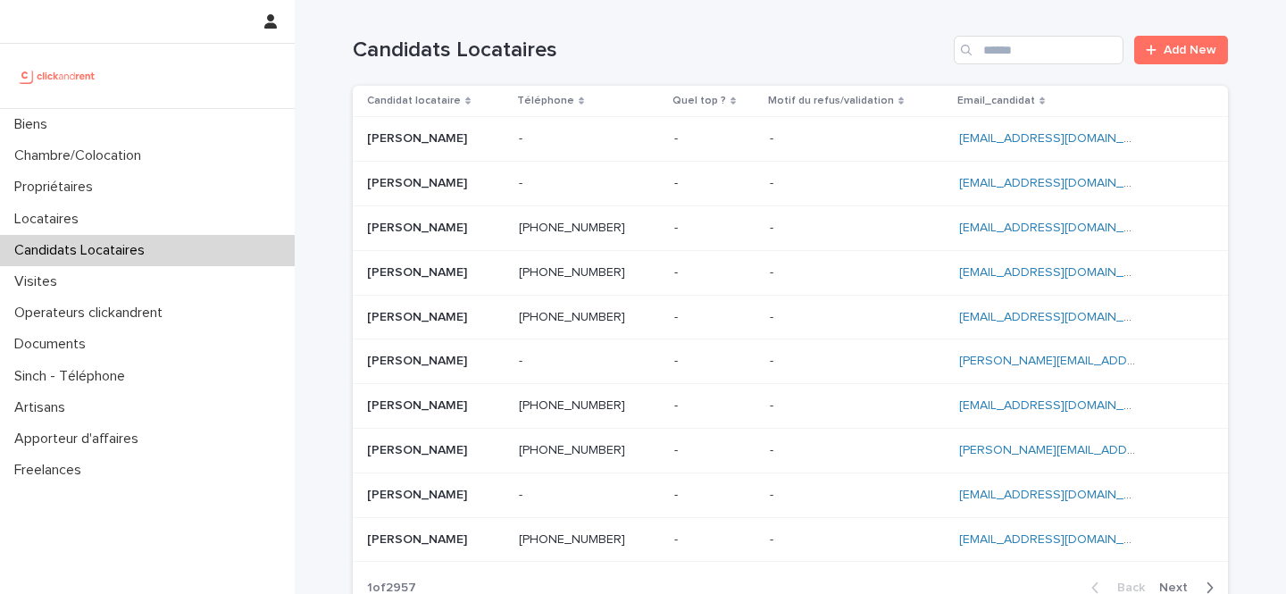
click at [1046, 65] on div "Candidats Locataires Add New" at bounding box center [790, 43] width 875 height 86
click at [1051, 54] on input "Search" at bounding box center [1039, 50] width 170 height 29
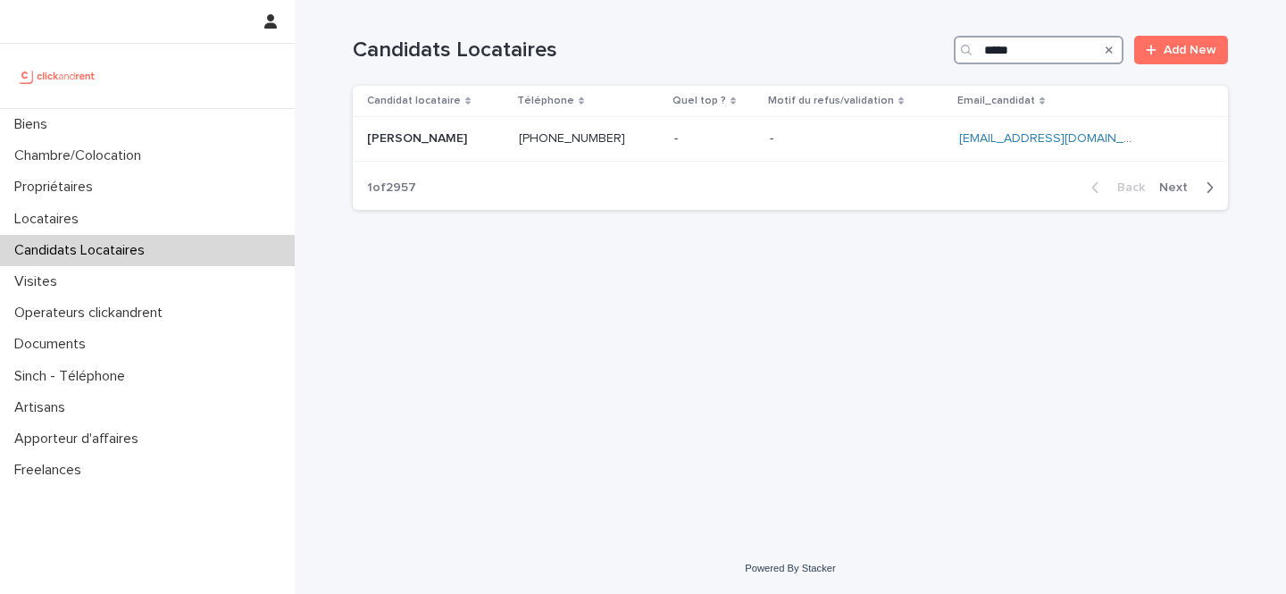
type input "*****"
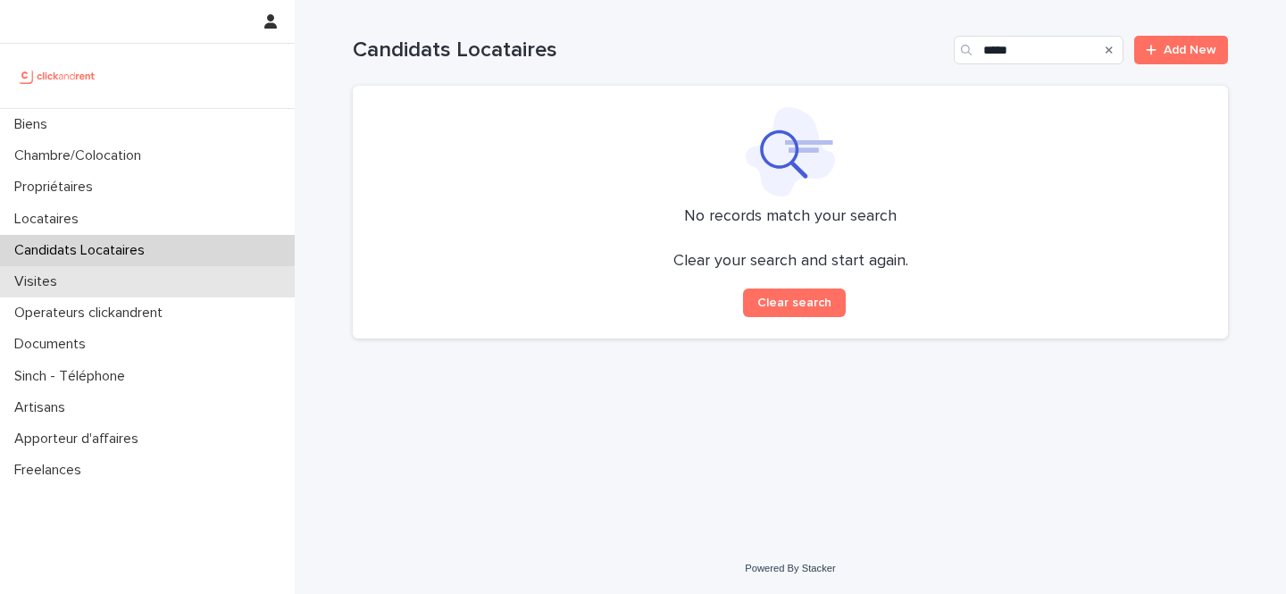
click at [173, 278] on div "Visites" at bounding box center [147, 281] width 295 height 31
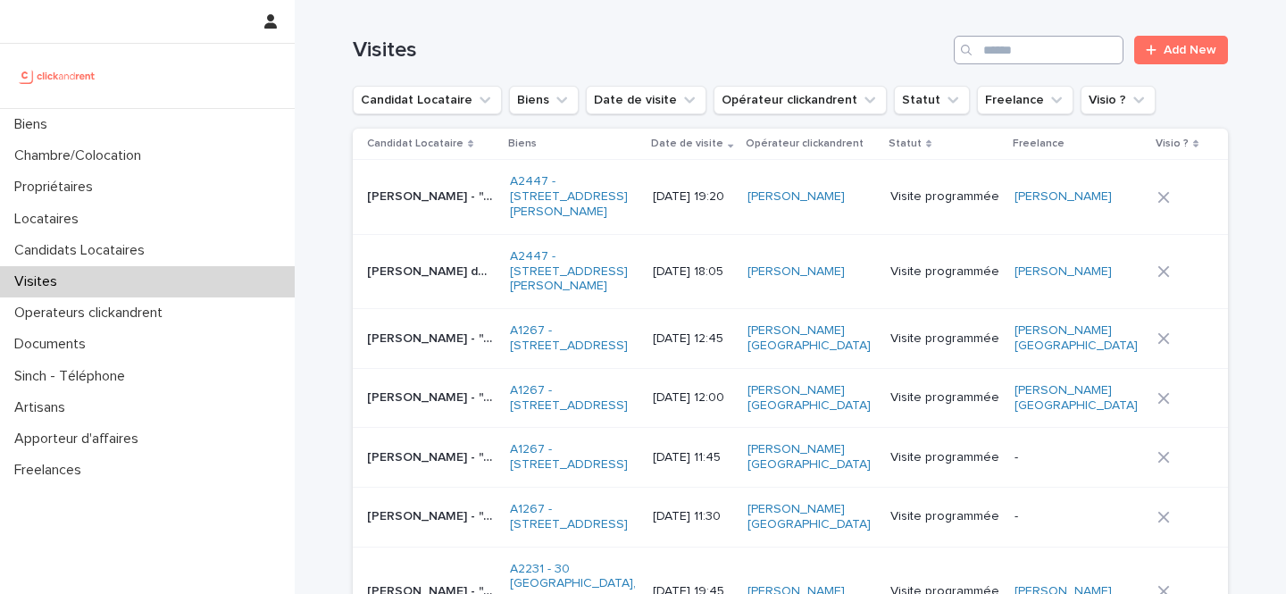
click at [1033, 50] on input "Search" at bounding box center [1039, 50] width 170 height 29
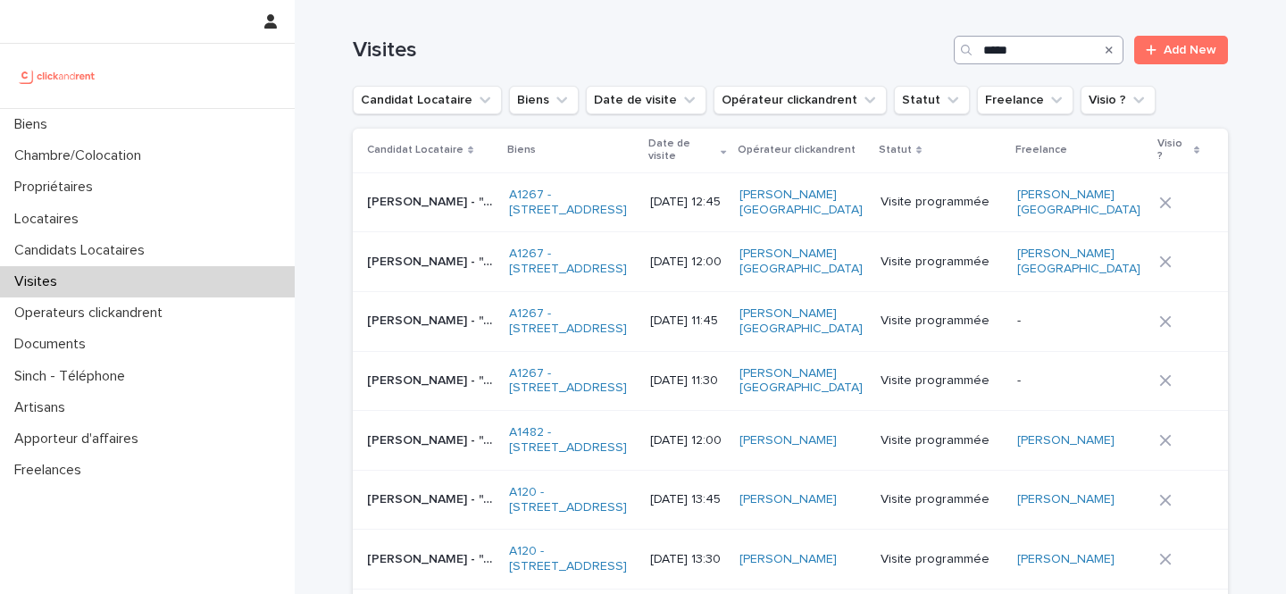
type input "*****"
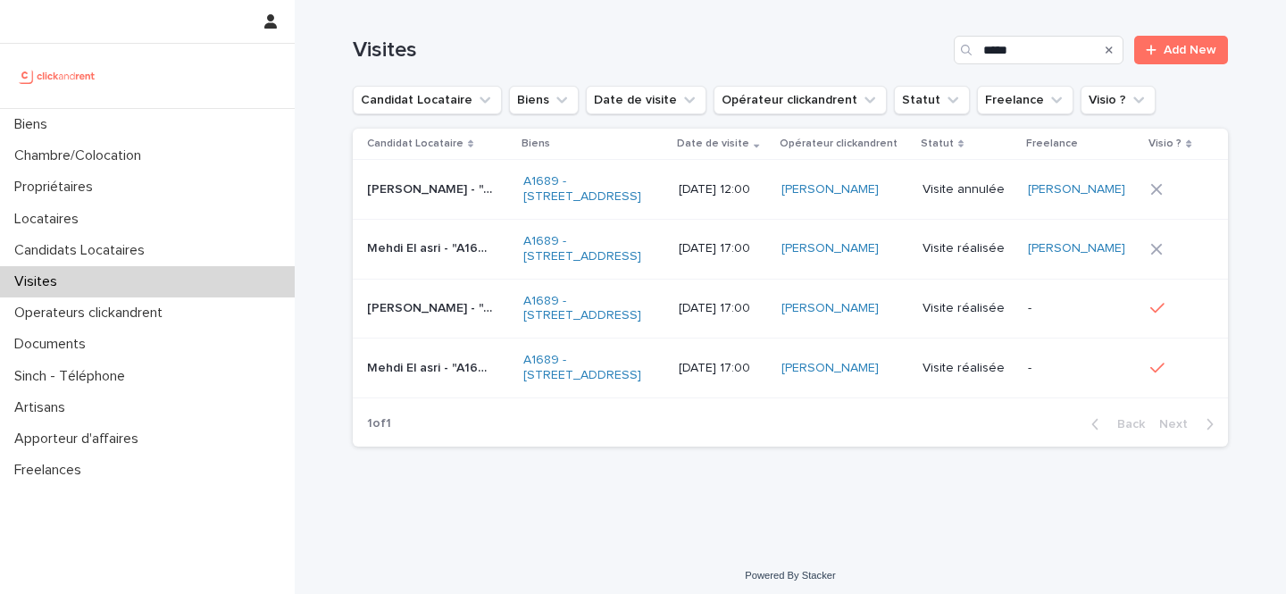
click at [727, 197] on p "[DATE] 12:00" at bounding box center [723, 189] width 88 height 15
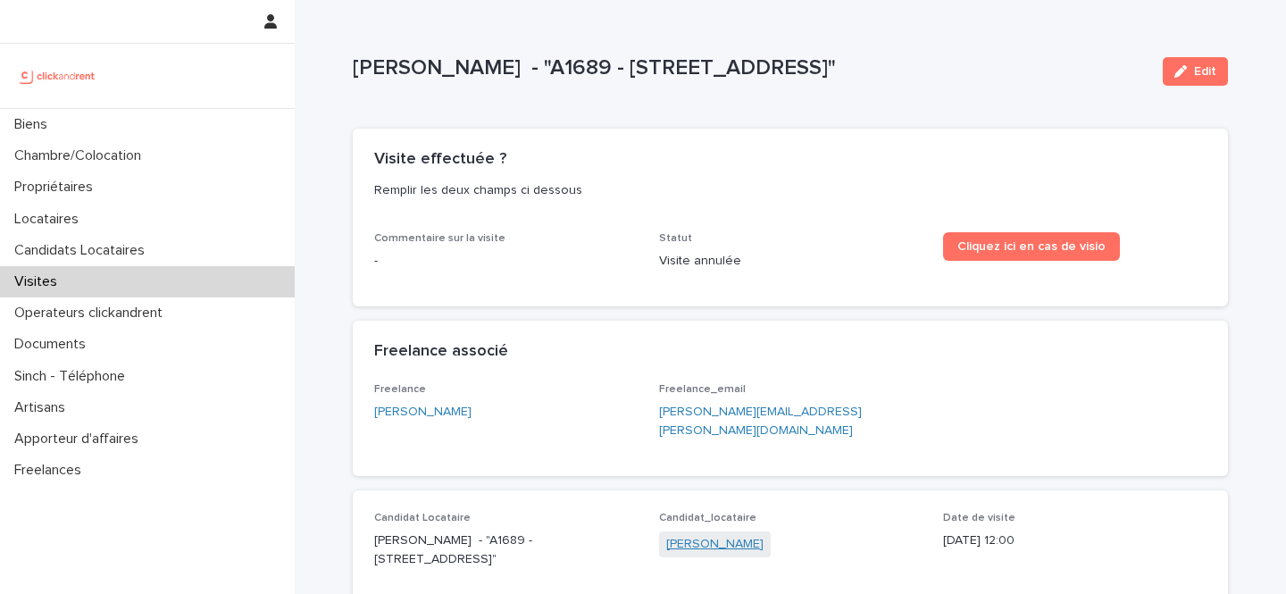
click at [715, 535] on link "[PERSON_NAME]" at bounding box center [714, 544] width 97 height 19
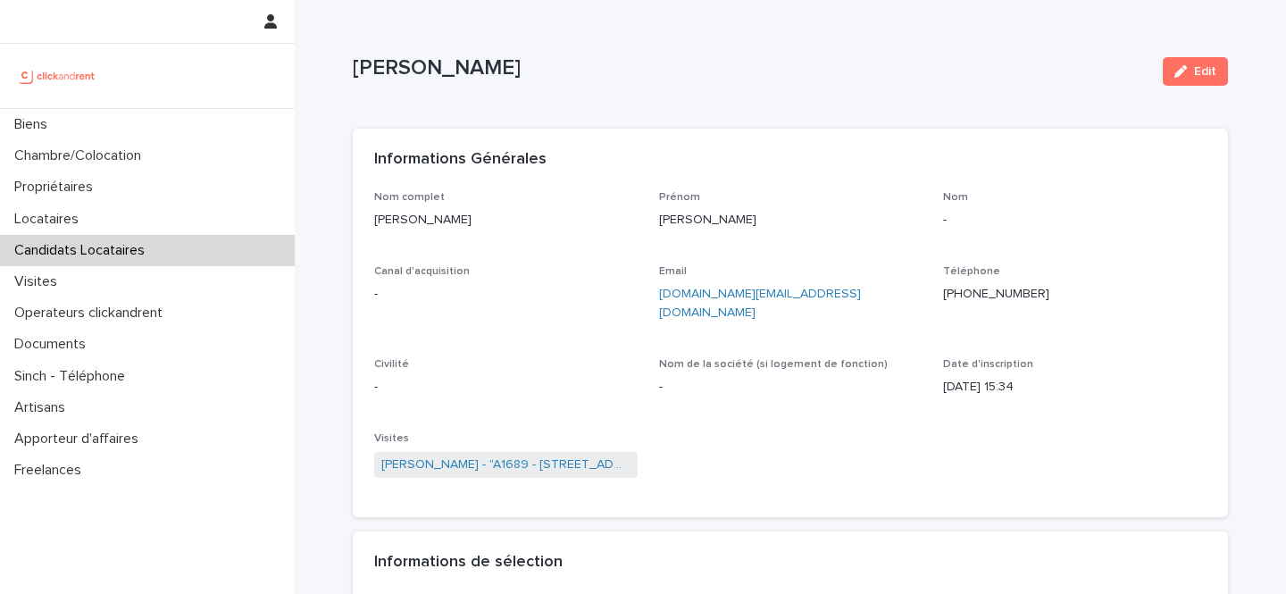
click at [1014, 295] on ringoverc2c-number-84e06f14122c "[PHONE_NUMBER]" at bounding box center [996, 294] width 106 height 13
click at [1003, 289] on ringoverc2c-number-84e06f14122c "[PHONE_NUMBER]" at bounding box center [996, 294] width 106 height 13
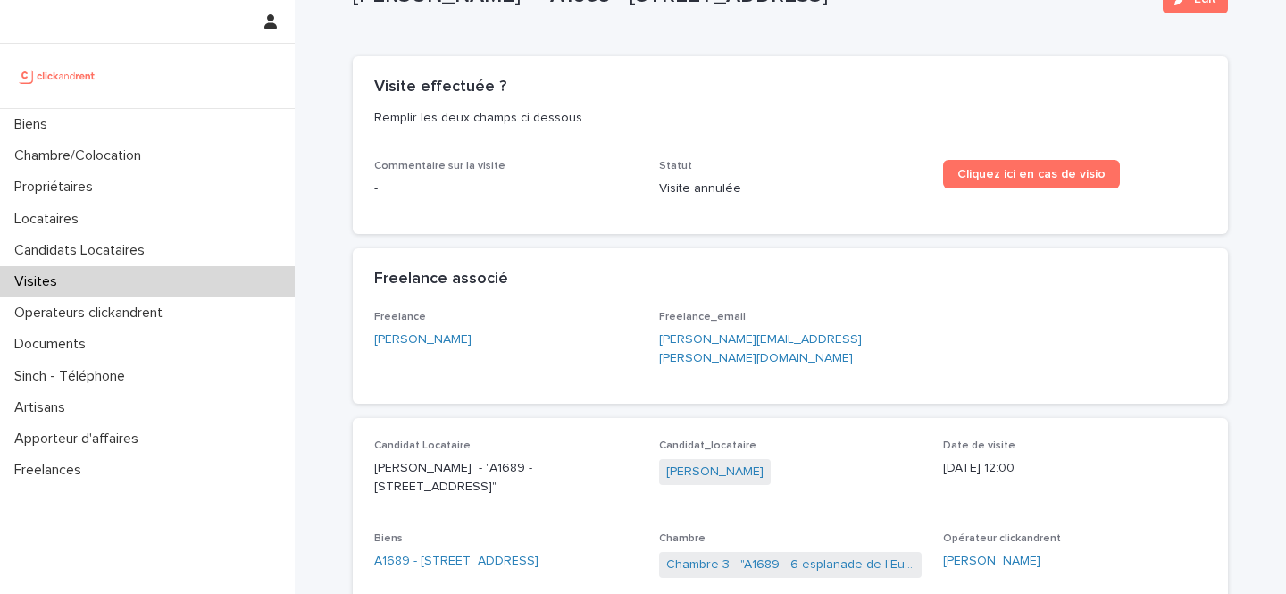
scroll to position [71, 0]
drag, startPoint x: 764, startPoint y: 453, endPoint x: 654, endPoint y: 454, distance: 109.9
click at [654, 454] on div "Candidat Locataire [PERSON_NAME] - "A1689 - [STREET_ADDRESS]" Candidat_locatair…" at bounding box center [790, 555] width 833 height 230
copy link "[PERSON_NAME]"
click at [69, 273] on p "Visites" at bounding box center [39, 281] width 64 height 17
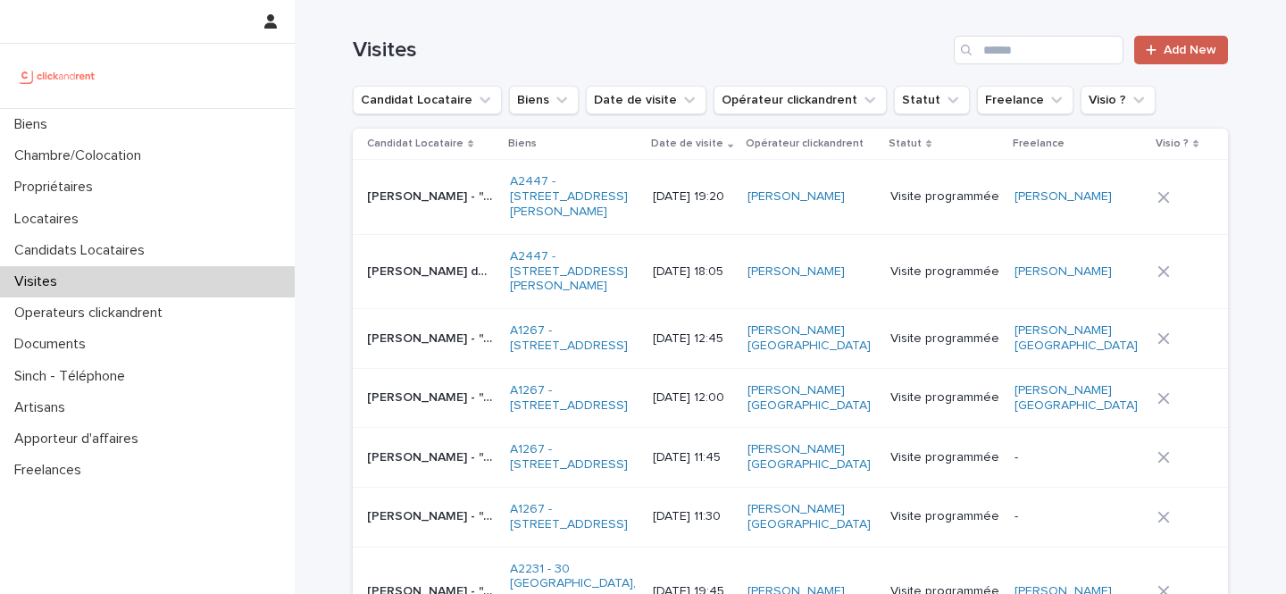
click at [1165, 54] on span "Add New" at bounding box center [1190, 50] width 53 height 13
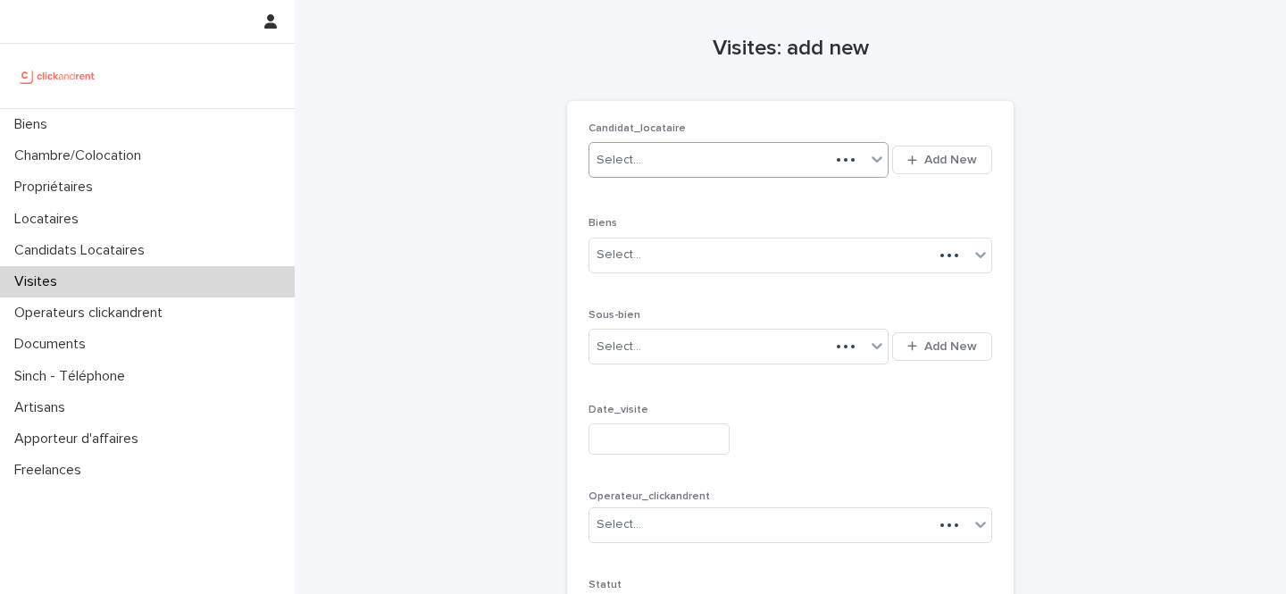
click at [725, 162] on div "Select..." at bounding box center [710, 160] width 240 height 29
paste input "********"
type input "********"
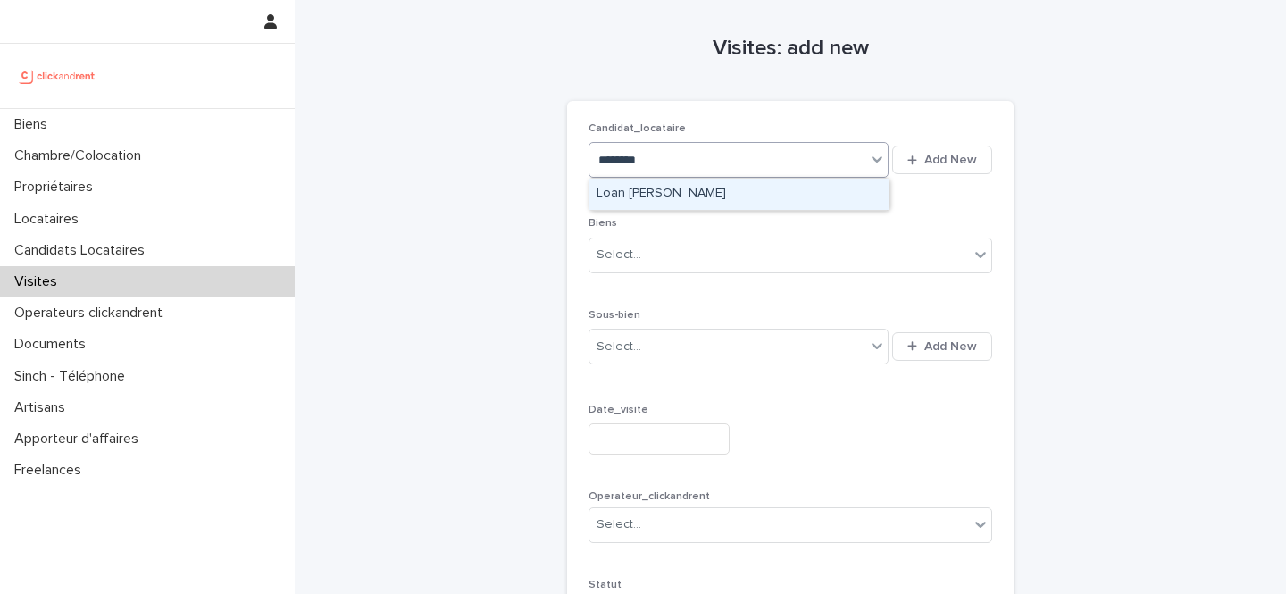
click at [739, 197] on div "Loan [PERSON_NAME]" at bounding box center [739, 194] width 299 height 31
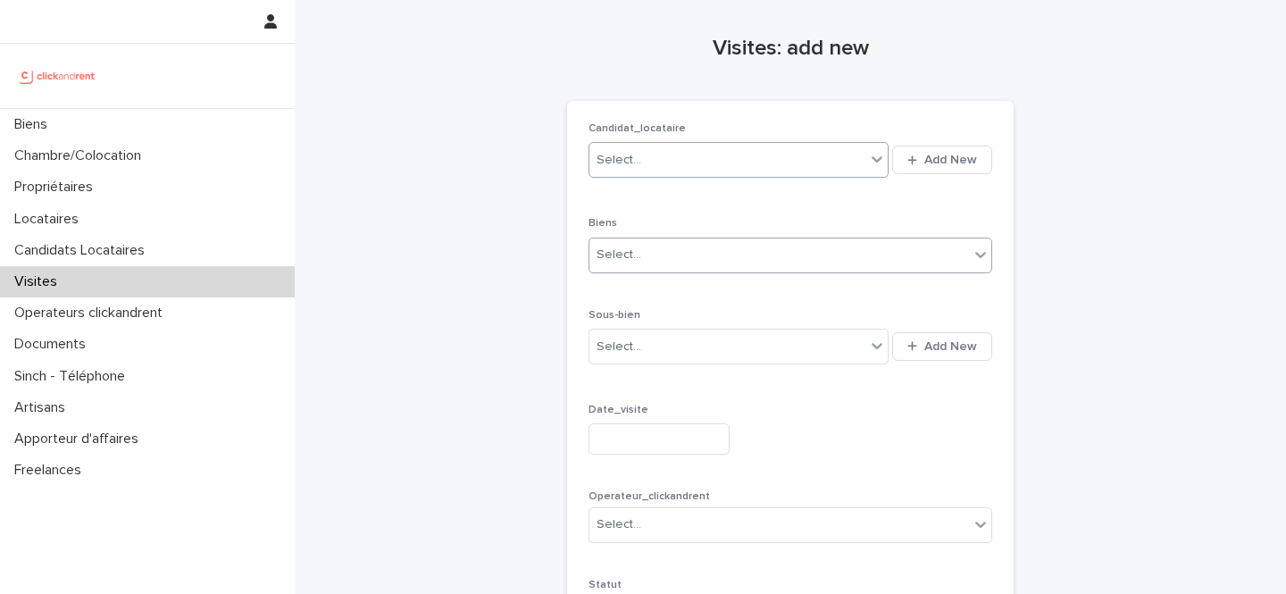
click at [705, 252] on div "Select..." at bounding box center [780, 254] width 380 height 29
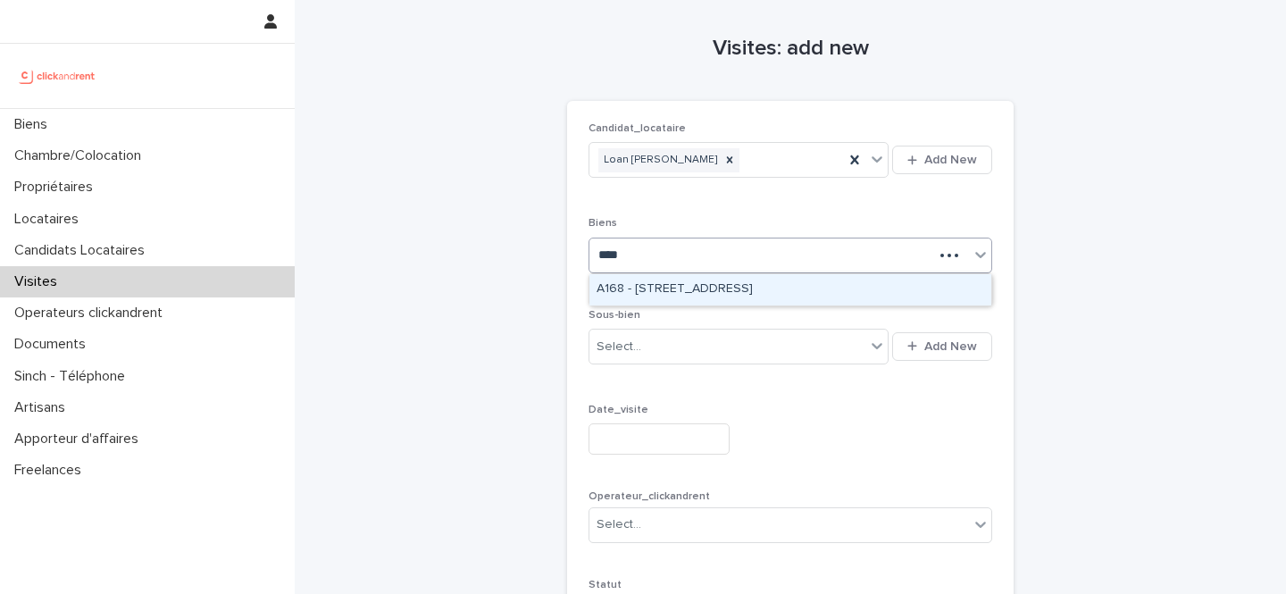
type input "*****"
click at [736, 292] on div "A1689 - [STREET_ADDRESS]" at bounding box center [791, 289] width 402 height 31
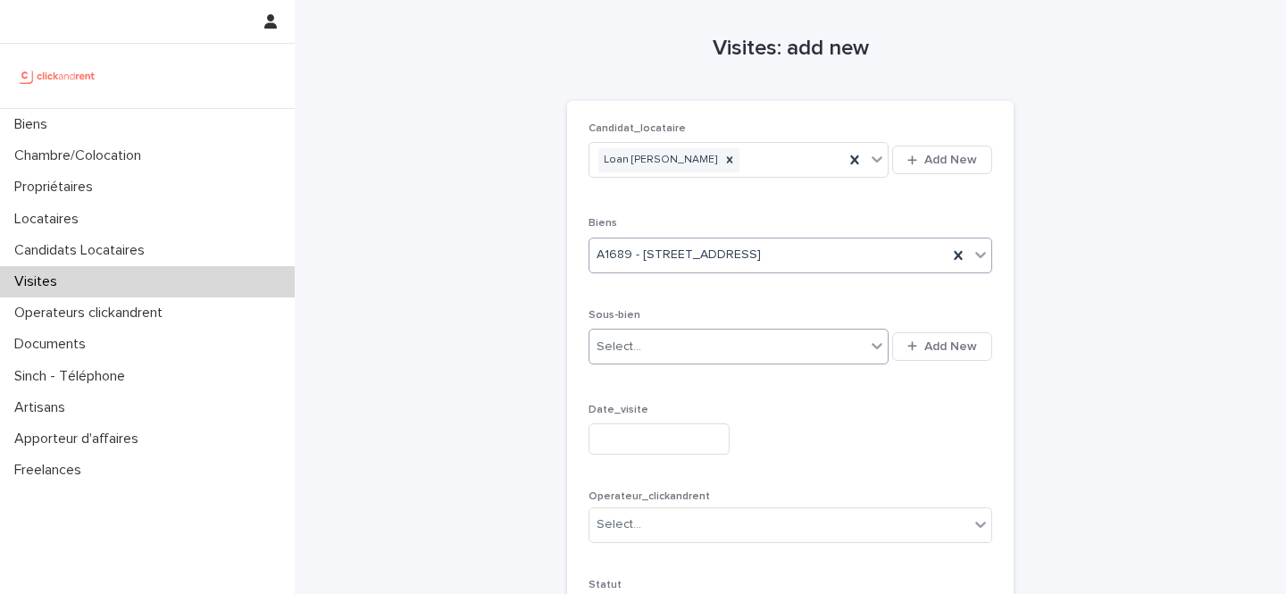
click at [702, 349] on div "Select..." at bounding box center [728, 346] width 276 height 29
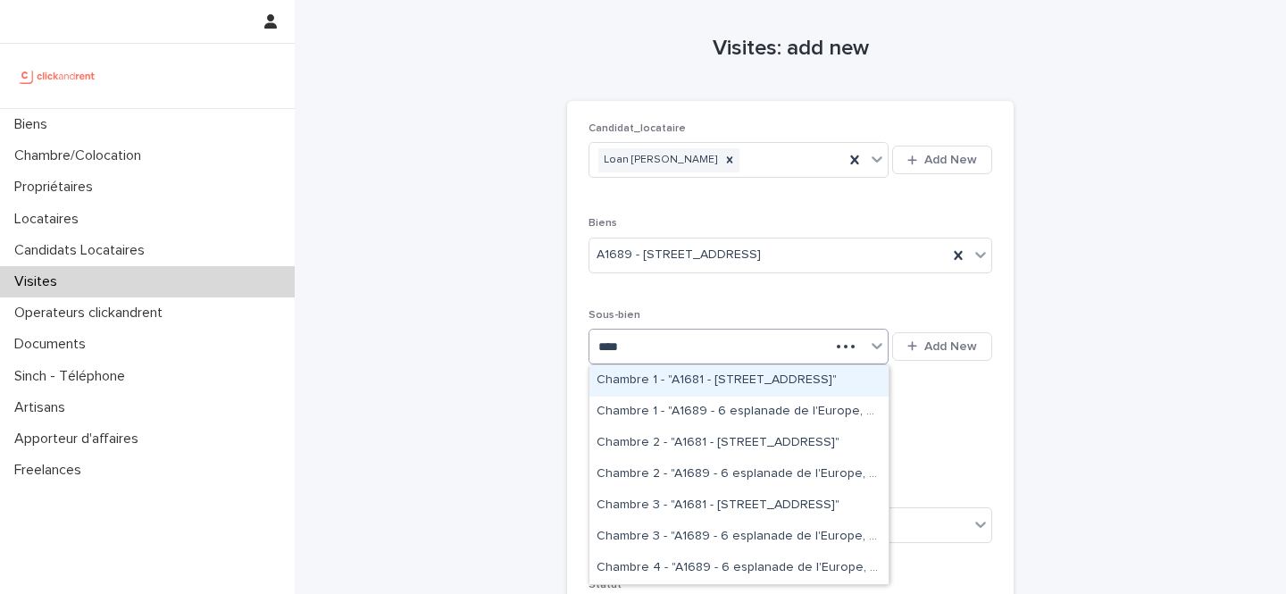
type input "*****"
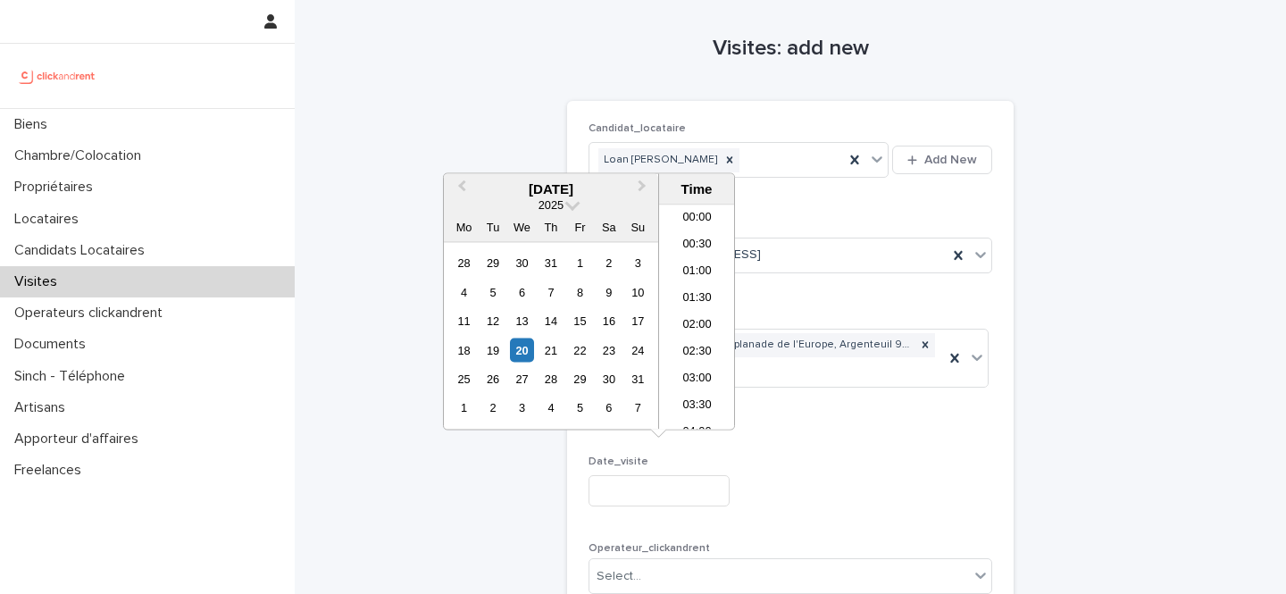
click at [657, 477] on input "text" at bounding box center [659, 490] width 141 height 31
click at [541, 343] on div "21" at bounding box center [551, 350] width 24 height 24
type input "**********"
